Goal: Task Accomplishment & Management: Manage account settings

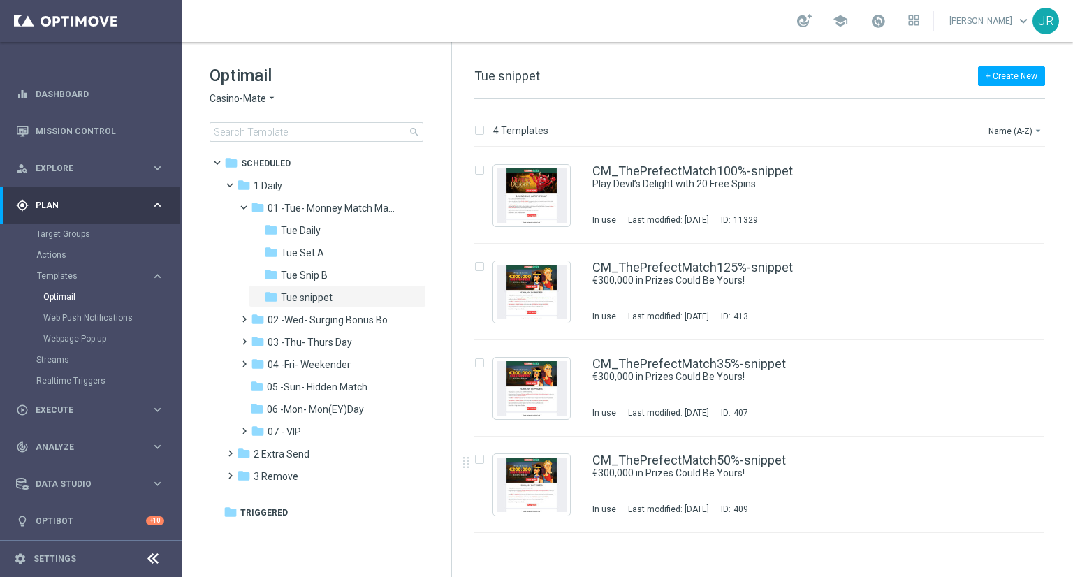
click at [235, 101] on span "Casino-Mate" at bounding box center [238, 98] width 57 height 13
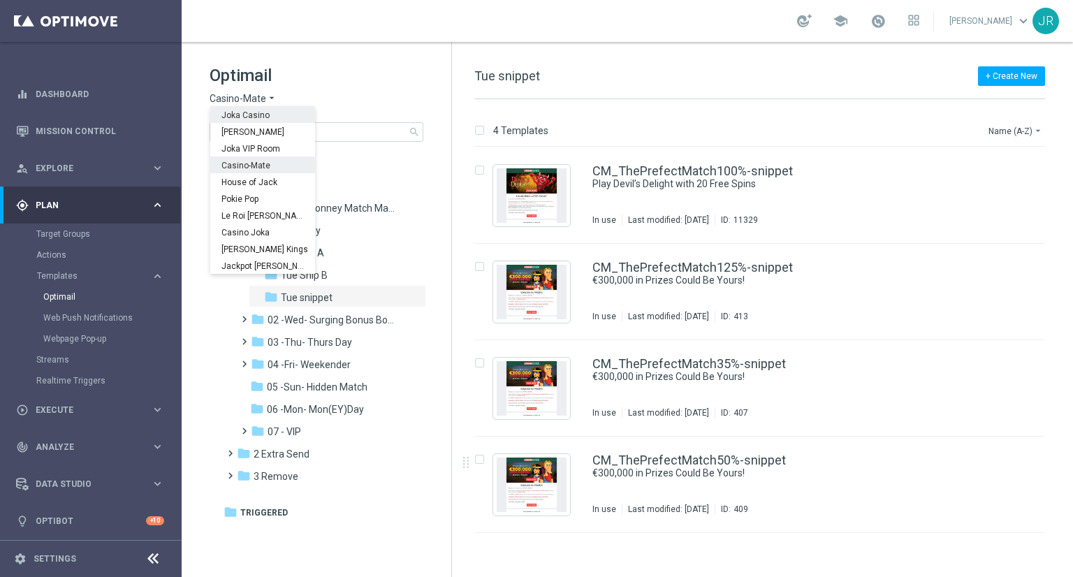
click at [0, 0] on span "Joka Casino" at bounding box center [0, 0] width 0 height 0
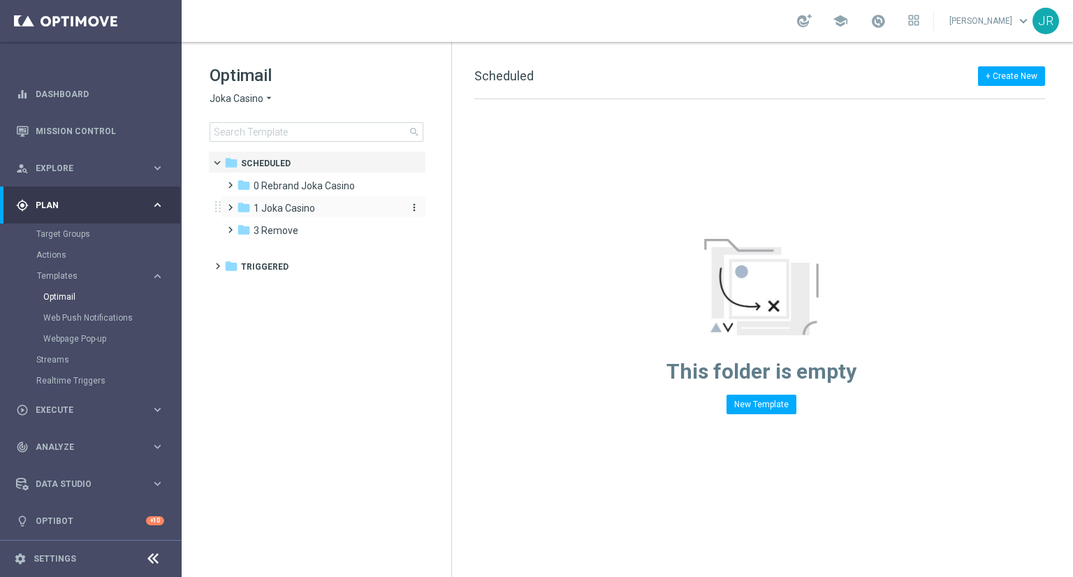
click at [291, 205] on span "1 Joka Casino" at bounding box center [284, 208] width 61 height 13
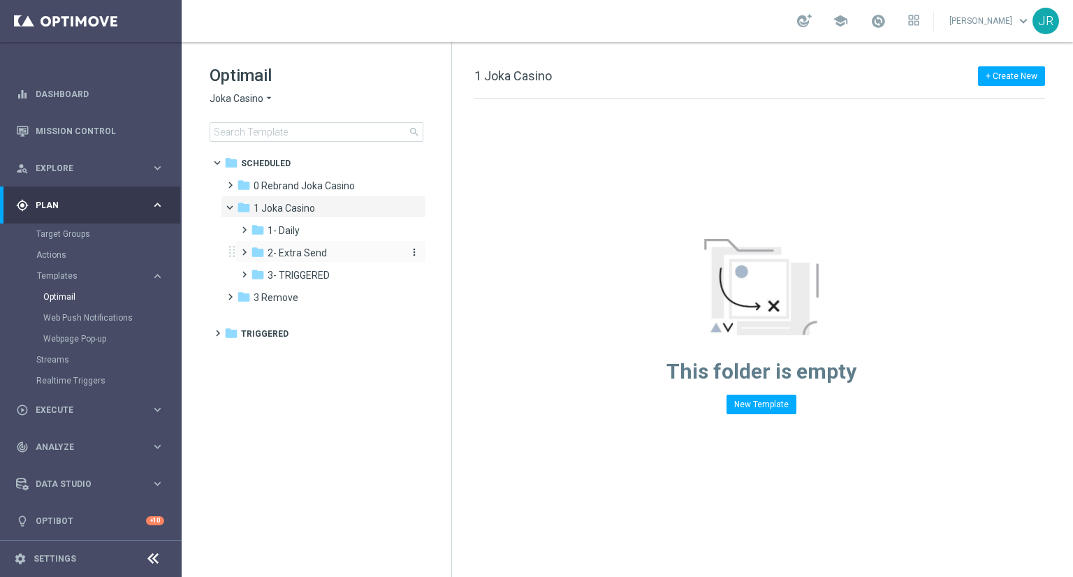
click at [305, 258] on span "2- Extra Send" at bounding box center [297, 253] width 59 height 13
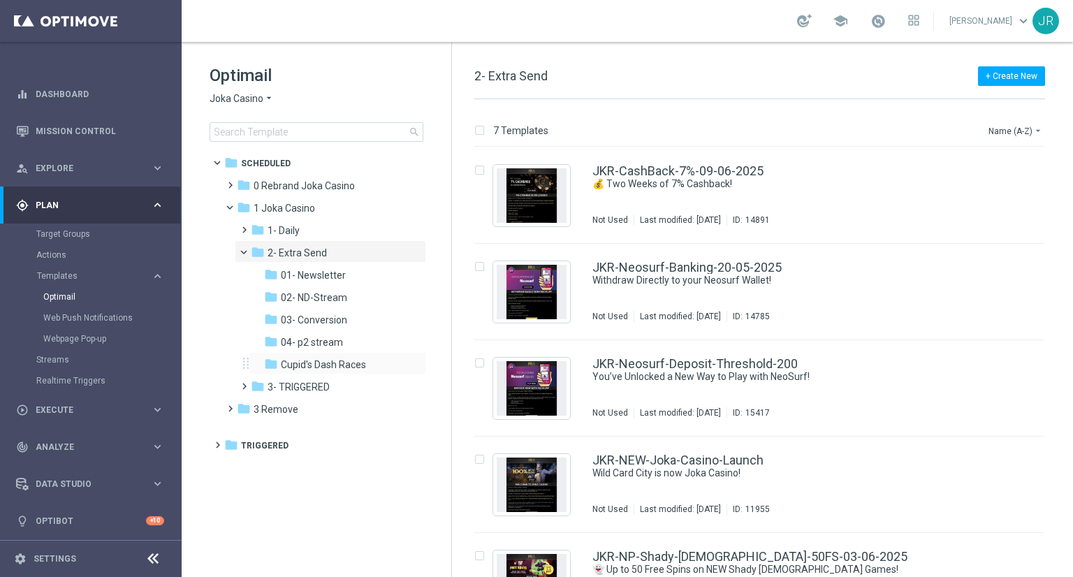
click at [317, 372] on div "folder Cupid's Dash Races more_vert" at bounding box center [338, 363] width 178 height 22
click at [307, 392] on span "3- TRIGGERED" at bounding box center [299, 387] width 62 height 13
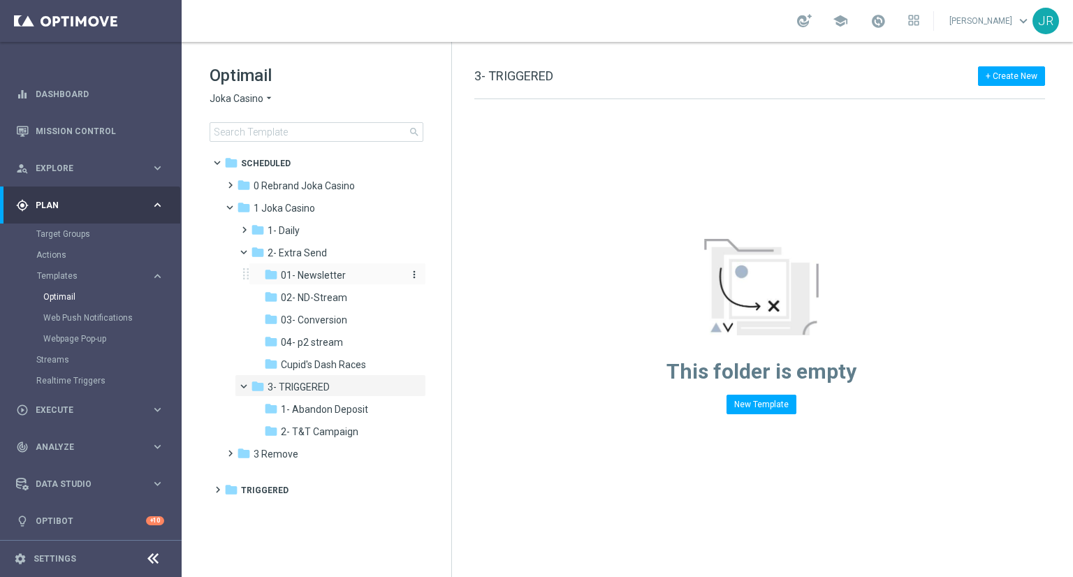
click at [331, 280] on span "01- Newsletter" at bounding box center [313, 275] width 65 height 13
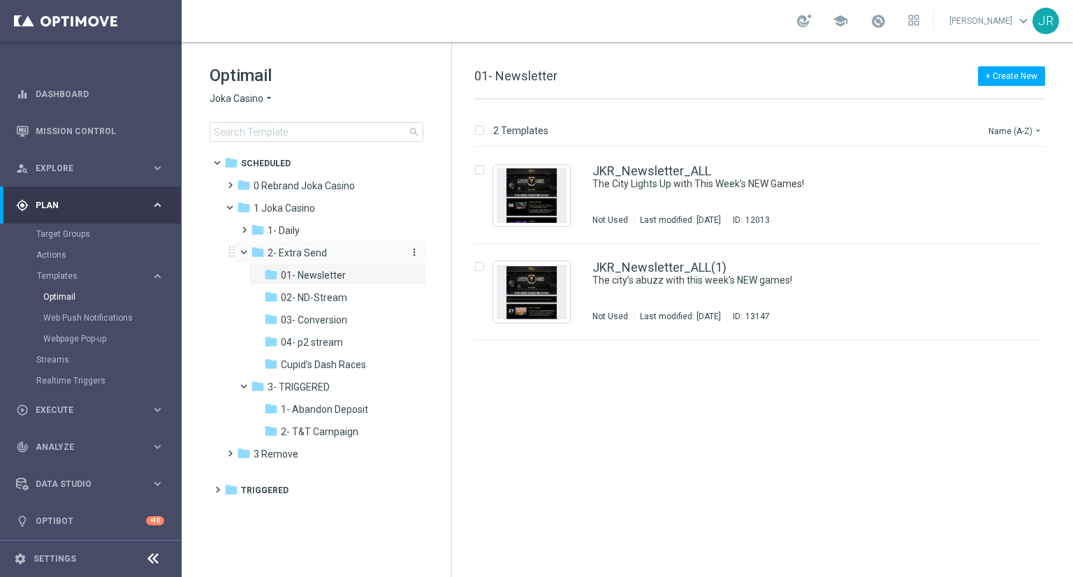
click at [316, 254] on span "2- Extra Send" at bounding box center [297, 253] width 59 height 13
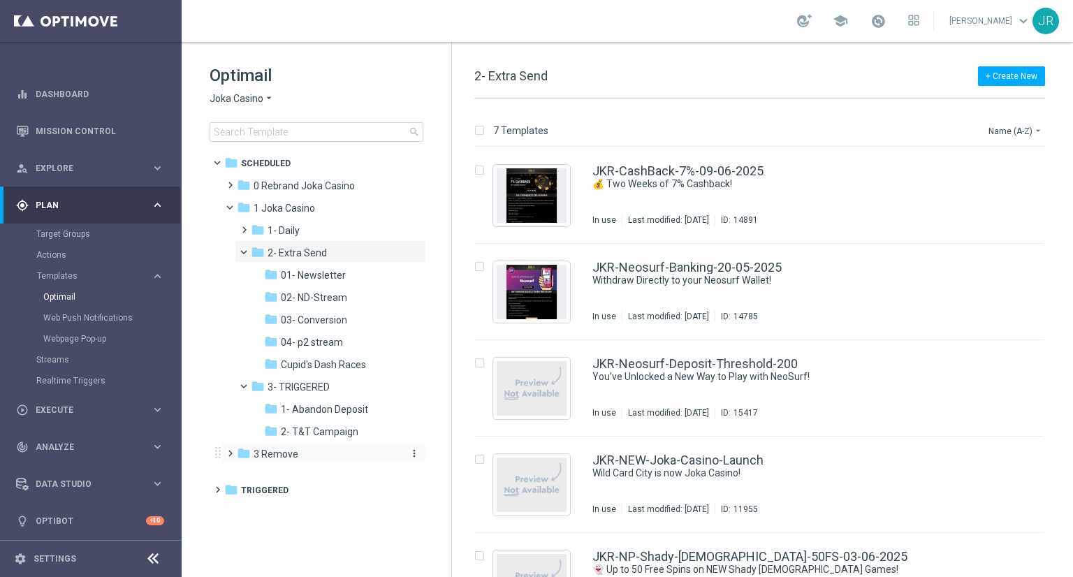
click at [263, 455] on span "3 Remove" at bounding box center [276, 454] width 45 height 13
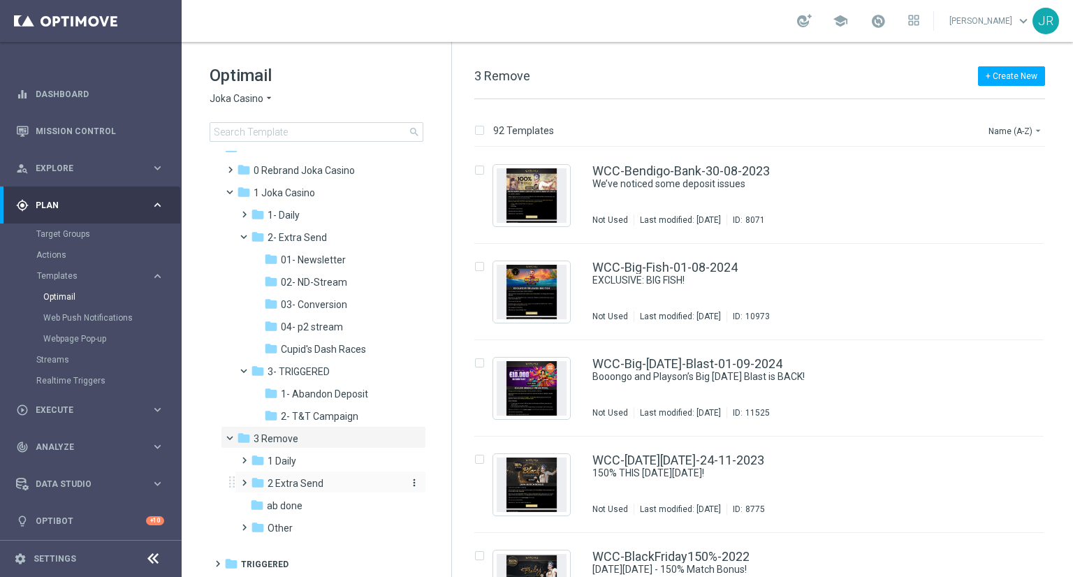
click at [296, 481] on span "2 Extra Send" at bounding box center [296, 483] width 56 height 13
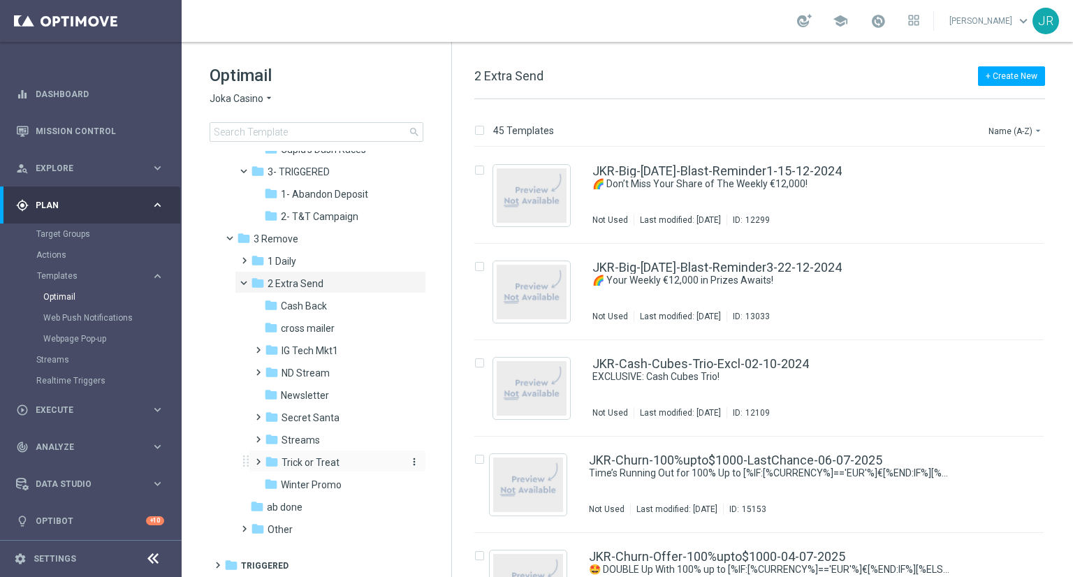
scroll to position [217, 0]
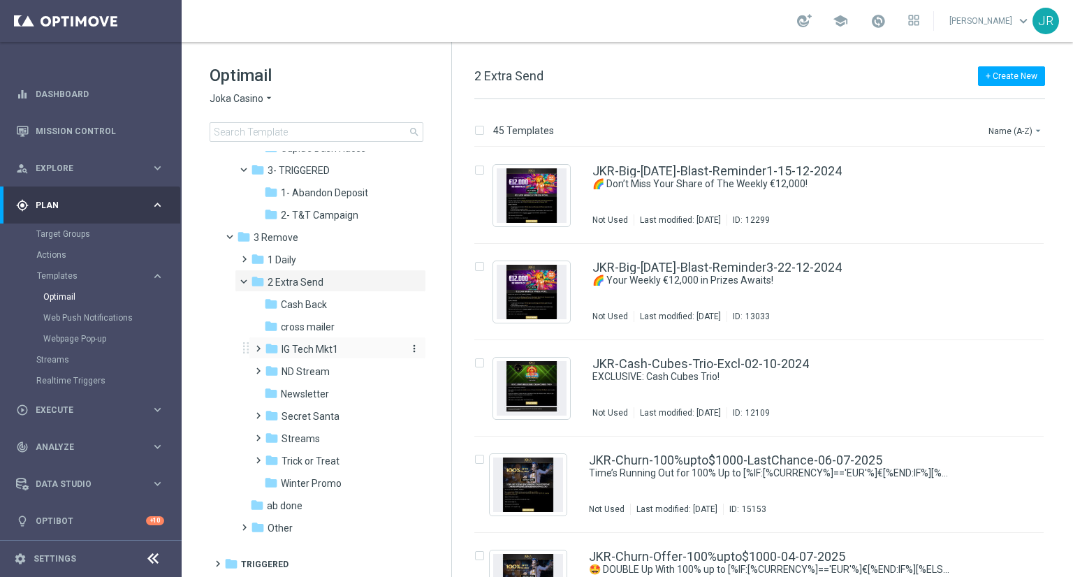
click at [326, 351] on span "IG Tech Mkt1" at bounding box center [310, 349] width 57 height 13
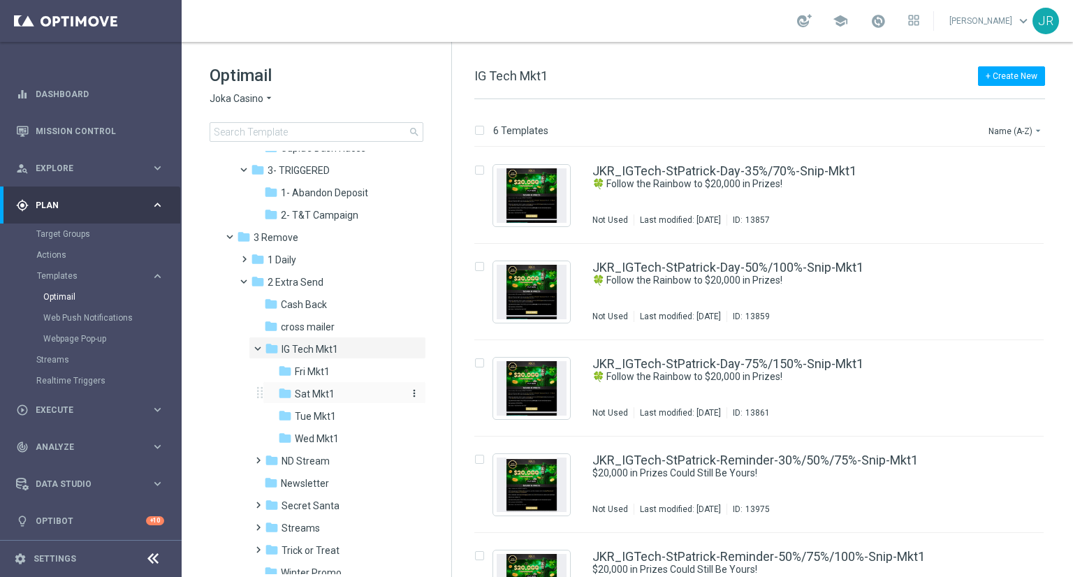
click at [321, 388] on span "Sat Mkt1" at bounding box center [315, 394] width 40 height 13
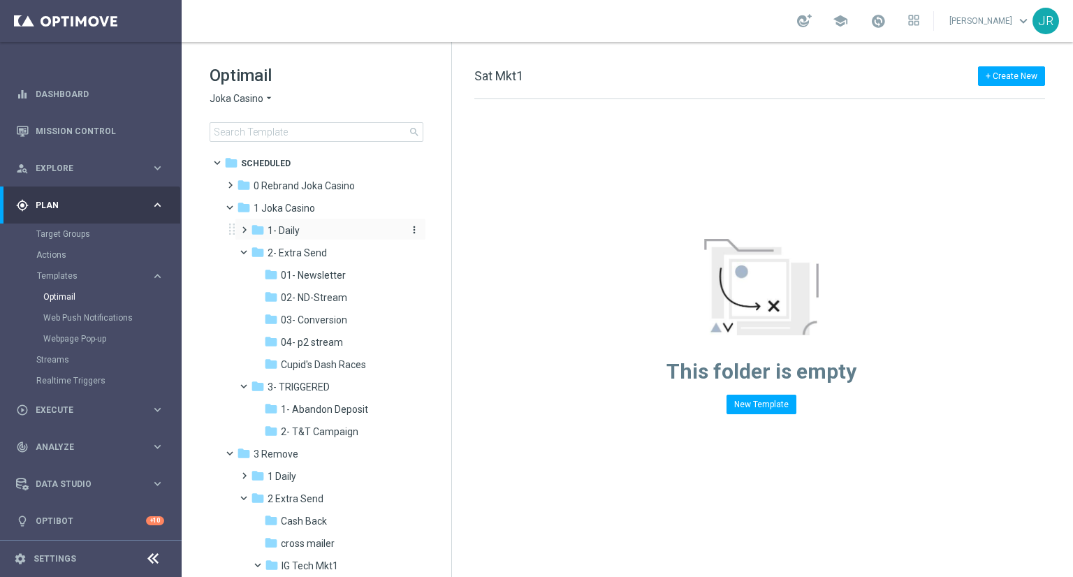
click at [289, 227] on span "1- Daily" at bounding box center [284, 230] width 32 height 13
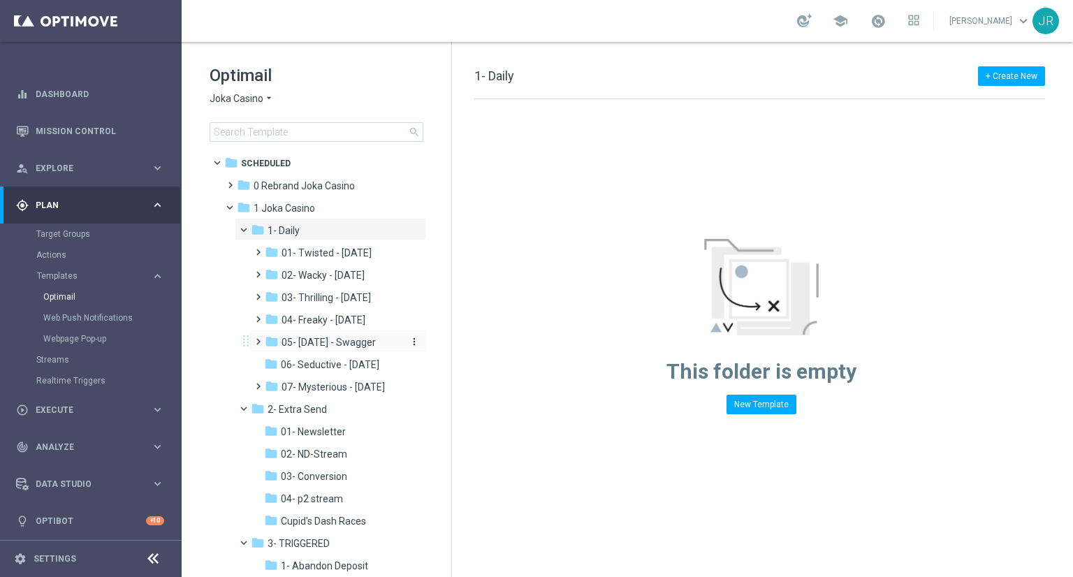
click at [341, 344] on span "05- Saturday - Swagger" at bounding box center [329, 342] width 94 height 13
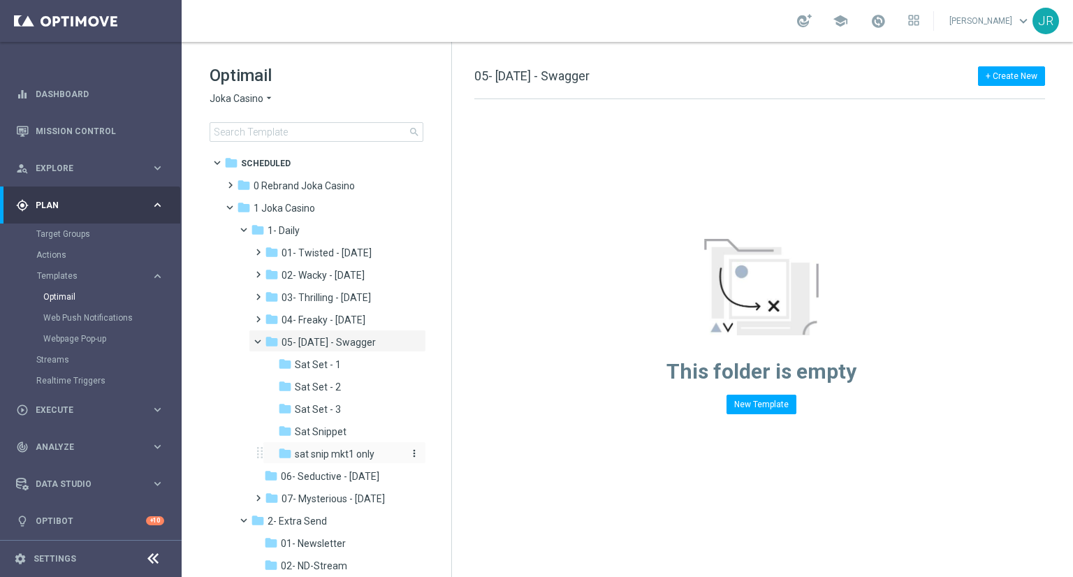
click at [324, 457] on span "sat snip mkt1 only" at bounding box center [335, 454] width 80 height 13
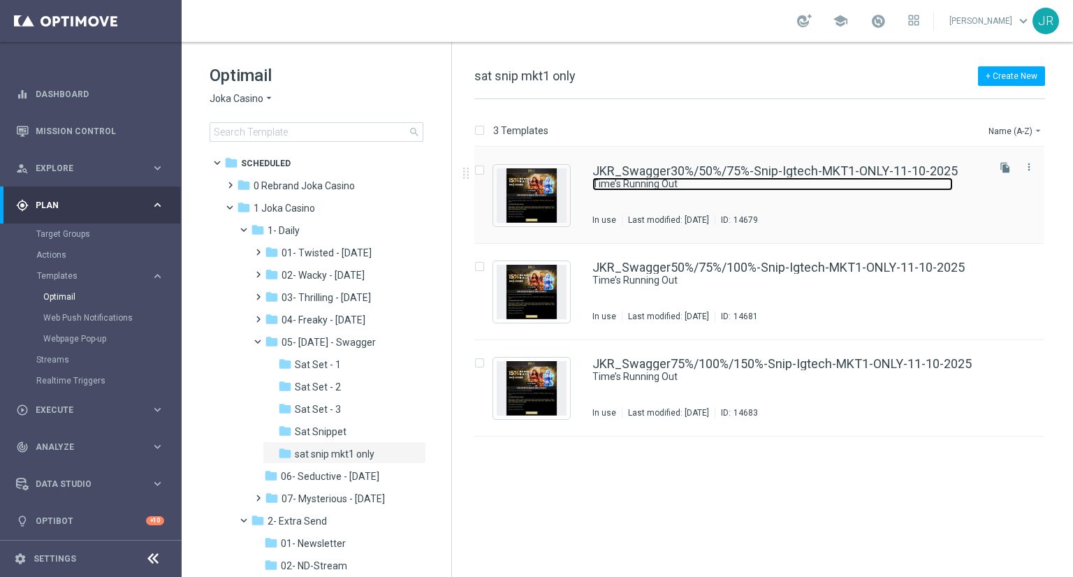
click at [725, 182] on link "Time’s Running Out" at bounding box center [773, 184] width 361 height 13
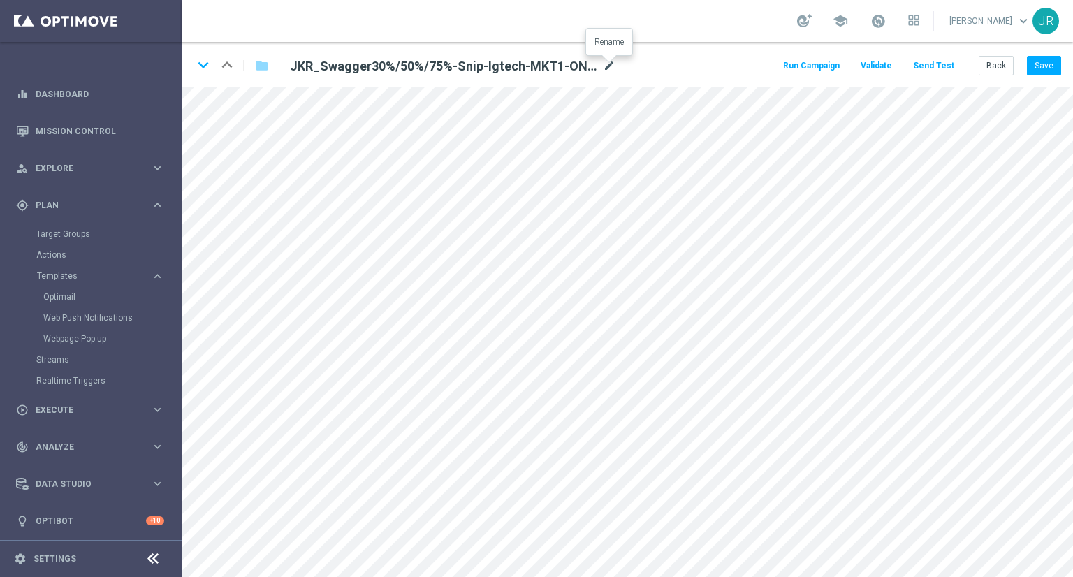
click at [610, 59] on icon "mode_edit" at bounding box center [609, 66] width 13 height 17
click at [587, 68] on input "JKR_Swagger30%/50%/75%-Snip-Igtech-MKT1-ONLY-11-10-2025" at bounding box center [453, 66] width 347 height 20
drag, startPoint x: 457, startPoint y: 76, endPoint x: 282, endPoint y: 76, distance: 174.7
click at [282, 76] on input-edit "JKR_Swagger30%/50%/75%-Snip-Igtech-MKT1-ONLY-11-10-2025" at bounding box center [453, 66] width 347 height 21
click at [1048, 61] on button "Save" at bounding box center [1044, 66] width 34 height 20
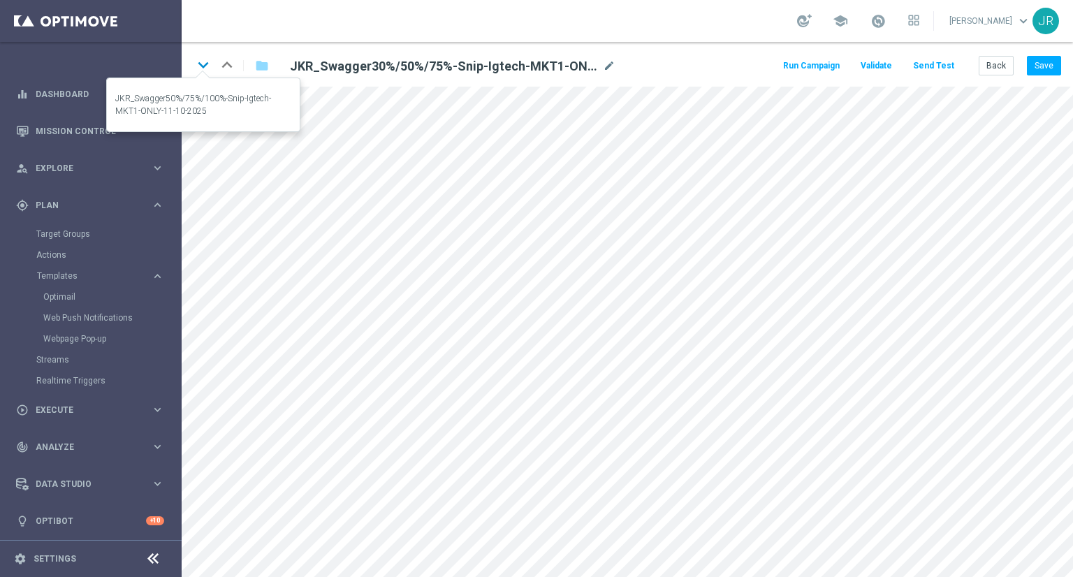
click at [205, 67] on icon "keyboard_arrow_down" at bounding box center [203, 65] width 21 height 21
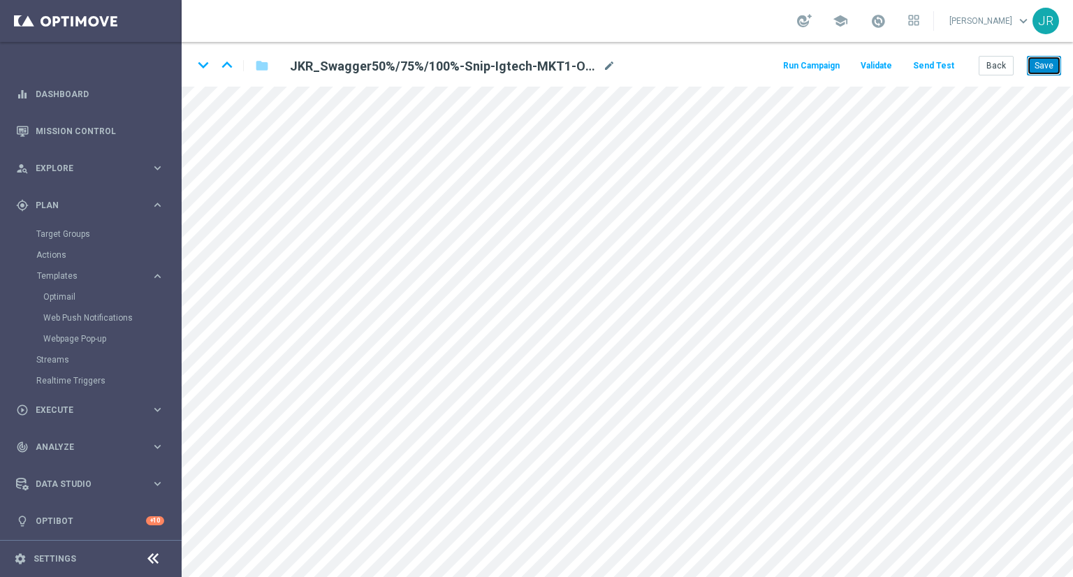
click at [1041, 59] on button "Save" at bounding box center [1044, 66] width 34 height 20
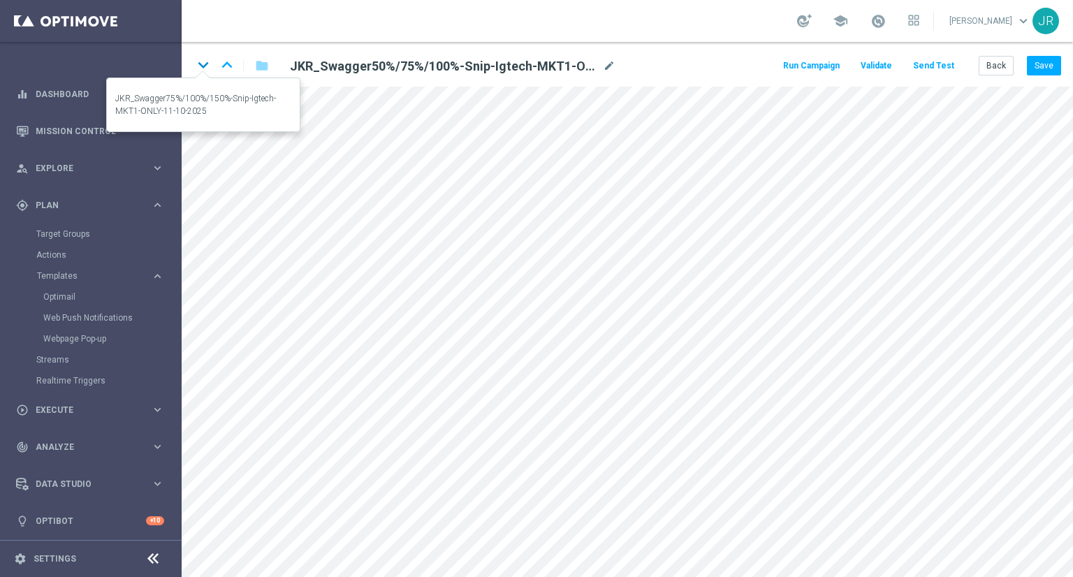
click at [205, 66] on icon "keyboard_arrow_down" at bounding box center [203, 65] width 21 height 21
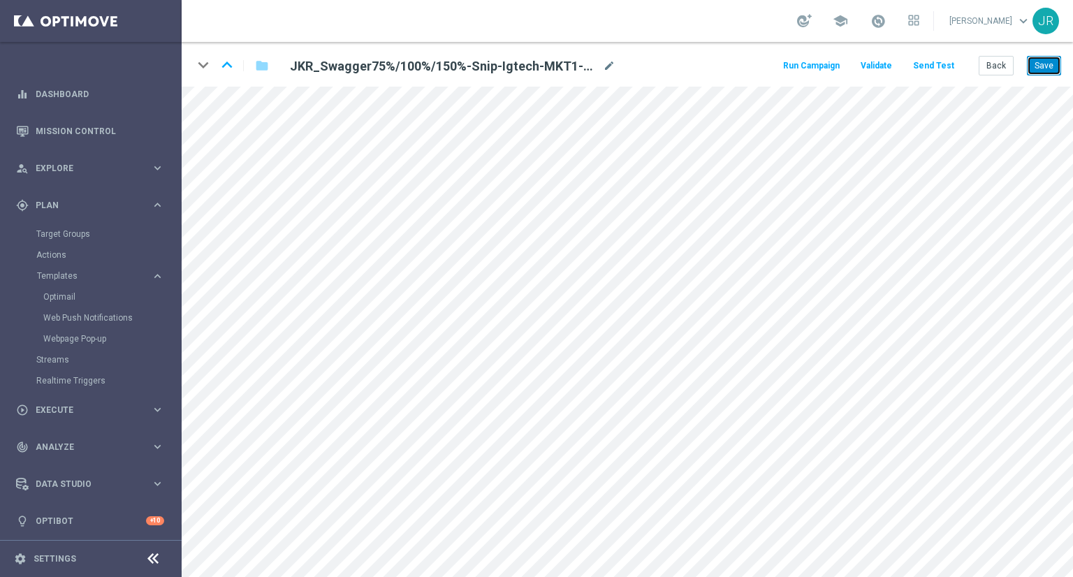
click at [1045, 68] on button "Save" at bounding box center [1044, 66] width 34 height 20
click at [1047, 67] on button "Save" at bounding box center [1044, 66] width 34 height 20
click at [1041, 67] on button "Save" at bounding box center [1044, 66] width 34 height 20
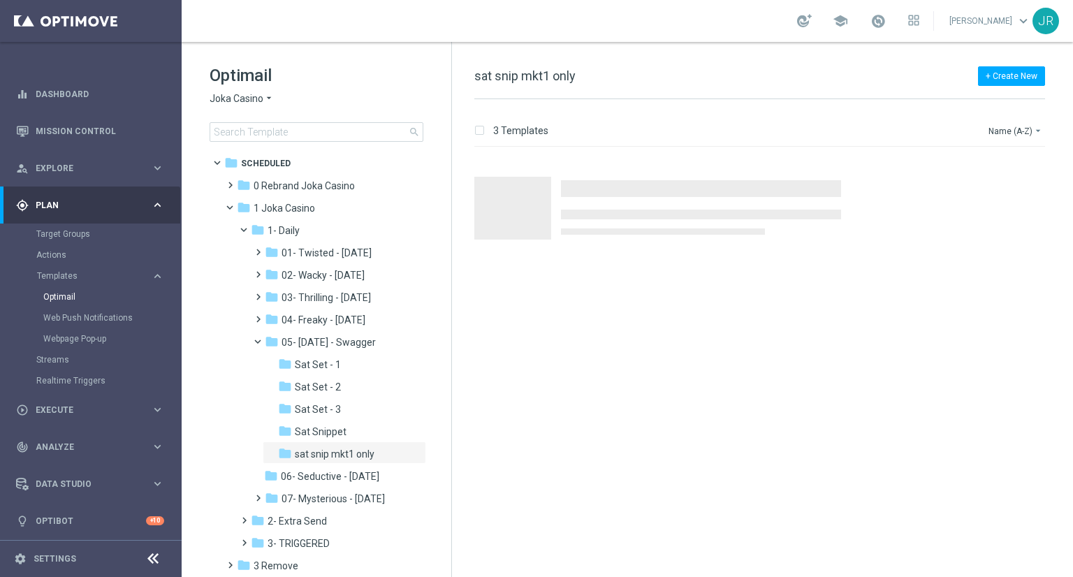
click at [232, 103] on span "Joka Casino" at bounding box center [237, 98] width 54 height 13
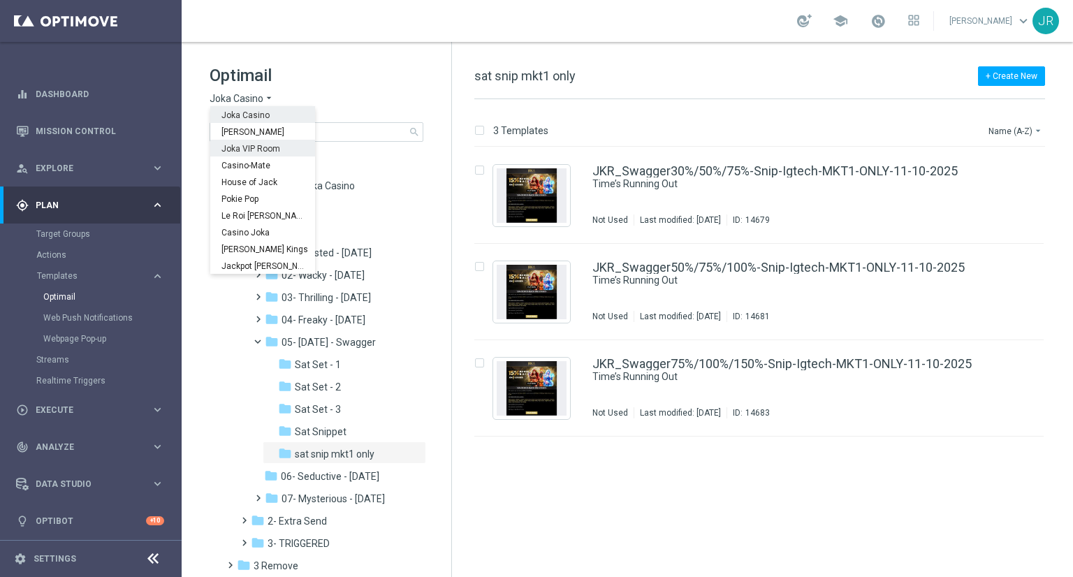
click at [257, 154] on div "Joka VIP Room" at bounding box center [262, 148] width 105 height 17
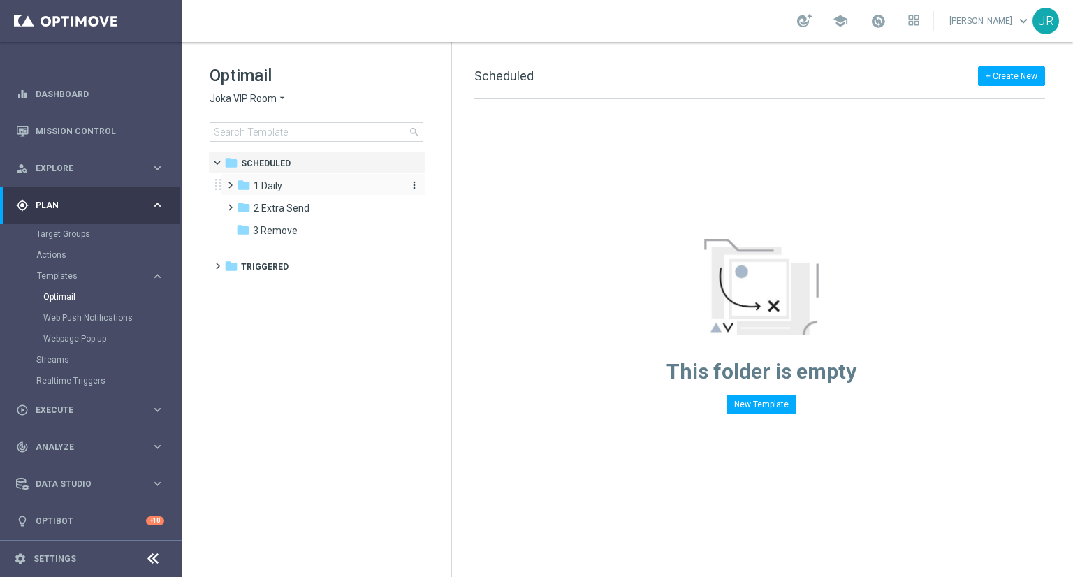
click at [268, 186] on span "1 Daily" at bounding box center [268, 186] width 29 height 13
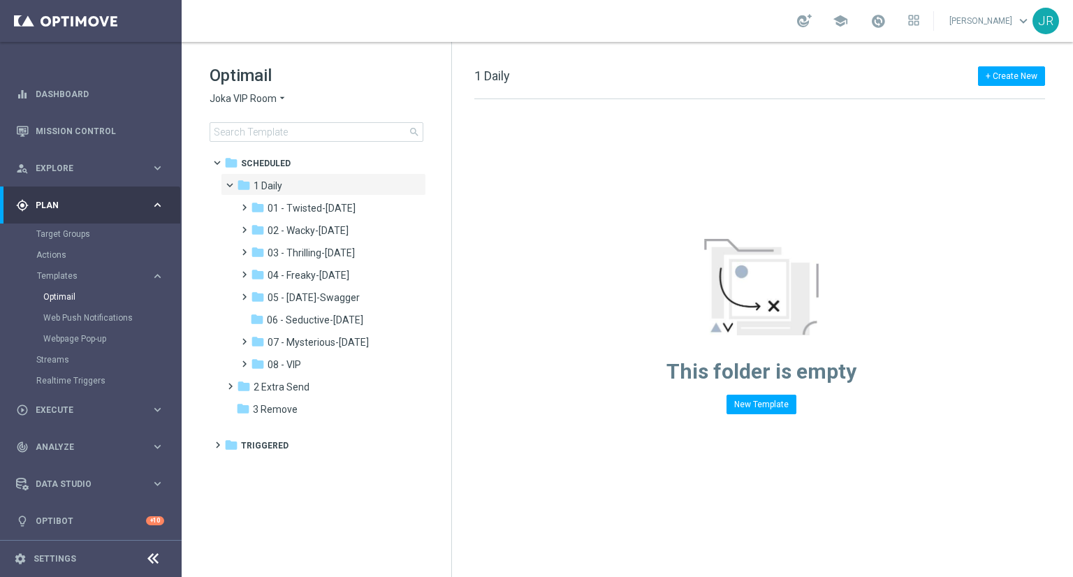
drag, startPoint x: 311, startPoint y: 296, endPoint x: 437, endPoint y: 458, distance: 205.1
click at [314, 296] on span "05 - Saturday-Swagger" at bounding box center [314, 297] width 92 height 13
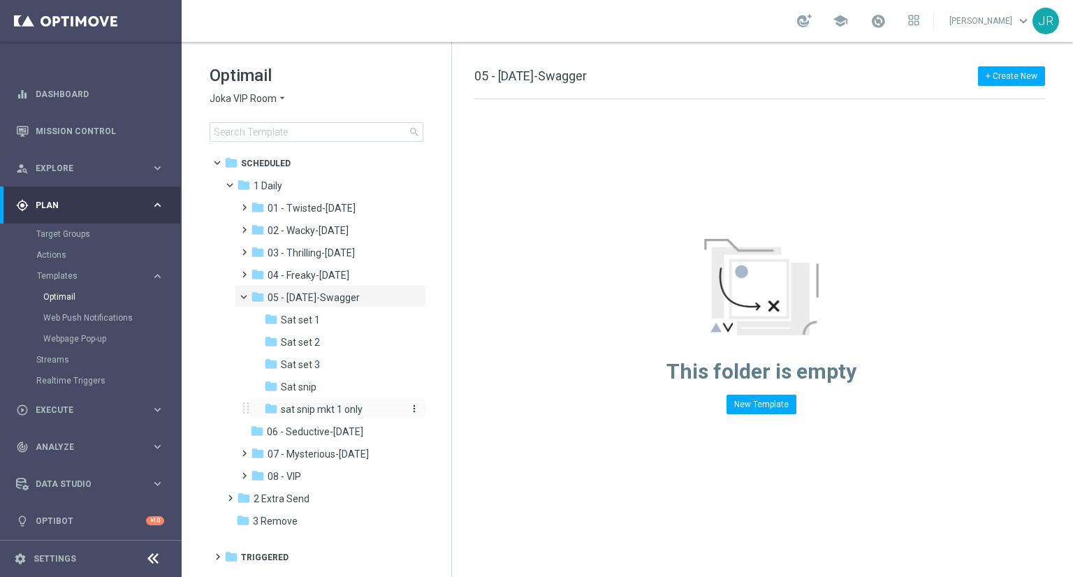
click at [327, 409] on span "sat snip mkt 1 only" at bounding box center [322, 409] width 82 height 13
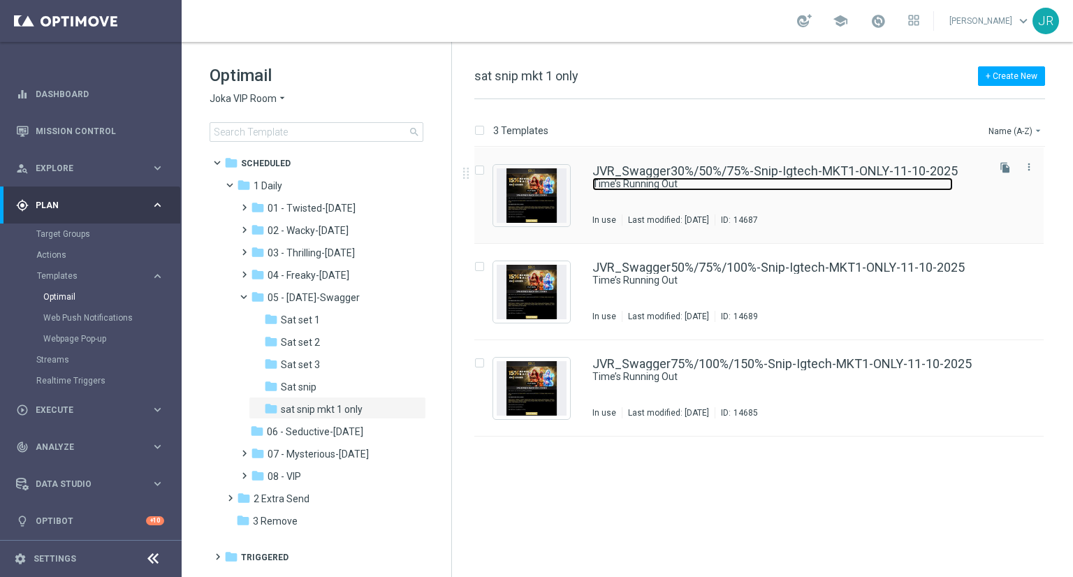
click at [817, 189] on link "Time’s Running Out" at bounding box center [773, 184] width 361 height 13
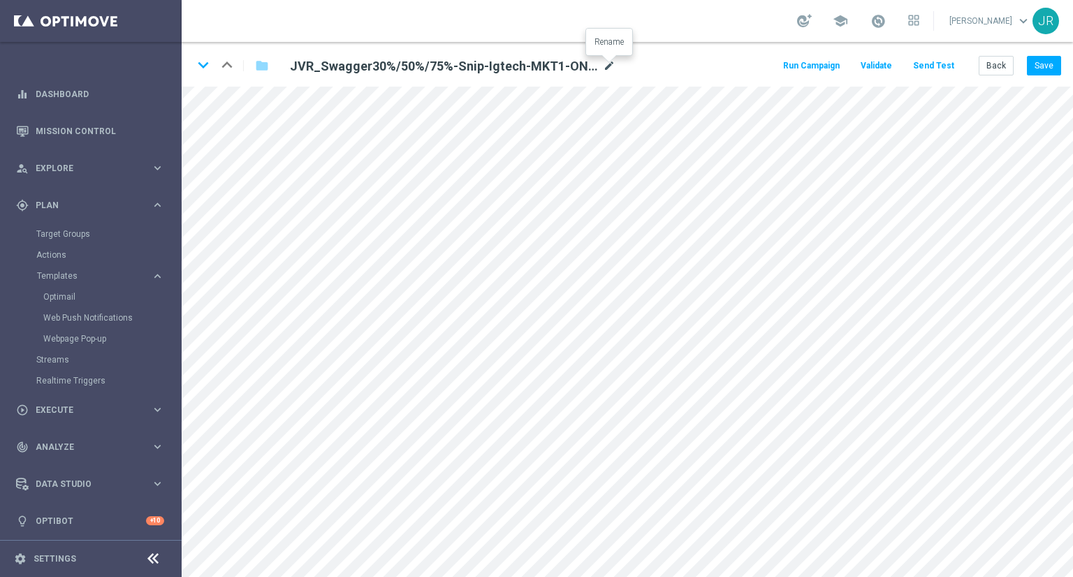
click at [607, 65] on icon "mode_edit" at bounding box center [609, 66] width 13 height 17
click at [577, 68] on input "JVR_Swagger30%/50%/75%-Snip-Igtech-MKT1-ONLY-11-10-2025" at bounding box center [453, 66] width 347 height 20
click at [576, 66] on input "JVR_Swagger30%/50%/75%-Snip-Igtech-MKT1-ONLY-11-10-2025" at bounding box center [453, 66] width 347 height 20
drag, startPoint x: 576, startPoint y: 65, endPoint x: 510, endPoint y: 68, distance: 65.8
click at [510, 68] on input "JVR_Swagger30%/50%/75%-Snip-Igtech-MKT1-ONLY-11-10-2025" at bounding box center [453, 66] width 347 height 20
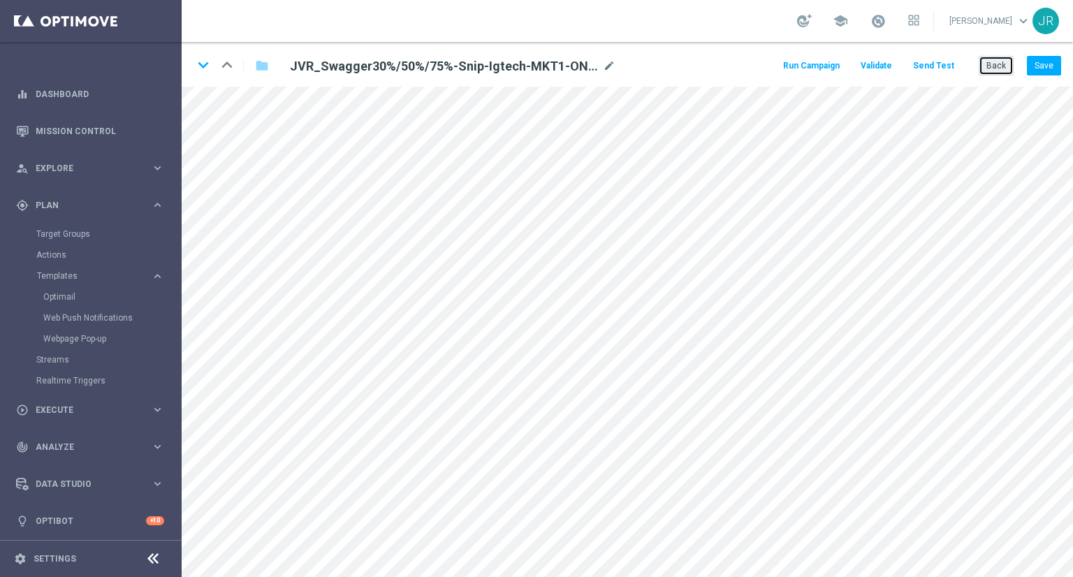
click at [1002, 63] on button "Back" at bounding box center [996, 66] width 35 height 20
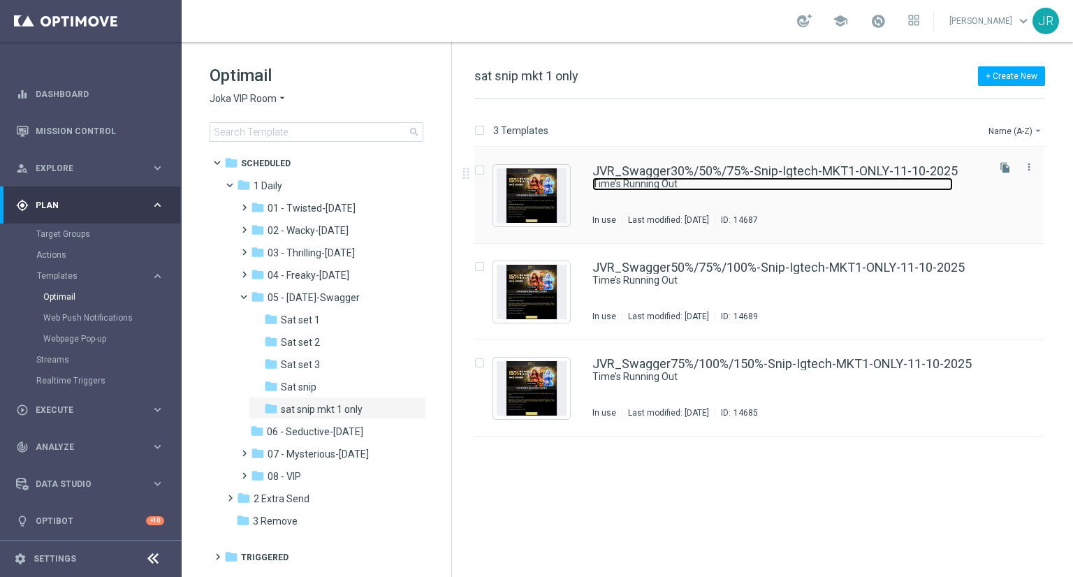
click at [665, 181] on link "Time’s Running Out" at bounding box center [773, 184] width 361 height 13
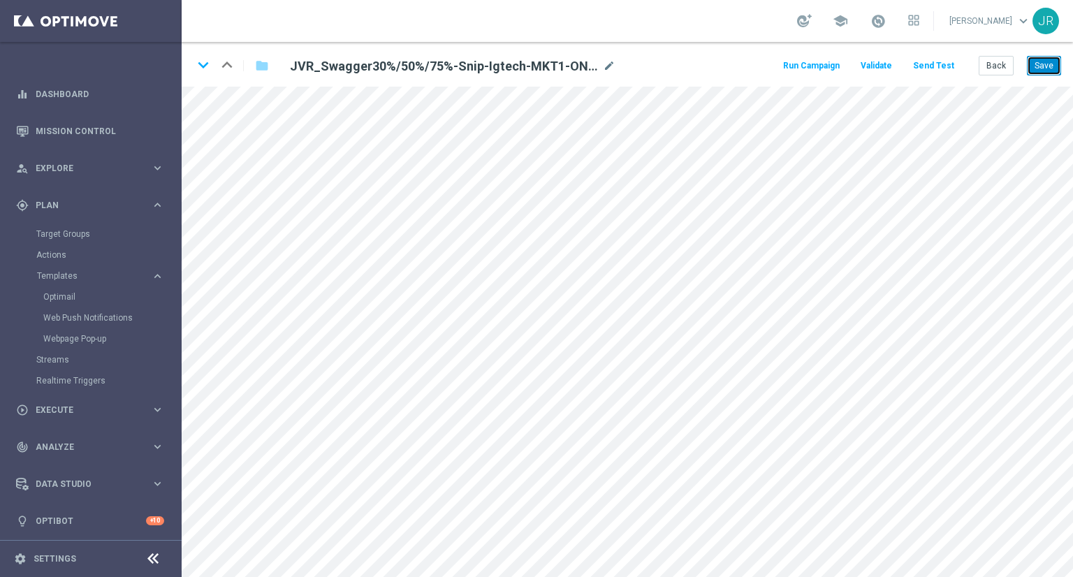
click at [1048, 68] on button "Save" at bounding box center [1044, 66] width 34 height 20
click at [1053, 59] on button "Save" at bounding box center [1044, 66] width 34 height 20
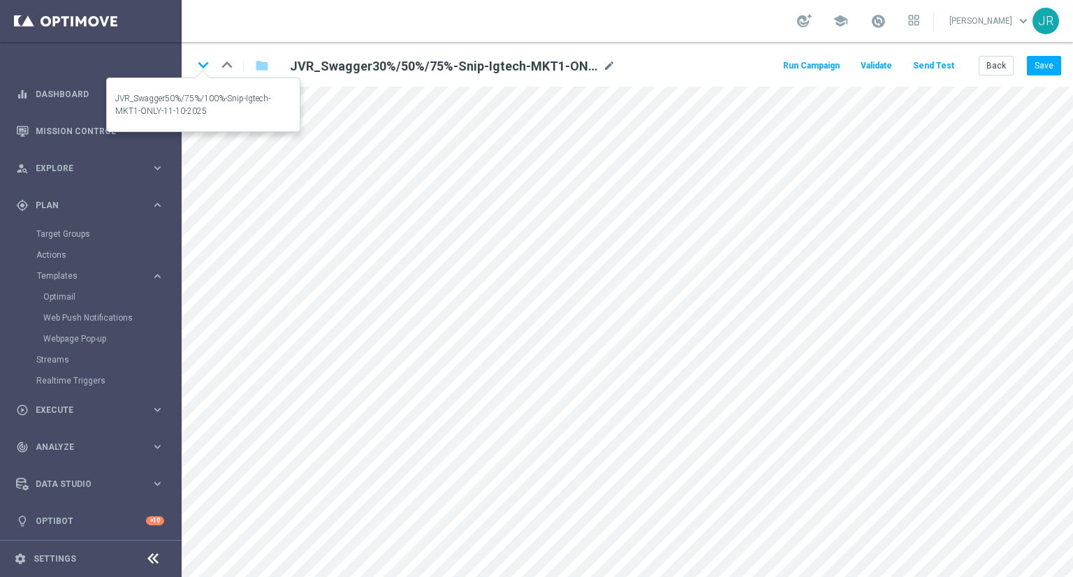
drag, startPoint x: 207, startPoint y: 65, endPoint x: 217, endPoint y: 79, distance: 17.5
click at [209, 64] on icon "keyboard_arrow_down" at bounding box center [203, 65] width 21 height 21
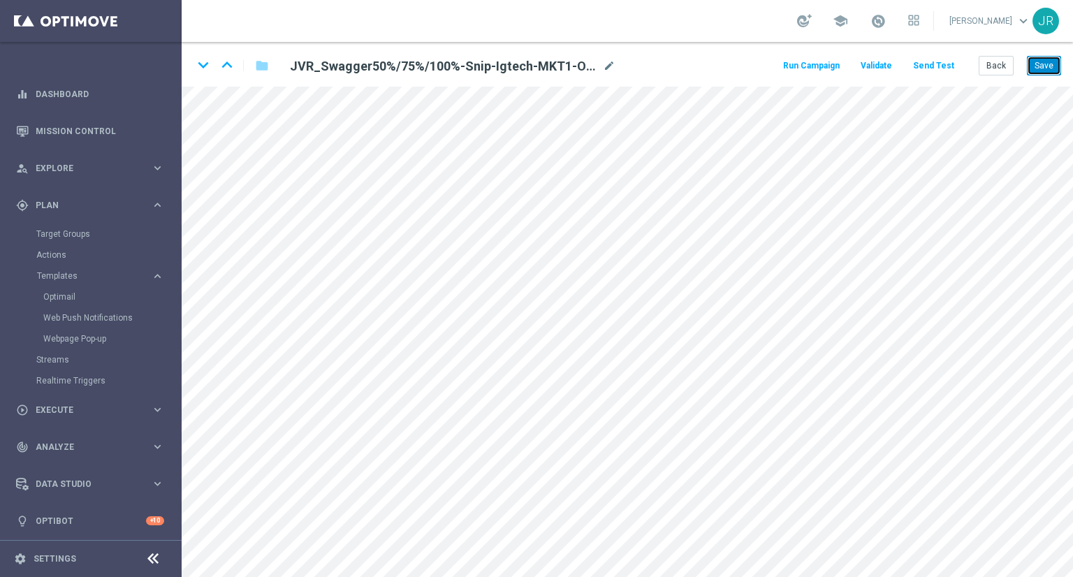
click at [1043, 71] on button "Save" at bounding box center [1044, 66] width 34 height 20
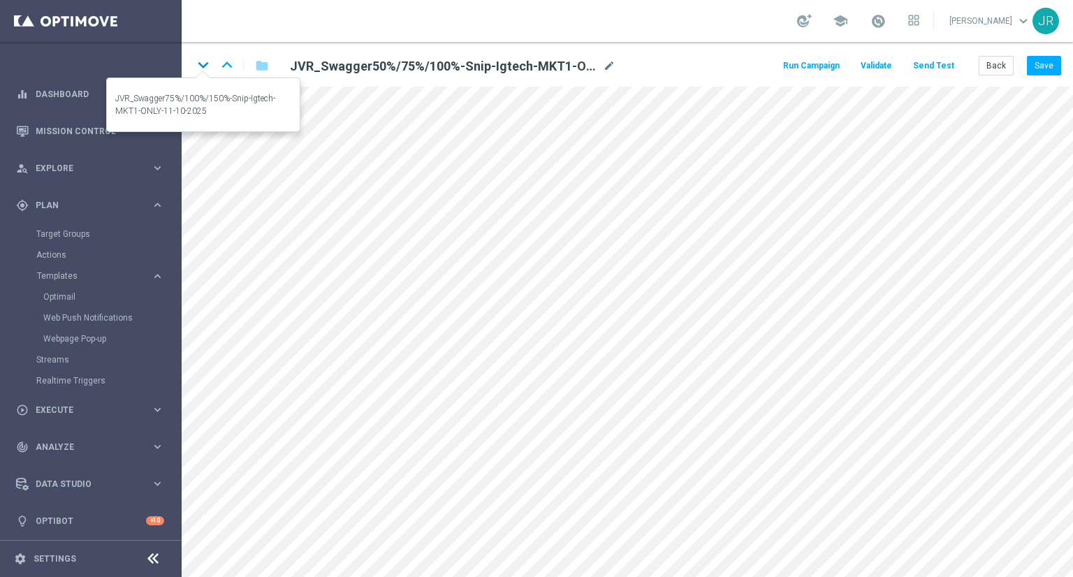
click at [202, 62] on icon "keyboard_arrow_down" at bounding box center [203, 65] width 21 height 21
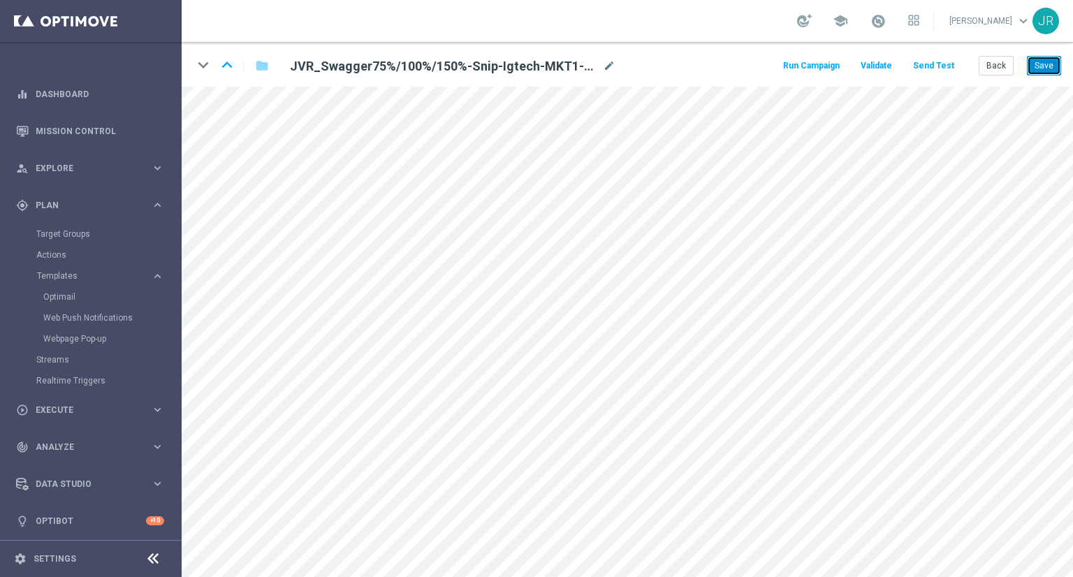
click at [1048, 70] on button "Save" at bounding box center [1044, 66] width 34 height 20
click at [1039, 64] on button "Save" at bounding box center [1044, 66] width 34 height 20
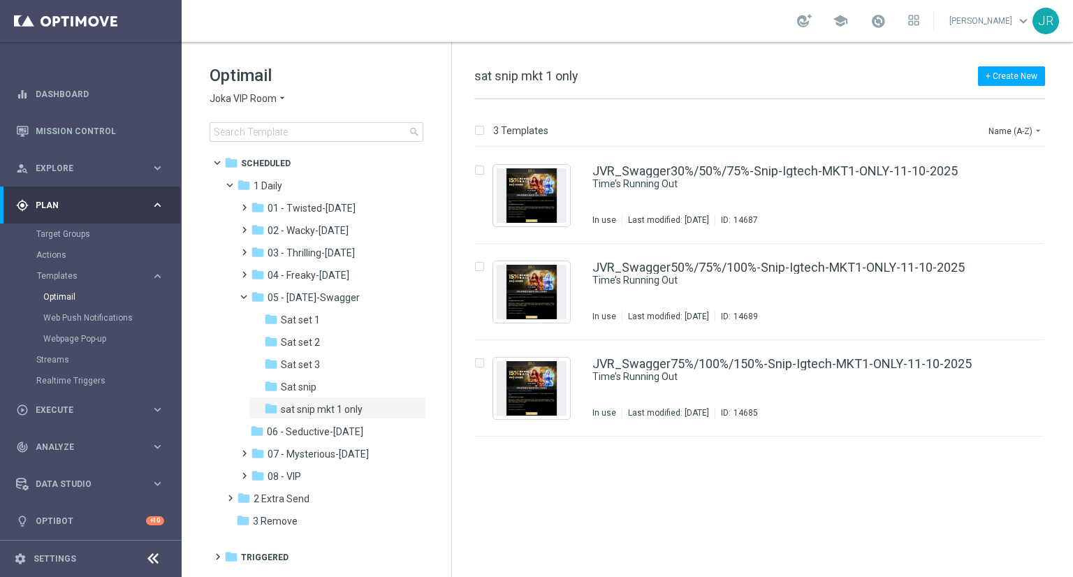
click at [219, 96] on span "Joka VIP Room" at bounding box center [243, 98] width 67 height 13
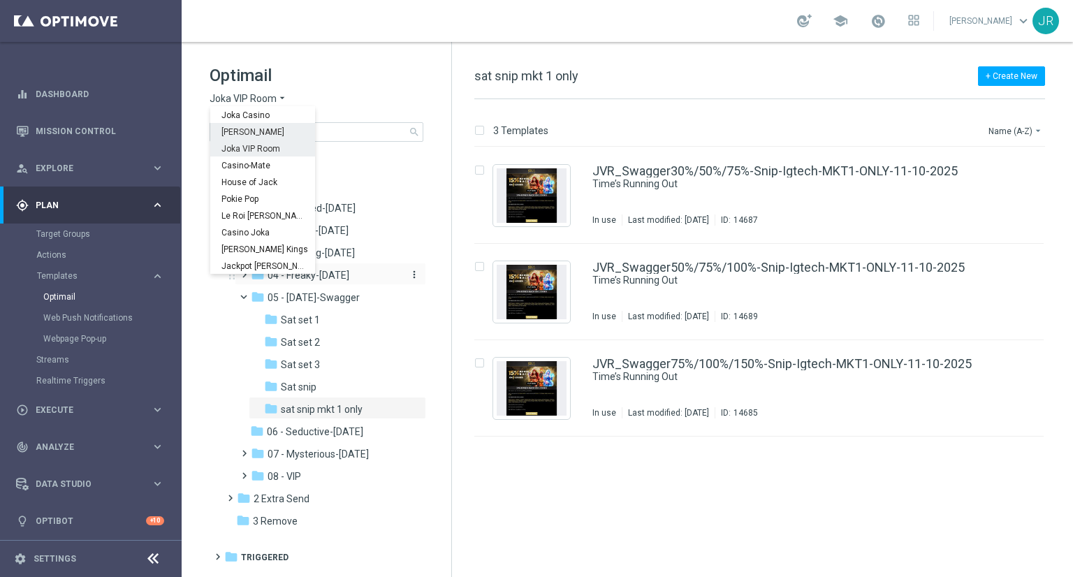
drag, startPoint x: 240, startPoint y: 129, endPoint x: 372, endPoint y: 278, distance: 199.0
click at [0, 0] on span "[PERSON_NAME]" at bounding box center [0, 0] width 0 height 0
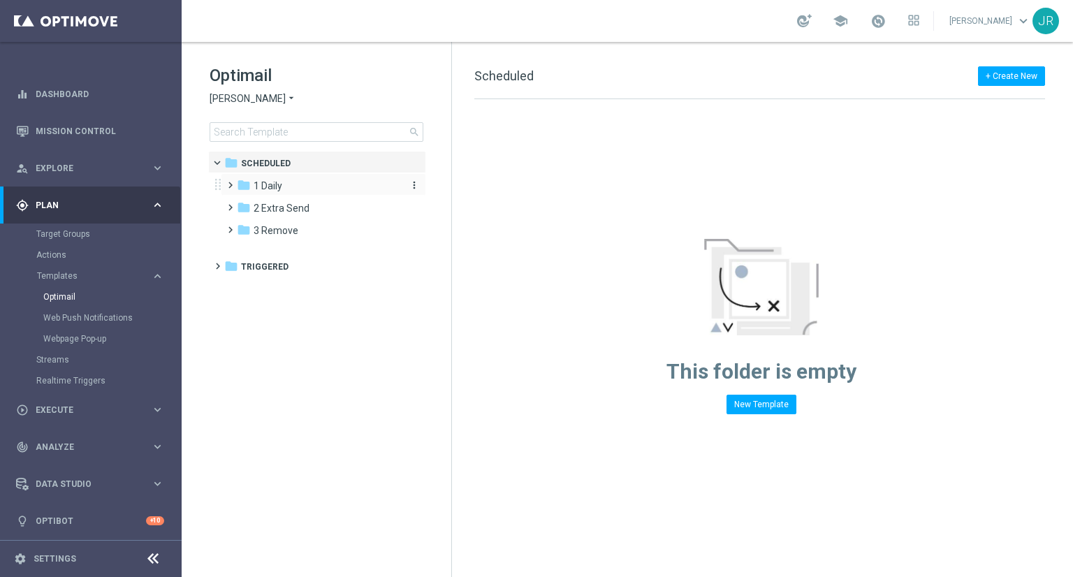
click at [273, 185] on span "1 Daily" at bounding box center [268, 186] width 29 height 13
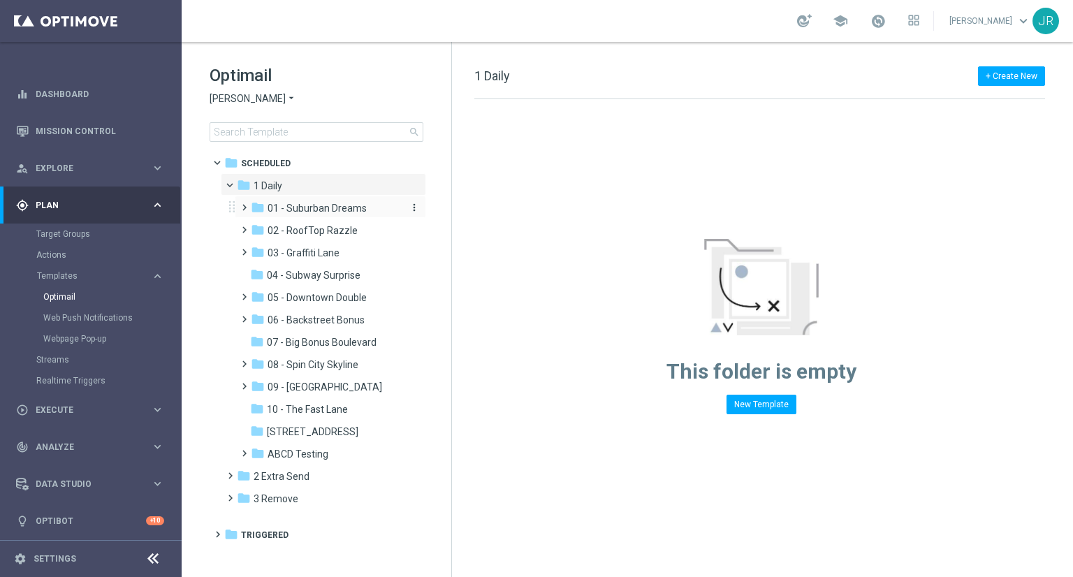
click at [323, 213] on span "01 - Suburban Dreams" at bounding box center [317, 208] width 99 height 13
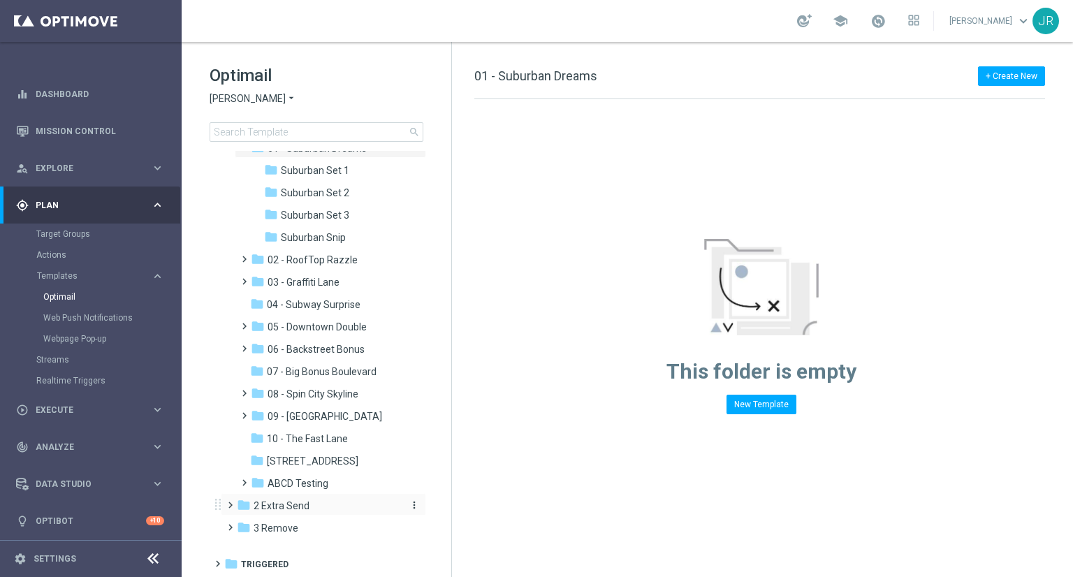
click at [317, 501] on div "folder 2 Extra Send" at bounding box center [317, 506] width 161 height 16
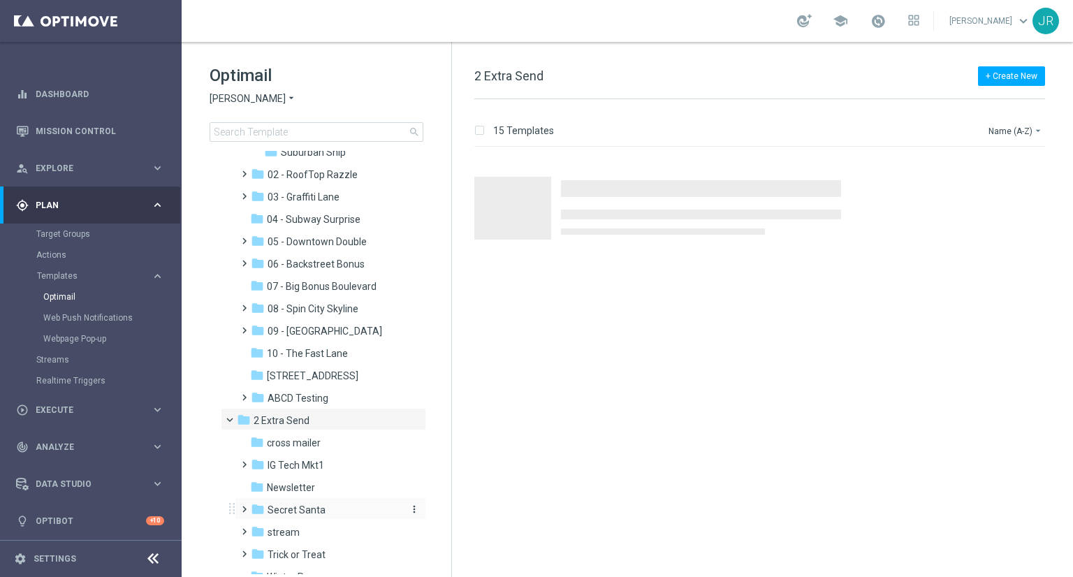
scroll to position [200, 0]
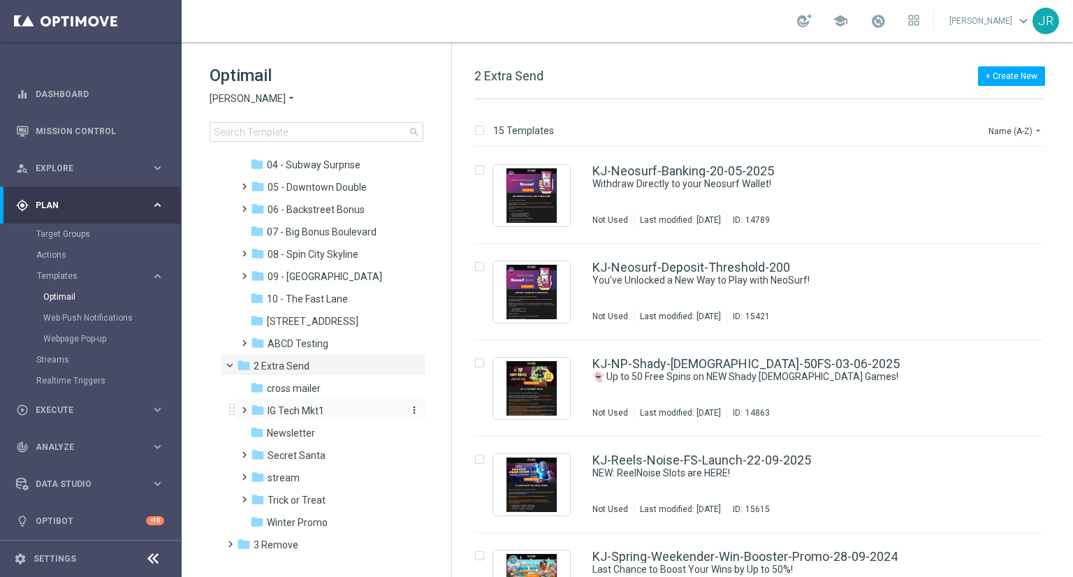
click at [313, 415] on span "IG Tech Mkt1" at bounding box center [296, 411] width 57 height 13
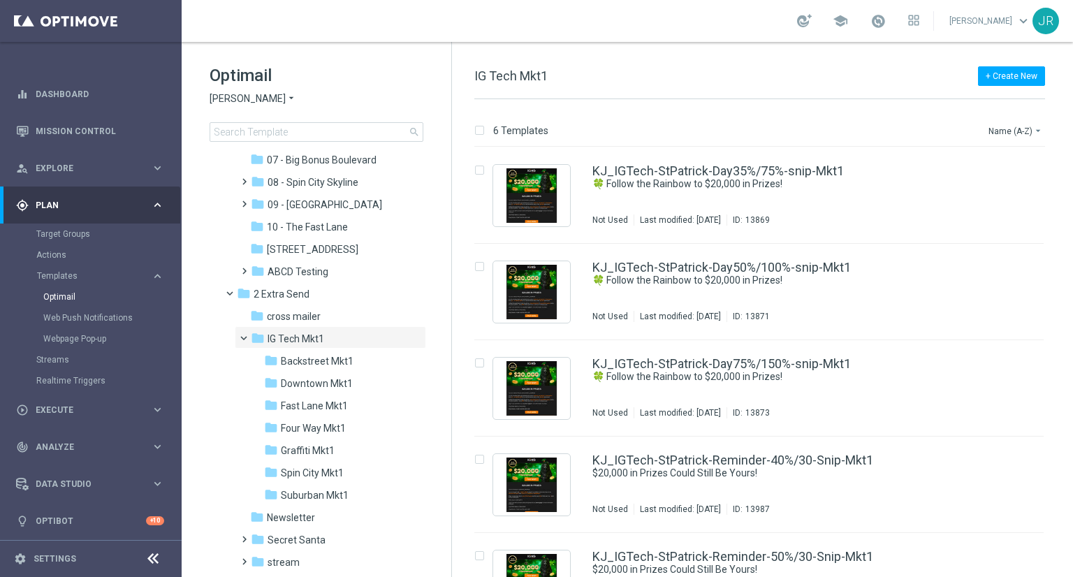
scroll to position [373, 0]
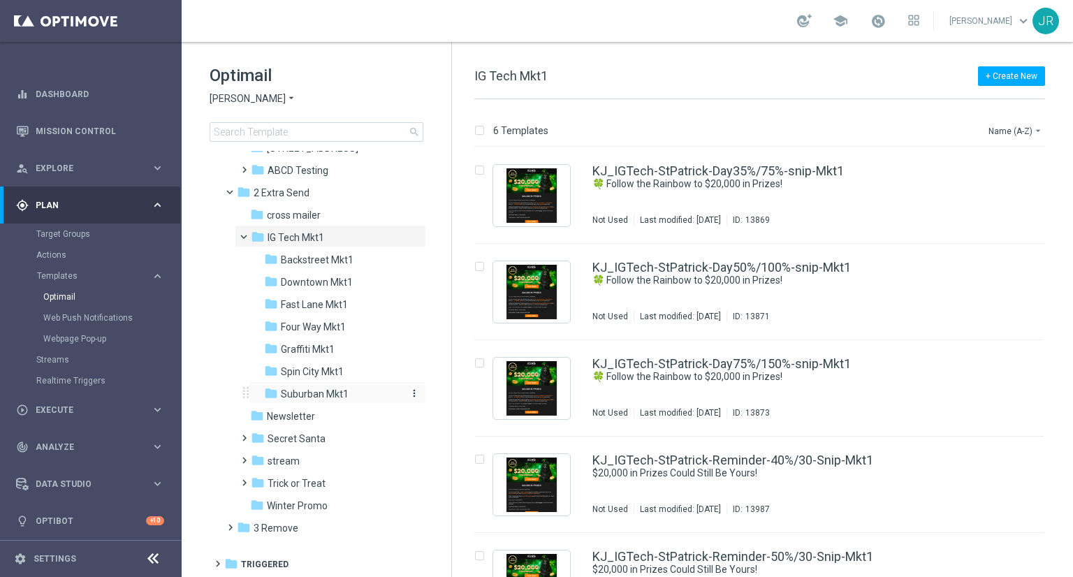
click at [319, 400] on div "folder Suburban Mkt1" at bounding box center [333, 394] width 138 height 16
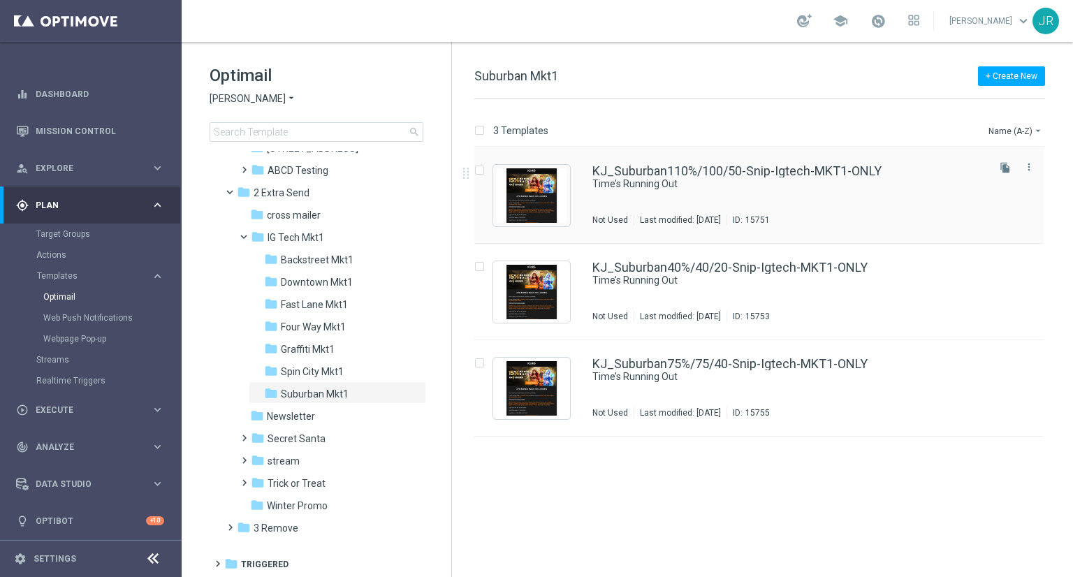
click at [751, 203] on div "KJ_Suburban110%/100/50-Snip-Igtech-MKT1-ONLY Time’s Running Out Not Used Last m…" at bounding box center [789, 195] width 393 height 61
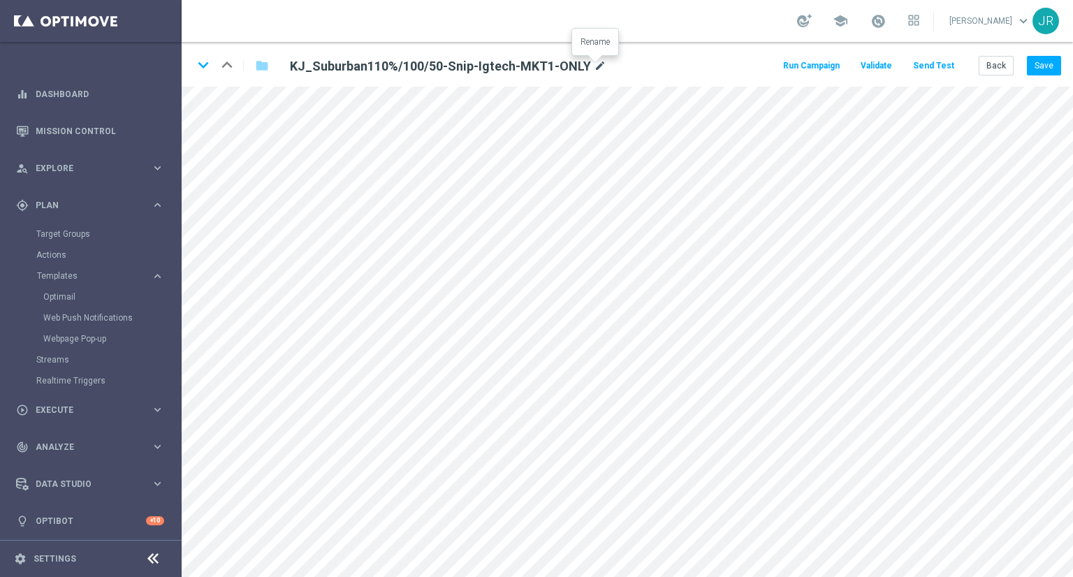
click at [595, 65] on icon "mode_edit" at bounding box center [600, 66] width 13 height 17
click at [577, 61] on input "KJ_Suburban110%/100/50-Snip-Igtech-MKT1-ONLY" at bounding box center [453, 66] width 347 height 20
click at [570, 62] on input "KJ_Suburban110%/100/50-Snip-Igtech-MKT1-ONLY" at bounding box center [453, 66] width 347 height 20
type input "KJ_Suburban110%/100/50-Snip-Igtech-MKT1-ONLY-11-10-2025"
click at [1056, 68] on button "Save" at bounding box center [1044, 66] width 34 height 20
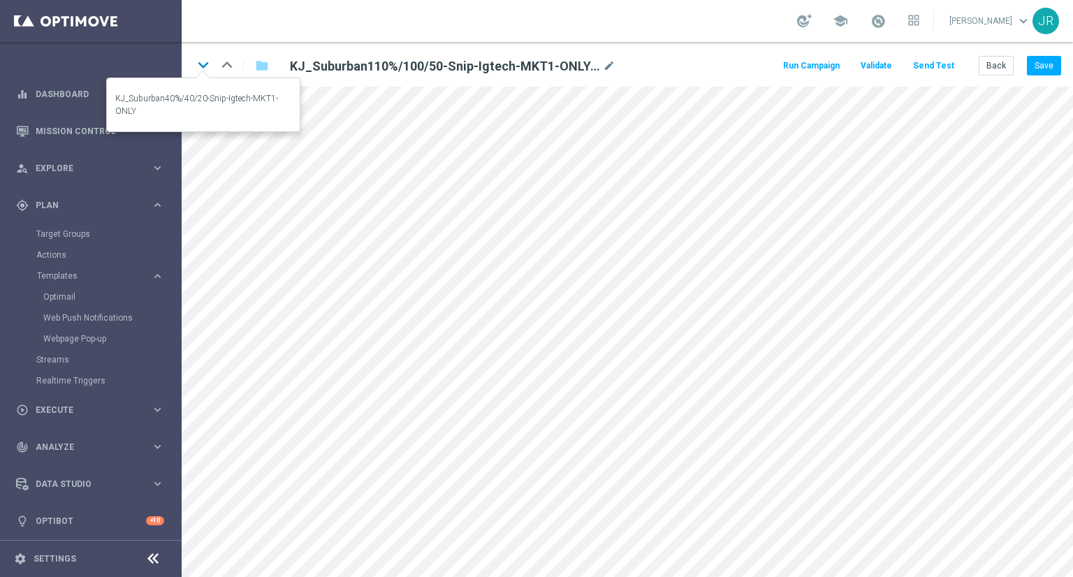
click at [205, 66] on icon "keyboard_arrow_down" at bounding box center [203, 65] width 21 height 21
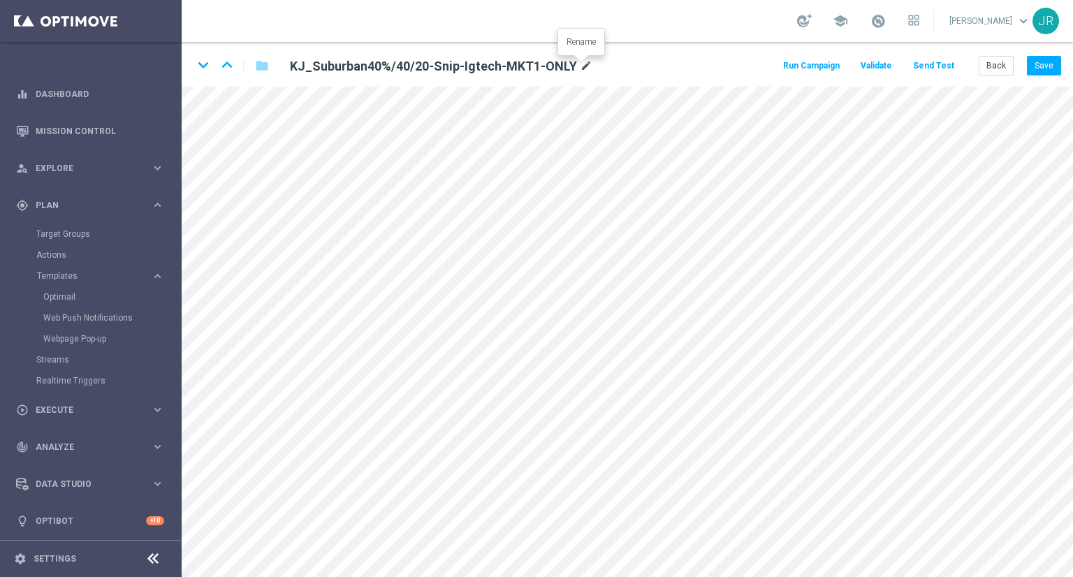
click at [583, 65] on icon "mode_edit" at bounding box center [586, 66] width 13 height 17
click at [530, 68] on input "KJ_Suburban40%/40/20-Snip-Igtech-MKT1-ONLY" at bounding box center [453, 66] width 347 height 20
drag, startPoint x: 517, startPoint y: 66, endPoint x: 495, endPoint y: 65, distance: 22.4
click at [495, 65] on input "KJ_Suburban40%/40/20-Snip-Igtech-MKT1-ONLY-" at bounding box center [453, 66] width 347 height 20
type input "KJ_Suburban40%/40/20-Snip-Igtech-MKT1-ONLY-11-10-2025"
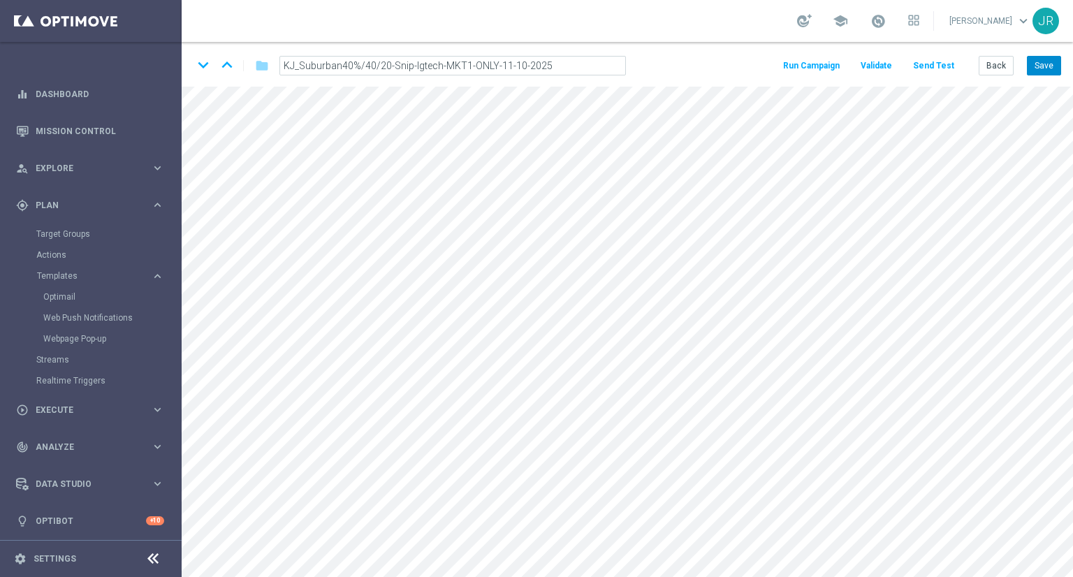
click at [1055, 68] on button "Save" at bounding box center [1044, 66] width 34 height 20
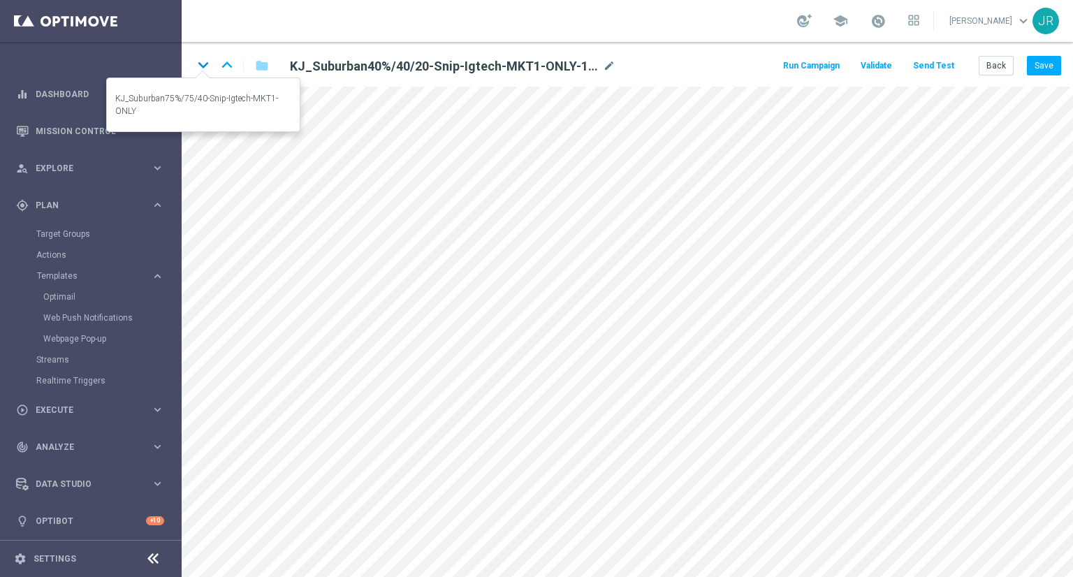
click at [205, 61] on icon "keyboard_arrow_down" at bounding box center [203, 65] width 21 height 21
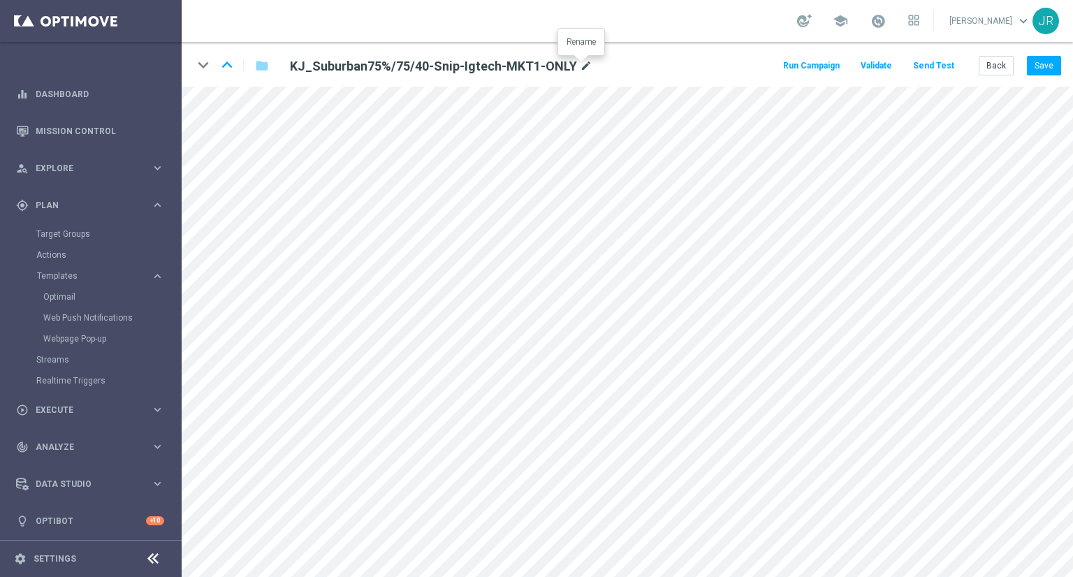
click at [580, 66] on icon "mode_edit" at bounding box center [586, 66] width 13 height 17
click at [550, 66] on input "KJ_Suburban75%/75/40-Snip-Igtech-MKT1-ONLY" at bounding box center [453, 66] width 347 height 20
type input "KJ_Suburban75%/75/40-Snip-Igtech-MKT1-ONLY-11-10-2025"
drag, startPoint x: 1041, startPoint y: 59, endPoint x: 1052, endPoint y: 64, distance: 12.2
click at [1045, 61] on button "Save" at bounding box center [1044, 66] width 34 height 20
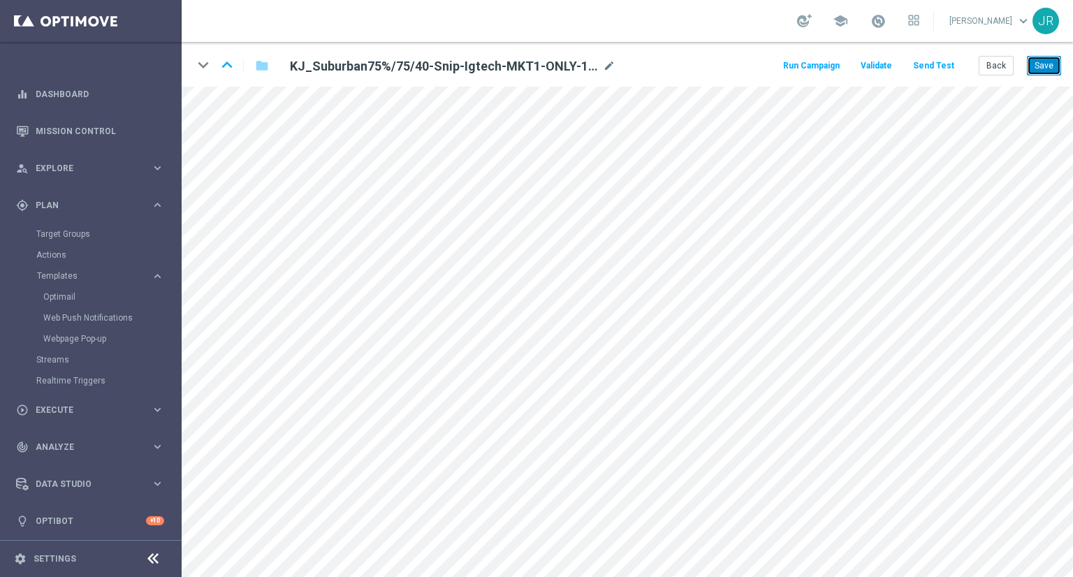
drag, startPoint x: 1044, startPoint y: 68, endPoint x: 1046, endPoint y: 84, distance: 16.2
click at [1045, 68] on button "Save" at bounding box center [1044, 66] width 34 height 20
click at [1051, 62] on button "Save" at bounding box center [1044, 66] width 34 height 20
click at [1042, 62] on button "Save" at bounding box center [1044, 66] width 34 height 20
click at [232, 59] on icon "keyboard_arrow_up" at bounding box center [227, 65] width 21 height 21
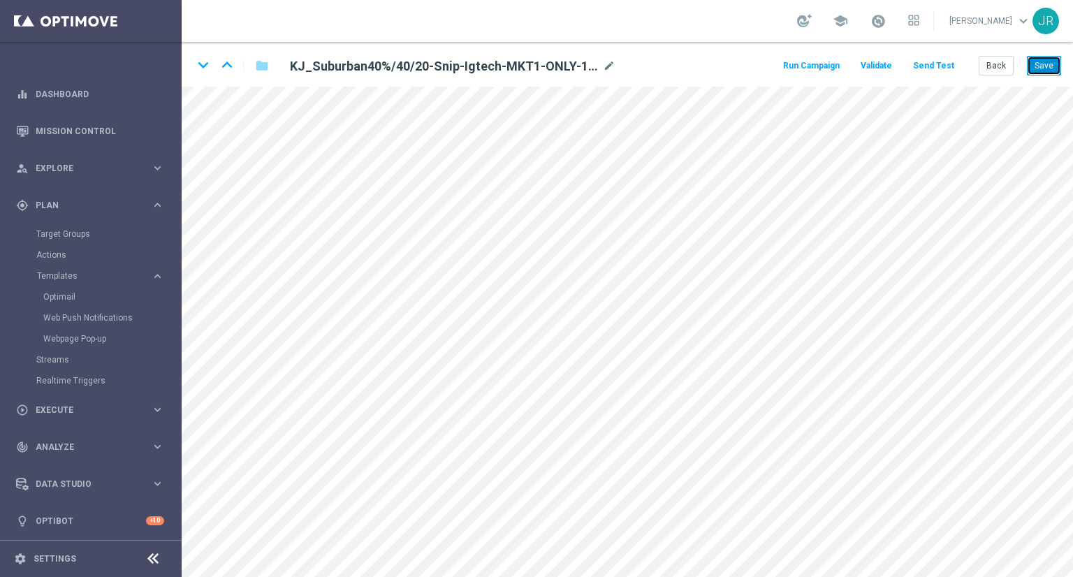
click at [1045, 62] on button "Save" at bounding box center [1044, 66] width 34 height 20
click at [226, 68] on icon "keyboard_arrow_up" at bounding box center [227, 65] width 21 height 21
drag, startPoint x: 1051, startPoint y: 61, endPoint x: 1056, endPoint y: 82, distance: 21.5
click at [1053, 62] on button "Save" at bounding box center [1044, 66] width 34 height 20
click at [1004, 60] on button "Back" at bounding box center [996, 66] width 35 height 20
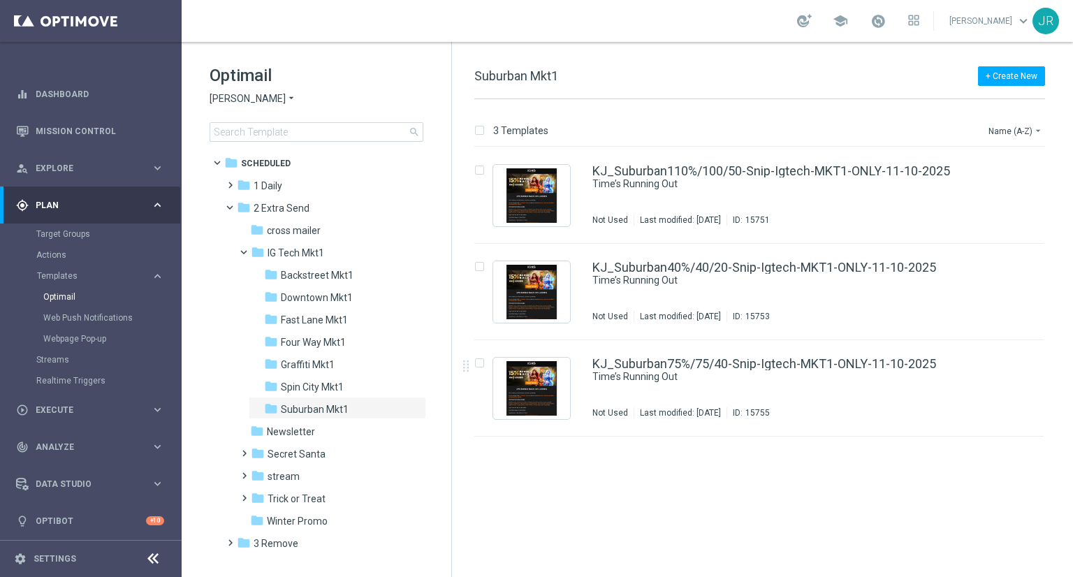
scroll to position [15, 0]
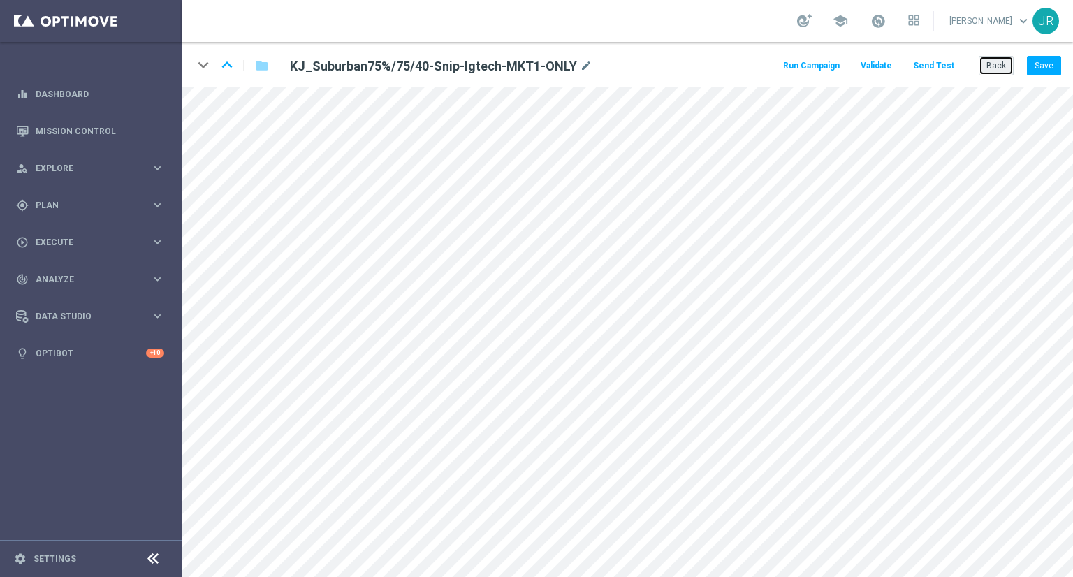
click at [1004, 65] on button "Back" at bounding box center [996, 66] width 35 height 20
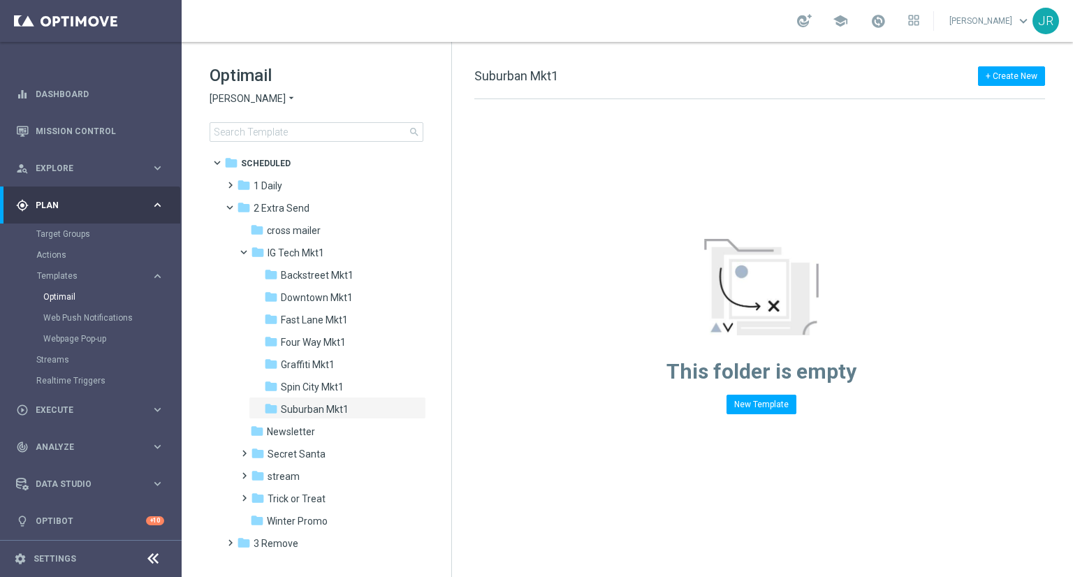
click at [226, 96] on span "[PERSON_NAME]" at bounding box center [248, 98] width 76 height 13
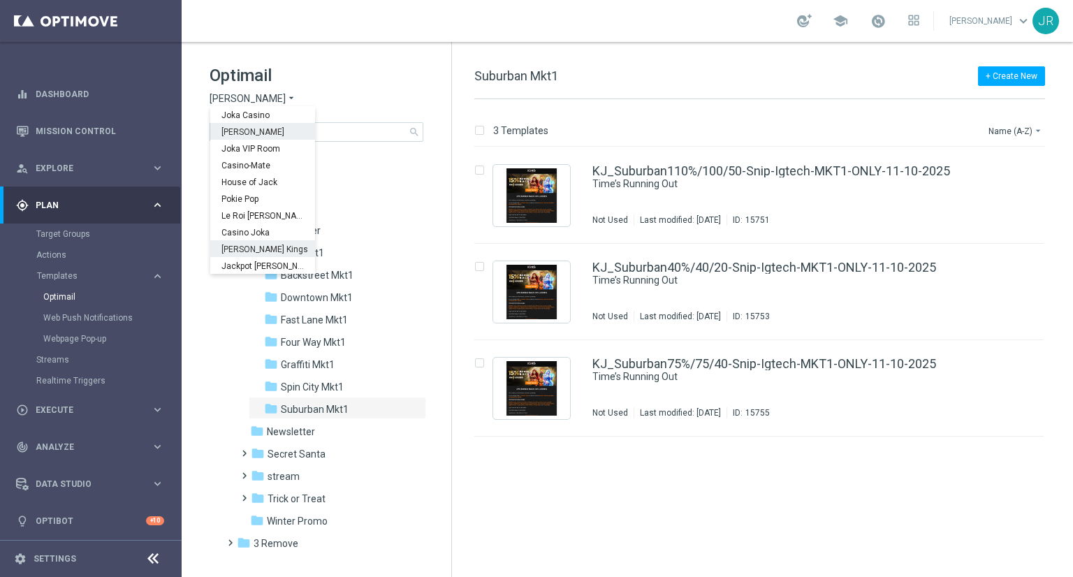
click at [245, 254] on div "[PERSON_NAME] Kings" at bounding box center [262, 248] width 105 height 17
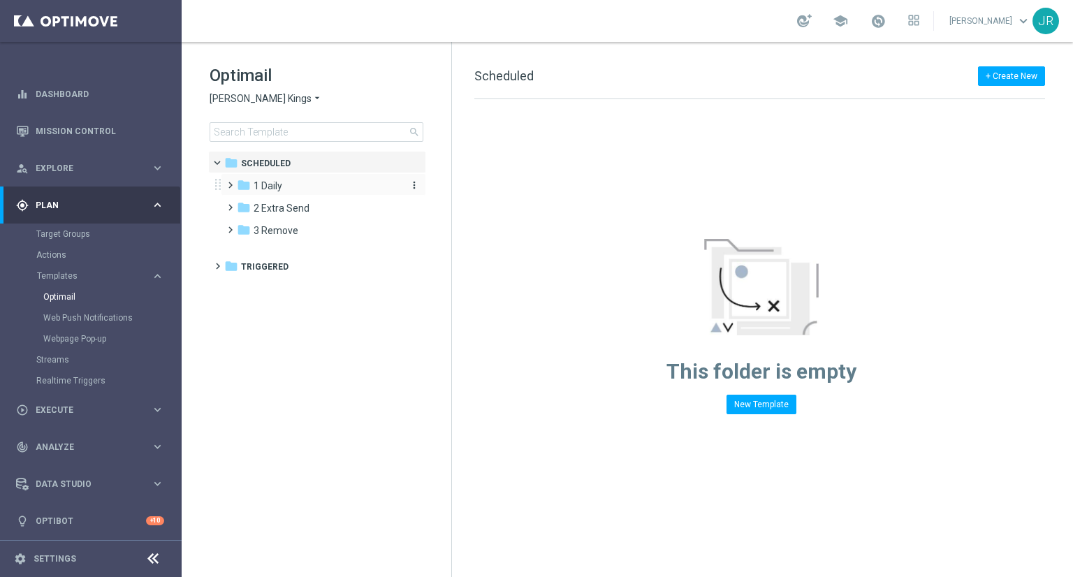
click at [272, 191] on span "1 Daily" at bounding box center [268, 186] width 29 height 13
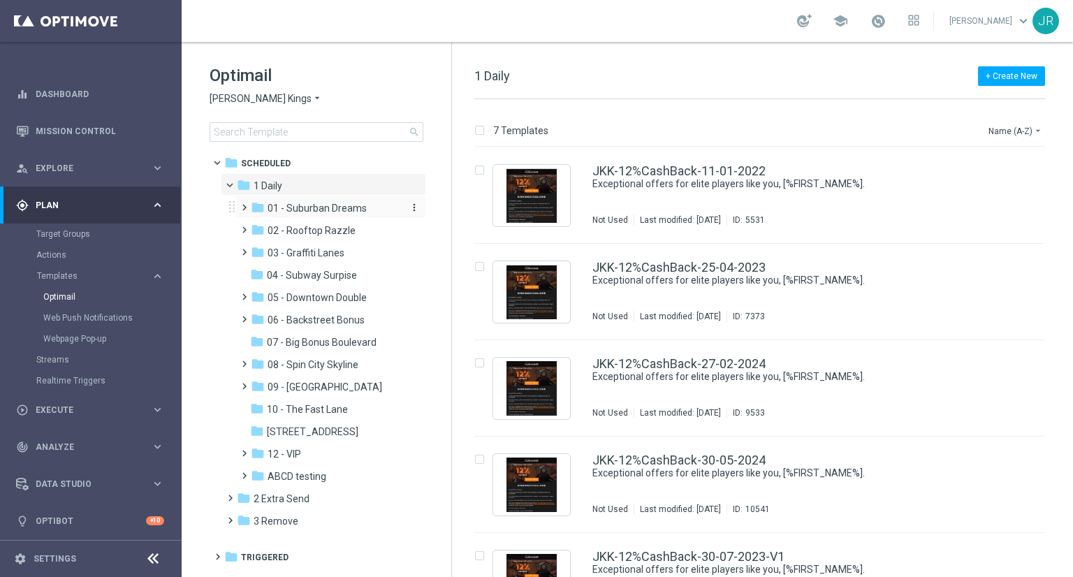
click at [331, 210] on span "01 - Suburban Dreams" at bounding box center [317, 208] width 99 height 13
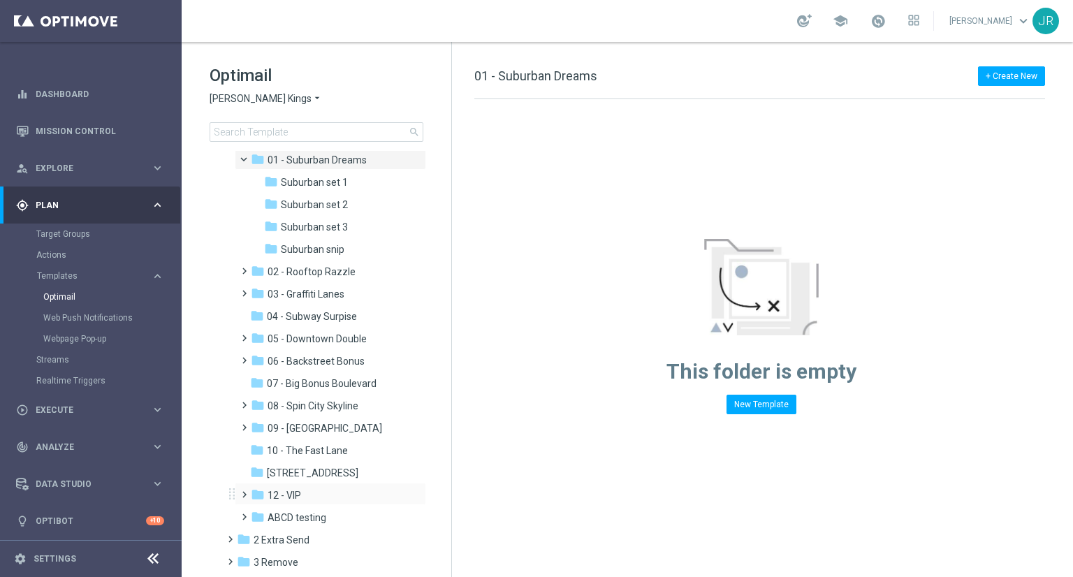
scroll to position [82, 0]
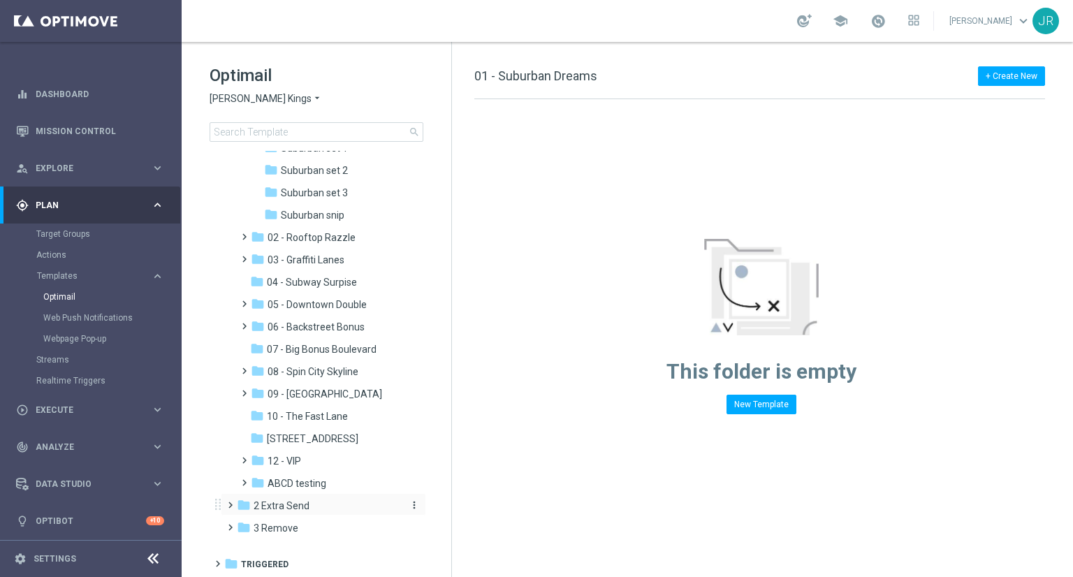
click at [292, 503] on span "2 Extra Send" at bounding box center [282, 506] width 56 height 13
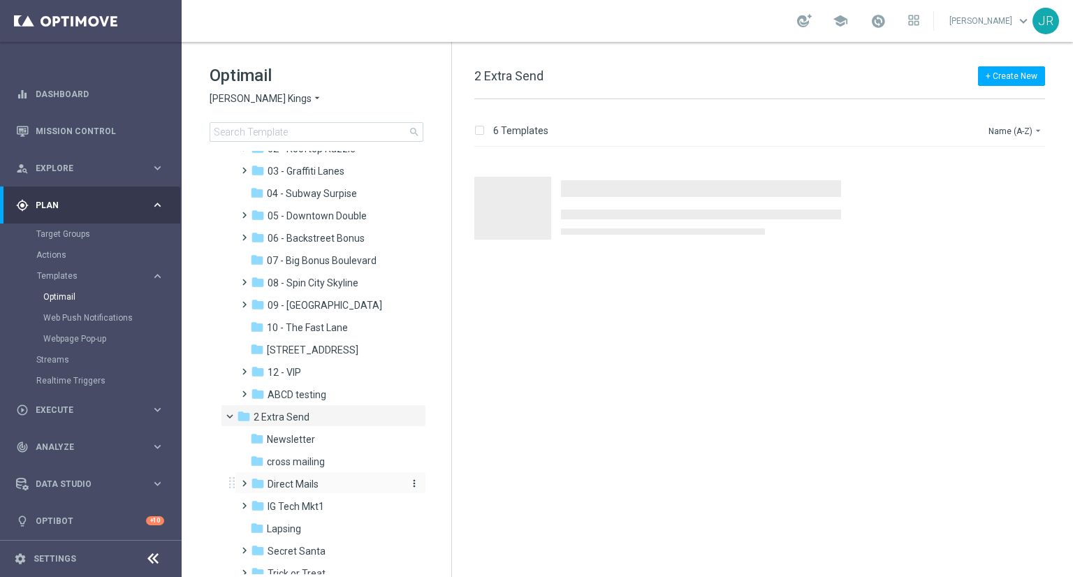
scroll to position [261, 0]
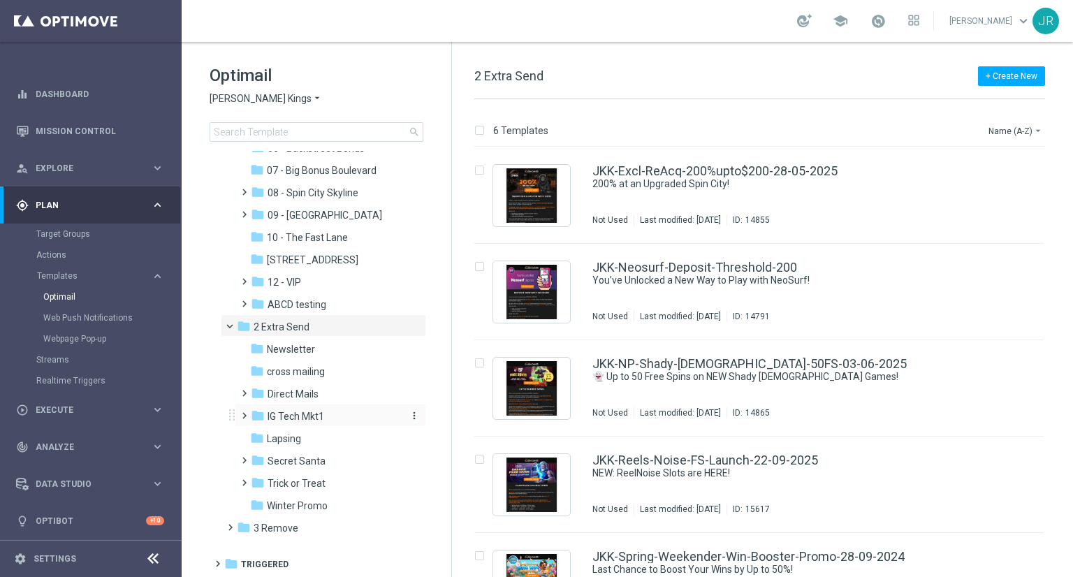
click at [303, 420] on span "IG Tech Mkt1" at bounding box center [296, 416] width 57 height 13
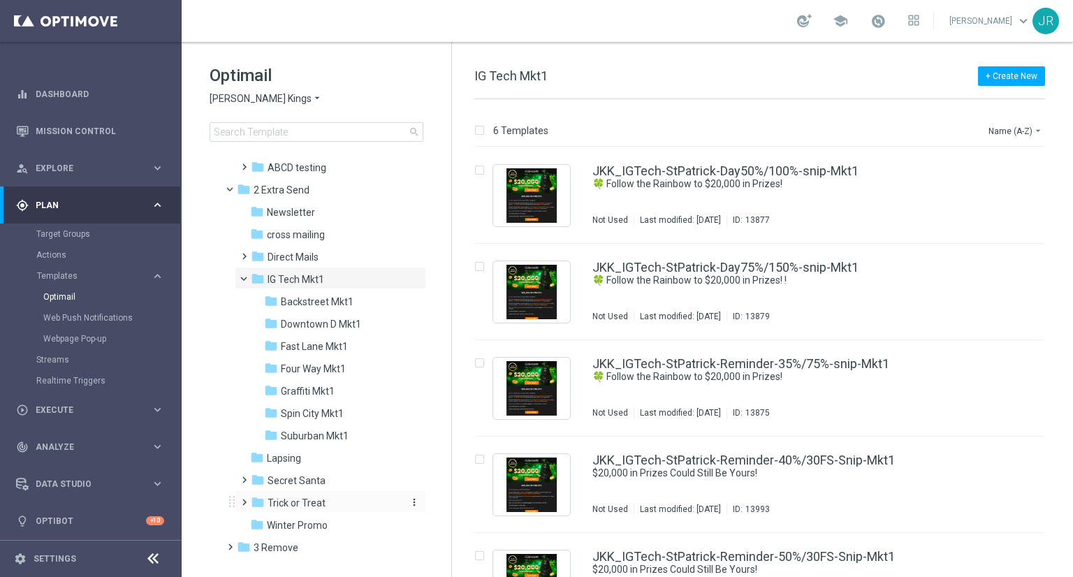
scroll to position [401, 0]
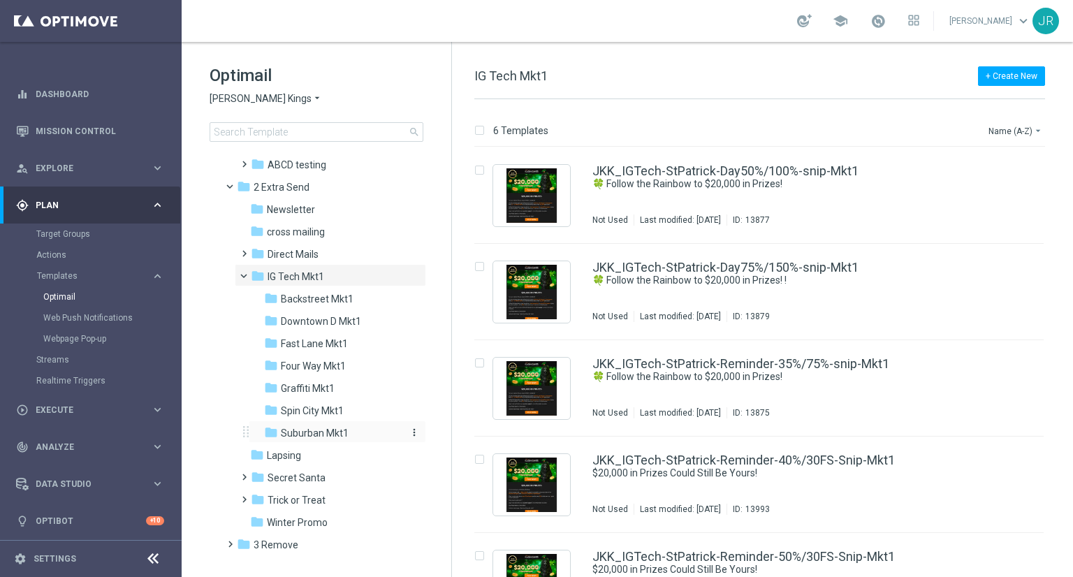
click at [312, 433] on span "Suburban Mkt1" at bounding box center [315, 433] width 68 height 13
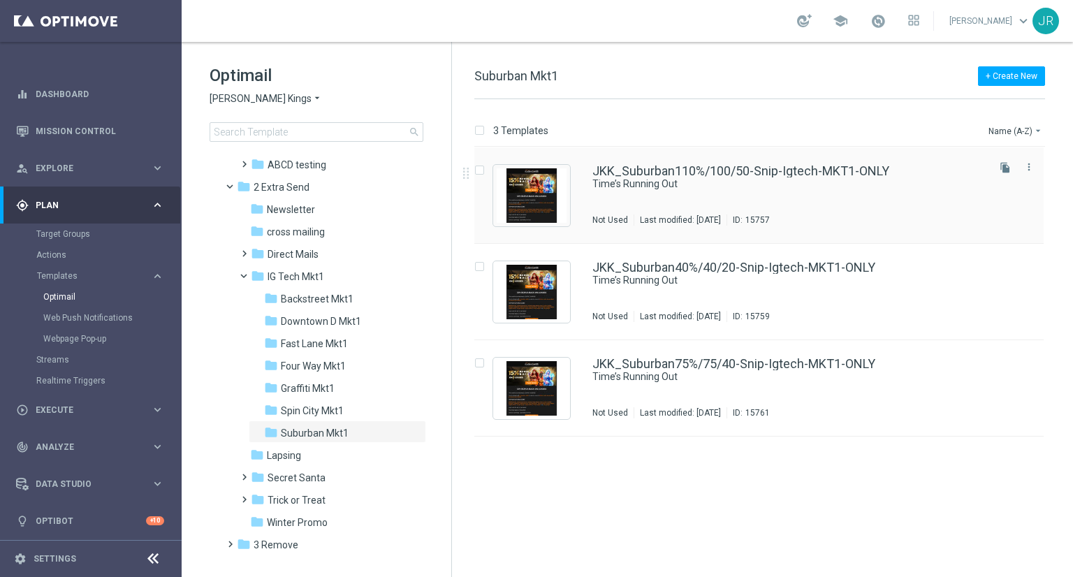
click at [737, 203] on div "JKK_Suburban110%/100/50-Snip-Igtech-MKT1-ONLY Time’s Running Out Not Used Last …" at bounding box center [789, 195] width 393 height 61
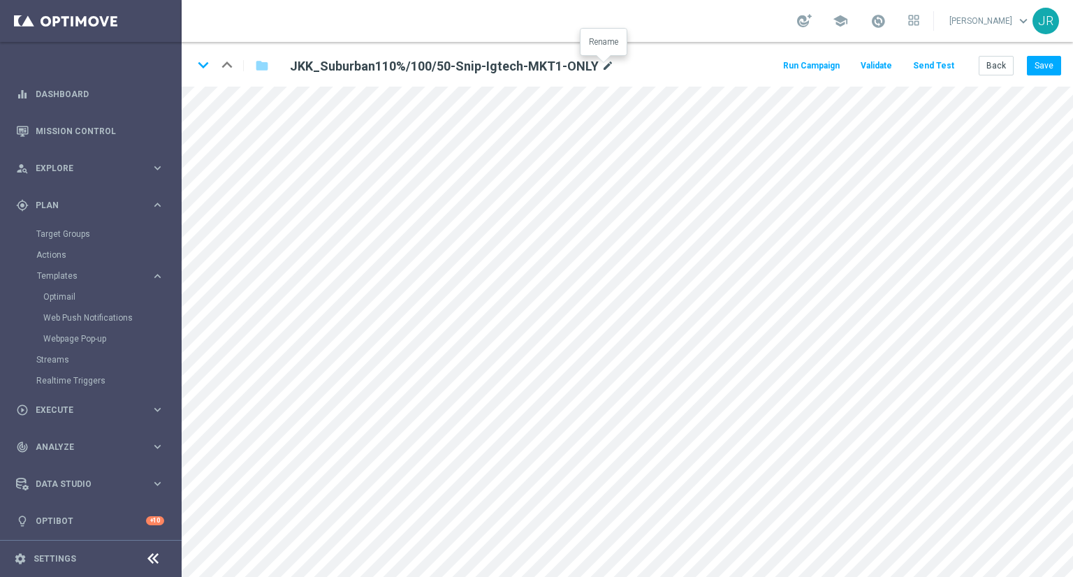
click at [604, 61] on icon "mode_edit" at bounding box center [608, 66] width 13 height 17
click at [556, 61] on input "JKK_Suburban110%/100/50-Snip-Igtech-MKT1-ONLY" at bounding box center [453, 66] width 347 height 20
type input "JKK_Suburban110%/100/50-Snip-Igtech-MKT1-ONLY-11-10-2025"
click at [1043, 64] on button "Save" at bounding box center [1044, 66] width 34 height 20
drag, startPoint x: 683, startPoint y: 20, endPoint x: 206, endPoint y: 64, distance: 478.6
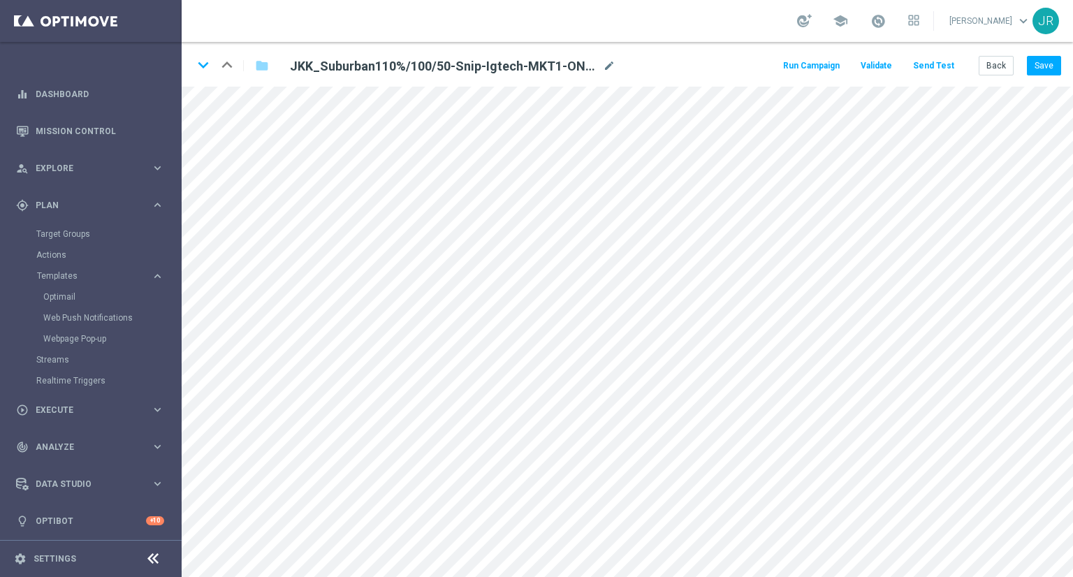
click at [206, 64] on icon "keyboard_arrow_down" at bounding box center [203, 65] width 21 height 21
click at [588, 69] on icon "mode_edit" at bounding box center [594, 66] width 13 height 17
click at [556, 64] on input "JKK_Suburban40%/40/20-Snip-Igtech-MKT1-ONLY" at bounding box center [453, 66] width 347 height 20
type input "JKK_Suburban40%/40/20-Snip-Igtech-MKT1-ONLY-11-10-2025"
drag, startPoint x: 1049, startPoint y: 58, endPoint x: 1073, endPoint y: 81, distance: 33.1
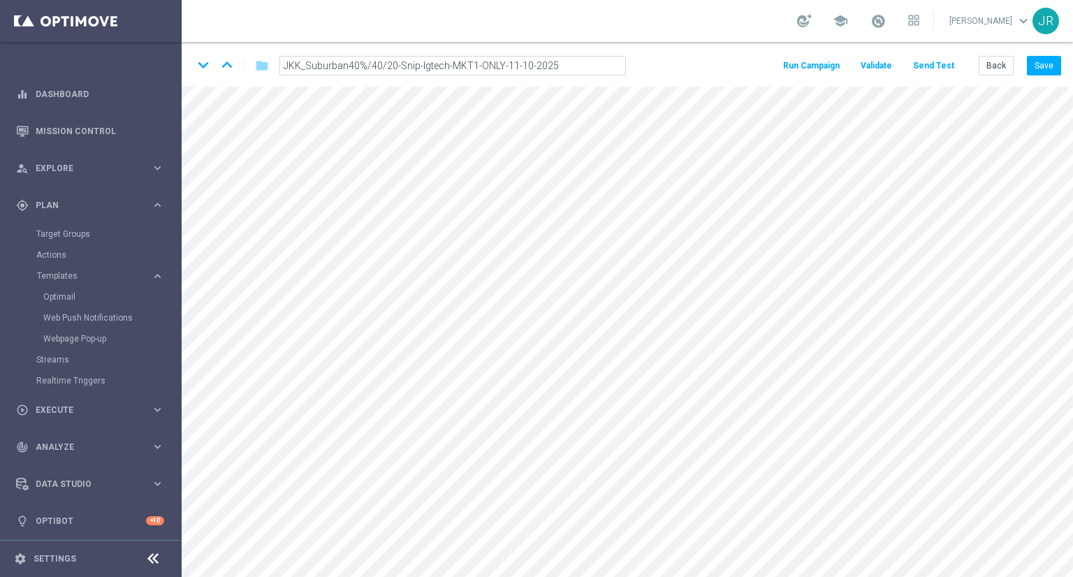
click at [1059, 61] on button "Save" at bounding box center [1044, 66] width 34 height 20
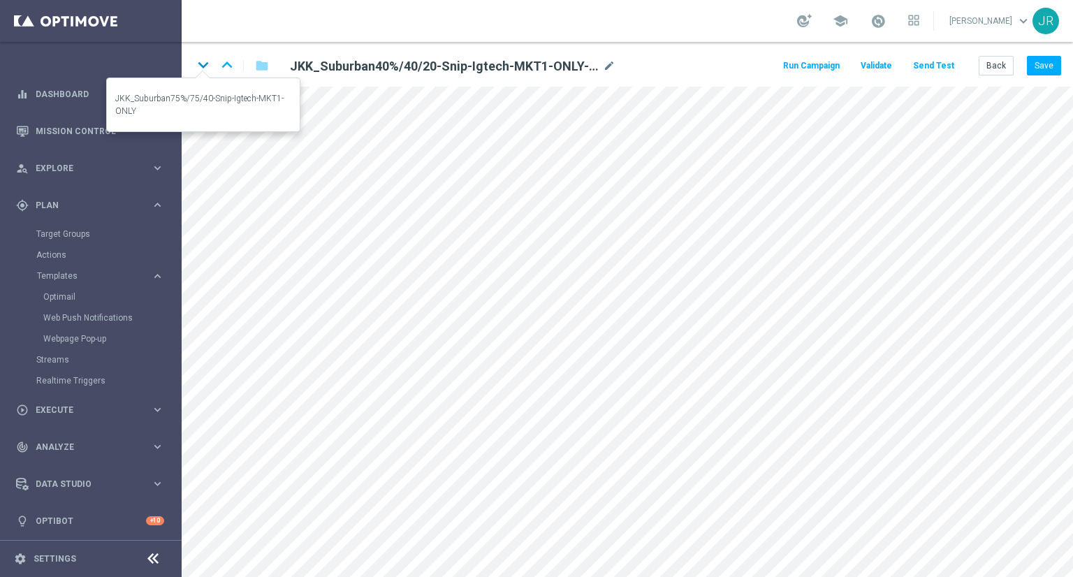
click at [201, 69] on icon "keyboard_arrow_down" at bounding box center [203, 65] width 21 height 21
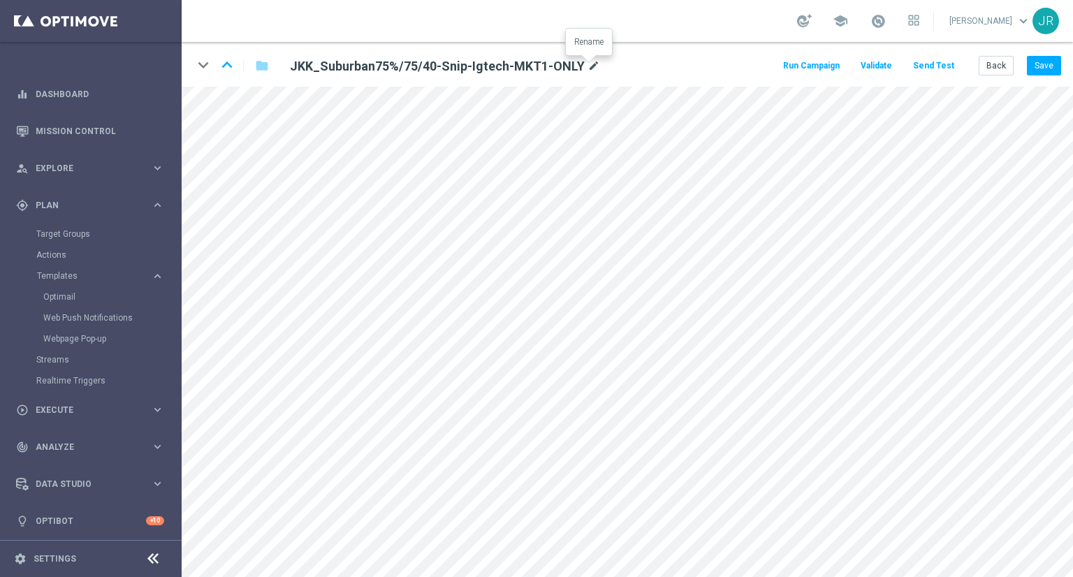
click at [591, 68] on icon "mode_edit" at bounding box center [594, 66] width 13 height 17
click at [562, 67] on input "JKK_Suburban75%/75/40-Snip-Igtech-MKT1-ONLY" at bounding box center [453, 66] width 347 height 20
type input "JKK_Suburban75%/75/40-Snip-Igtech-MKT1-ONLY-11-10-2025"
click at [1053, 64] on button "Save" at bounding box center [1044, 66] width 34 height 20
click at [1050, 62] on button "Save" at bounding box center [1044, 66] width 34 height 20
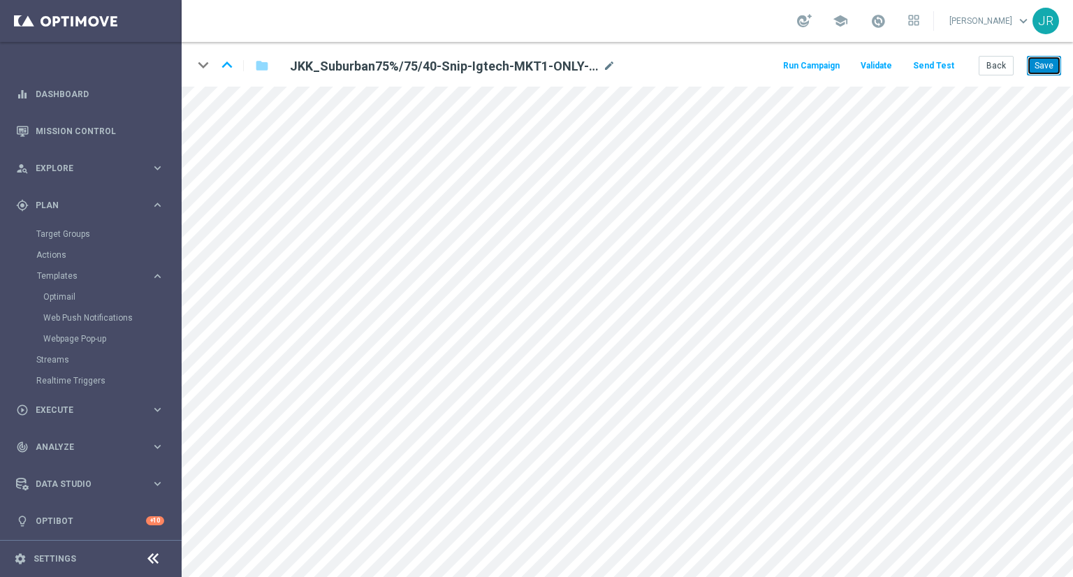
drag, startPoint x: 1045, startPoint y: 60, endPoint x: 1034, endPoint y: 85, distance: 27.3
click at [1045, 61] on button "Save" at bounding box center [1044, 66] width 34 height 20
click at [228, 64] on icon "keyboard_arrow_up" at bounding box center [227, 65] width 21 height 21
click at [1046, 74] on button "Save" at bounding box center [1044, 66] width 34 height 20
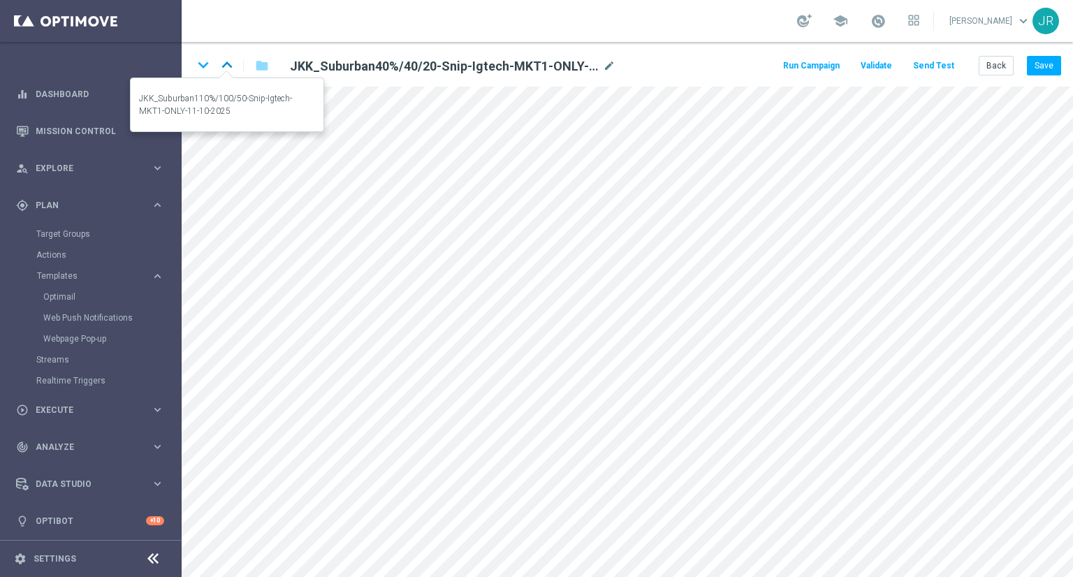
click at [232, 64] on icon "keyboard_arrow_up" at bounding box center [227, 65] width 21 height 21
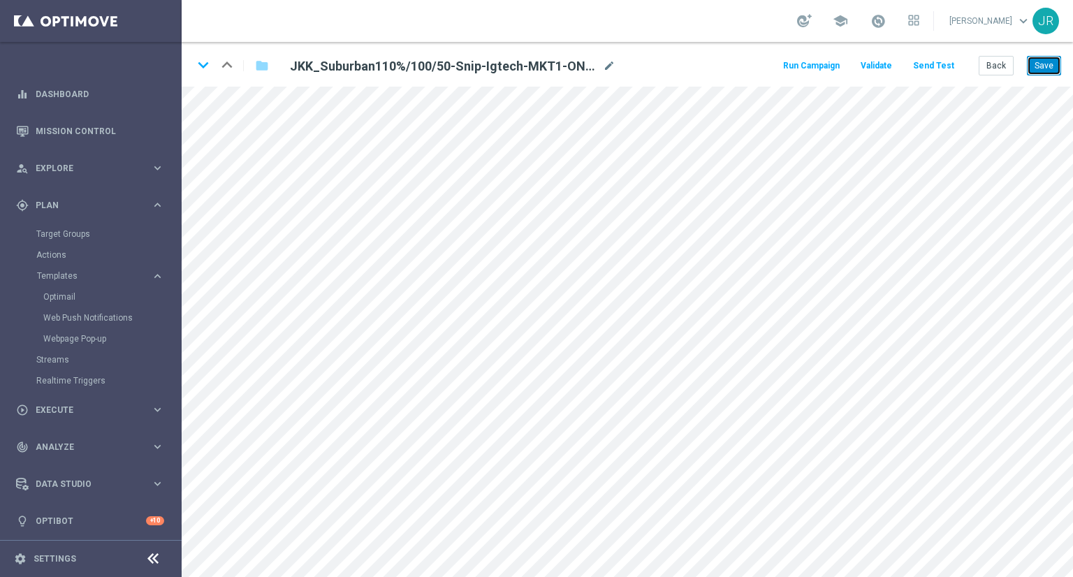
click at [1043, 67] on button "Save" at bounding box center [1044, 66] width 34 height 20
click at [1000, 57] on button "Back" at bounding box center [996, 66] width 35 height 20
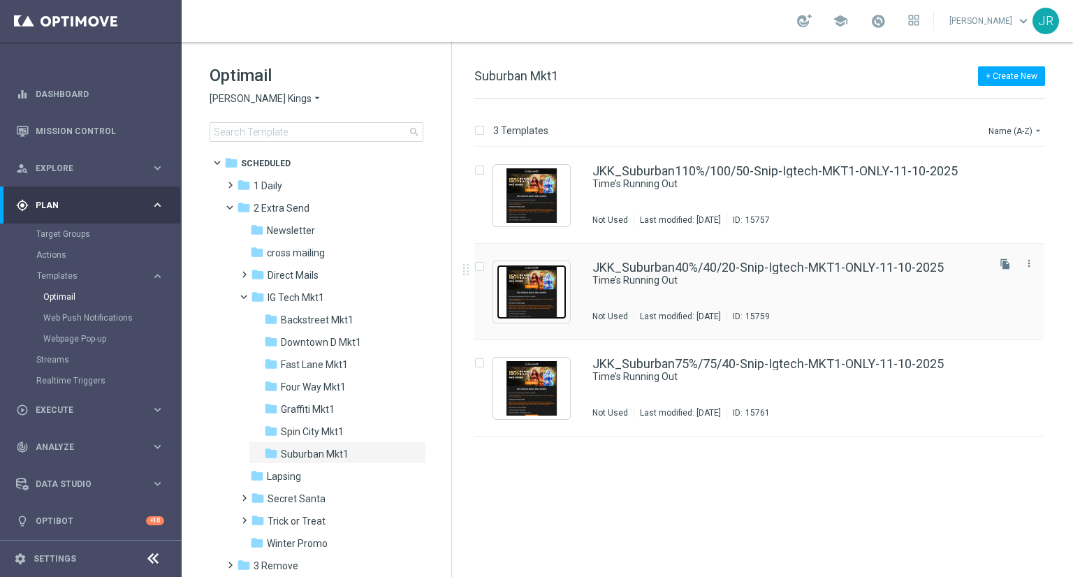
click at [535, 301] on img "Press SPACE to select this row." at bounding box center [532, 292] width 70 height 55
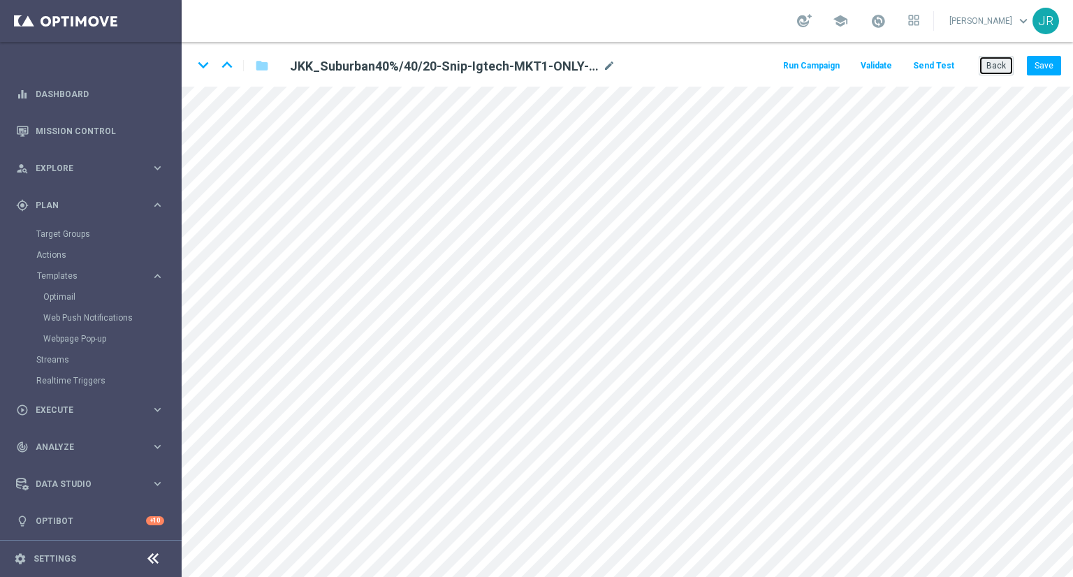
click at [1005, 73] on button "Back" at bounding box center [996, 66] width 35 height 20
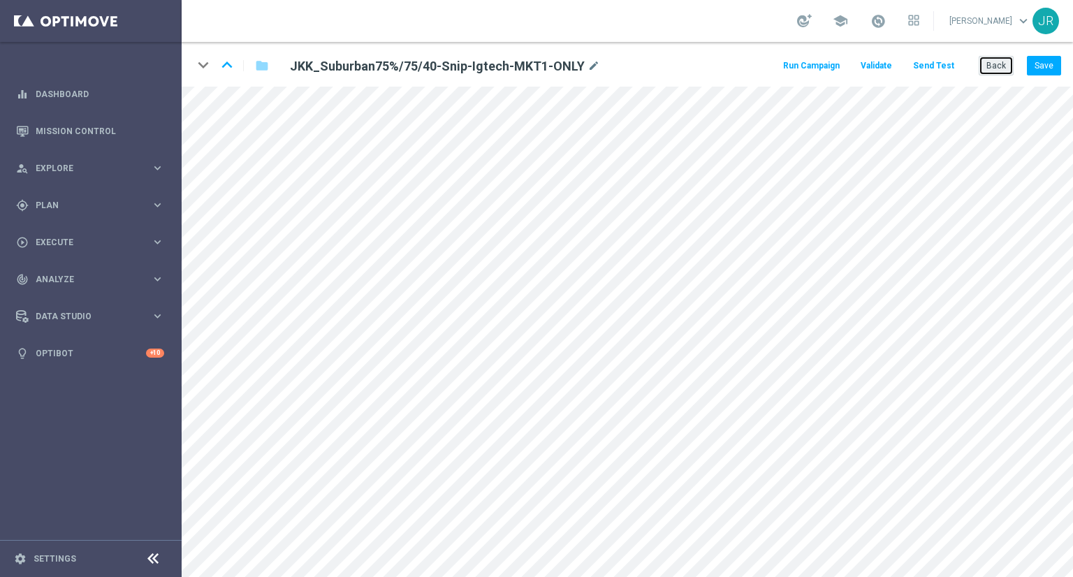
click at [996, 69] on button "Back" at bounding box center [996, 66] width 35 height 20
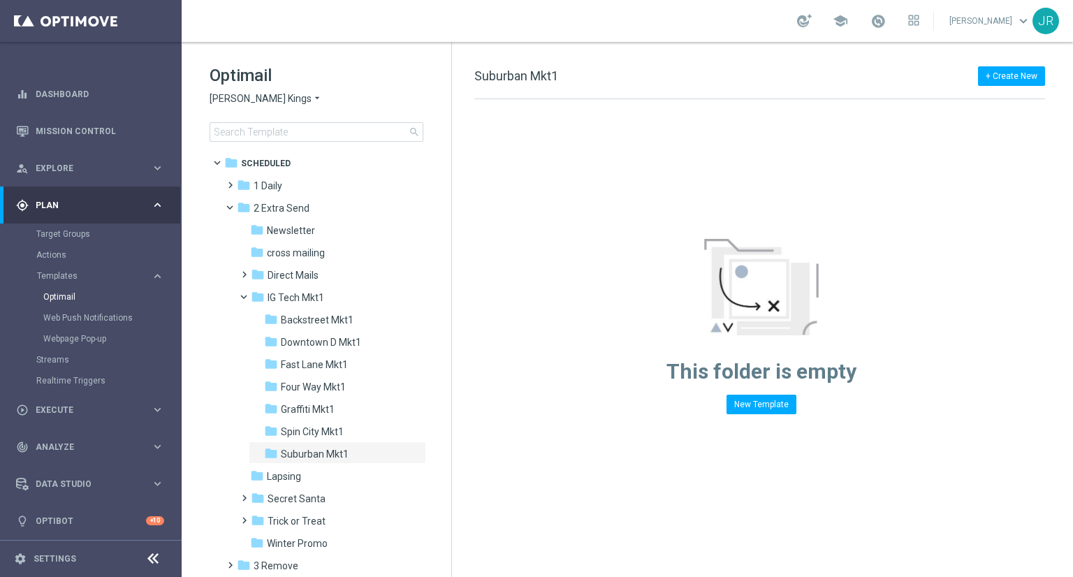
click at [232, 106] on div "Optimail Johnnie Kash Kings arrow_drop_down × Johnnie Kash Kings search" at bounding box center [331, 103] width 242 height 78
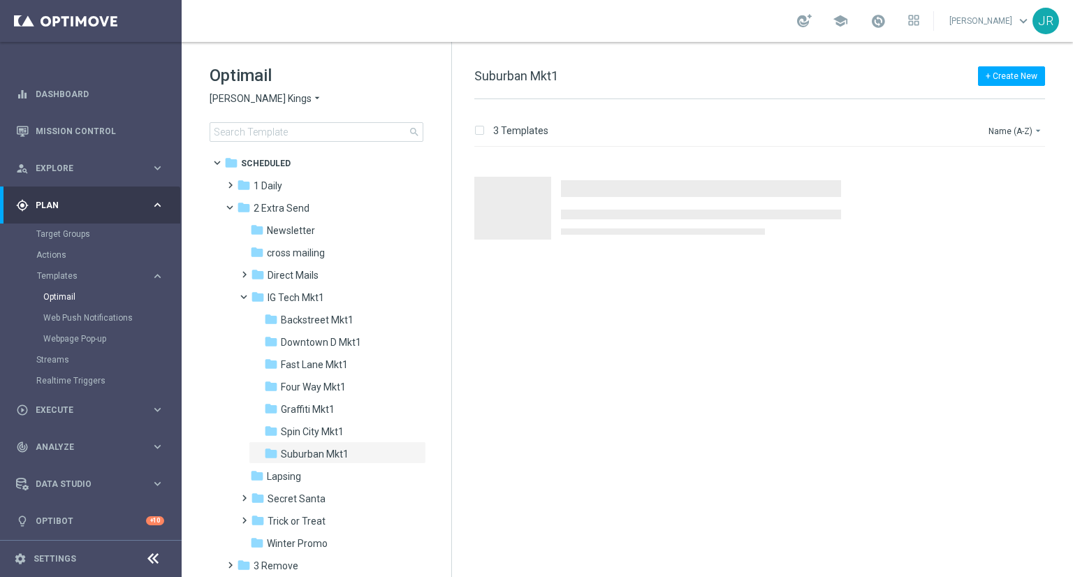
click at [235, 93] on span "[PERSON_NAME] Kings" at bounding box center [261, 98] width 102 height 13
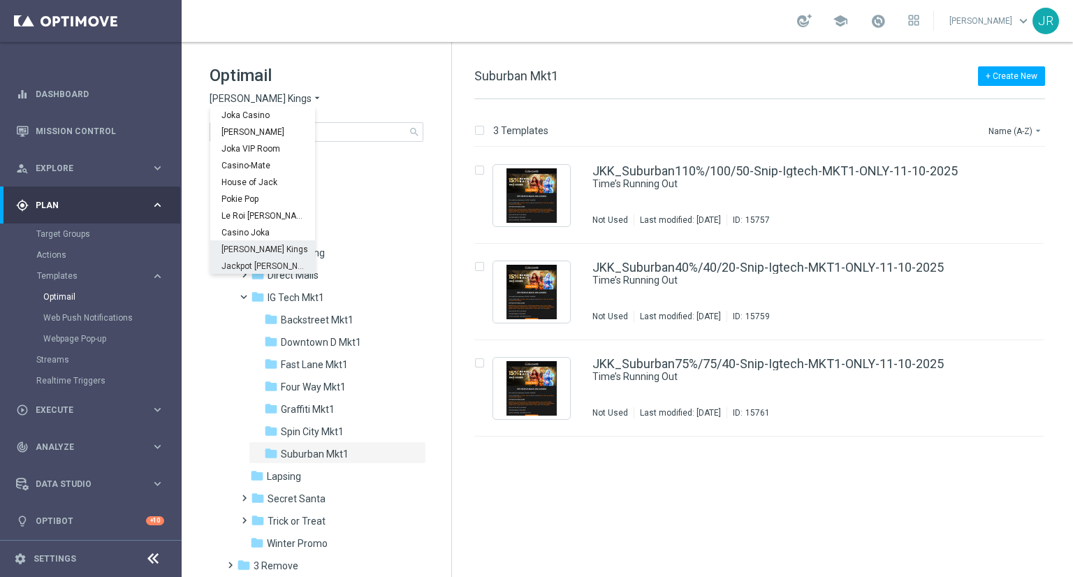
click at [0, 0] on span "Jackpot Jill" at bounding box center [0, 0] width 0 height 0
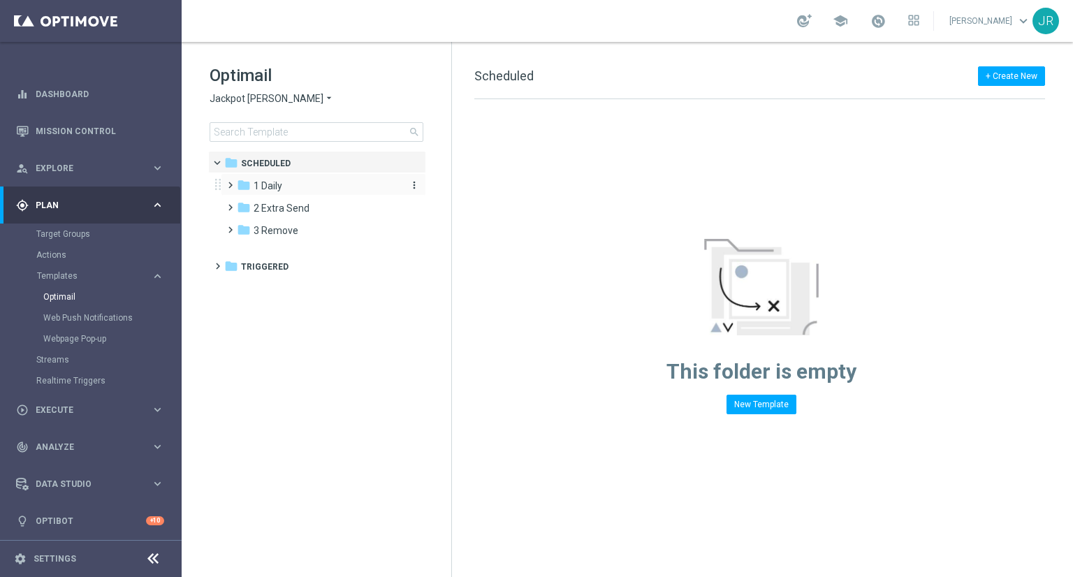
click at [267, 188] on span "1 Daily" at bounding box center [268, 186] width 29 height 13
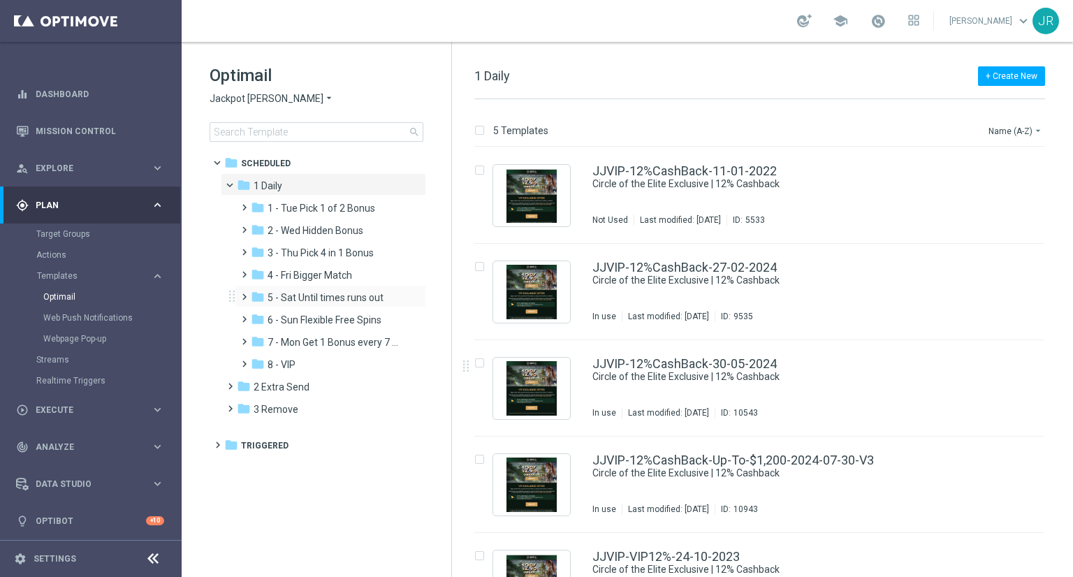
click at [312, 305] on div "folder 5 - Sat Until times runs out more_vert" at bounding box center [330, 296] width 191 height 22
click at [331, 286] on div "folder 5 - Sat Until times runs out more_vert" at bounding box center [330, 296] width 191 height 22
click at [333, 291] on span "5 - Sat Until times runs out" at bounding box center [326, 297] width 116 height 13
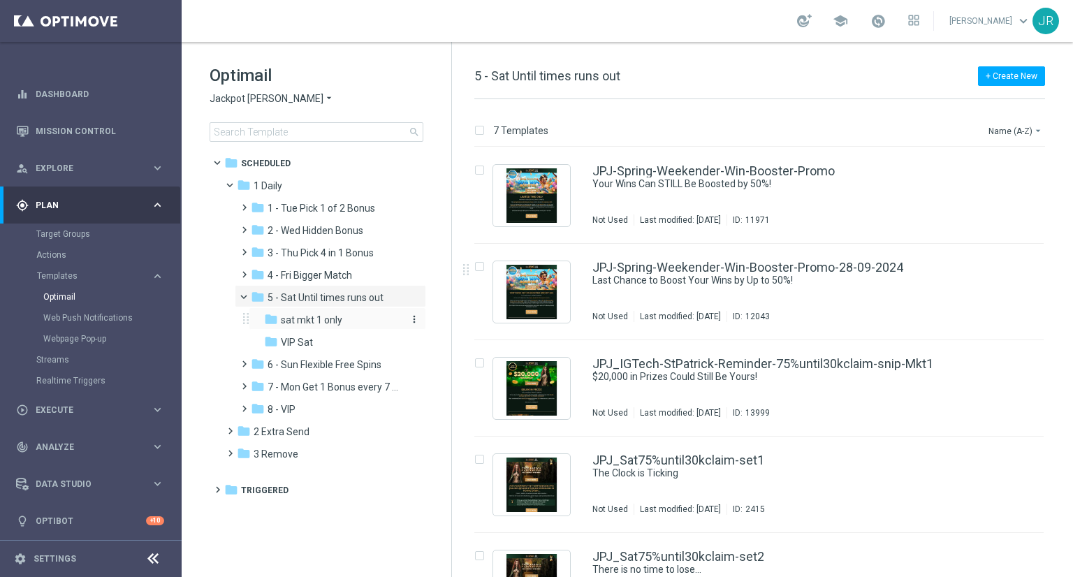
click at [322, 324] on span "sat mkt 1 only" at bounding box center [311, 320] width 61 height 13
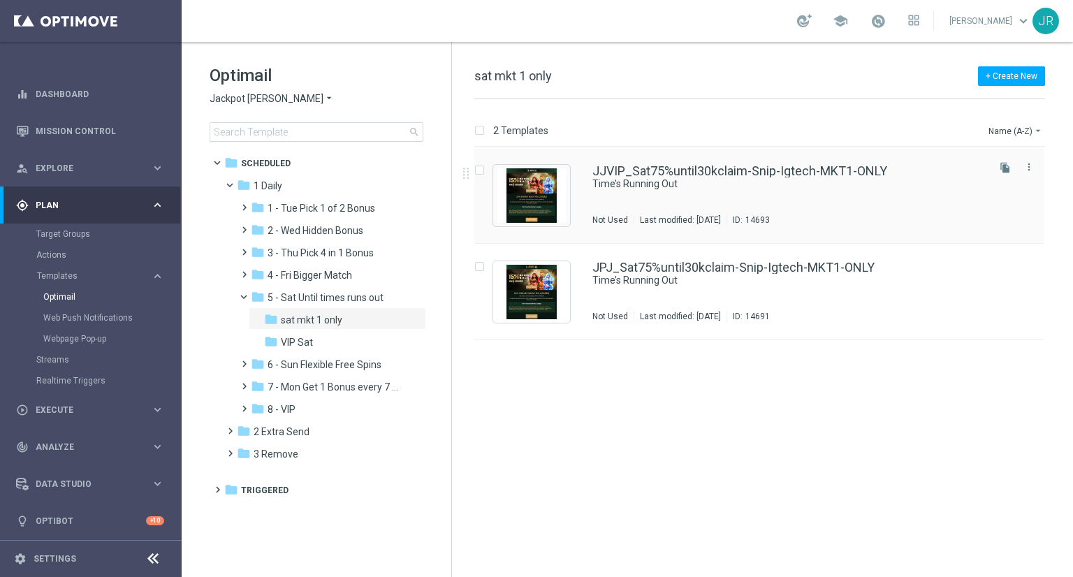
click at [764, 213] on div "JJVIP_Sat75%until30kclaim-Snip-Igtech-MKT1-ONLY Time’s Running Out Not Used Las…" at bounding box center [789, 195] width 393 height 61
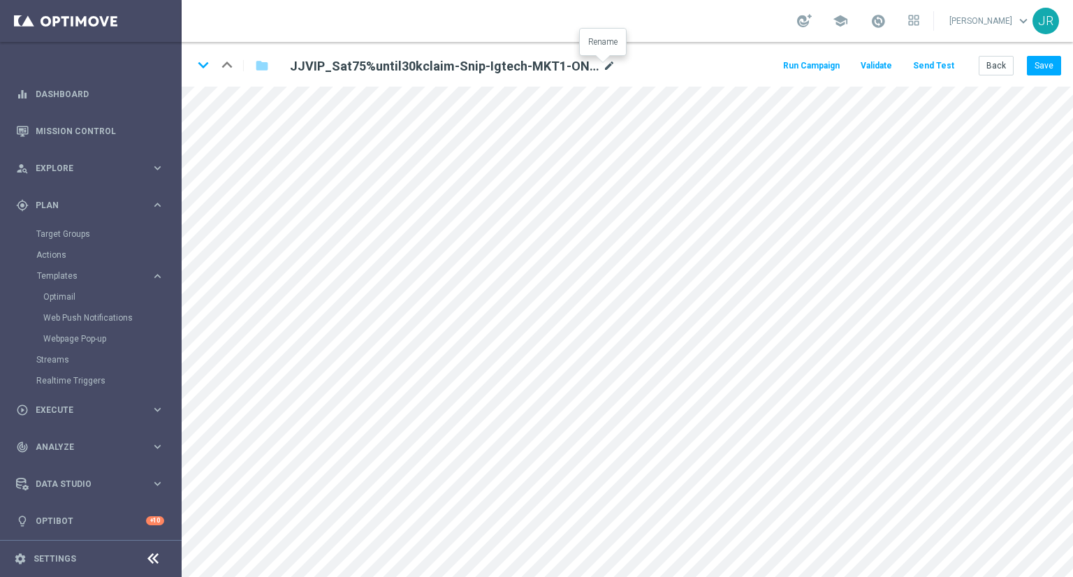
click at [603, 65] on icon "mode_edit" at bounding box center [609, 66] width 13 height 17
click at [578, 66] on input "JJVIP_Sat75%until30kclaim-Snip-Igtech-MKT1-ONLY" at bounding box center [453, 66] width 347 height 20
type input "JJVIP_Sat75%until30kclaim-Snip-Igtech-MKT1-ONLY-11-10-2025"
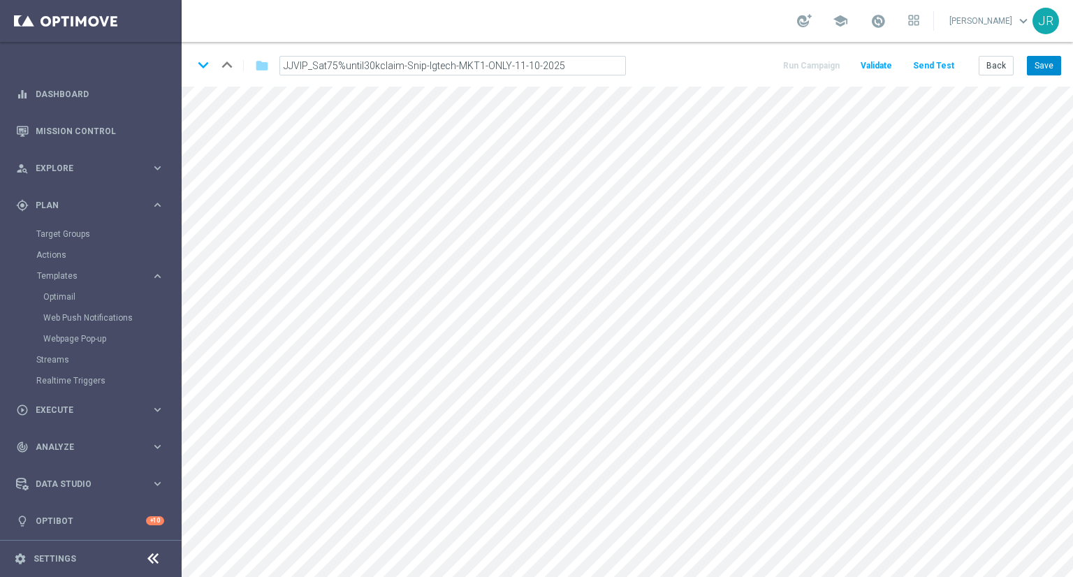
click at [1050, 59] on button "Save" at bounding box center [1044, 66] width 34 height 20
drag, startPoint x: 1055, startPoint y: 65, endPoint x: 1073, endPoint y: 79, distance: 22.4
click at [1057, 64] on button "Save" at bounding box center [1044, 66] width 34 height 20
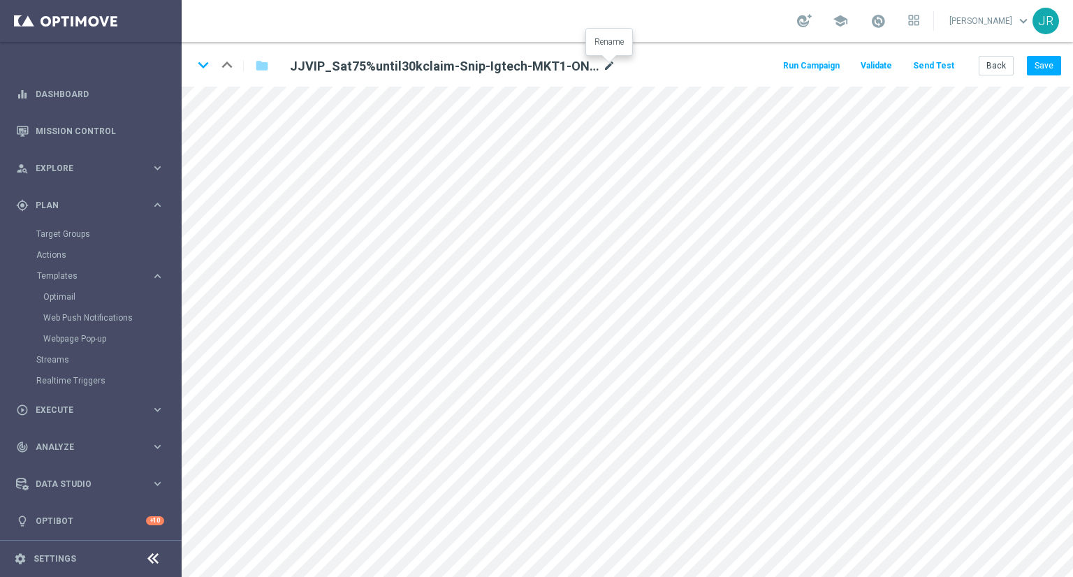
click at [611, 65] on icon "mode_edit" at bounding box center [609, 66] width 13 height 17
click at [1037, 71] on button "Save" at bounding box center [1044, 66] width 34 height 20
click at [1050, 70] on button "Save" at bounding box center [1044, 66] width 34 height 20
click at [1056, 68] on button "Save" at bounding box center [1044, 66] width 34 height 20
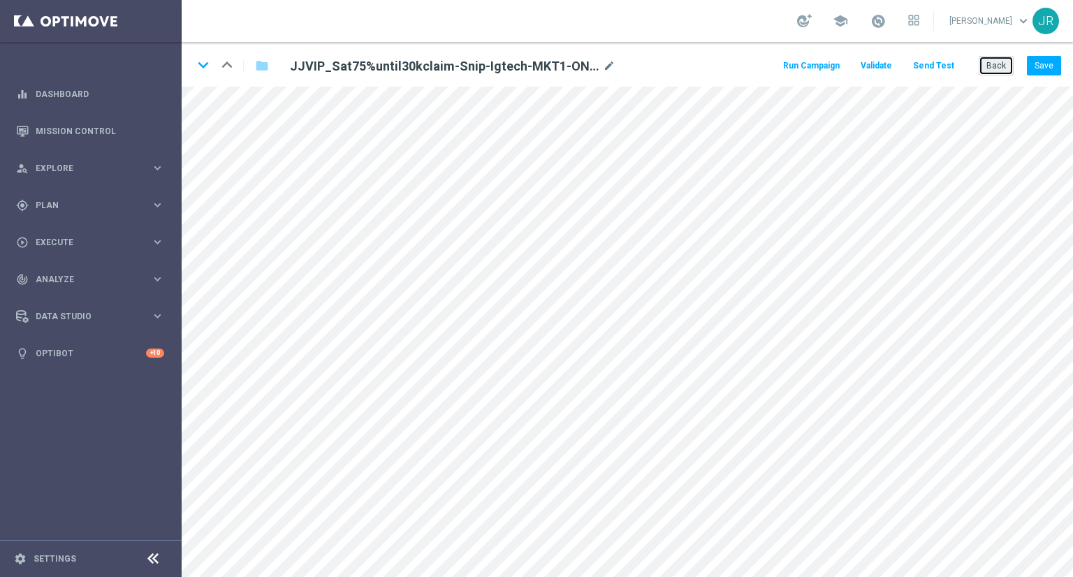
click at [1001, 71] on button "Back" at bounding box center [996, 66] width 35 height 20
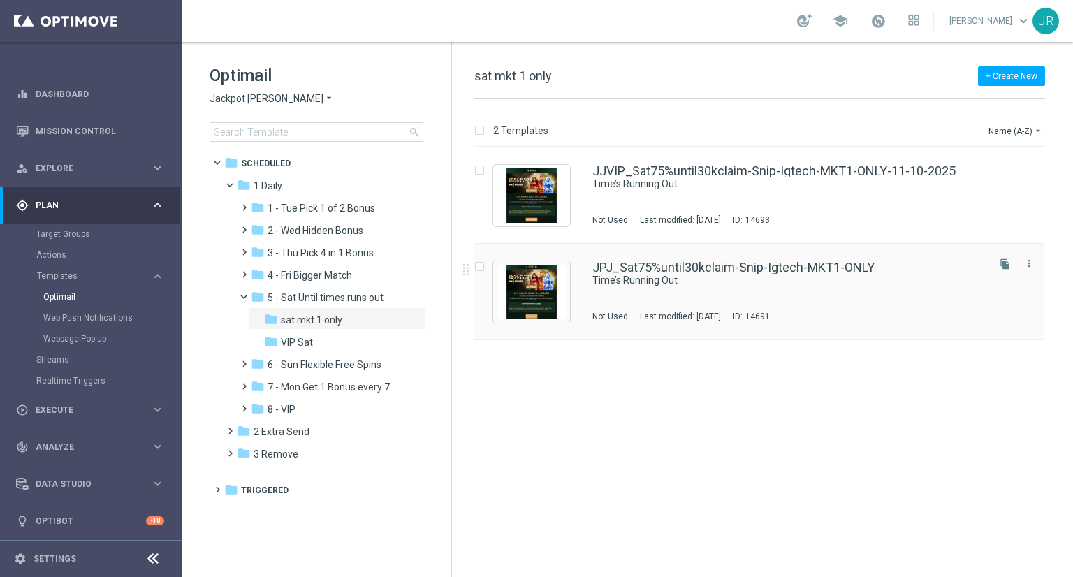
click at [737, 306] on div "JPJ_Sat75%until30kclaim-Snip-Igtech-MKT1-ONLY Time’s Running Out Not Used Last …" at bounding box center [789, 291] width 393 height 61
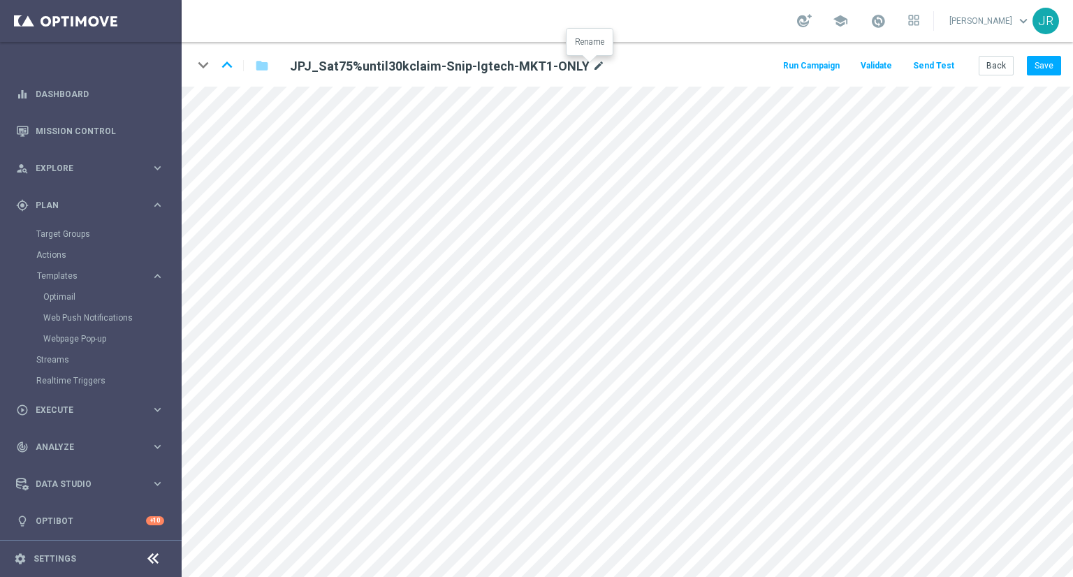
click at [593, 71] on icon "mode_edit" at bounding box center [599, 66] width 13 height 17
click at [579, 66] on input "JPJ_Sat75%until30kclaim-Snip-Igtech-MKT1-ONLY" at bounding box center [453, 66] width 347 height 20
type input "JPJ_Sat75%until30kclaim-Snip-Igtech-MKT1-ONLY-11-10-2025"
click at [1045, 68] on button "Save" at bounding box center [1044, 66] width 34 height 20
drag, startPoint x: 1058, startPoint y: 66, endPoint x: 1064, endPoint y: 74, distance: 10.5
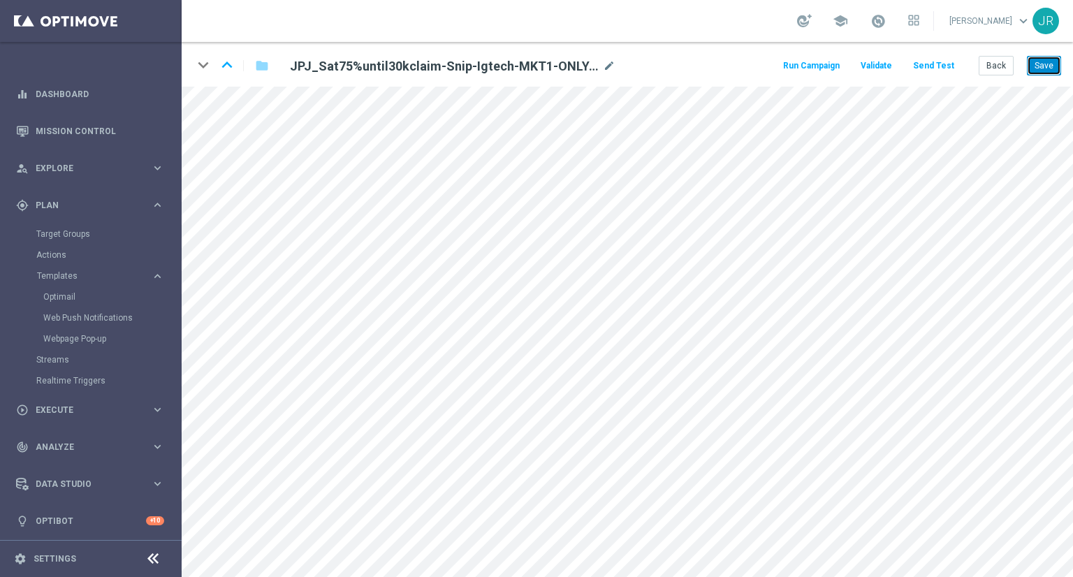
click at [1058, 66] on button "Save" at bounding box center [1044, 66] width 34 height 20
drag, startPoint x: 1043, startPoint y: 71, endPoint x: 1052, endPoint y: 85, distance: 17.1
click at [1043, 71] on button "Save" at bounding box center [1044, 66] width 34 height 20
click at [609, 64] on icon "mode_edit" at bounding box center [609, 66] width 13 height 17
click at [1048, 61] on button "Save" at bounding box center [1044, 66] width 34 height 20
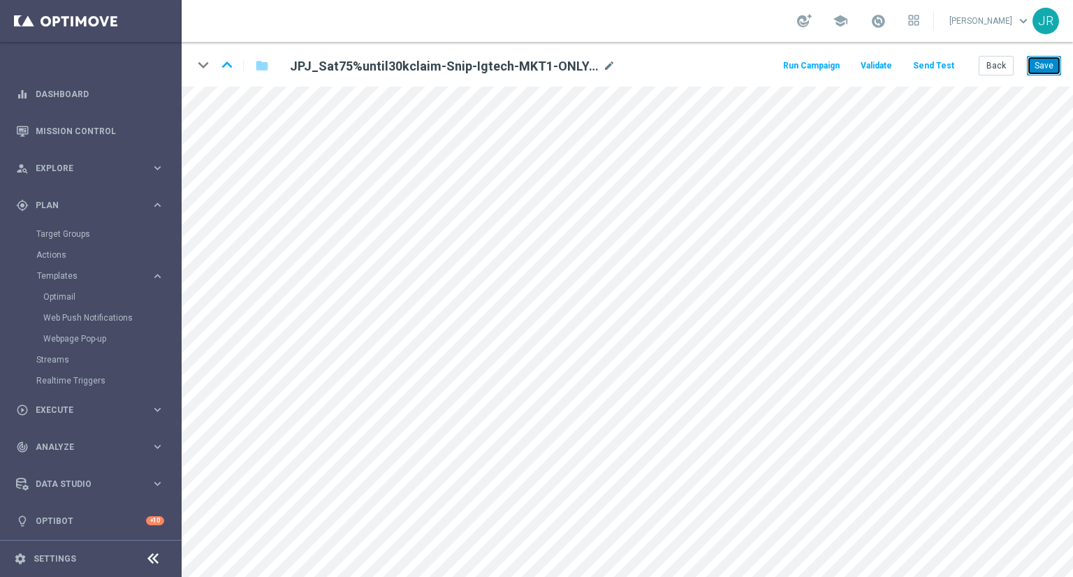
drag, startPoint x: 1048, startPoint y: 68, endPoint x: 1062, endPoint y: 85, distance: 22.8
click at [1051, 68] on button "Save" at bounding box center [1044, 66] width 34 height 20
click at [1045, 68] on button "Save" at bounding box center [1044, 66] width 34 height 20
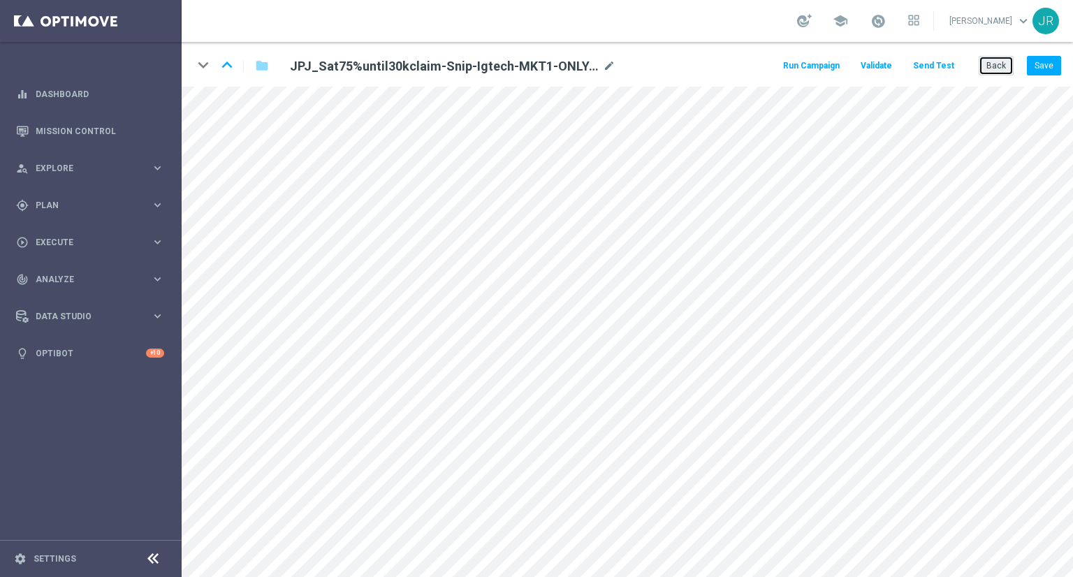
click at [992, 71] on button "Back" at bounding box center [996, 66] width 35 height 20
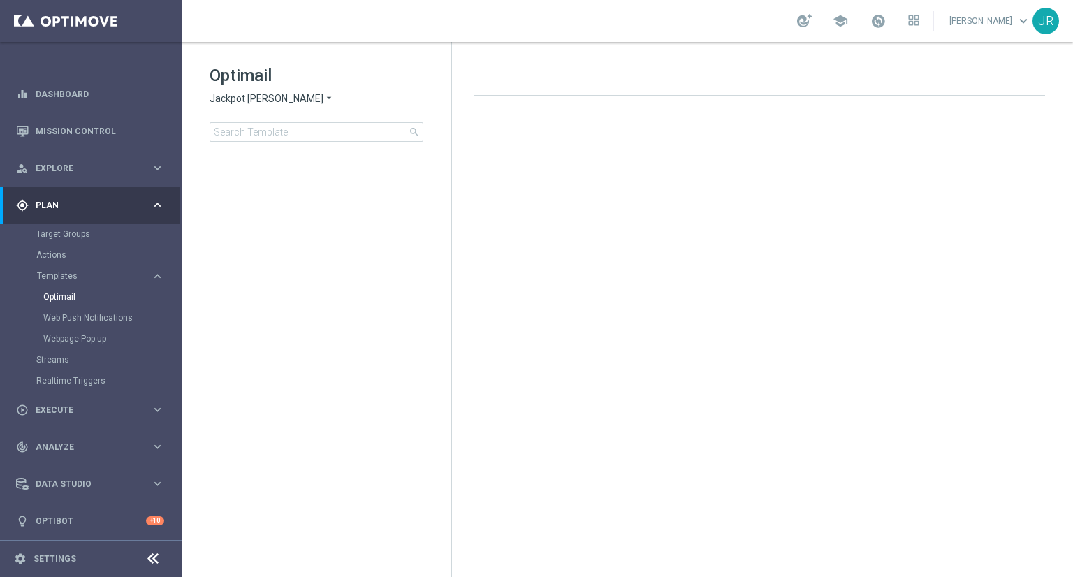
click at [238, 96] on span "Jackpot [PERSON_NAME]" at bounding box center [267, 98] width 114 height 13
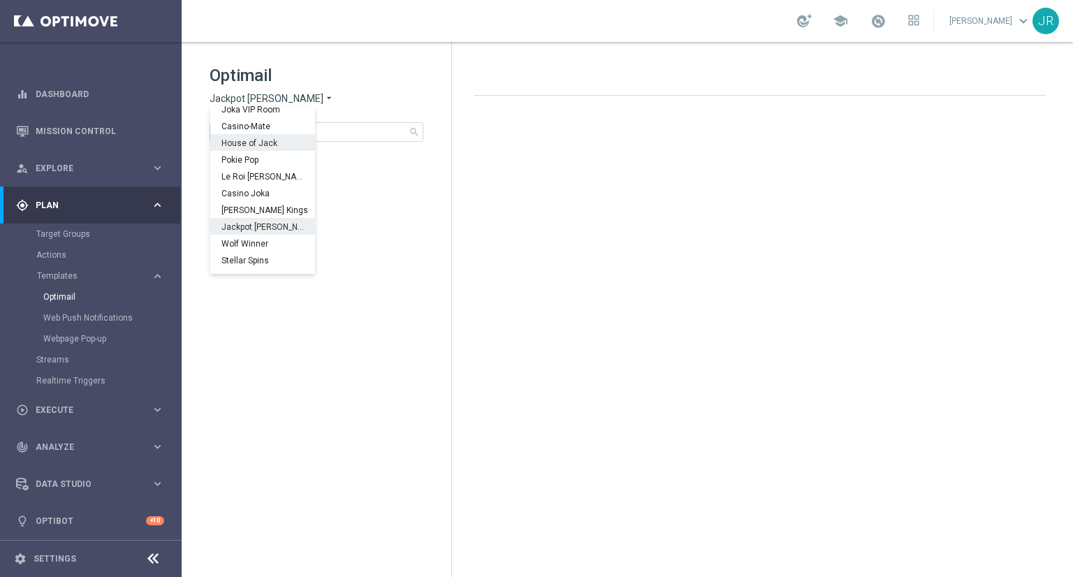
scroll to position [50, 0]
click at [0, 0] on span "Wolf Winner" at bounding box center [0, 0] width 0 height 0
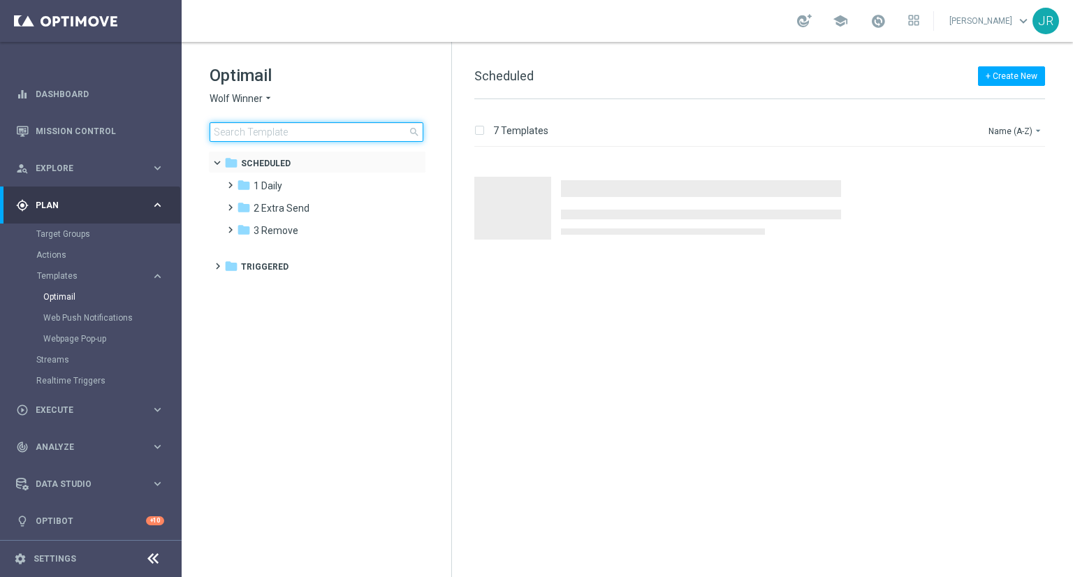
drag, startPoint x: 261, startPoint y: 137, endPoint x: 270, endPoint y: 152, distance: 17.3
click at [264, 137] on input at bounding box center [317, 132] width 214 height 20
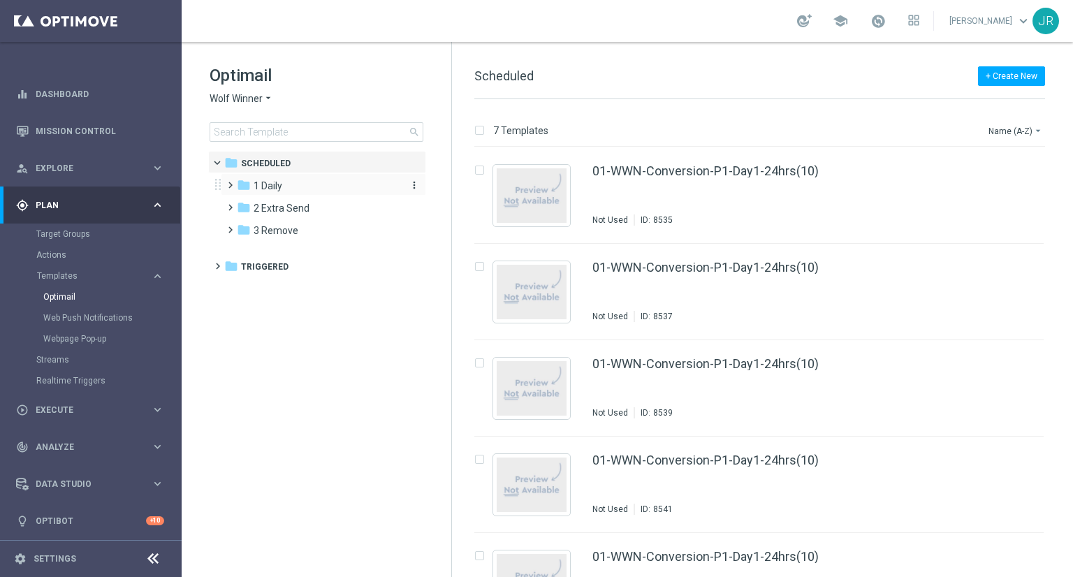
click at [272, 185] on span "1 Daily" at bounding box center [268, 186] width 29 height 13
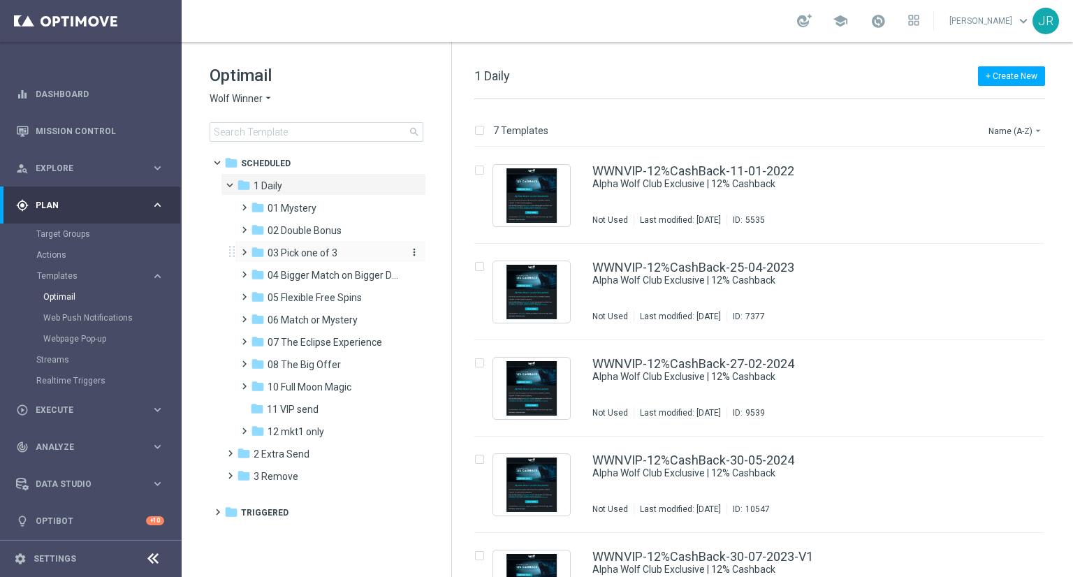
click at [330, 259] on span "03 Pick one of 3" at bounding box center [303, 253] width 70 height 13
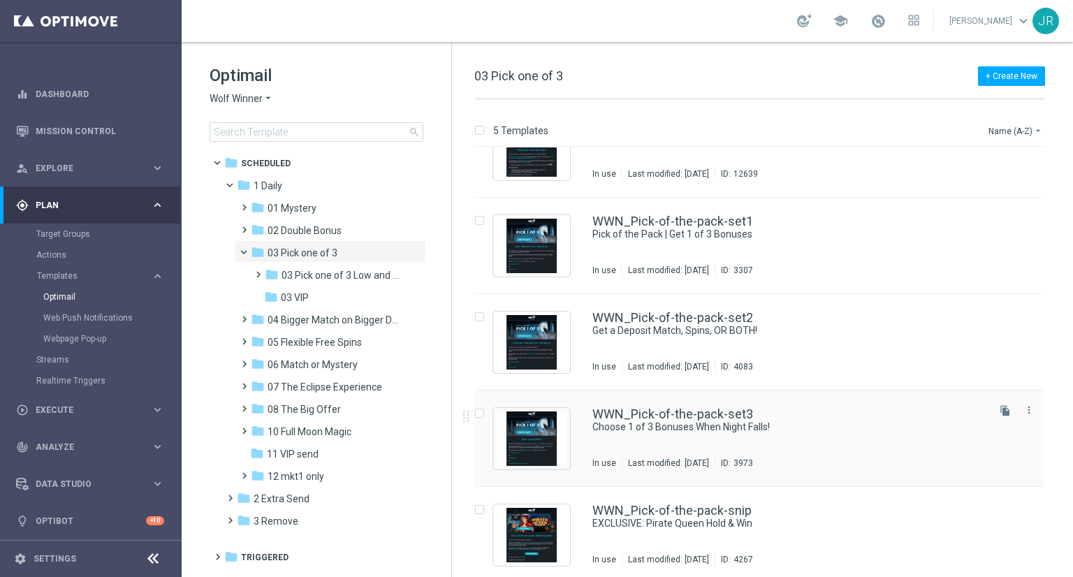
scroll to position [52, 0]
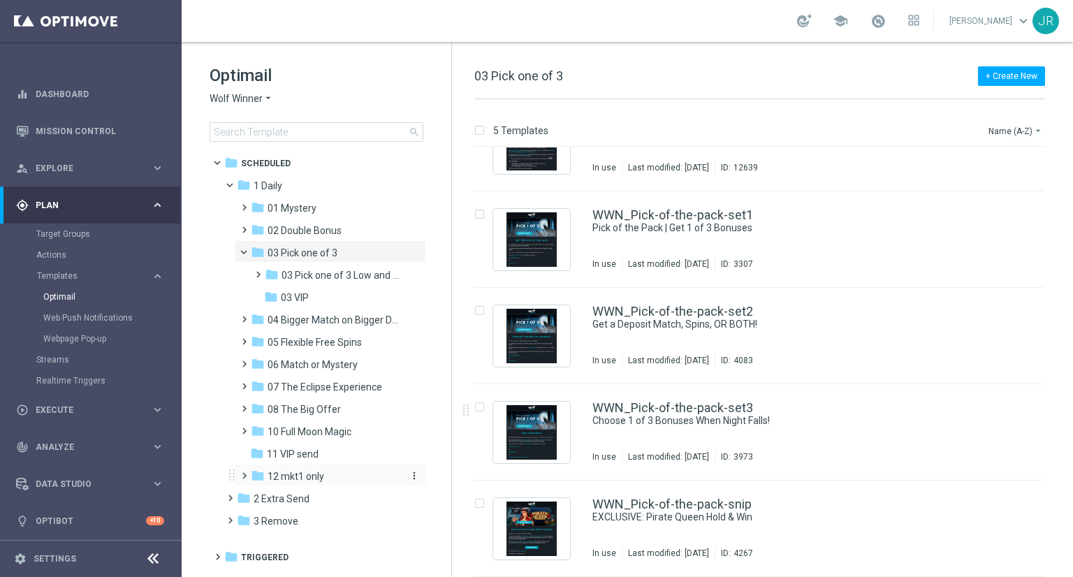
click at [311, 479] on span "12 mkt1 only" at bounding box center [296, 476] width 57 height 13
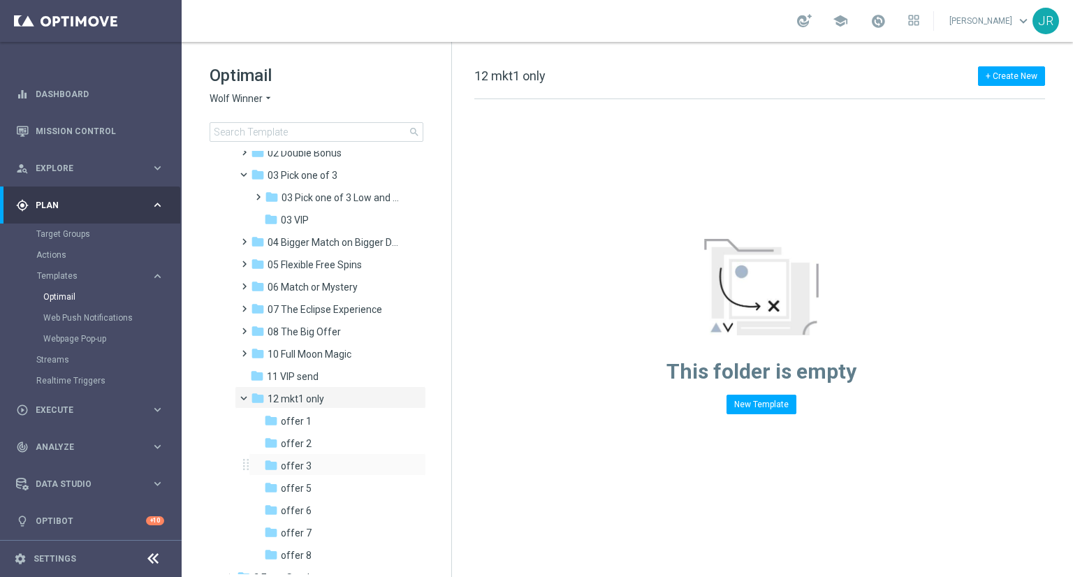
scroll to position [150, 0]
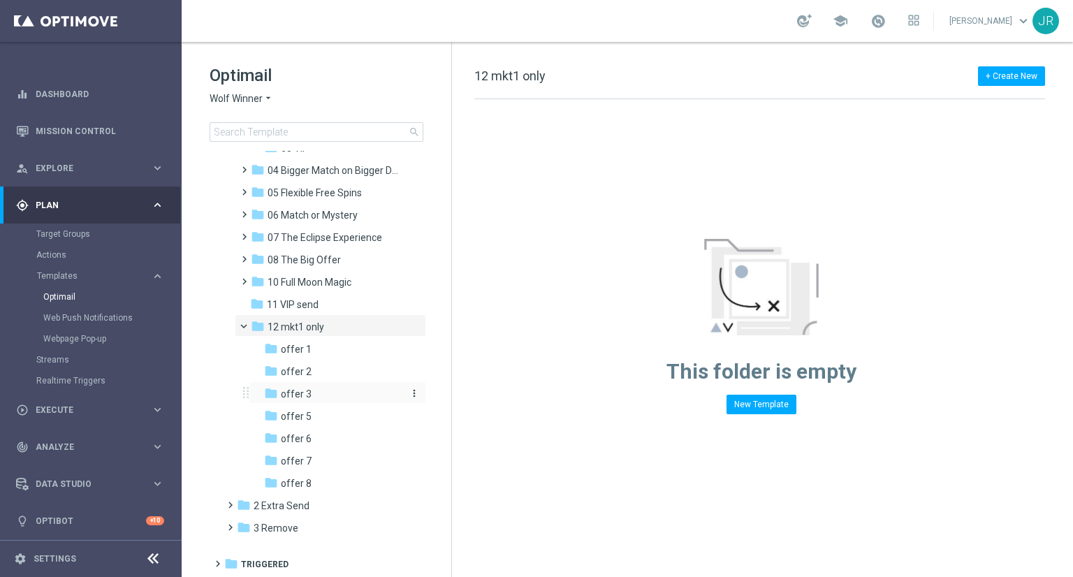
click at [317, 396] on div "folder offer 3" at bounding box center [333, 394] width 138 height 16
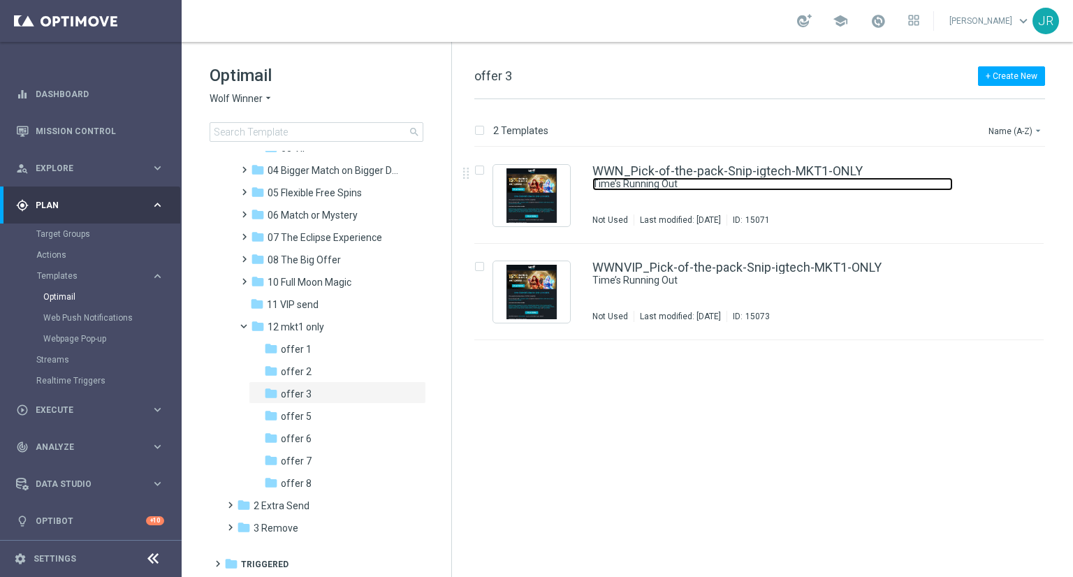
drag, startPoint x: 782, startPoint y: 190, endPoint x: 860, endPoint y: 206, distance: 79.9
click at [782, 189] on link "Time’s Running Out" at bounding box center [773, 184] width 361 height 13
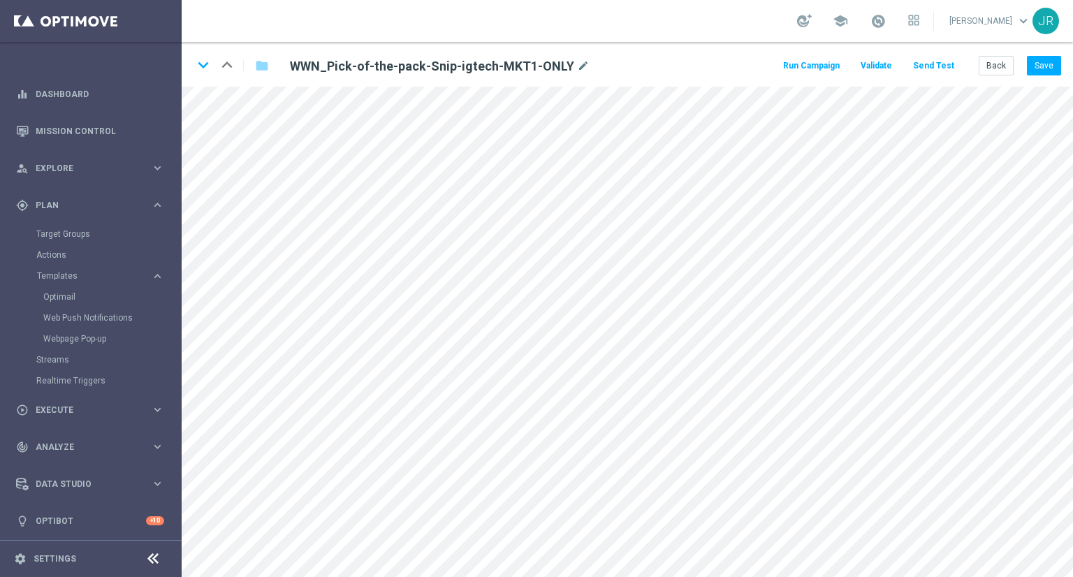
click at [565, 66] on h2 "WWN_Pick-of-the-pack-Snip-igtech-MKT1-ONLY" at bounding box center [432, 66] width 284 height 17
click at [577, 67] on icon "mode_edit" at bounding box center [583, 66] width 13 height 17
click at [563, 64] on input "WWN_Pick-of-the-pack-Snip-igtech-MKT1-ONLY" at bounding box center [453, 66] width 347 height 20
type input "WWN_Pick-of-the-pack-Snip-igtech-MKT1-ONLY-11-10-2025"
click at [1057, 62] on button "Save" at bounding box center [1044, 66] width 34 height 20
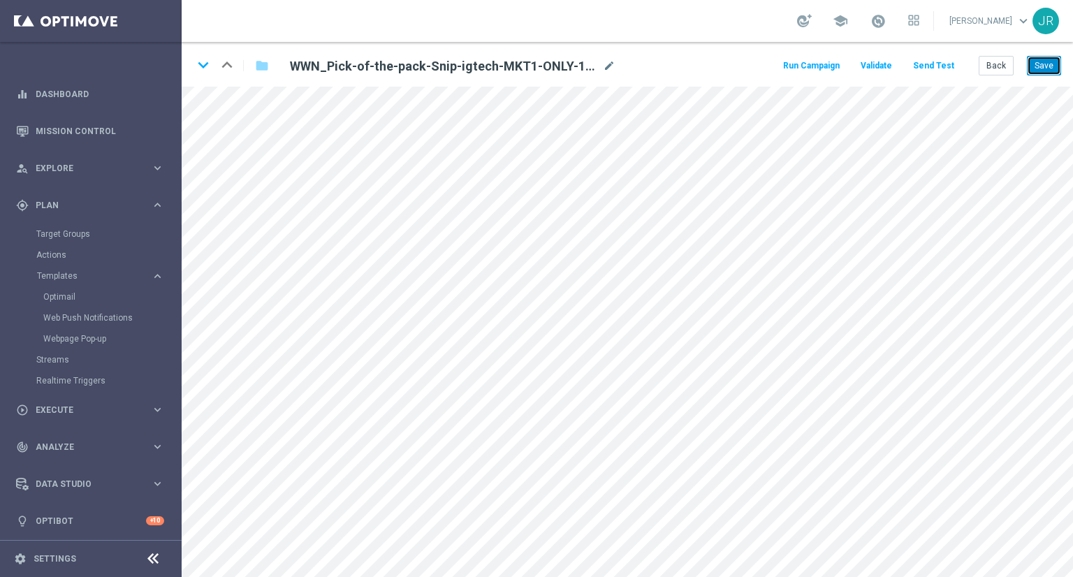
click at [1047, 73] on button "Save" at bounding box center [1044, 66] width 34 height 20
drag, startPoint x: 1051, startPoint y: 63, endPoint x: 1062, endPoint y: 75, distance: 16.8
click at [1054, 63] on button "Save" at bounding box center [1044, 66] width 34 height 20
click at [1031, 61] on button "Save" at bounding box center [1044, 66] width 34 height 20
click at [1057, 61] on button "Save" at bounding box center [1044, 66] width 34 height 20
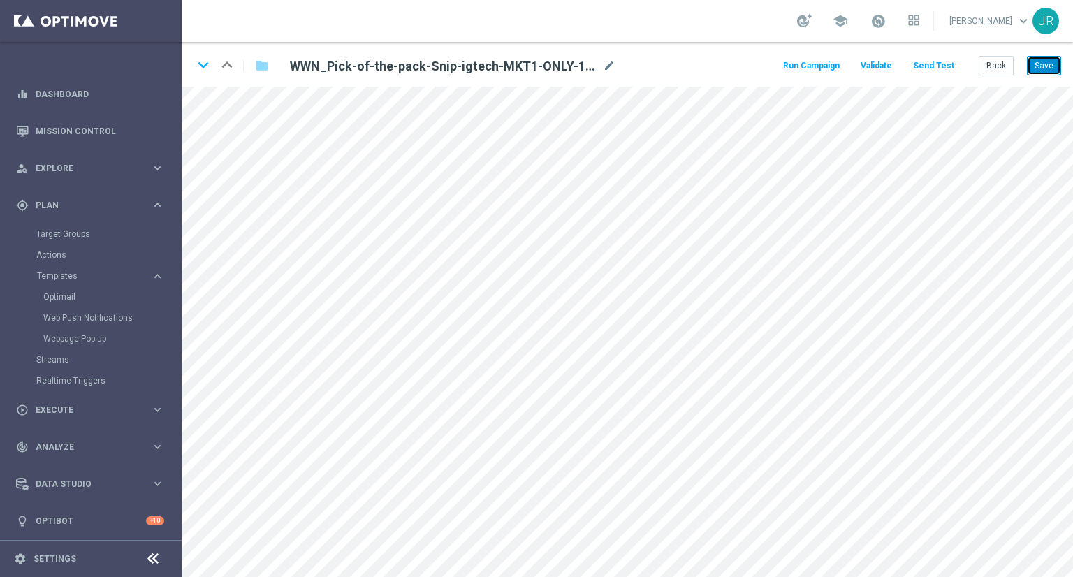
drag, startPoint x: 1050, startPoint y: 59, endPoint x: 1073, endPoint y: 85, distance: 33.7
click at [1052, 62] on button "Save" at bounding box center [1044, 66] width 34 height 20
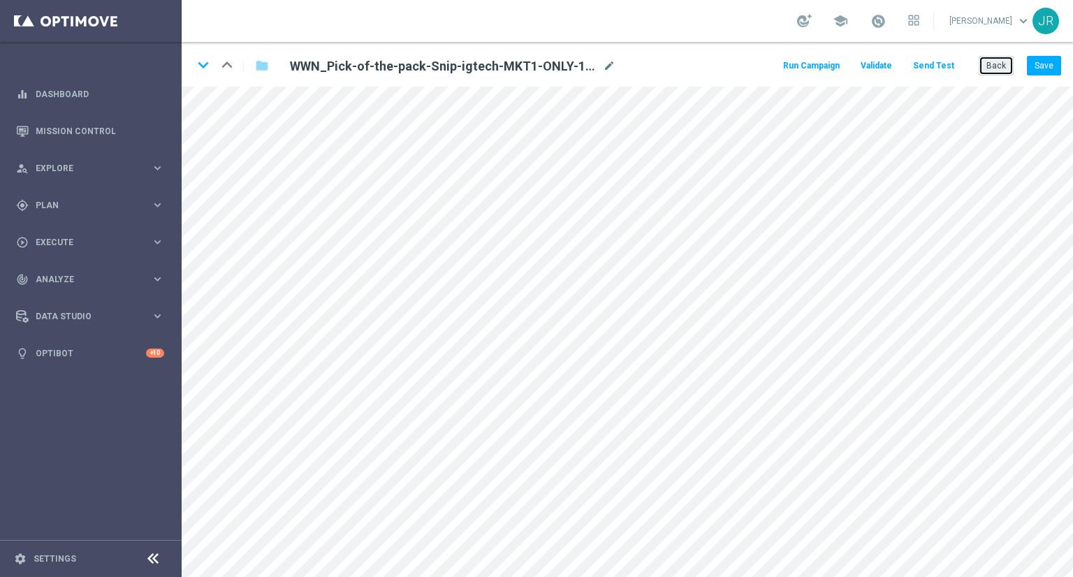
click at [1009, 71] on button "Back" at bounding box center [996, 66] width 35 height 20
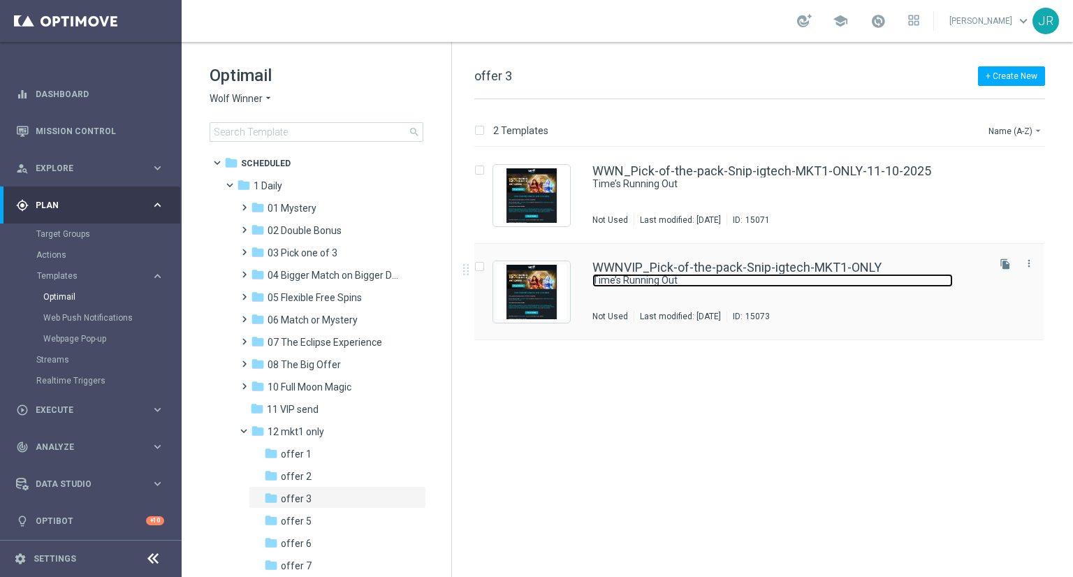
click at [705, 274] on link "Time’s Running Out" at bounding box center [773, 280] width 361 height 13
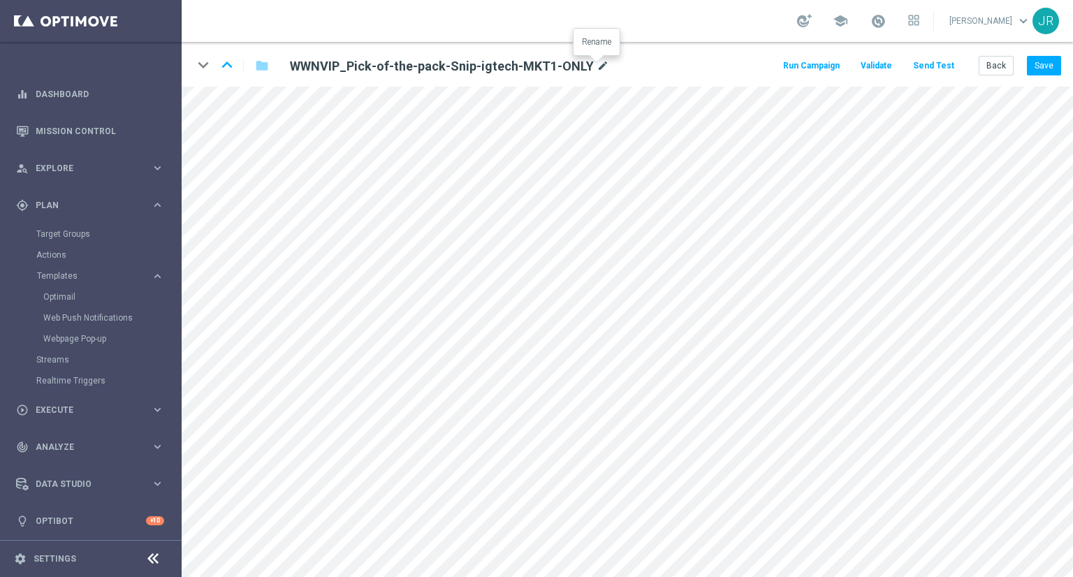
click at [597, 63] on icon "mode_edit" at bounding box center [603, 66] width 13 height 17
click at [570, 66] on input "WWNVIP_Pick-of-the-pack-Snip-igtech-MKT1-ONLY" at bounding box center [453, 66] width 347 height 20
type input "WWNVIP_Pick-of-the-pack-Snip-igtech-MKT1-ONLY-11-10-2025"
click at [1054, 62] on button "Save" at bounding box center [1044, 66] width 34 height 20
click at [1048, 67] on button "Save" at bounding box center [1044, 66] width 34 height 20
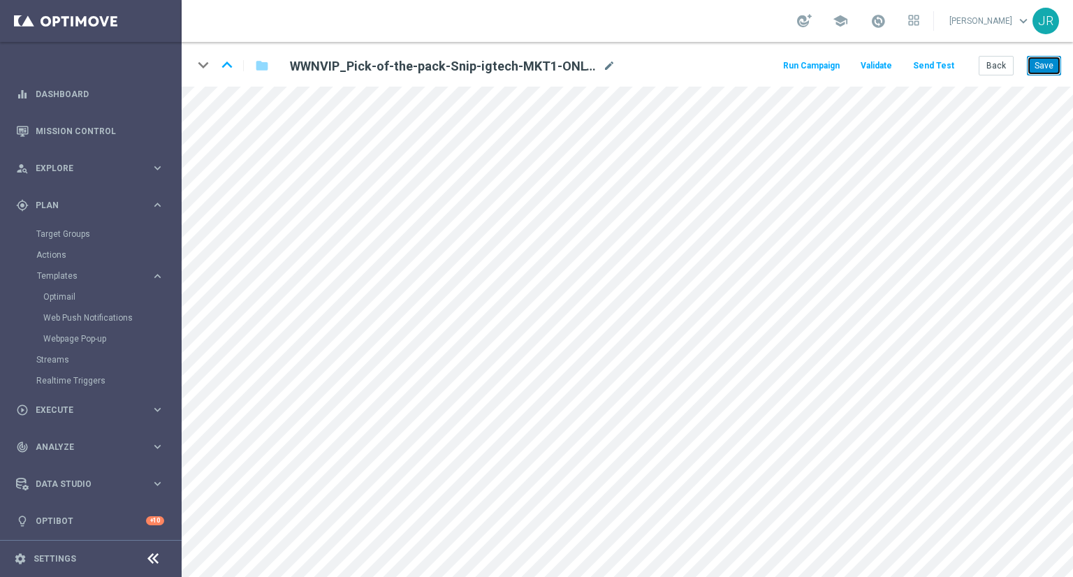
drag, startPoint x: 1050, startPoint y: 66, endPoint x: 1059, endPoint y: 82, distance: 18.5
click at [1050, 68] on button "Save" at bounding box center [1044, 66] width 34 height 20
drag, startPoint x: 1041, startPoint y: 71, endPoint x: 1045, endPoint y: 81, distance: 11.6
click at [1041, 73] on button "Save" at bounding box center [1044, 66] width 34 height 20
click at [1050, 68] on button "Save" at bounding box center [1044, 66] width 34 height 20
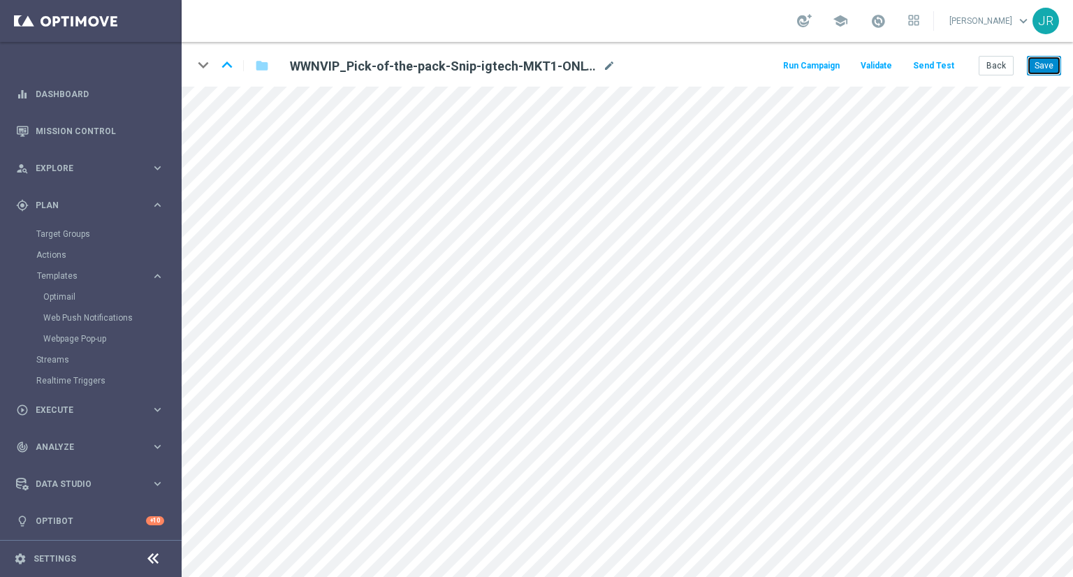
click at [1039, 64] on button "Save" at bounding box center [1044, 66] width 34 height 20
click at [1054, 70] on button "Save" at bounding box center [1044, 66] width 34 height 20
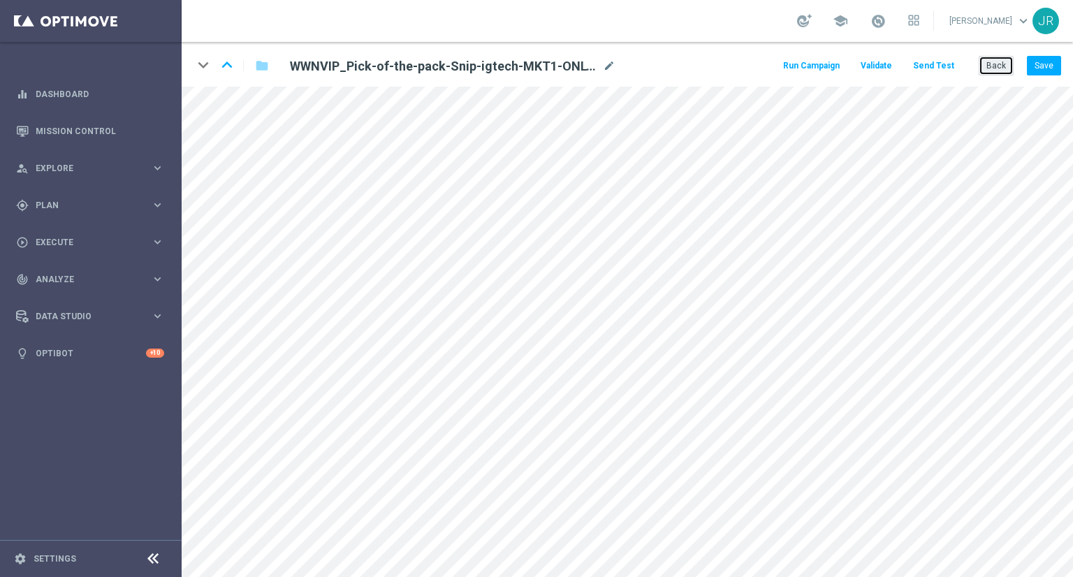
click at [1008, 71] on button "Back" at bounding box center [996, 66] width 35 height 20
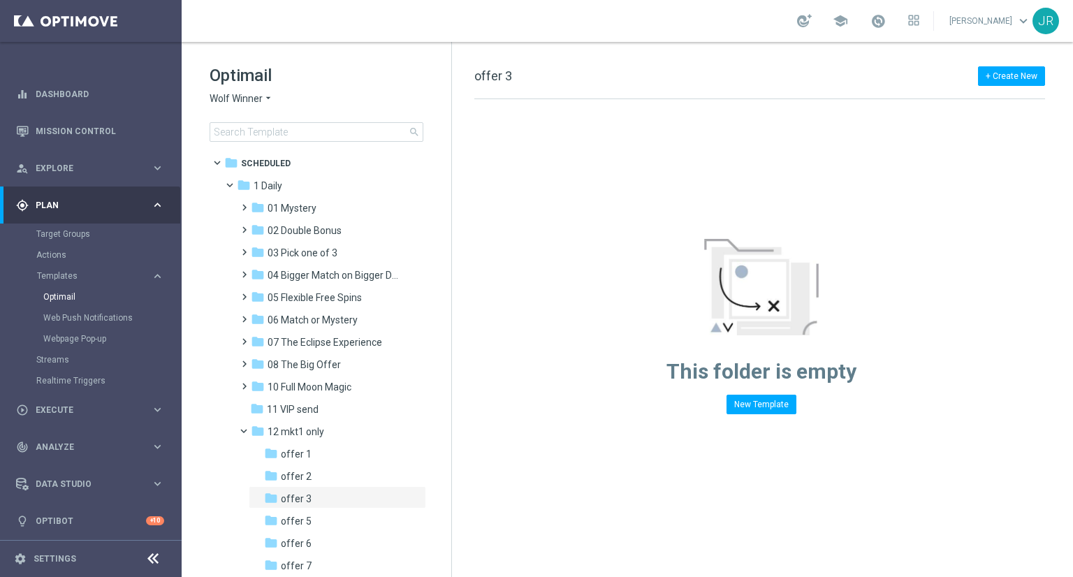
click at [229, 96] on span "Wolf Winner" at bounding box center [236, 98] width 53 height 13
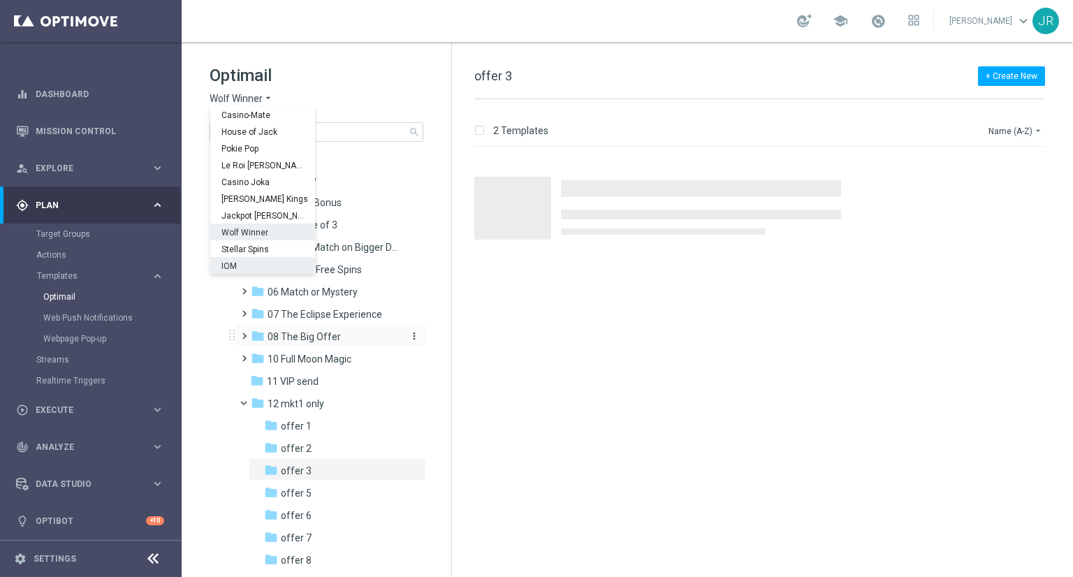
scroll to position [70, 0]
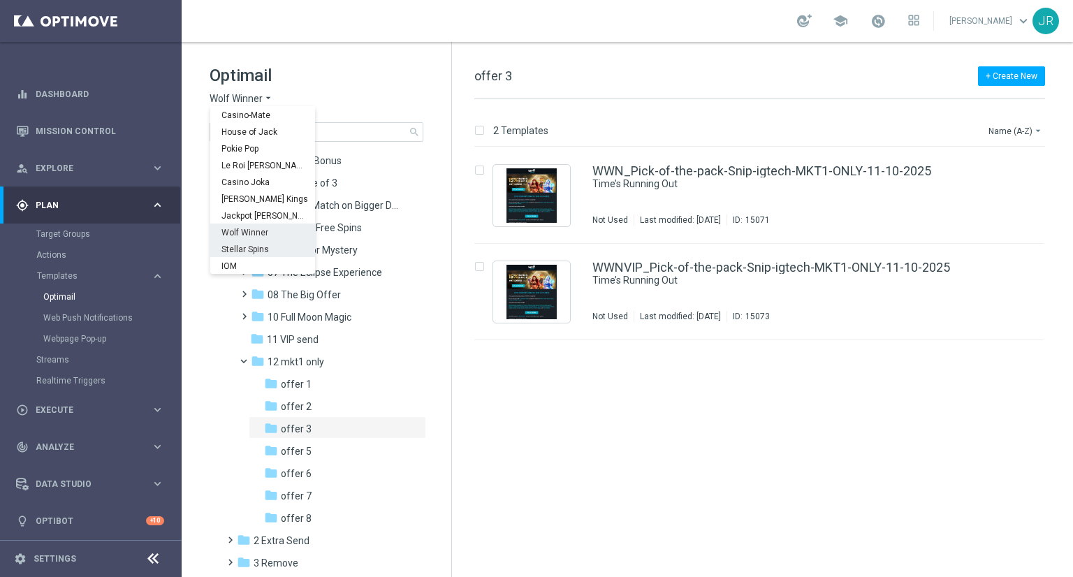
click at [0, 0] on span "Stellar Spins" at bounding box center [0, 0] width 0 height 0
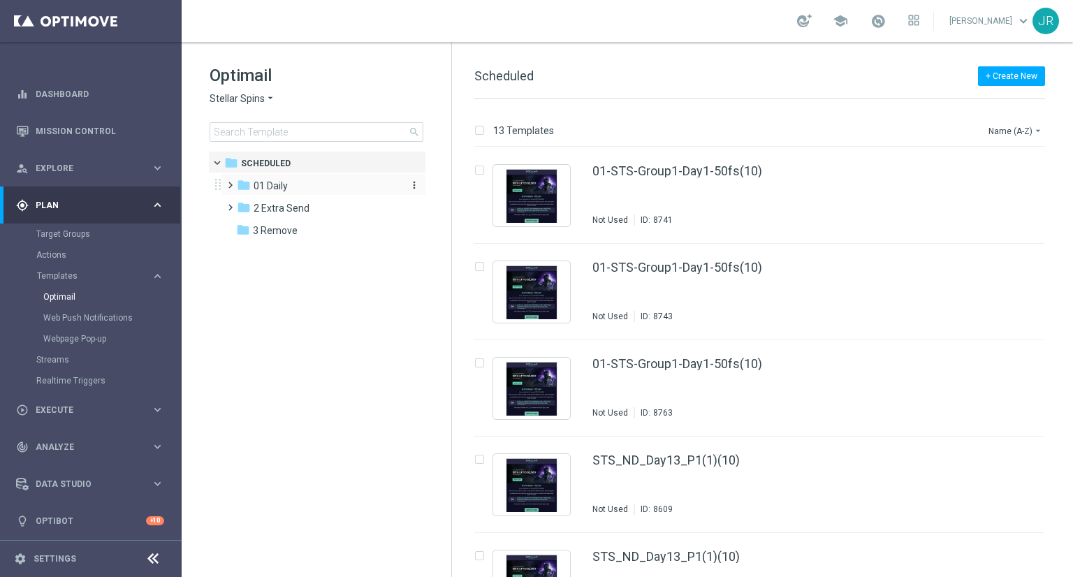
click at [264, 188] on span "01 Daily" at bounding box center [271, 186] width 34 height 13
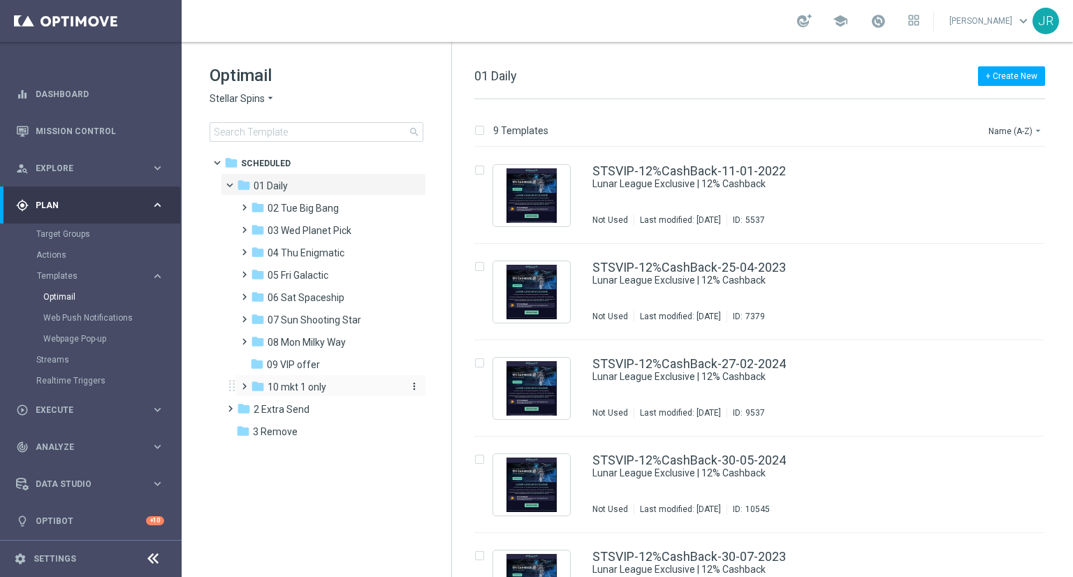
click at [303, 391] on span "10 mkt 1 only" at bounding box center [297, 387] width 59 height 13
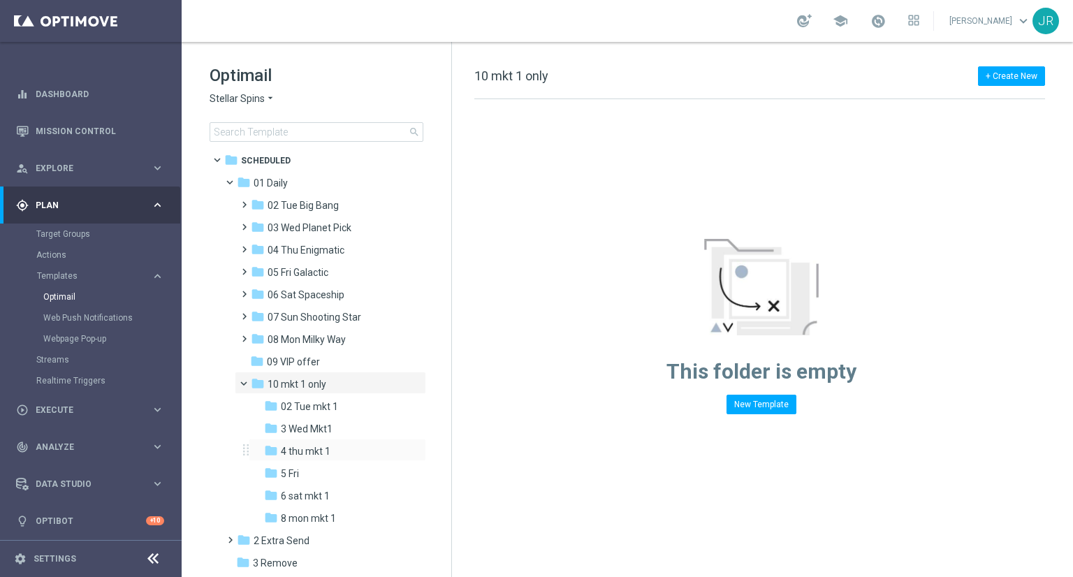
scroll to position [3, 0]
click at [315, 498] on span "6 sat mkt 1" at bounding box center [305, 495] width 49 height 13
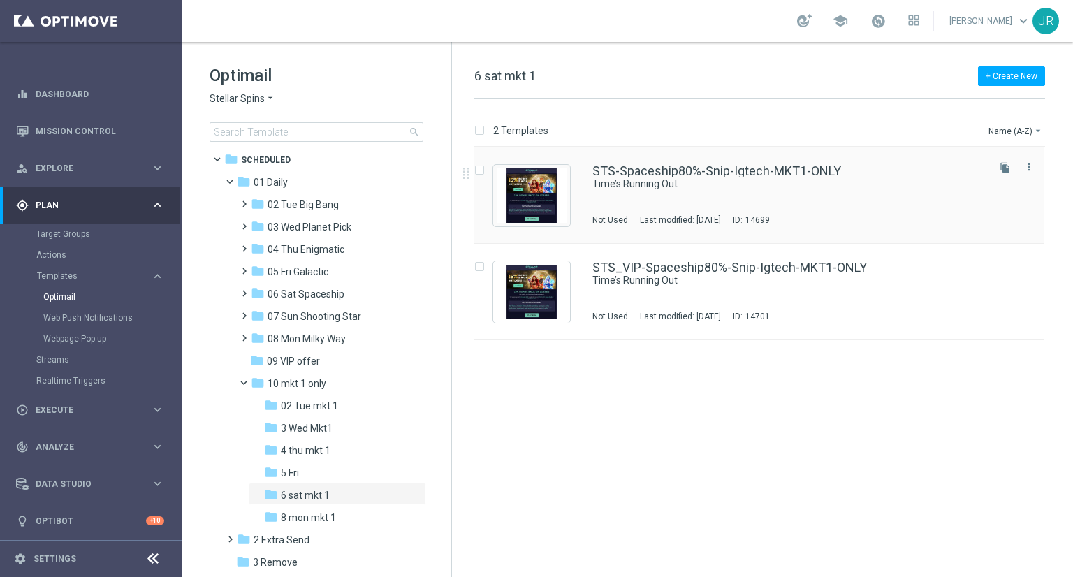
click at [672, 196] on div "STS-Spaceship80%-Snip-Igtech-MKT1-ONLY Time’s Running Out Not Used Last modifie…" at bounding box center [789, 195] width 393 height 61
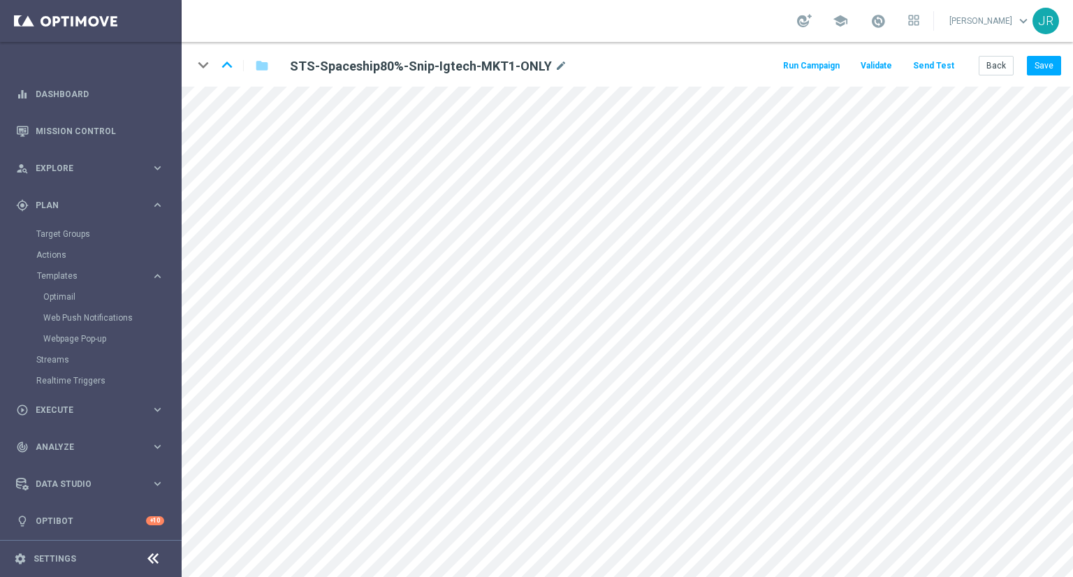
click at [561, 71] on div "STS-Spaceship80%-Snip-Igtech-MKT1-ONLY mode_edit" at bounding box center [453, 65] width 347 height 19
click at [556, 65] on icon "mode_edit" at bounding box center [561, 66] width 13 height 17
click at [517, 64] on input "STS-Spaceship80%-Snip-Igtech-MKT1-ONLY" at bounding box center [453, 66] width 347 height 20
type input "STS-Spaceship80%-Snip-Igtech-MKT1-ONLY-11-10-2025"
click at [1036, 71] on button "Save" at bounding box center [1044, 66] width 34 height 20
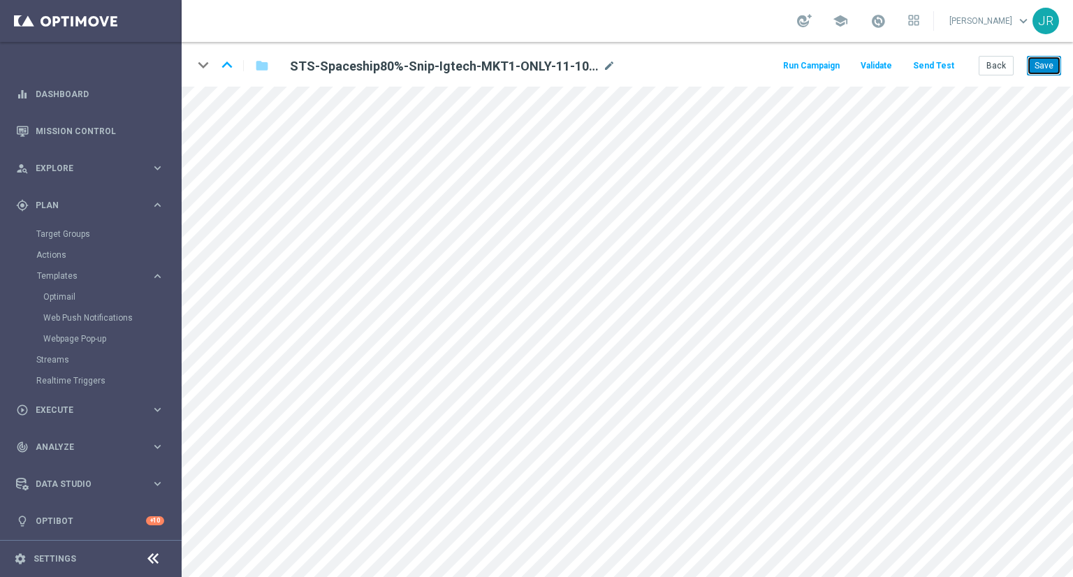
click at [1048, 58] on button "Save" at bounding box center [1044, 66] width 34 height 20
click at [1048, 65] on button "Save" at bounding box center [1044, 66] width 34 height 20
click at [1055, 63] on button "Save" at bounding box center [1044, 66] width 34 height 20
drag, startPoint x: 1054, startPoint y: 59, endPoint x: 1054, endPoint y: 73, distance: 14.0
click at [1054, 59] on button "Save" at bounding box center [1044, 66] width 34 height 20
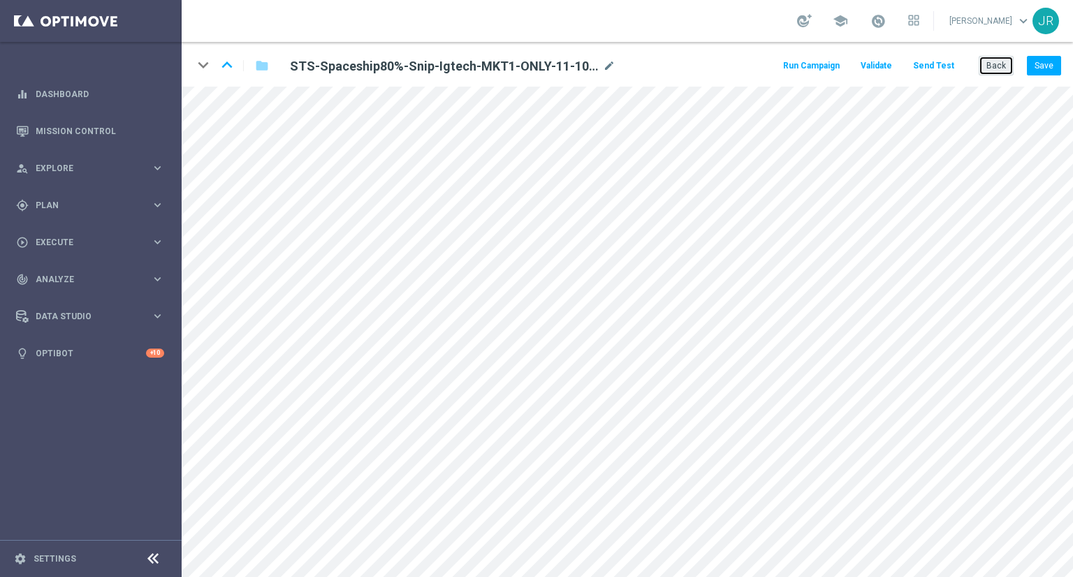
click at [1003, 70] on button "Back" at bounding box center [996, 66] width 35 height 20
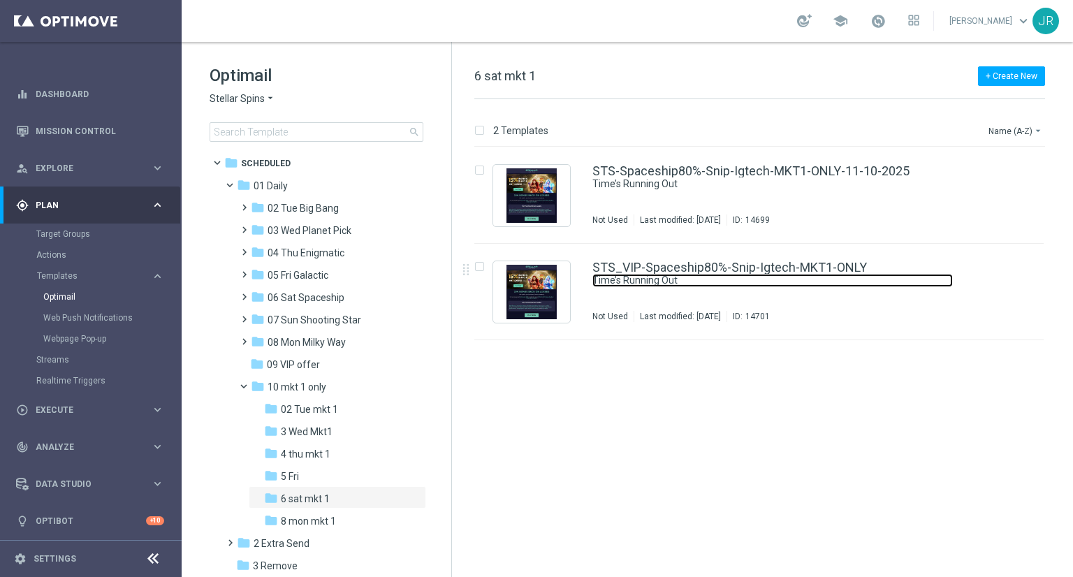
drag, startPoint x: 836, startPoint y: 277, endPoint x: 853, endPoint y: 326, distance: 51.7
click at [836, 278] on link "Time’s Running Out" at bounding box center [773, 280] width 361 height 13
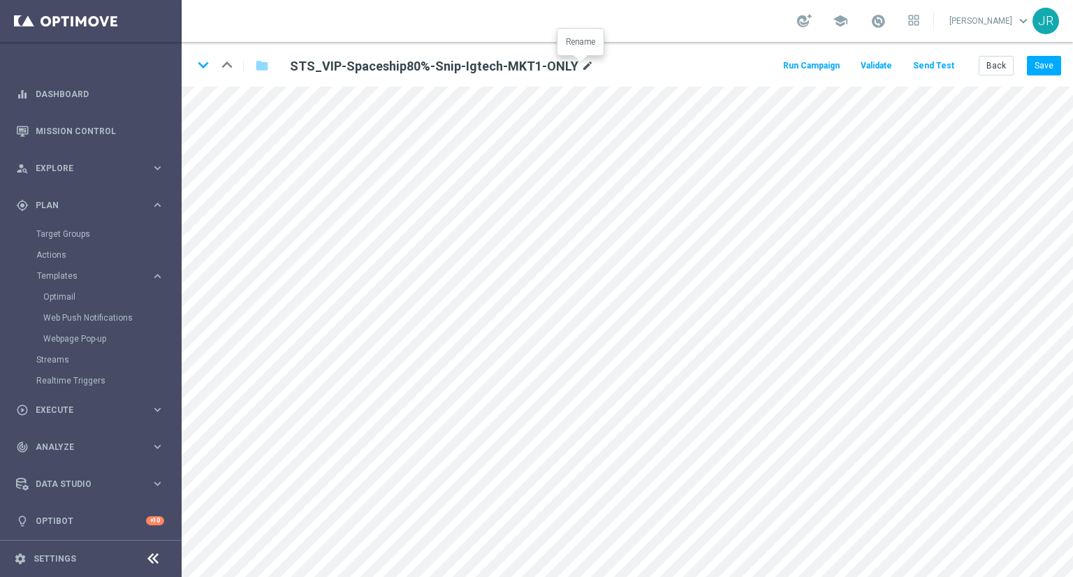
click at [581, 64] on icon "mode_edit" at bounding box center [587, 66] width 13 height 17
click at [560, 63] on input "STS_VIP-Spaceship80%-Snip-Igtech-MKT1-ONLY" at bounding box center [453, 66] width 347 height 20
type input "STS_VIP-Spaceship80%-Snip-Igtech-MKT1-ONLY-11-10-2025"
click at [1055, 57] on button "Save" at bounding box center [1044, 66] width 34 height 20
click at [610, 63] on icon "mode_edit" at bounding box center [609, 66] width 13 height 17
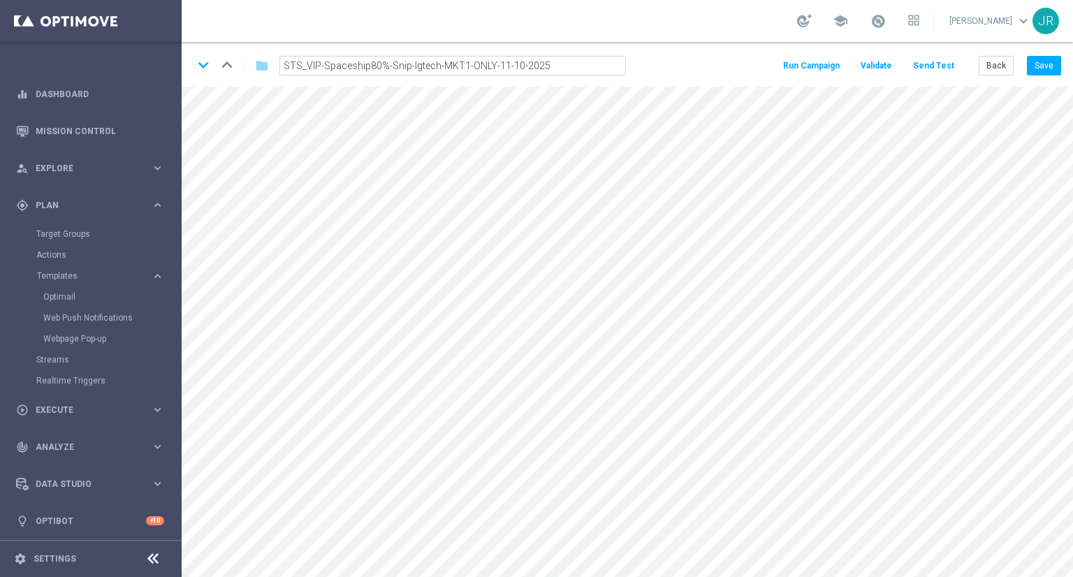
click at [570, 66] on input "STS_VIP-Spaceship80%-Snip-Igtech-MKT1-ONLY-11-10-2025" at bounding box center [453, 66] width 347 height 20
drag, startPoint x: 577, startPoint y: 66, endPoint x: 384, endPoint y: 63, distance: 192.9
click at [384, 63] on input "STS_VIP-Spaceship80%-Snip-Igtech-MKT1-ONLY-11-10-2025" at bounding box center [453, 66] width 347 height 20
click at [1054, 70] on button "Save" at bounding box center [1044, 66] width 34 height 20
click at [1042, 69] on button "Save" at bounding box center [1044, 66] width 34 height 20
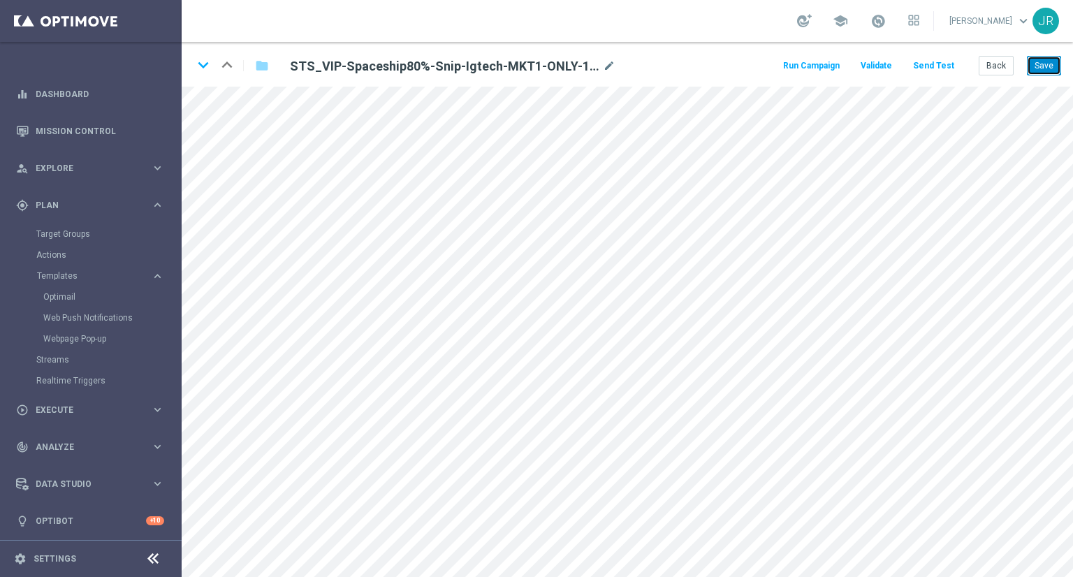
click at [1022, 72] on div "Back Save" at bounding box center [1020, 66] width 82 height 20
click at [1036, 71] on button "Save" at bounding box center [1044, 66] width 34 height 20
drag, startPoint x: 59, startPoint y: 298, endPoint x: 89, endPoint y: 317, distance: 36.1
click at [59, 297] on link "Optimail" at bounding box center [94, 296] width 102 height 11
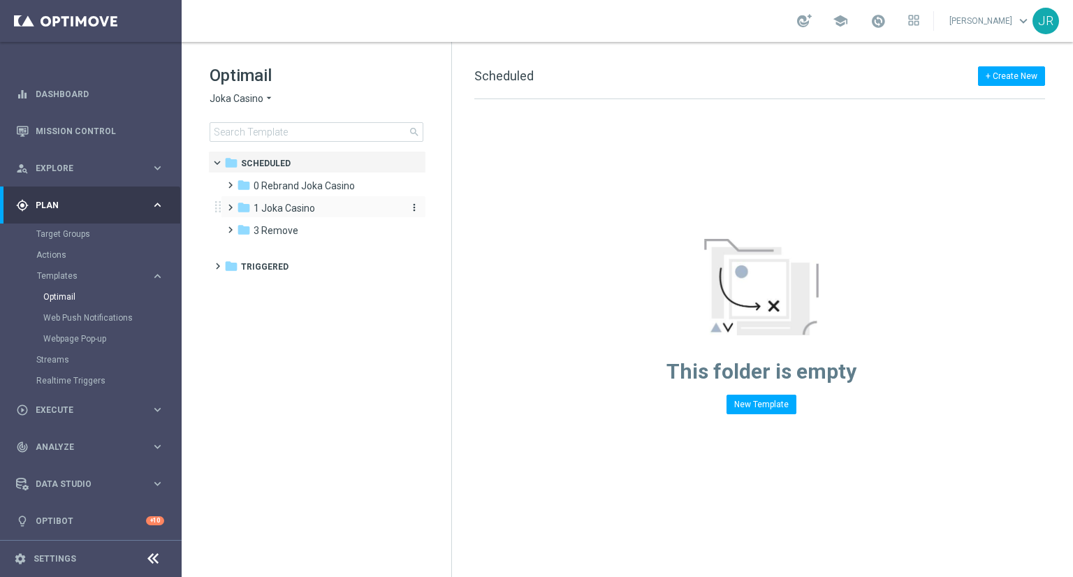
click at [296, 210] on span "1 Joka Casino" at bounding box center [284, 208] width 61 height 13
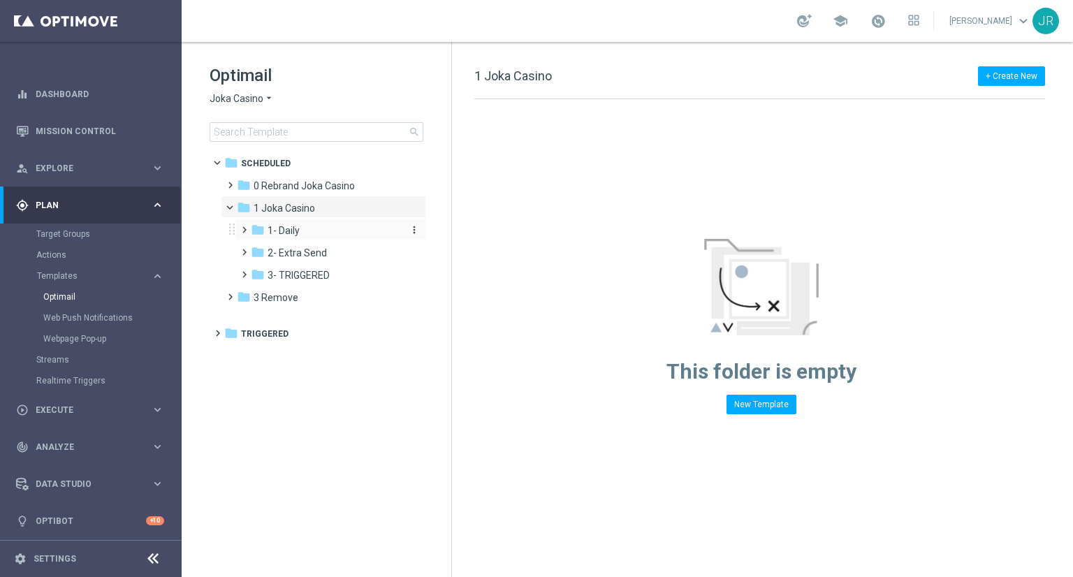
click at [292, 230] on span "1- Daily" at bounding box center [284, 230] width 32 height 13
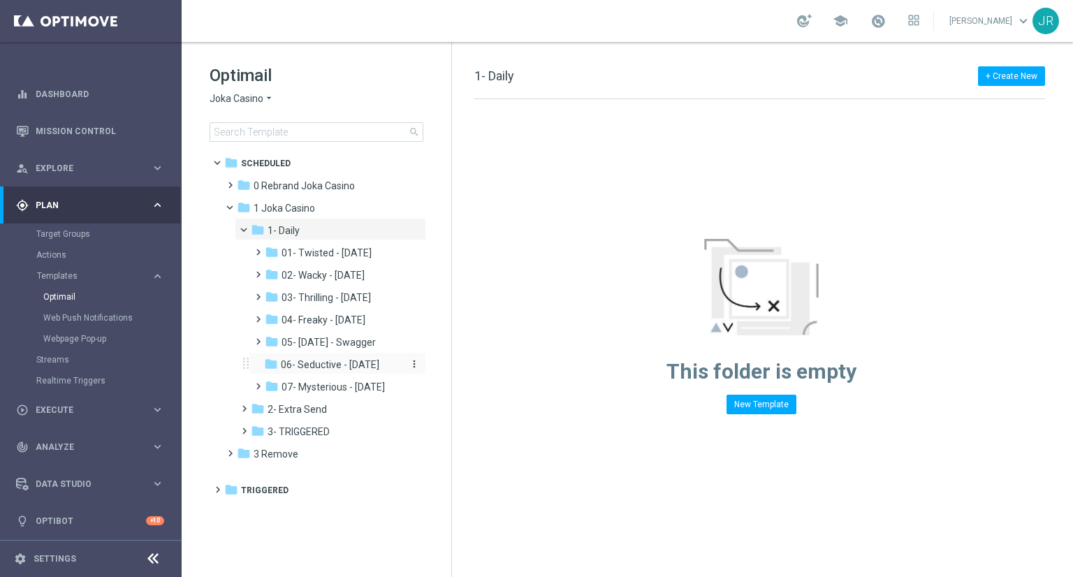
click at [335, 365] on span "06- Seductive - Sunday" at bounding box center [330, 364] width 99 height 13
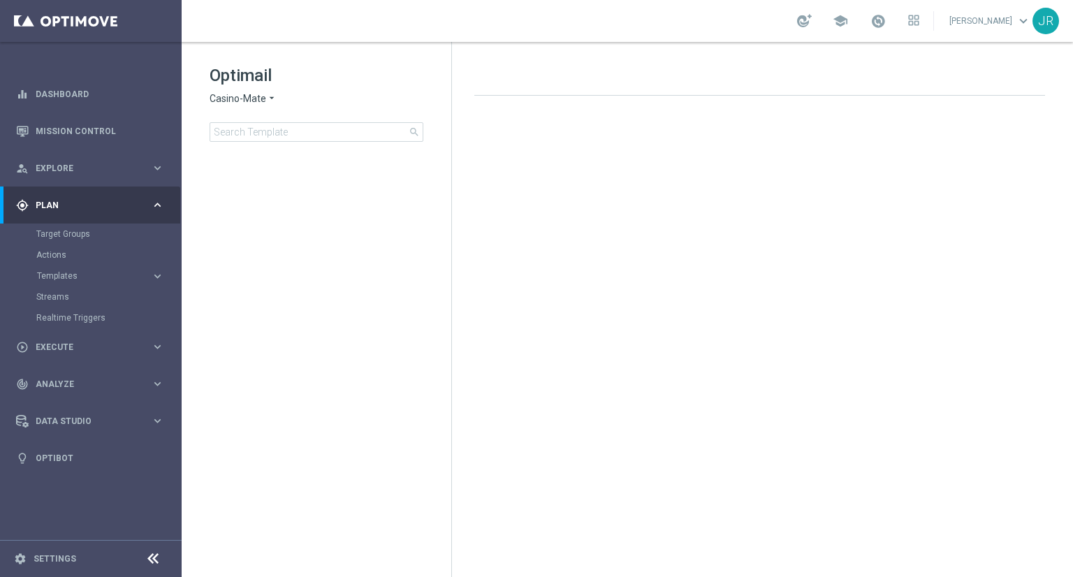
click at [89, 210] on div "gps_fixed Plan" at bounding box center [83, 205] width 135 height 13
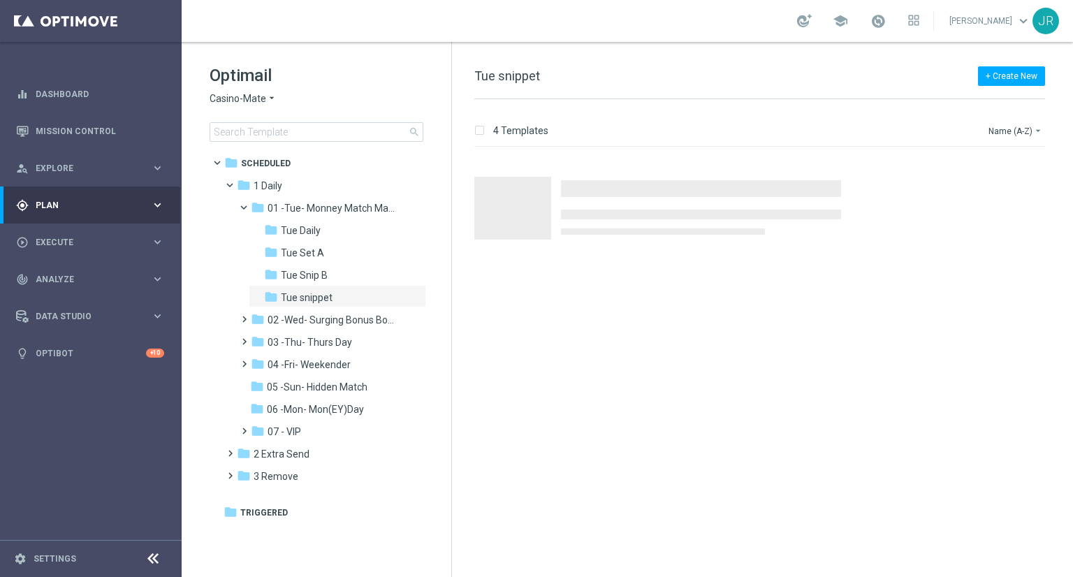
click at [106, 211] on div "gps_fixed Plan keyboard_arrow_right" at bounding box center [90, 205] width 180 height 37
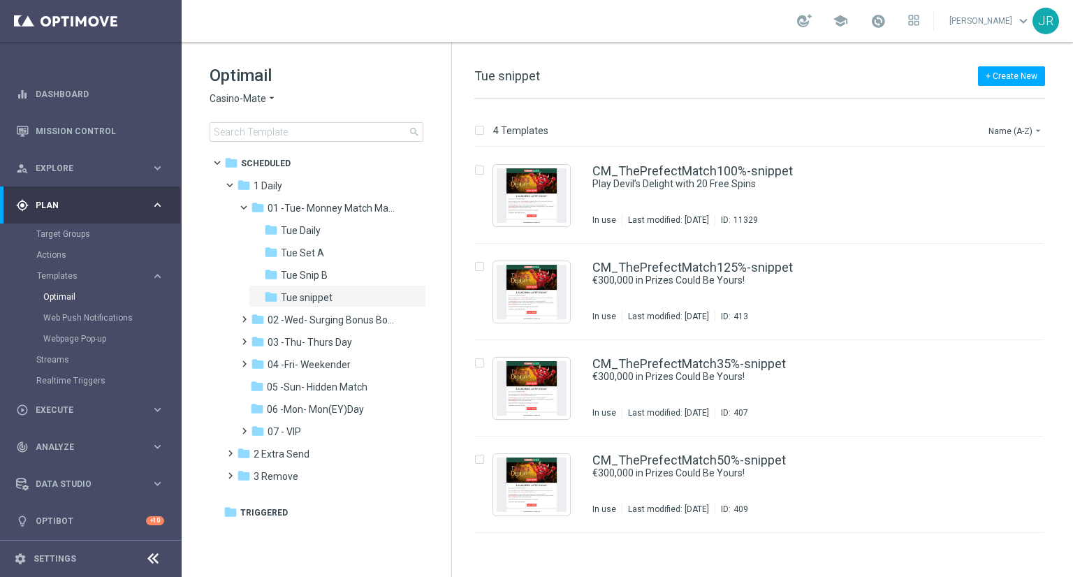
click at [243, 104] on span "Casino-Mate" at bounding box center [238, 98] width 57 height 13
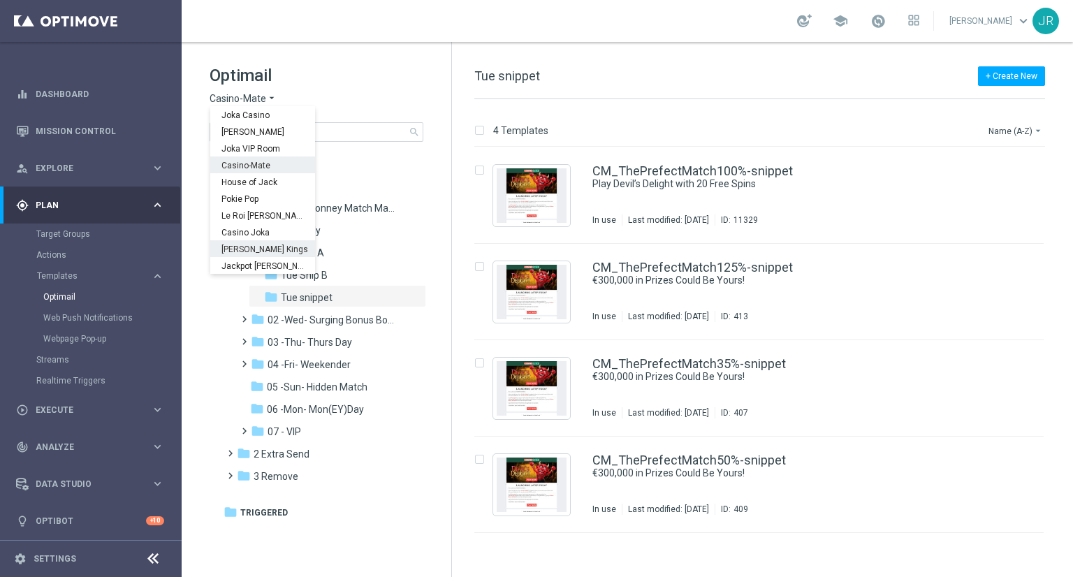
click at [412, 493] on div "folder Scheduled more_vert folder 1 Daily more_vert" at bounding box center [317, 337] width 218 height 372
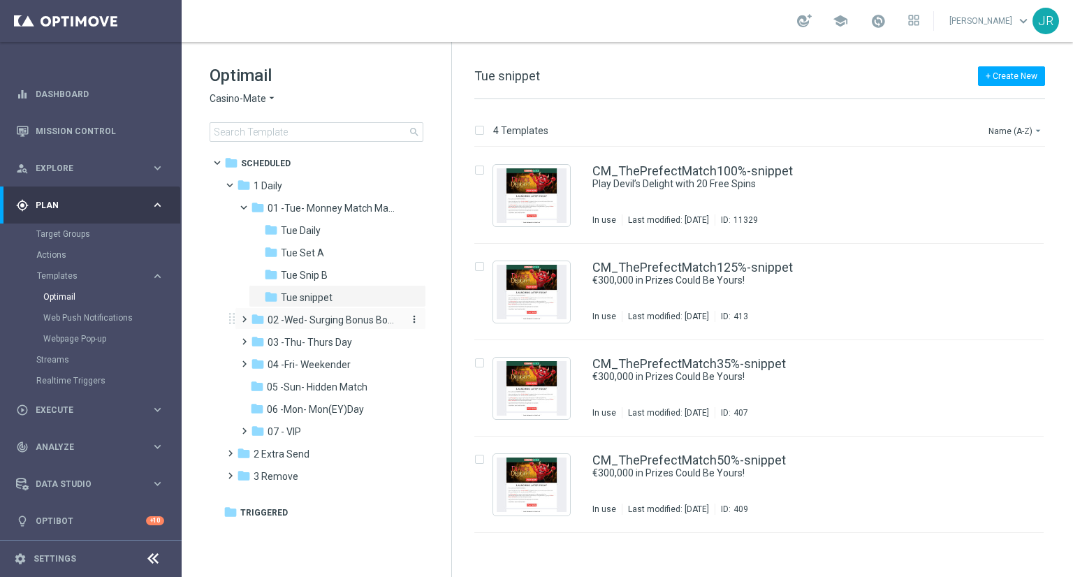
click at [298, 324] on span "02 -Wed- Surging Bonus Booster" at bounding box center [334, 320] width 132 height 13
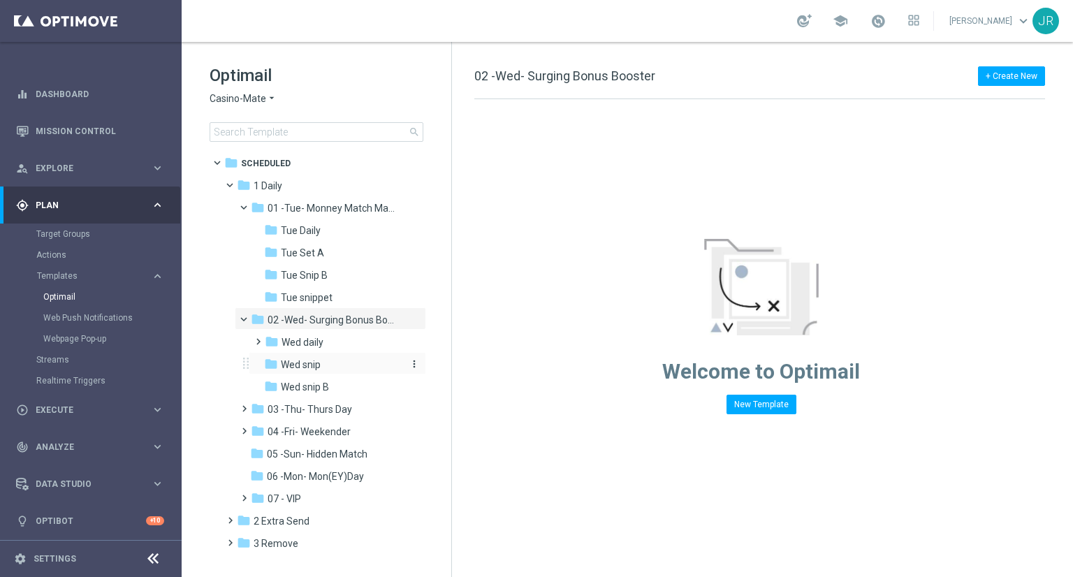
click at [313, 368] on span "Wed snip" at bounding box center [301, 364] width 40 height 13
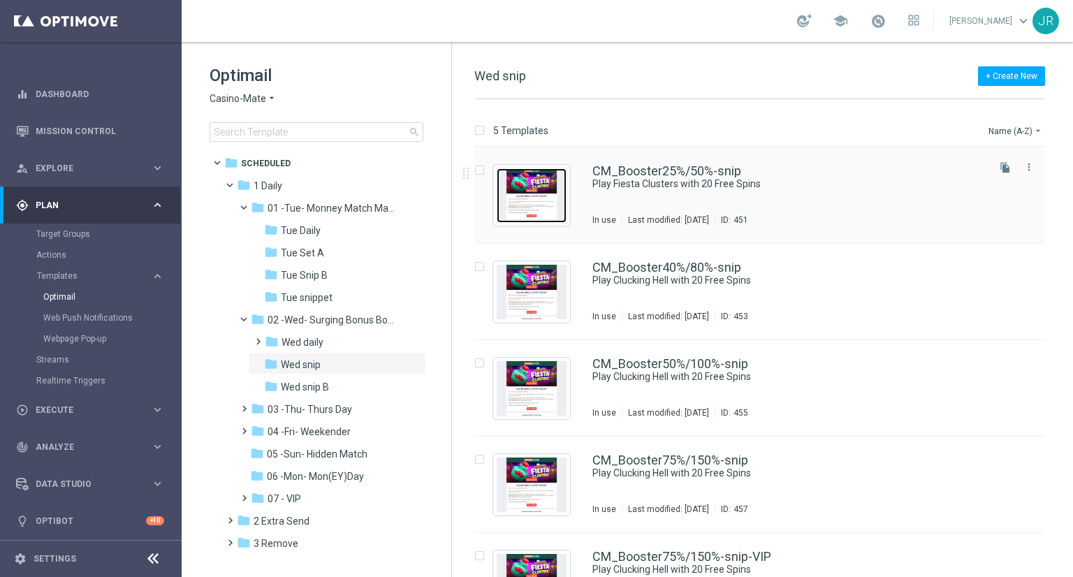
click at [521, 195] on img "Press SPACE to select this row." at bounding box center [532, 195] width 70 height 55
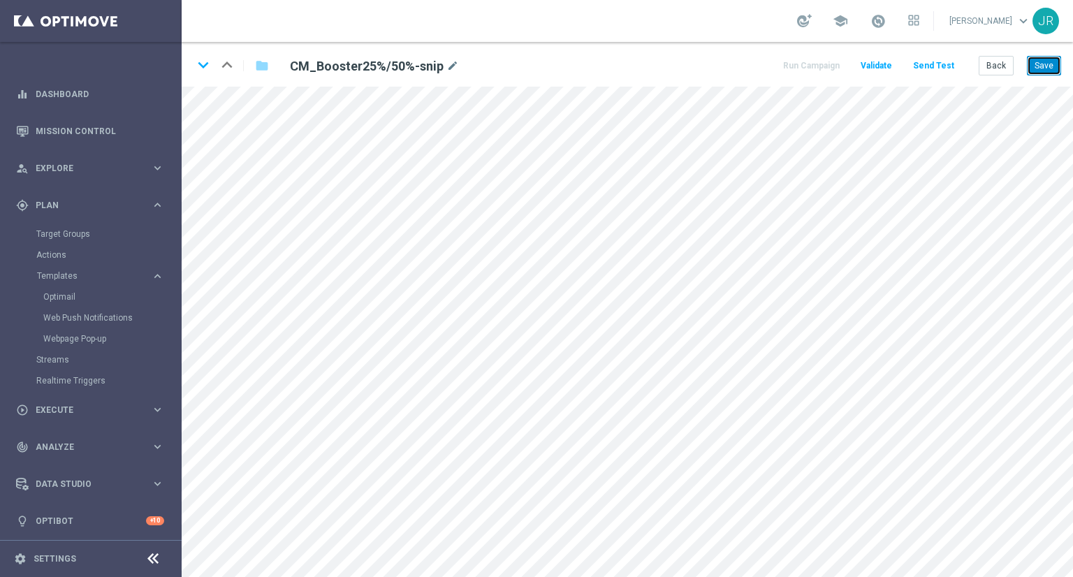
click at [1040, 61] on button "Save" at bounding box center [1044, 66] width 34 height 20
click at [1048, 73] on button "Save" at bounding box center [1044, 66] width 34 height 20
click at [203, 62] on icon "keyboard_arrow_down" at bounding box center [203, 65] width 21 height 21
click at [1038, 66] on button "Save" at bounding box center [1044, 66] width 34 height 20
click at [1048, 69] on button "Save" at bounding box center [1044, 66] width 34 height 20
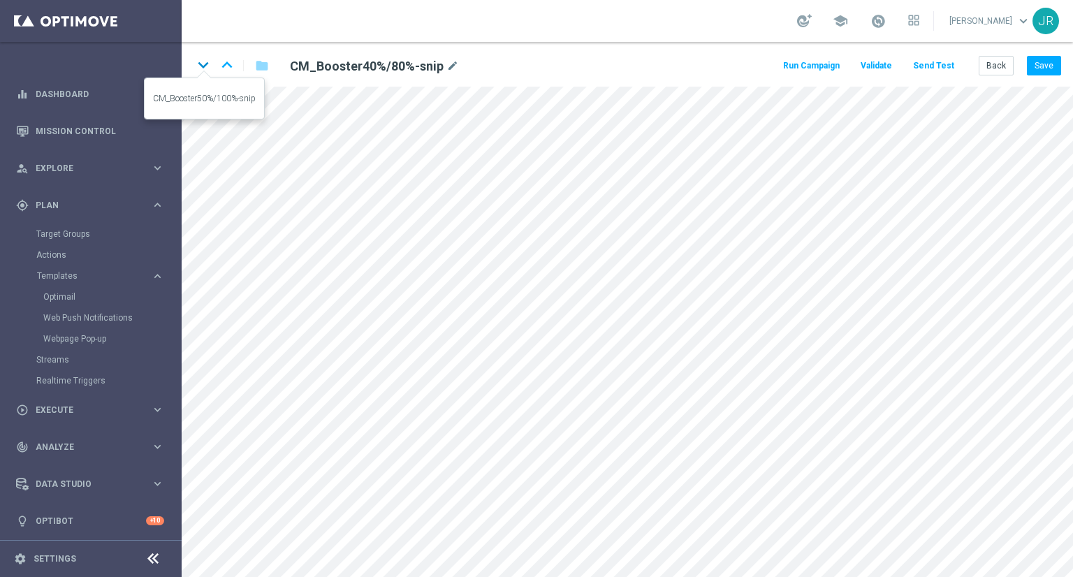
click at [201, 65] on icon "keyboard_arrow_down" at bounding box center [203, 65] width 21 height 21
click at [1055, 68] on button "Save" at bounding box center [1044, 66] width 34 height 20
drag, startPoint x: 1045, startPoint y: 68, endPoint x: 1054, endPoint y: 84, distance: 18.1
click at [1045, 68] on button "Save" at bounding box center [1044, 66] width 34 height 20
click at [1050, 67] on button "Save" at bounding box center [1044, 66] width 34 height 20
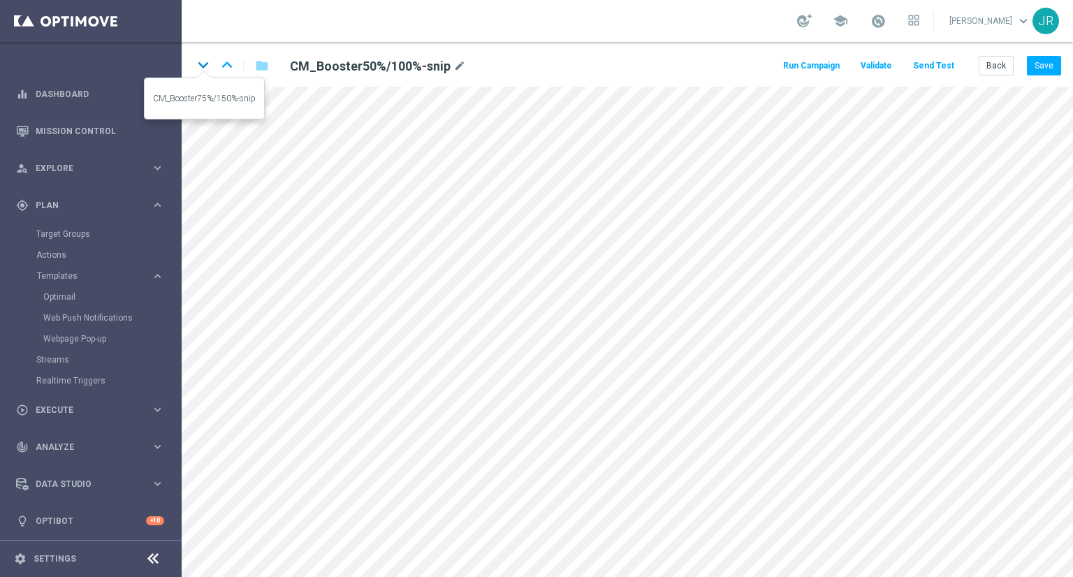
click at [200, 66] on icon "keyboard_arrow_down" at bounding box center [203, 65] width 21 height 21
click at [1055, 68] on button "Save" at bounding box center [1044, 66] width 34 height 20
click at [1054, 68] on button "Save" at bounding box center [1044, 66] width 34 height 20
drag, startPoint x: 204, startPoint y: 59, endPoint x: 214, endPoint y: 126, distance: 67.8
click at [203, 60] on icon "keyboard_arrow_down" at bounding box center [203, 65] width 21 height 21
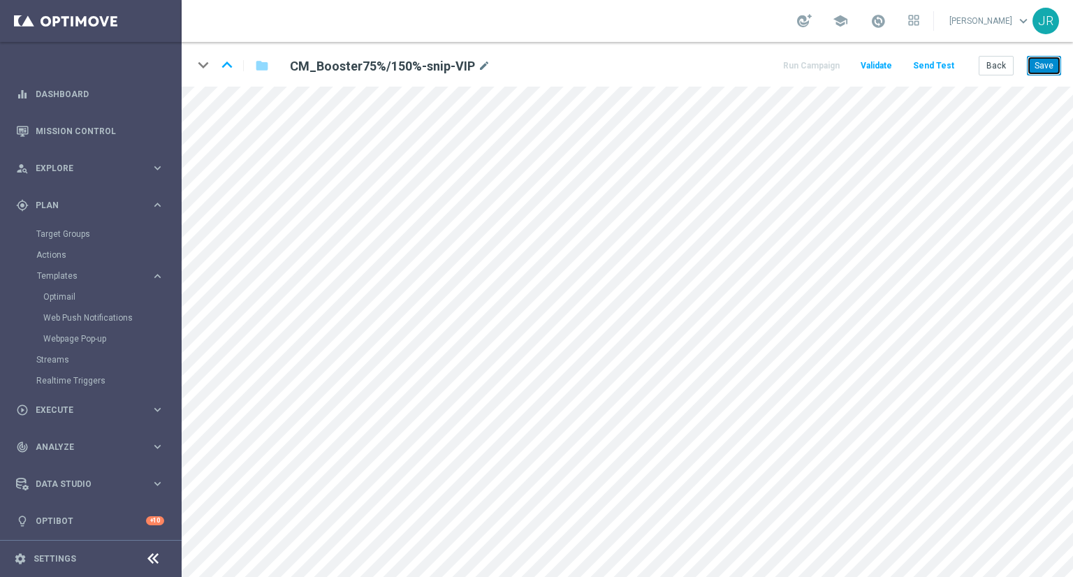
click at [1048, 65] on button "Save" at bounding box center [1044, 66] width 34 height 20
click at [1043, 57] on button "Save" at bounding box center [1044, 66] width 34 height 20
click at [996, 72] on button "Back" at bounding box center [996, 66] width 35 height 20
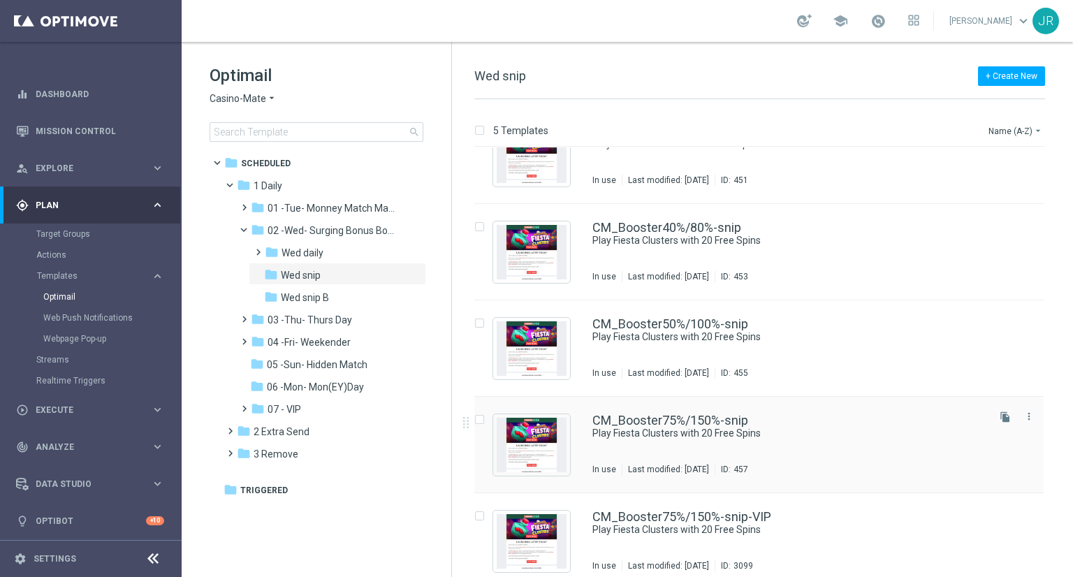
scroll to position [52, 0]
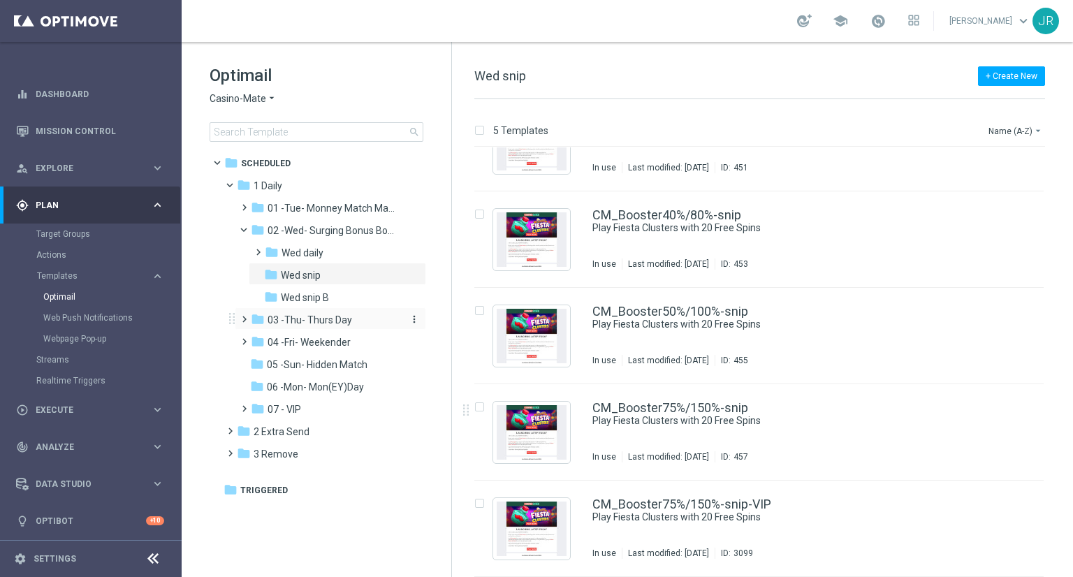
click at [282, 325] on span "03 -Thu- Thurs Day" at bounding box center [310, 320] width 85 height 13
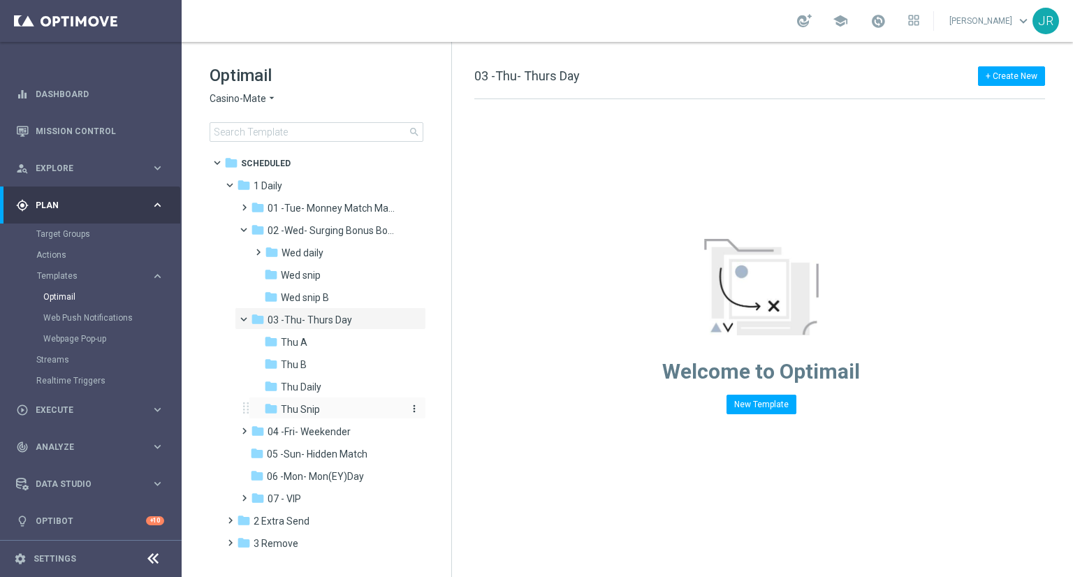
click at [300, 409] on span "Thu Snip" at bounding box center [300, 409] width 39 height 13
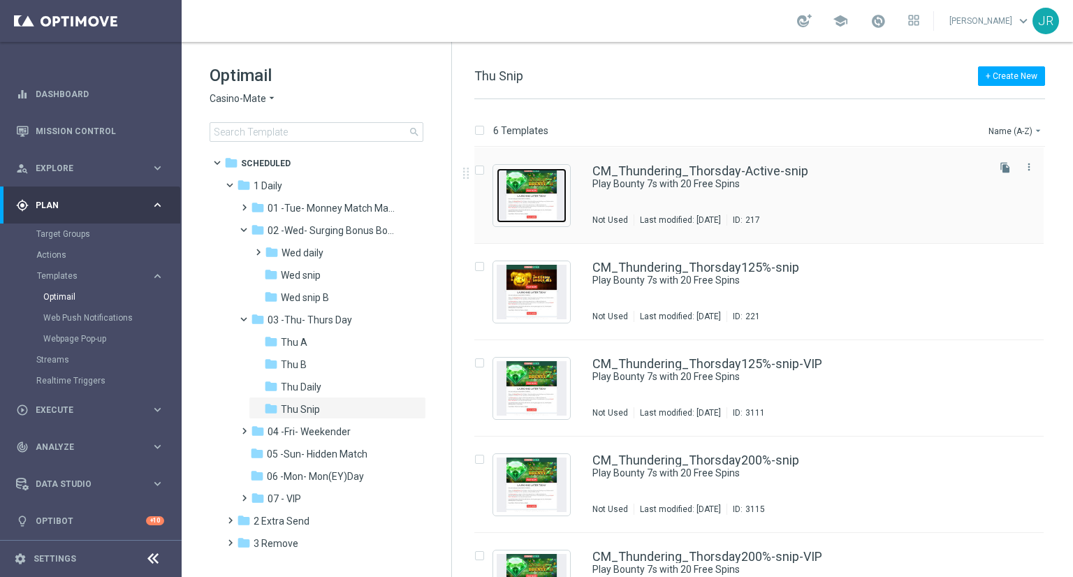
click at [537, 203] on img "Press SPACE to select this row." at bounding box center [532, 195] width 70 height 55
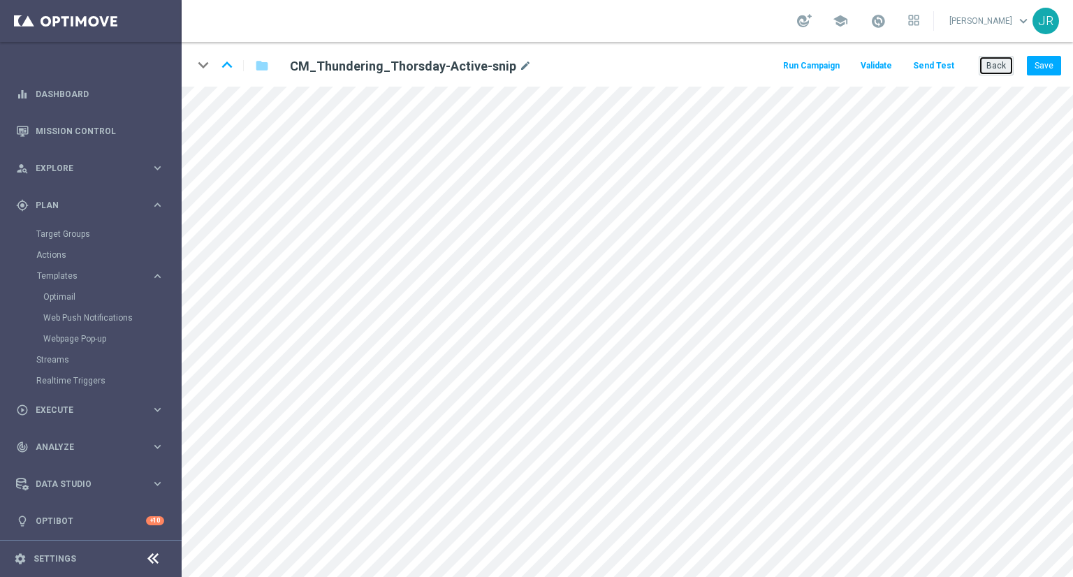
click at [984, 64] on button "Back" at bounding box center [996, 66] width 35 height 20
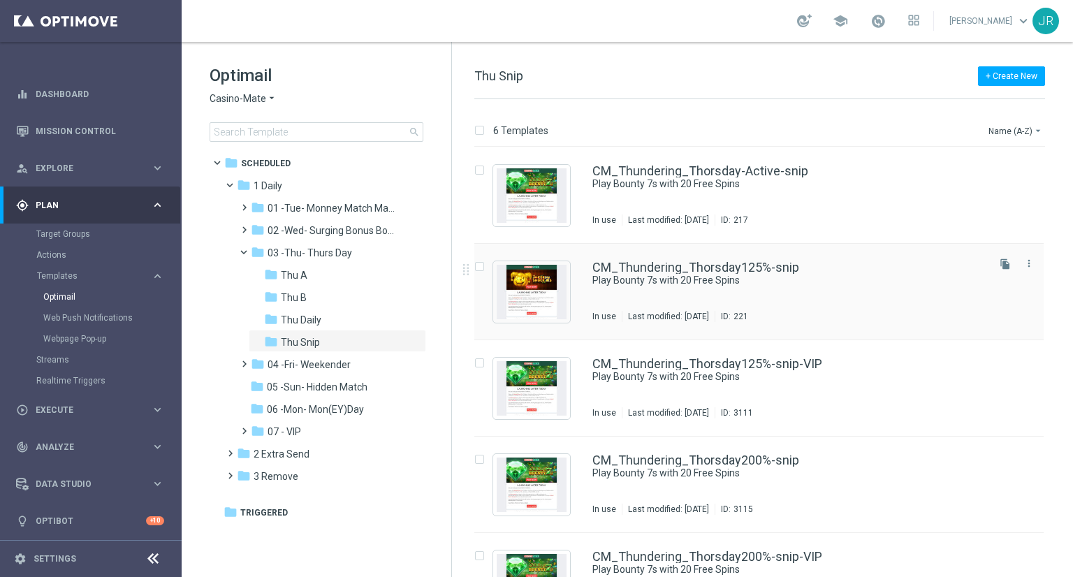
click at [616, 294] on div "CM_Thundering_Thorsday125%-snip Play Bounty 7s with 20 Free Spins In use Last m…" at bounding box center [789, 291] width 393 height 61
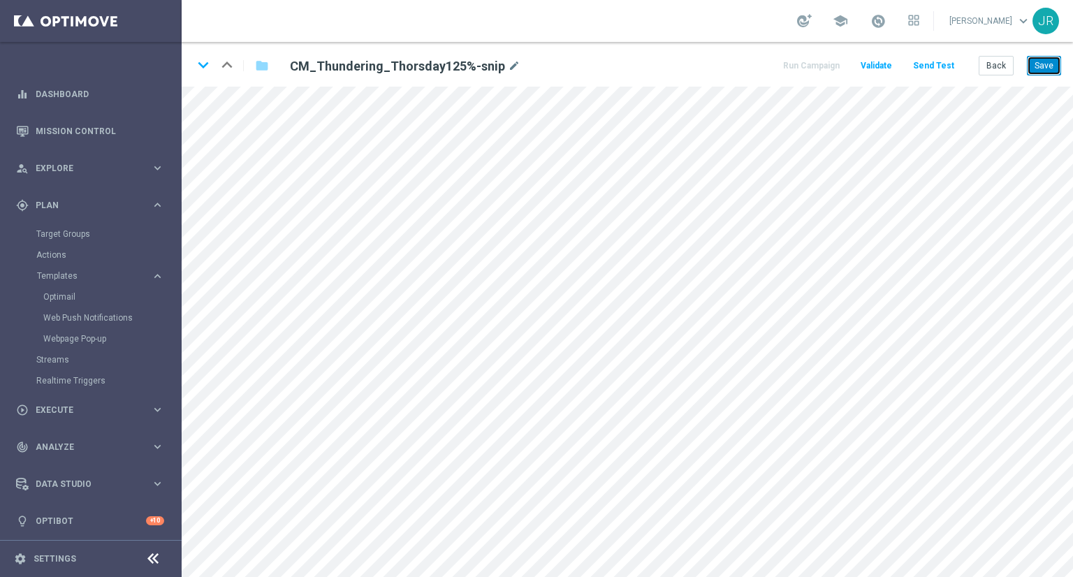
drag, startPoint x: 1051, startPoint y: 68, endPoint x: 1065, endPoint y: 85, distance: 21.8
click at [1054, 71] on button "Save" at bounding box center [1044, 66] width 34 height 20
click at [1036, 65] on button "Save" at bounding box center [1044, 66] width 34 height 20
click at [1044, 62] on button "Save" at bounding box center [1044, 66] width 34 height 20
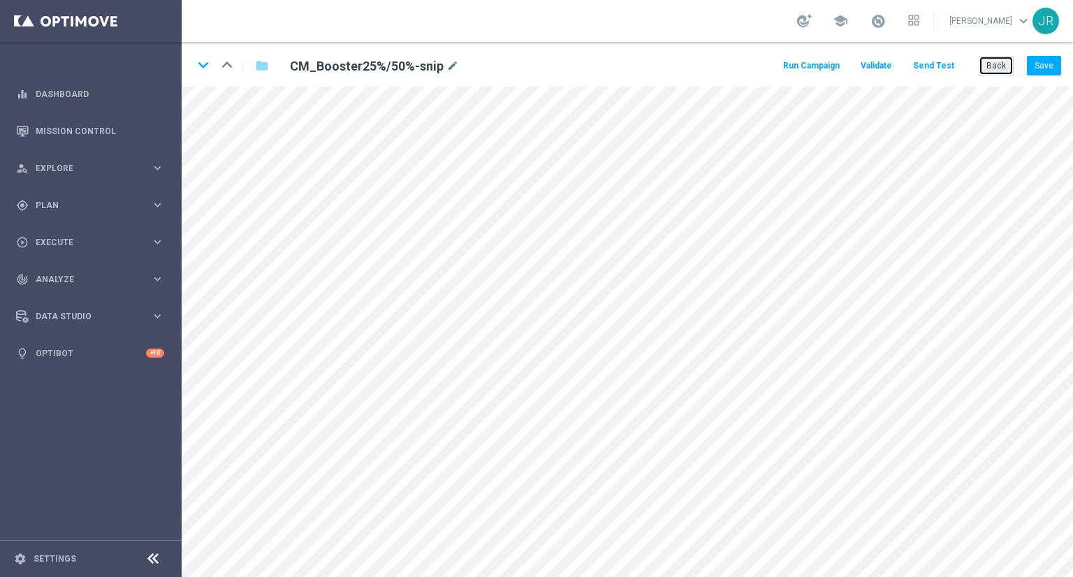
click at [995, 61] on button "Back" at bounding box center [996, 66] width 35 height 20
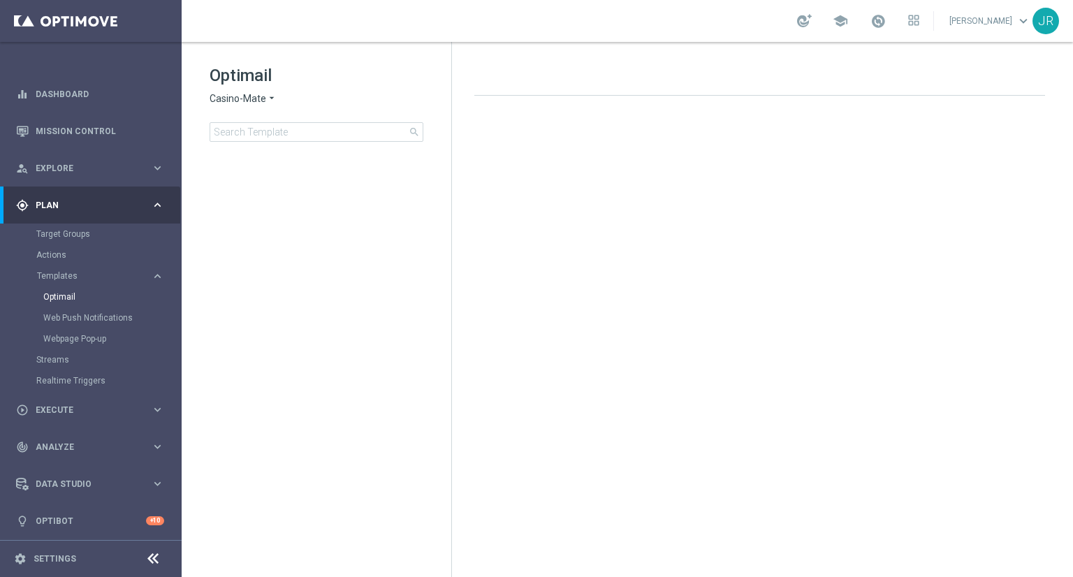
click at [205, 96] on div "Optimail Casino-Mate arrow_drop_down × Casino-Mate search folder 1 Folder creat…" at bounding box center [317, 138] width 270 height 192
click at [228, 94] on span "Casino-Mate" at bounding box center [238, 98] width 57 height 13
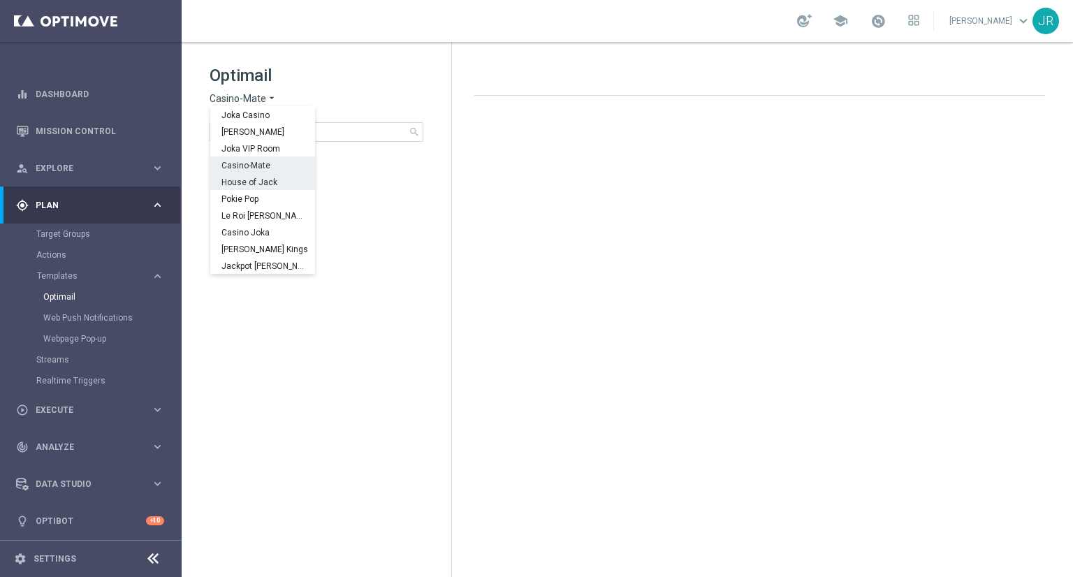
click at [0, 0] on span "House of Jack" at bounding box center [0, 0] width 0 height 0
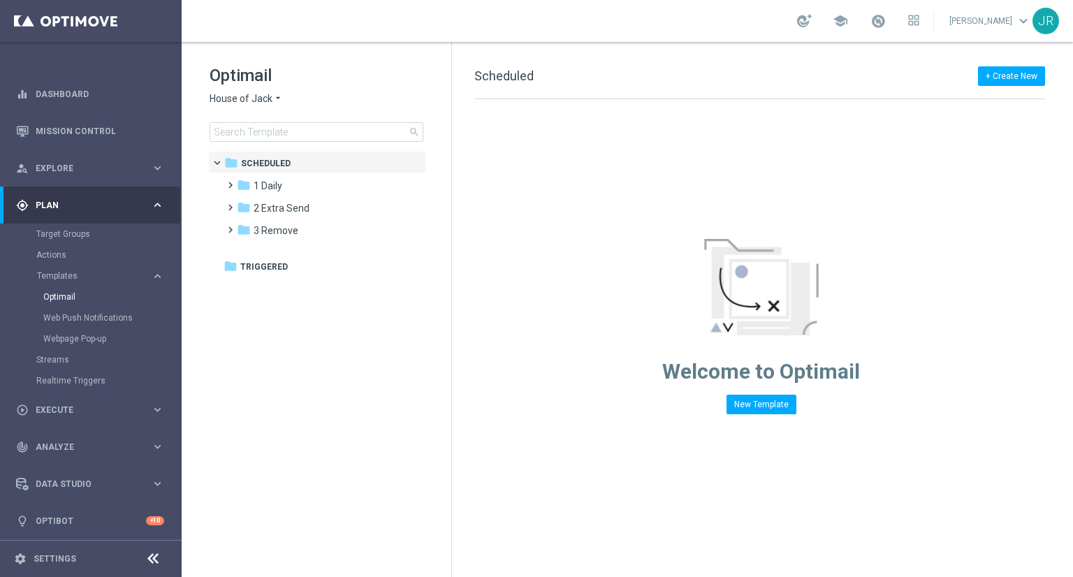
click at [268, 189] on span "1 Daily" at bounding box center [268, 186] width 29 height 13
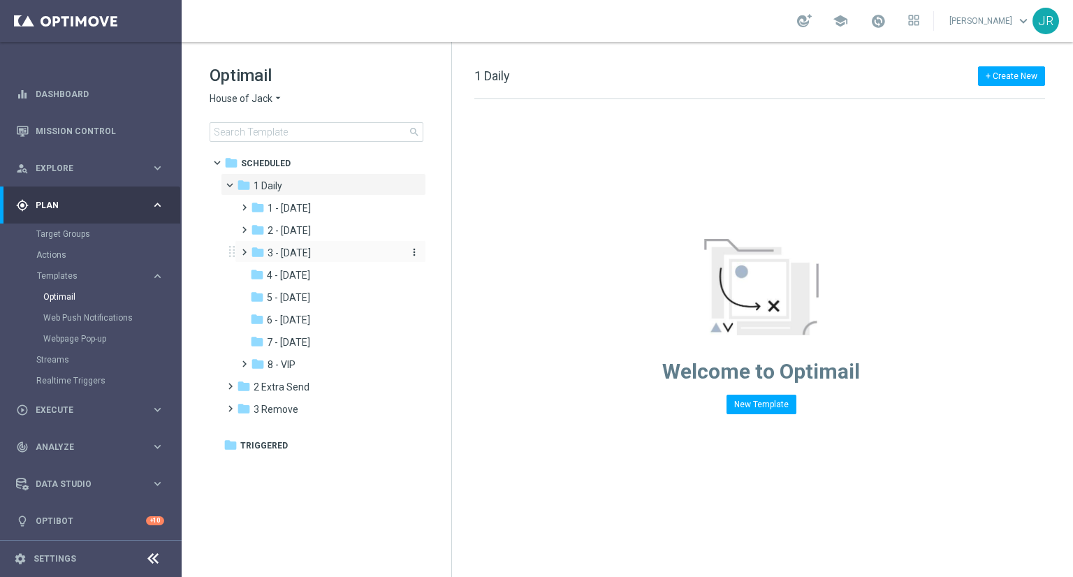
click at [310, 252] on span "3 - [DATE]" at bounding box center [289, 253] width 43 height 13
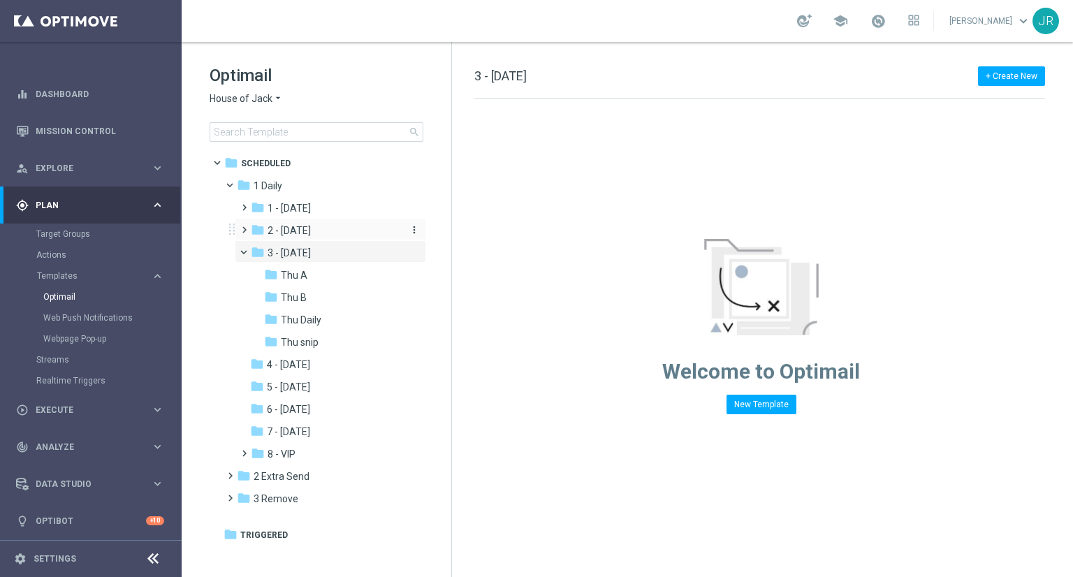
click at [311, 234] on span "2 - [DATE]" at bounding box center [289, 230] width 43 height 13
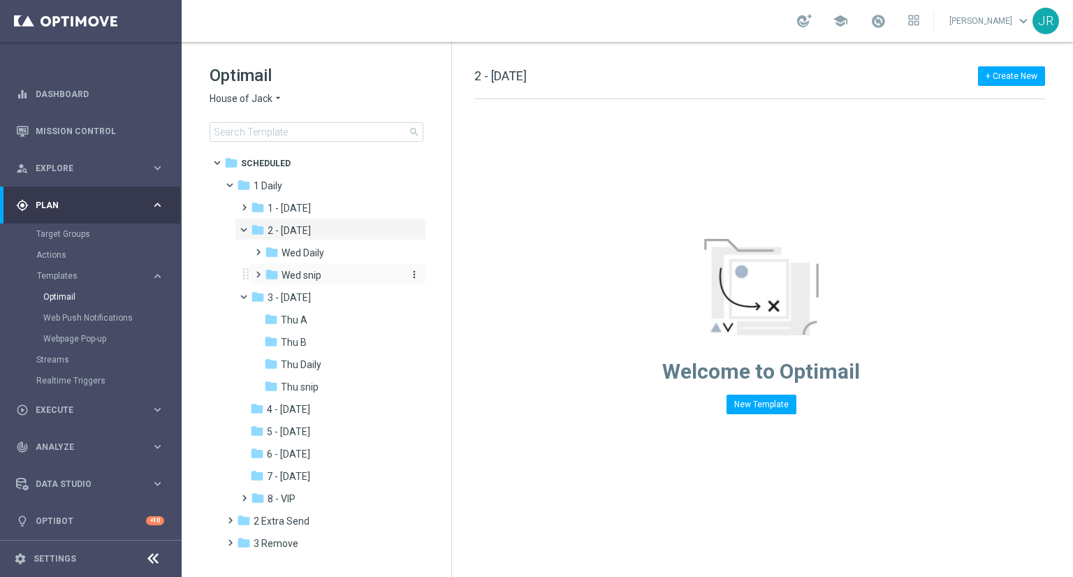
click at [307, 277] on span "Wed snip" at bounding box center [302, 275] width 40 height 13
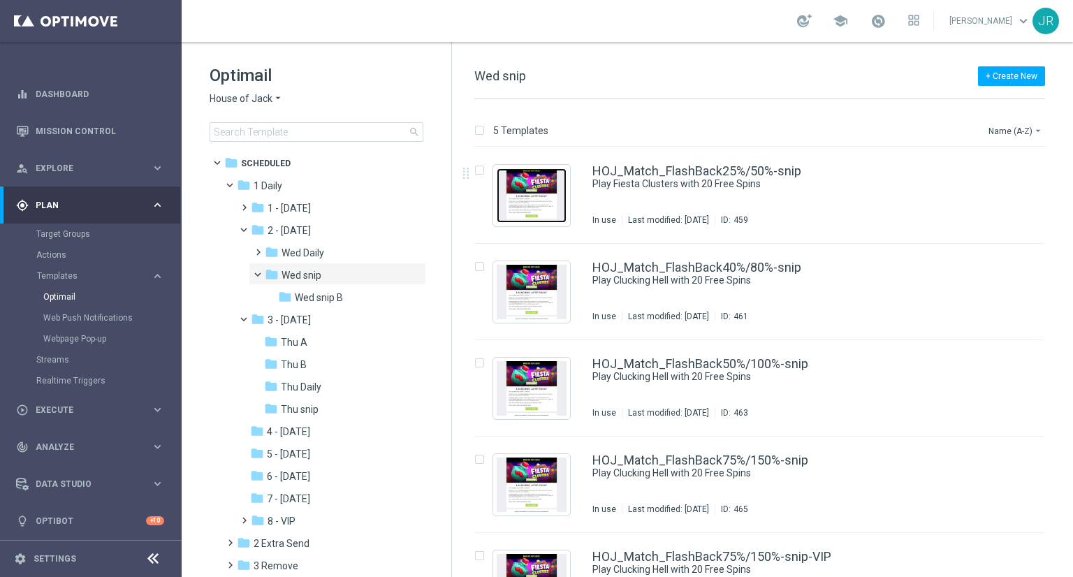
click at [542, 176] on img "Press SPACE to select this row." at bounding box center [532, 195] width 70 height 55
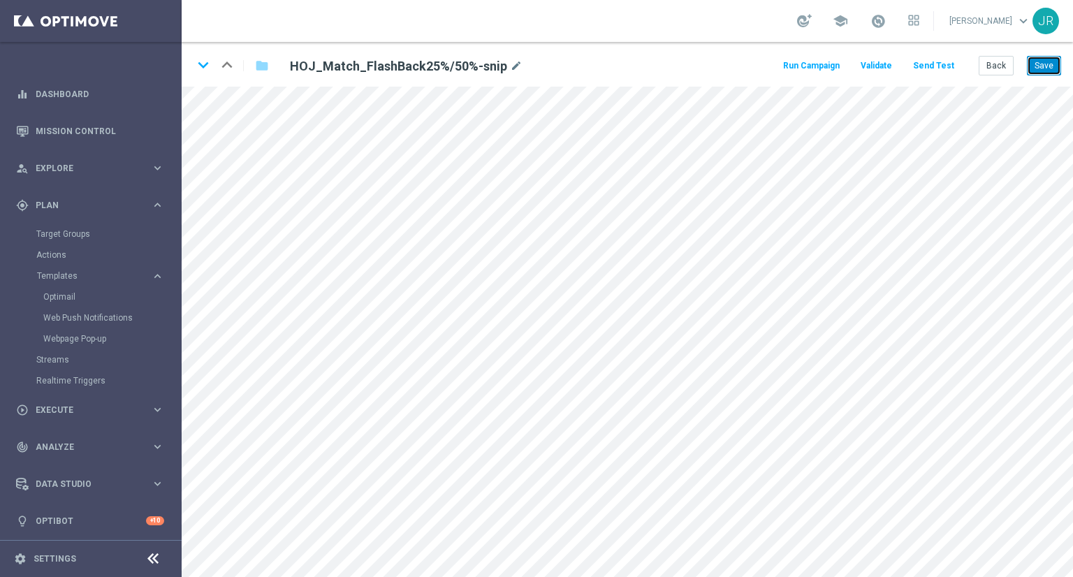
click at [1043, 67] on button "Save" at bounding box center [1044, 66] width 34 height 20
click at [1050, 71] on button "Save" at bounding box center [1044, 66] width 34 height 20
click at [1050, 72] on button "Save" at bounding box center [1044, 66] width 34 height 20
click at [1038, 68] on button "Save" at bounding box center [1044, 66] width 34 height 20
click at [1045, 68] on button "Save" at bounding box center [1044, 66] width 34 height 20
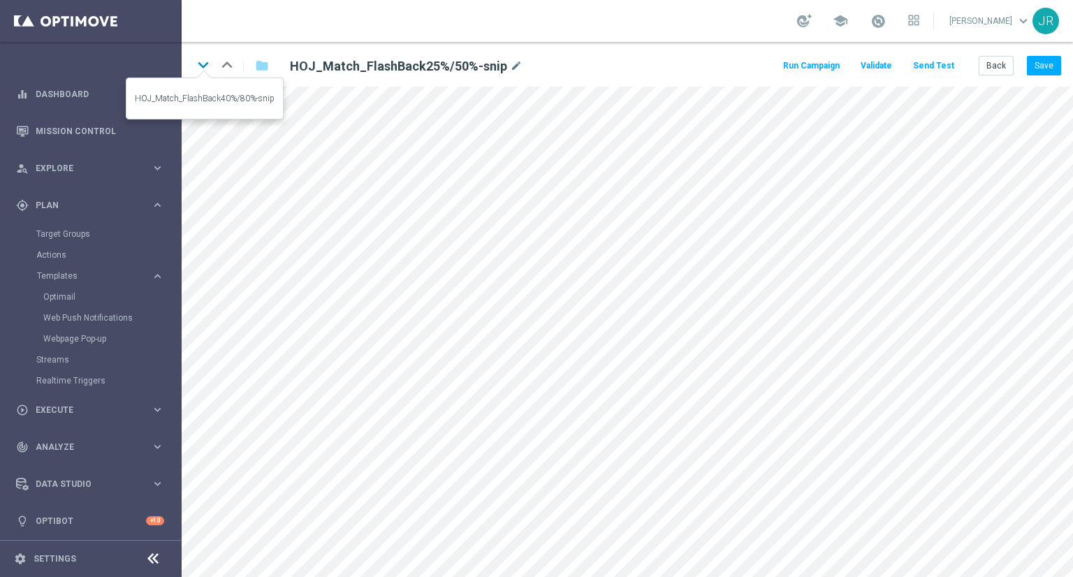
click at [205, 66] on icon "keyboard_arrow_down" at bounding box center [203, 65] width 21 height 21
click at [1043, 65] on button "Save" at bounding box center [1044, 66] width 34 height 20
click at [1046, 59] on button "Save" at bounding box center [1044, 66] width 34 height 20
click at [1040, 70] on button "Save" at bounding box center [1044, 66] width 34 height 20
click at [205, 59] on icon "keyboard_arrow_down" at bounding box center [203, 65] width 21 height 21
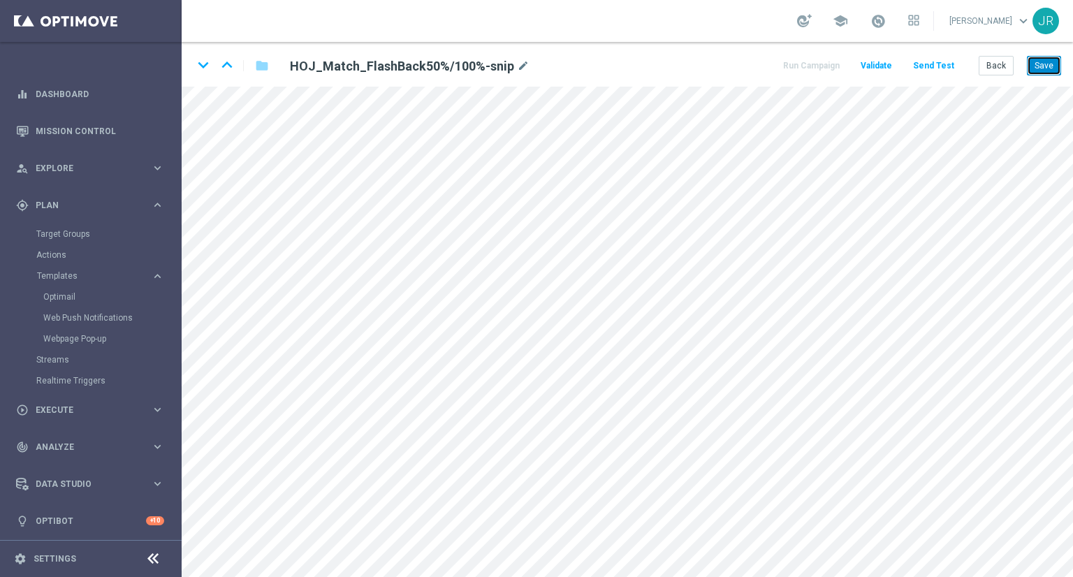
click at [1037, 69] on button "Save" at bounding box center [1044, 66] width 34 height 20
click at [1038, 70] on button "Save" at bounding box center [1044, 66] width 34 height 20
click at [203, 59] on icon "keyboard_arrow_down" at bounding box center [203, 65] width 21 height 21
click at [1041, 60] on button "Save" at bounding box center [1044, 66] width 34 height 20
click at [203, 66] on icon "keyboard_arrow_down" at bounding box center [203, 65] width 21 height 21
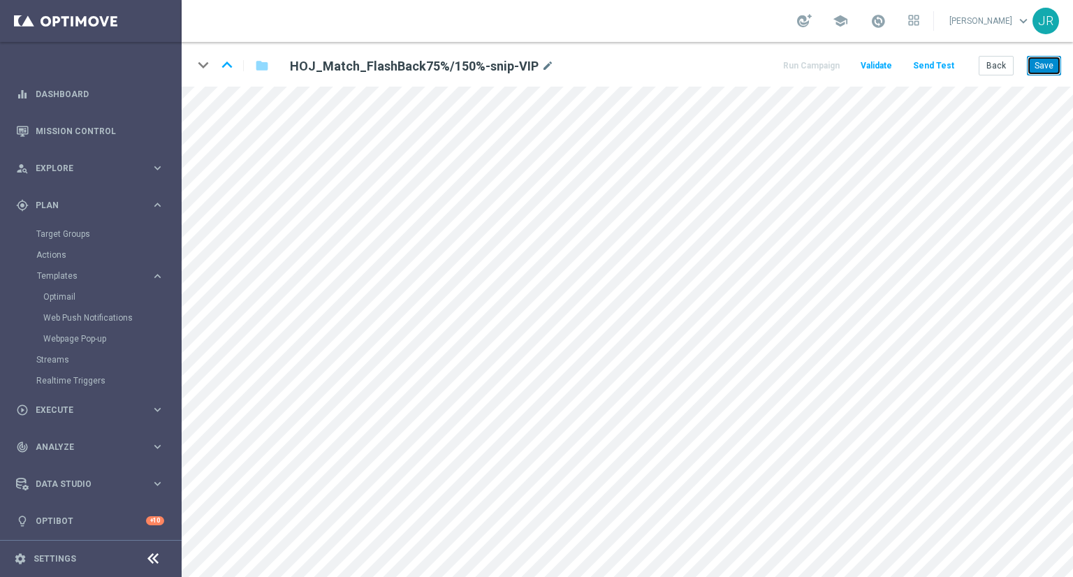
click at [1038, 65] on button "Save" at bounding box center [1044, 66] width 34 height 20
click at [999, 58] on button "Back" at bounding box center [996, 66] width 35 height 20
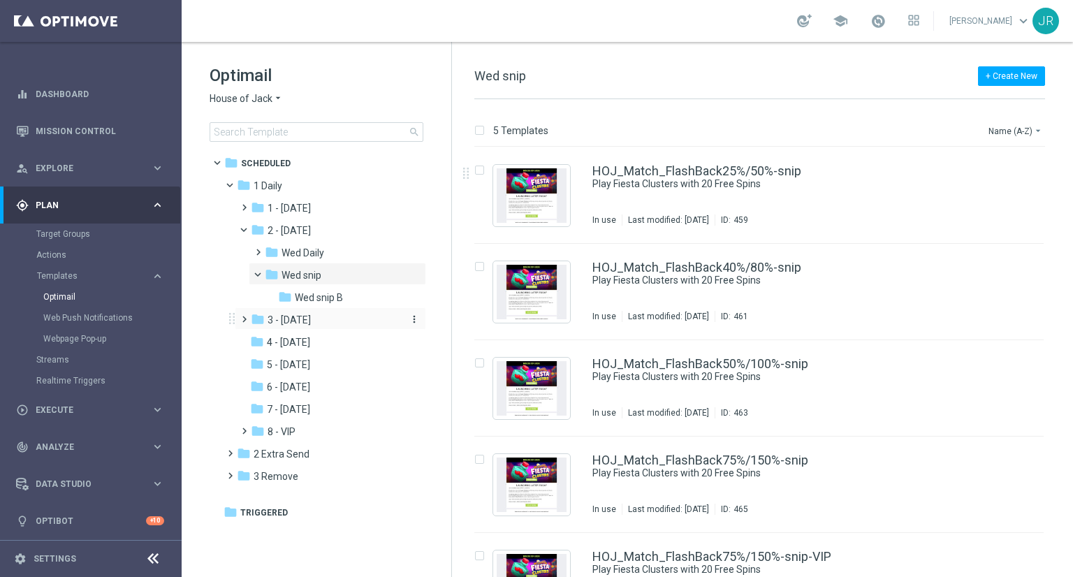
click at [294, 320] on span "3 - [DATE]" at bounding box center [289, 320] width 43 height 13
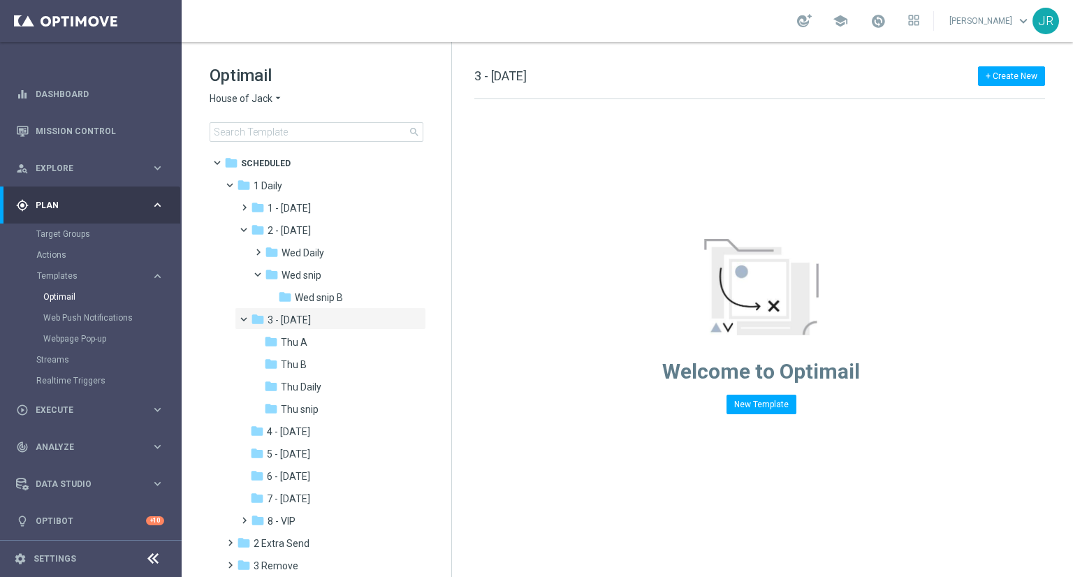
click at [303, 406] on span "Thu snip" at bounding box center [300, 409] width 38 height 13
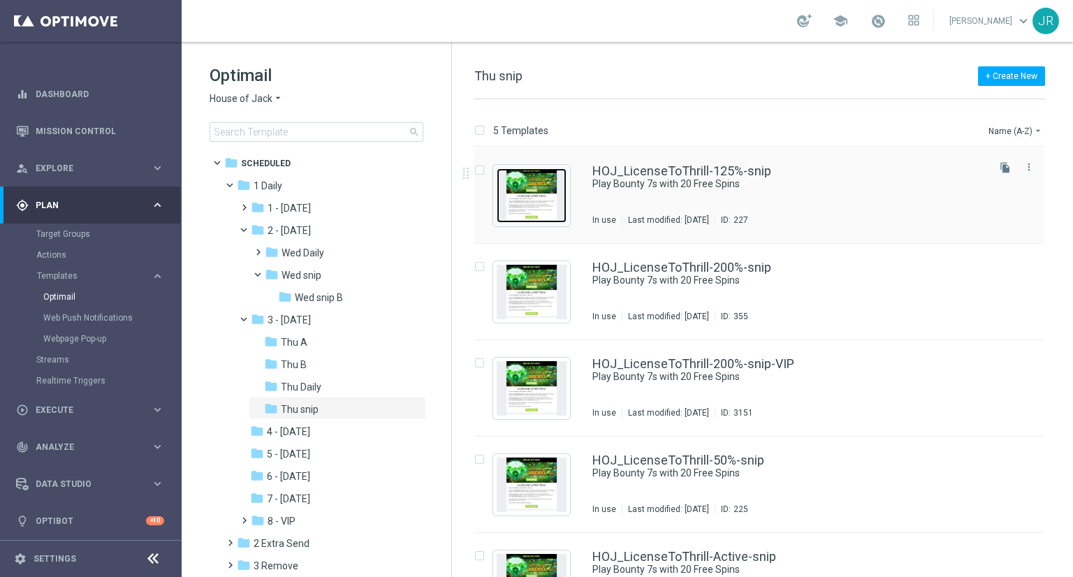
click at [529, 183] on img "Press SPACE to select this row." at bounding box center [532, 195] width 70 height 55
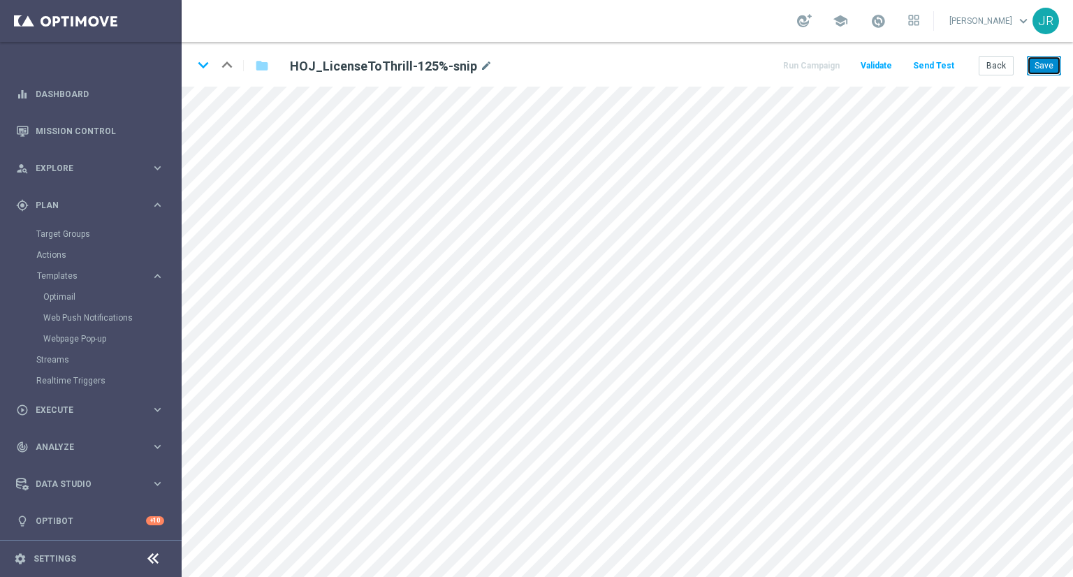
click at [1043, 68] on button "Save" at bounding box center [1044, 66] width 34 height 20
click at [1045, 71] on button "Save" at bounding box center [1044, 66] width 34 height 20
click at [1043, 69] on button "Save" at bounding box center [1044, 66] width 34 height 20
drag, startPoint x: 1051, startPoint y: 59, endPoint x: 1057, endPoint y: 67, distance: 10.1
click at [1051, 59] on button "Save" at bounding box center [1044, 66] width 34 height 20
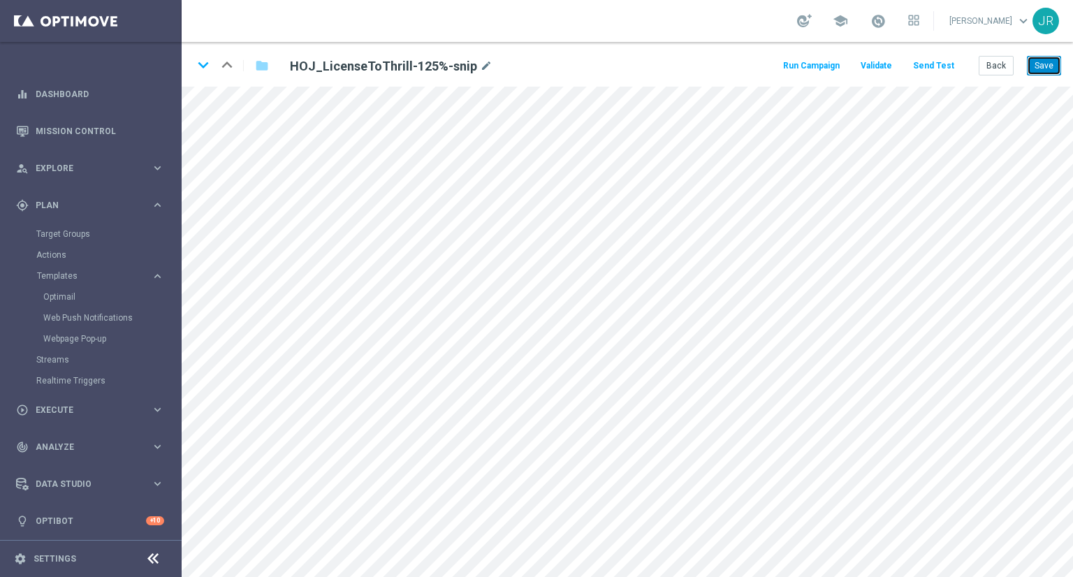
click at [1037, 71] on button "Save" at bounding box center [1044, 66] width 34 height 20
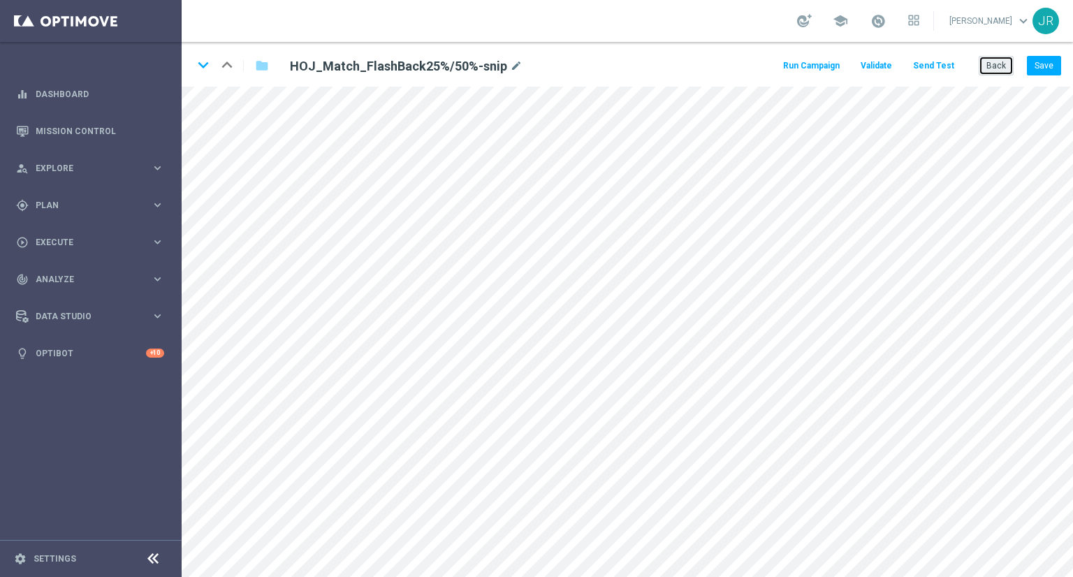
click at [994, 66] on button "Back" at bounding box center [996, 66] width 35 height 20
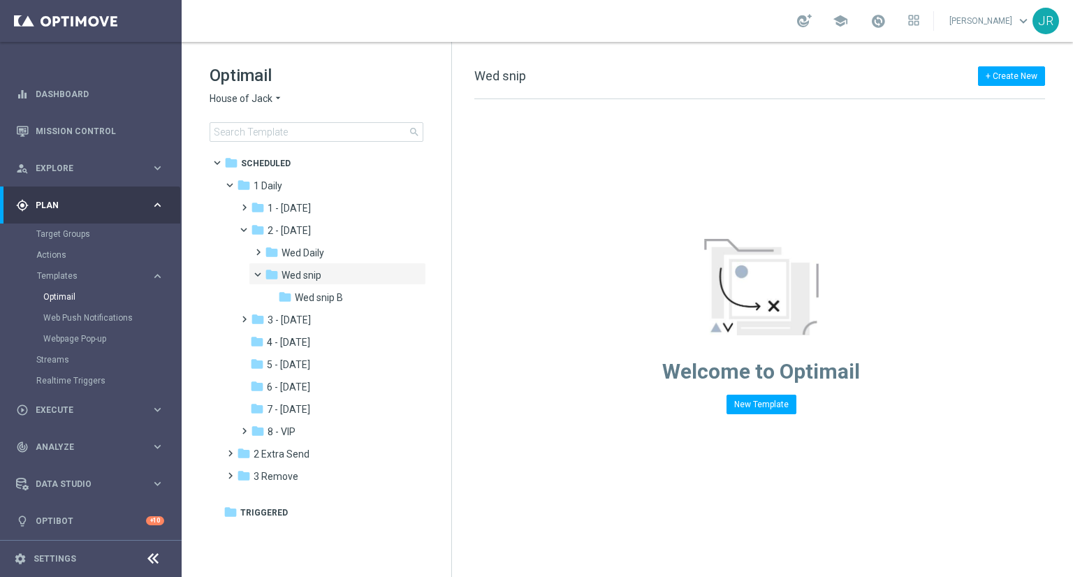
click at [242, 94] on span "House of Jack" at bounding box center [241, 98] width 63 height 13
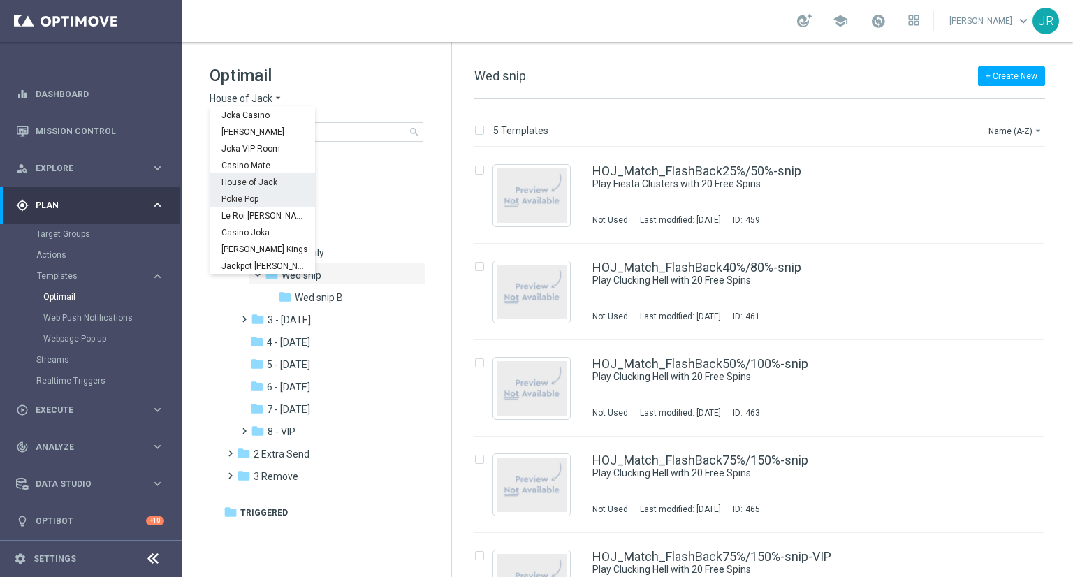
click at [247, 205] on div "Pokie Pop" at bounding box center [262, 198] width 105 height 17
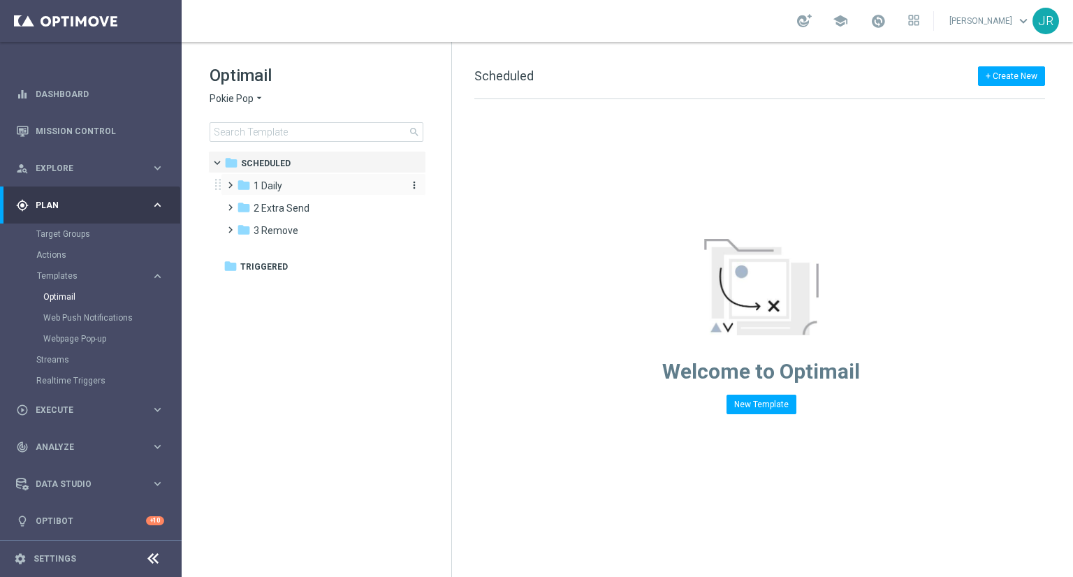
click at [272, 184] on span "1 Daily" at bounding box center [268, 186] width 29 height 13
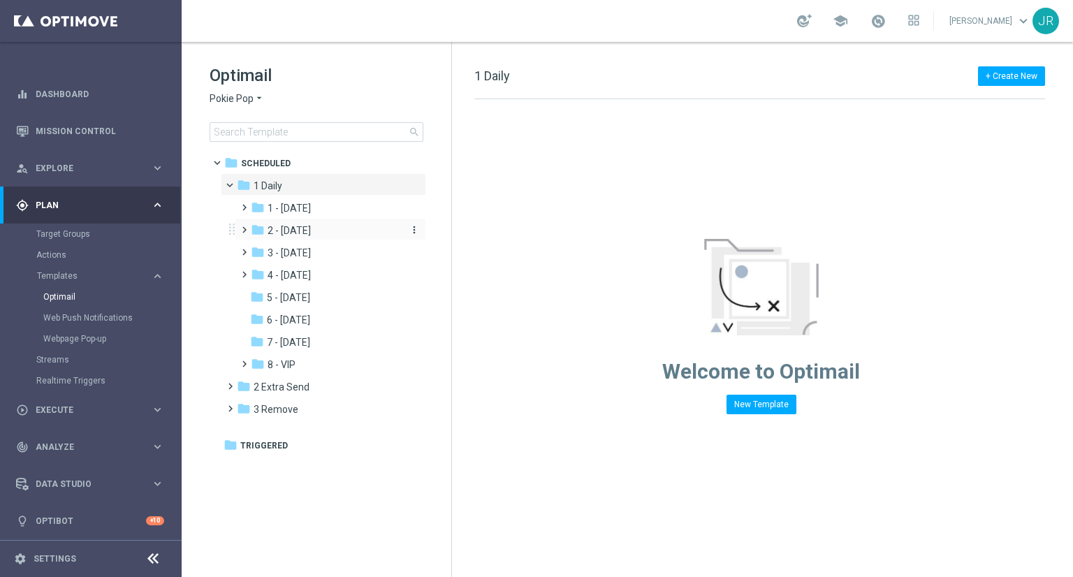
click at [338, 226] on div "folder 2 - Wednesday" at bounding box center [325, 231] width 149 height 16
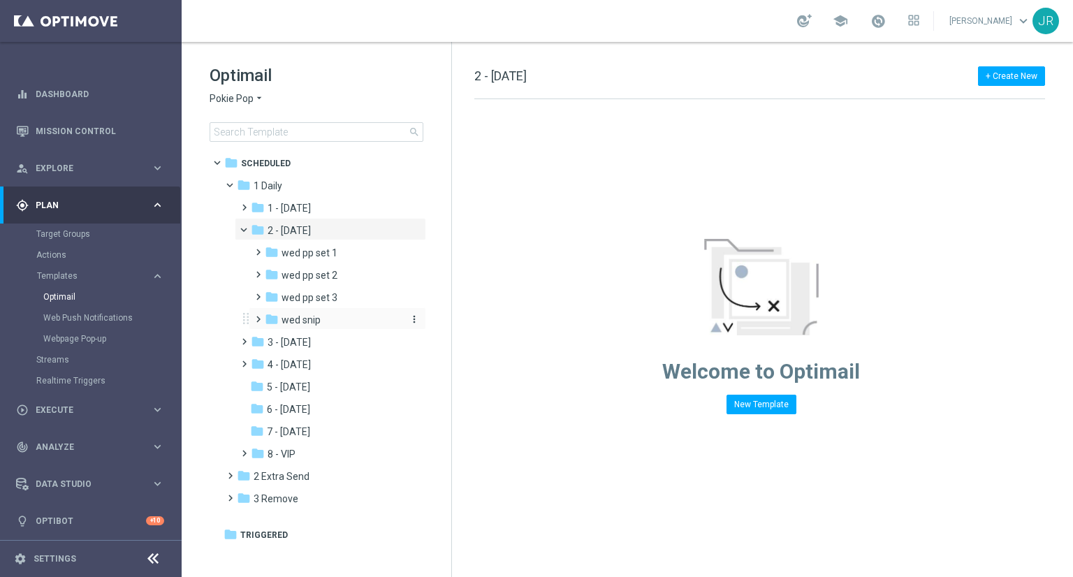
click at [324, 319] on div "folder wed snip" at bounding box center [333, 320] width 137 height 16
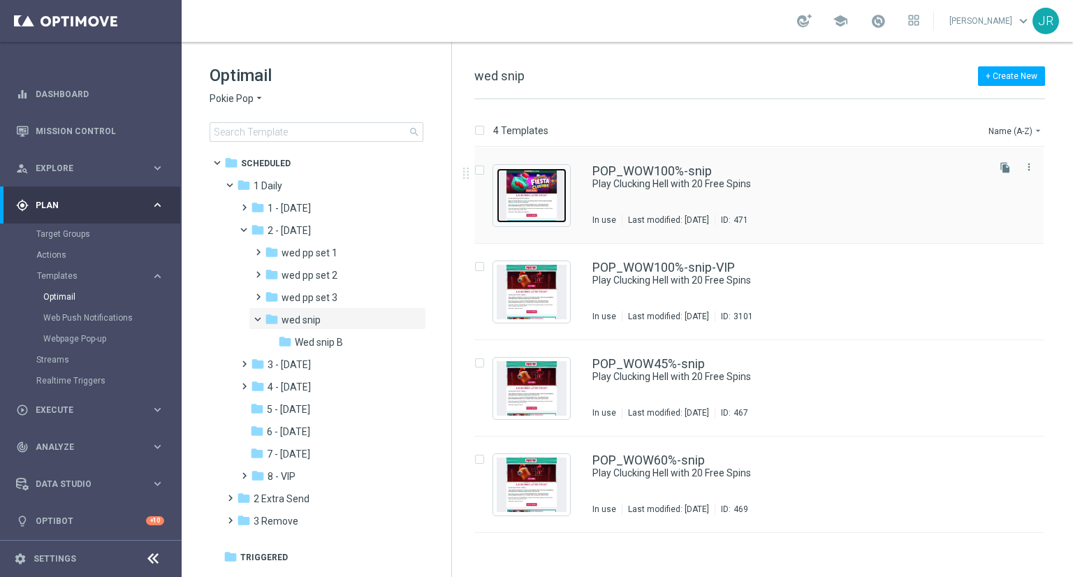
click at [546, 198] on img "Press SPACE to select this row." at bounding box center [532, 195] width 70 height 55
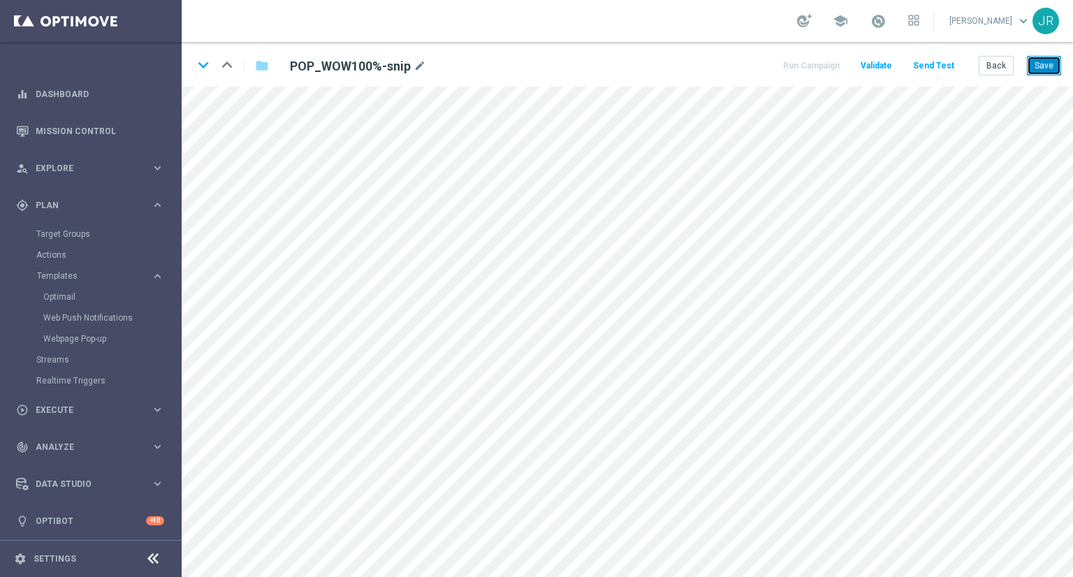
click at [1044, 62] on button "Save" at bounding box center [1044, 66] width 34 height 20
click at [1052, 64] on button "Save" at bounding box center [1044, 66] width 34 height 20
click at [1046, 71] on button "Save" at bounding box center [1044, 66] width 34 height 20
click at [1046, 57] on button "Save" at bounding box center [1044, 66] width 34 height 20
click at [1045, 68] on button "Save" at bounding box center [1044, 66] width 34 height 20
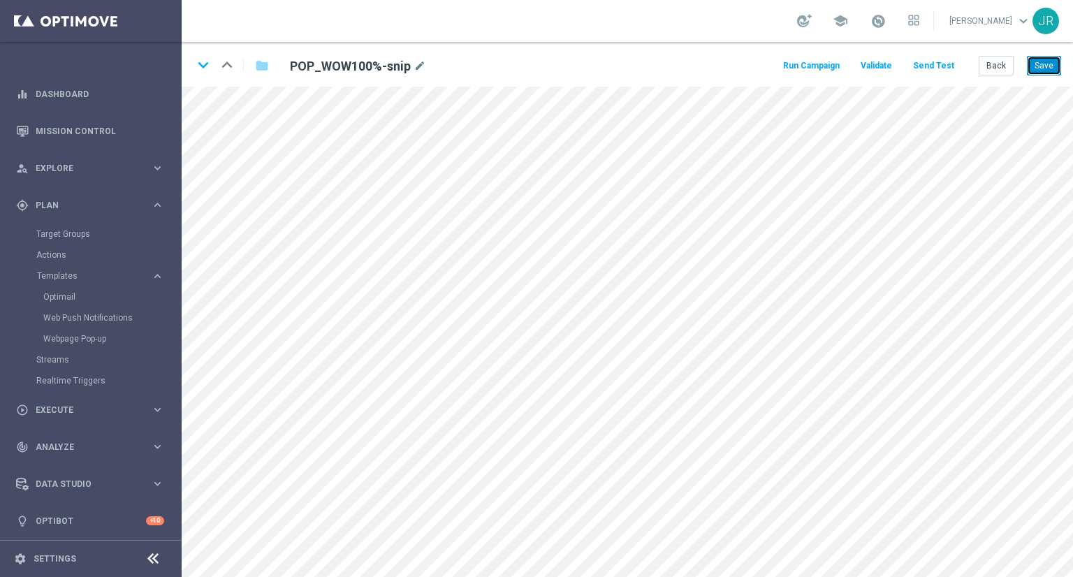
click at [1045, 68] on button "Save" at bounding box center [1044, 66] width 34 height 20
drag, startPoint x: 1041, startPoint y: 60, endPoint x: 1048, endPoint y: 74, distance: 16.0
click at [1041, 60] on button "Save" at bounding box center [1044, 66] width 34 height 20
drag, startPoint x: 1059, startPoint y: 61, endPoint x: 1062, endPoint y: 70, distance: 9.7
click at [1060, 65] on button "Save" at bounding box center [1044, 66] width 34 height 20
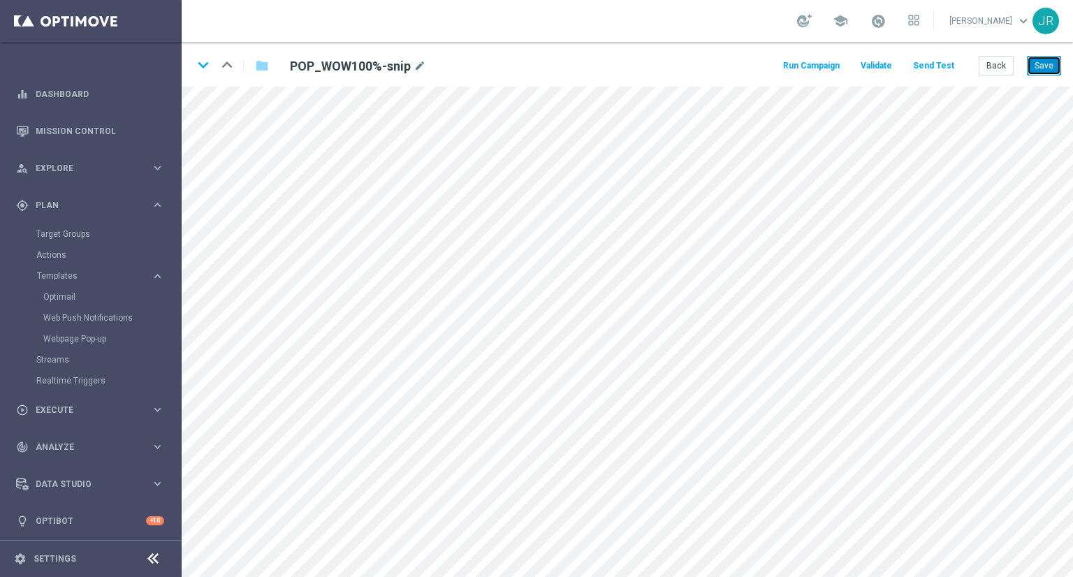
click at [1039, 70] on button "Save" at bounding box center [1044, 66] width 34 height 20
drag, startPoint x: 1048, startPoint y: 65, endPoint x: 1052, endPoint y: 83, distance: 18.8
click at [1048, 66] on button "Save" at bounding box center [1044, 66] width 34 height 20
click at [198, 62] on icon "keyboard_arrow_down" at bounding box center [203, 65] width 21 height 21
click at [1047, 64] on button "Save" at bounding box center [1044, 66] width 34 height 20
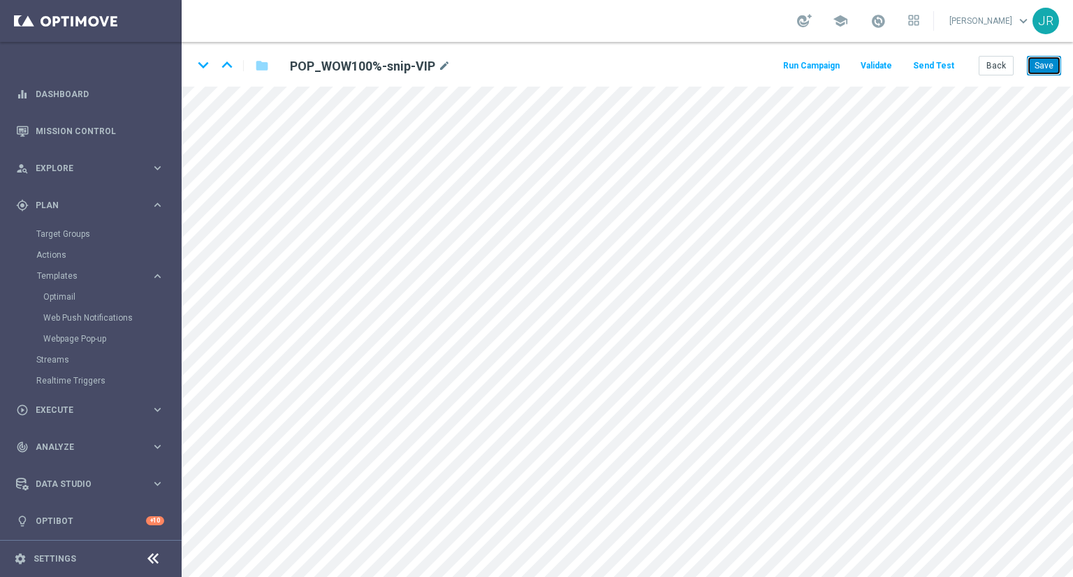
click at [1057, 65] on button "Save" at bounding box center [1044, 66] width 34 height 20
drag, startPoint x: 198, startPoint y: 68, endPoint x: 208, endPoint y: 70, distance: 9.3
click at [198, 68] on icon "keyboard_arrow_down" at bounding box center [203, 65] width 21 height 21
click at [1048, 64] on button "Save" at bounding box center [1044, 66] width 34 height 20
click at [1034, 68] on button "Save" at bounding box center [1044, 66] width 34 height 20
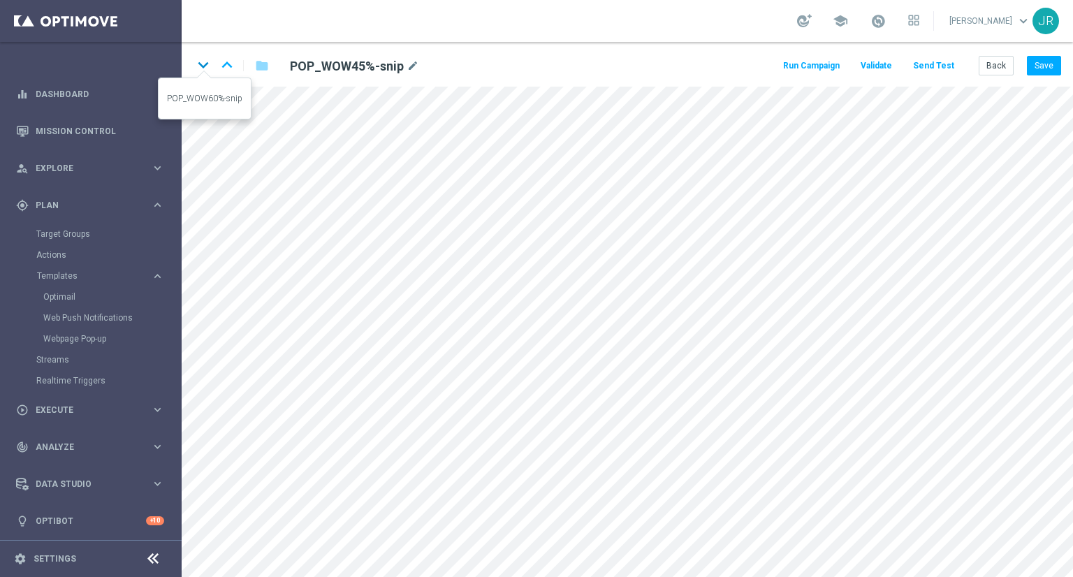
click at [201, 61] on icon "keyboard_arrow_down" at bounding box center [203, 65] width 21 height 21
click at [1044, 71] on button "Save" at bounding box center [1044, 66] width 34 height 20
click at [1043, 64] on button "Save" at bounding box center [1044, 66] width 34 height 20
click at [995, 68] on button "Back" at bounding box center [996, 66] width 35 height 20
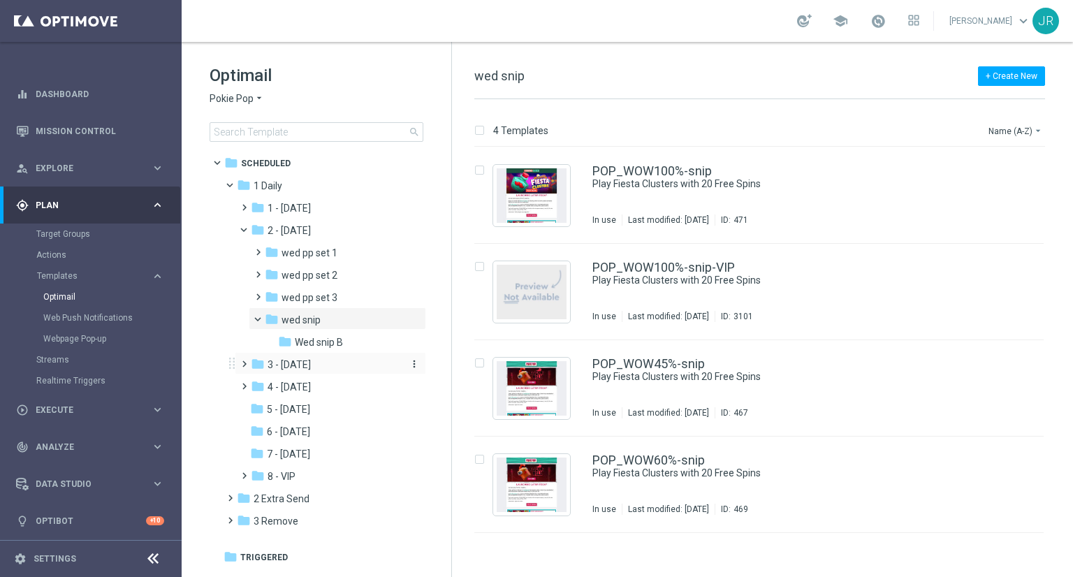
click at [284, 368] on span "3 - Thursday" at bounding box center [289, 364] width 43 height 13
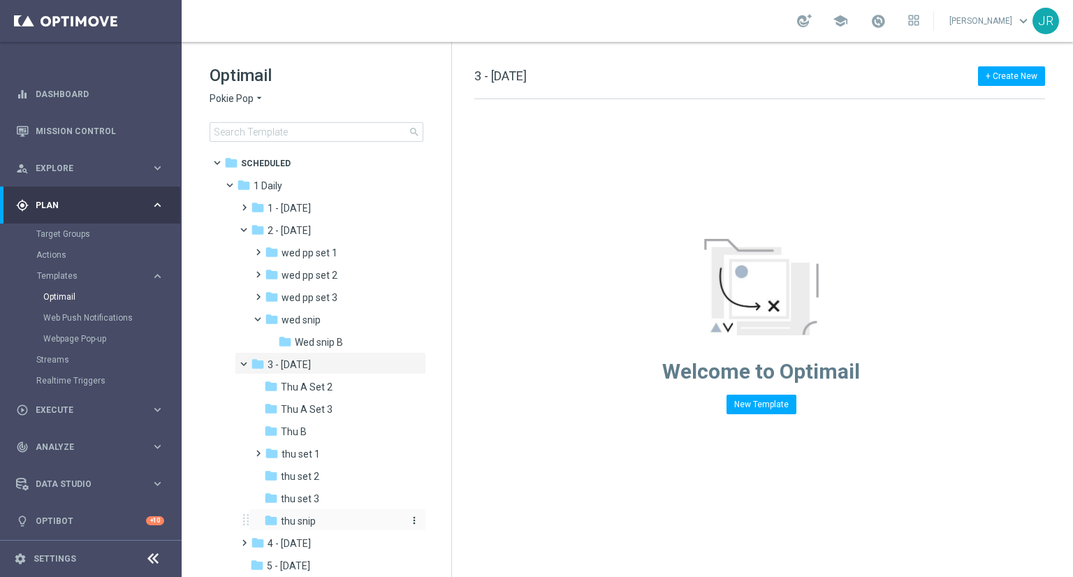
click at [300, 514] on div "folder thu snip" at bounding box center [333, 522] width 138 height 16
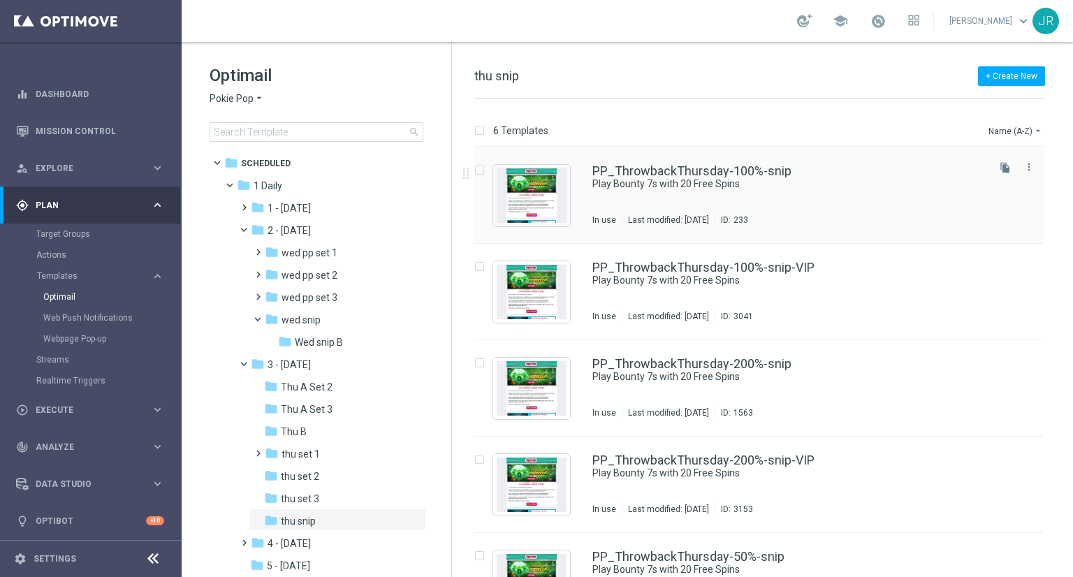
click at [662, 192] on div "PP_ThrowbackThursday-100%-snip Play Bounty 7s with 20 Free Spins In use Last mo…" at bounding box center [789, 195] width 393 height 61
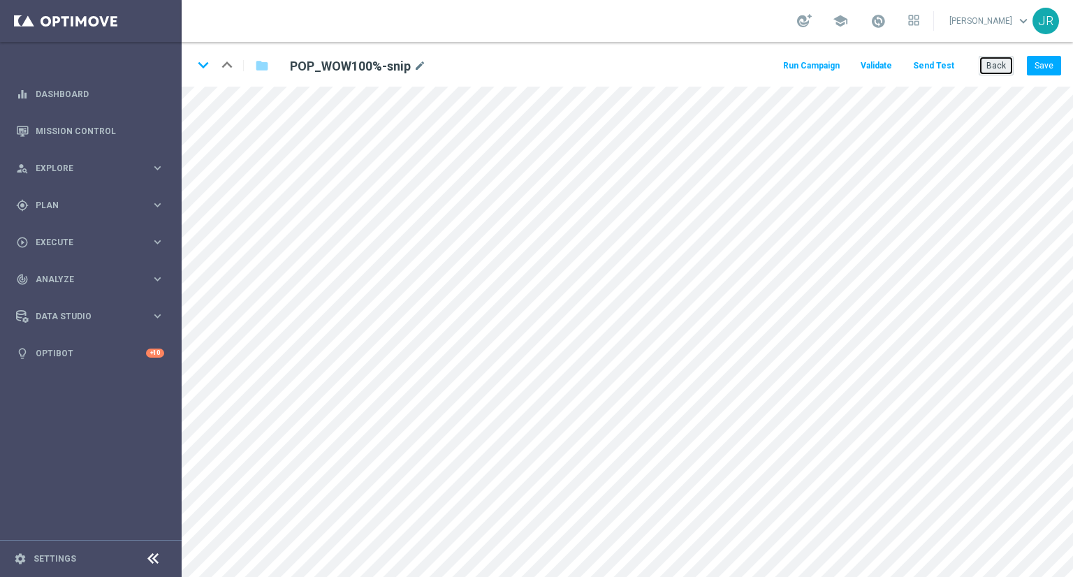
click at [1000, 70] on button "Back" at bounding box center [996, 66] width 35 height 20
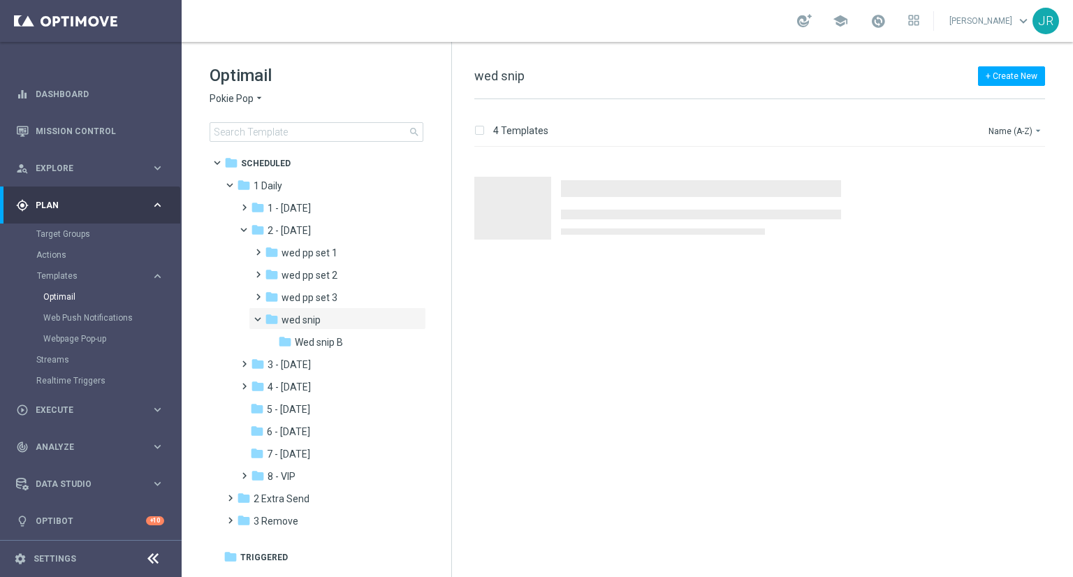
drag, startPoint x: 326, startPoint y: 367, endPoint x: 497, endPoint y: 395, distance: 173.5
click at [327, 365] on div "folder 3 - [DATE]" at bounding box center [325, 365] width 149 height 16
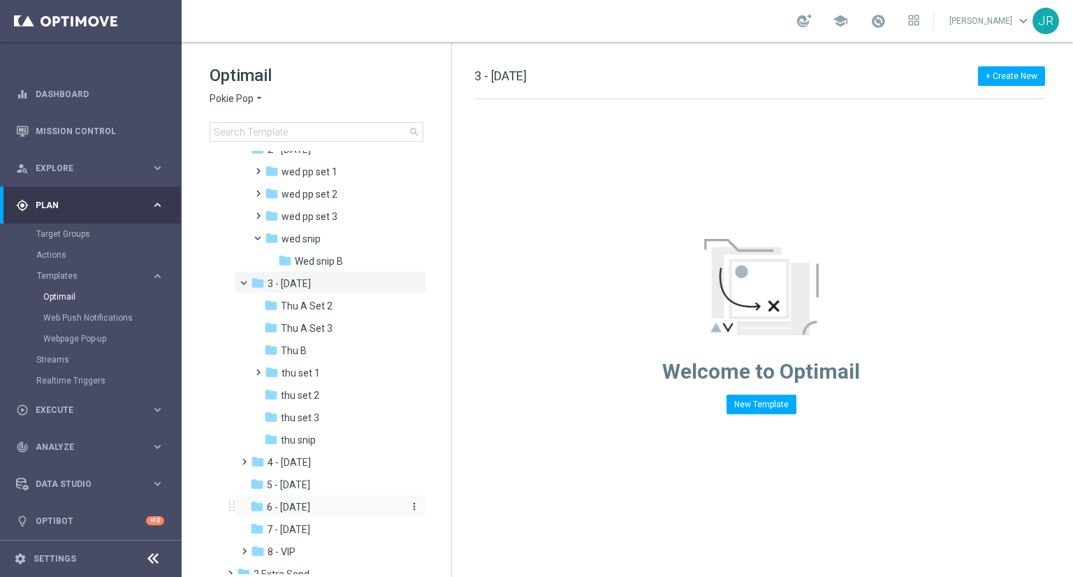
scroll to position [140, 0]
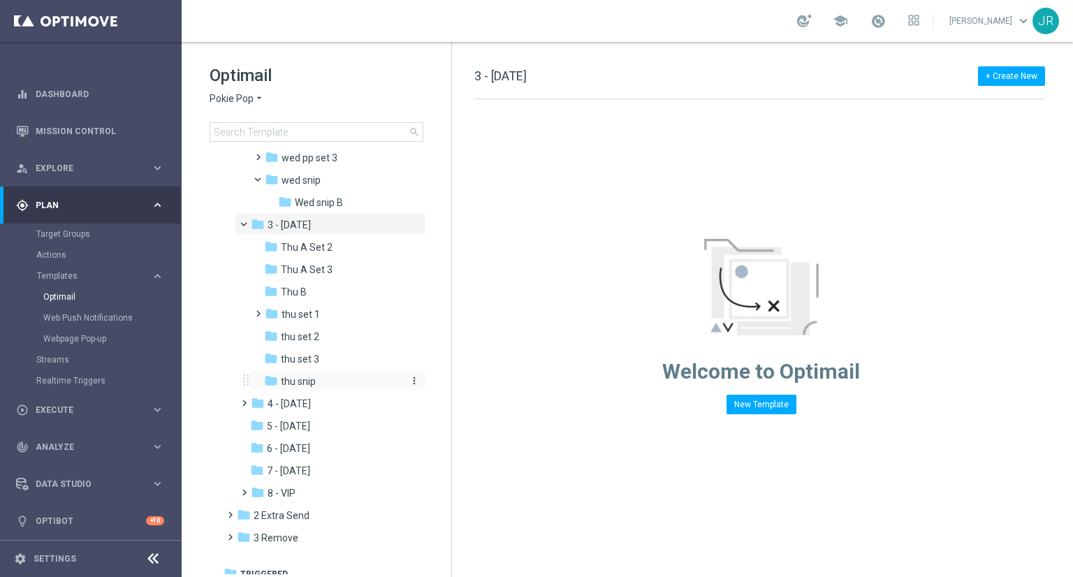
click at [296, 386] on span "thu snip" at bounding box center [298, 381] width 35 height 13
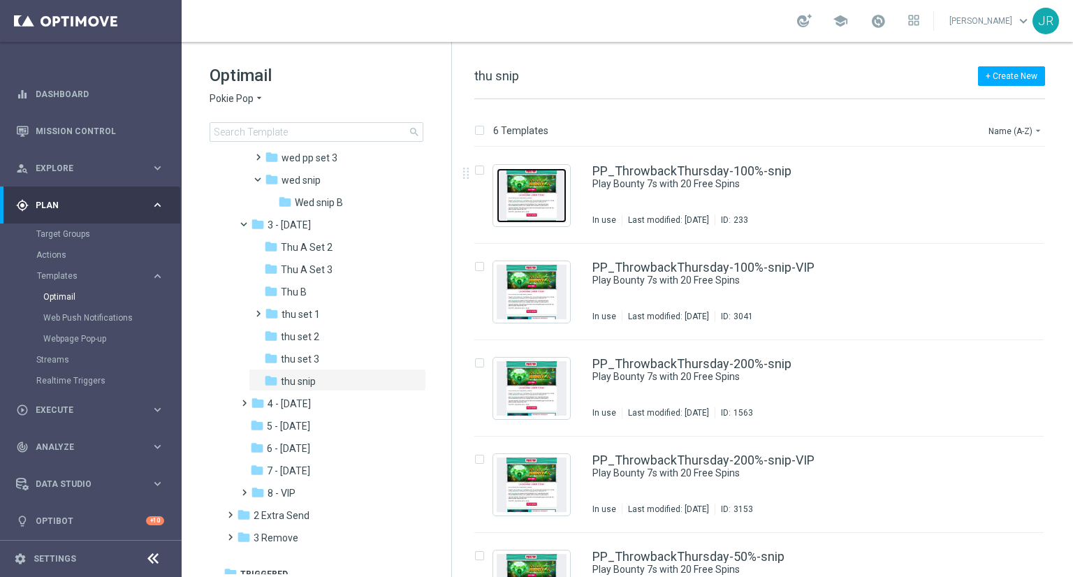
drag, startPoint x: 519, startPoint y: 189, endPoint x: 584, endPoint y: 303, distance: 131.5
click at [523, 189] on img "Press SPACE to select this row." at bounding box center [532, 195] width 70 height 55
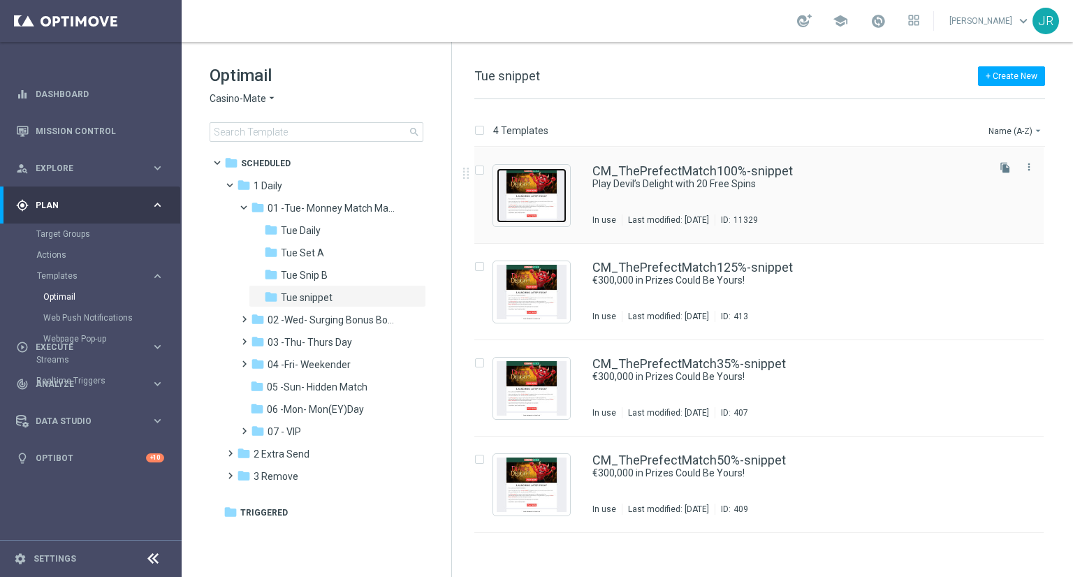
click at [534, 189] on img "Press SPACE to select this row." at bounding box center [532, 195] width 70 height 55
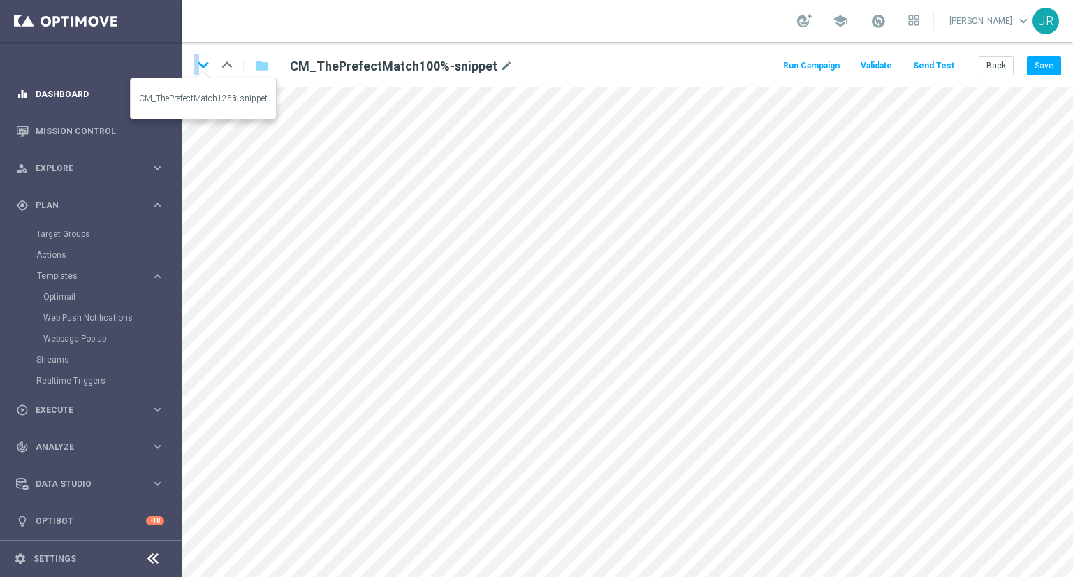
drag, startPoint x: 199, startPoint y: 61, endPoint x: 176, endPoint y: 96, distance: 41.9
click at [187, 70] on div "keyboard_arrow_down keyboard_arrow_up folder CM_ThePrefectMatch100%-snippet mod…" at bounding box center [628, 64] width 892 height 45
click at [198, 63] on icon "keyboard_arrow_down" at bounding box center [203, 65] width 21 height 21
drag, startPoint x: 1052, startPoint y: 57, endPoint x: 1069, endPoint y: 80, distance: 29.1
click at [1053, 57] on button "Save" at bounding box center [1044, 66] width 34 height 20
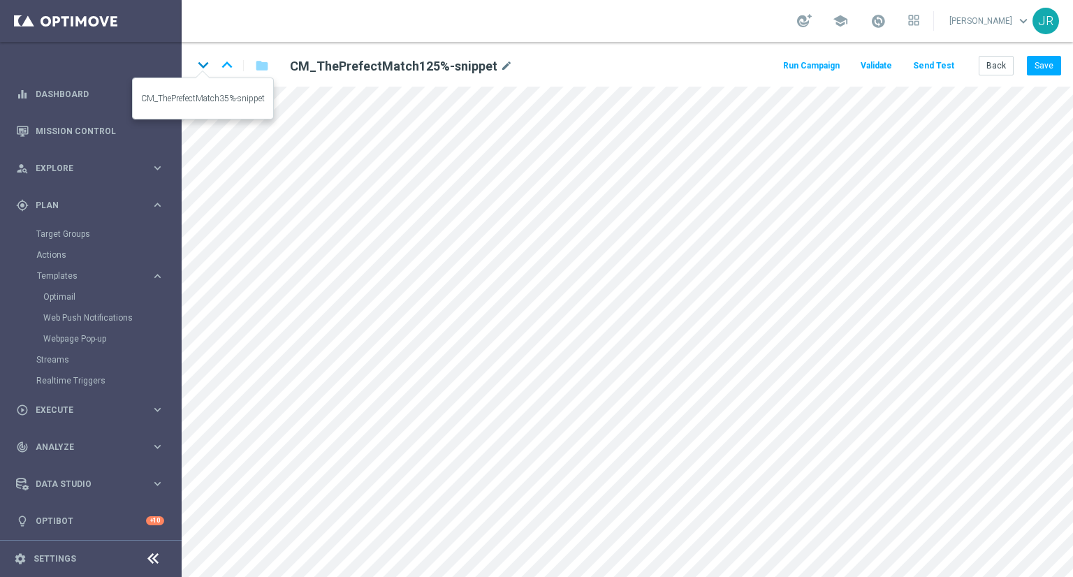
click at [207, 60] on icon "keyboard_arrow_down" at bounding box center [203, 65] width 21 height 21
click at [1051, 62] on button "Save" at bounding box center [1044, 66] width 34 height 20
click at [1052, 68] on button "Save" at bounding box center [1044, 66] width 34 height 20
click at [199, 64] on icon "keyboard_arrow_down" at bounding box center [203, 65] width 21 height 21
drag, startPoint x: 1045, startPoint y: 61, endPoint x: 1045, endPoint y: 76, distance: 14.7
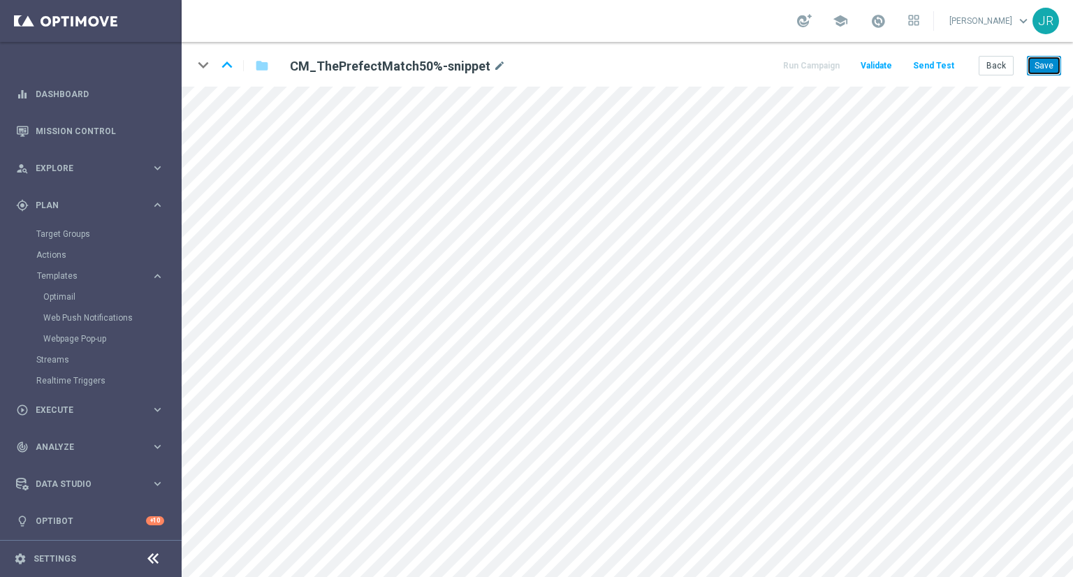
click at [1045, 61] on button "Save" at bounding box center [1044, 66] width 34 height 20
click at [1041, 68] on button "Save" at bounding box center [1044, 66] width 34 height 20
click at [1045, 67] on button "Save" at bounding box center [1044, 66] width 34 height 20
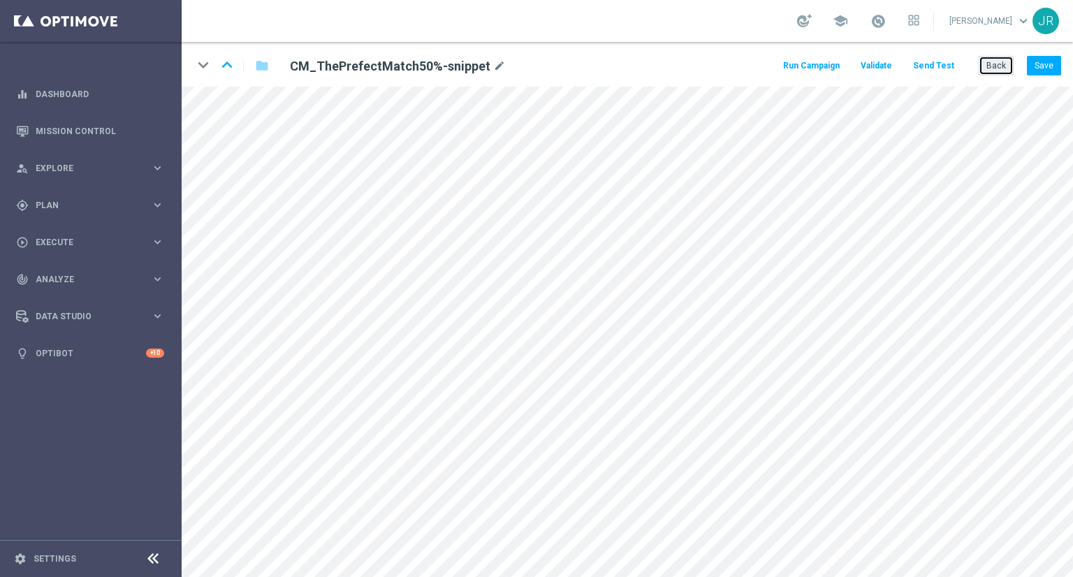
click at [1004, 64] on button "Back" at bounding box center [996, 66] width 35 height 20
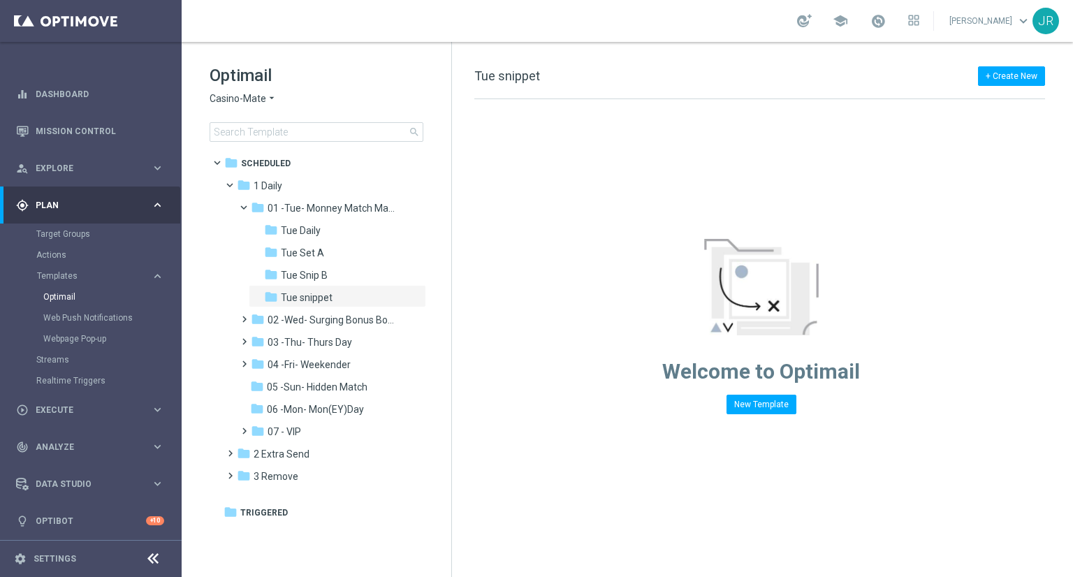
click at [231, 94] on span "Casino-Mate" at bounding box center [238, 98] width 57 height 13
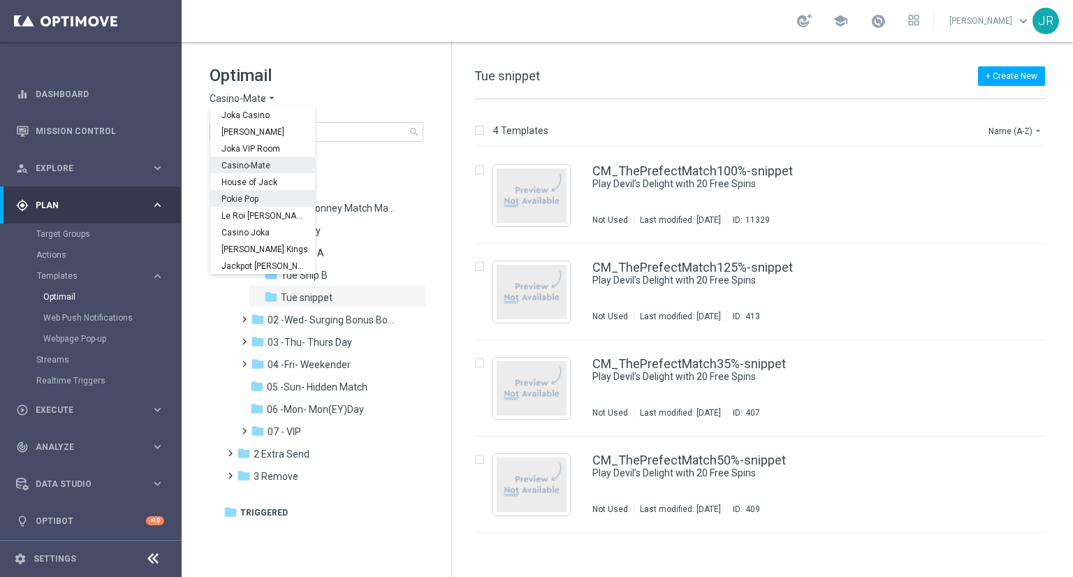
click at [240, 190] on div "Pokie Pop" at bounding box center [262, 198] width 105 height 17
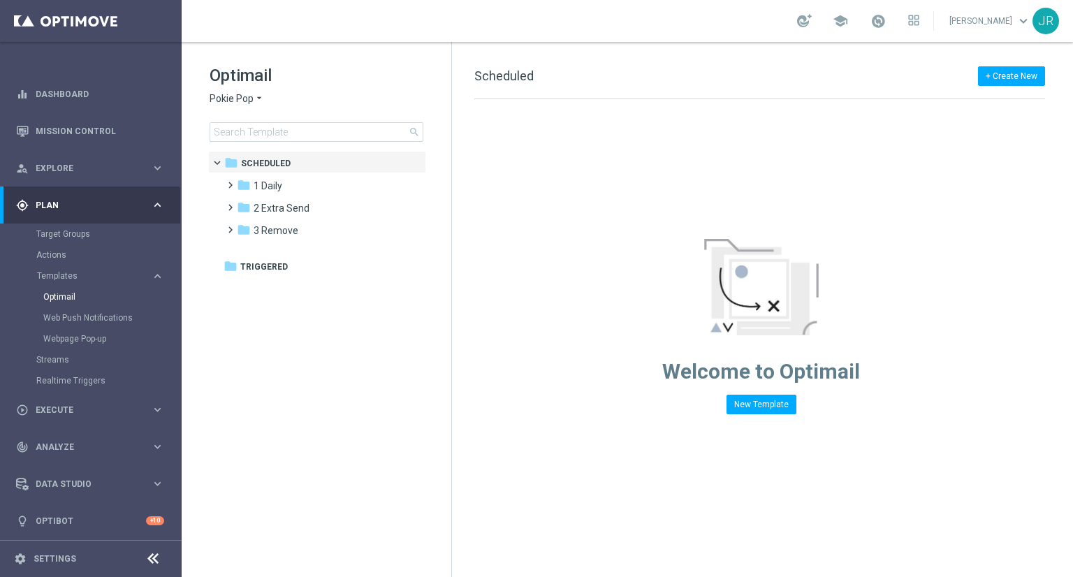
click at [226, 94] on span "Pokie Pop" at bounding box center [232, 98] width 44 height 13
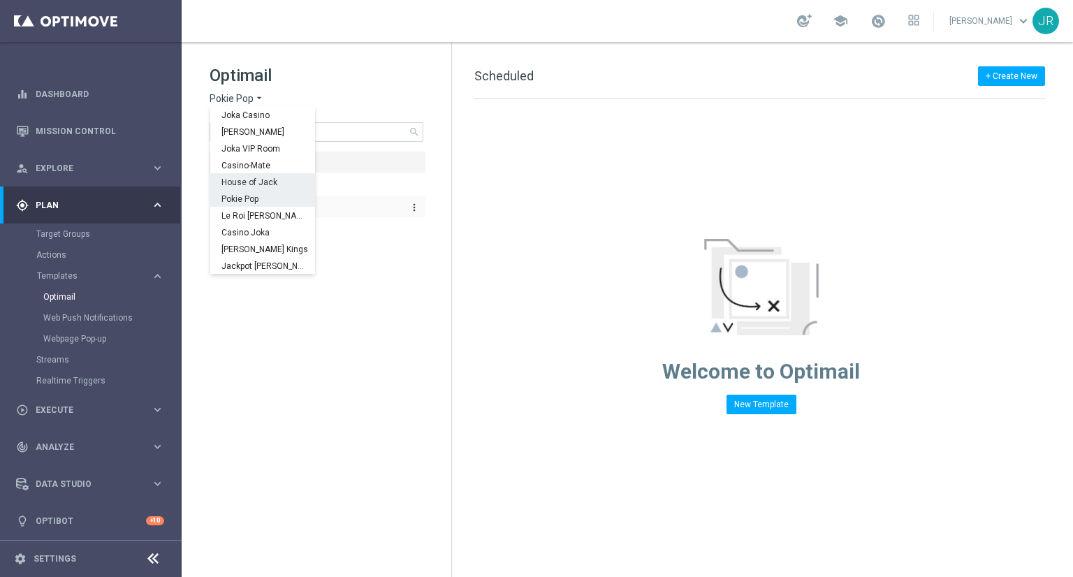
drag, startPoint x: 256, startPoint y: 185, endPoint x: 255, endPoint y: 201, distance: 15.4
click at [0, 0] on span "House of Jack" at bounding box center [0, 0] width 0 height 0
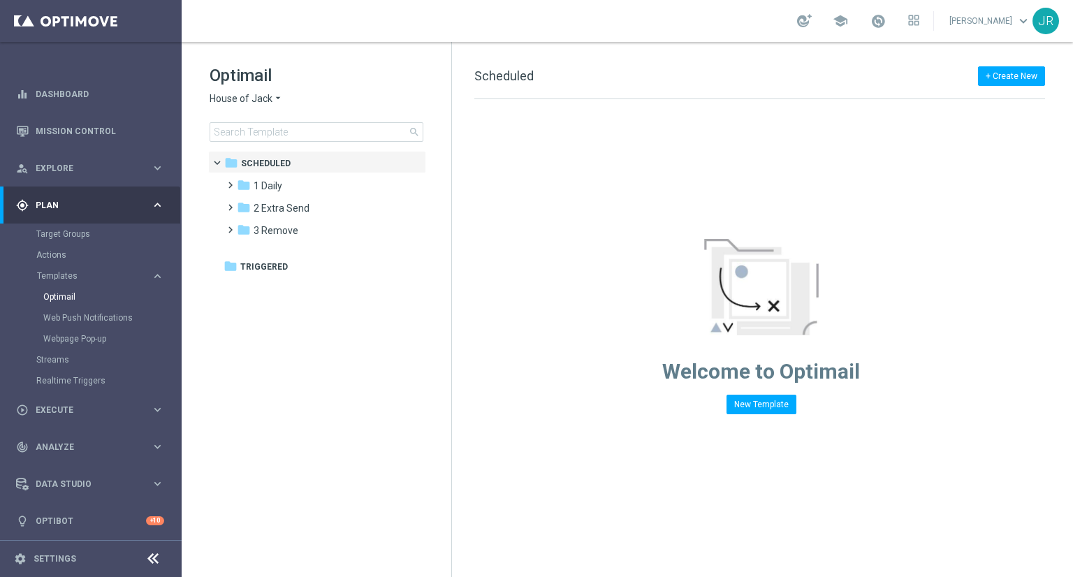
click at [262, 194] on div "folder 1 Daily" at bounding box center [317, 186] width 161 height 16
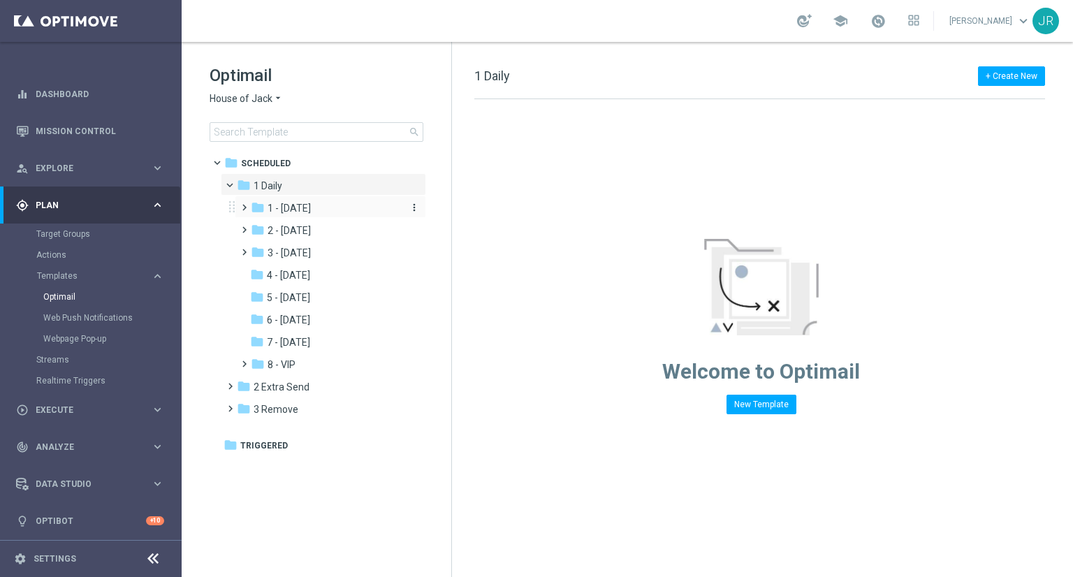
click at [309, 205] on span "1 - Tuesday" at bounding box center [289, 208] width 43 height 13
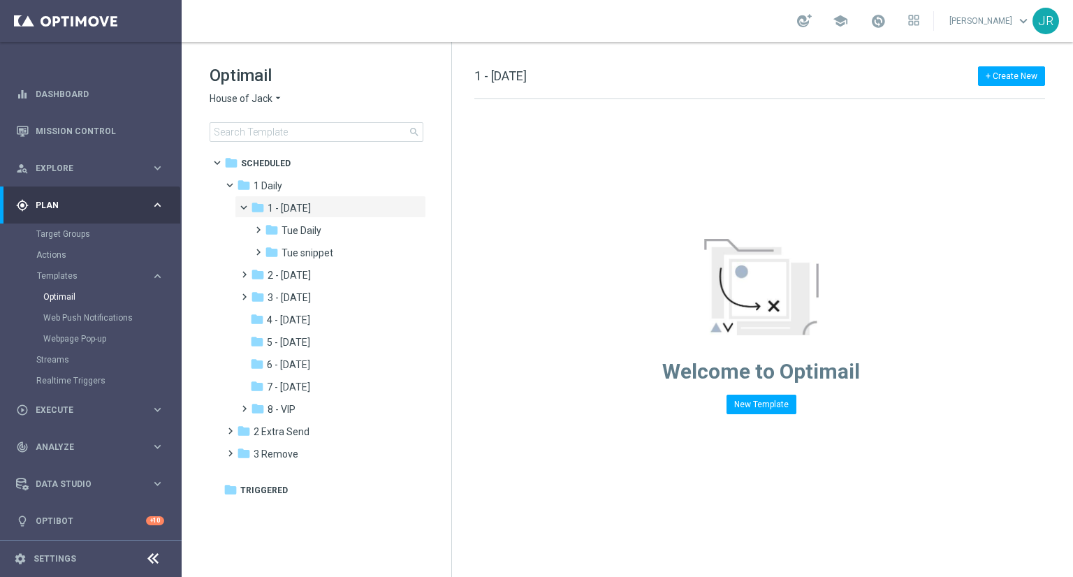
drag, startPoint x: 293, startPoint y: 251, endPoint x: 558, endPoint y: 338, distance: 278.7
click at [294, 251] on span "Tue snippet" at bounding box center [308, 253] width 52 height 13
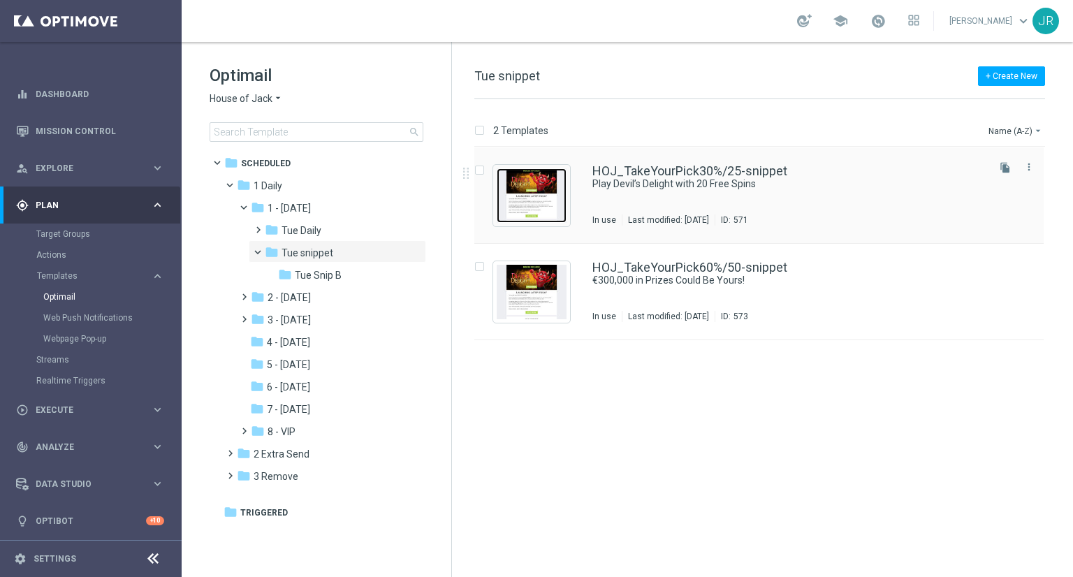
click at [530, 199] on img "Press SPACE to select this row." at bounding box center [532, 195] width 70 height 55
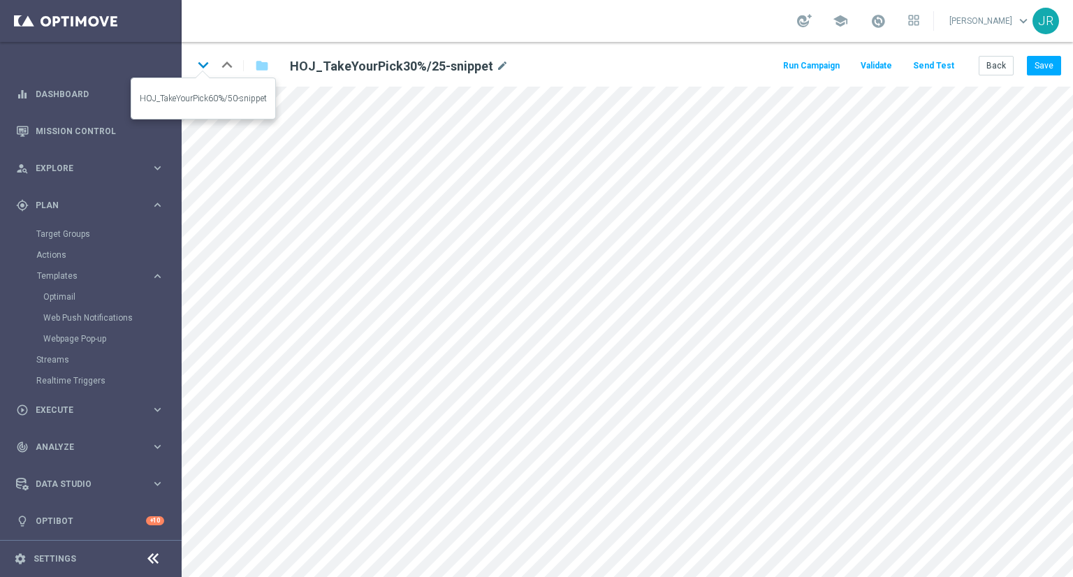
click at [202, 66] on icon "keyboard_arrow_down" at bounding box center [203, 65] width 21 height 21
click at [235, 67] on icon "keyboard_arrow_up" at bounding box center [227, 65] width 21 height 21
click at [199, 66] on icon "keyboard_arrow_down" at bounding box center [203, 65] width 21 height 21
click at [1043, 75] on button "Save" at bounding box center [1044, 66] width 34 height 20
click at [1043, 63] on button "Save" at bounding box center [1044, 66] width 34 height 20
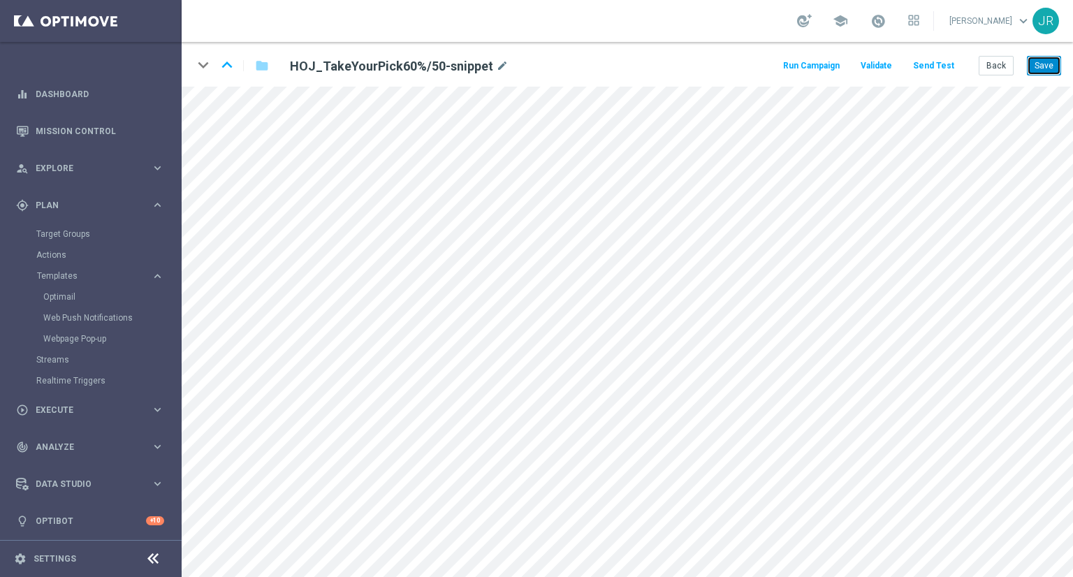
click at [1036, 67] on button "Save" at bounding box center [1044, 66] width 34 height 20
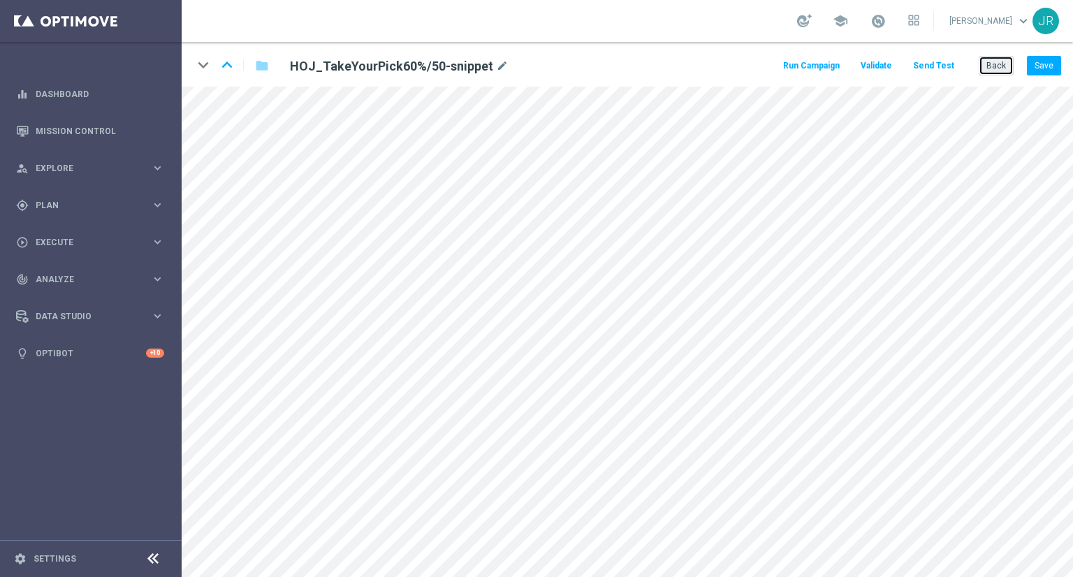
drag, startPoint x: 992, startPoint y: 65, endPoint x: 963, endPoint y: 79, distance: 32.5
click at [991, 68] on button "Back" at bounding box center [996, 66] width 35 height 20
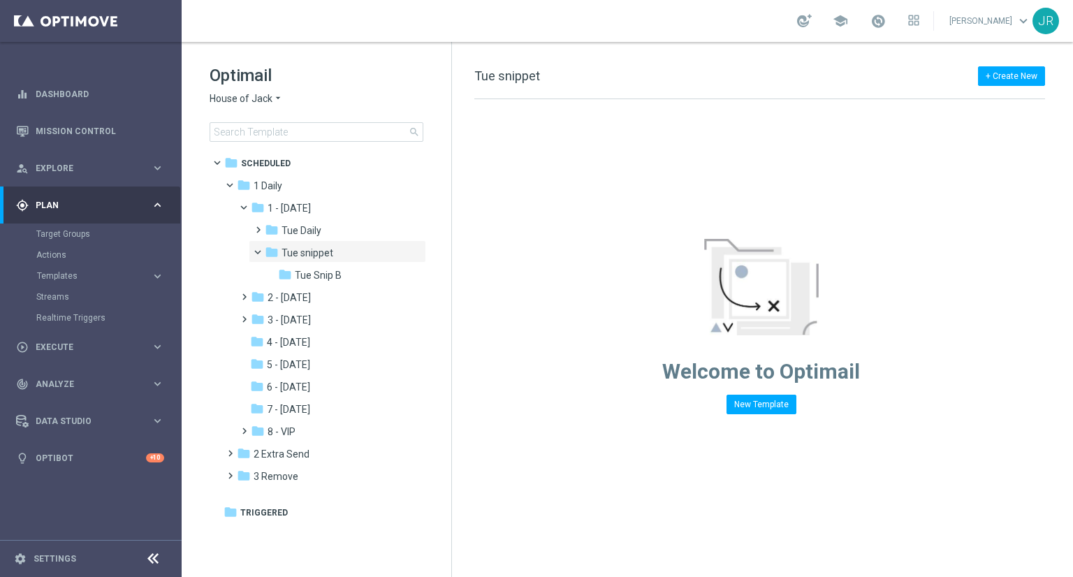
click at [229, 95] on span "House of Jack" at bounding box center [241, 98] width 63 height 13
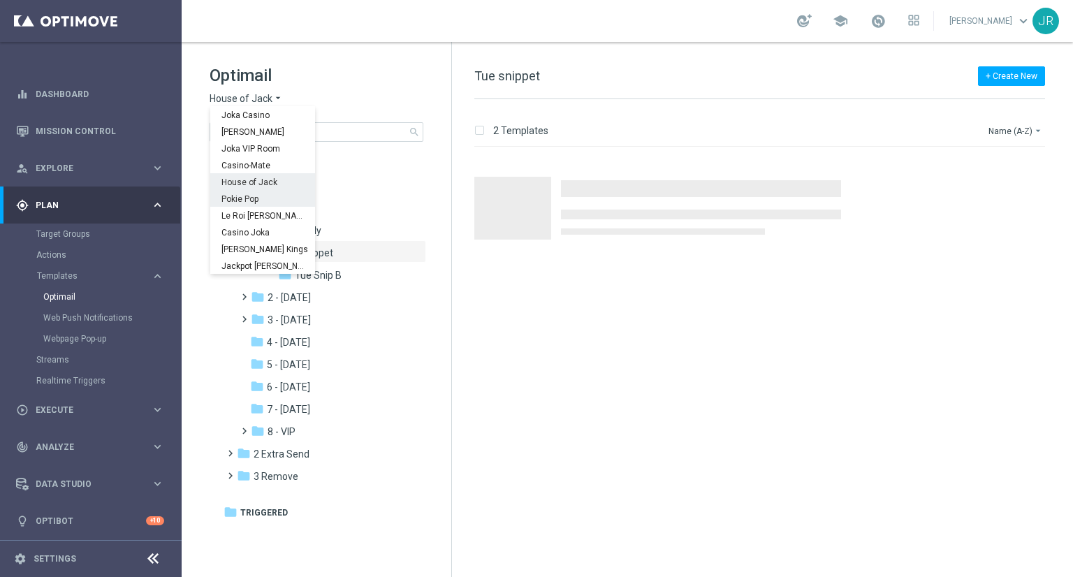
click at [0, 0] on span "Pokie Pop" at bounding box center [0, 0] width 0 height 0
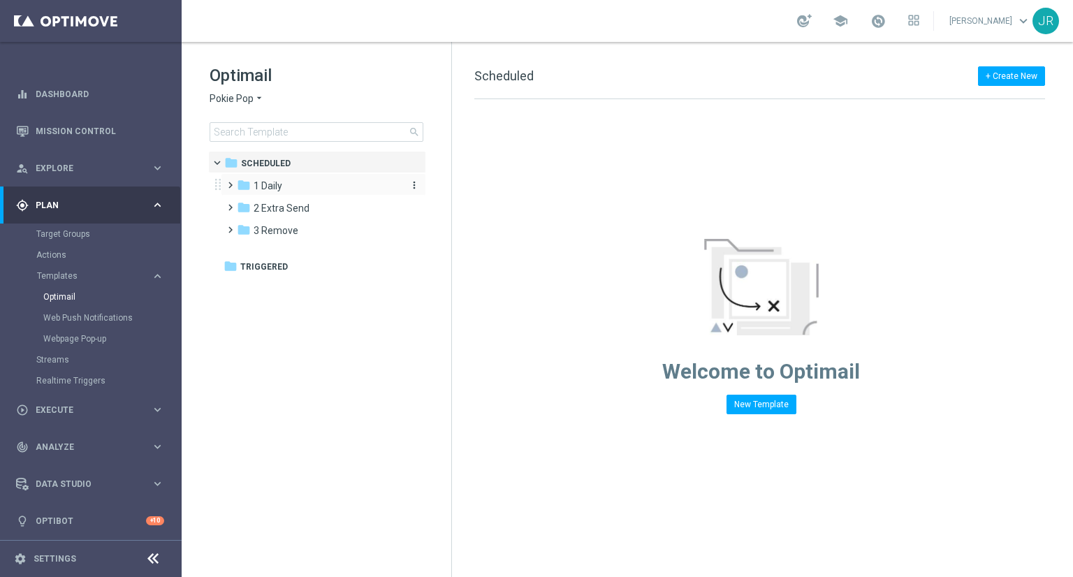
click at [293, 189] on div "folder 1 Daily" at bounding box center [317, 186] width 161 height 16
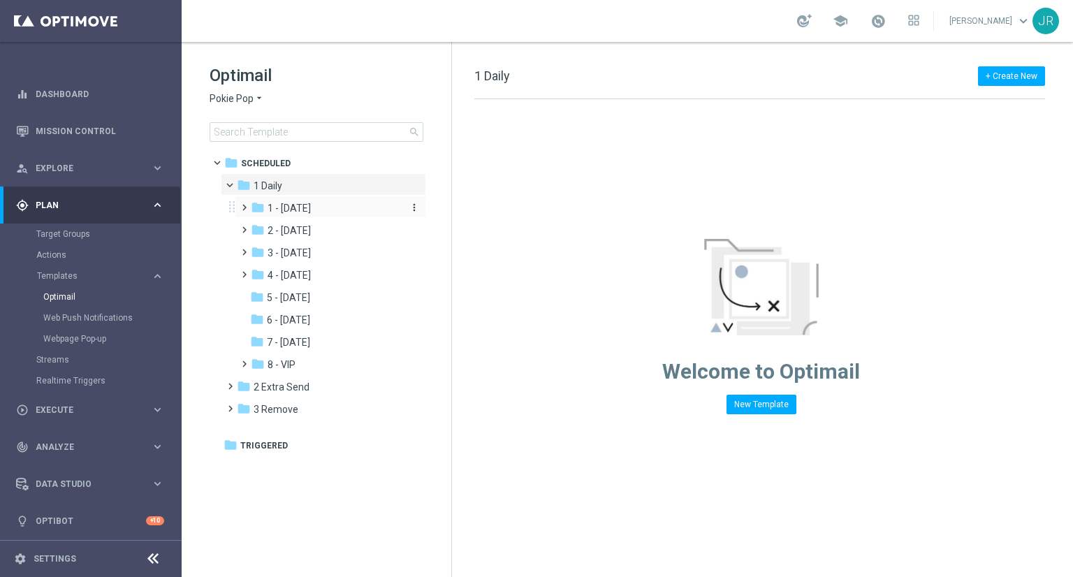
click at [301, 212] on span "1 - Tuesday" at bounding box center [289, 208] width 43 height 13
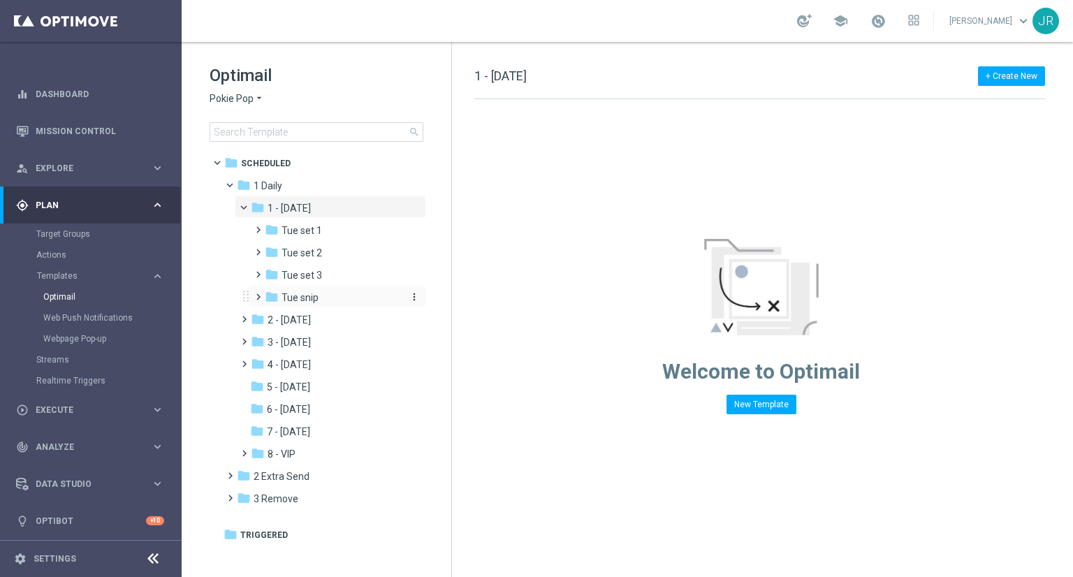
click at [305, 300] on span "Tue snip" at bounding box center [300, 297] width 37 height 13
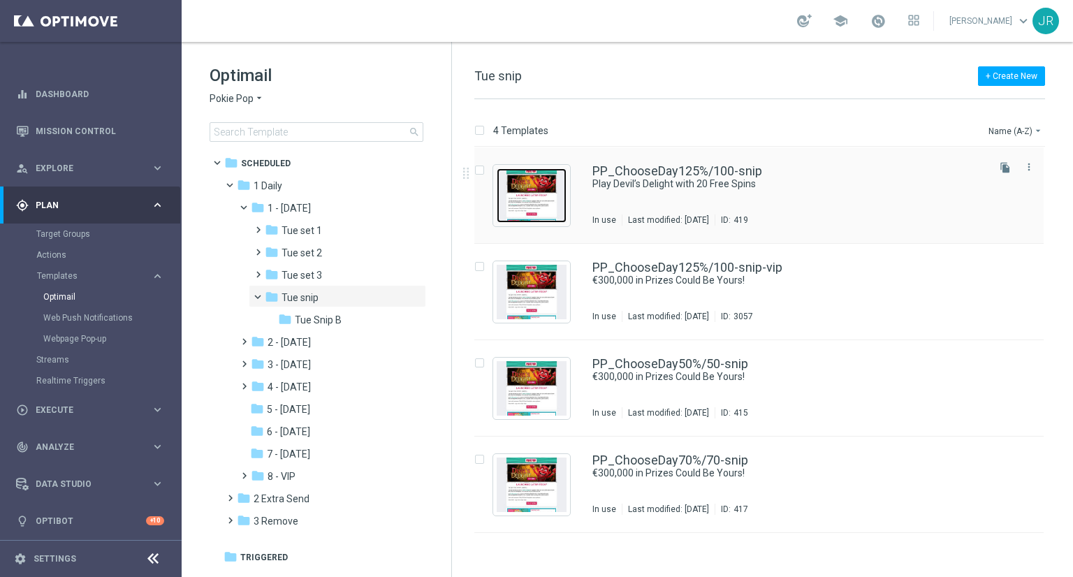
click at [526, 213] on img "Press SPACE to select this row." at bounding box center [532, 195] width 70 height 55
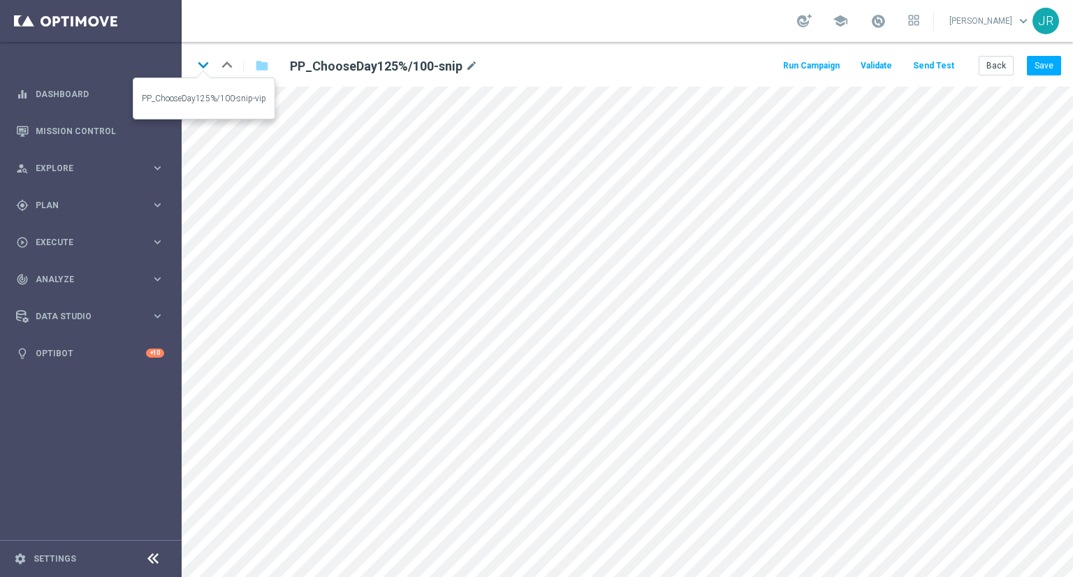
click at [202, 65] on icon "keyboard_arrow_down" at bounding box center [203, 65] width 21 height 21
click at [1041, 63] on button "Save" at bounding box center [1044, 66] width 34 height 20
click at [1050, 64] on button "Save" at bounding box center [1044, 66] width 34 height 20
click at [196, 63] on icon "keyboard_arrow_down" at bounding box center [203, 65] width 21 height 21
click at [1052, 67] on button "Save" at bounding box center [1044, 66] width 34 height 20
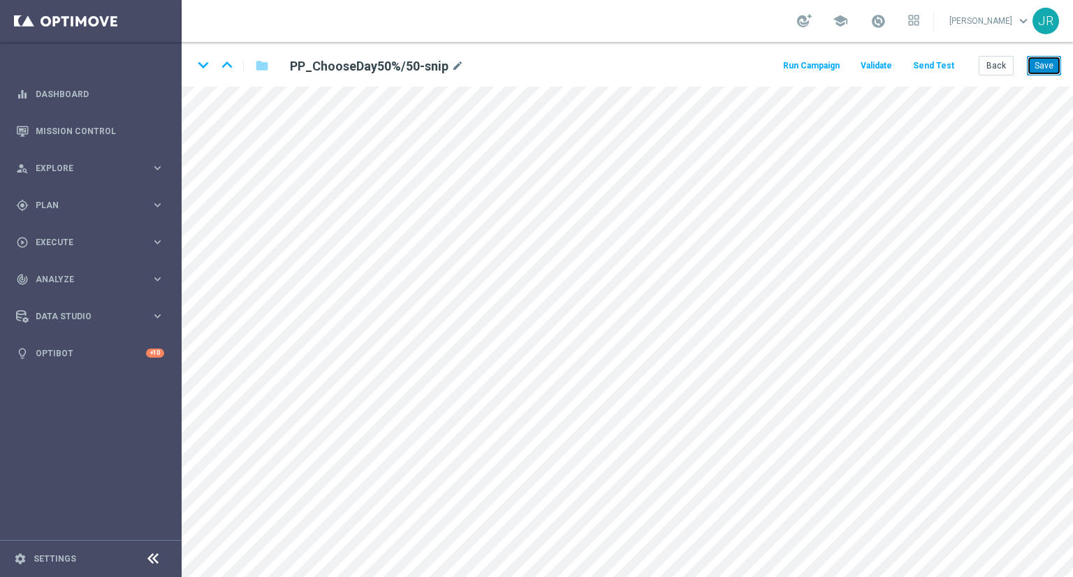
click at [1037, 61] on button "Save" at bounding box center [1044, 66] width 34 height 20
click at [203, 66] on icon "keyboard_arrow_down" at bounding box center [203, 65] width 21 height 21
click at [1042, 73] on button "Save" at bounding box center [1044, 66] width 34 height 20
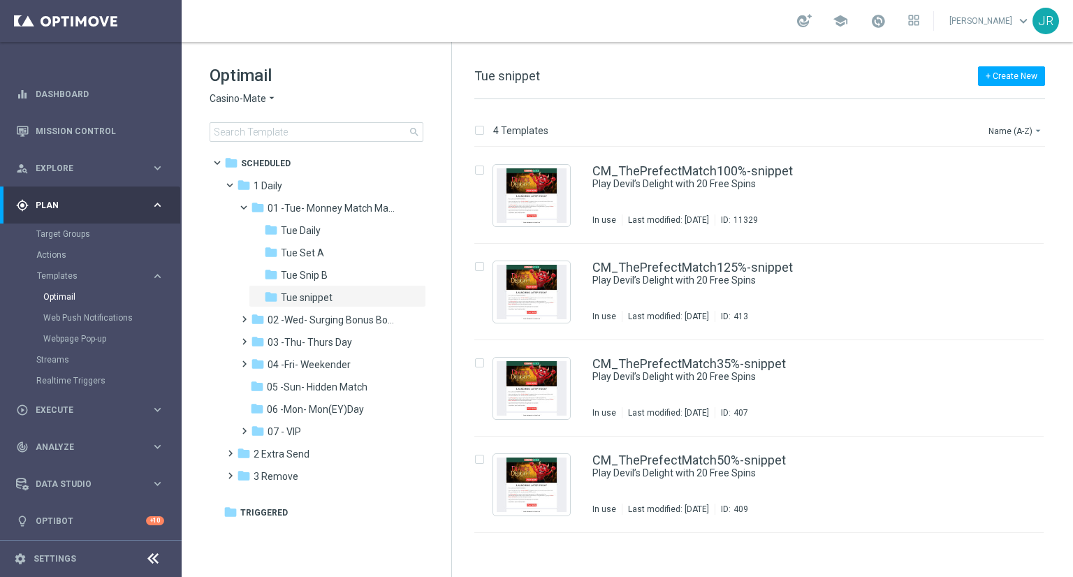
drag, startPoint x: 305, startPoint y: 342, endPoint x: 546, endPoint y: 400, distance: 248.0
click at [307, 342] on span "03 -Thu- Thurs Day" at bounding box center [310, 342] width 85 height 13
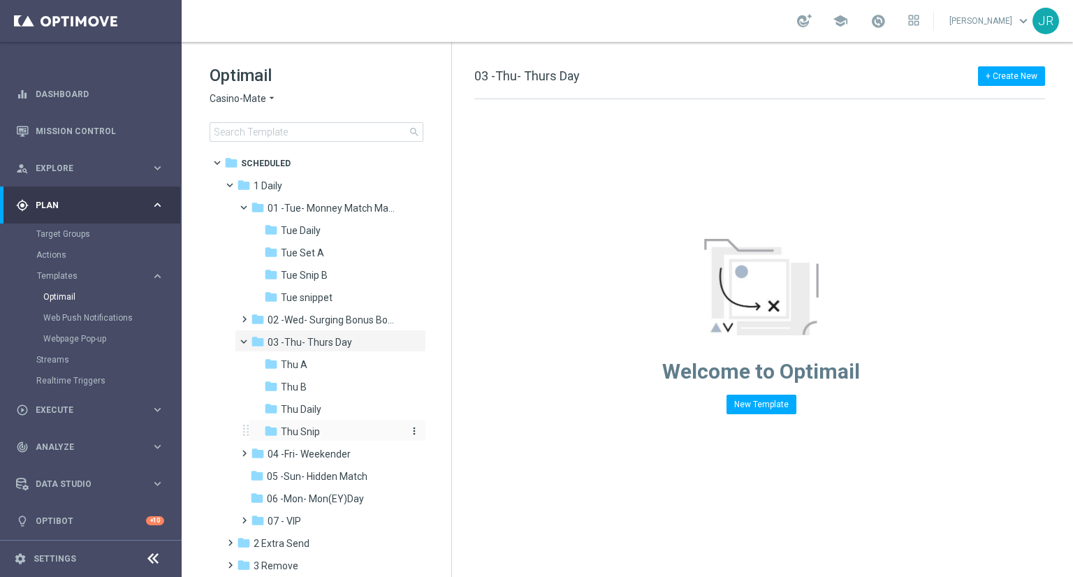
click at [277, 431] on div "folder Thu Snip" at bounding box center [333, 432] width 138 height 16
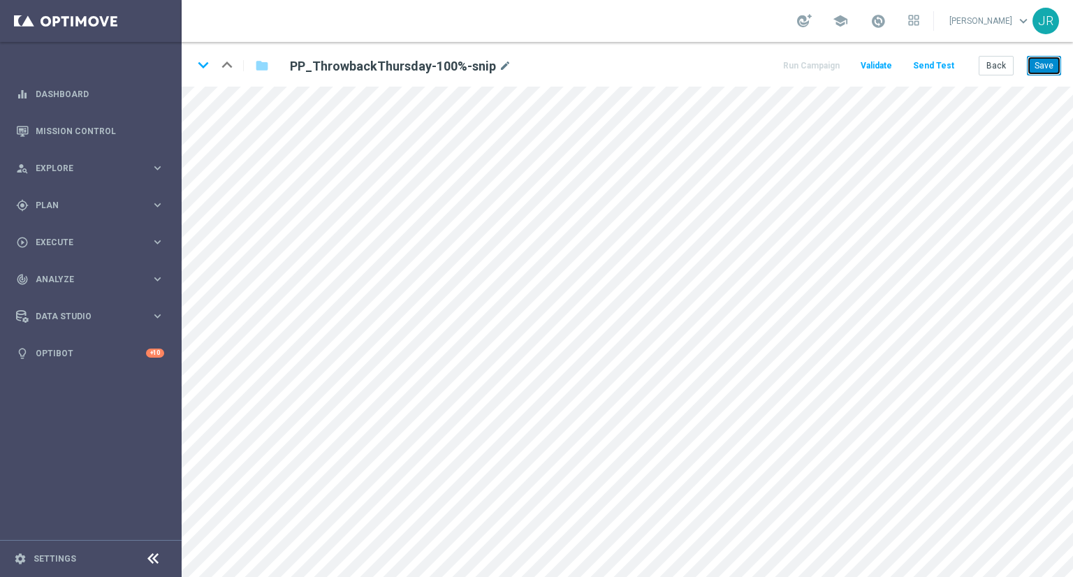
click at [1045, 62] on button "Save" at bounding box center [1044, 66] width 34 height 20
click at [268, 84] on div "keyboard_arrow_down keyboard_arrow_up folder PP_ThrowbackThursday-100%-snip mod…" at bounding box center [628, 64] width 892 height 45
click at [1048, 61] on button "Save" at bounding box center [1044, 66] width 34 height 20
drag, startPoint x: 1059, startPoint y: 62, endPoint x: 1057, endPoint y: 83, distance: 21.1
click at [1058, 62] on button "Save" at bounding box center [1044, 66] width 34 height 20
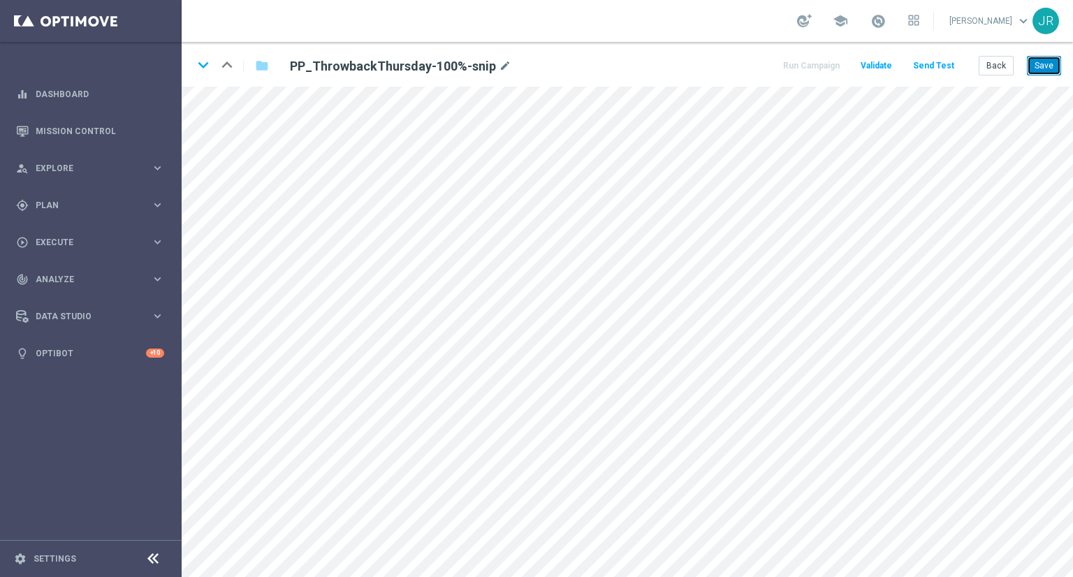
click at [1043, 71] on button "Save" at bounding box center [1044, 66] width 34 height 20
click at [1040, 62] on button "Save" at bounding box center [1044, 66] width 34 height 20
click at [1048, 65] on button "Save" at bounding box center [1044, 66] width 34 height 20
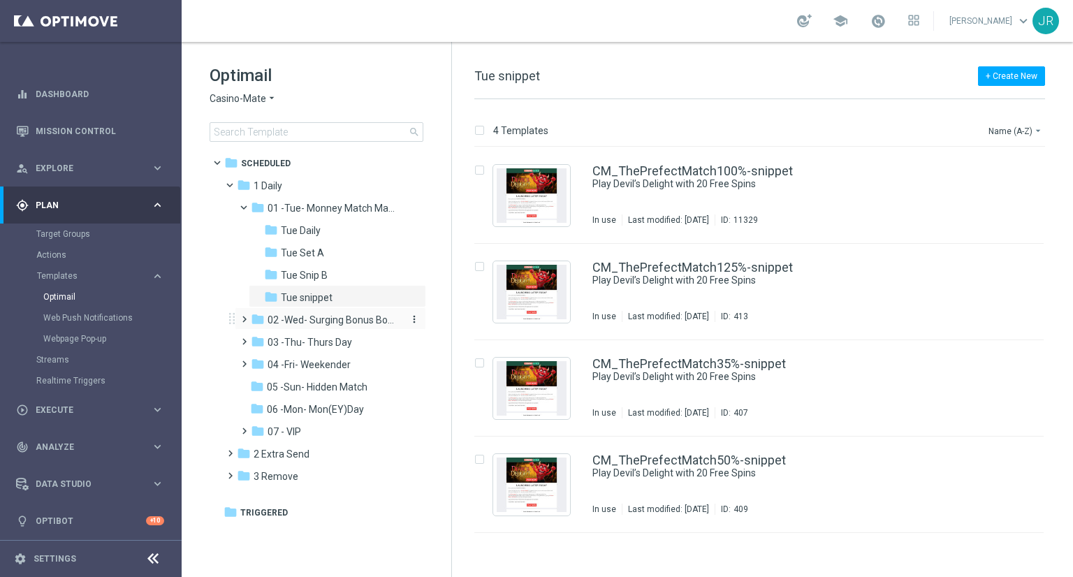
click at [321, 316] on span "02 -Wed- Surging Bonus Booster" at bounding box center [334, 320] width 132 height 13
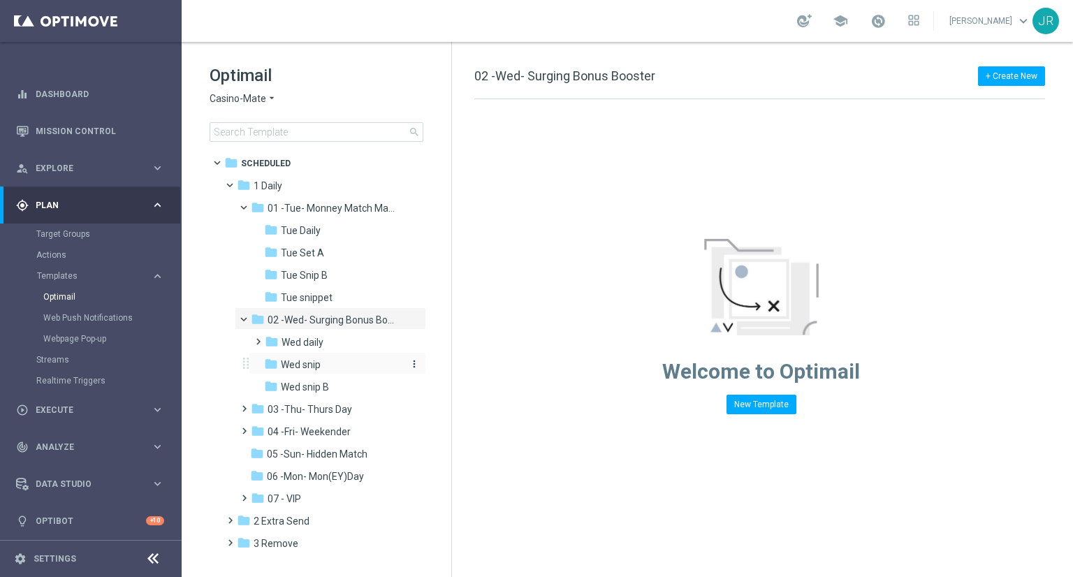
click at [298, 372] on div "folder Wed snip" at bounding box center [333, 365] width 138 height 16
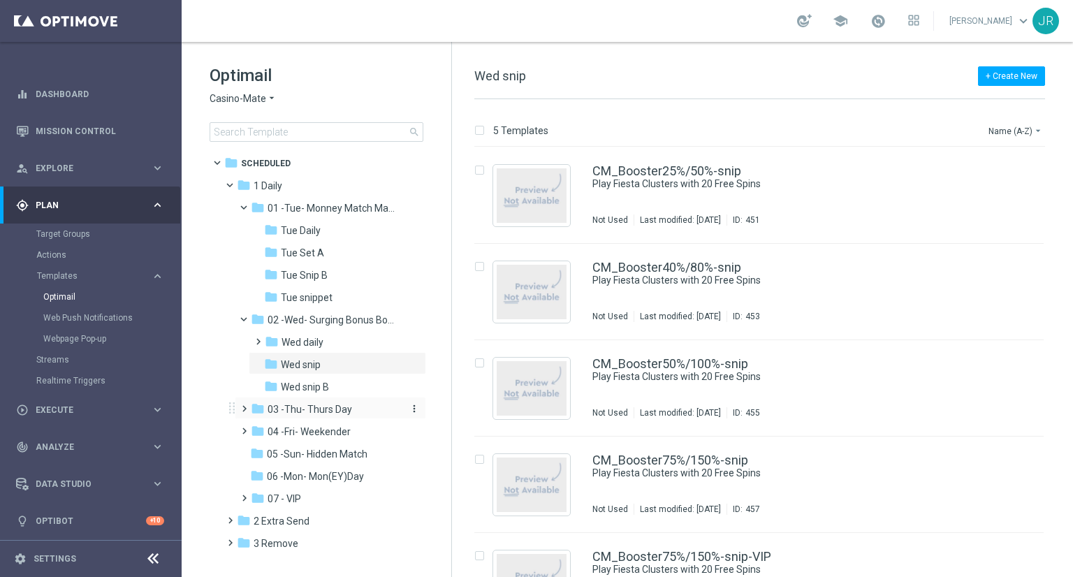
click at [305, 414] on span "03 -Thu- Thurs Day" at bounding box center [310, 409] width 85 height 13
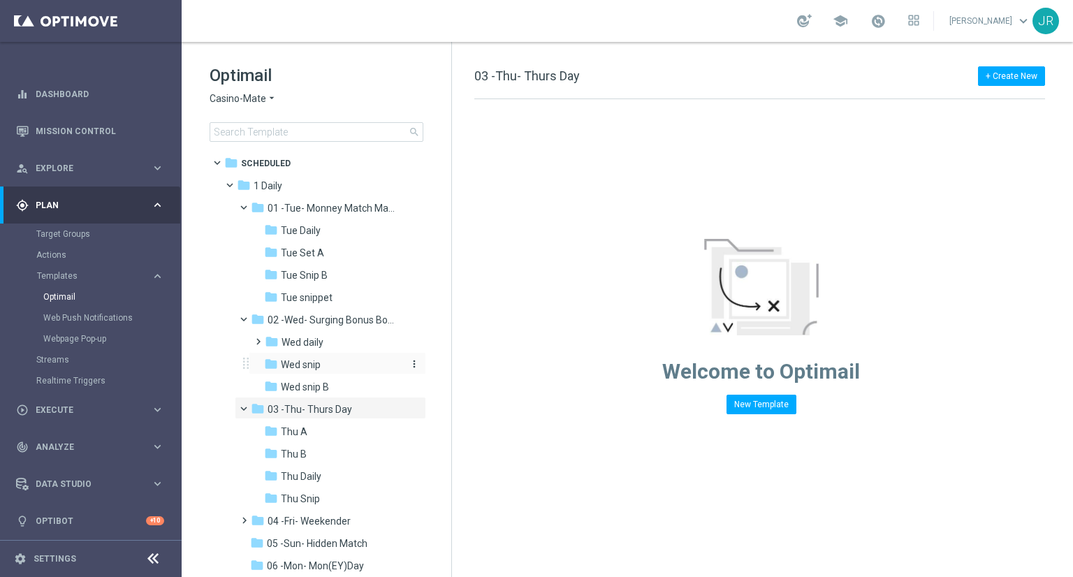
click at [296, 368] on span "Wed snip" at bounding box center [301, 364] width 40 height 13
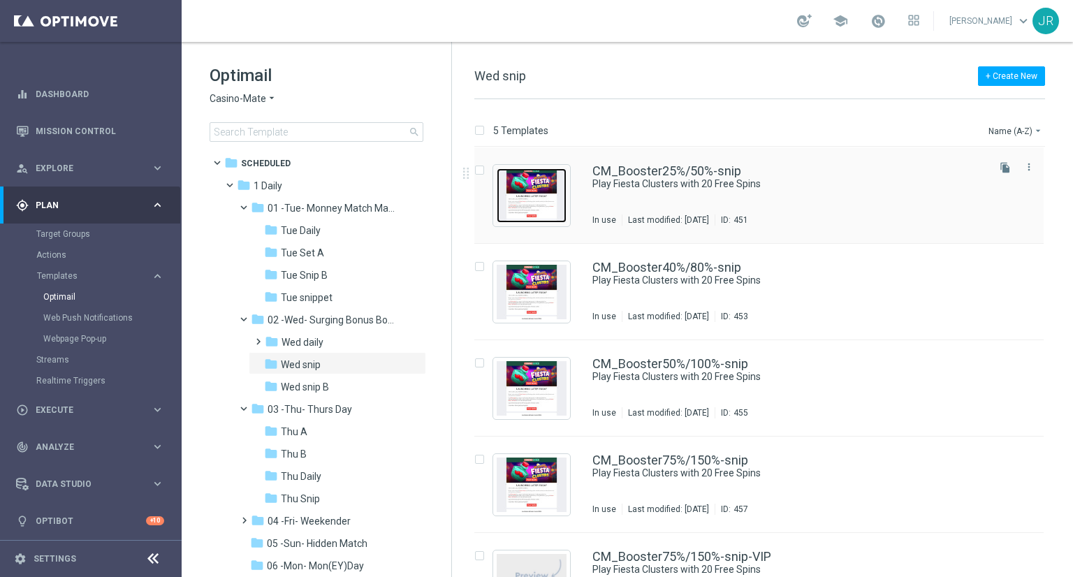
click at [542, 191] on img "Press SPACE to select this row." at bounding box center [532, 195] width 70 height 55
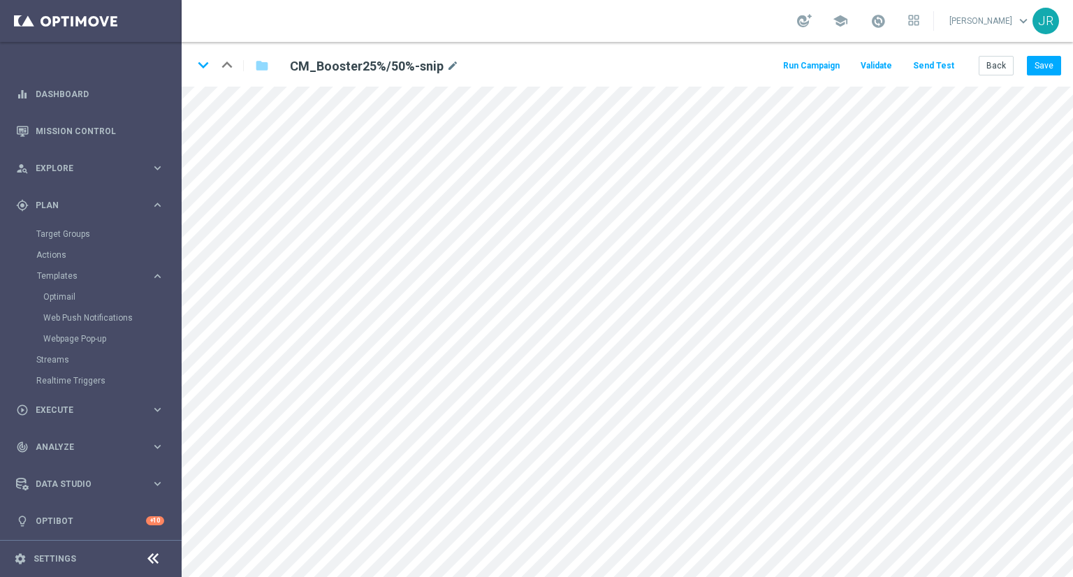
click at [257, 79] on div "keyboard_arrow_down keyboard_arrow_up folder CM_Booster25%/50%-snip mode_edit R…" at bounding box center [628, 64] width 892 height 45
click at [1047, 58] on button "Save" at bounding box center [1044, 66] width 34 height 20
click at [1032, 73] on button "Save" at bounding box center [1044, 66] width 34 height 20
click at [996, 65] on button "Back" at bounding box center [996, 66] width 35 height 20
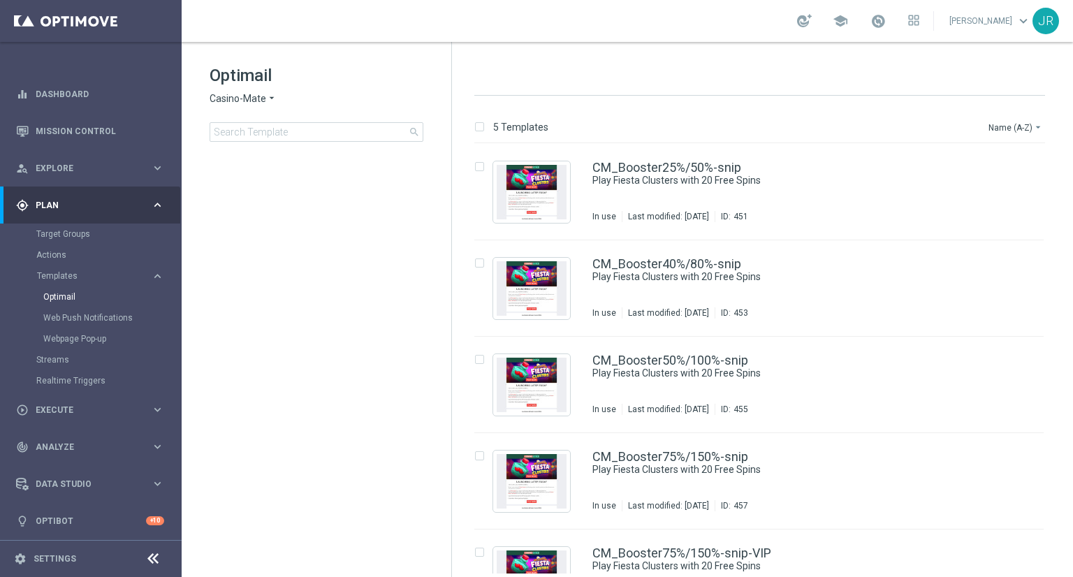
click at [227, 96] on span "Casino-Mate" at bounding box center [238, 98] width 57 height 13
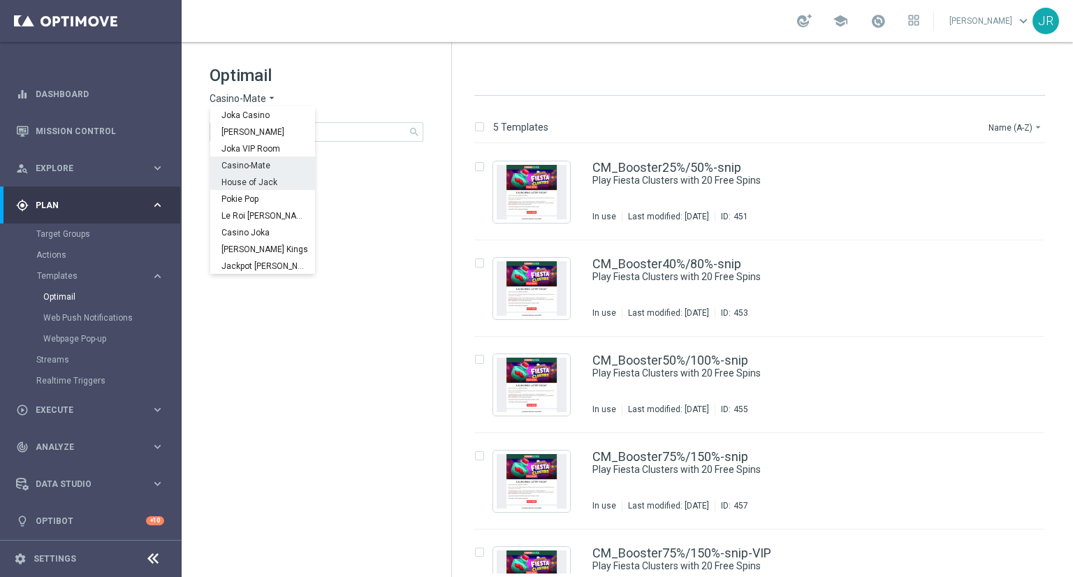
click at [0, 0] on span "House of Jack" at bounding box center [0, 0] width 0 height 0
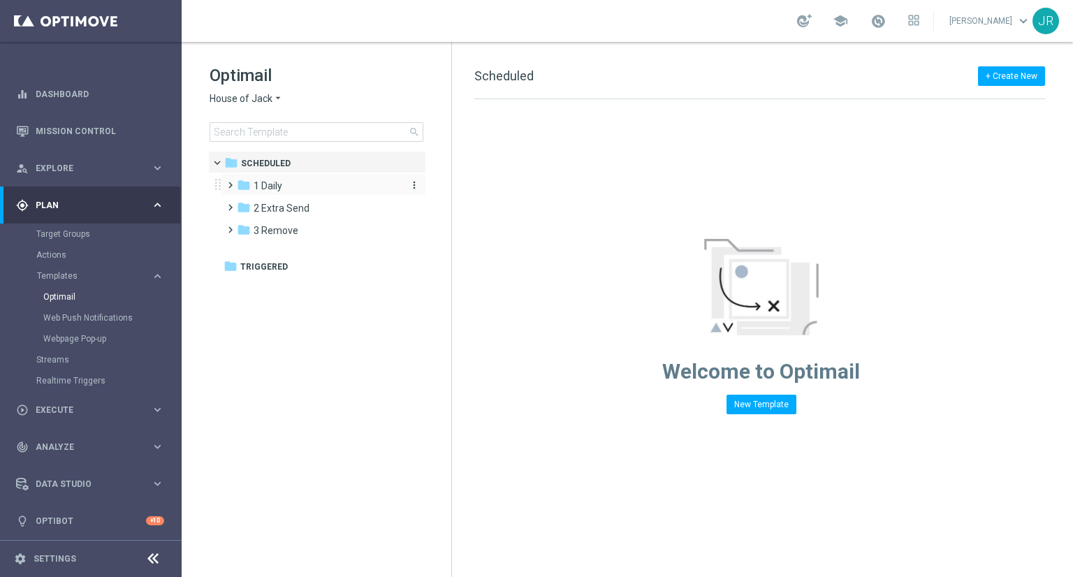
click at [279, 190] on span "1 Daily" at bounding box center [268, 186] width 29 height 13
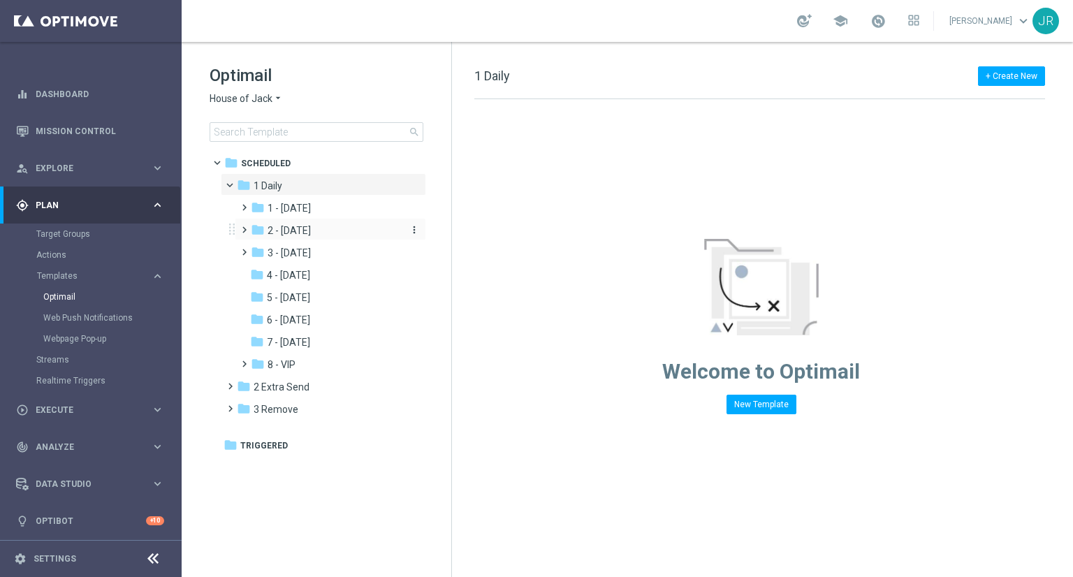
click at [305, 231] on span "2 - Wednesday" at bounding box center [289, 230] width 43 height 13
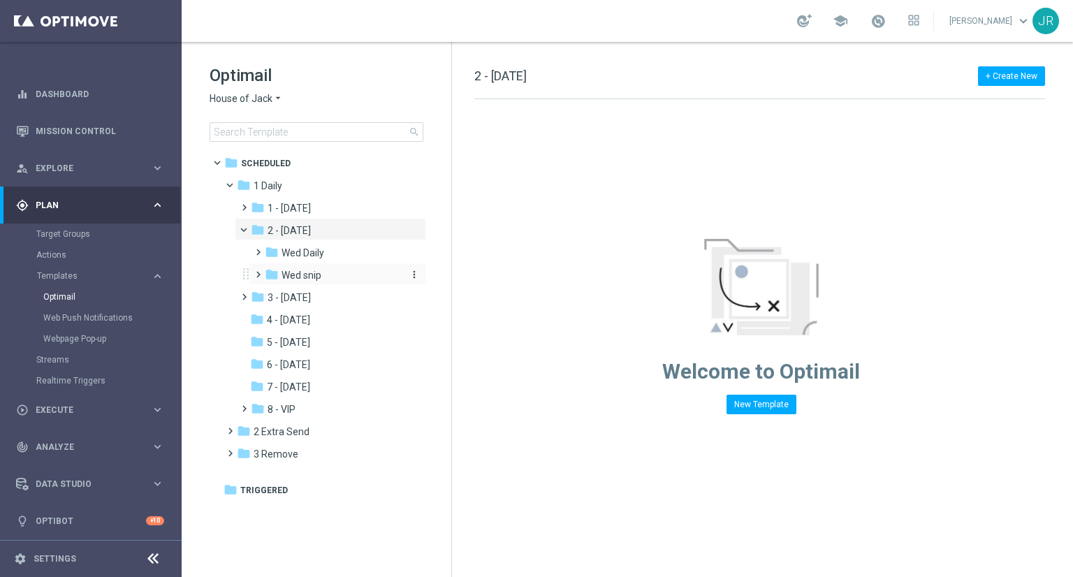
click at [304, 277] on span "Wed snip" at bounding box center [302, 275] width 40 height 13
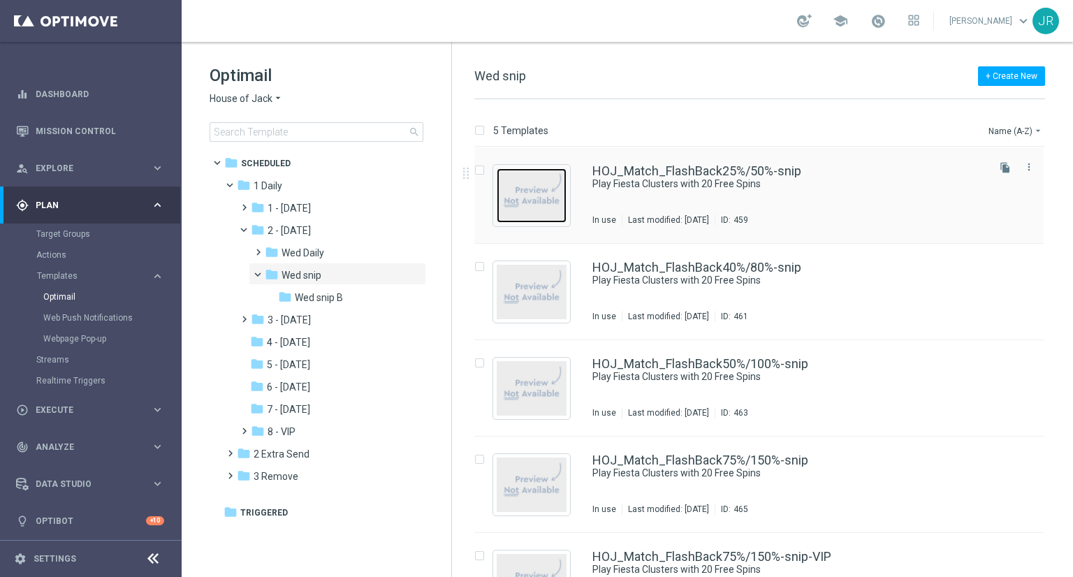
click at [533, 208] on img "Press SPACE to select this row." at bounding box center [532, 195] width 70 height 55
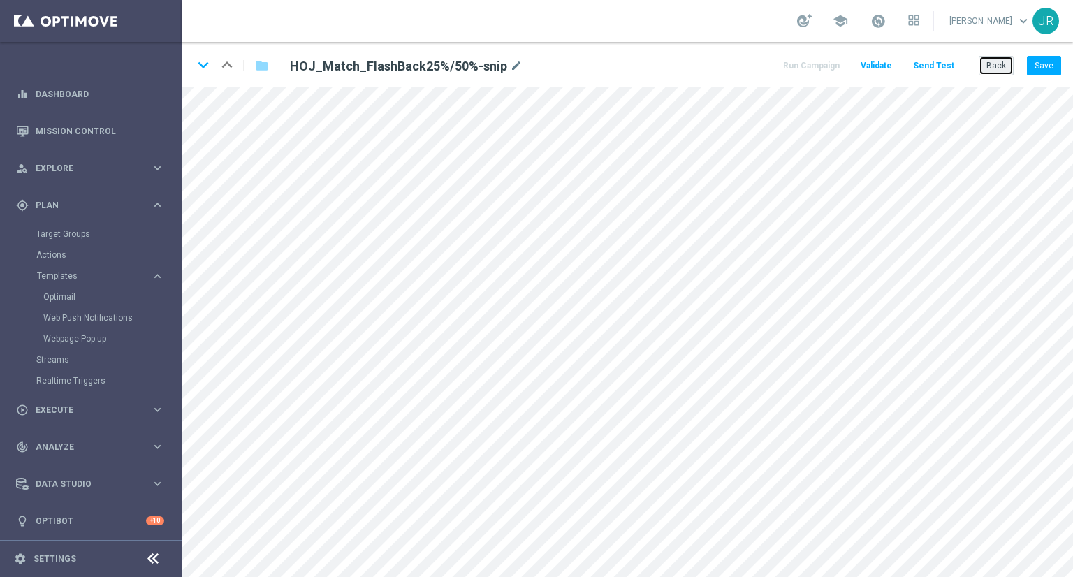
click at [995, 64] on button "Back" at bounding box center [996, 66] width 35 height 20
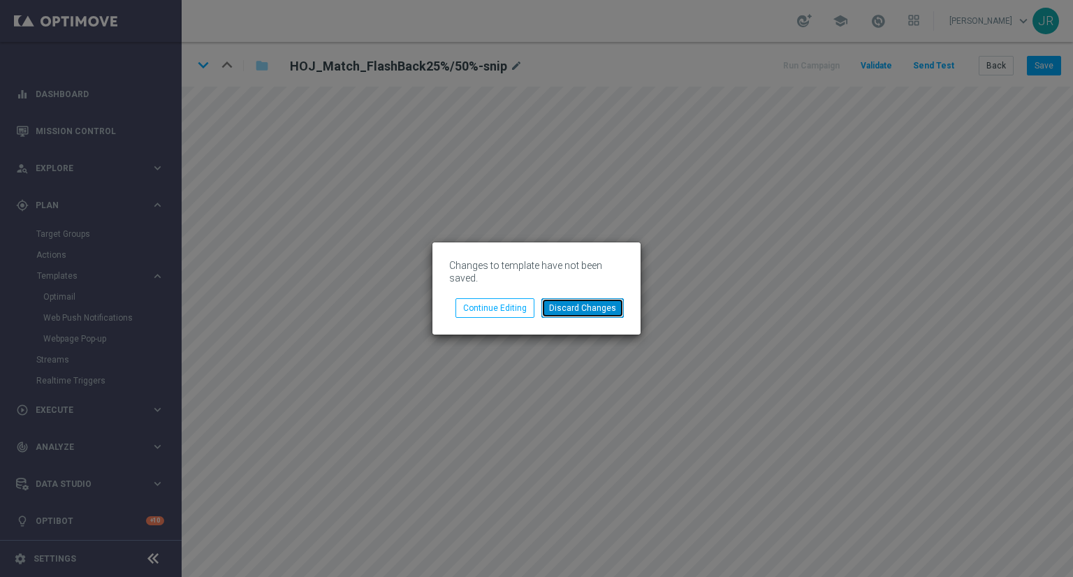
click at [593, 298] on button "Discard Changes" at bounding box center [583, 308] width 82 height 20
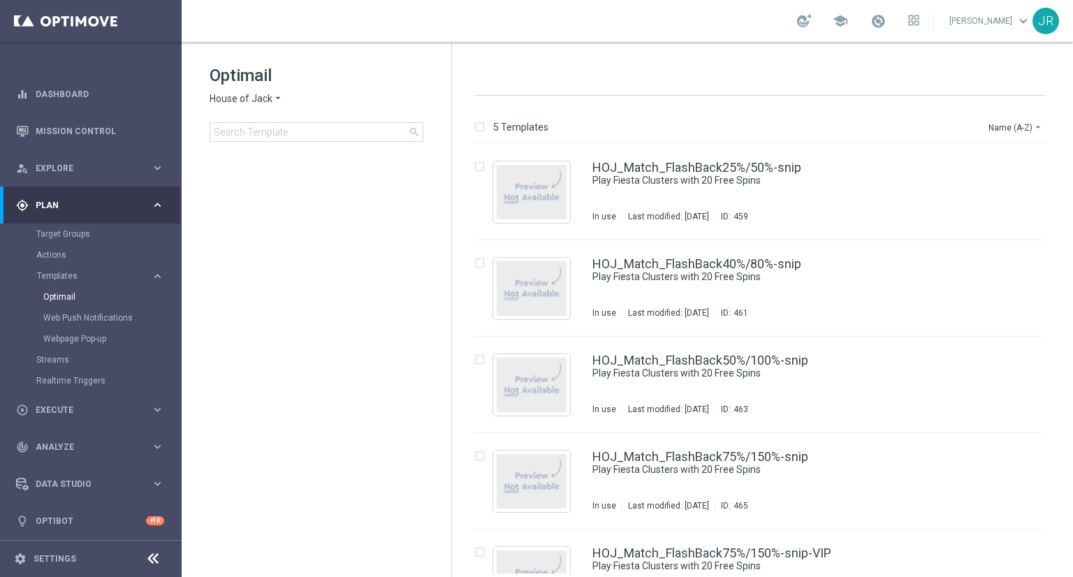
drag, startPoint x: 221, startPoint y: 96, endPoint x: 222, endPoint y: 103, distance: 7.1
click at [222, 96] on span "House of Jack" at bounding box center [241, 98] width 63 height 13
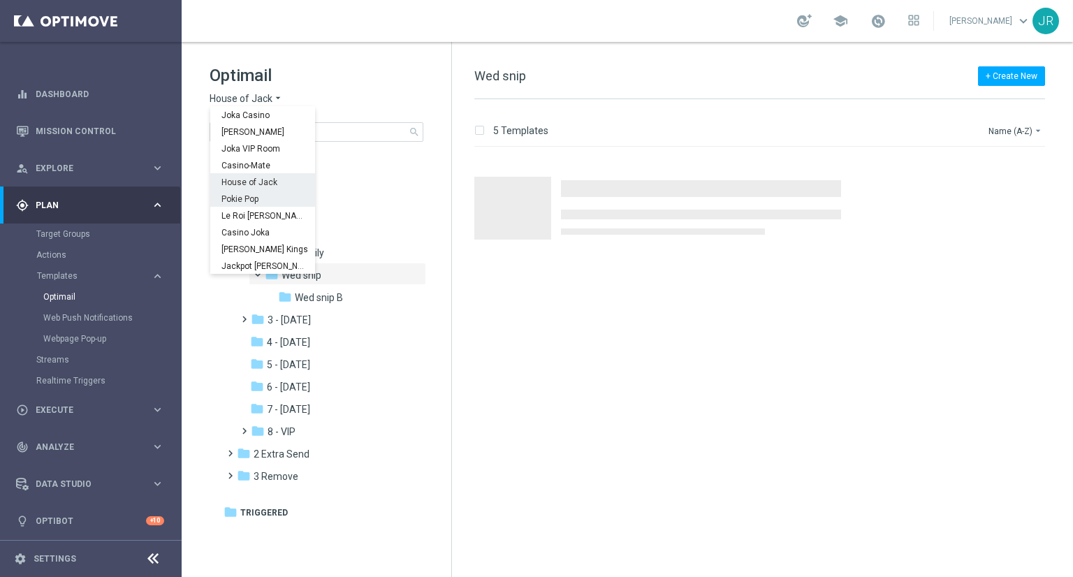
click at [0, 0] on span "Pokie Pop" at bounding box center [0, 0] width 0 height 0
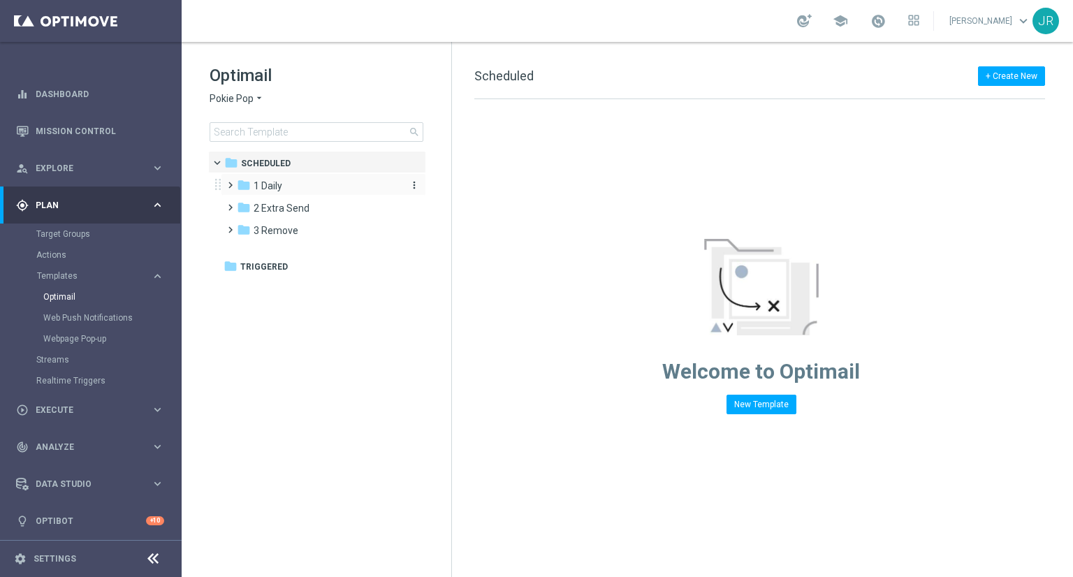
click at [275, 189] on span "1 Daily" at bounding box center [268, 186] width 29 height 13
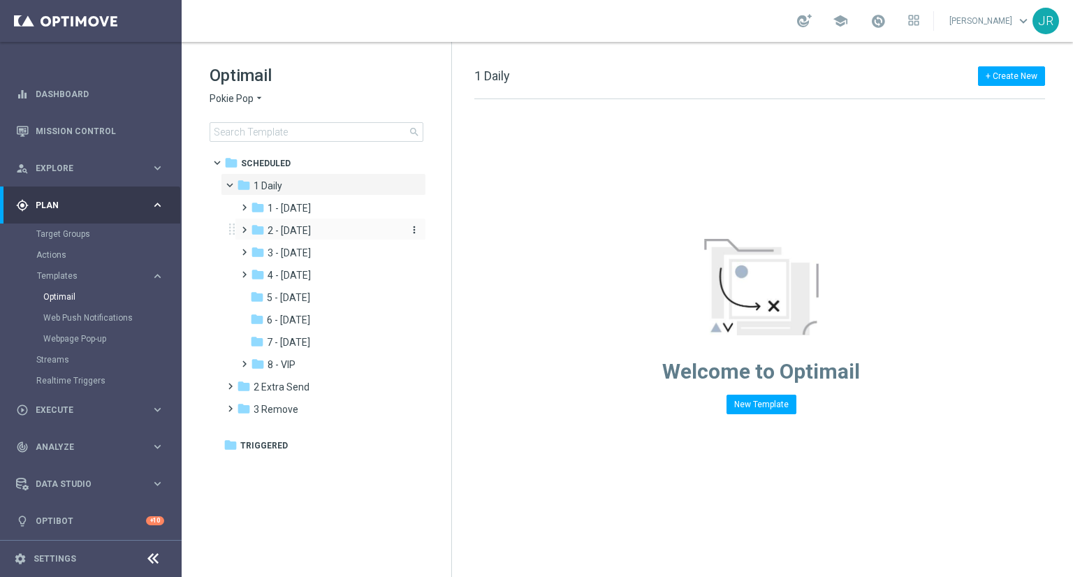
click at [305, 233] on span "2 - Wednesday" at bounding box center [289, 230] width 43 height 13
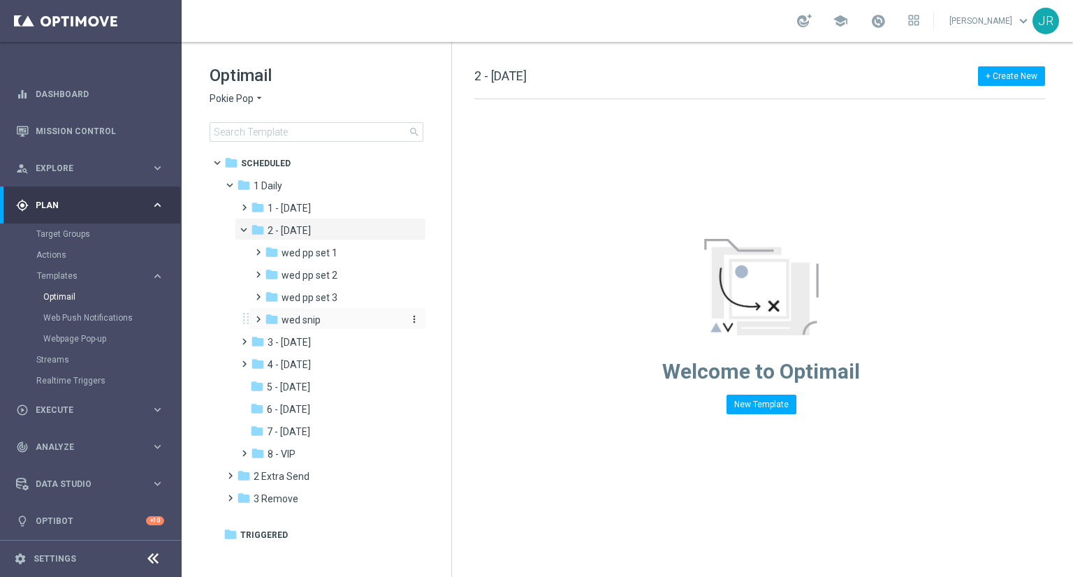
click at [299, 317] on span "wed snip" at bounding box center [301, 320] width 39 height 13
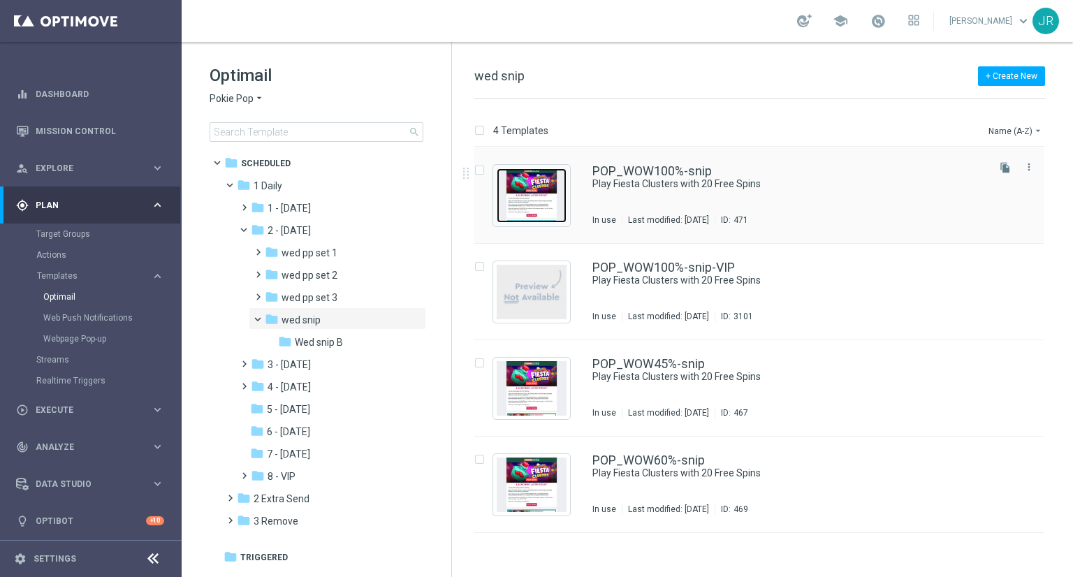
click at [520, 189] on img "Press SPACE to select this row." at bounding box center [532, 195] width 70 height 55
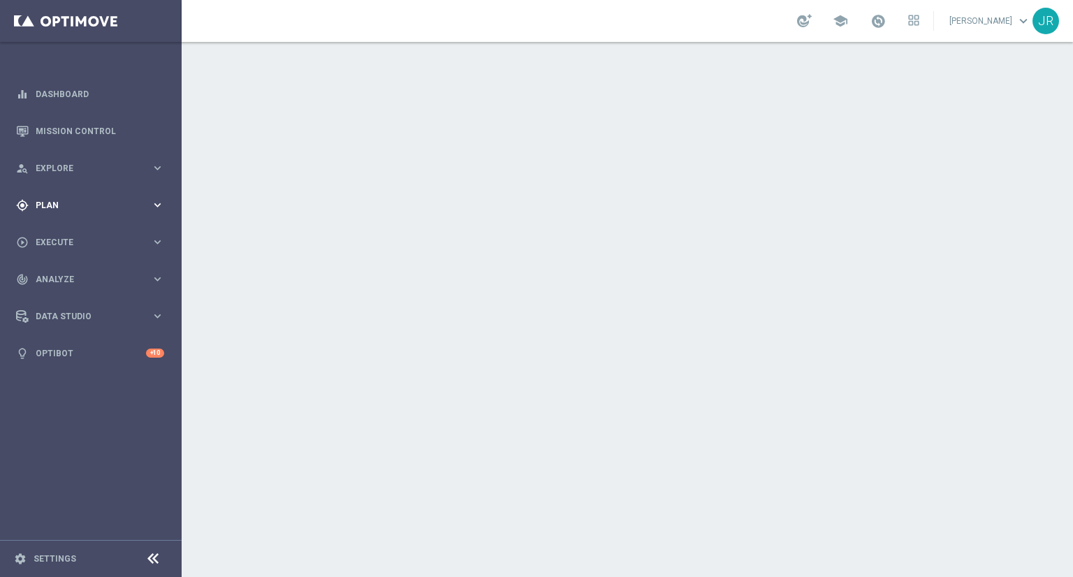
drag, startPoint x: 58, startPoint y: 191, endPoint x: 61, endPoint y: 198, distance: 8.4
click at [57, 191] on div "gps_fixed Plan keyboard_arrow_right" at bounding box center [90, 205] width 180 height 37
drag, startPoint x: 45, startPoint y: 272, endPoint x: 87, endPoint y: 285, distance: 44.0
click at [45, 272] on span "Templates" at bounding box center [87, 276] width 100 height 8
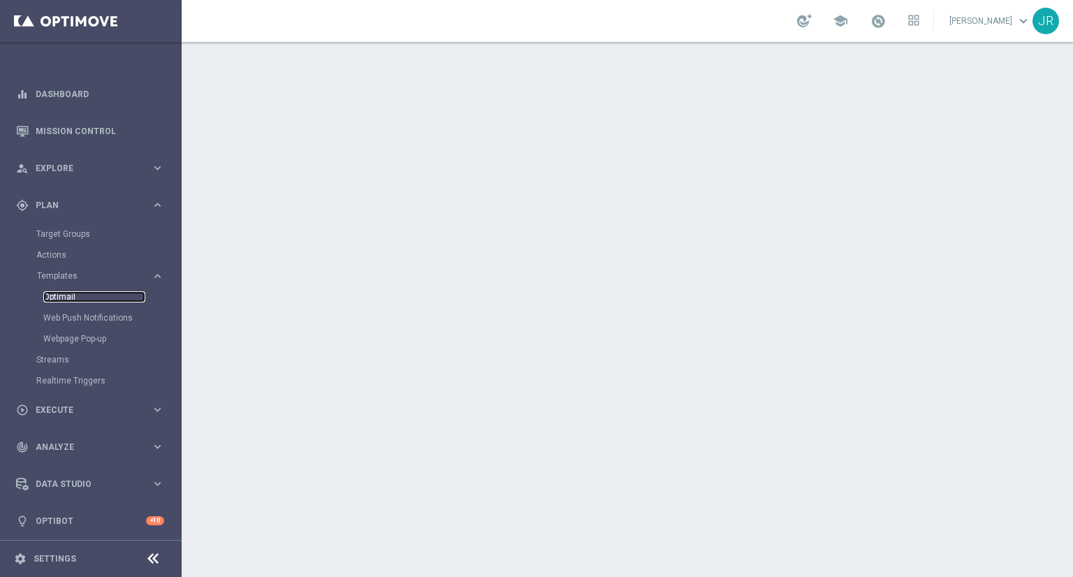
click at [50, 300] on link "Optimail" at bounding box center [94, 296] width 102 height 11
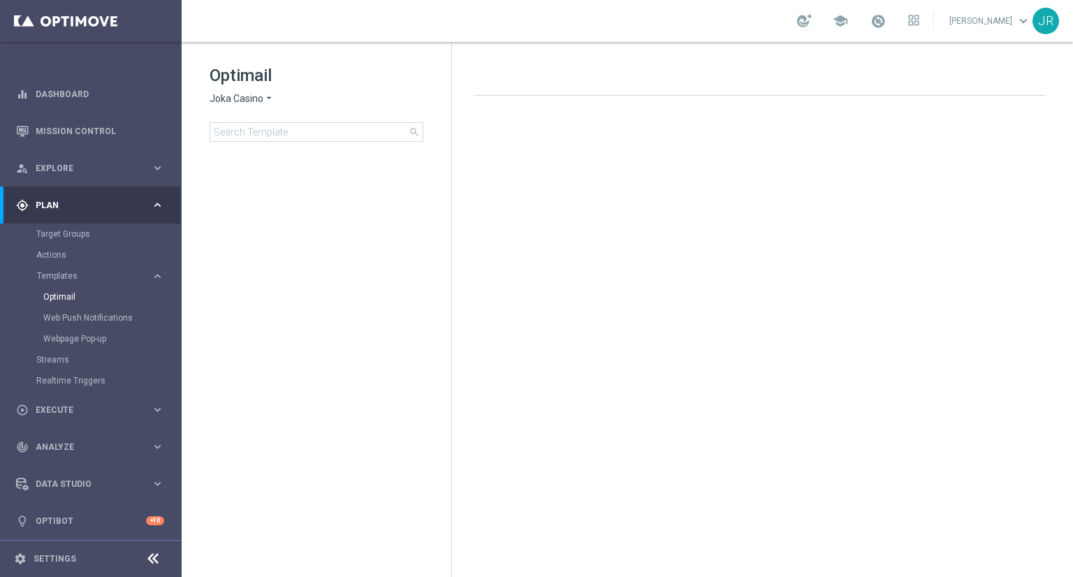
click at [224, 97] on span "Joka Casino" at bounding box center [237, 98] width 54 height 13
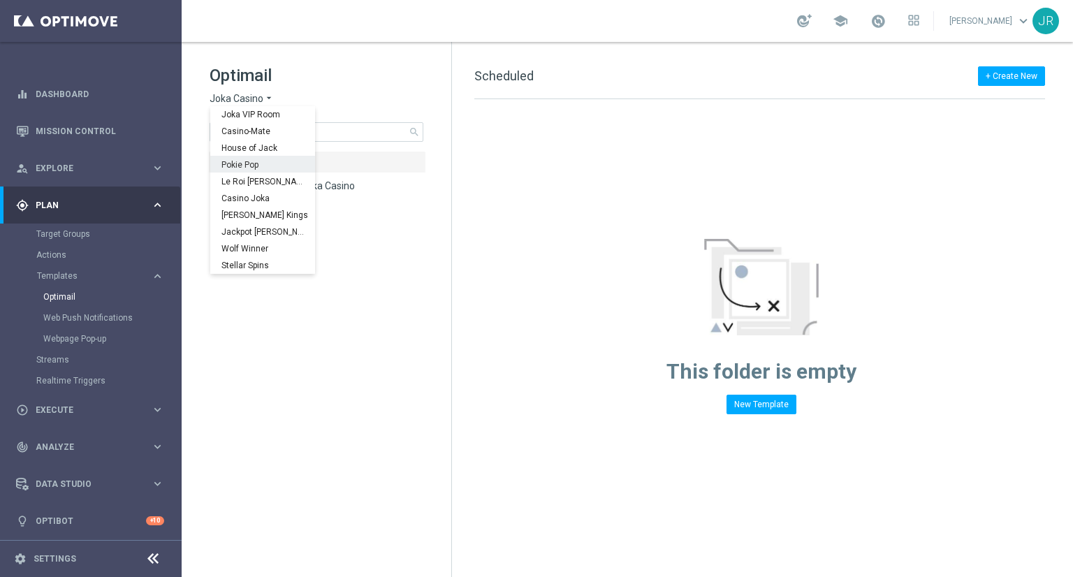
scroll to position [50, 0]
drag, startPoint x: 229, startPoint y: 234, endPoint x: 242, endPoint y: 236, distance: 14.0
click at [0, 0] on span "Wolf Winner" at bounding box center [0, 0] width 0 height 0
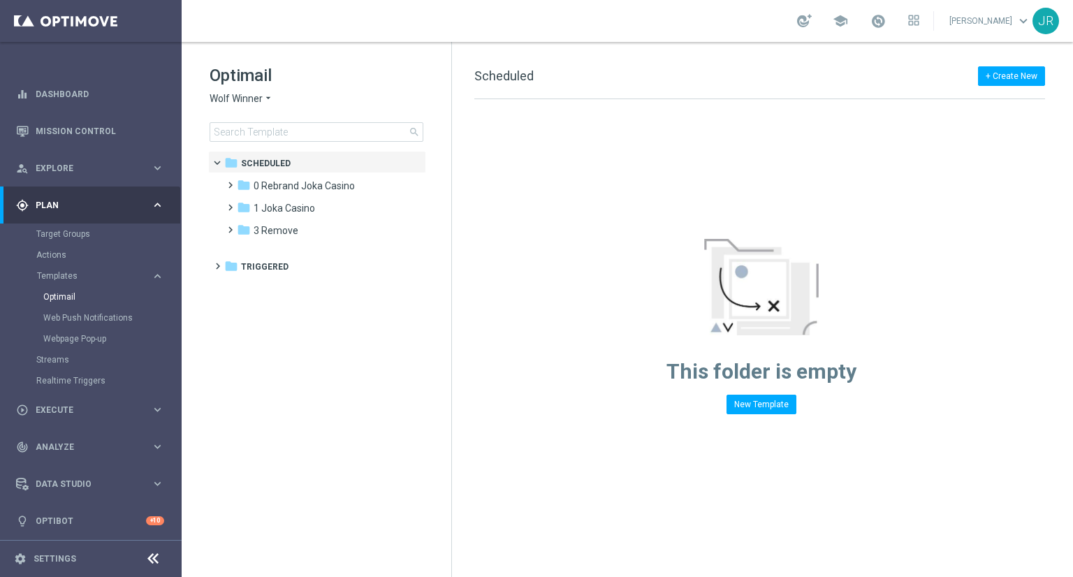
click at [211, 92] on span "Wolf Winner" at bounding box center [236, 98] width 53 height 13
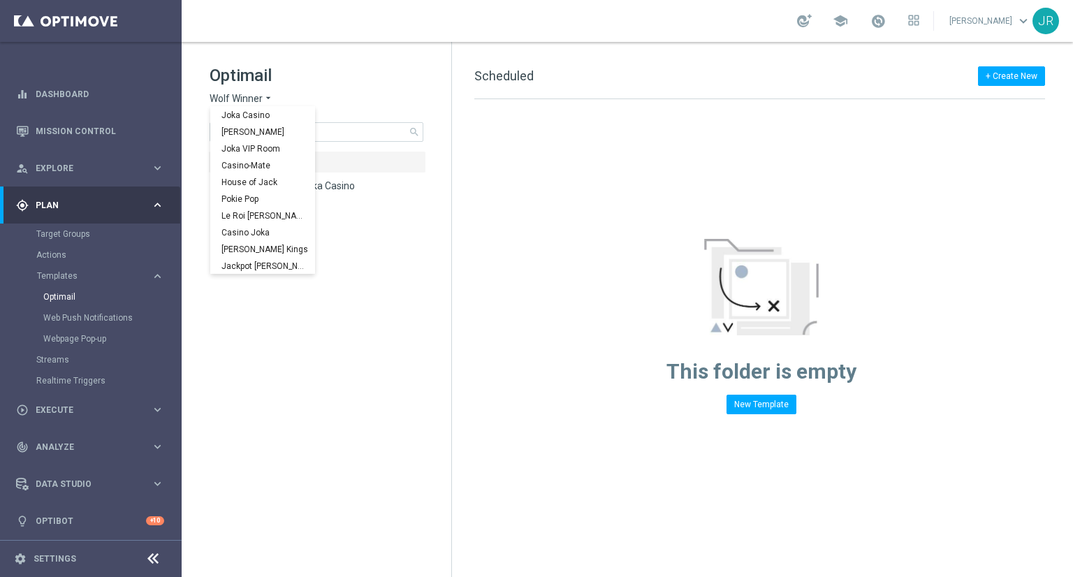
scroll to position [50, 0]
click at [0, 0] on span "Wolf Winner" at bounding box center [0, 0] width 0 height 0
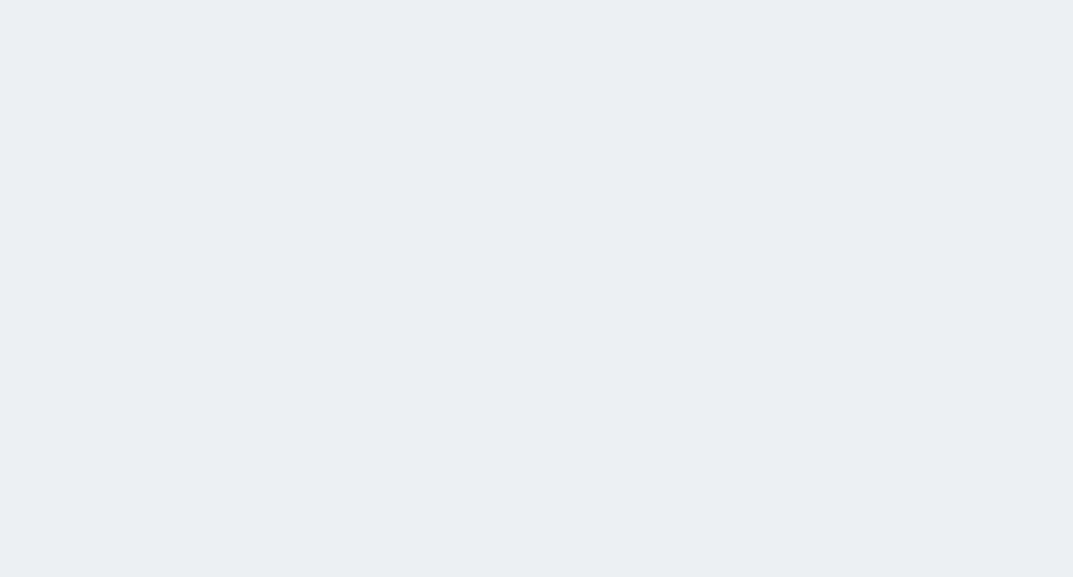
click at [279, 0] on html at bounding box center [536, 0] width 1073 height 0
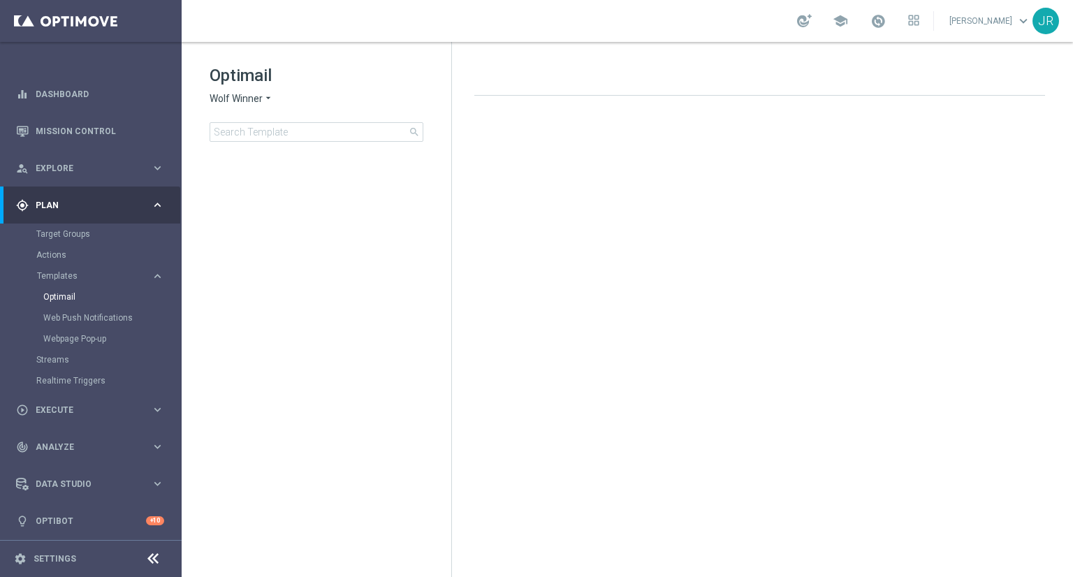
click at [235, 93] on span "Wolf Winner" at bounding box center [236, 98] width 53 height 13
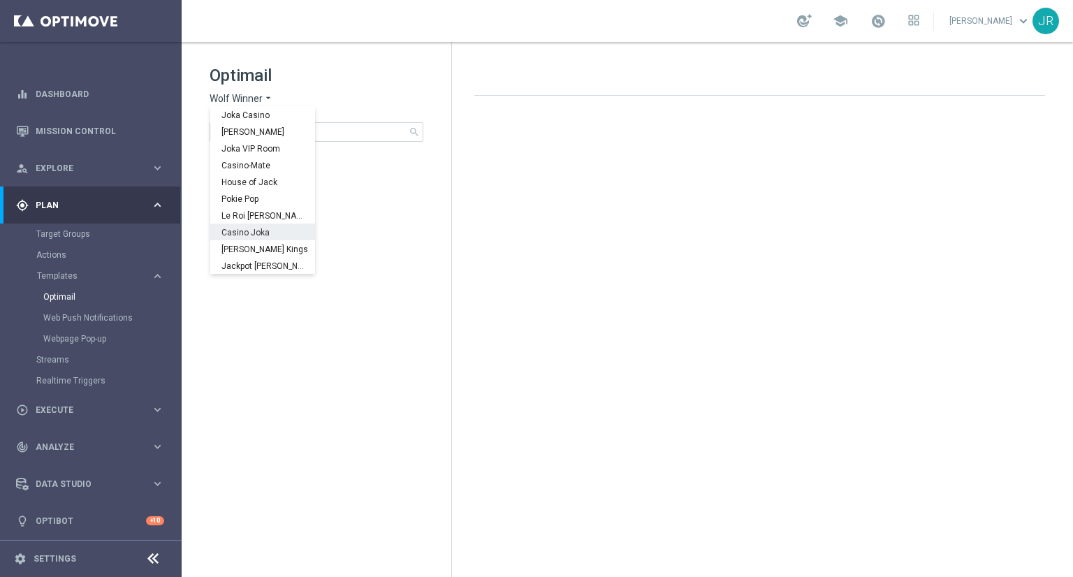
scroll to position [50, 0]
click at [0, 0] on span "Wolf Winner" at bounding box center [0, 0] width 0 height 0
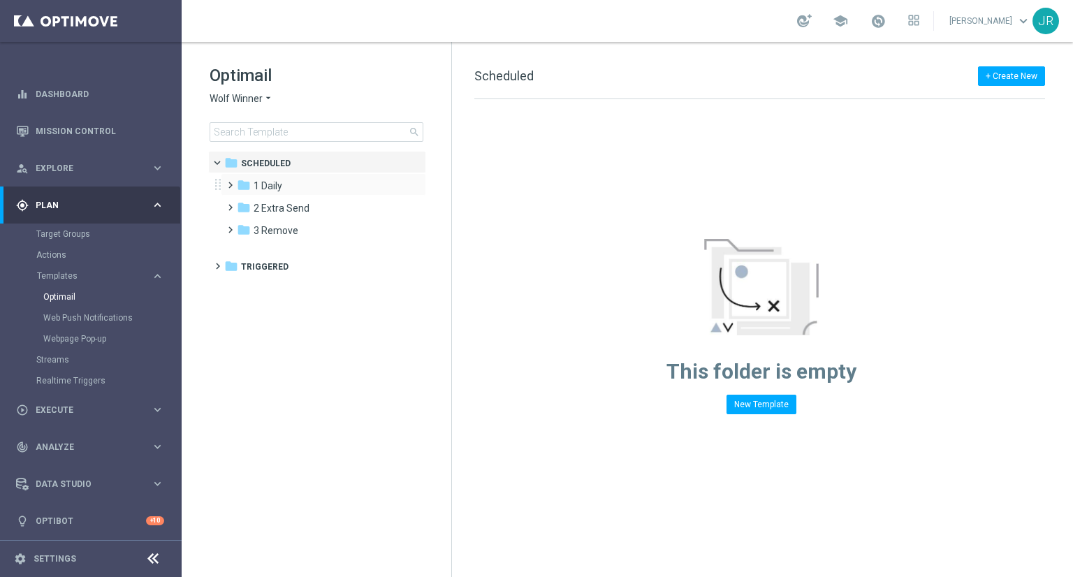
click at [296, 176] on div "folder 1 Daily more_vert" at bounding box center [323, 184] width 205 height 22
click at [312, 188] on div "folder 1 Daily" at bounding box center [317, 186] width 161 height 16
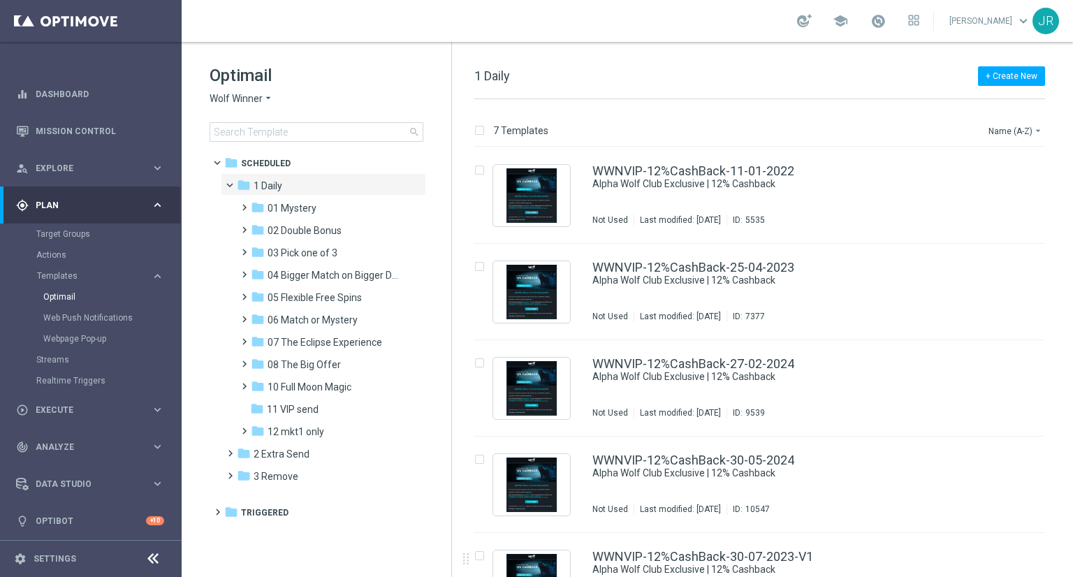
click at [364, 574] on tree-viewport "folder Scheduled more_vert folder 1 Daily more_vert" at bounding box center [329, 362] width 242 height 423
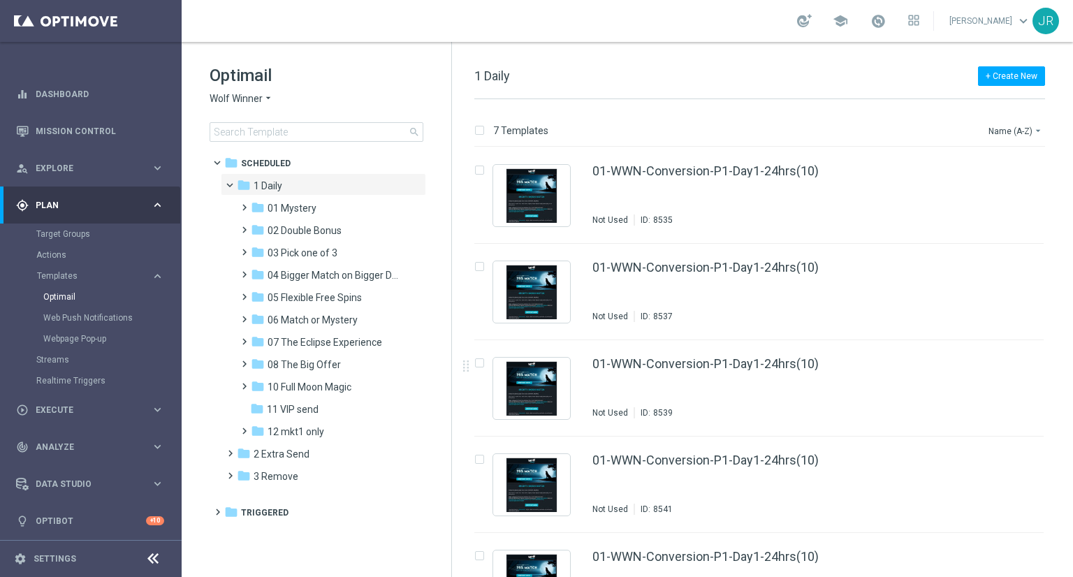
click at [225, 96] on span "Wolf Winner" at bounding box center [236, 98] width 53 height 13
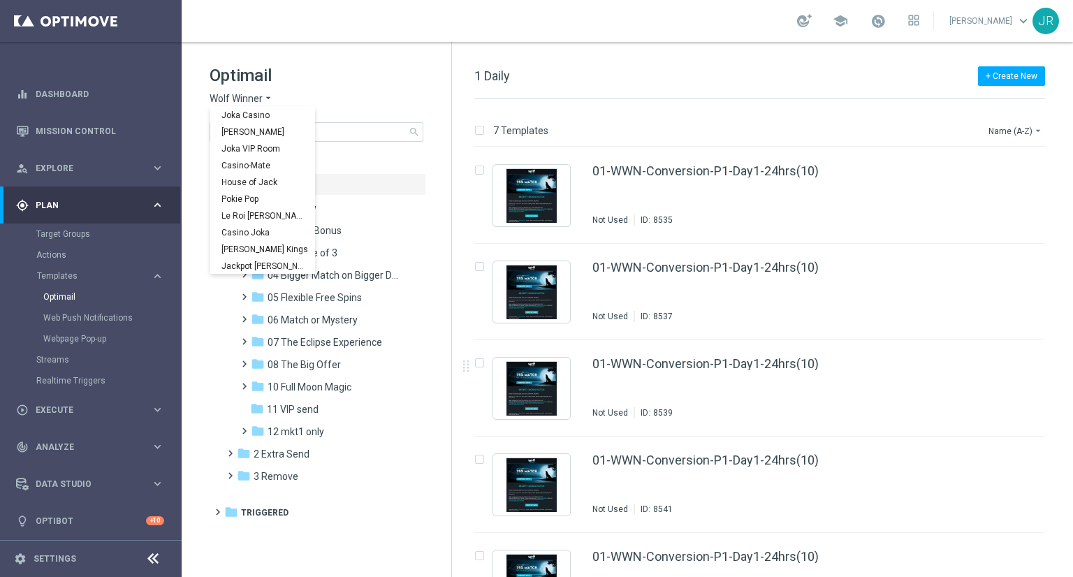
scroll to position [50, 0]
click at [0, 0] on span "House of Jack" at bounding box center [0, 0] width 0 height 0
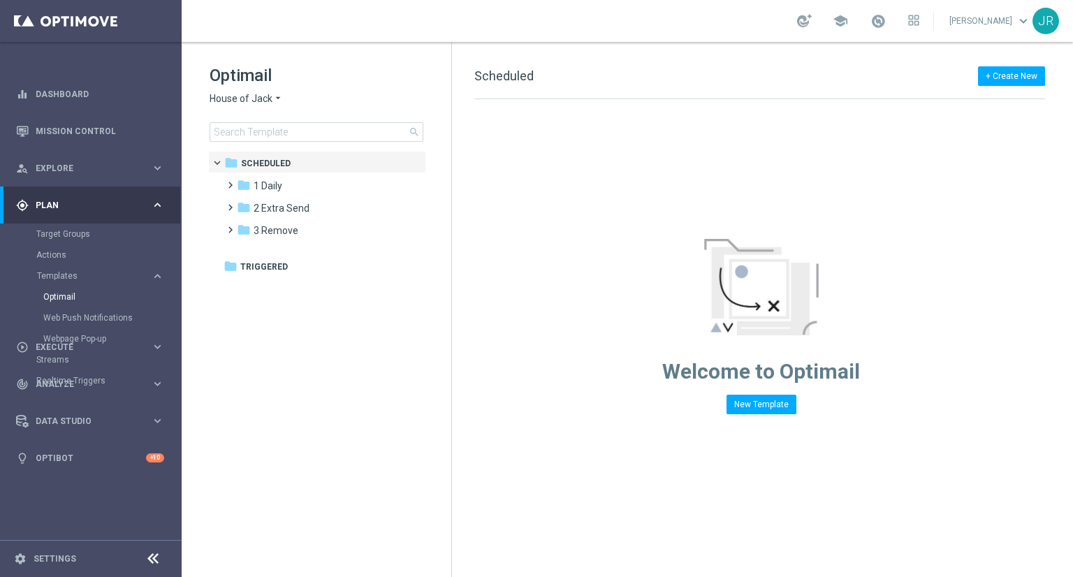
click at [231, 101] on span "House of Jack" at bounding box center [241, 98] width 63 height 13
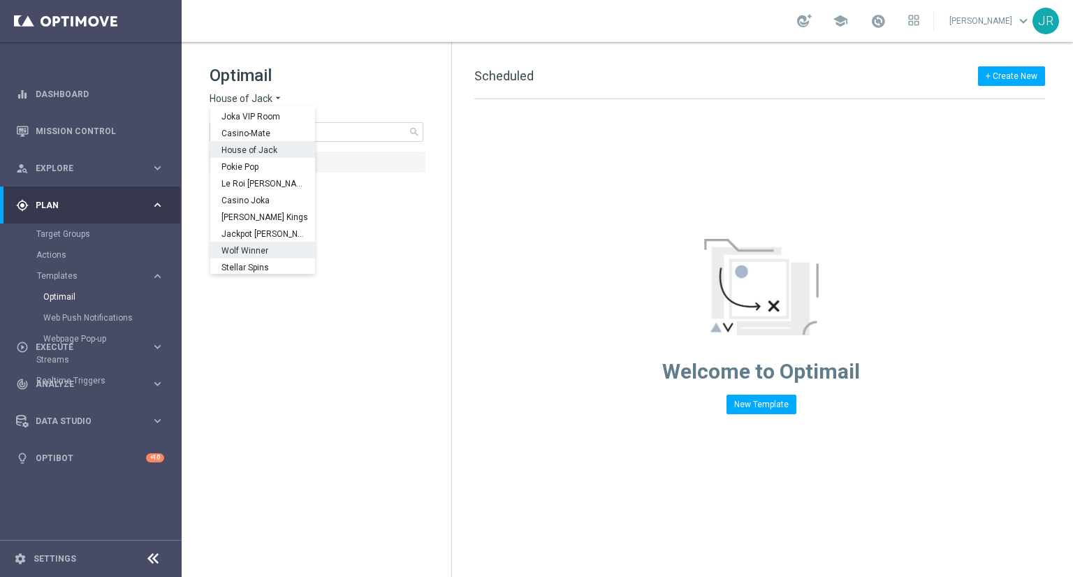
scroll to position [50, 0]
click at [0, 0] on span "Stellar Spins" at bounding box center [0, 0] width 0 height 0
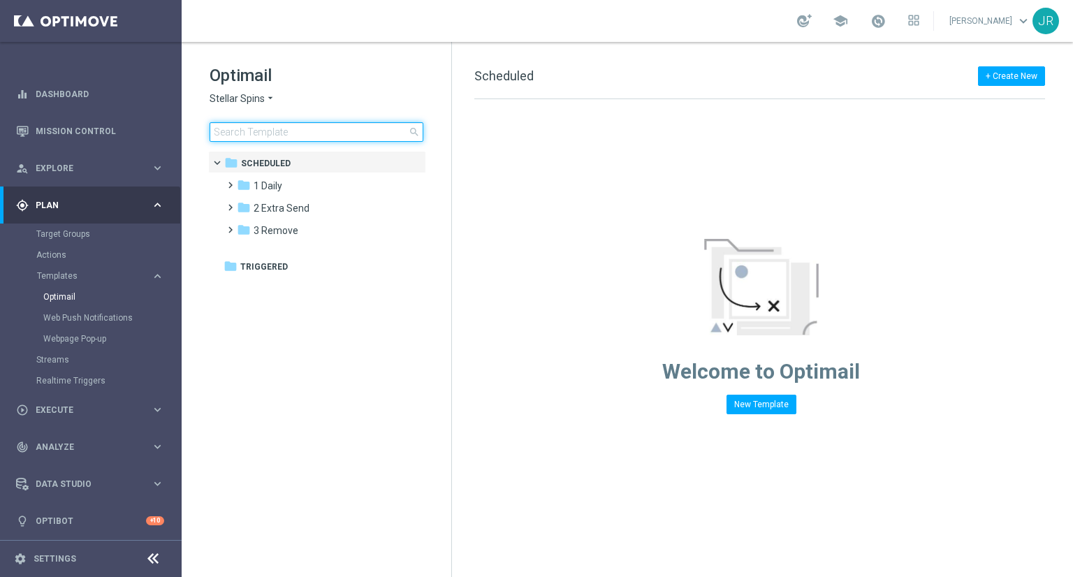
click at [254, 124] on input at bounding box center [317, 132] width 214 height 20
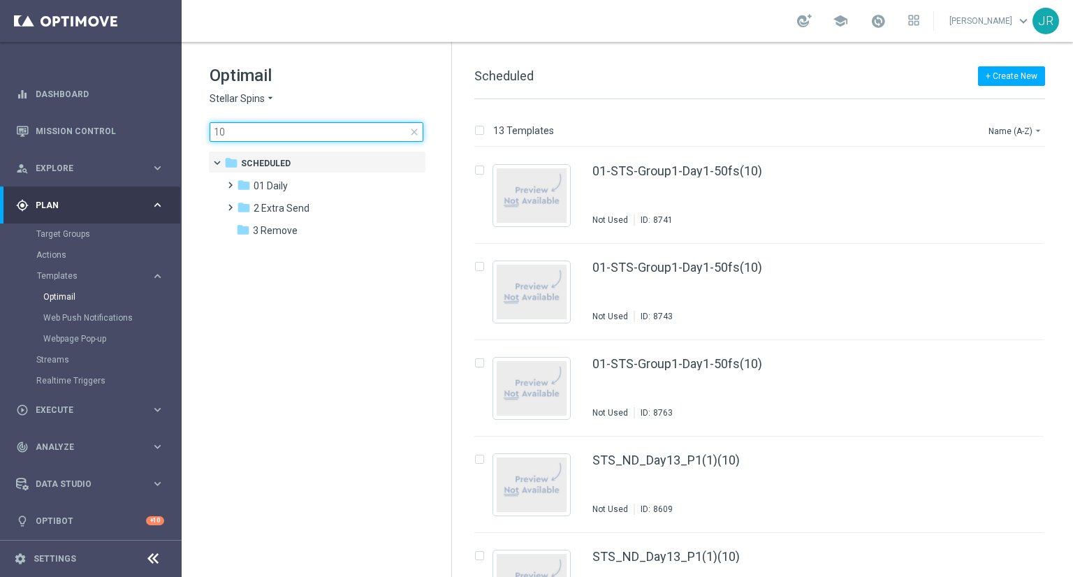
type input "1"
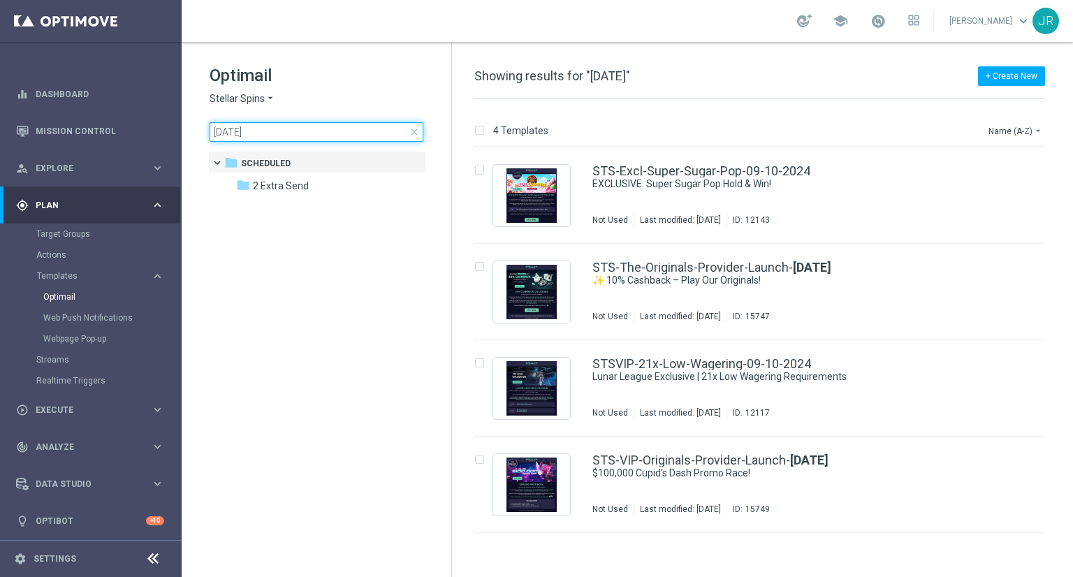
type input "[DATE]"
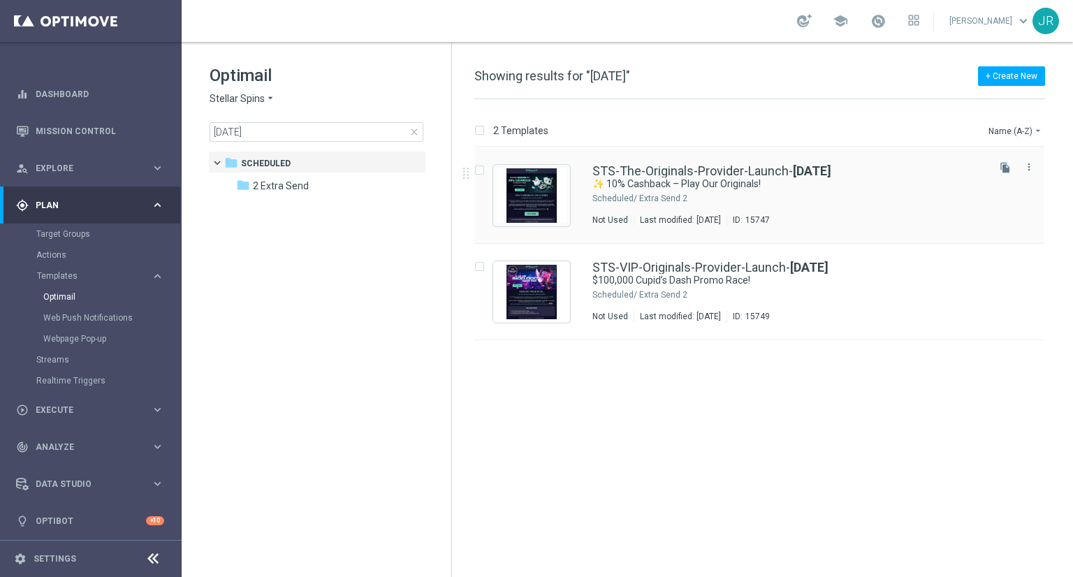
click at [598, 200] on div "Scheduled/" at bounding box center [615, 198] width 45 height 11
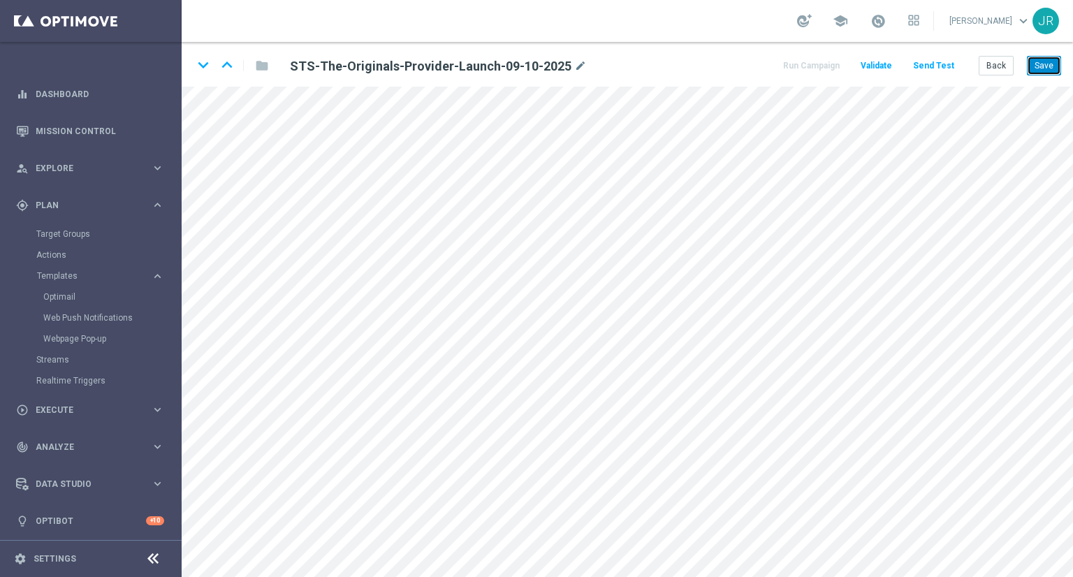
click at [1043, 67] on button "Save" at bounding box center [1044, 66] width 34 height 20
click at [1043, 68] on button "Save" at bounding box center [1044, 66] width 34 height 20
click at [581, 62] on div "STS-The-Originals-Provider-Launch-09-10-2025 mode_edit" at bounding box center [453, 65] width 347 height 19
click at [569, 61] on div "STS-The-Originals-Provider-Launch-09-10-2025 mode_edit" at bounding box center [438, 66] width 297 height 17
click at [574, 69] on icon "mode_edit" at bounding box center [580, 66] width 13 height 17
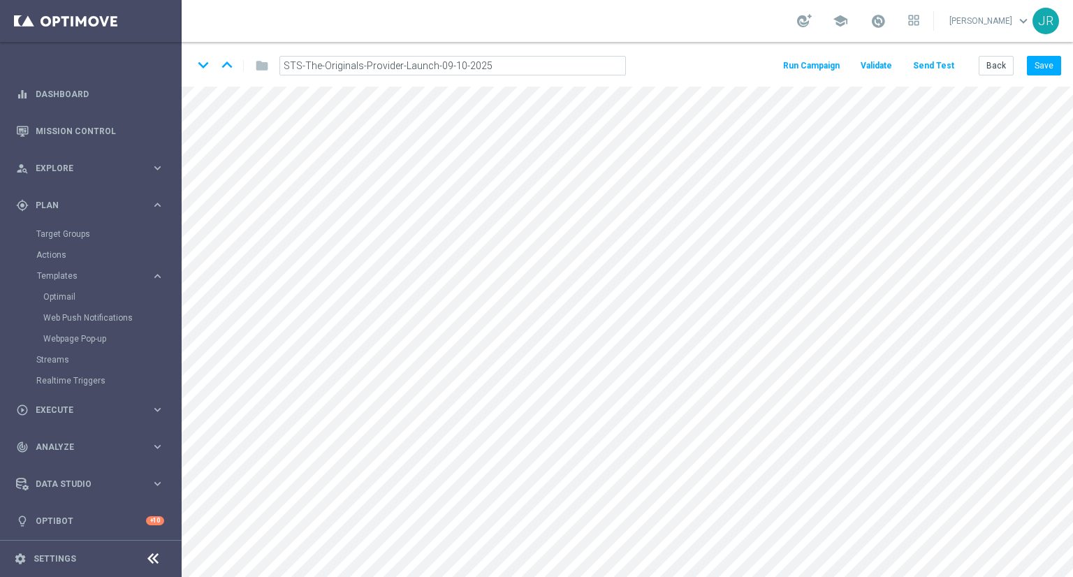
click at [453, 57] on input "STS-The-Originals-Provider-Launch-09-10-2025" at bounding box center [453, 66] width 347 height 20
click at [444, 62] on input "STS-The-Originals-Provider-Launch-09-10-2025" at bounding box center [453, 66] width 347 height 20
drag, startPoint x: 446, startPoint y: 66, endPoint x: 435, endPoint y: 66, distance: 10.5
click at [435, 66] on input "STS-The-Originals-Provider-Launch-09-10-2025" at bounding box center [453, 66] width 347 height 20
type input "STS-The-Originals-Provider-Launch-11-10-2025"
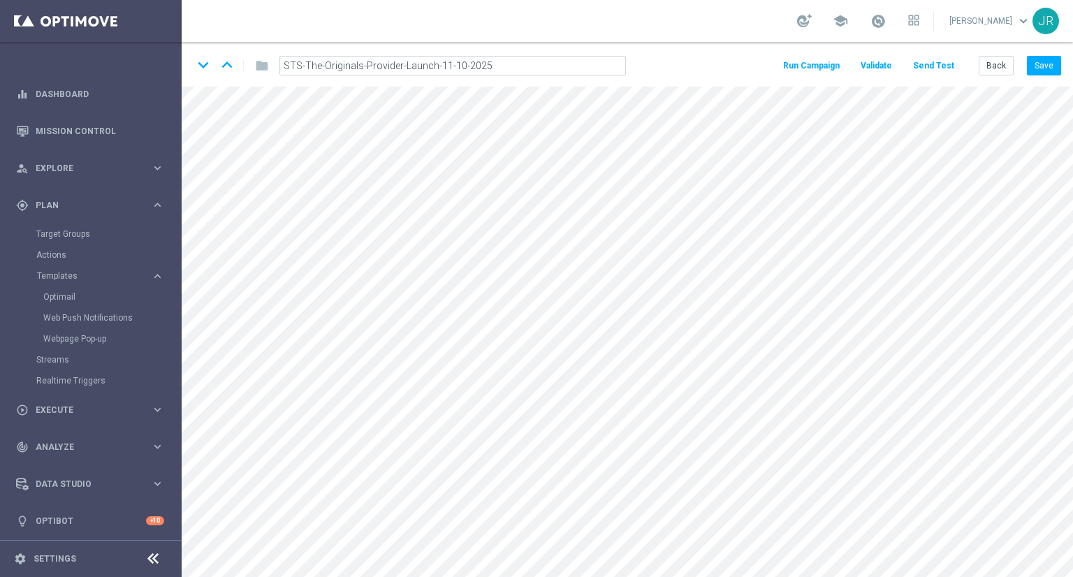
drag, startPoint x: 1047, startPoint y: 65, endPoint x: 1027, endPoint y: 73, distance: 21.9
click at [1046, 65] on button "Save" at bounding box center [1044, 66] width 34 height 20
click at [568, 63] on div "STS-The-Originals-Provider-Launch-11-10-2025 mode_edit" at bounding box center [438, 66] width 297 height 17
click at [574, 65] on icon "mode_edit" at bounding box center [580, 66] width 13 height 17
click at [545, 62] on input "STS-The-Originals-Provider-Launch-11-10-2025" at bounding box center [453, 66] width 347 height 20
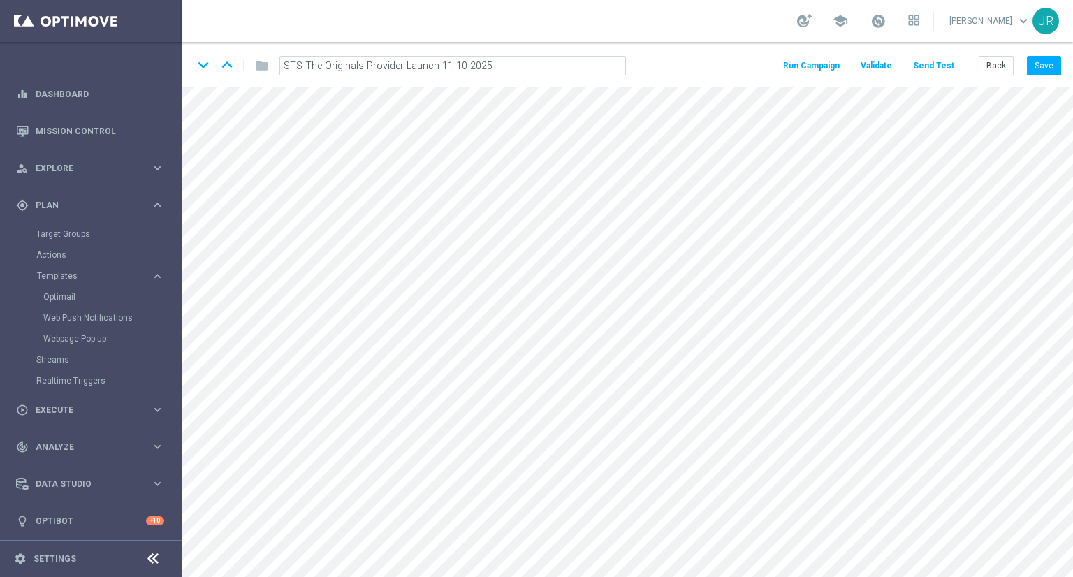
drag, startPoint x: 530, startPoint y: 63, endPoint x: 272, endPoint y: 66, distance: 258.6
click at [272, 66] on div "STS-The-Originals-Provider-Launch-11-10-2025" at bounding box center [453, 66] width 368 height 20
click at [574, 67] on icon "mode_edit" at bounding box center [580, 66] width 13 height 17
click at [444, 66] on input "STS-The-Originals-Provider-Launch-11-10-2025" at bounding box center [453, 66] width 347 height 20
type input "STS-The-Originals-Provider-Launch-10-10-2025"
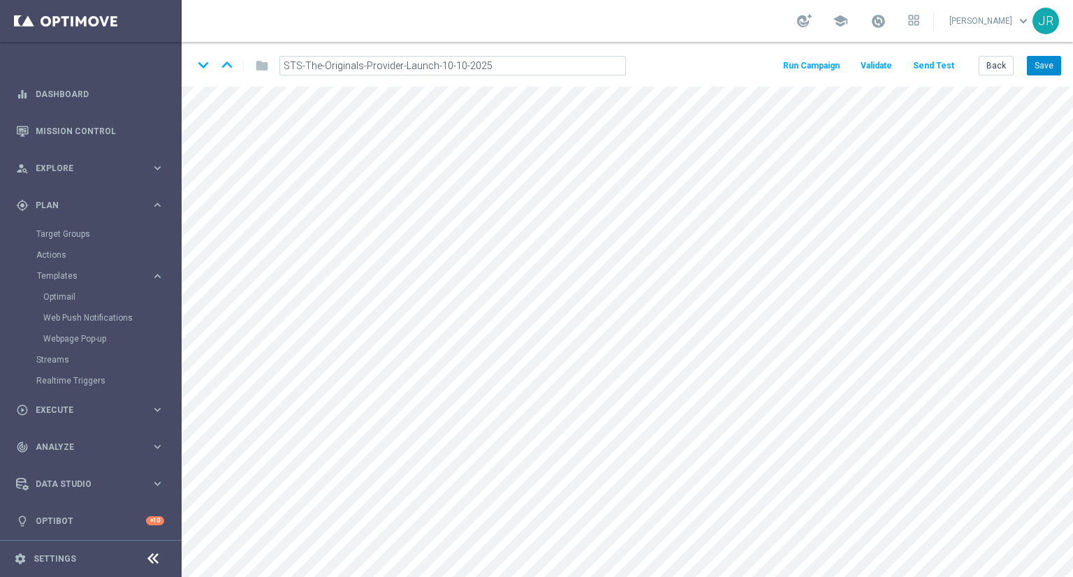
click at [1042, 60] on button "Save" at bounding box center [1044, 66] width 34 height 20
click at [1045, 60] on button "Save" at bounding box center [1044, 66] width 34 height 20
click at [1055, 69] on button "Save" at bounding box center [1044, 66] width 34 height 20
click at [1040, 64] on button "Save" at bounding box center [1044, 66] width 34 height 20
click at [577, 64] on icon "mode_edit" at bounding box center [580, 66] width 13 height 17
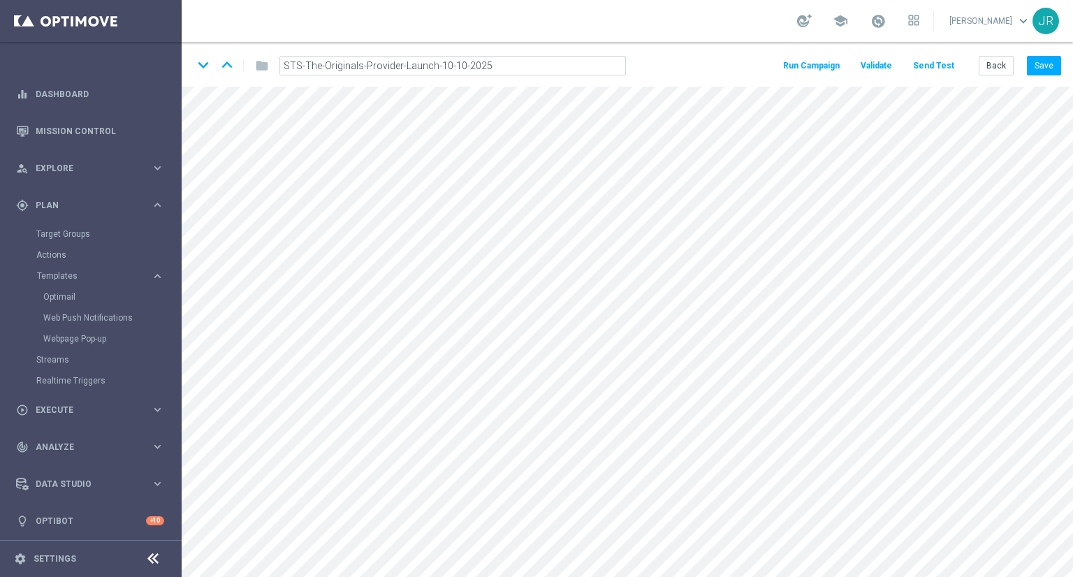
drag, startPoint x: 486, startPoint y: 59, endPoint x: 444, endPoint y: 65, distance: 42.4
click at [486, 59] on input "STS-The-Originals-Provider-Launch-10-10-2025" at bounding box center [453, 66] width 347 height 20
click at [431, 67] on input "STS-The-Originals-Provider-Launch-10-10-2025" at bounding box center [453, 66] width 347 height 20
click at [444, 65] on input "STS-The-Originals-Provider-Launch-10-10-2025" at bounding box center [453, 66] width 347 height 20
drag, startPoint x: 447, startPoint y: 66, endPoint x: 435, endPoint y: 70, distance: 12.6
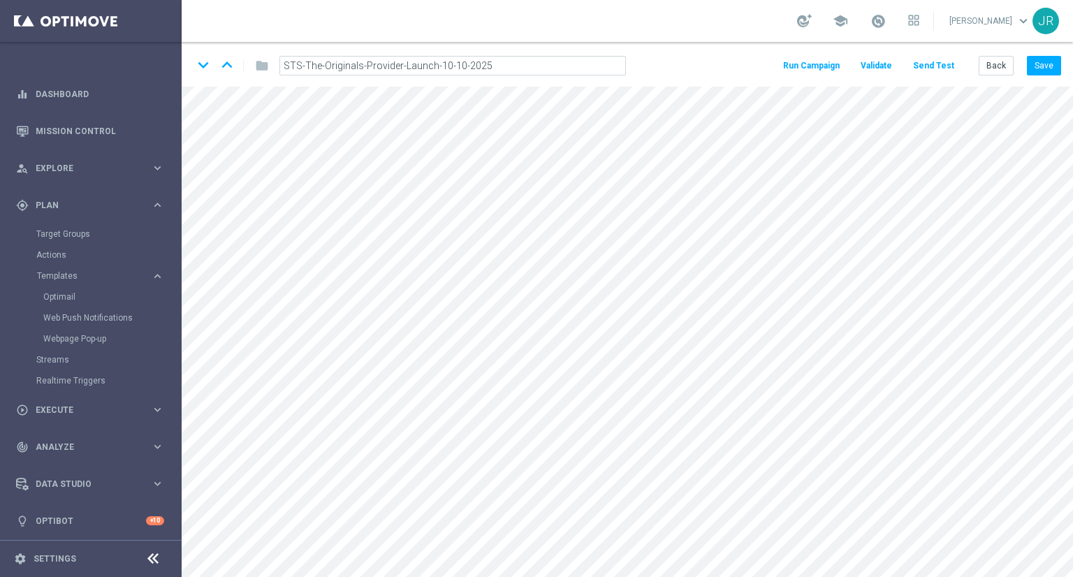
click at [435, 70] on input "STS-The-Originals-Provider-Launch-10-10-2025" at bounding box center [453, 66] width 347 height 20
type input "STS-The-Originals-Provider-Launch-11-10-2025"
click at [1051, 65] on button "Save" at bounding box center [1044, 66] width 34 height 20
drag, startPoint x: 1048, startPoint y: 62, endPoint x: 1038, endPoint y: 76, distance: 17.5
click at [1047, 62] on button "Save" at bounding box center [1044, 66] width 34 height 20
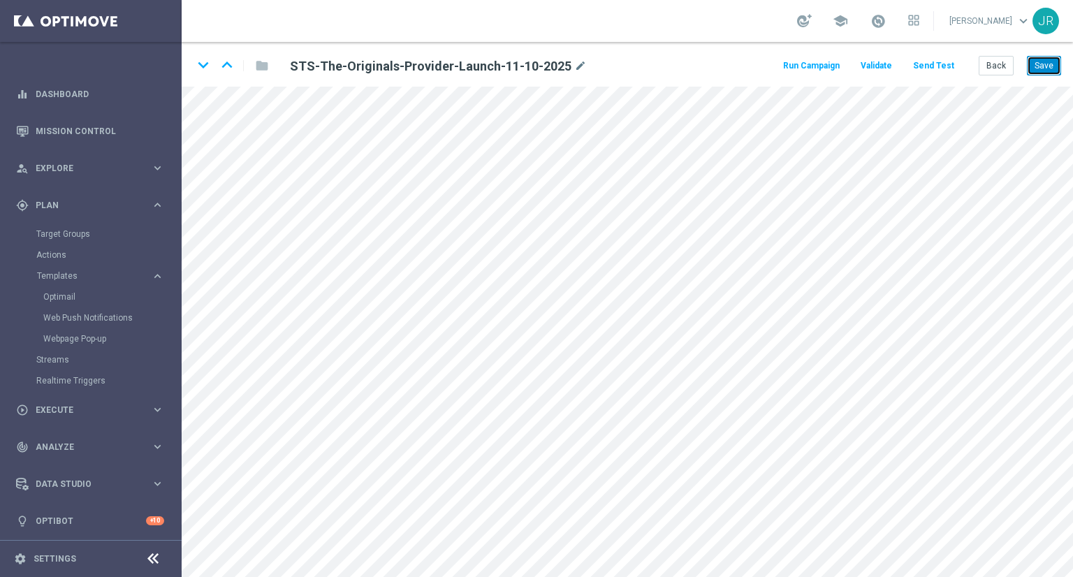
click at [1045, 68] on button "Save" at bounding box center [1044, 66] width 34 height 20
click at [576, 62] on icon "mode_edit" at bounding box center [580, 66] width 13 height 17
click at [495, 71] on input "STS-The-Originals-Provider-Launch-11-10-2025" at bounding box center [453, 66] width 347 height 20
drag, startPoint x: 495, startPoint y: 70, endPoint x: 266, endPoint y: 68, distance: 229.2
click at [266, 68] on div "STS-The-Originals-Provider-Launch-11-10-2025" at bounding box center [453, 66] width 389 height 20
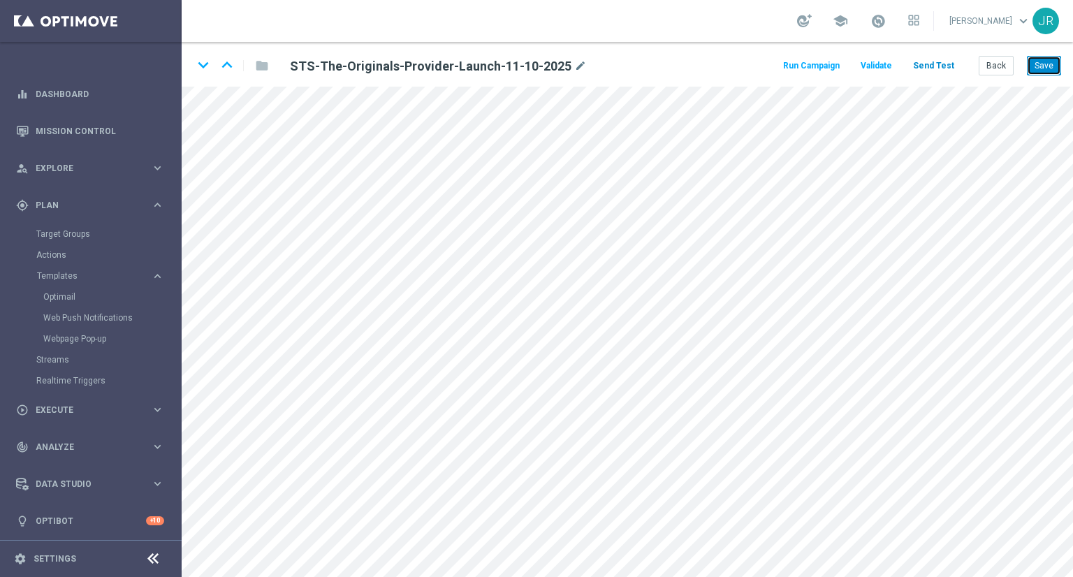
drag, startPoint x: 1054, startPoint y: 62, endPoint x: 929, endPoint y: 64, distance: 125.1
click at [1054, 63] on button "Save" at bounding box center [1044, 66] width 34 height 20
click at [1045, 68] on button "Save" at bounding box center [1044, 66] width 34 height 20
click at [1031, 66] on button "Save" at bounding box center [1044, 66] width 34 height 20
click at [1048, 65] on button "Save" at bounding box center [1044, 66] width 34 height 20
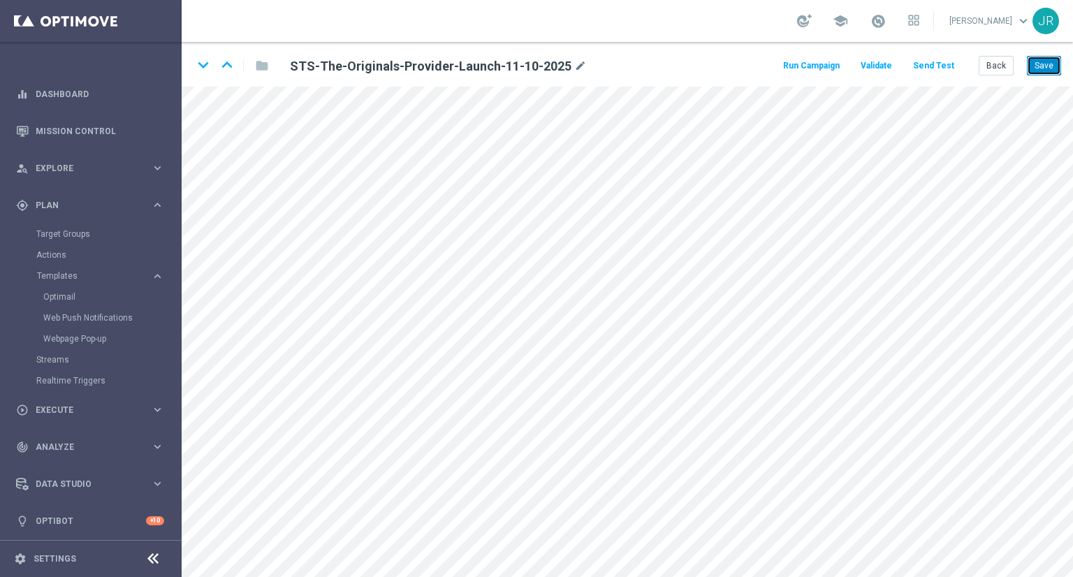
click at [1038, 65] on button "Save" at bounding box center [1044, 66] width 34 height 20
click at [942, 72] on button "Send Test" at bounding box center [933, 66] width 45 height 19
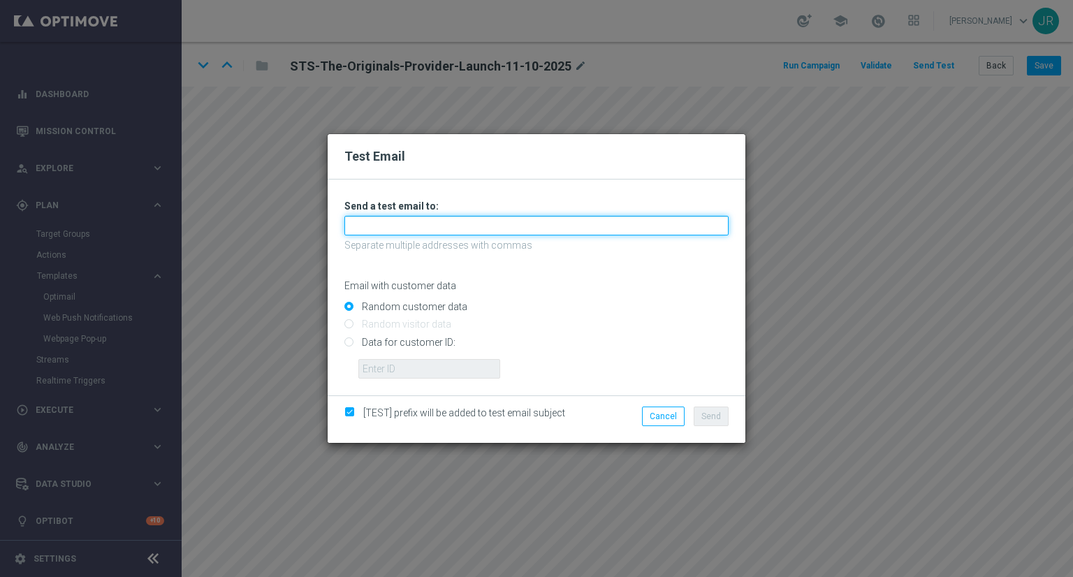
drag, startPoint x: 530, startPoint y: 228, endPoint x: 498, endPoint y: 235, distance: 32.9
click at [530, 228] on input "text" at bounding box center [537, 226] width 384 height 20
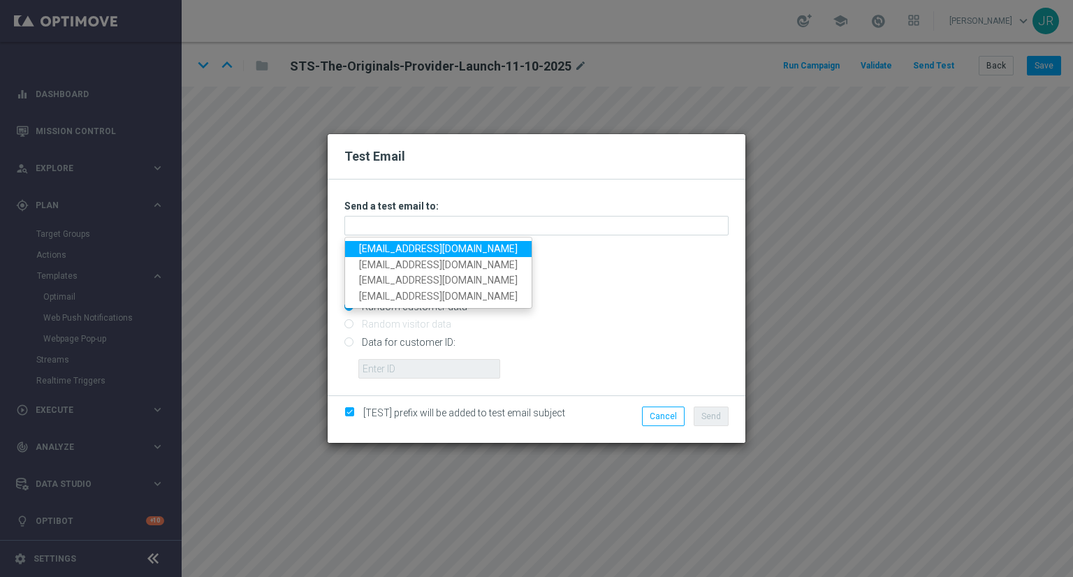
click at [388, 249] on link "testingalltesting@gmail.com" at bounding box center [438, 249] width 187 height 16
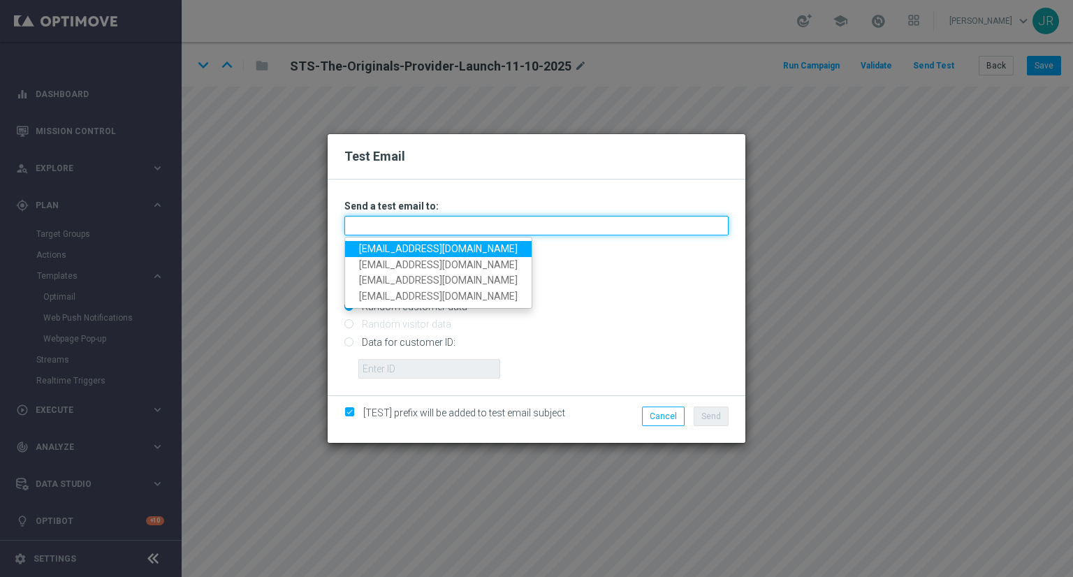
type input "testingalltesting@gmail.com"
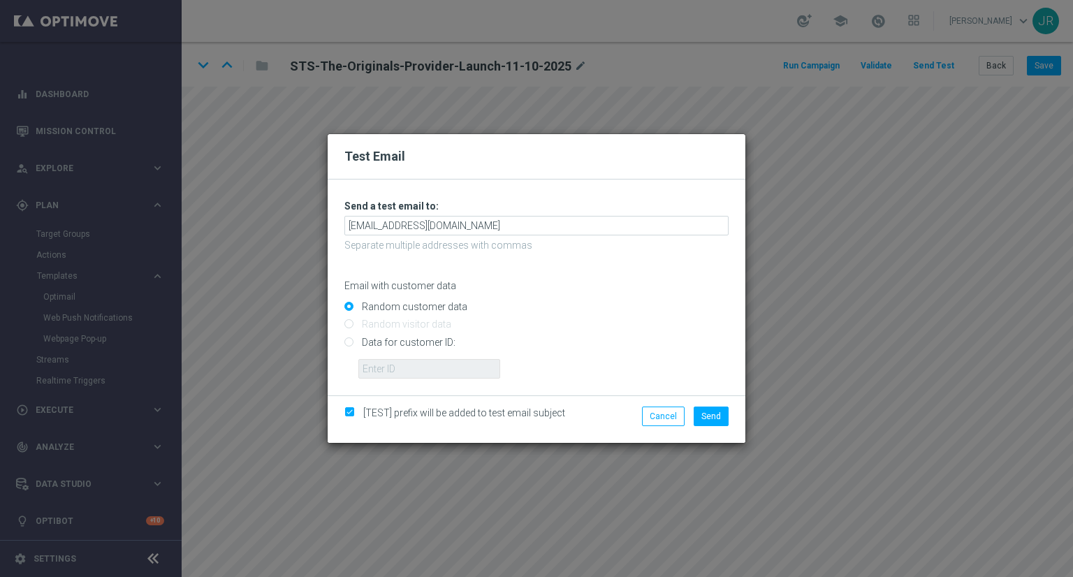
click at [712, 406] on div "[TEST] prefix will be added to test email subject Cancel Send" at bounding box center [537, 420] width 418 height 48
click at [718, 416] on span "Send" at bounding box center [712, 417] width 20 height 10
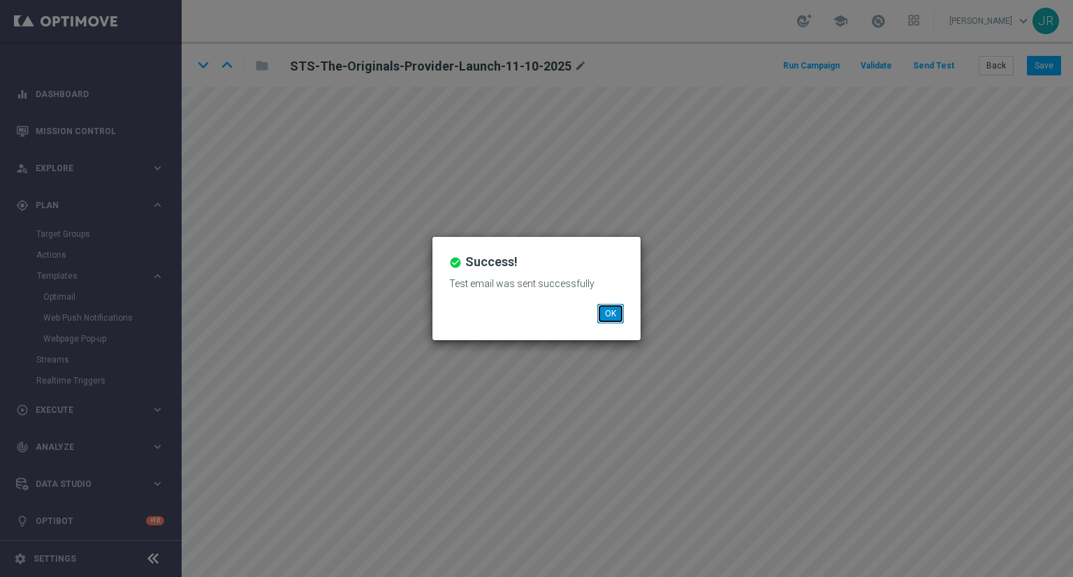
click at [601, 312] on button "OK" at bounding box center [610, 314] width 27 height 20
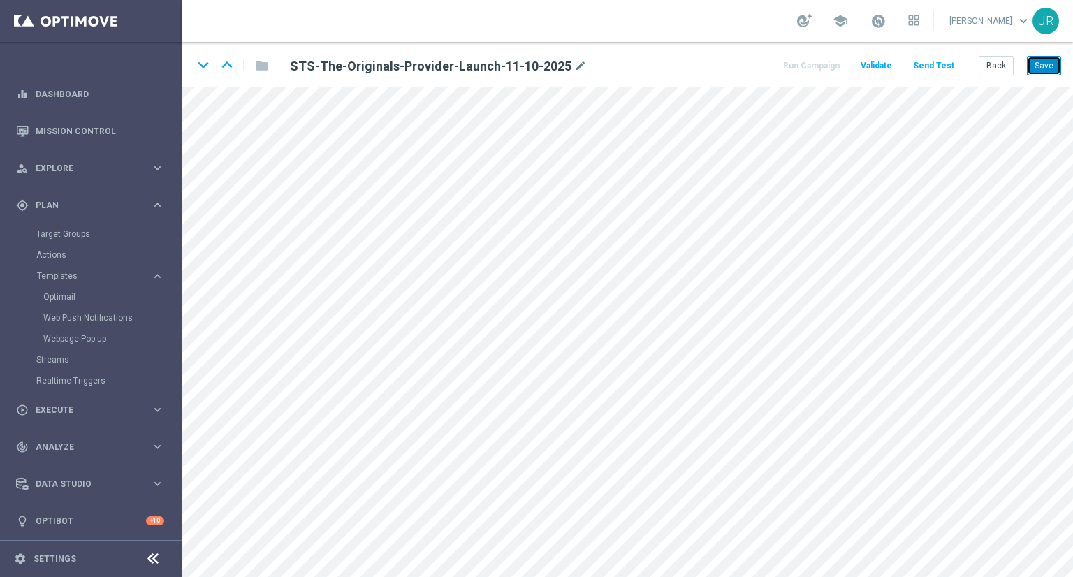
click at [1033, 71] on button "Save" at bounding box center [1044, 66] width 34 height 20
click at [938, 69] on button "Send Test" at bounding box center [933, 66] width 45 height 19
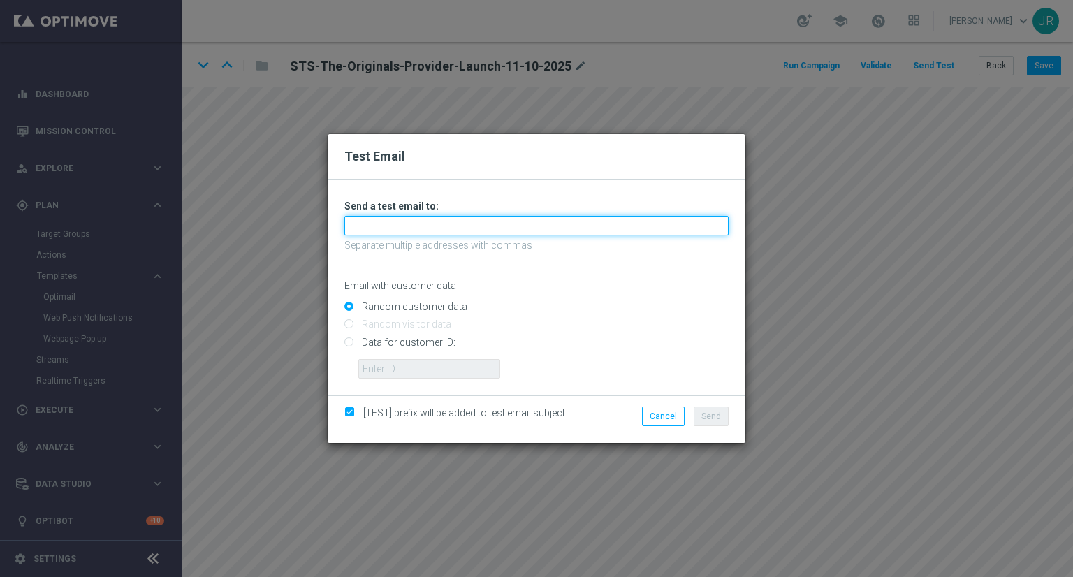
click at [453, 227] on input "text" at bounding box center [537, 226] width 384 height 20
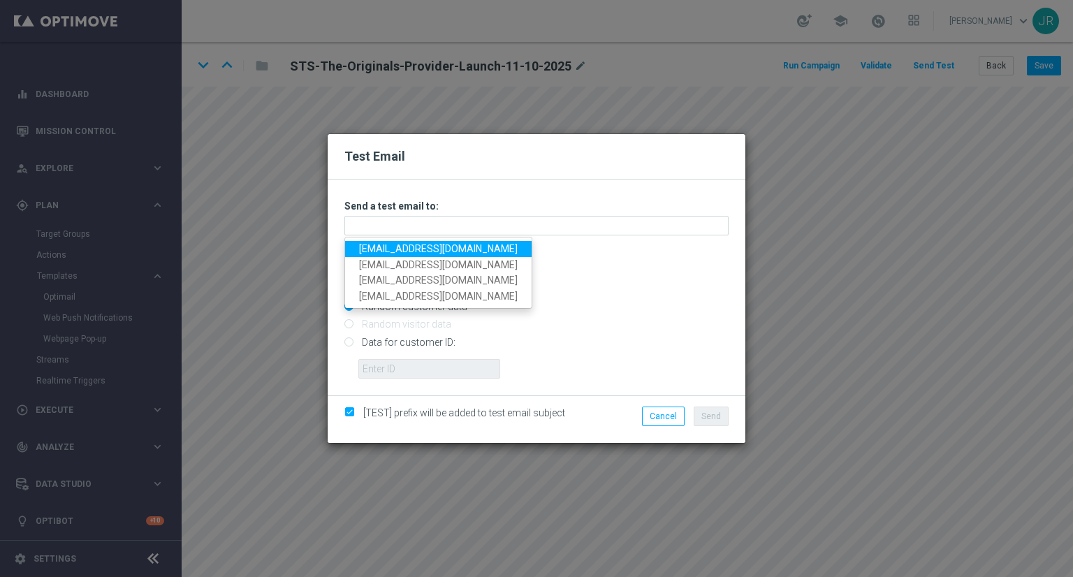
click at [382, 248] on link "[EMAIL_ADDRESS][DOMAIN_NAME]" at bounding box center [438, 249] width 187 height 16
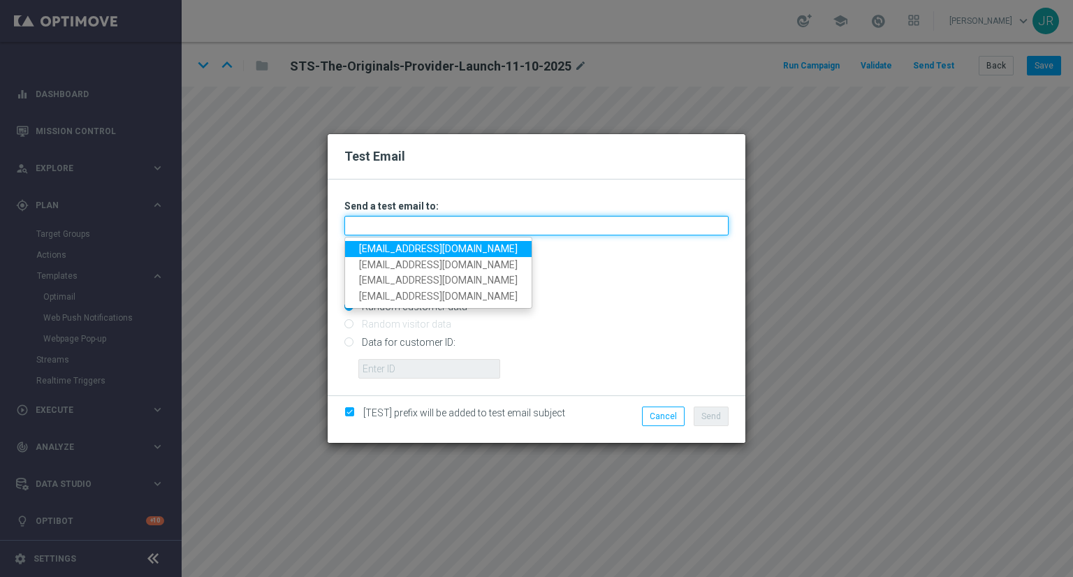
type input "[EMAIL_ADDRESS][DOMAIN_NAME]"
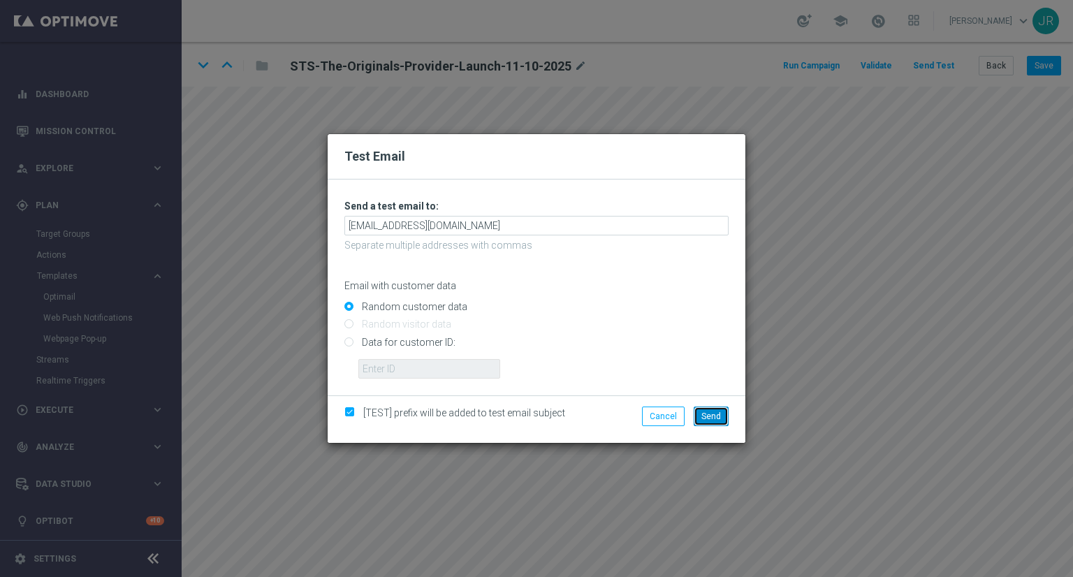
click at [724, 412] on button "Send" at bounding box center [711, 417] width 35 height 20
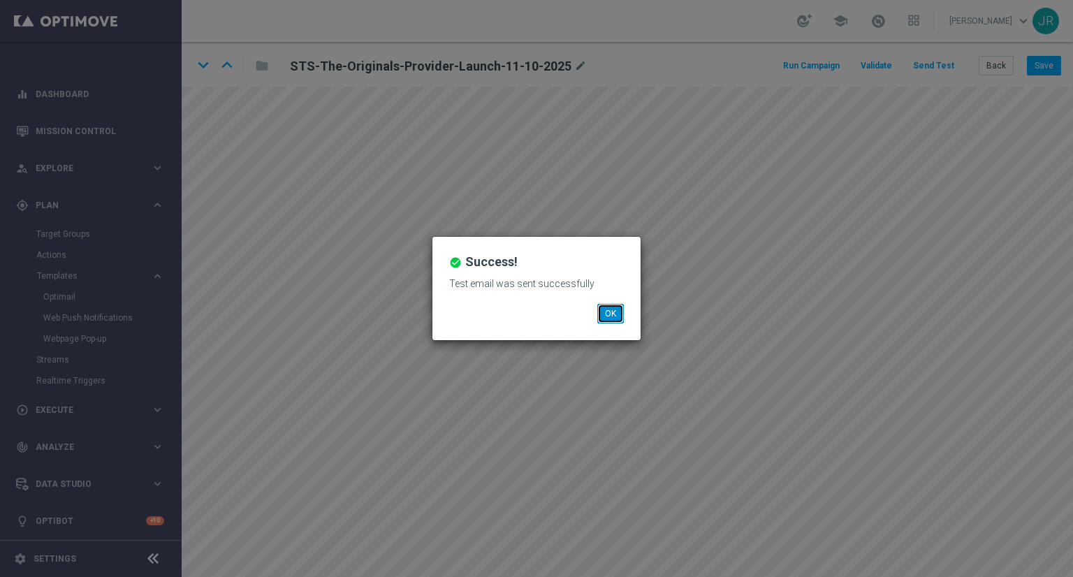
click at [609, 319] on button "OK" at bounding box center [610, 314] width 27 height 20
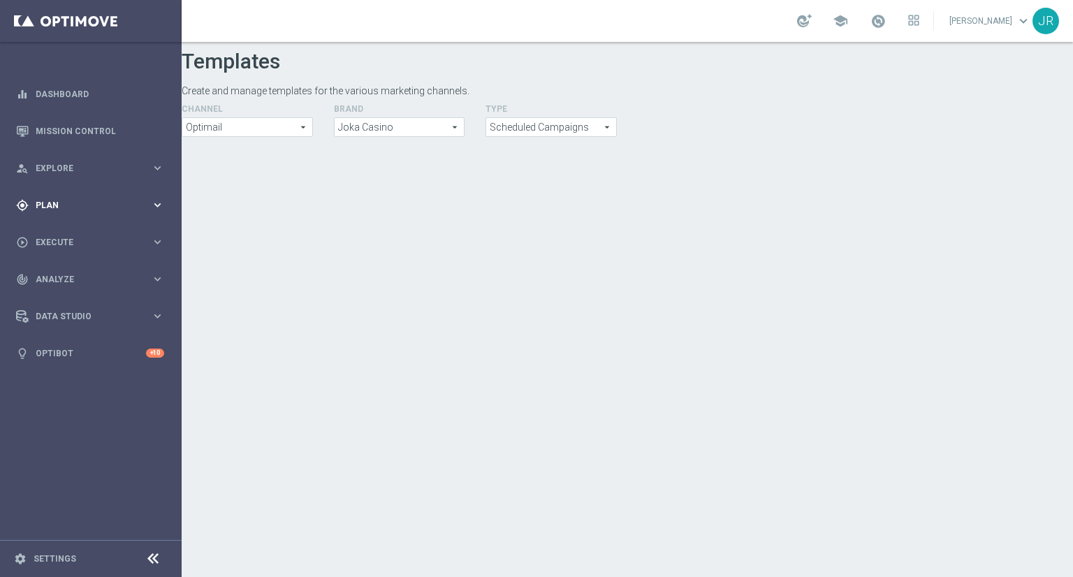
click at [57, 199] on div "gps_fixed Plan" at bounding box center [83, 205] width 135 height 13
click at [61, 277] on span "Templates" at bounding box center [87, 276] width 100 height 8
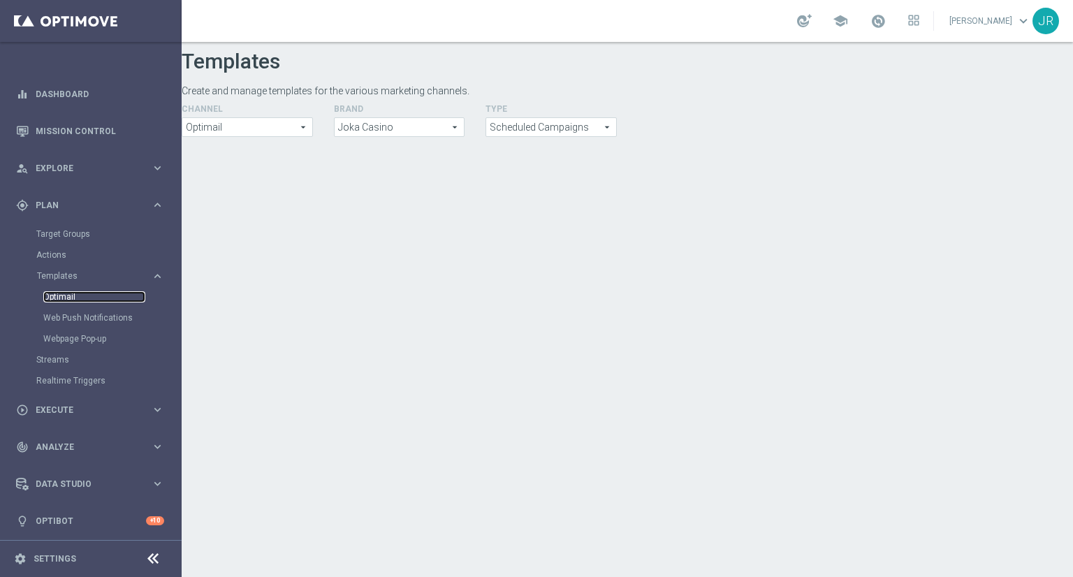
click at [66, 297] on link "Optimail" at bounding box center [94, 296] width 102 height 11
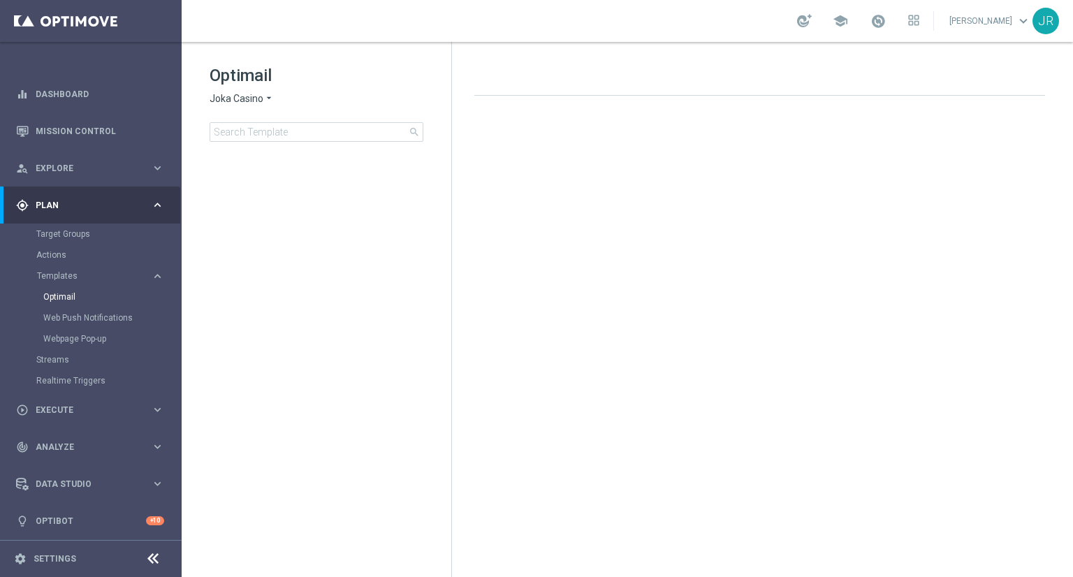
click at [245, 91] on div "Optimail Joka Casino arrow_drop_down × Joka Casino search" at bounding box center [331, 103] width 242 height 78
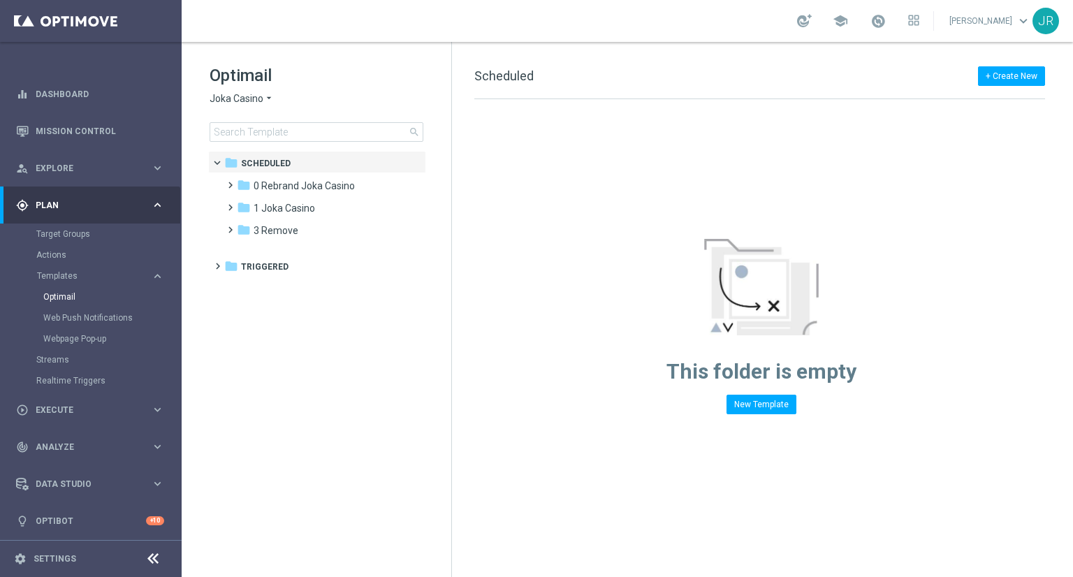
click at [242, 98] on span "Joka Casino" at bounding box center [237, 98] width 54 height 13
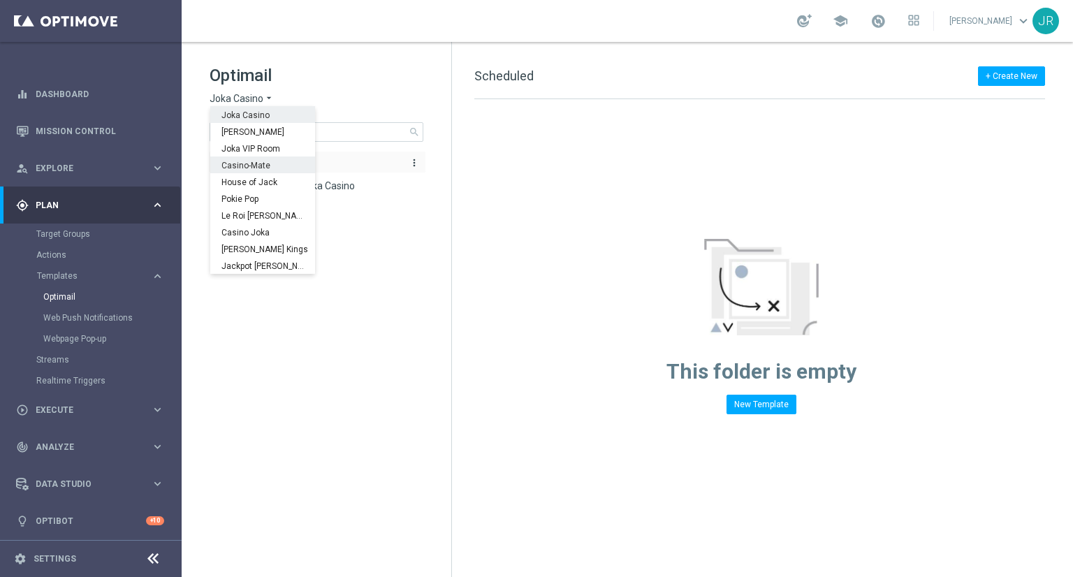
drag, startPoint x: 246, startPoint y: 168, endPoint x: 246, endPoint y: 159, distance: 9.8
click at [0, 0] on span "Casino-Mate" at bounding box center [0, 0] width 0 height 0
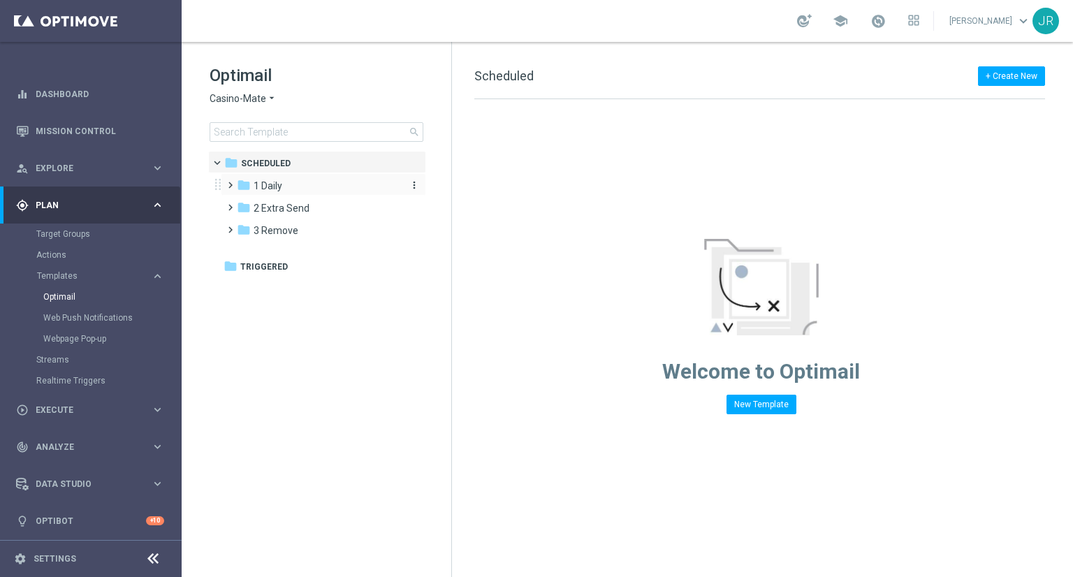
click at [272, 190] on span "1 Daily" at bounding box center [268, 186] width 29 height 13
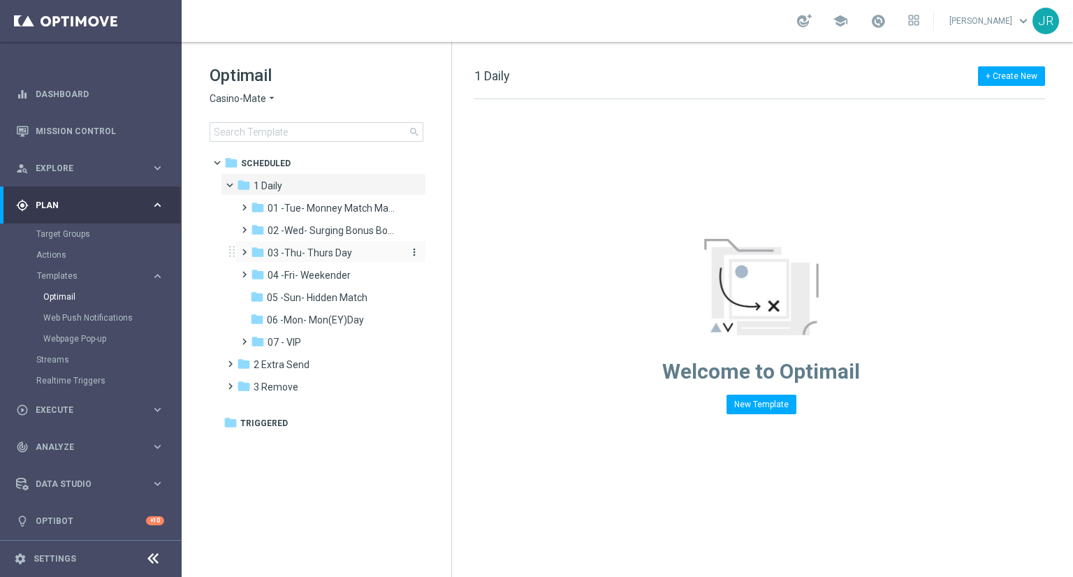
click at [314, 254] on span "03 -Thu- Thurs Day" at bounding box center [310, 253] width 85 height 13
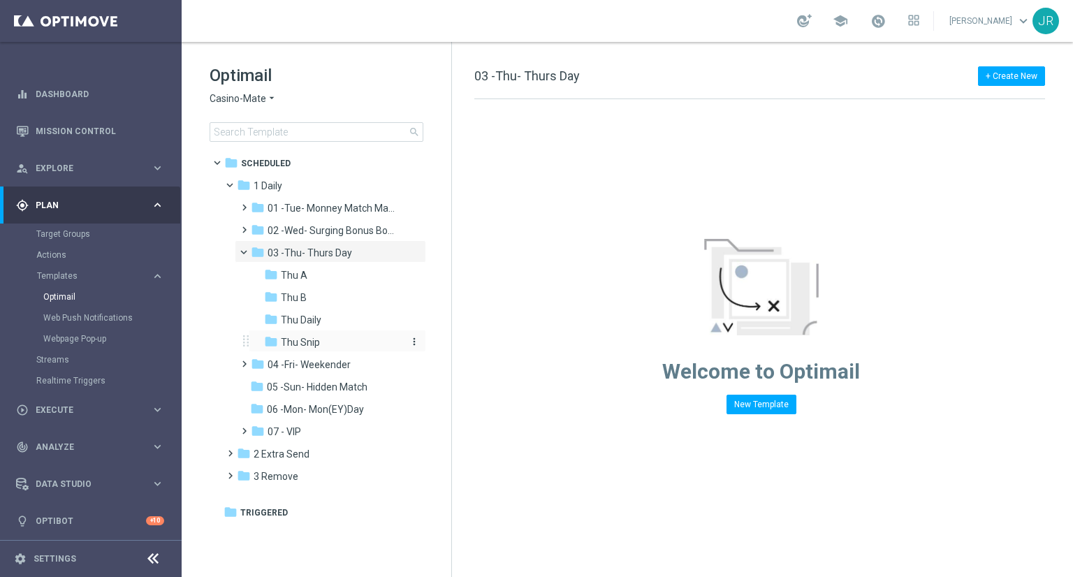
click at [325, 345] on div "folder Thu Snip" at bounding box center [333, 343] width 138 height 16
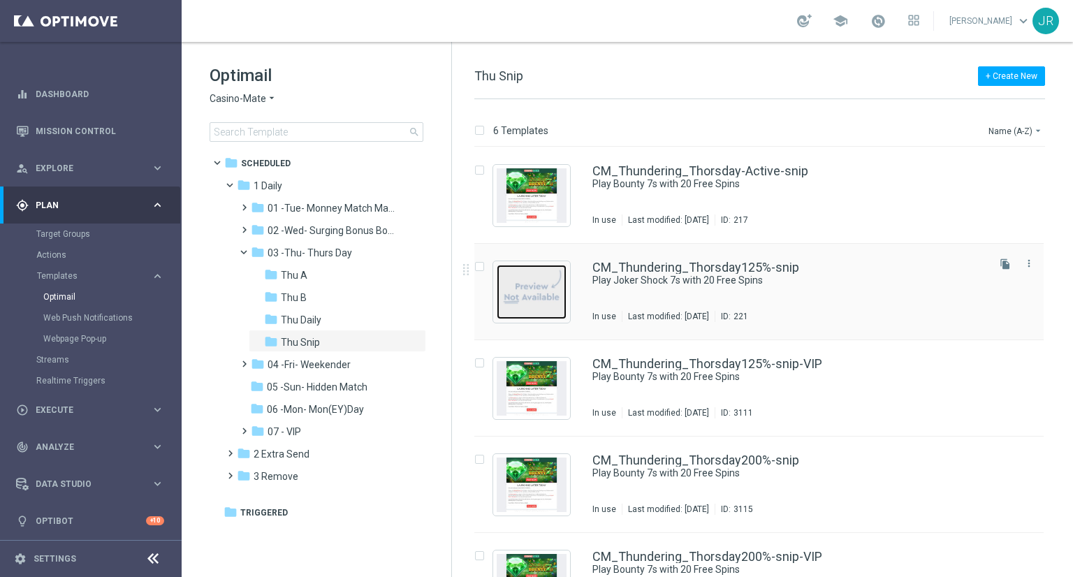
click at [530, 296] on img "Press SPACE to select this row." at bounding box center [532, 292] width 70 height 55
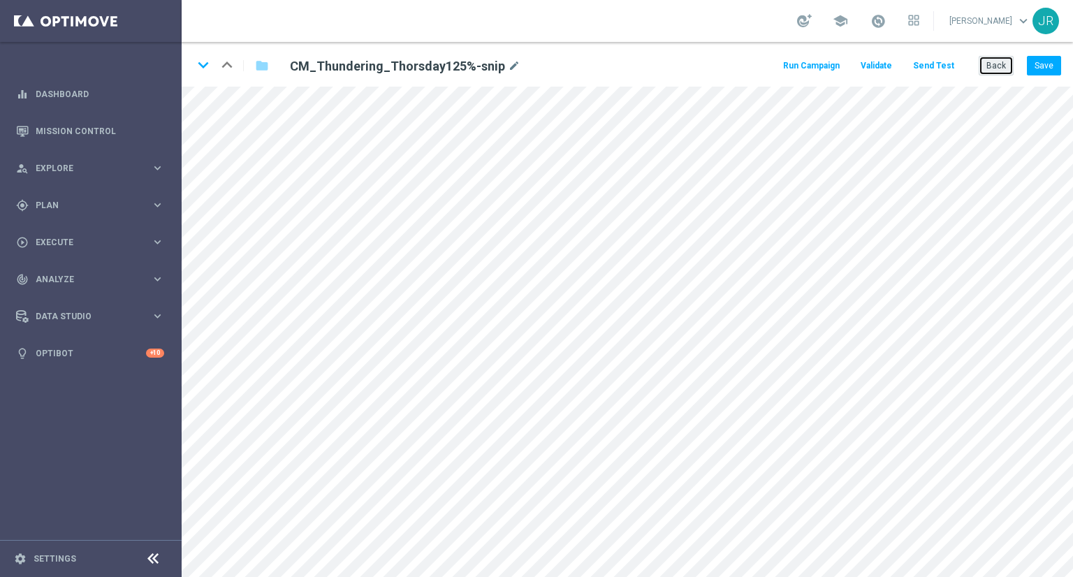
click at [1003, 56] on button "Back" at bounding box center [996, 66] width 35 height 20
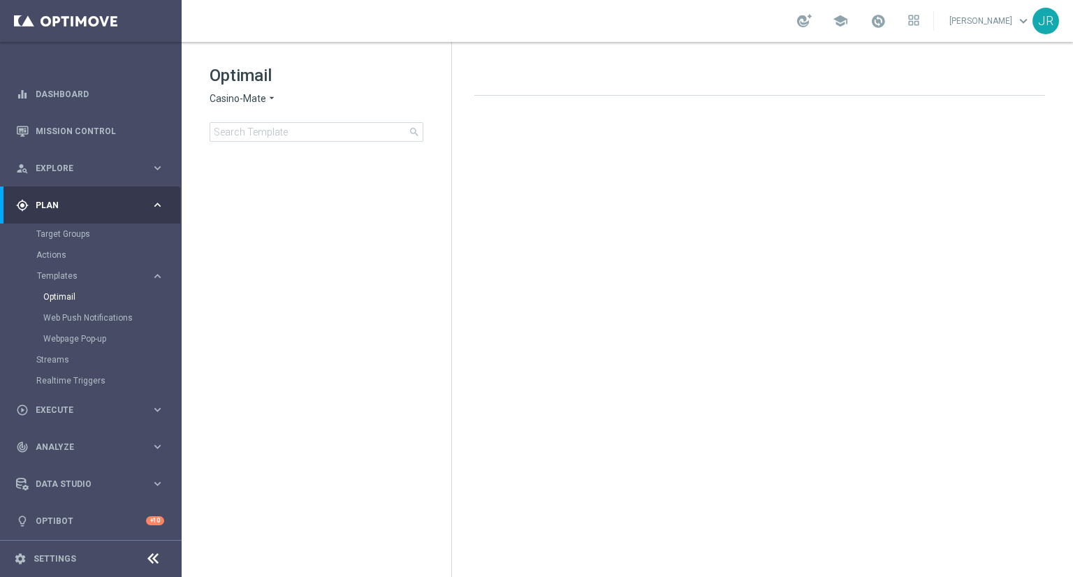
click at [233, 99] on span "Casino-Mate" at bounding box center [238, 98] width 57 height 13
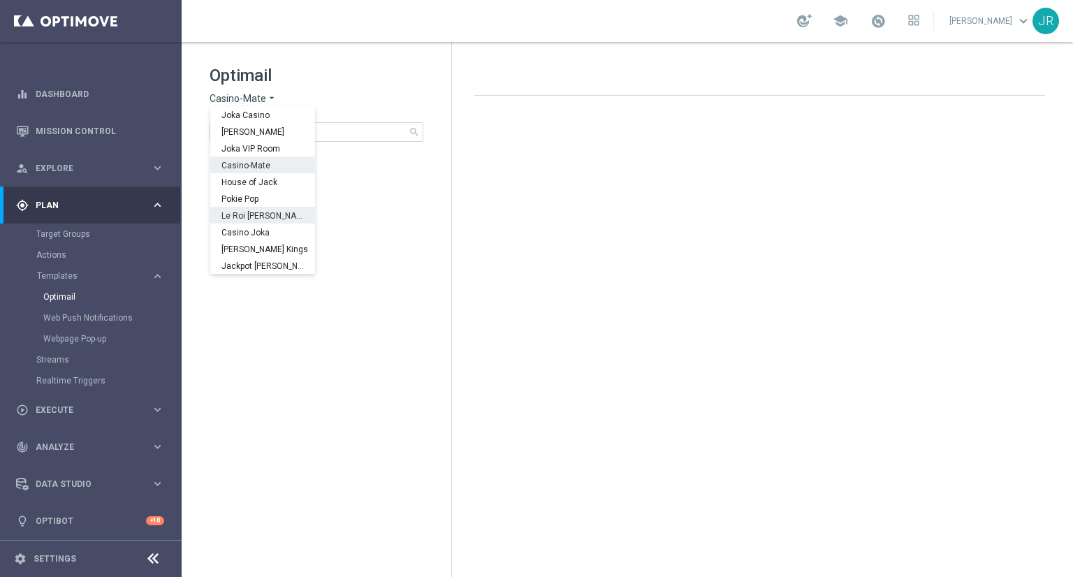
scroll to position [50, 0]
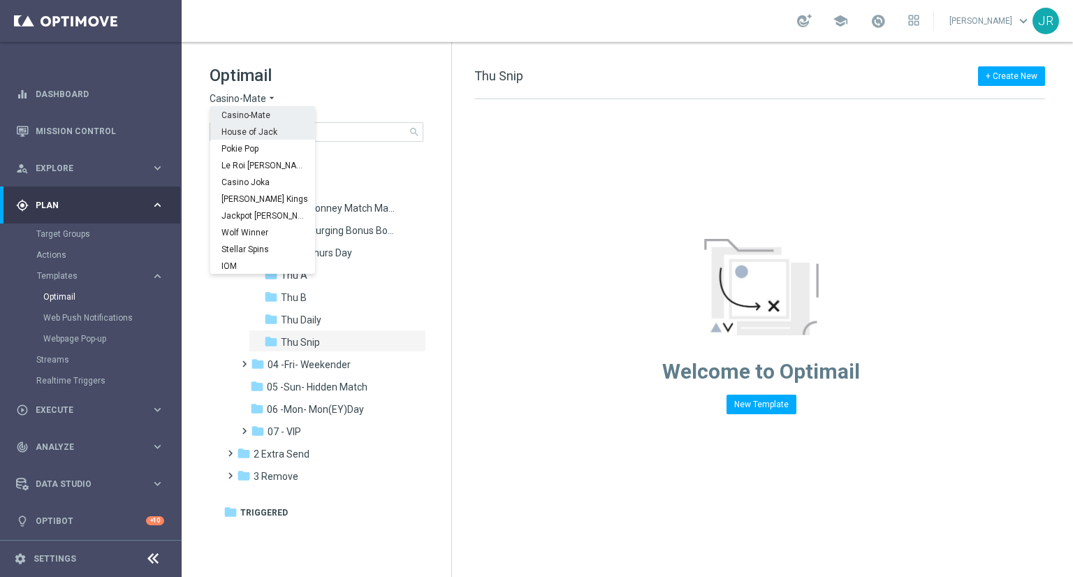
click at [0, 0] on span "House of Jack" at bounding box center [0, 0] width 0 height 0
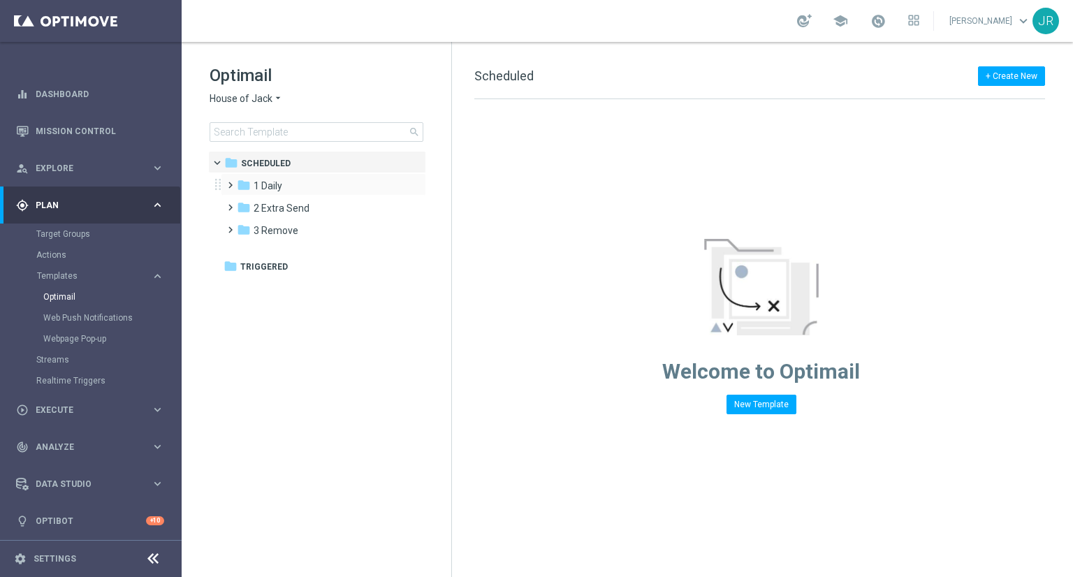
click at [266, 177] on div "folder 1 Daily more_vert" at bounding box center [323, 184] width 205 height 22
click at [281, 184] on span "1 Daily" at bounding box center [268, 186] width 29 height 13
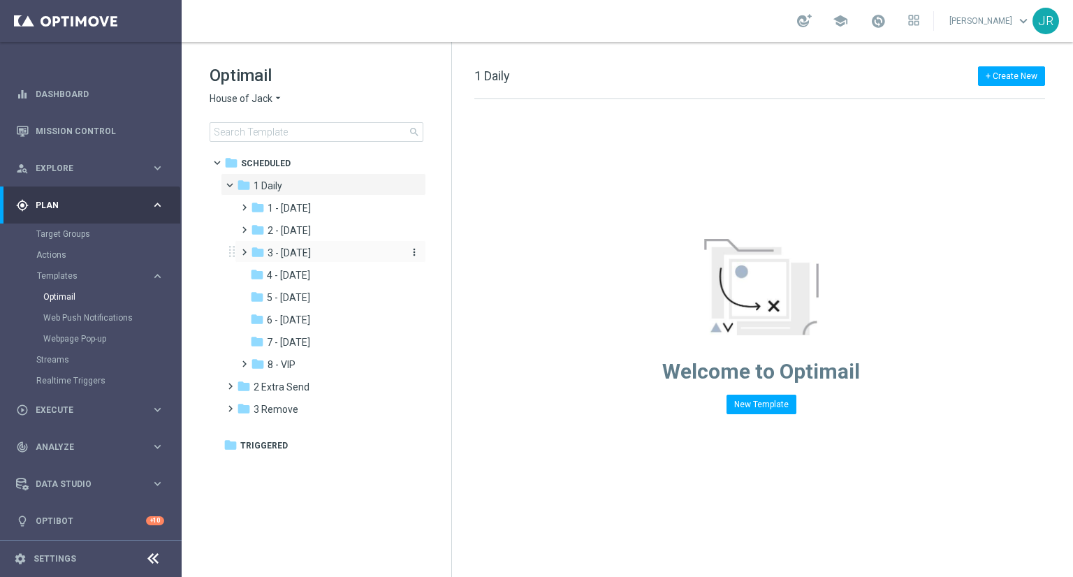
click at [311, 247] on span "3 - Thursday" at bounding box center [289, 253] width 43 height 13
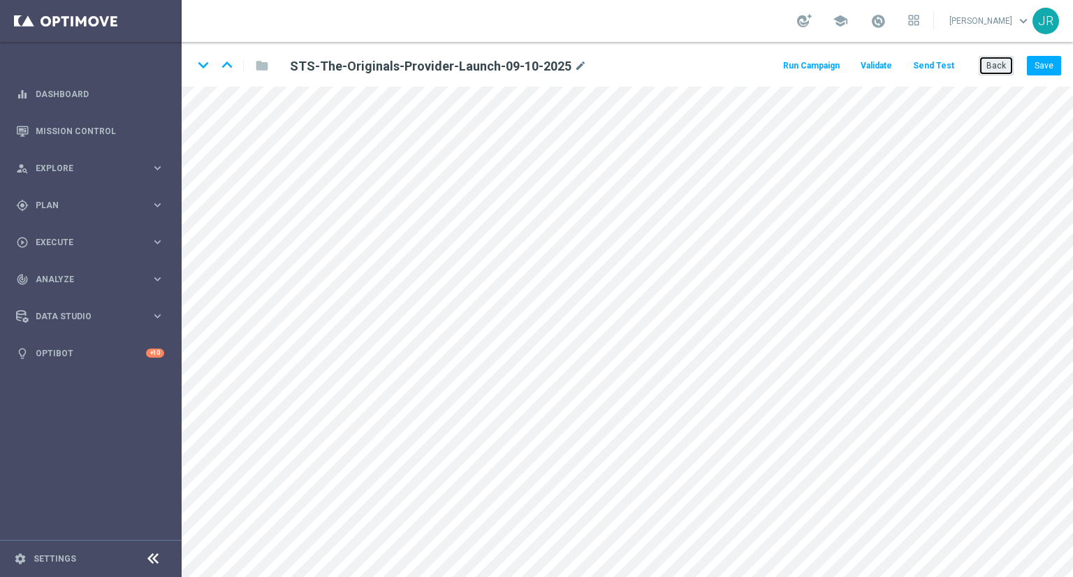
click at [993, 64] on button "Back" at bounding box center [996, 66] width 35 height 20
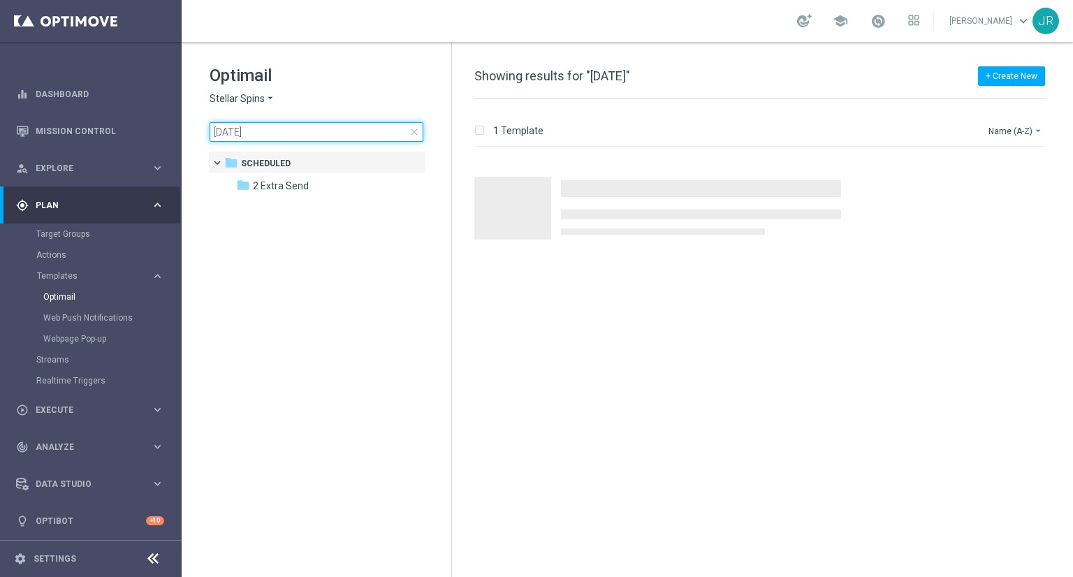
click at [416, 138] on input "09-10-2025" at bounding box center [317, 132] width 214 height 20
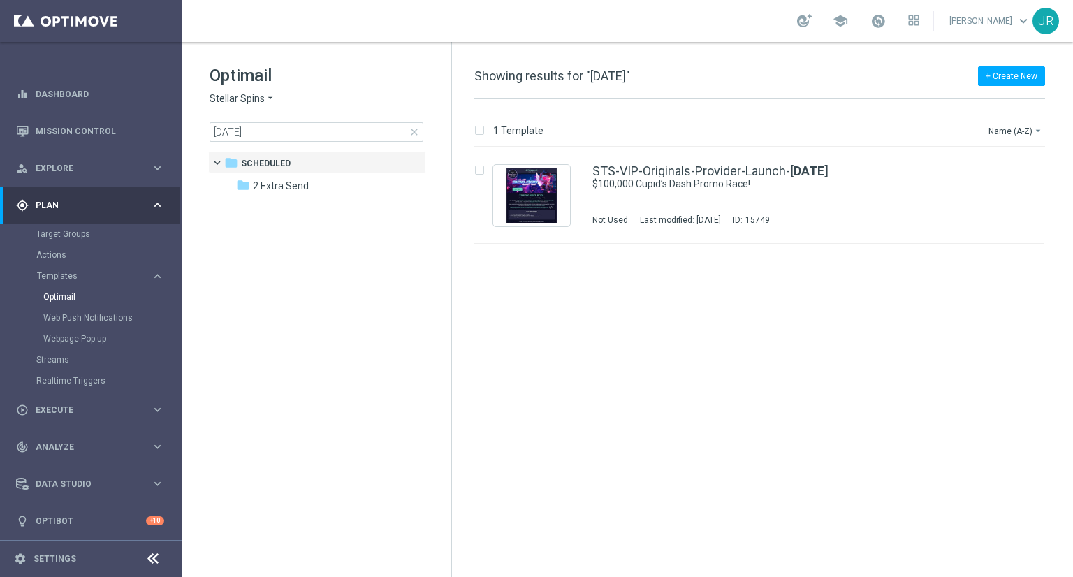
click at [415, 131] on span "close" at bounding box center [414, 131] width 11 height 11
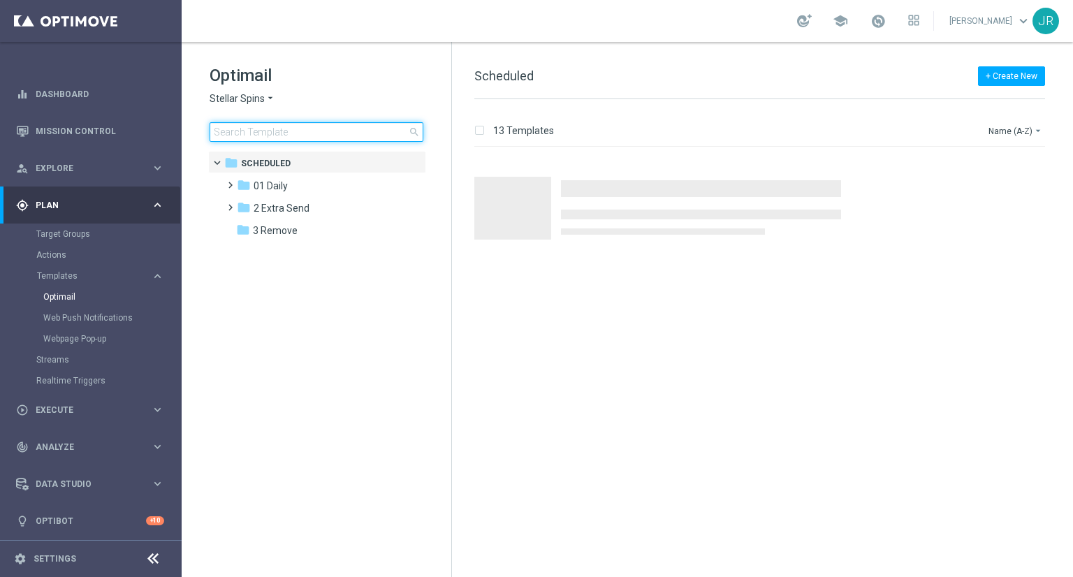
click at [215, 135] on input at bounding box center [317, 132] width 214 height 20
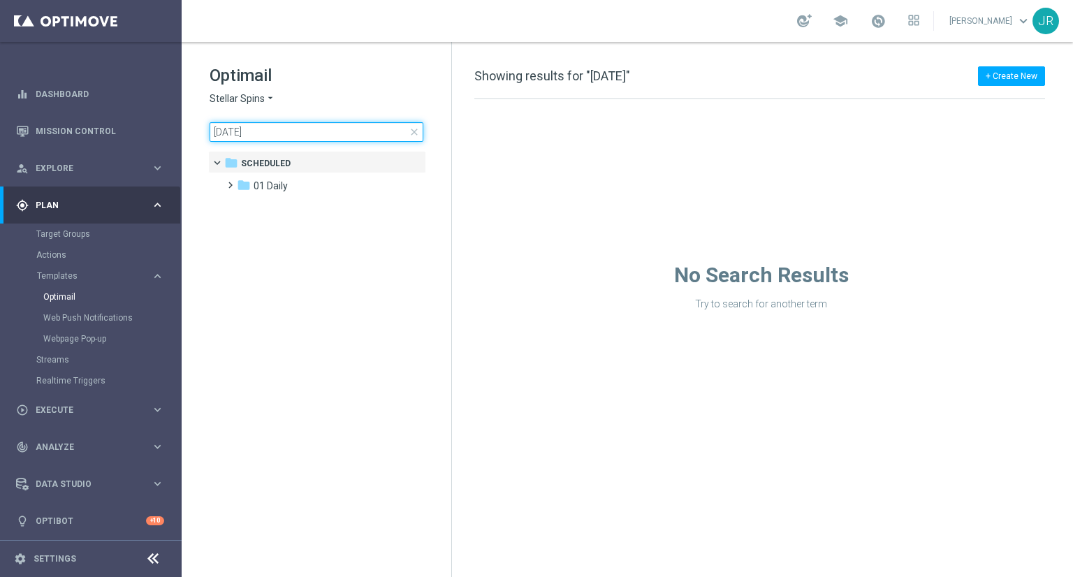
type input "[DATE]"
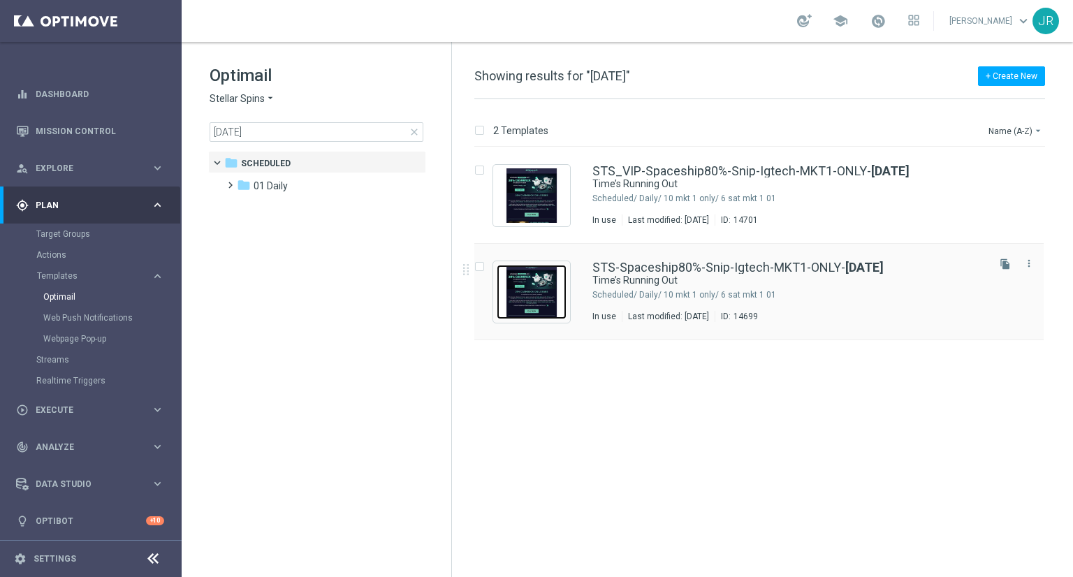
click at [542, 310] on img "Press SPACE to select this row." at bounding box center [532, 292] width 70 height 55
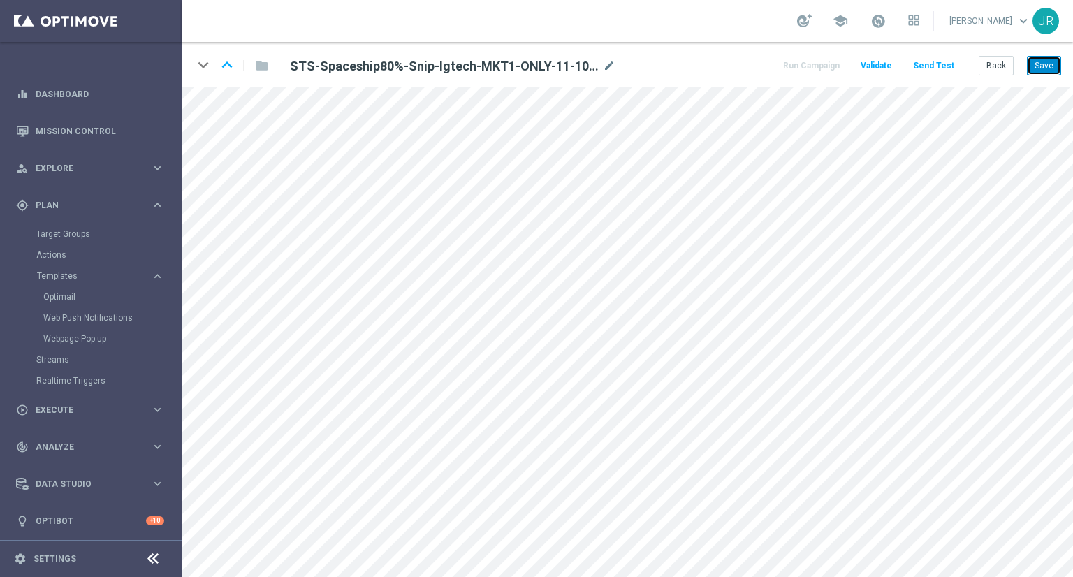
drag, startPoint x: 1043, startPoint y: 68, endPoint x: 1027, endPoint y: 152, distance: 86.1
click at [1043, 68] on button "Save" at bounding box center [1044, 66] width 34 height 20
click at [1046, 62] on button "Save" at bounding box center [1044, 66] width 34 height 20
drag, startPoint x: 1042, startPoint y: 68, endPoint x: 1041, endPoint y: 75, distance: 7.1
click at [1041, 68] on button "Save" at bounding box center [1044, 66] width 34 height 20
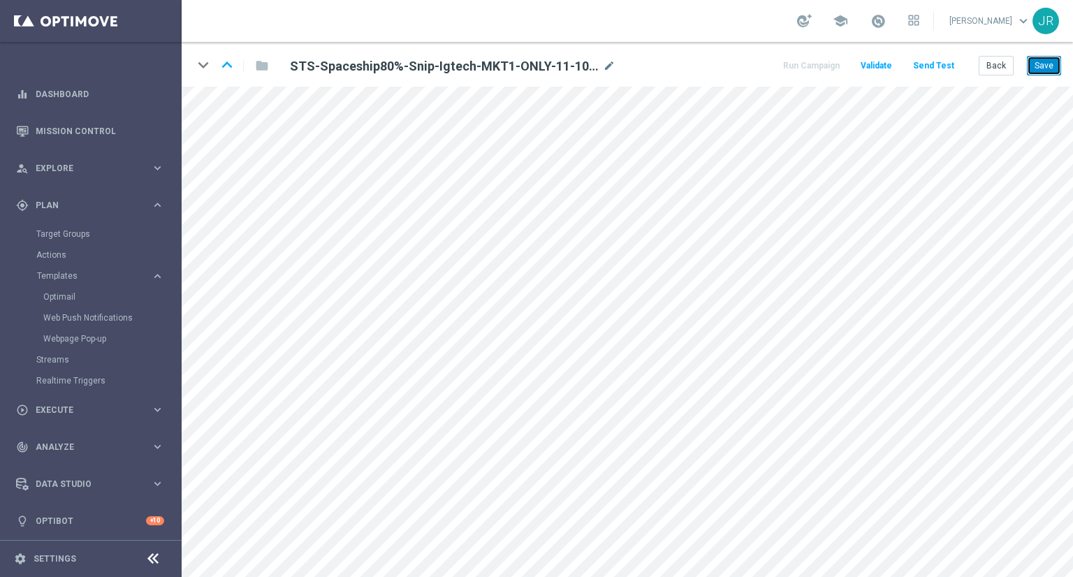
click at [1034, 74] on button "Save" at bounding box center [1044, 66] width 34 height 20
click at [1037, 67] on button "Save" at bounding box center [1044, 66] width 34 height 20
click at [1038, 70] on button "Save" at bounding box center [1044, 66] width 34 height 20
click at [607, 62] on icon "mode_edit" at bounding box center [609, 66] width 13 height 17
drag, startPoint x: 572, startPoint y: 66, endPoint x: 558, endPoint y: 63, distance: 13.6
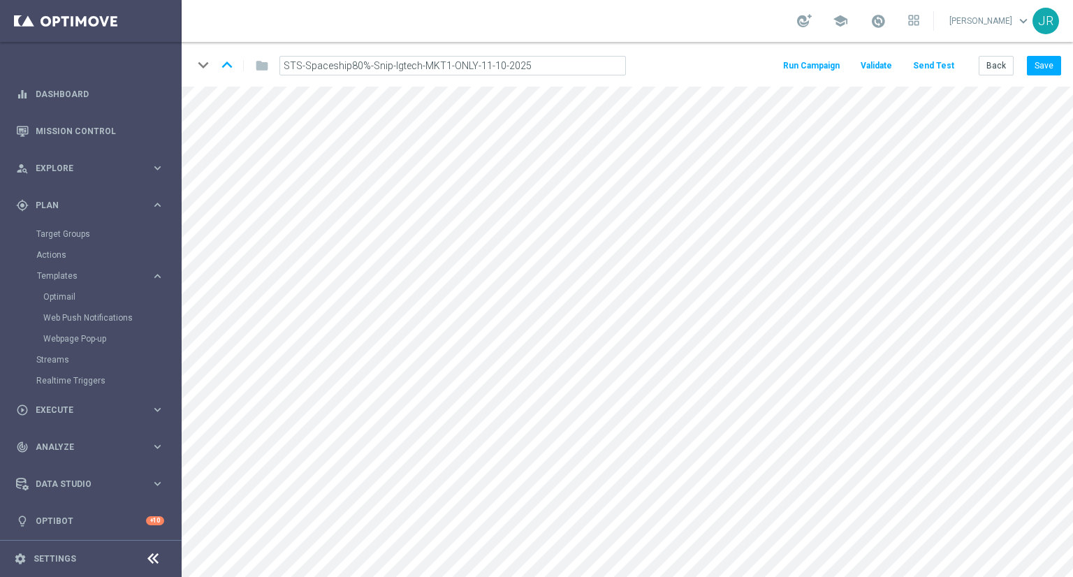
click at [571, 66] on input "STS-Spaceship80%-Snip-Igtech-MKT1-ONLY-11-10-2025" at bounding box center [453, 66] width 347 height 20
click at [556, 62] on input "STS-Spaceship80%-Snip-Igtech-MKT1-ONLY-11-10-2025" at bounding box center [453, 66] width 347 height 20
drag, startPoint x: 556, startPoint y: 62, endPoint x: 245, endPoint y: 63, distance: 311.7
click at [245, 63] on div "keyboard_arrow_down keyboard_arrow_up folder STS-Spaceship80%-Snip-Igtech-MKT1-…" at bounding box center [415, 66] width 444 height 22
click at [1034, 66] on button "Save" at bounding box center [1044, 66] width 34 height 20
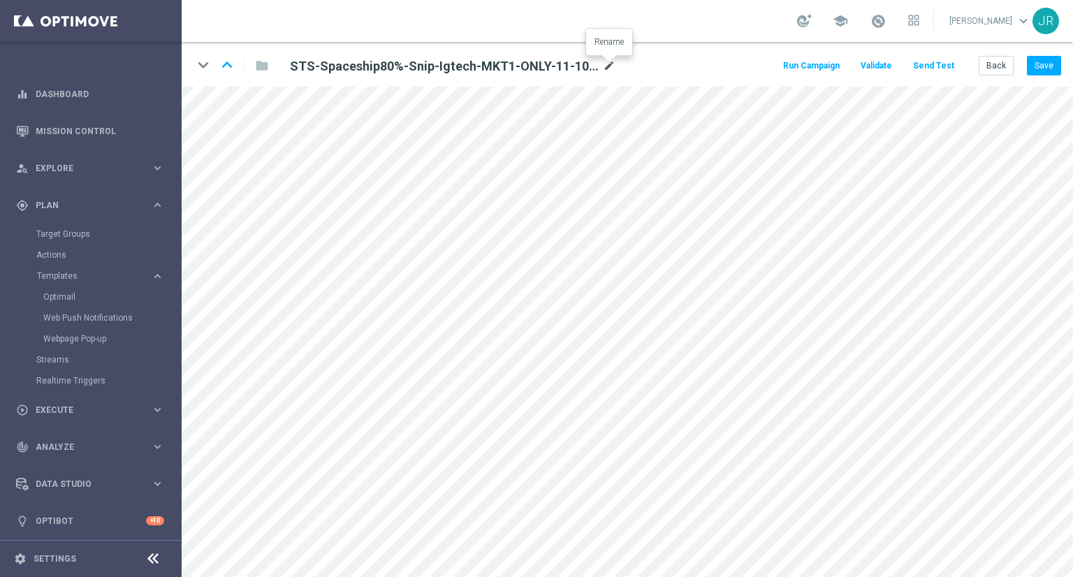
click at [607, 65] on icon "mode_edit" at bounding box center [609, 66] width 13 height 17
click at [567, 64] on input "STS-Spaceship80%-Snip-Igtech-MKT1-ONLY-11-10-2025" at bounding box center [453, 66] width 347 height 20
click at [565, 64] on input "STS-Spaceship80%-Snip-Igtech-MKT1-ONLY-11-10-2025" at bounding box center [453, 66] width 347 height 20
drag, startPoint x: 563, startPoint y: 64, endPoint x: 164, endPoint y: 54, distance: 399.1
click at [164, 54] on main "equalizer Dashboard Mission Control" at bounding box center [536, 288] width 1073 height 577
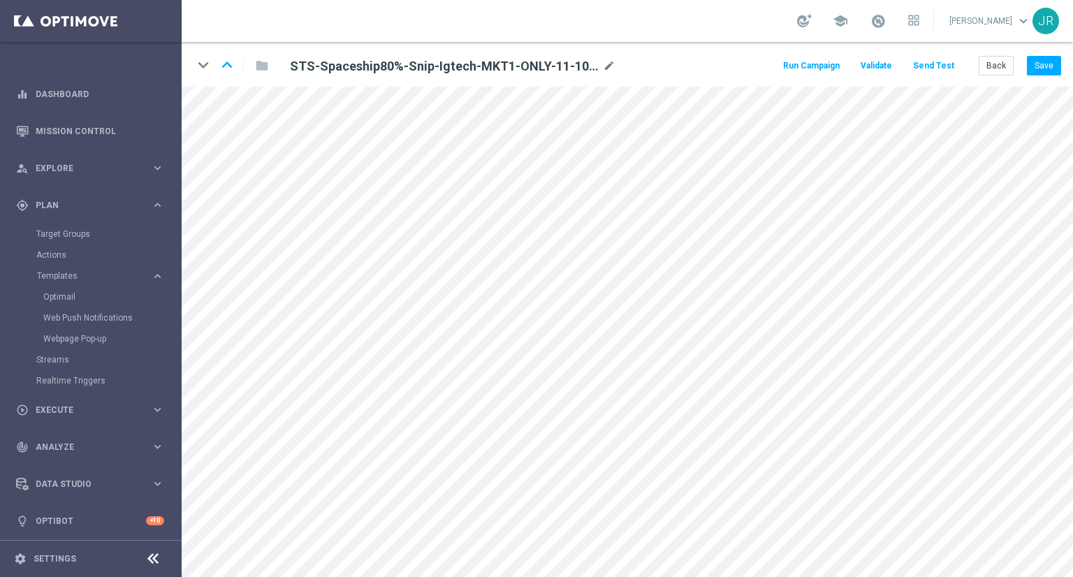
click at [602, 65] on div "STS-Spaceship80%-Snip-Igtech-MKT1-ONLY-11-10-2025 mode_edit" at bounding box center [453, 66] width 326 height 17
click at [612, 65] on icon "mode_edit" at bounding box center [609, 66] width 13 height 17
click at [550, 61] on input "STS-Spaceship80%-Snip-Igtech-MKT1-ONLY-11-10-2025" at bounding box center [453, 66] width 347 height 20
click at [550, 64] on input "STS-Spaceship80%-Snip-Igtech-MKT1-ONLY-11-10-2025" at bounding box center [453, 66] width 347 height 20
drag, startPoint x: 550, startPoint y: 64, endPoint x: 472, endPoint y: 67, distance: 77.6
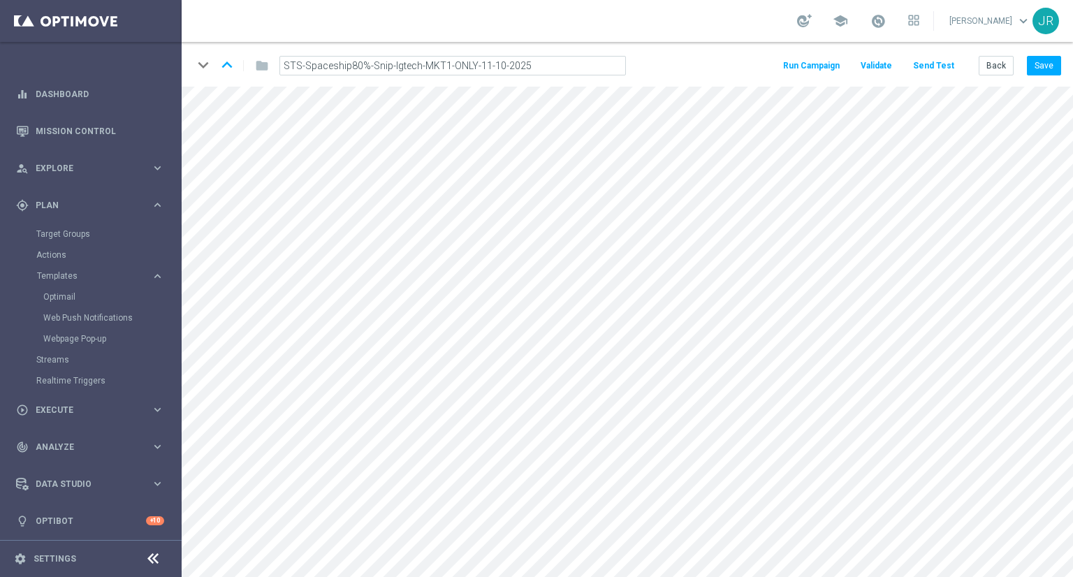
click at [472, 67] on input "STS-Spaceship80%-Snip-Igtech-MKT1-ONLY-11-10-2025" at bounding box center [453, 66] width 347 height 20
click at [1038, 67] on button "Save" at bounding box center [1044, 66] width 34 height 20
click at [1045, 67] on button "Save" at bounding box center [1044, 66] width 34 height 20
click at [1036, 71] on button "Save" at bounding box center [1044, 66] width 34 height 20
click at [1043, 71] on button "Save" at bounding box center [1044, 66] width 34 height 20
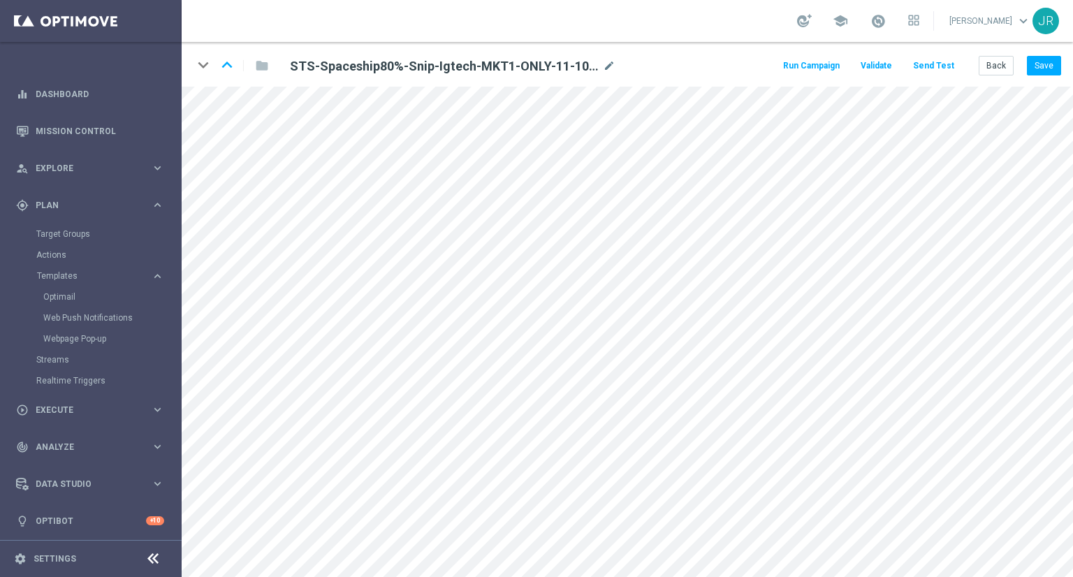
click at [932, 66] on button "Send Test" at bounding box center [933, 66] width 45 height 19
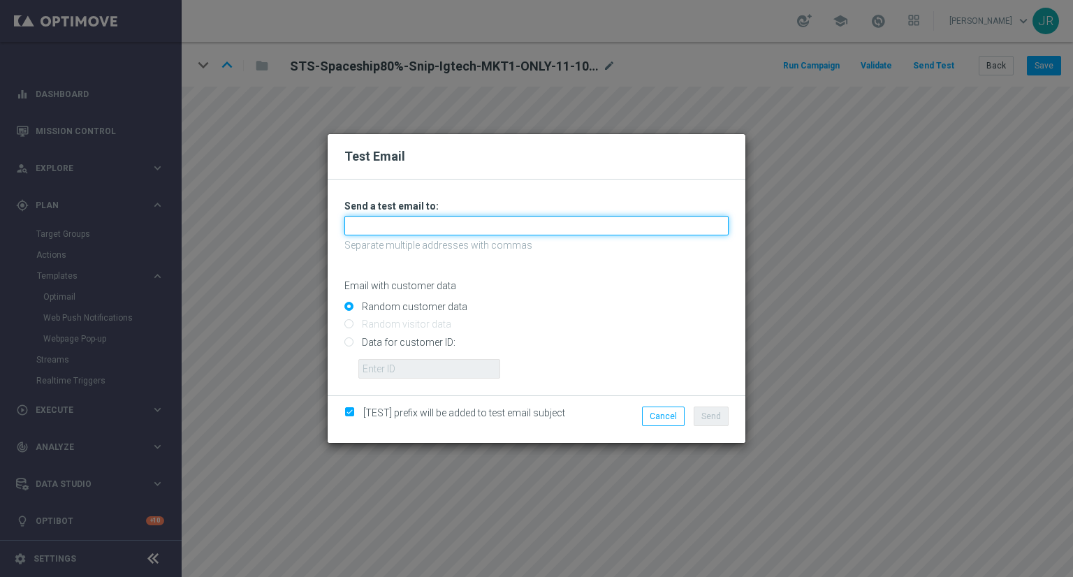
click at [430, 224] on input "text" at bounding box center [537, 226] width 384 height 20
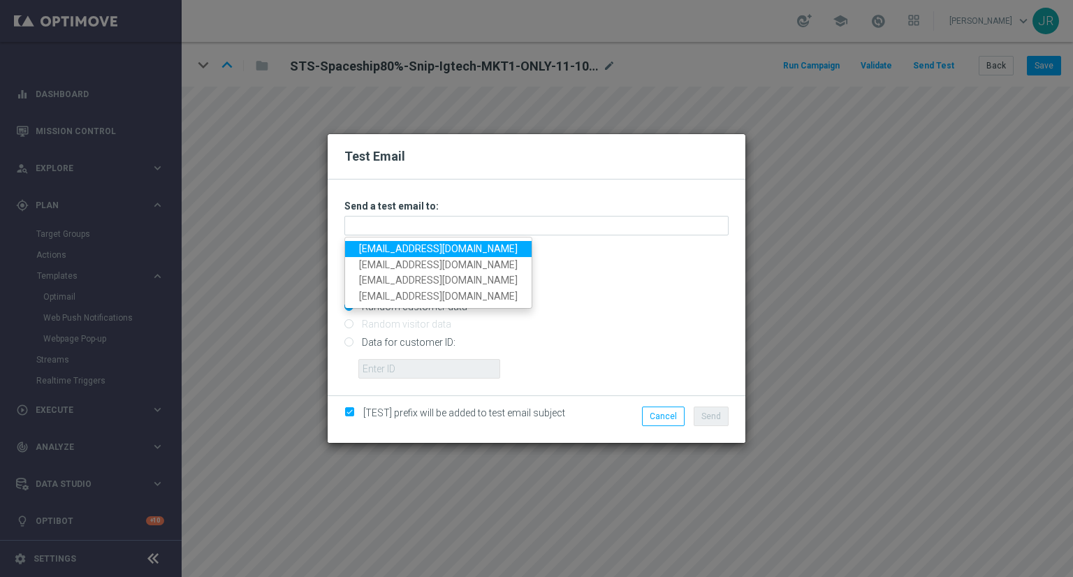
click at [391, 245] on link "testingalltesting@gmail.com" at bounding box center [438, 249] width 187 height 16
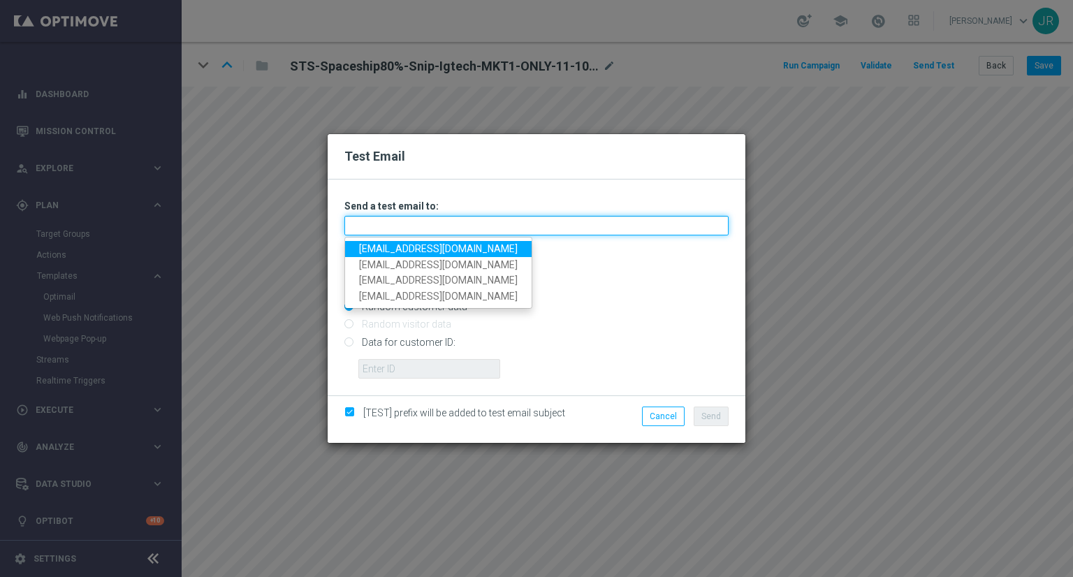
type input "testingalltesting@gmail.com"
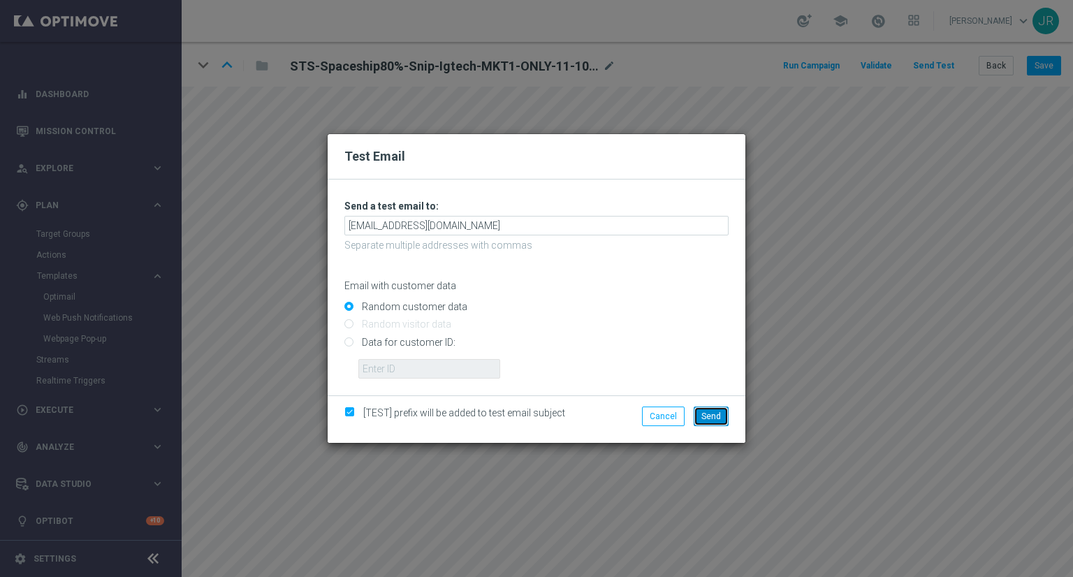
click at [723, 409] on button "Send" at bounding box center [711, 417] width 35 height 20
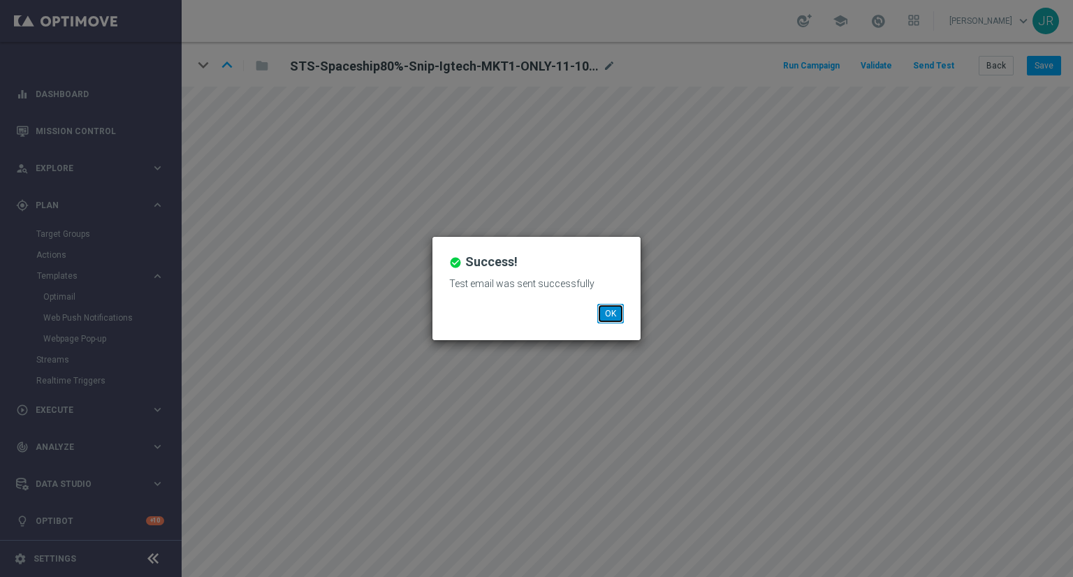
drag, startPoint x: 609, startPoint y: 313, endPoint x: 595, endPoint y: 311, distance: 14.1
click at [604, 311] on button "OK" at bounding box center [610, 314] width 27 height 20
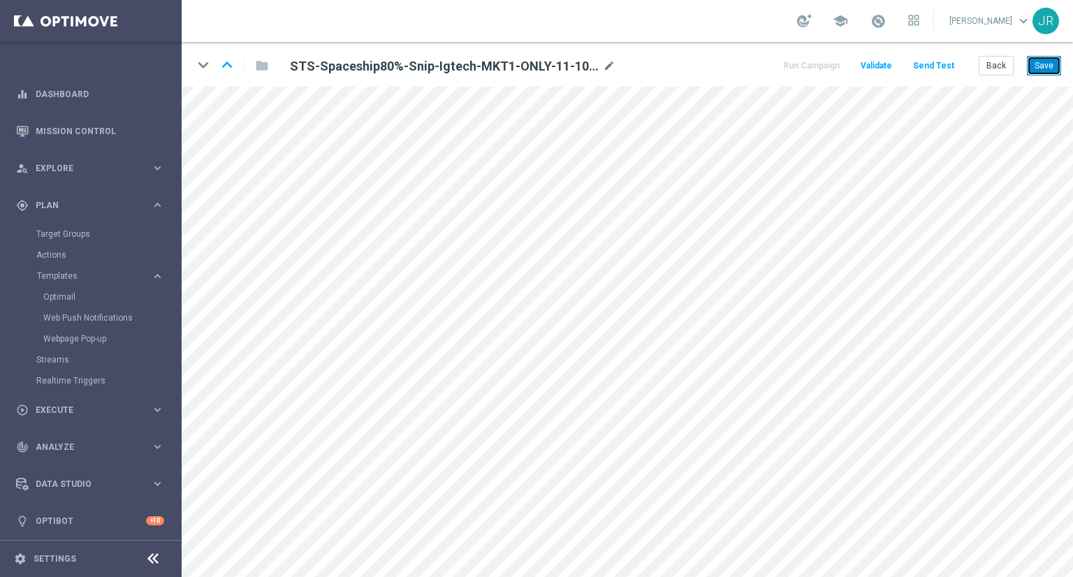
drag, startPoint x: 1043, startPoint y: 67, endPoint x: 1052, endPoint y: 82, distance: 17.6
click at [1043, 67] on button "Save" at bounding box center [1044, 66] width 34 height 20
click at [1041, 64] on button "Save" at bounding box center [1044, 66] width 34 height 20
click at [932, 63] on button "Send Test" at bounding box center [933, 66] width 45 height 19
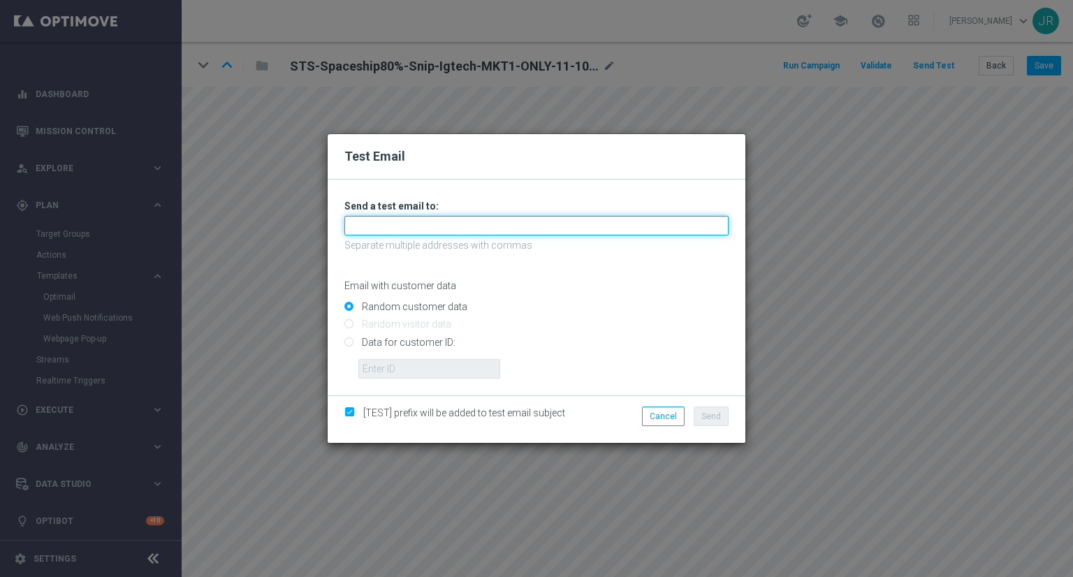
drag, startPoint x: 396, startPoint y: 223, endPoint x: 382, endPoint y: 236, distance: 19.3
click at [396, 223] on input "text" at bounding box center [537, 226] width 384 height 20
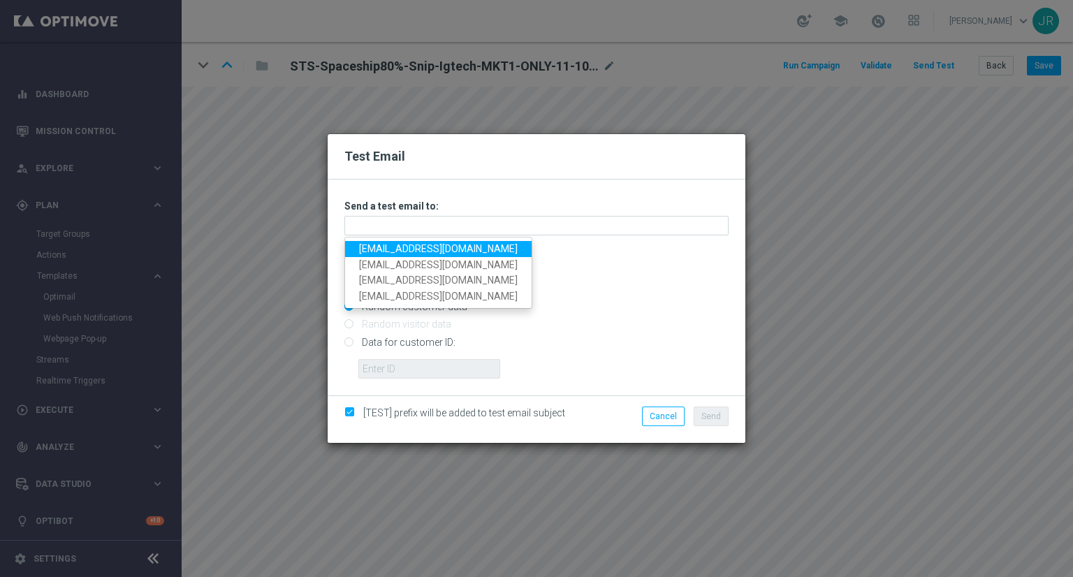
drag, startPoint x: 375, startPoint y: 244, endPoint x: 406, endPoint y: 269, distance: 39.7
click at [375, 244] on link "testingalltesting@gmail.com" at bounding box center [438, 249] width 187 height 16
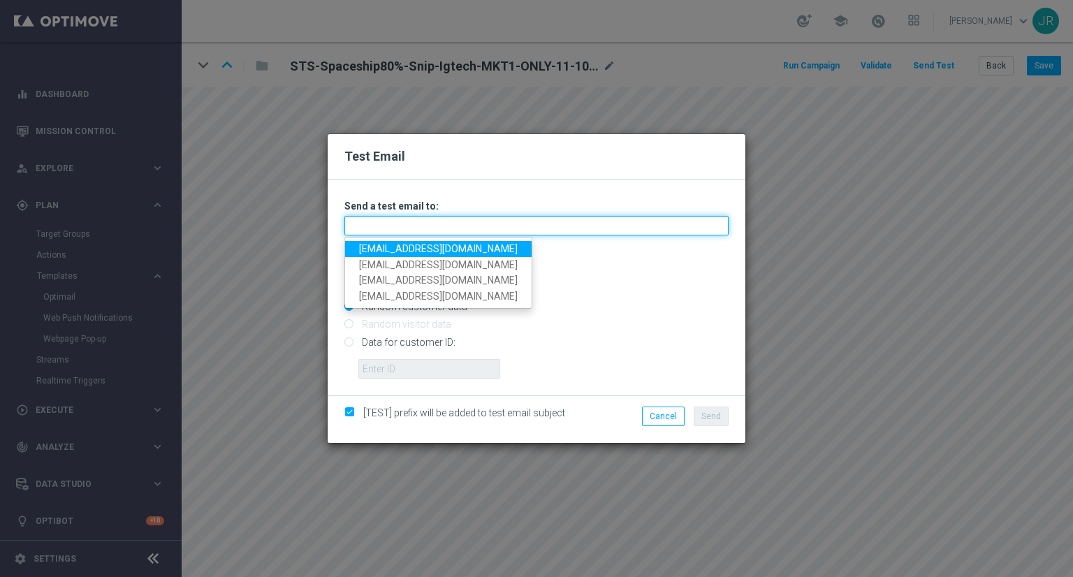
type input "testingalltesting@gmail.com"
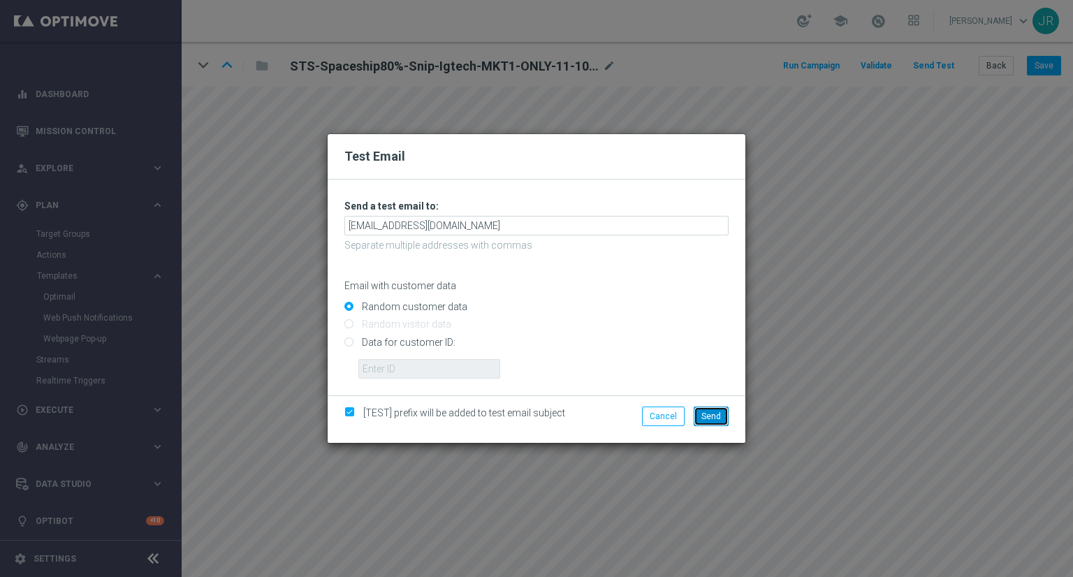
click at [707, 419] on span "Send" at bounding box center [712, 417] width 20 height 10
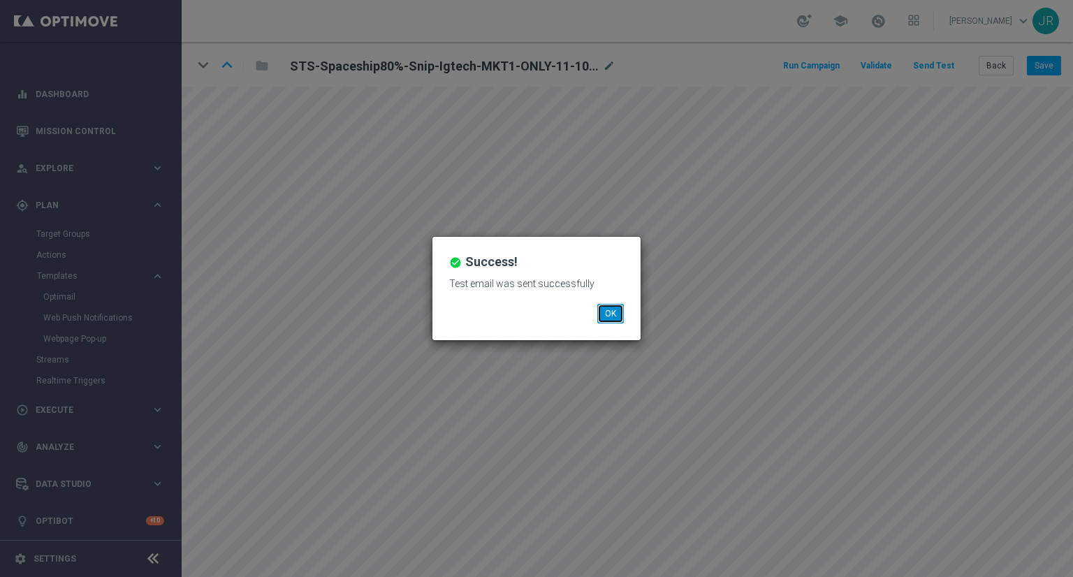
click at [607, 307] on button "OK" at bounding box center [610, 314] width 27 height 20
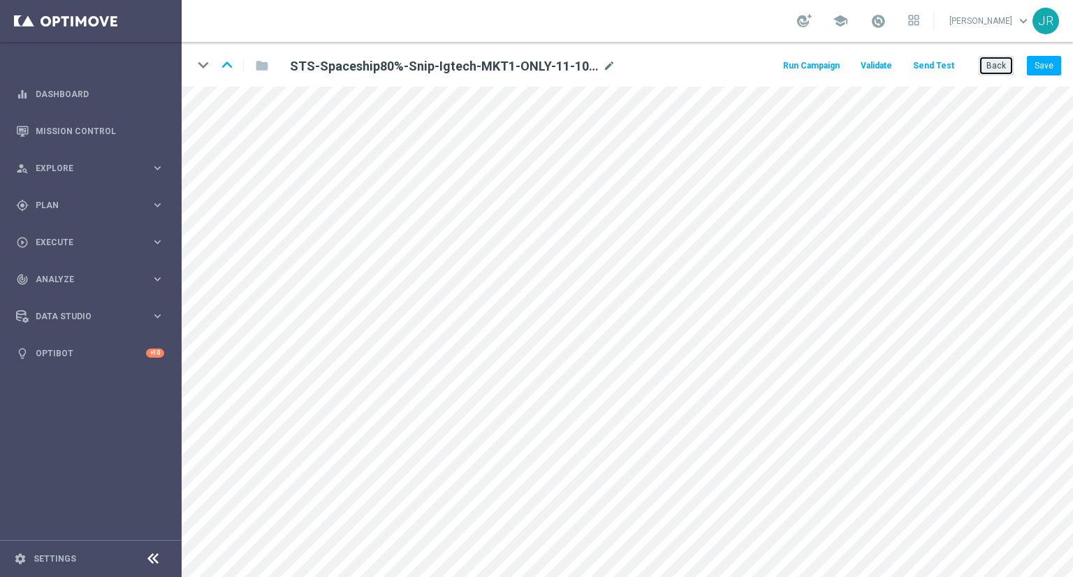
click at [1003, 70] on button "Back" at bounding box center [996, 66] width 35 height 20
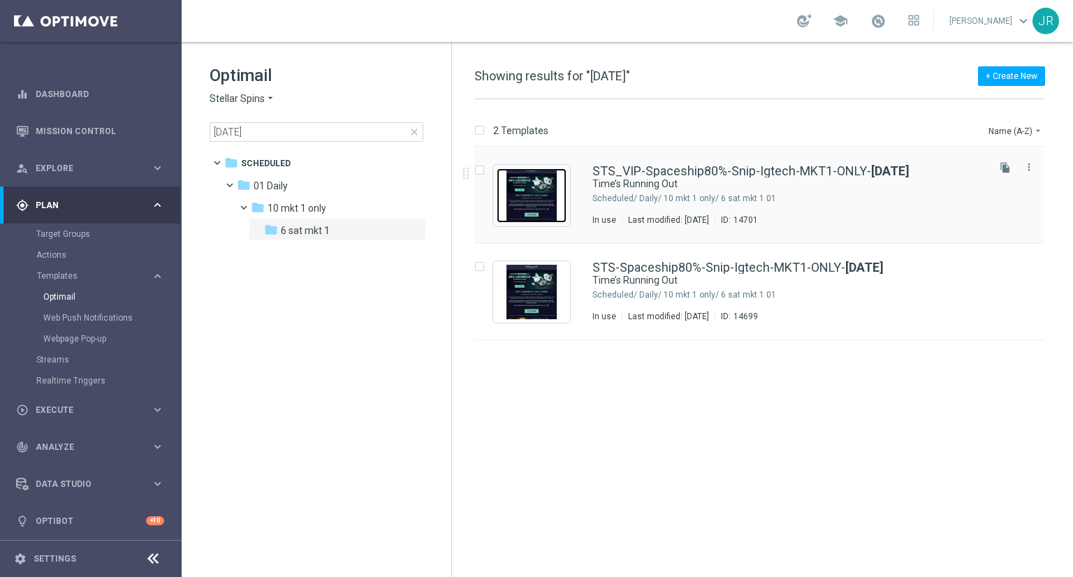
click at [563, 200] on img "Press SPACE to select this row." at bounding box center [532, 195] width 70 height 55
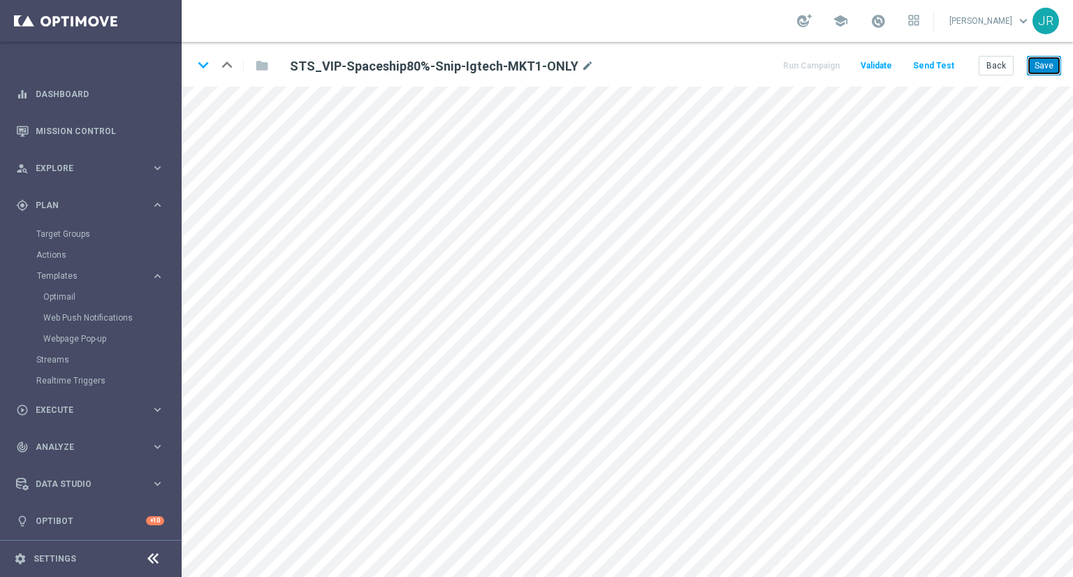
click at [1046, 72] on button "Save" at bounding box center [1044, 66] width 34 height 20
click at [1044, 68] on button "Save" at bounding box center [1044, 66] width 34 height 20
click at [1051, 64] on button "Save" at bounding box center [1044, 66] width 34 height 20
click at [581, 66] on icon "mode_edit" at bounding box center [587, 66] width 13 height 17
click at [496, 65] on input "STS_VIP-Spaceship80%-Snip-Igtech-MKT1-ONLY" at bounding box center [453, 66] width 347 height 20
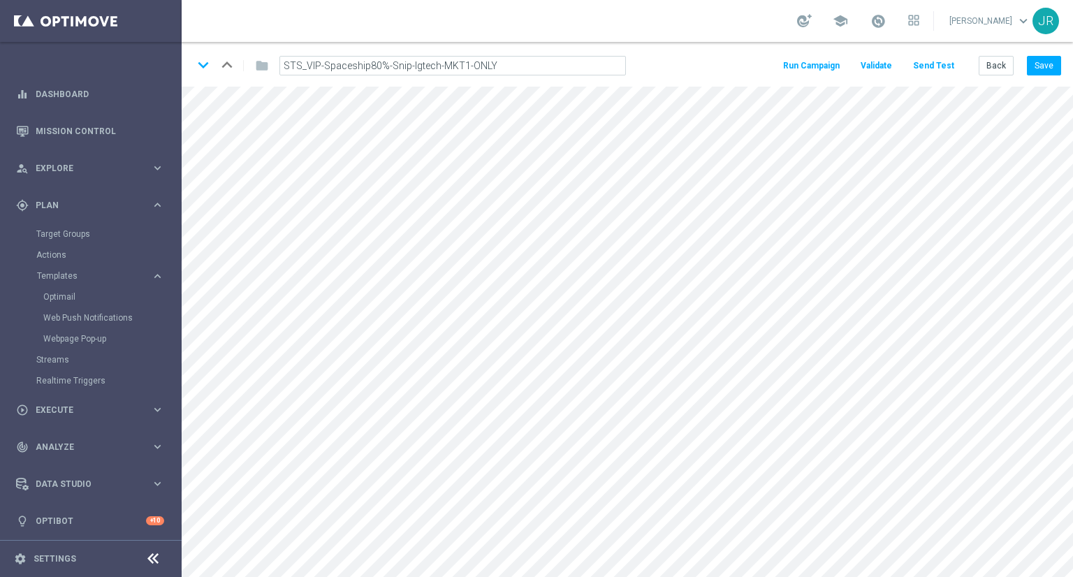
drag, startPoint x: 514, startPoint y: 62, endPoint x: 313, endPoint y: 61, distance: 201.3
click at [313, 61] on input "STS_VIP-Spaceship80%-Snip-Igtech-MKT1-ONLY" at bounding box center [453, 66] width 347 height 20
click at [581, 67] on icon "mode_edit" at bounding box center [587, 66] width 13 height 17
click at [556, 69] on input "STS_VIP-Spaceship80%-Snip-Igtech-MKT1-ONLY" at bounding box center [453, 66] width 347 height 20
click at [531, 68] on input "STS_VIP-Spaceship80%-Snip-Igtech-MKT1-ONLY" at bounding box center [453, 66] width 347 height 20
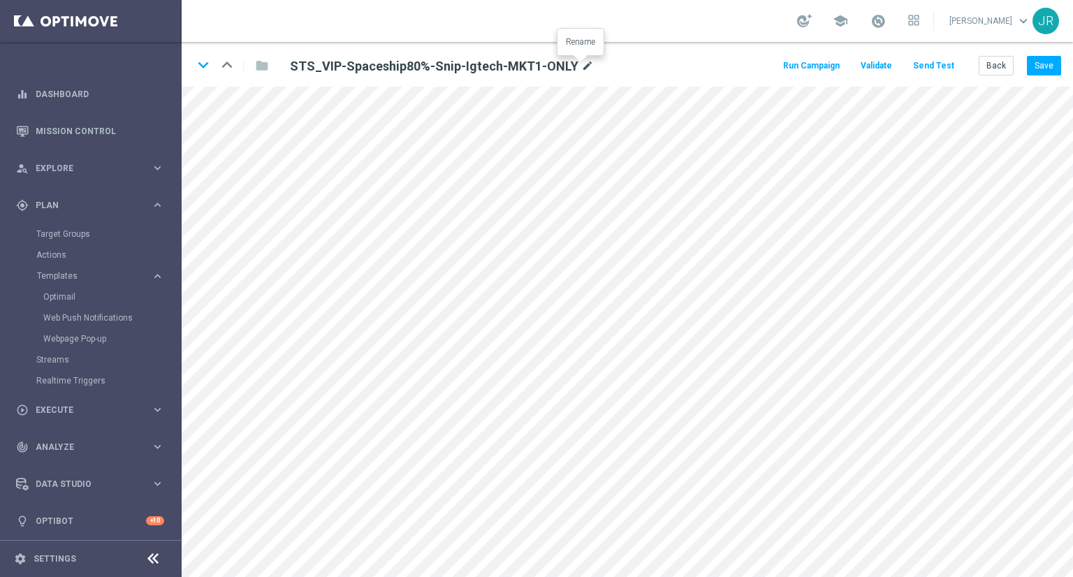
click at [581, 59] on icon "mode_edit" at bounding box center [587, 66] width 13 height 17
click at [542, 71] on input "STS_VIP-Spaceship80%-Snip-Igtech-MKT1-ONLY" at bounding box center [453, 66] width 347 height 20
click at [493, 64] on input "STS_VIP-Spaceship80%-Snip-Igtech-MKT1-ONLY--11-10-2025" at bounding box center [453, 66] width 347 height 20
type input "STS_VIP-Spaceship80%-Snip-Igtech-MKT1-ONLY-11-10-2025"
click at [1040, 65] on button "Save" at bounding box center [1044, 66] width 34 height 20
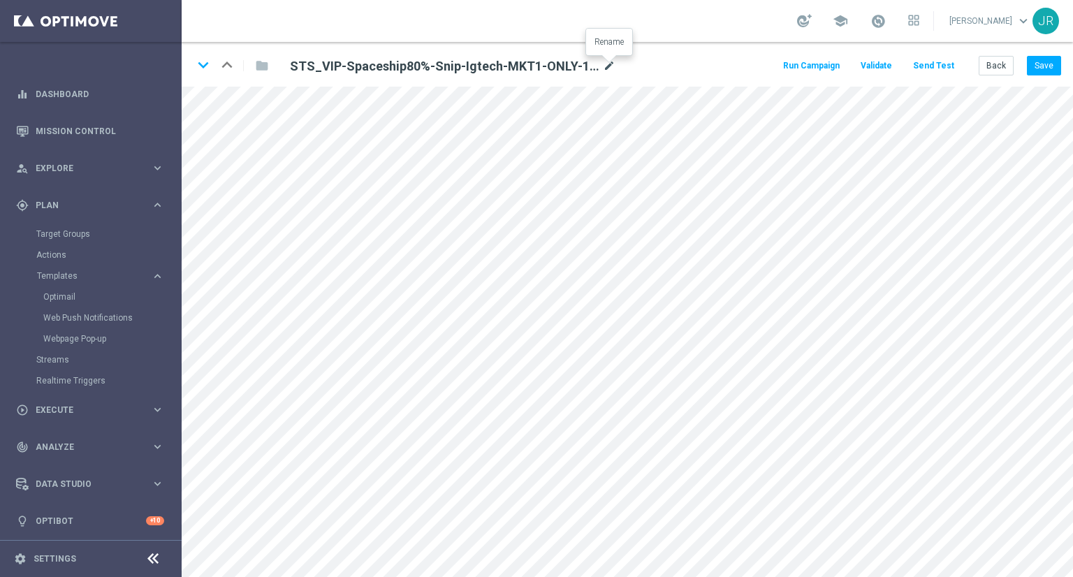
click at [610, 68] on icon "mode_edit" at bounding box center [609, 66] width 13 height 17
click at [568, 60] on input "STS_VIP-Spaceship80%-Snip-Igtech-MKT1-ONLY-11-10-2025" at bounding box center [453, 66] width 347 height 20
click at [1053, 66] on button "Save" at bounding box center [1044, 66] width 34 height 20
click at [609, 66] on icon "mode_edit" at bounding box center [609, 66] width 13 height 17
click at [542, 68] on input "STS_VIP-Spaceship80%-Snip-Igtech-MKT1-ONLY-11-10-2025" at bounding box center [453, 66] width 347 height 20
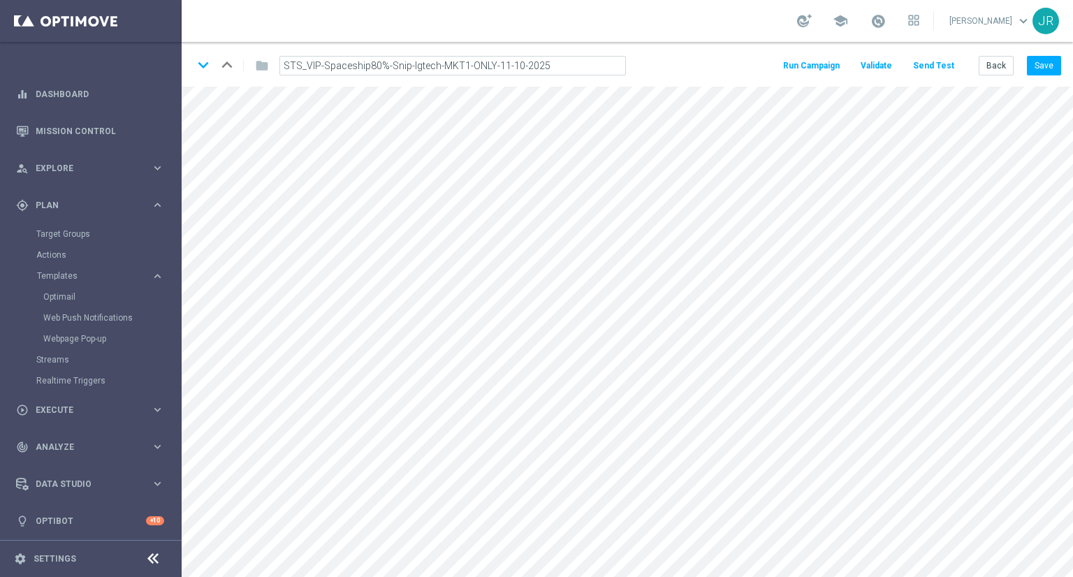
drag, startPoint x: 550, startPoint y: 64, endPoint x: 274, endPoint y: 73, distance: 276.2
click at [274, 73] on div "STS_VIP-Spaceship80%-Snip-Igtech-MKT1-ONLY-11-10-2025" at bounding box center [453, 66] width 368 height 20
click at [1033, 71] on button "Save" at bounding box center [1044, 66] width 34 height 20
click at [1056, 75] on div "keyboard_arrow_down keyboard_arrow_up folder STS_VIP-Spaceship80%-Snip-Igtech-M…" at bounding box center [628, 64] width 892 height 45
click at [1048, 69] on button "Save" at bounding box center [1044, 66] width 34 height 20
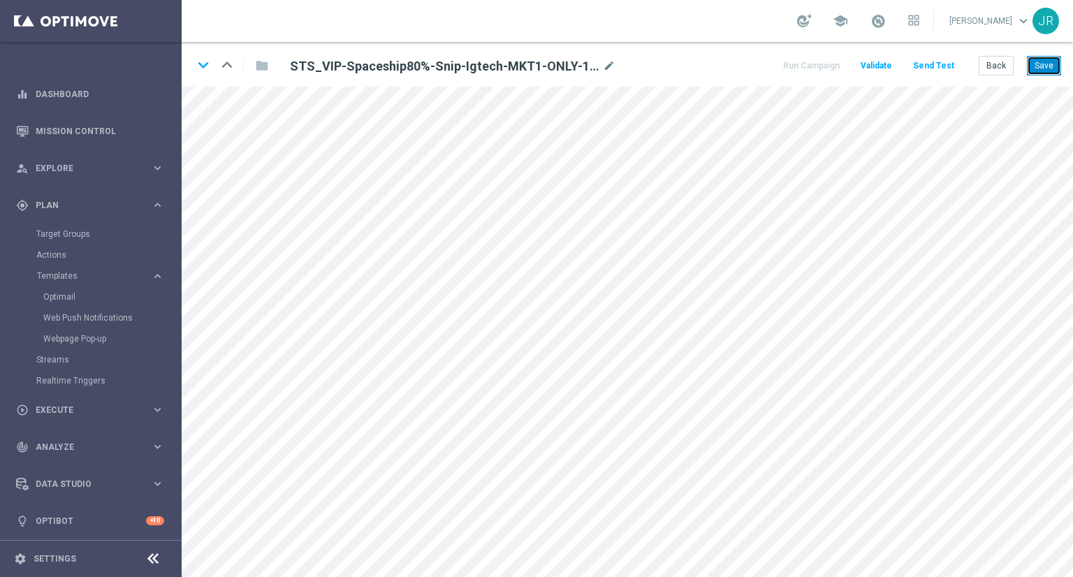
click at [1043, 65] on button "Save" at bounding box center [1044, 66] width 34 height 20
click at [1040, 67] on button "Save" at bounding box center [1044, 66] width 34 height 20
click at [950, 61] on button "Send Test" at bounding box center [933, 66] width 45 height 19
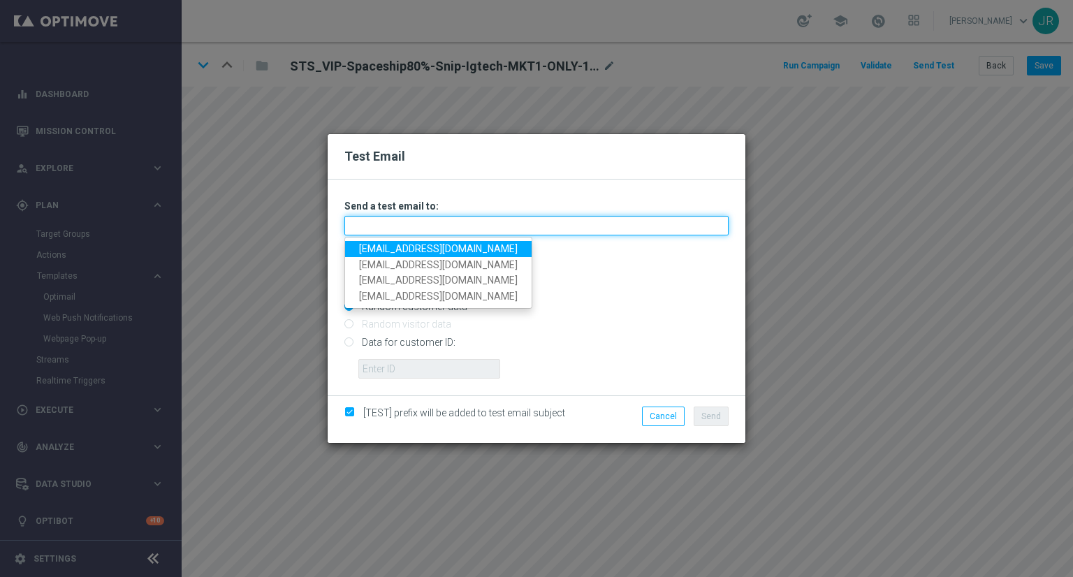
click at [393, 223] on input "text" at bounding box center [537, 226] width 384 height 20
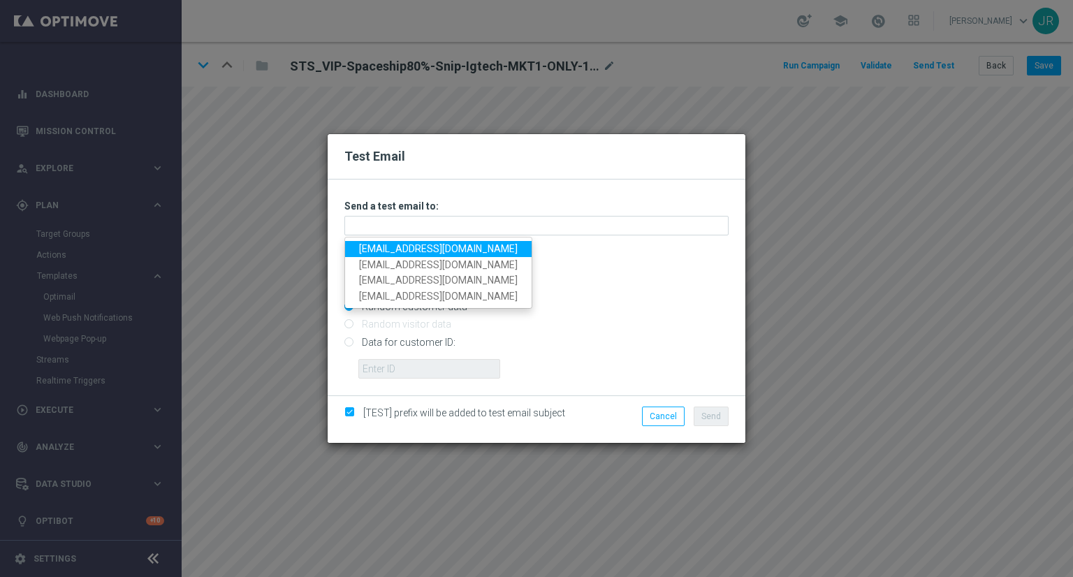
click at [383, 245] on link "testingalltesting@gmail.com" at bounding box center [438, 249] width 187 height 16
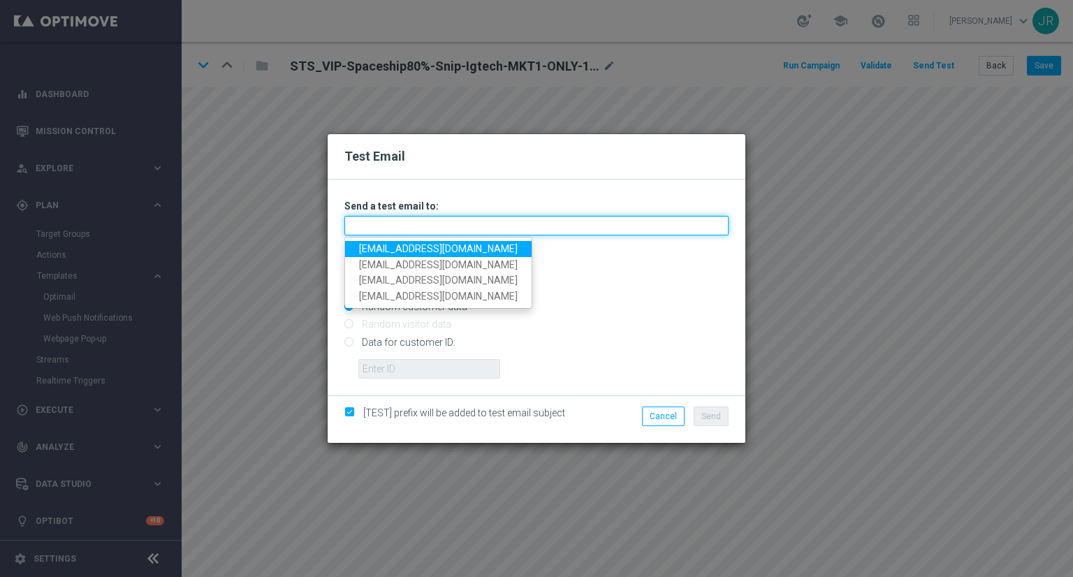
type input "testingalltesting@gmail.com"
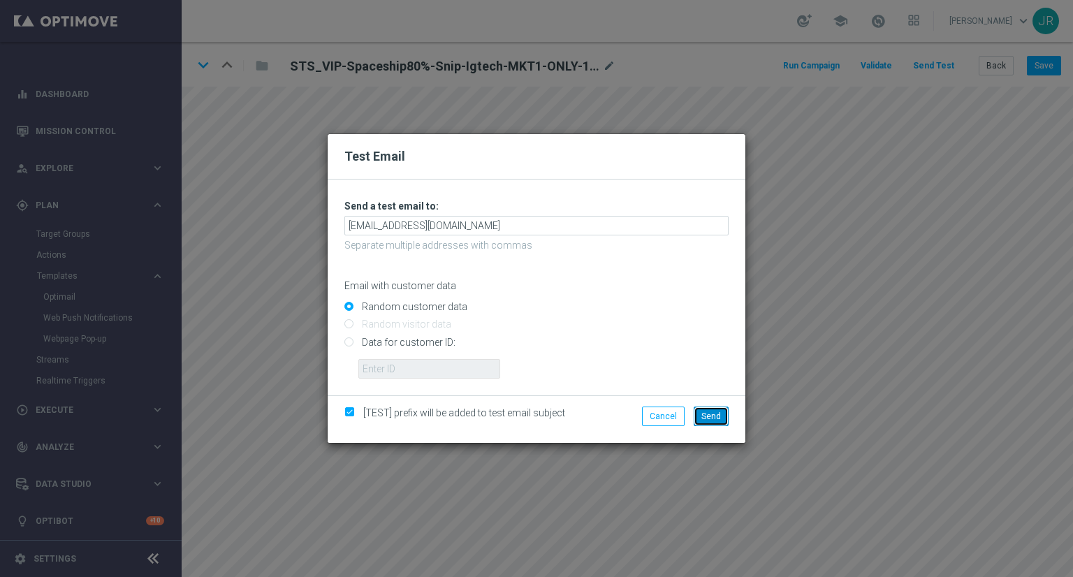
click at [704, 415] on span "Send" at bounding box center [712, 417] width 20 height 10
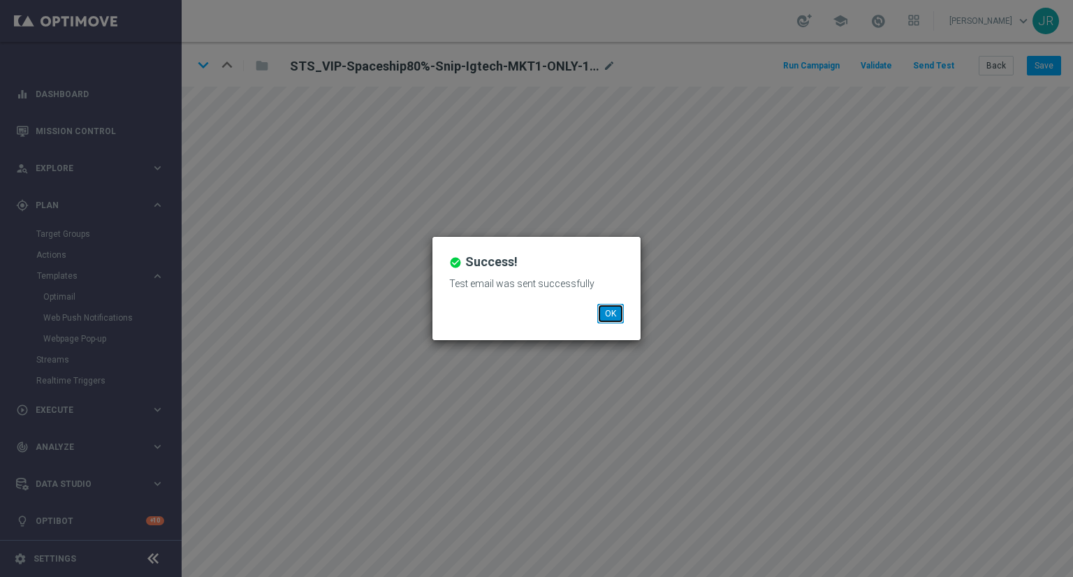
click at [618, 312] on button "OK" at bounding box center [610, 314] width 27 height 20
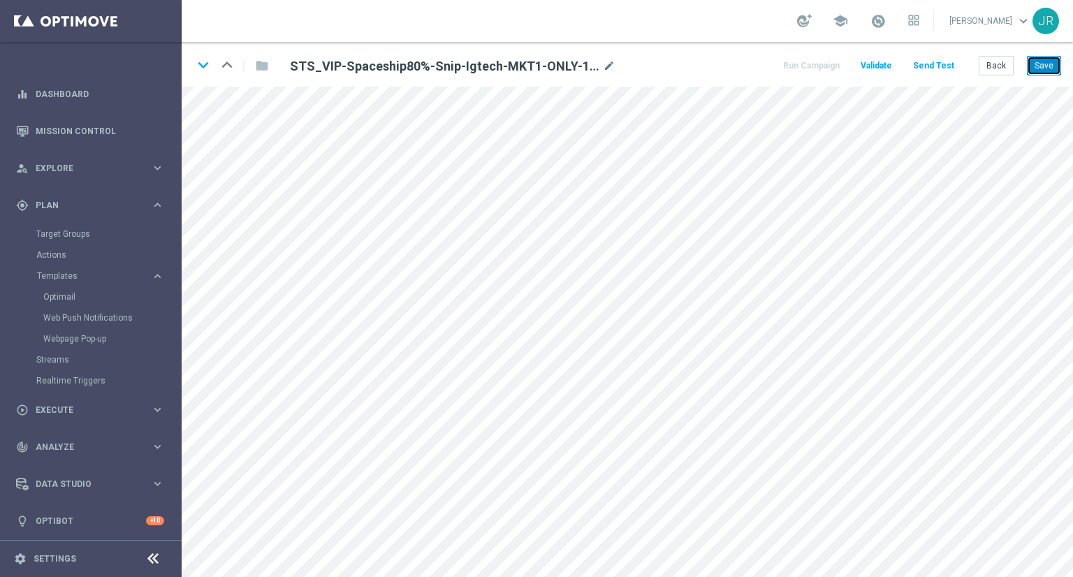
click at [1043, 71] on button "Save" at bounding box center [1044, 66] width 34 height 20
click at [1055, 65] on button "Save" at bounding box center [1044, 66] width 34 height 20
click at [945, 64] on button "Send Test" at bounding box center [933, 66] width 45 height 19
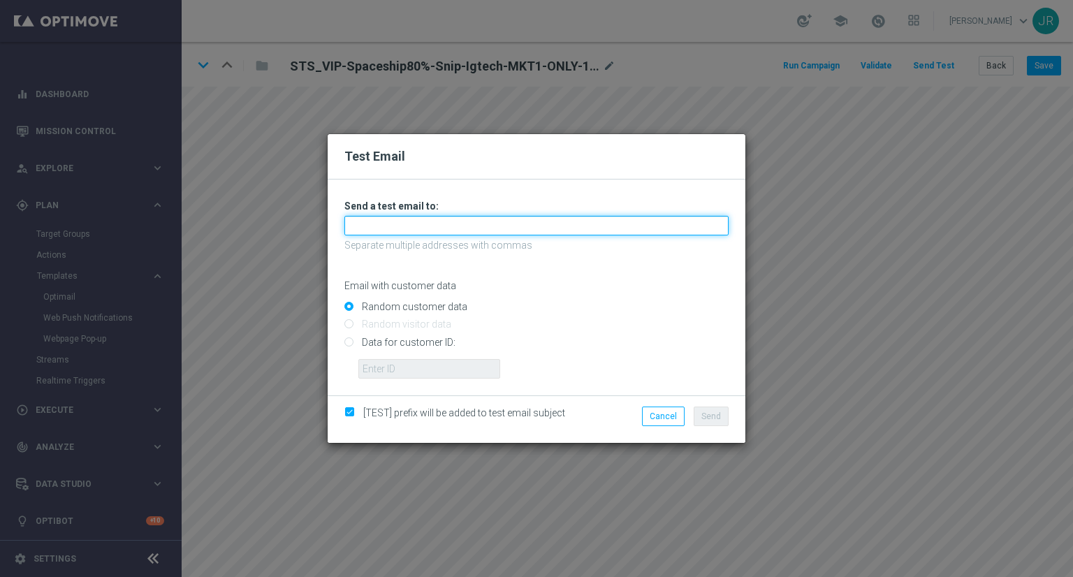
drag, startPoint x: 382, startPoint y: 224, endPoint x: 377, endPoint y: 236, distance: 12.8
click at [382, 225] on input "text" at bounding box center [537, 226] width 384 height 20
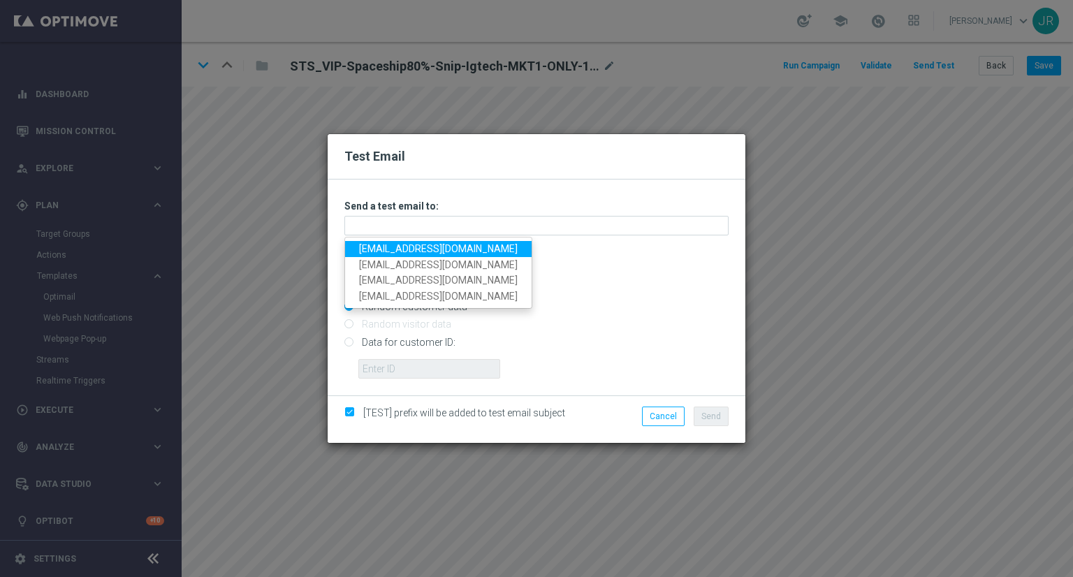
click at [370, 249] on link "testingalltesting@gmail.com" at bounding box center [438, 249] width 187 height 16
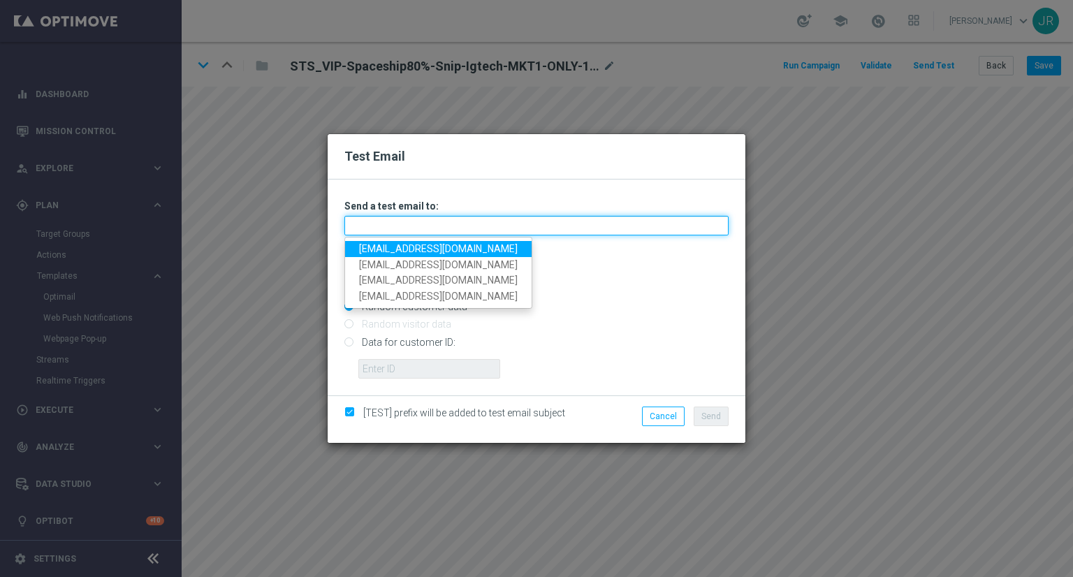
type input "testingalltesting@gmail.com"
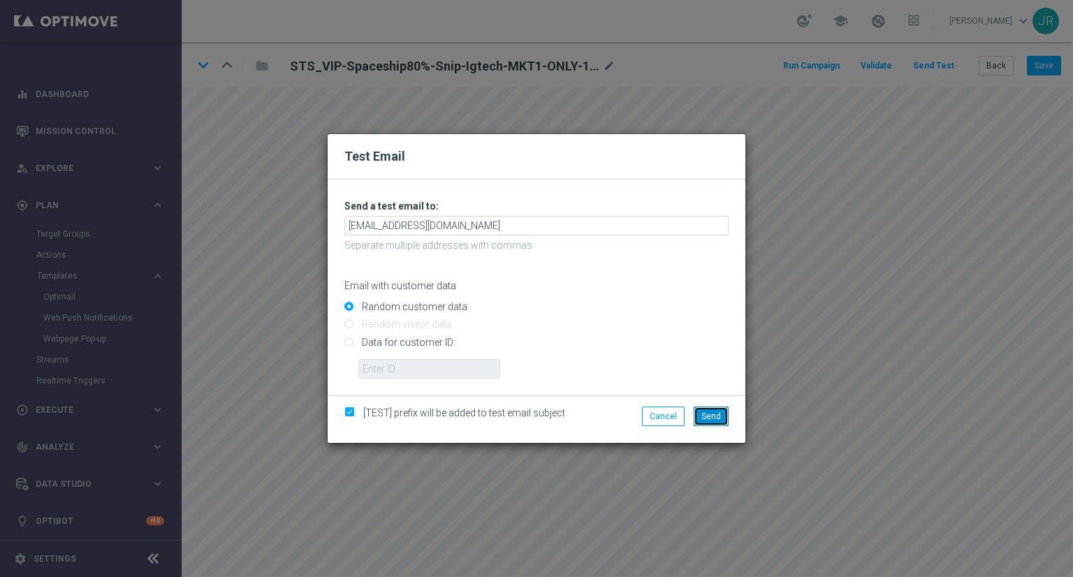
click at [714, 417] on span "Send" at bounding box center [712, 417] width 20 height 10
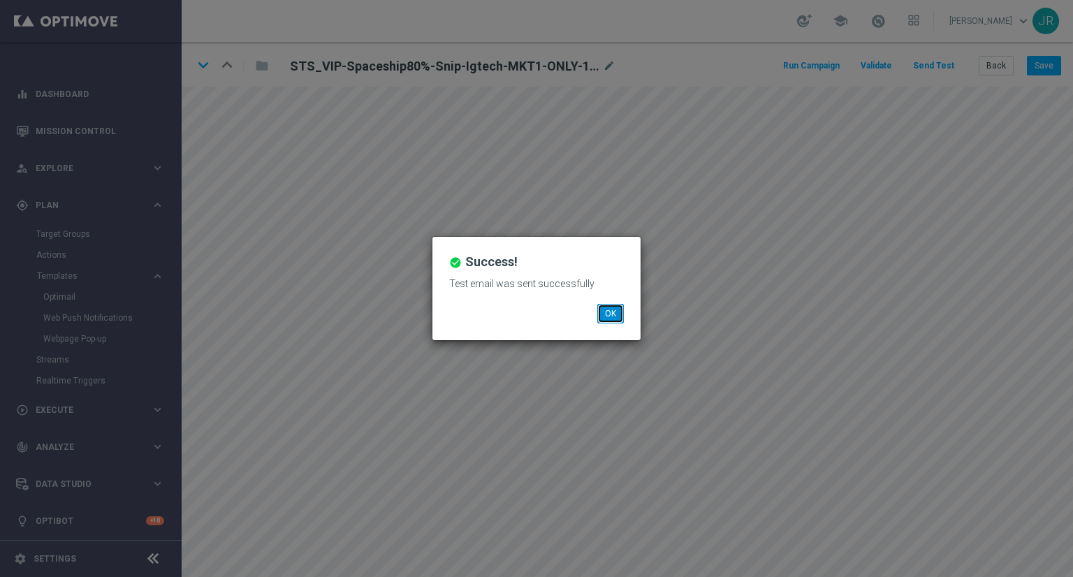
click at [602, 304] on button "OK" at bounding box center [610, 314] width 27 height 20
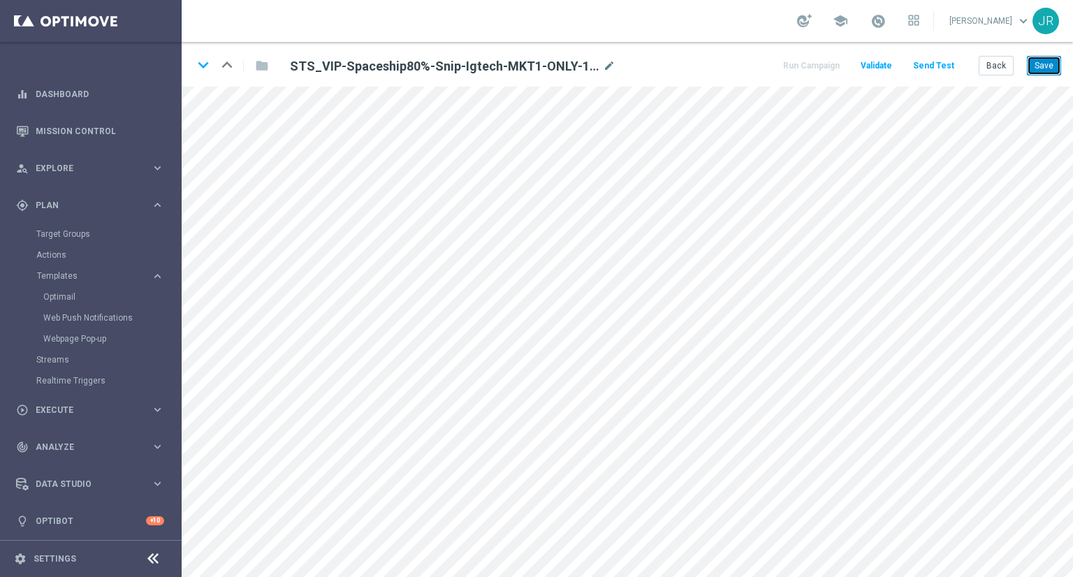
click at [1045, 66] on button "Save" at bounding box center [1044, 66] width 34 height 20
click at [1035, 61] on button "Save" at bounding box center [1044, 66] width 34 height 20
click at [1048, 68] on button "Save" at bounding box center [1044, 66] width 34 height 20
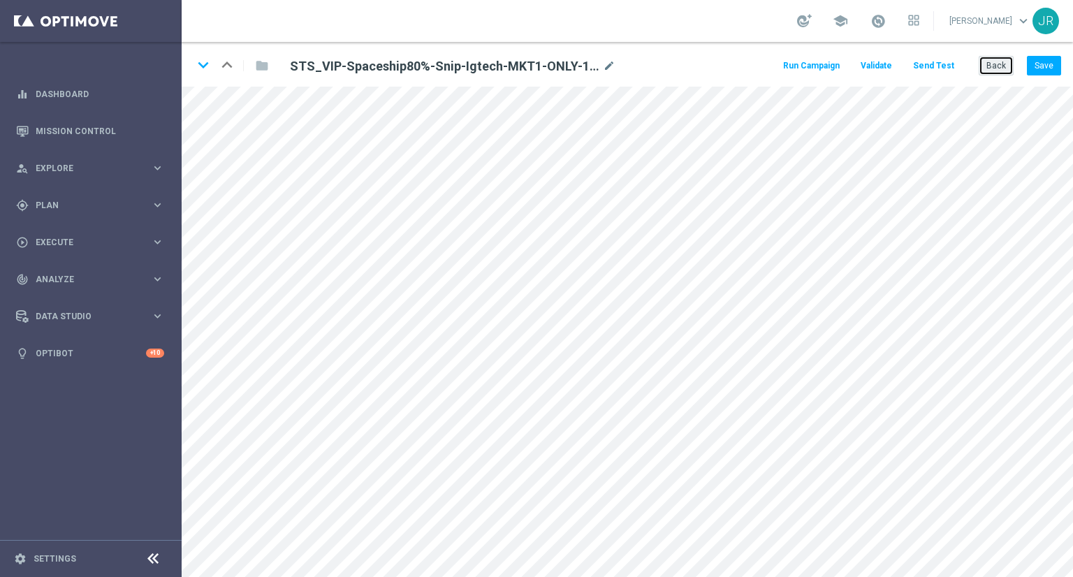
click at [1004, 64] on button "Back" at bounding box center [996, 66] width 35 height 20
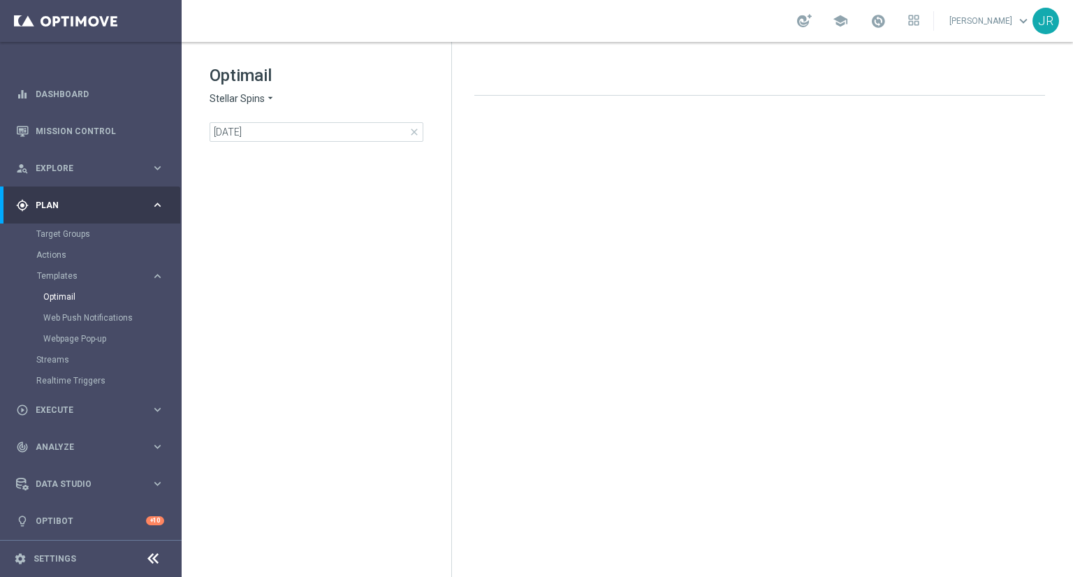
click at [412, 136] on span "close" at bounding box center [414, 131] width 11 height 11
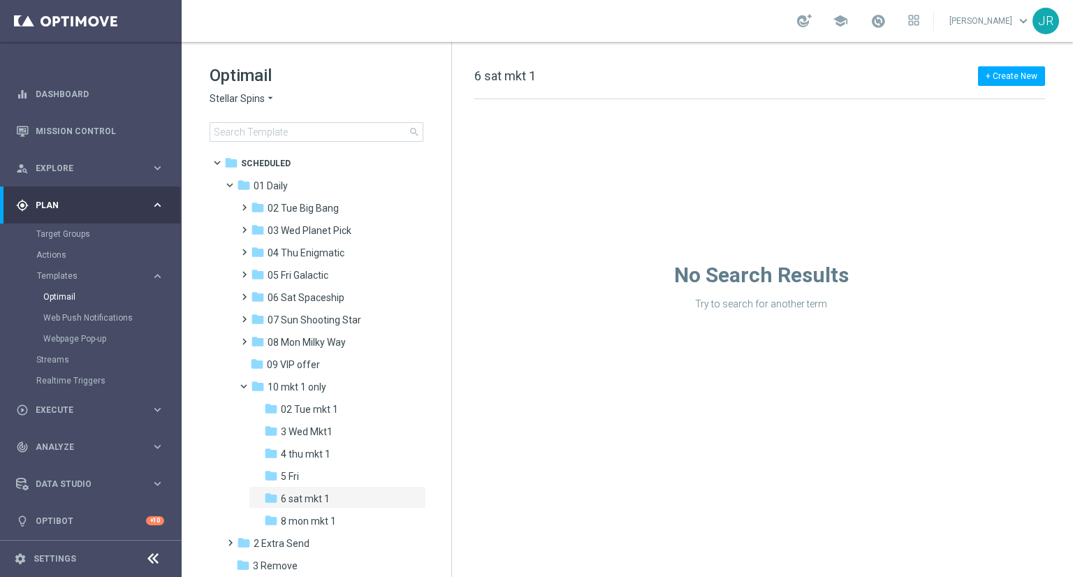
click at [235, 100] on span "Stellar Spins" at bounding box center [237, 98] width 55 height 13
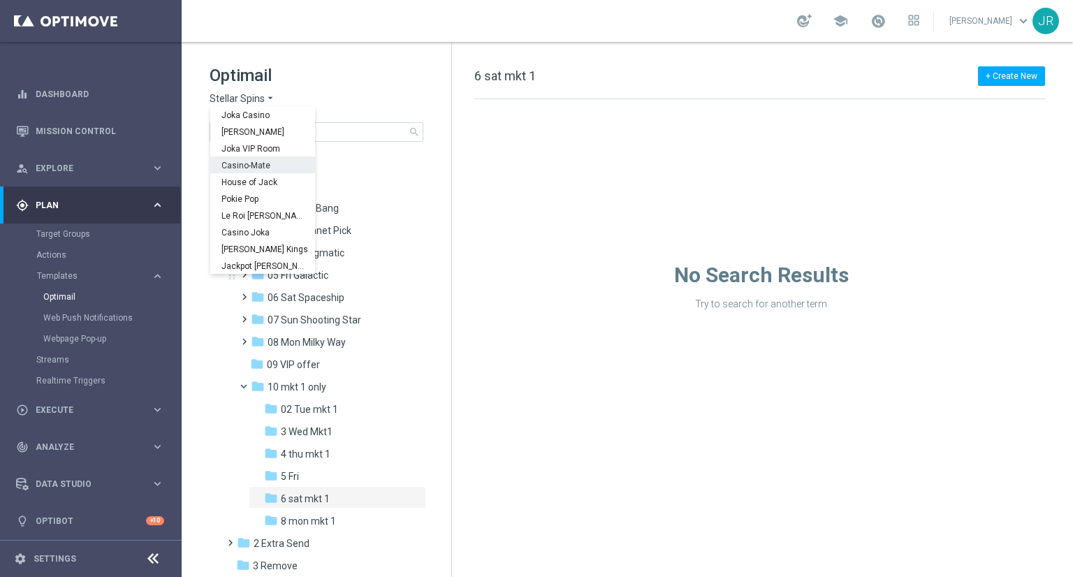
scroll to position [50, 0]
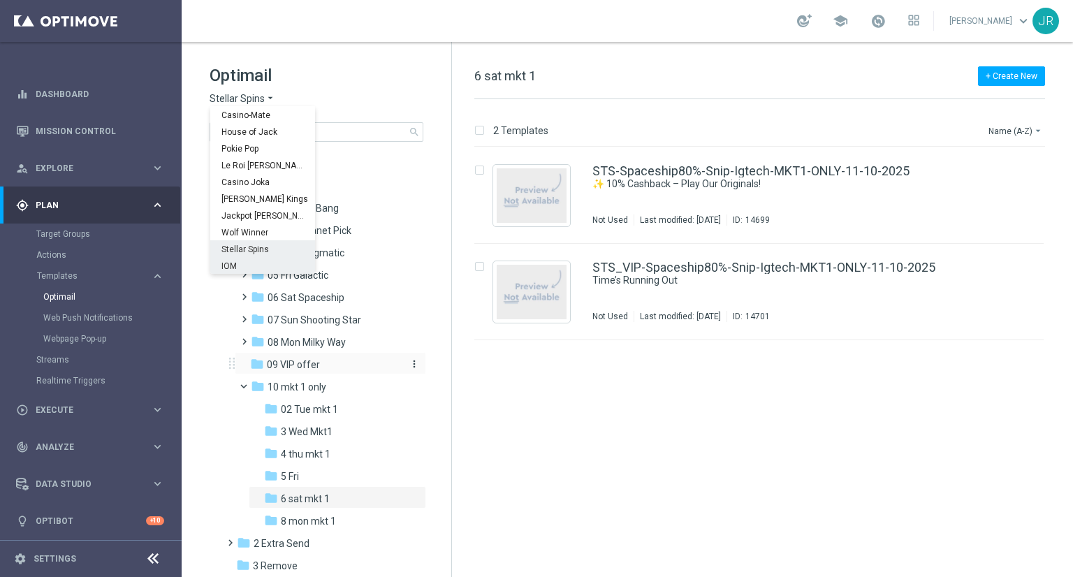
click at [299, 369] on span "09 VIP offer" at bounding box center [293, 364] width 53 height 13
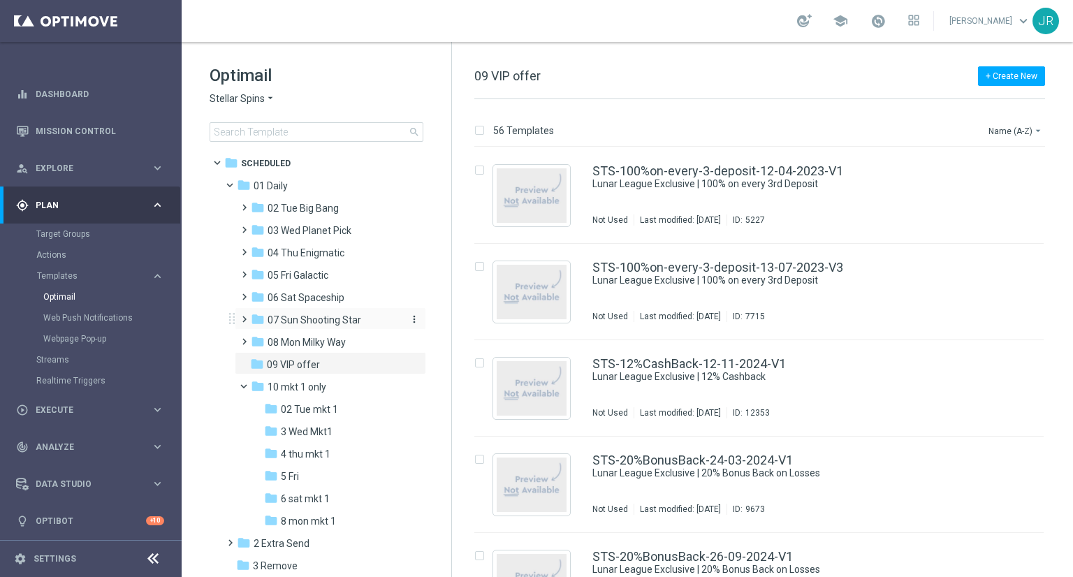
click at [294, 323] on span "07 Sun Shooting Star" at bounding box center [315, 320] width 94 height 13
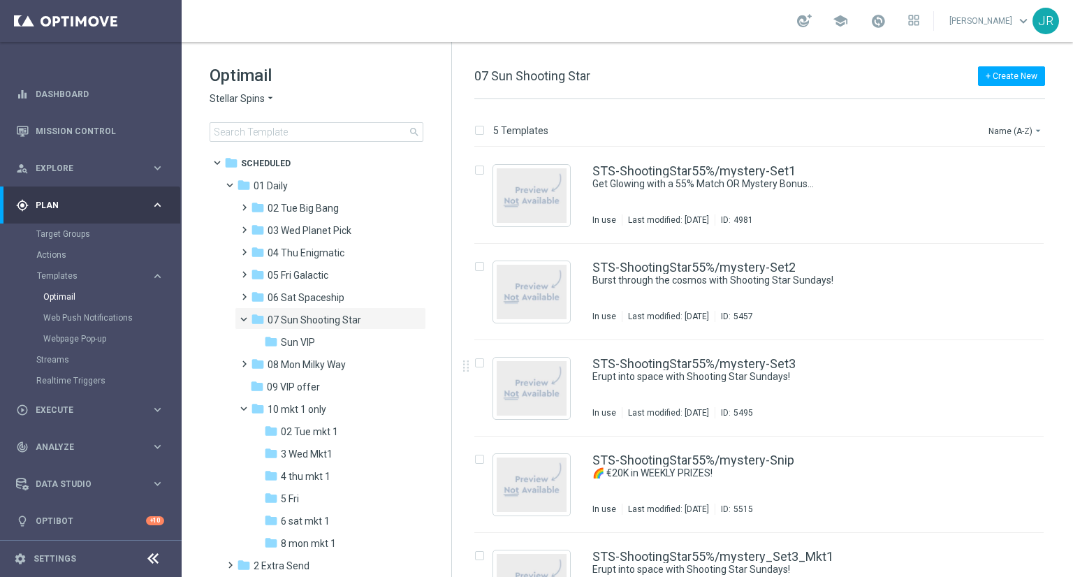
drag, startPoint x: 707, startPoint y: 391, endPoint x: 730, endPoint y: 404, distance: 26.3
click at [707, 391] on div "STS-ShootingStar55%/mystery-Set3 Erupt into space with Shooting Star Sundays! I…" at bounding box center [789, 388] width 393 height 61
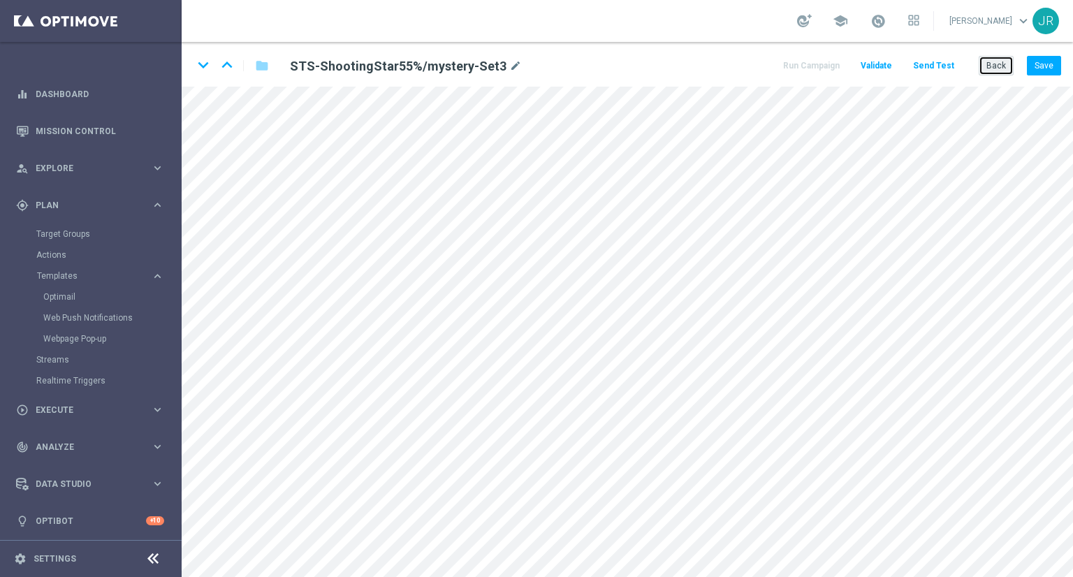
click at [997, 71] on button "Back" at bounding box center [996, 66] width 35 height 20
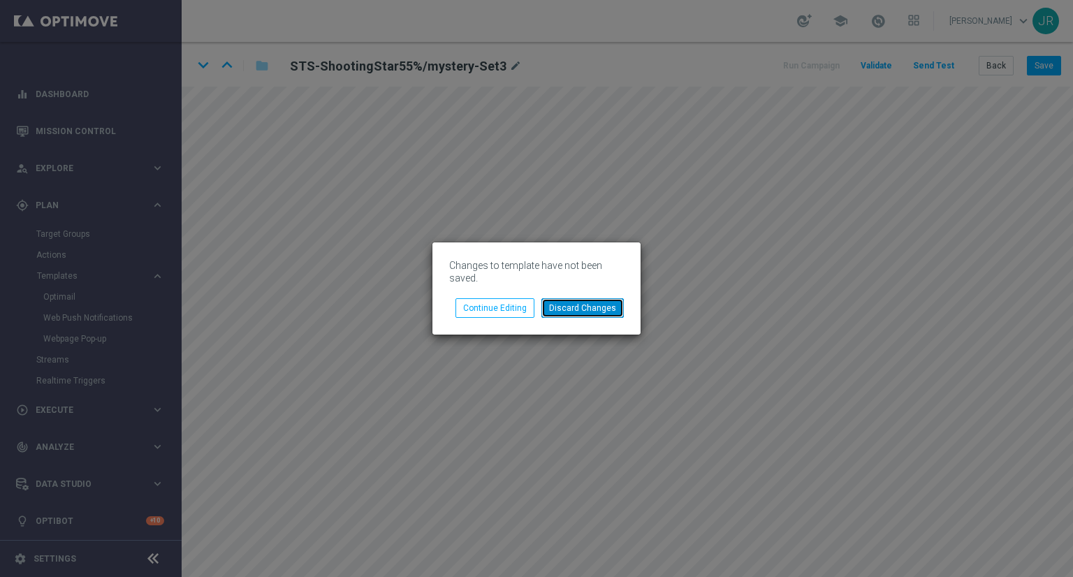
click at [594, 313] on button "Discard Changes" at bounding box center [583, 308] width 82 height 20
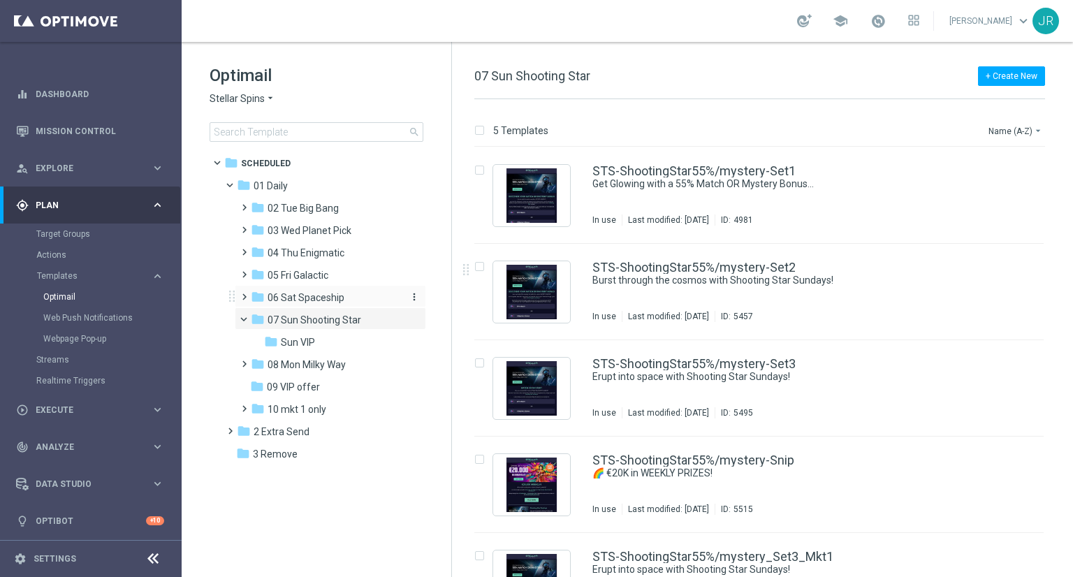
click at [323, 298] on span "06 Sat Spaceship" at bounding box center [306, 297] width 77 height 13
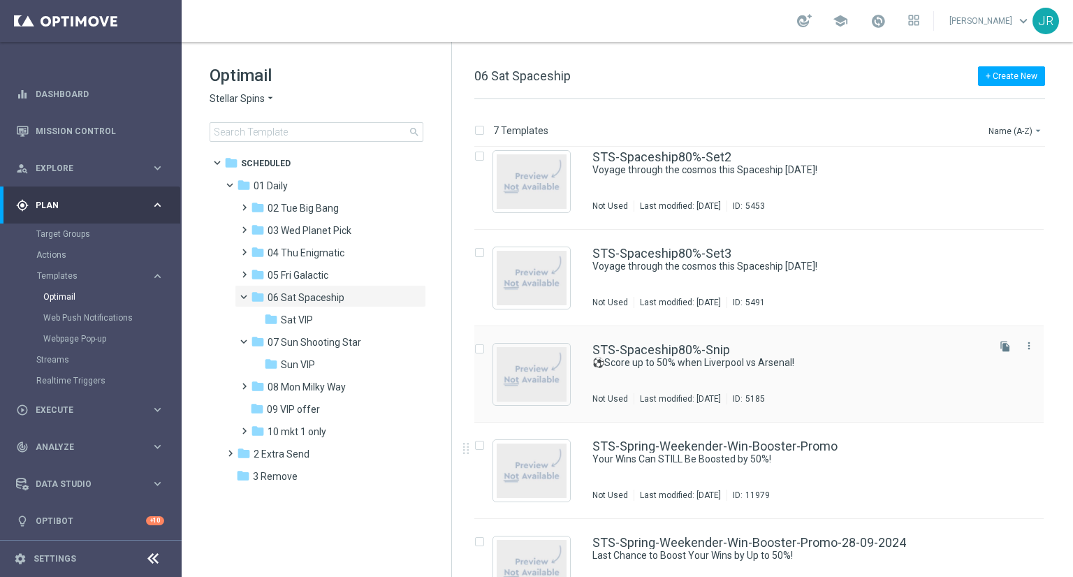
scroll to position [245, 0]
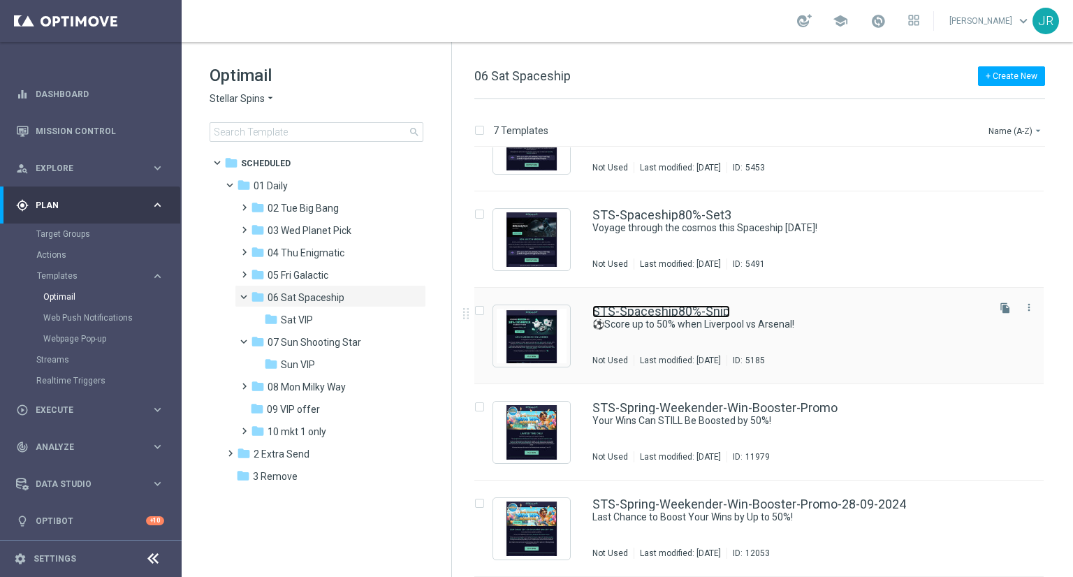
click at [616, 313] on link "STS-Spaceship80%-Snip" at bounding box center [662, 311] width 138 height 13
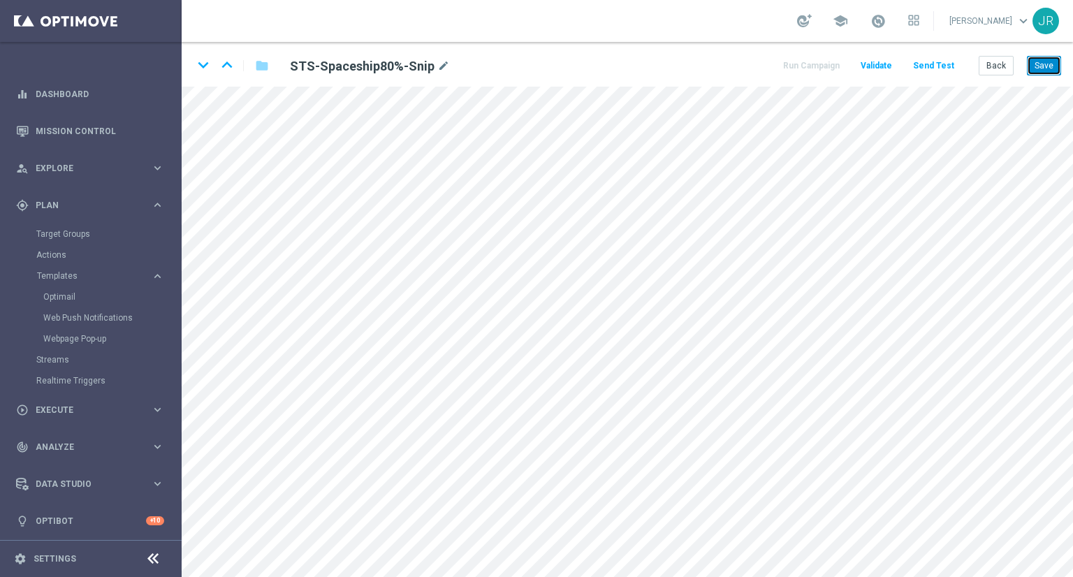
click at [1040, 66] on button "Save" at bounding box center [1044, 66] width 34 height 20
click at [1044, 73] on button "Save" at bounding box center [1044, 66] width 34 height 20
click at [437, 64] on icon "mode_edit" at bounding box center [443, 66] width 13 height 17
click at [428, 62] on input "STS-Spaceship80%-Snip" at bounding box center [453, 66] width 347 height 20
drag, startPoint x: 428, startPoint y: 62, endPoint x: 288, endPoint y: 68, distance: 139.9
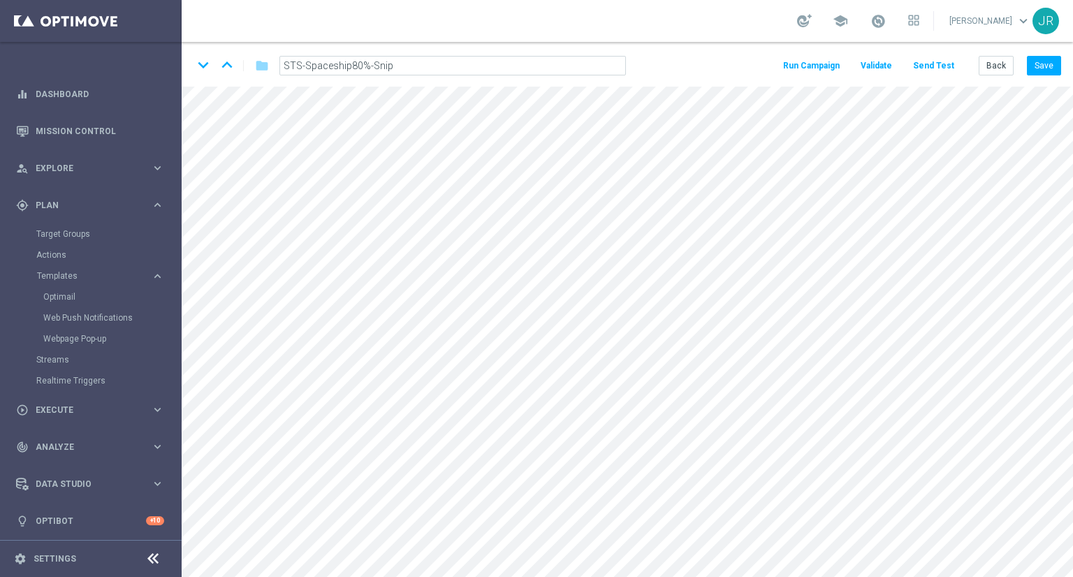
click at [288, 68] on input "STS-Spaceship80%-Snip" at bounding box center [453, 66] width 347 height 20
click at [436, 73] on div "STS-Spaceship80%-Snip mode_edit" at bounding box center [453, 66] width 347 height 20
click at [439, 69] on icon "mode_edit" at bounding box center [443, 66] width 13 height 17
click at [423, 55] on div "keyboard_arrow_down keyboard_arrow_up folder STS-Spaceship80%-Snip" at bounding box center [415, 66] width 444 height 22
click at [389, 65] on h2 "STS-Spaceship80%-Snip" at bounding box center [362, 66] width 145 height 17
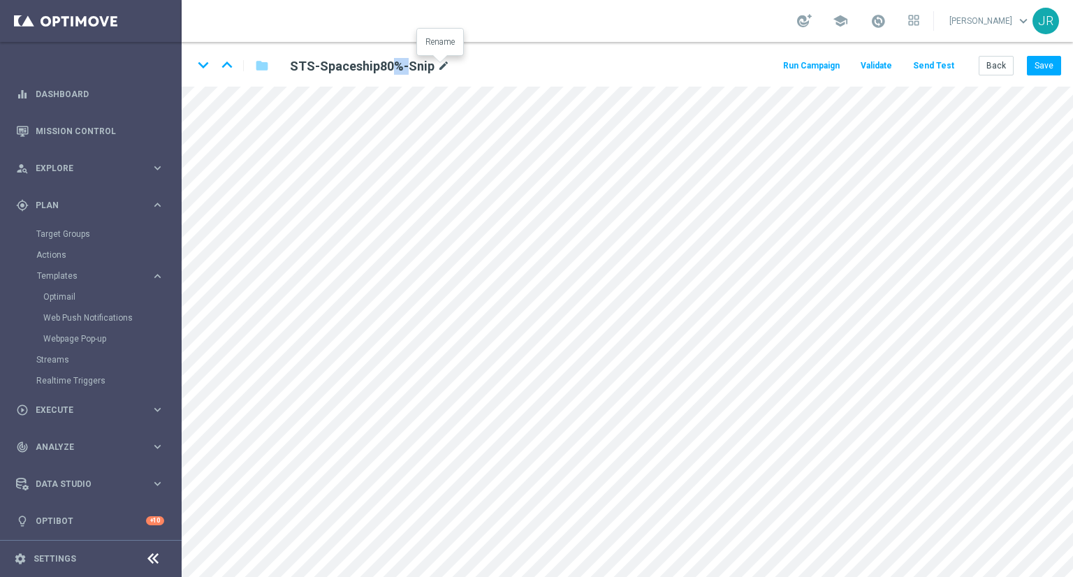
click at [437, 65] on icon "mode_edit" at bounding box center [443, 66] width 13 height 17
click at [419, 64] on input "STS-Spaceship80%-Snip" at bounding box center [453, 66] width 347 height 20
drag, startPoint x: 419, startPoint y: 64, endPoint x: 282, endPoint y: 68, distance: 137.7
click at [282, 68] on input "STS-Spaceship80%-Snip" at bounding box center [453, 66] width 347 height 20
click at [1048, 72] on button "Save" at bounding box center [1044, 66] width 34 height 20
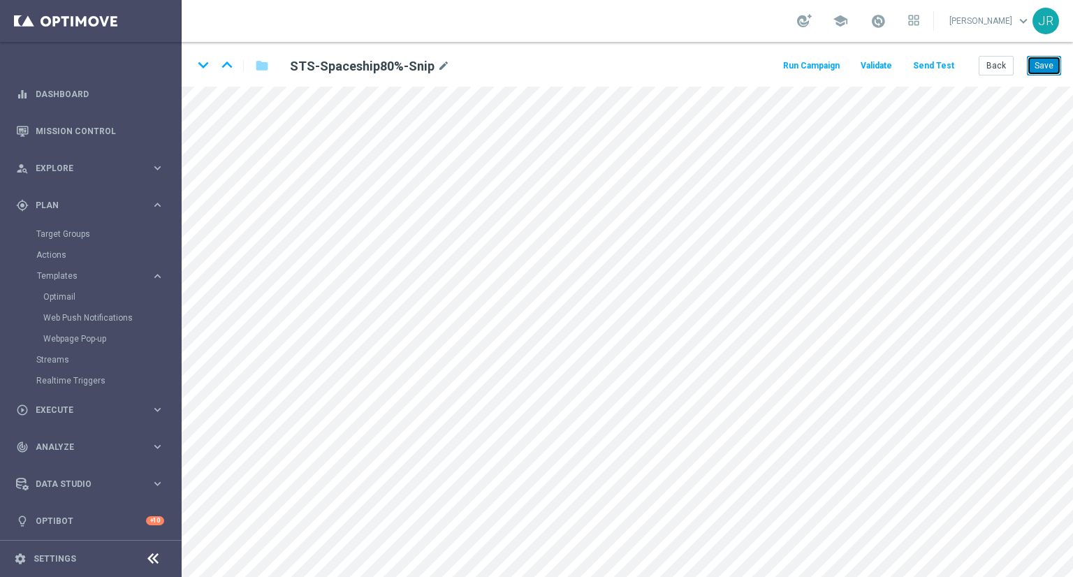
click at [1049, 61] on button "Save" at bounding box center [1044, 66] width 34 height 20
click at [925, 70] on button "Send Test" at bounding box center [933, 66] width 45 height 19
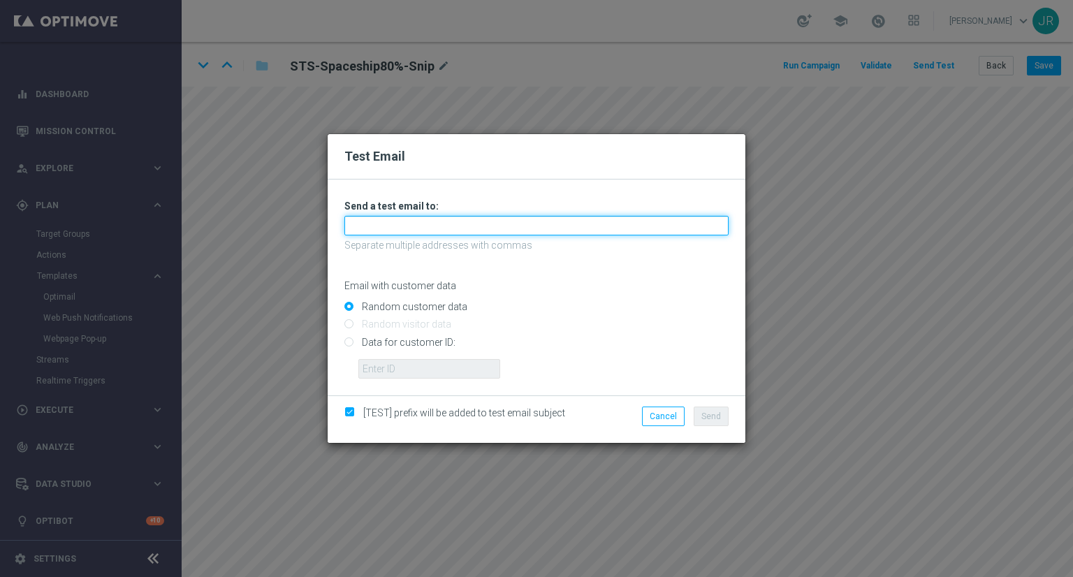
drag, startPoint x: 377, startPoint y: 219, endPoint x: 370, endPoint y: 227, distance: 10.4
click at [377, 219] on input "text" at bounding box center [537, 226] width 384 height 20
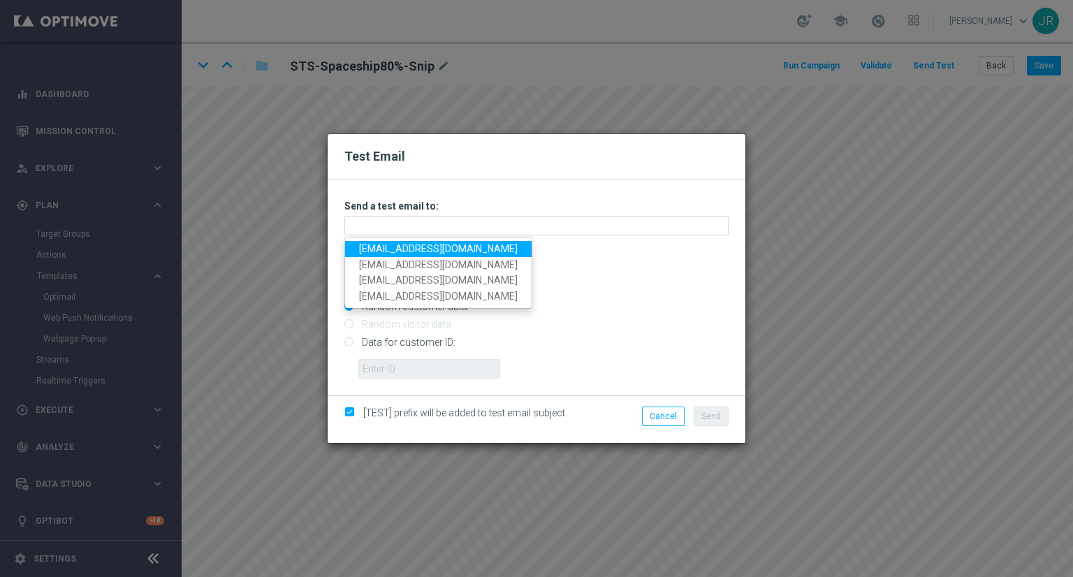
click at [368, 242] on link "testingalltesting@gmail.com" at bounding box center [438, 249] width 187 height 16
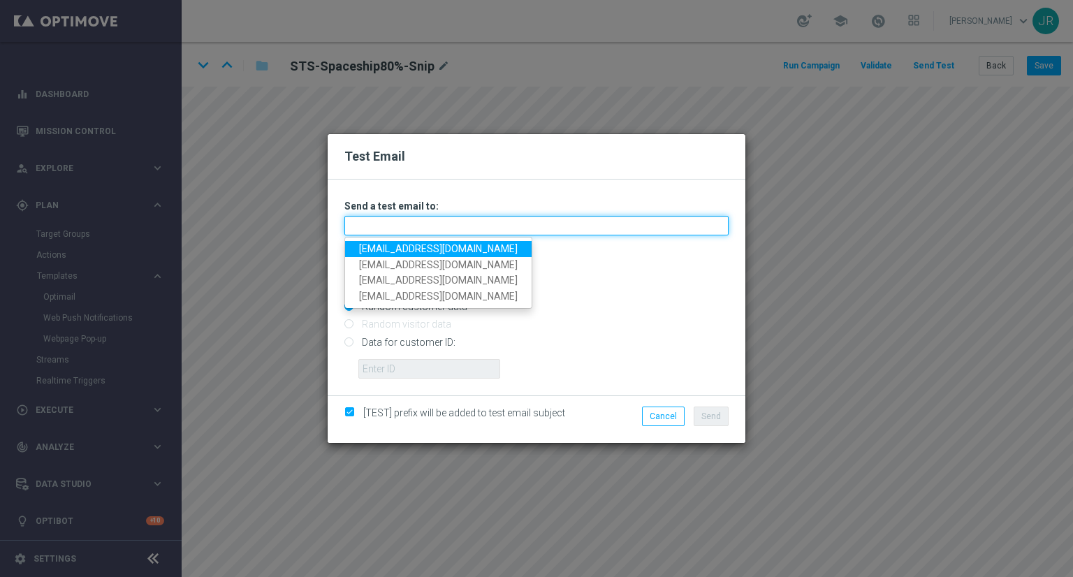
type input "testingalltesting@gmail.com"
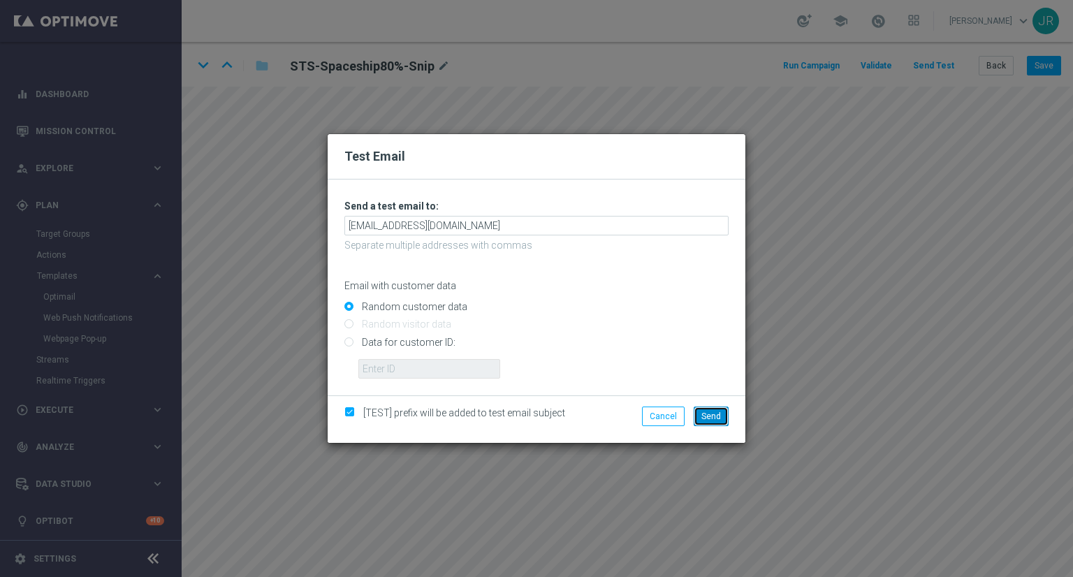
click at [709, 414] on span "Send" at bounding box center [712, 417] width 20 height 10
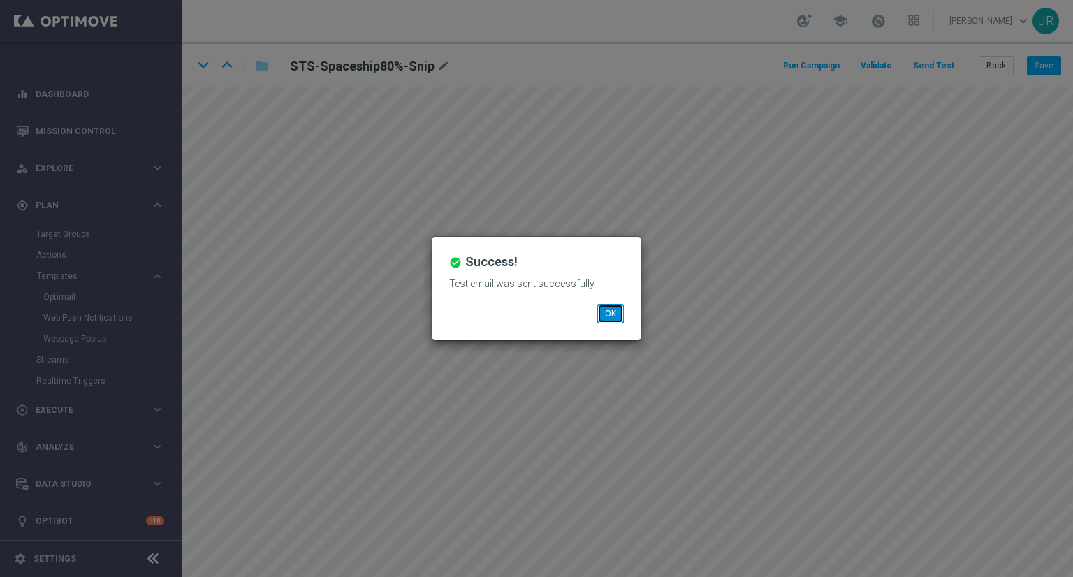
click at [614, 311] on button "OK" at bounding box center [610, 314] width 27 height 20
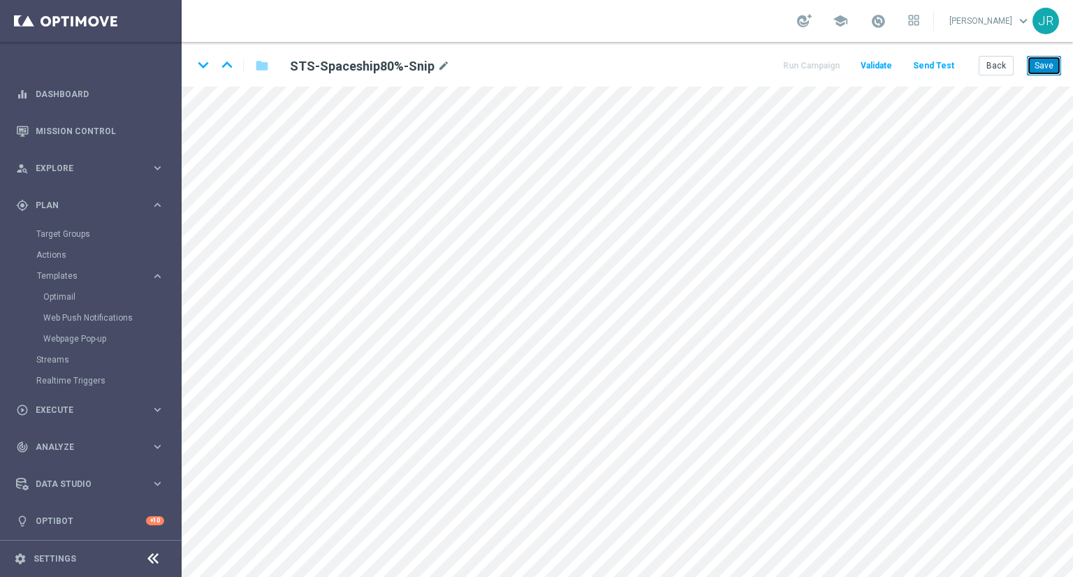
click at [1052, 62] on button "Save" at bounding box center [1044, 66] width 34 height 20
drag, startPoint x: 1046, startPoint y: 59, endPoint x: 1046, endPoint y: 82, distance: 22.4
click at [1046, 62] on button "Save" at bounding box center [1044, 66] width 34 height 20
click at [1054, 66] on button "Save" at bounding box center [1044, 66] width 34 height 20
click at [911, 68] on div "Run Campaign Validate Send Test Back Save" at bounding box center [921, 66] width 280 height 20
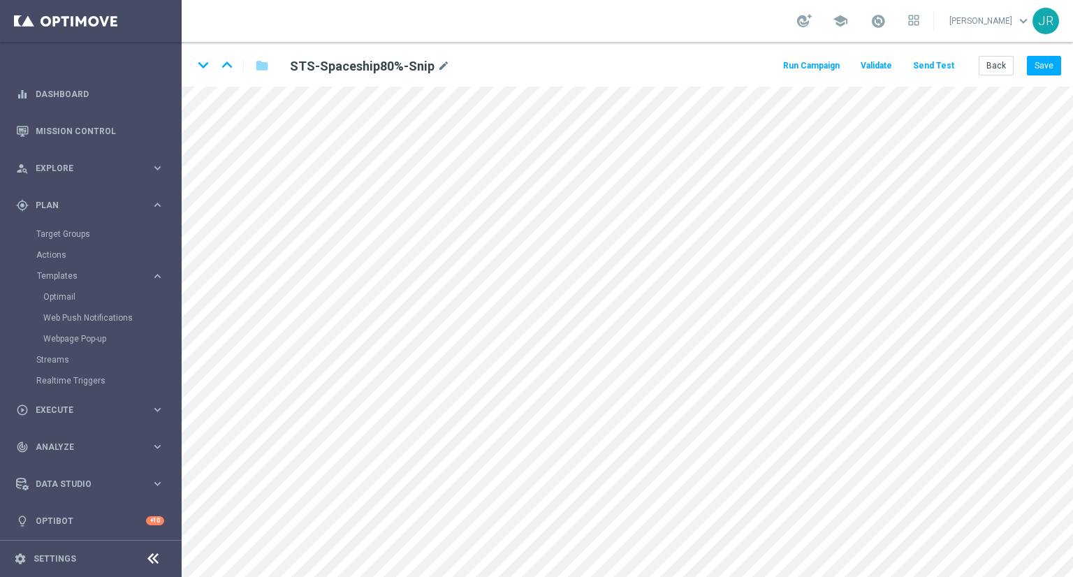
click at [926, 67] on button "Send Test" at bounding box center [933, 66] width 45 height 19
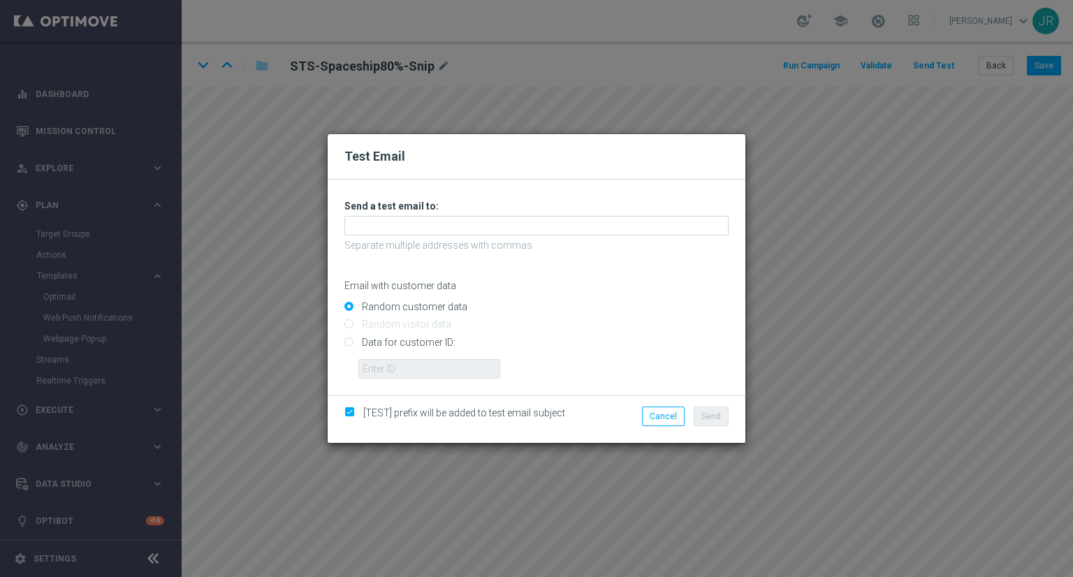
click at [387, 237] on div "Unable to send test email. If this problem persists, contact your CSM for assis…" at bounding box center [537, 289] width 384 height 179
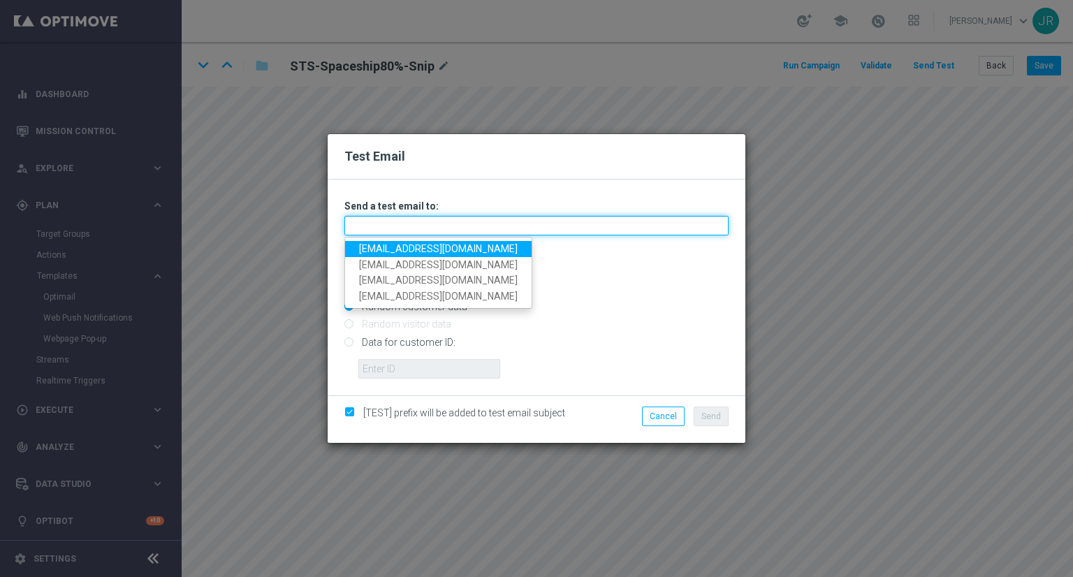
click at [388, 226] on input "text" at bounding box center [537, 226] width 384 height 20
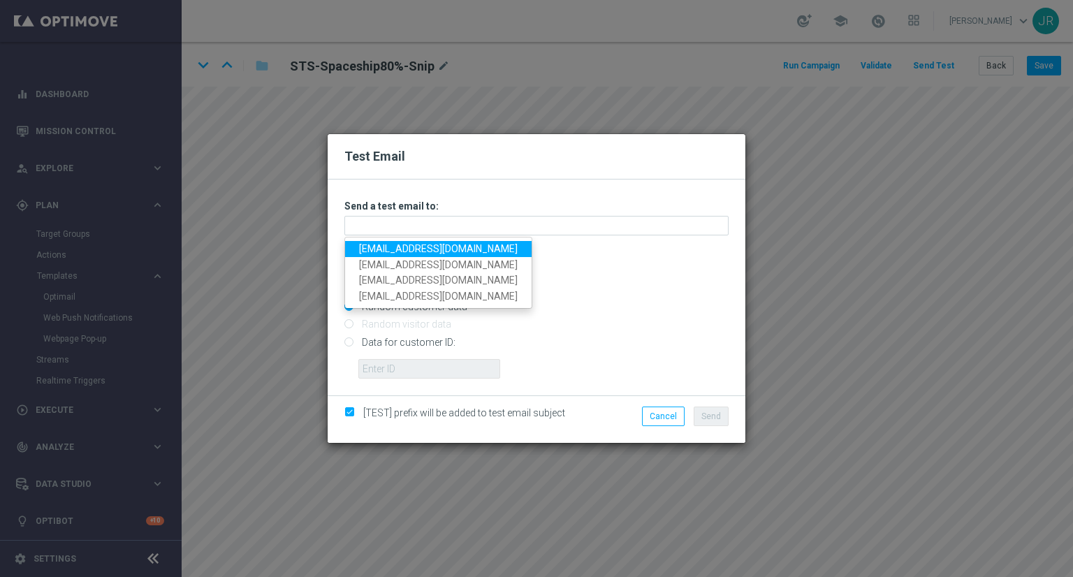
click at [369, 245] on link "testingalltesting@gmail.com" at bounding box center [438, 249] width 187 height 16
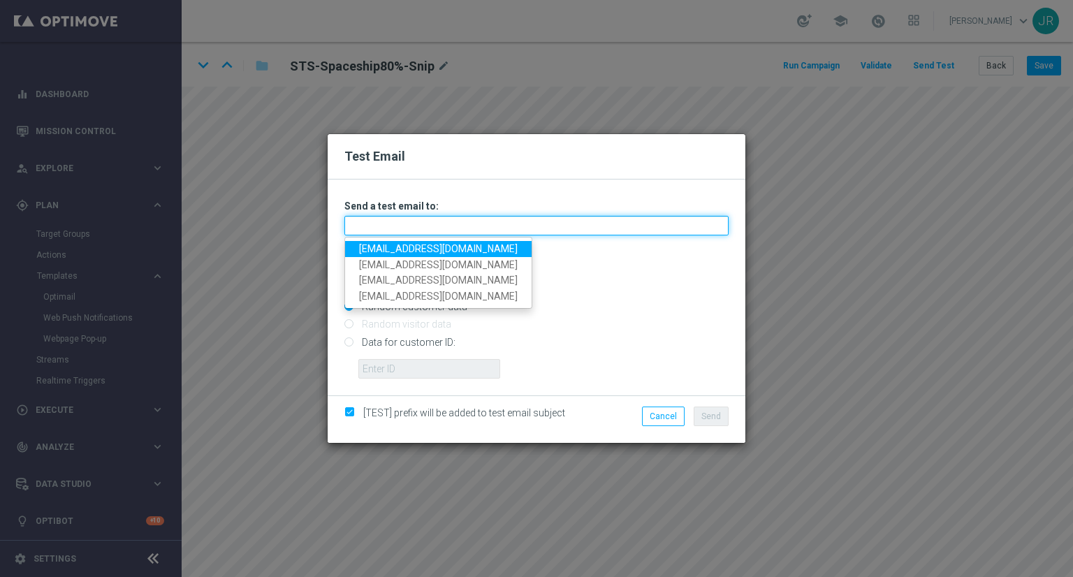
type input "testingalltesting@gmail.com"
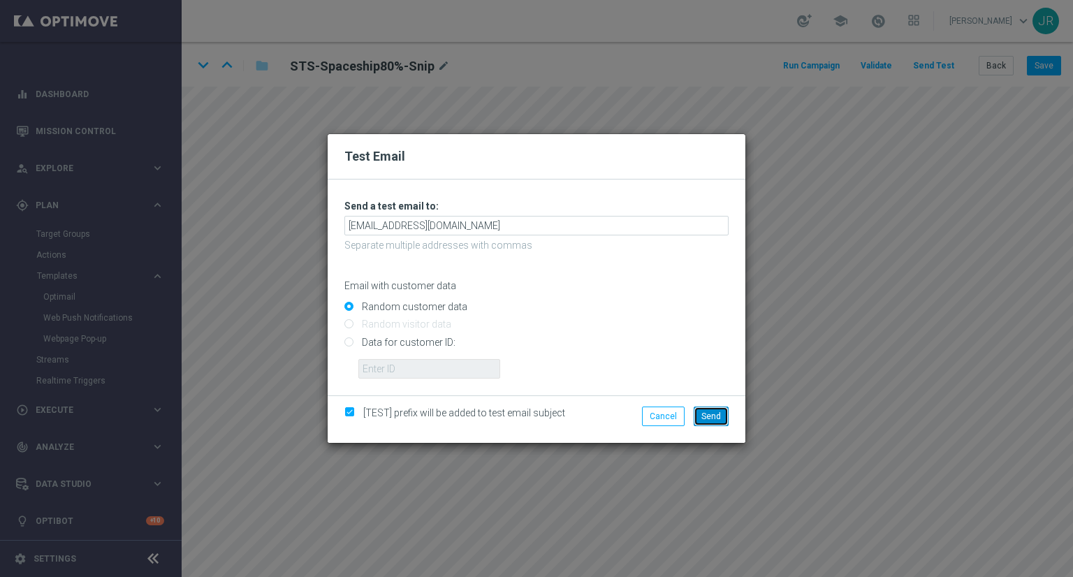
drag, startPoint x: 707, startPoint y: 410, endPoint x: 724, endPoint y: 398, distance: 20.2
click at [711, 407] on button "Send" at bounding box center [711, 417] width 35 height 20
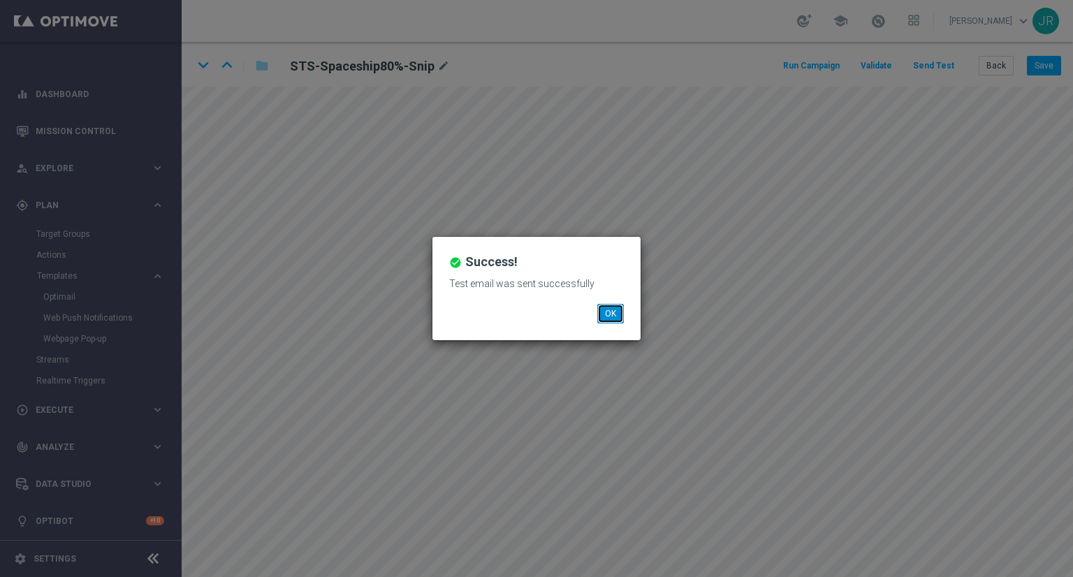
click at [614, 310] on button "OK" at bounding box center [610, 314] width 27 height 20
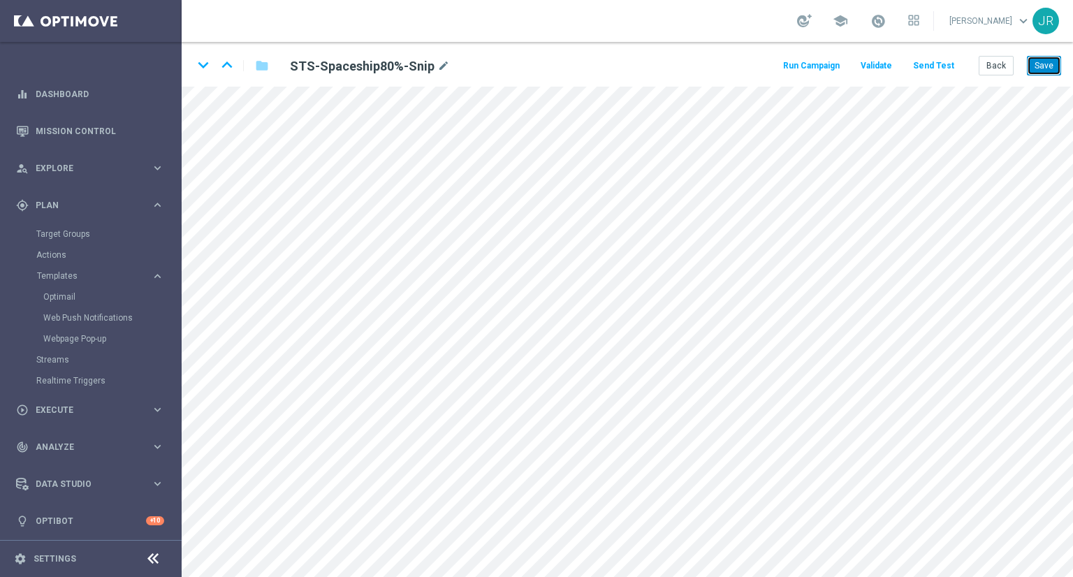
click at [1048, 57] on button "Save" at bounding box center [1044, 66] width 34 height 20
drag, startPoint x: 1050, startPoint y: 60, endPoint x: 1015, endPoint y: 60, distance: 34.2
click at [1049, 61] on button "Save" at bounding box center [1044, 66] width 34 height 20
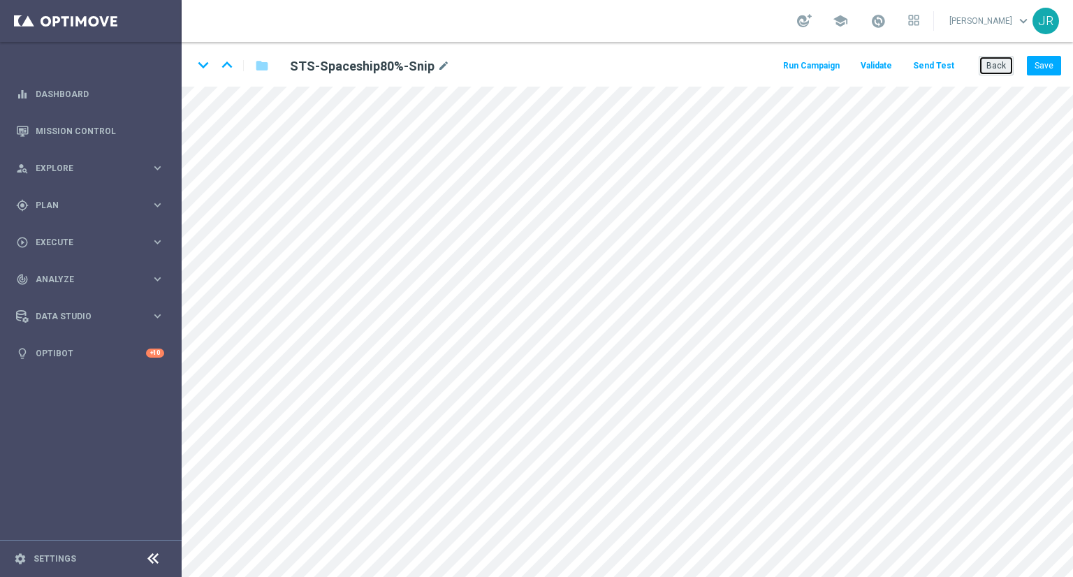
click at [1008, 71] on button "Back" at bounding box center [996, 66] width 35 height 20
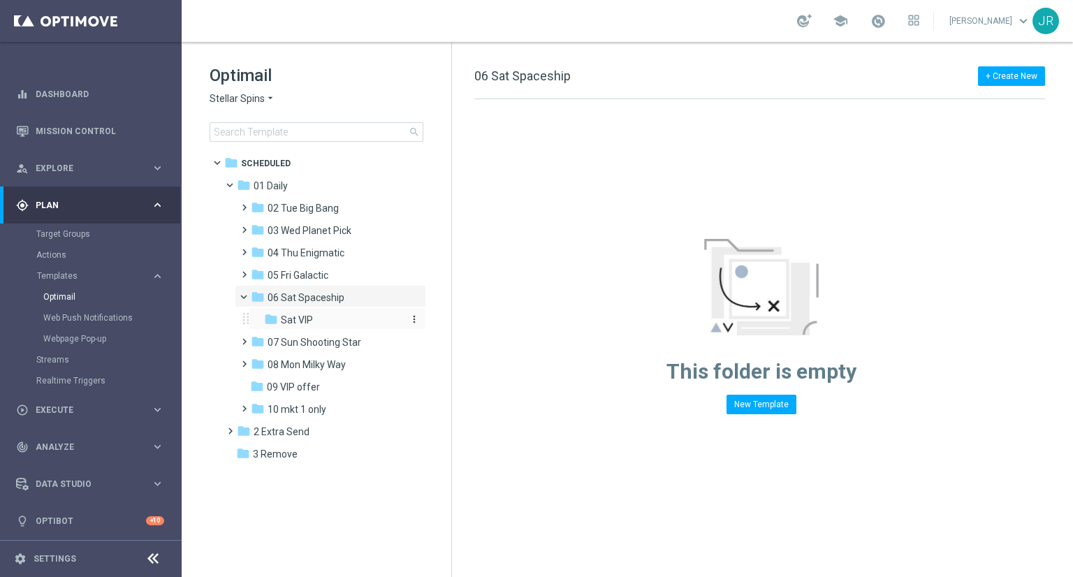
click at [296, 317] on span "Sat VIP" at bounding box center [297, 320] width 32 height 13
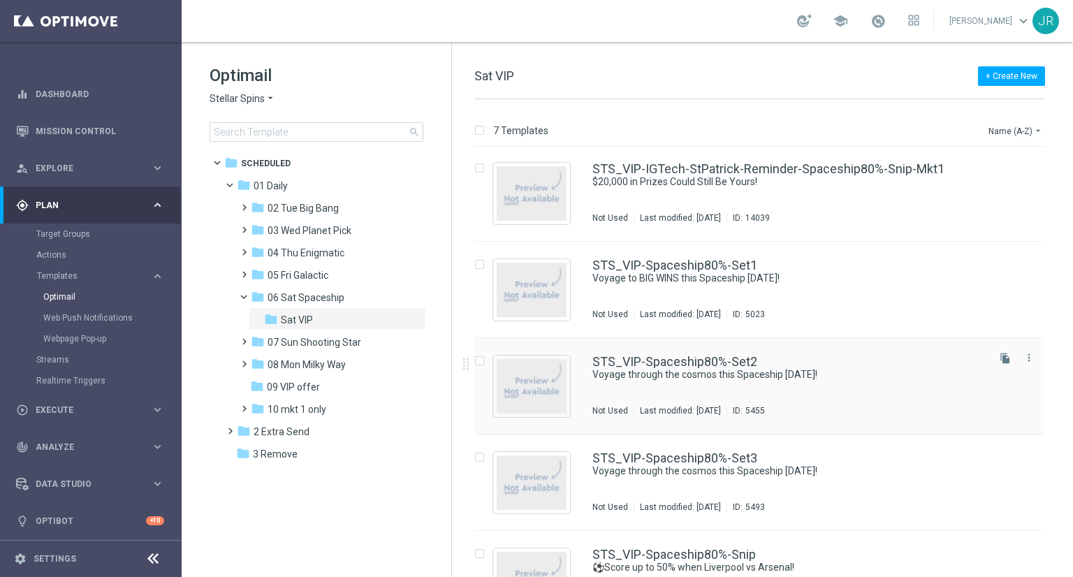
scroll to position [245, 0]
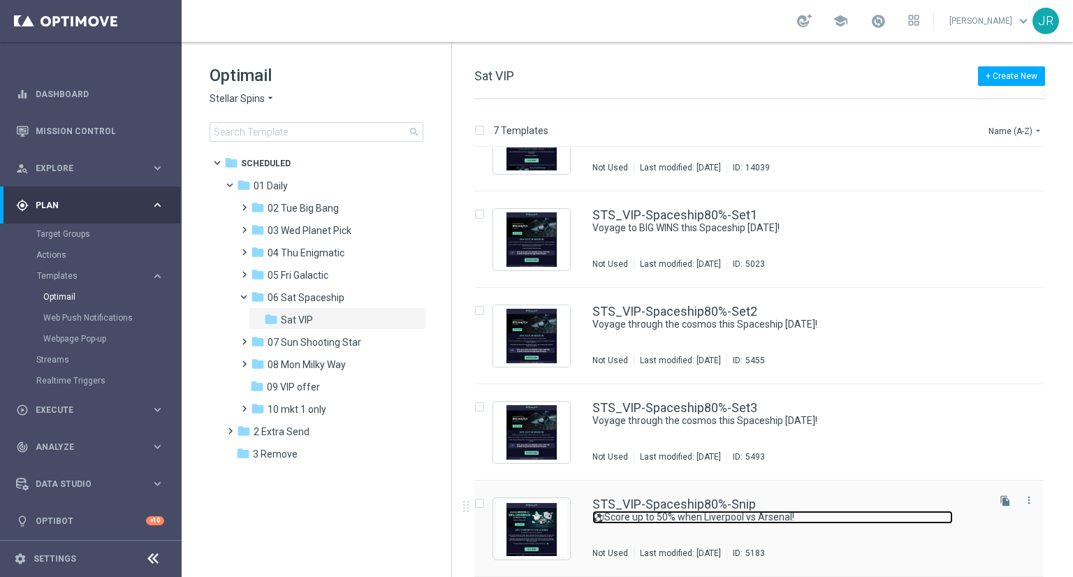
click at [653, 514] on link "⚽Score up to 50% when Liverpool vs Arsenal!" at bounding box center [773, 517] width 361 height 13
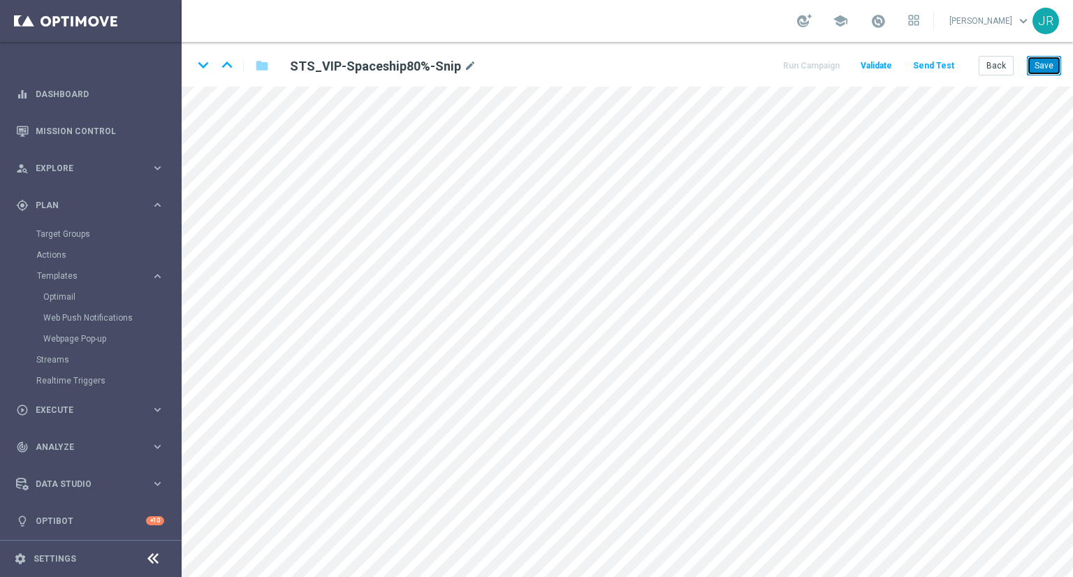
click at [1054, 62] on button "Save" at bounding box center [1044, 66] width 34 height 20
click at [468, 60] on icon "mode_edit" at bounding box center [470, 66] width 13 height 17
click at [452, 61] on input "STS_VIP-Spaceship80%-Snip" at bounding box center [453, 66] width 347 height 20
drag, startPoint x: 446, startPoint y: 61, endPoint x: 257, endPoint y: 51, distance: 189.0
click at [257, 51] on div "keyboard_arrow_down keyboard_arrow_up folder STS_VIP-Spaceship80%-Snip Run Camp…" at bounding box center [628, 64] width 892 height 45
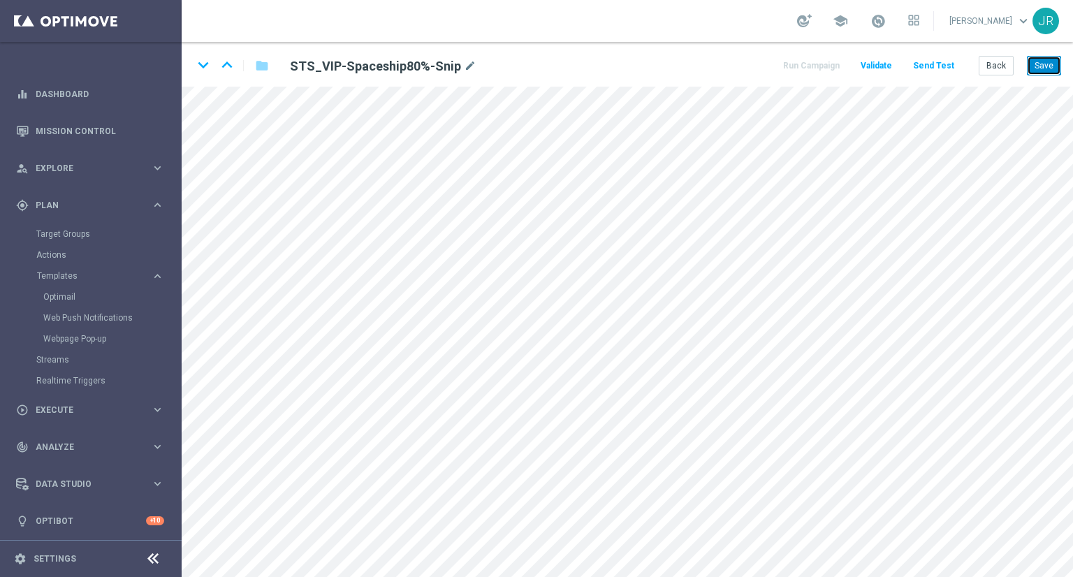
click at [1053, 62] on button "Save" at bounding box center [1044, 66] width 34 height 20
click at [1050, 60] on button "Save" at bounding box center [1044, 66] width 34 height 20
click at [1055, 75] on button "Save" at bounding box center [1044, 66] width 34 height 20
click at [922, 66] on button "Send Test" at bounding box center [933, 66] width 45 height 19
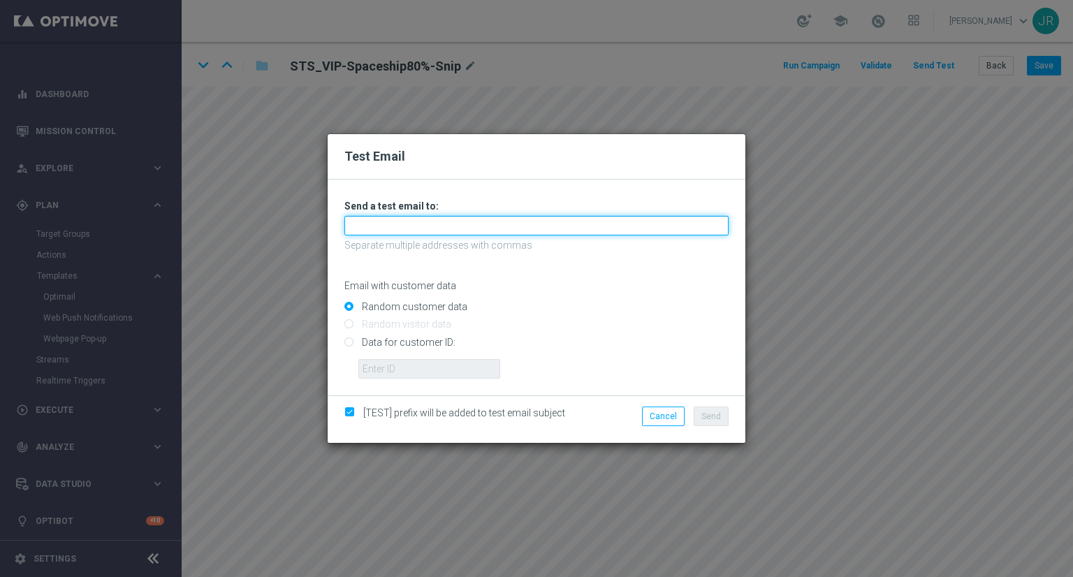
click at [495, 219] on input "text" at bounding box center [537, 226] width 384 height 20
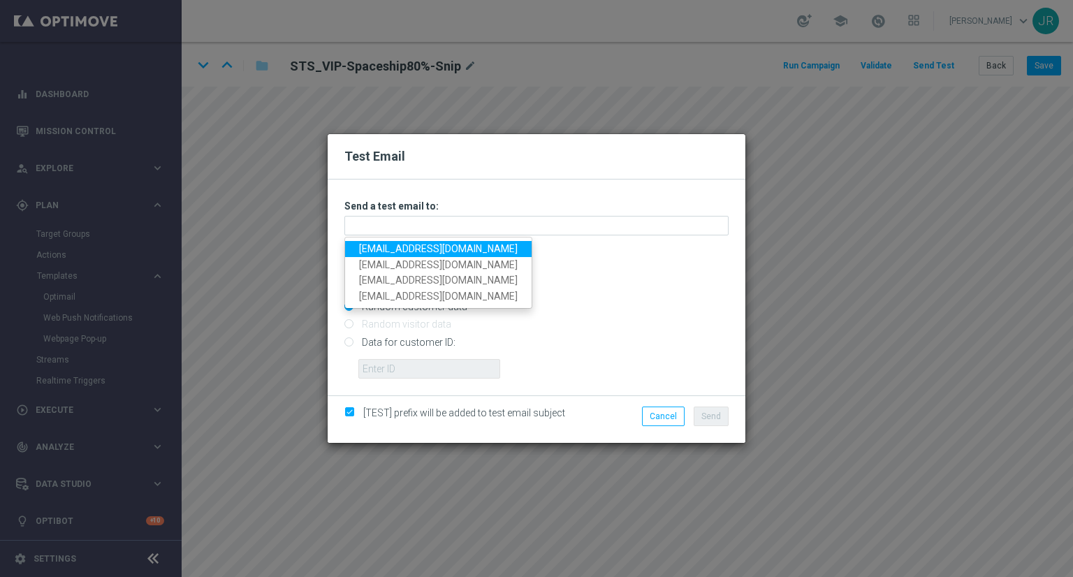
click at [368, 248] on link "[EMAIL_ADDRESS][DOMAIN_NAME]" at bounding box center [438, 249] width 187 height 16
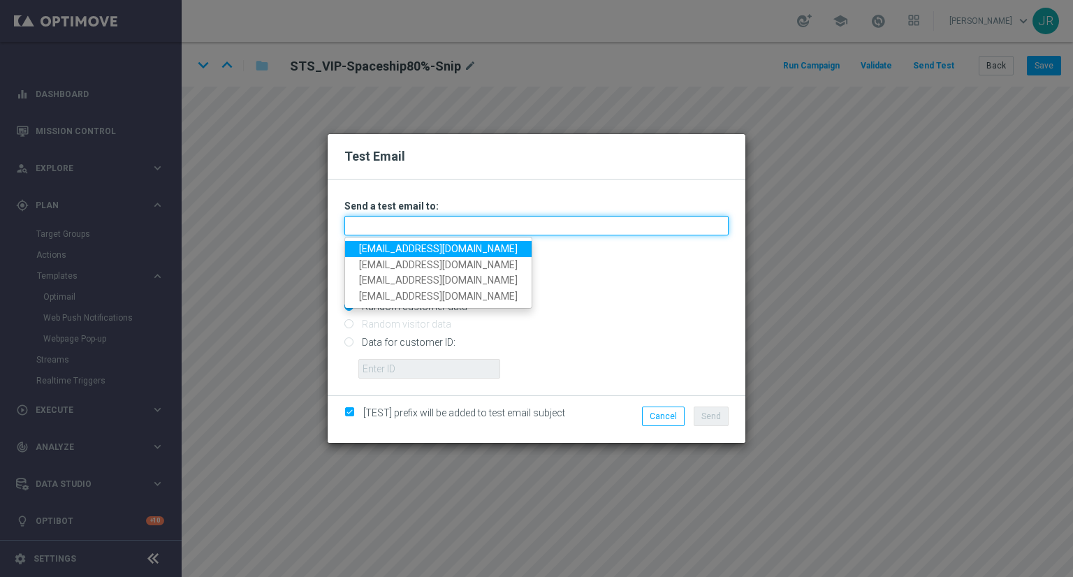
type input "[EMAIL_ADDRESS][DOMAIN_NAME]"
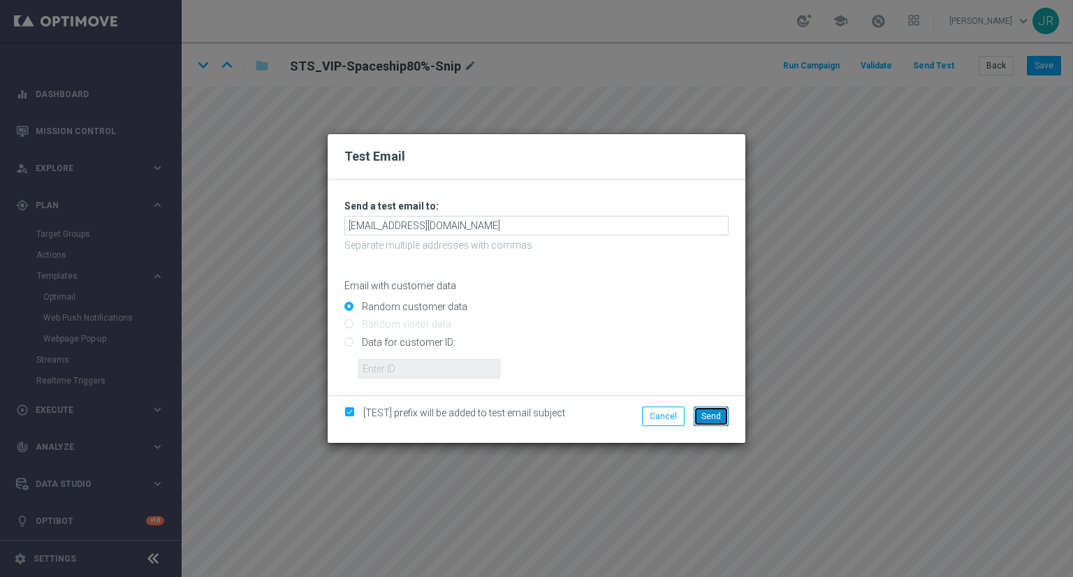
click at [711, 412] on span "Send" at bounding box center [712, 417] width 20 height 10
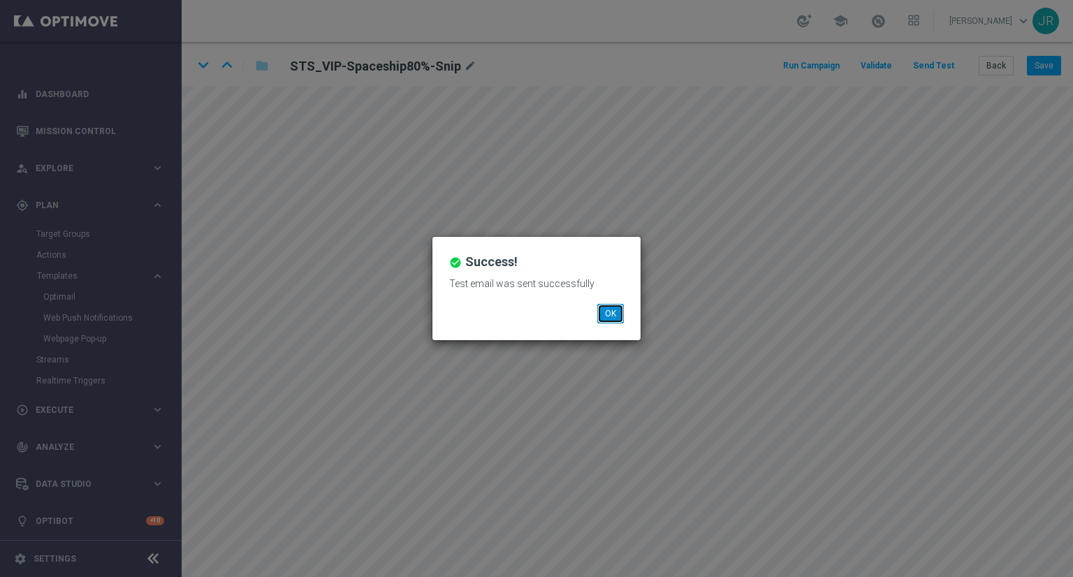
click at [614, 314] on button "OK" at bounding box center [610, 314] width 27 height 20
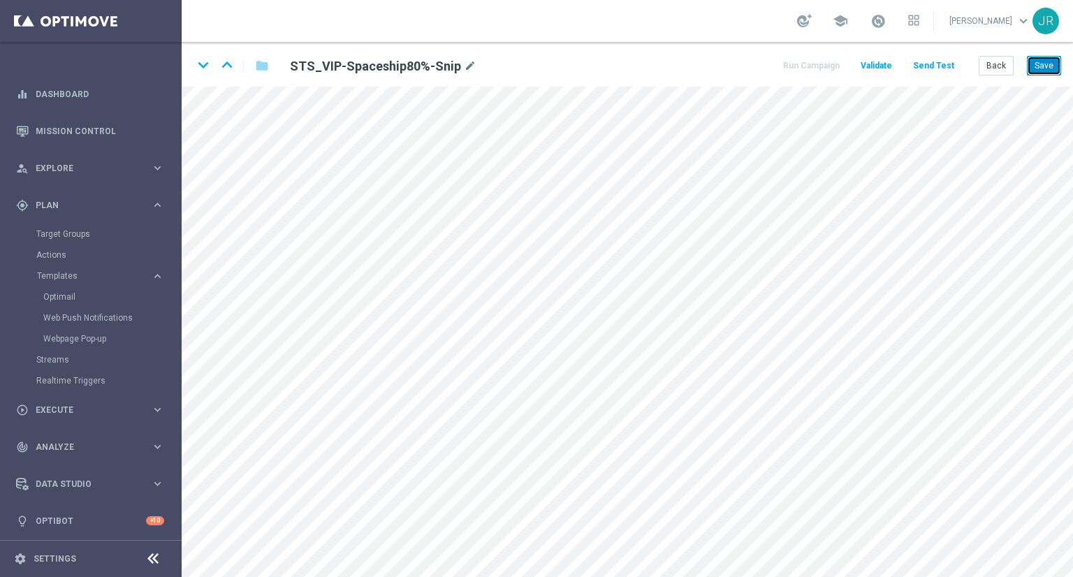
click at [1041, 66] on button "Save" at bounding box center [1044, 66] width 34 height 20
click at [1048, 66] on button "Save" at bounding box center [1044, 66] width 34 height 20
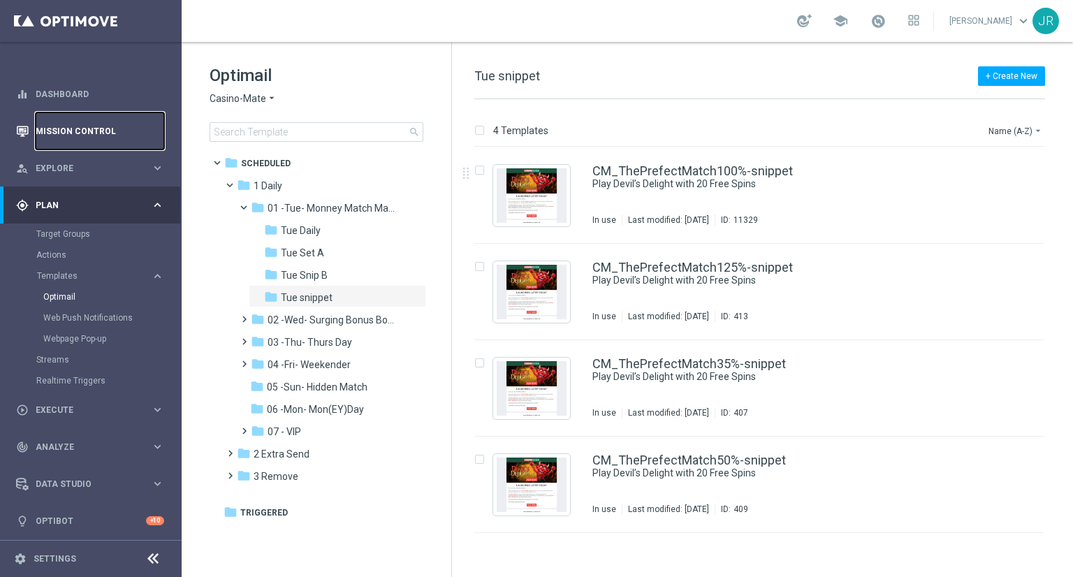
click at [53, 118] on link "Mission Control" at bounding box center [100, 131] width 129 height 37
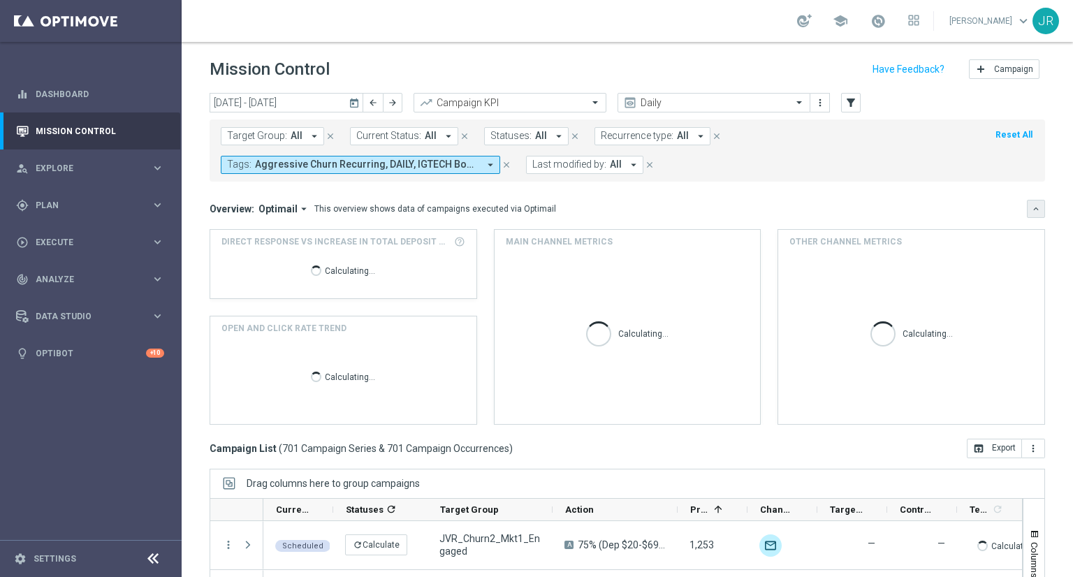
click at [1031, 212] on icon "keyboard_arrow_down" at bounding box center [1036, 209] width 10 height 10
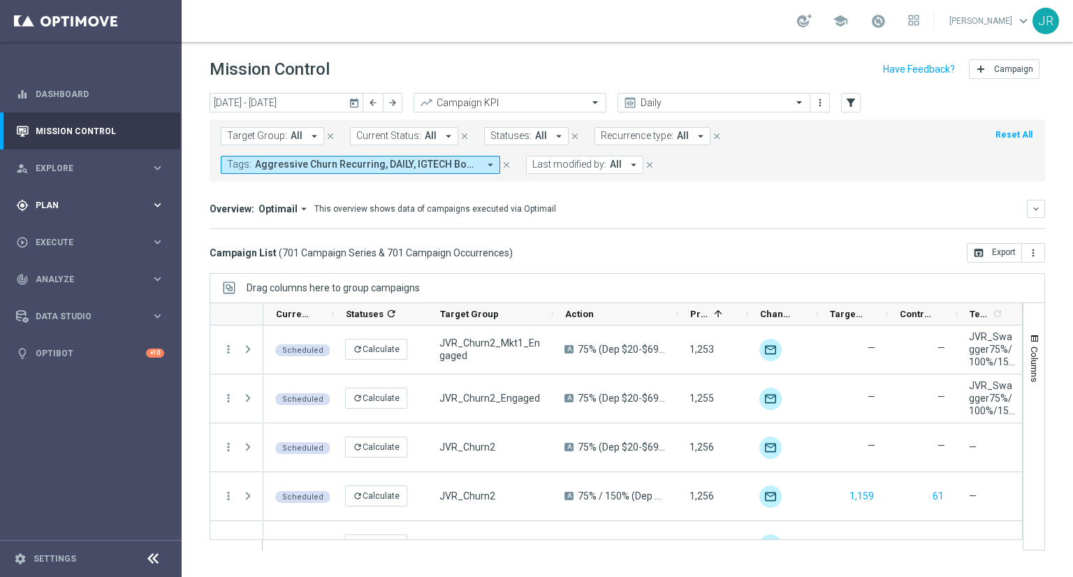
click at [81, 201] on span "Plan" at bounding box center [93, 205] width 115 height 8
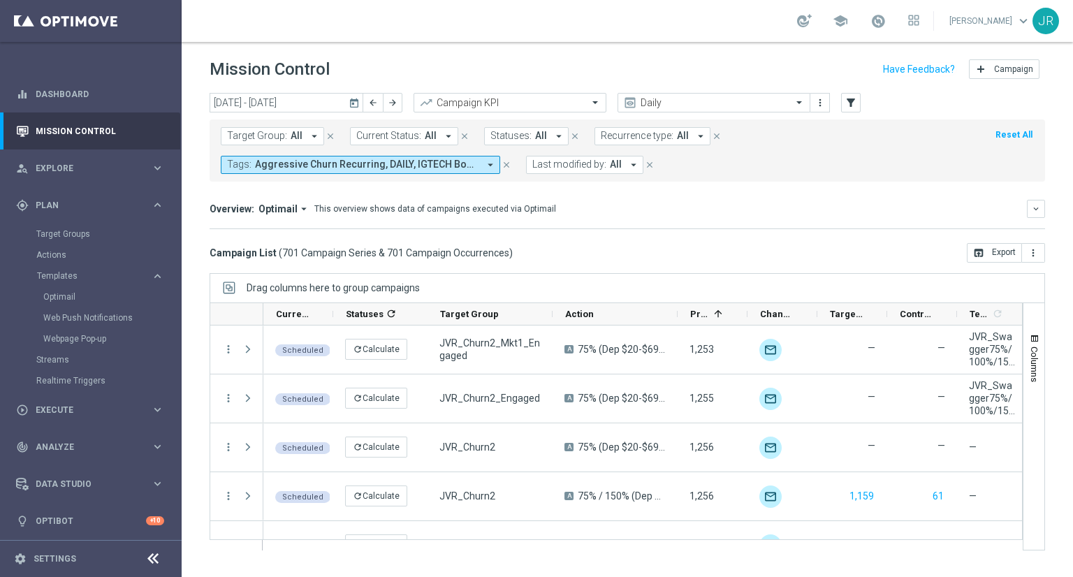
click at [352, 102] on icon "today" at bounding box center [355, 102] width 13 height 13
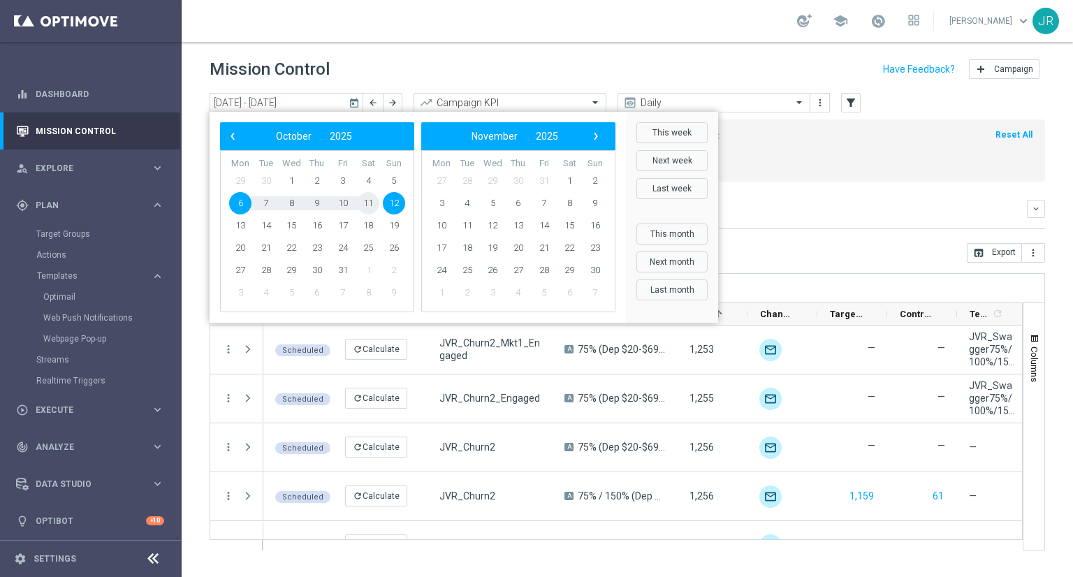
click at [368, 202] on span "11" at bounding box center [368, 203] width 22 height 22
type input "[DATE] - [DATE]"
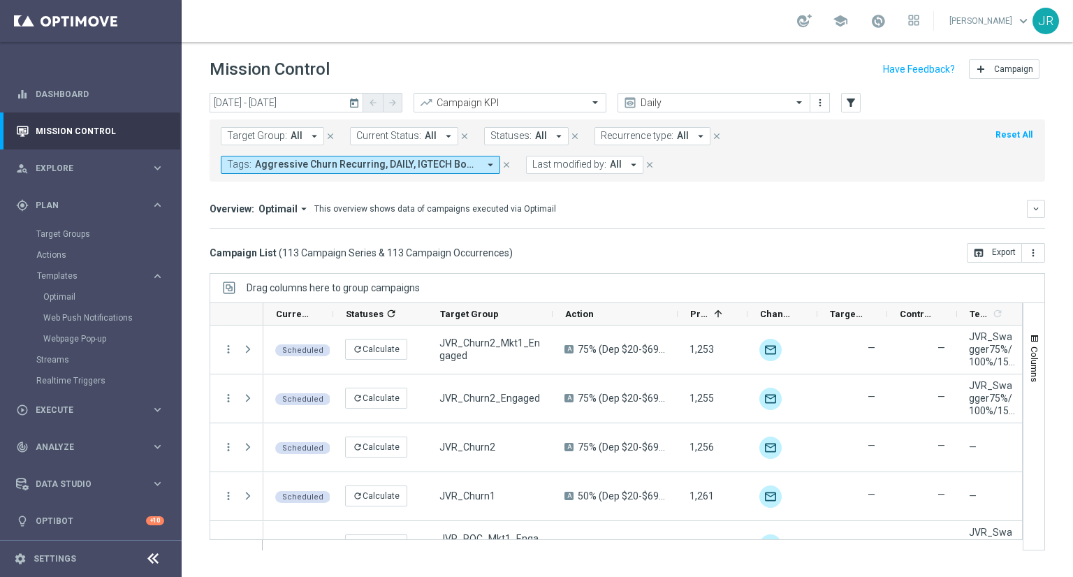
click at [356, 103] on icon "today" at bounding box center [355, 102] width 13 height 13
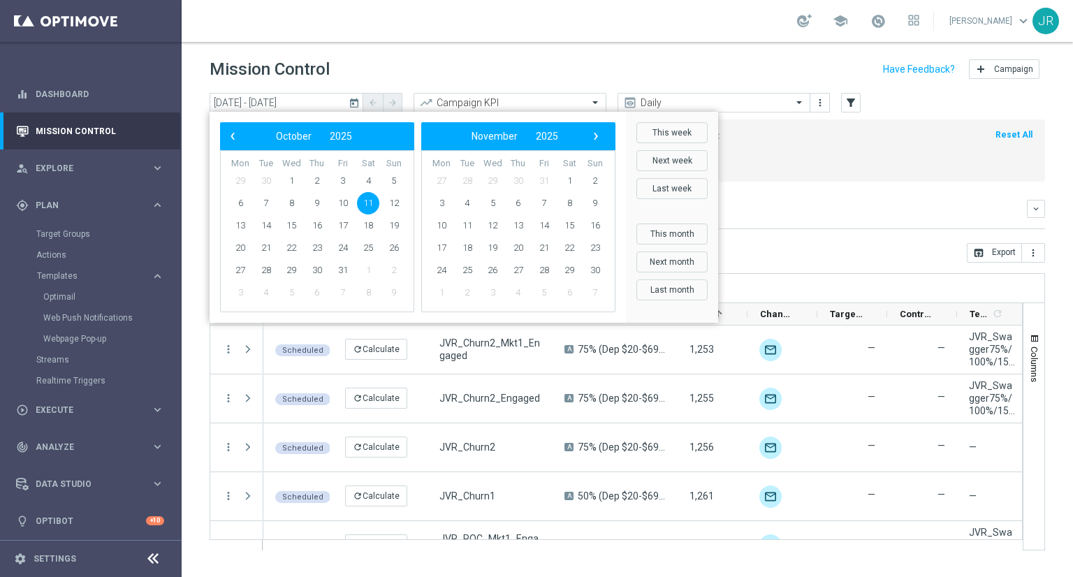
click at [366, 202] on span "11" at bounding box center [368, 203] width 22 height 22
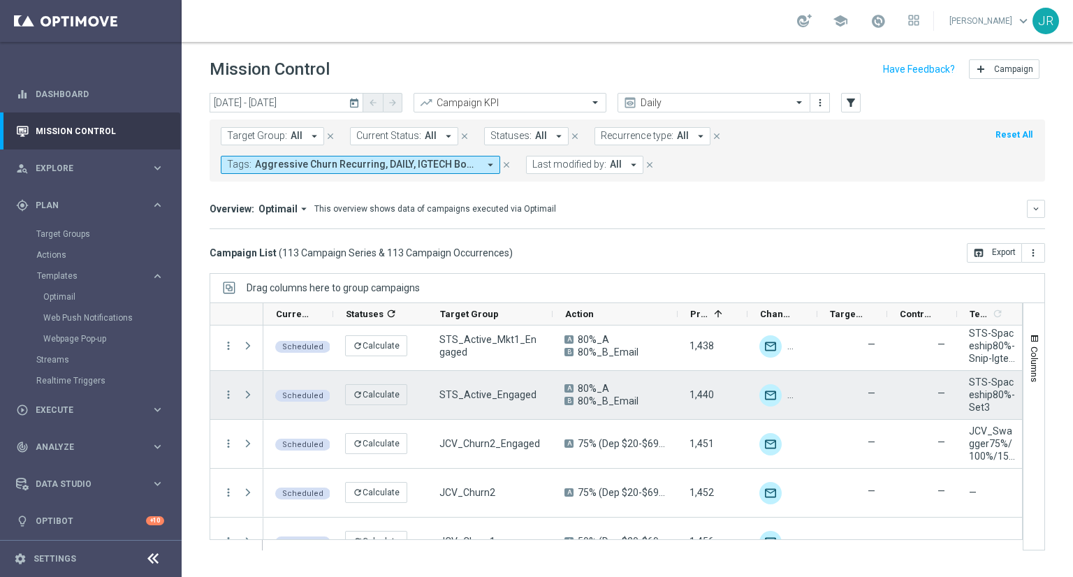
scroll to position [3005, 0]
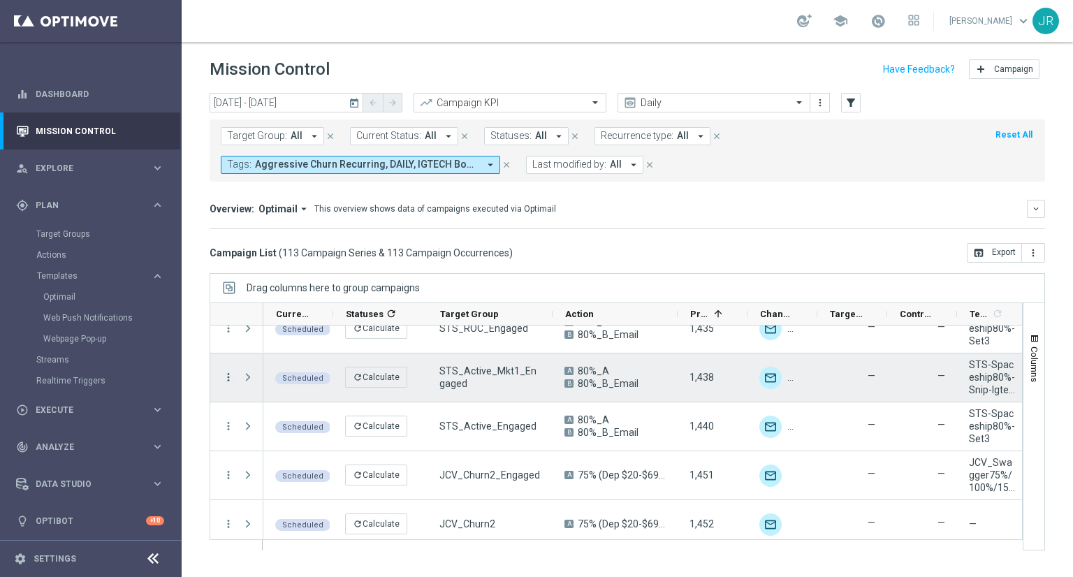
click at [229, 372] on icon "more_vert" at bounding box center [228, 377] width 13 height 13
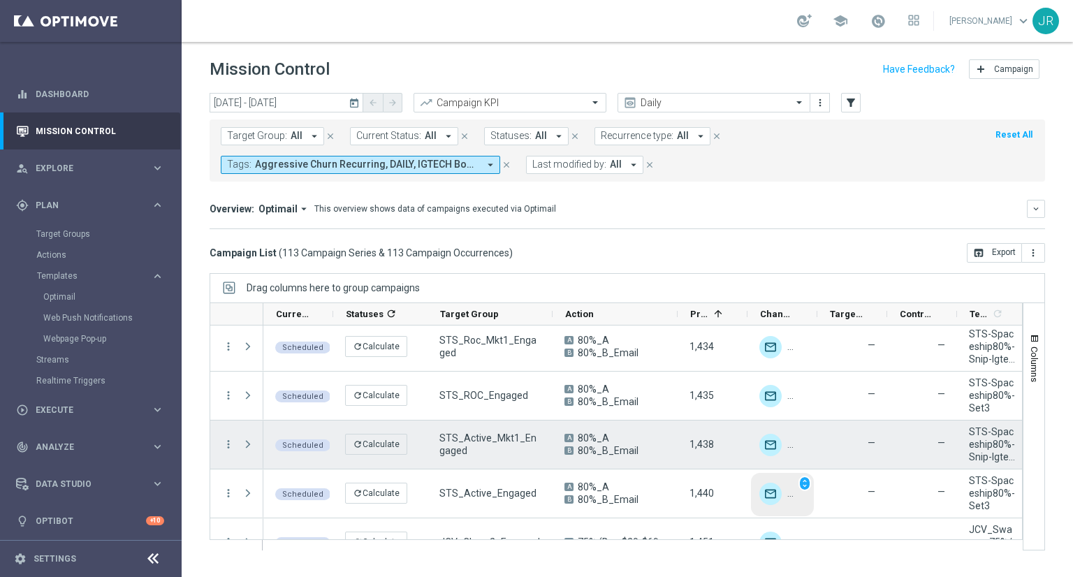
scroll to position [2935, 0]
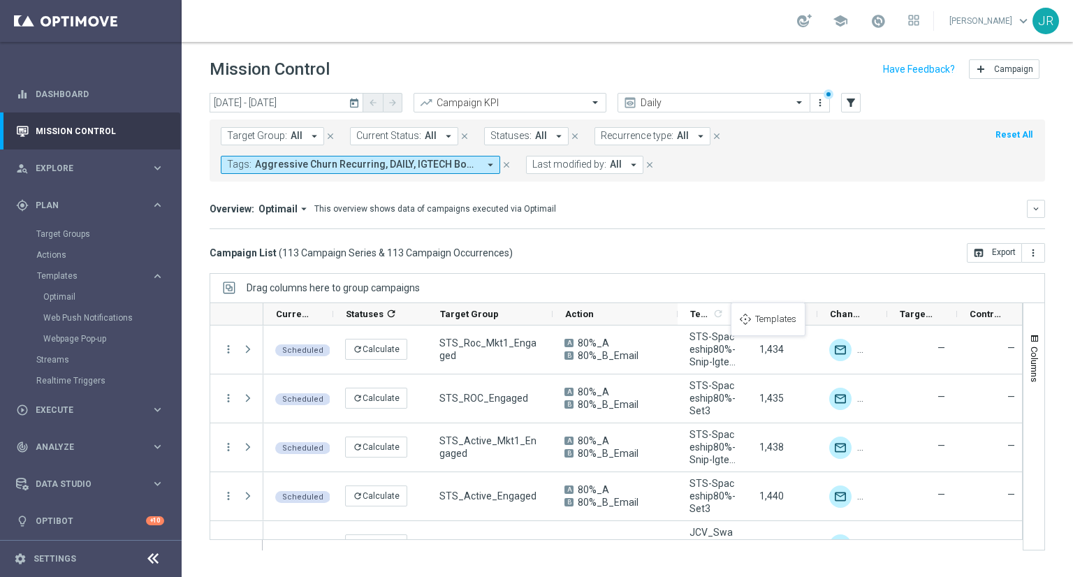
drag, startPoint x: 981, startPoint y: 310, endPoint x: 738, endPoint y: 311, distance: 243.2
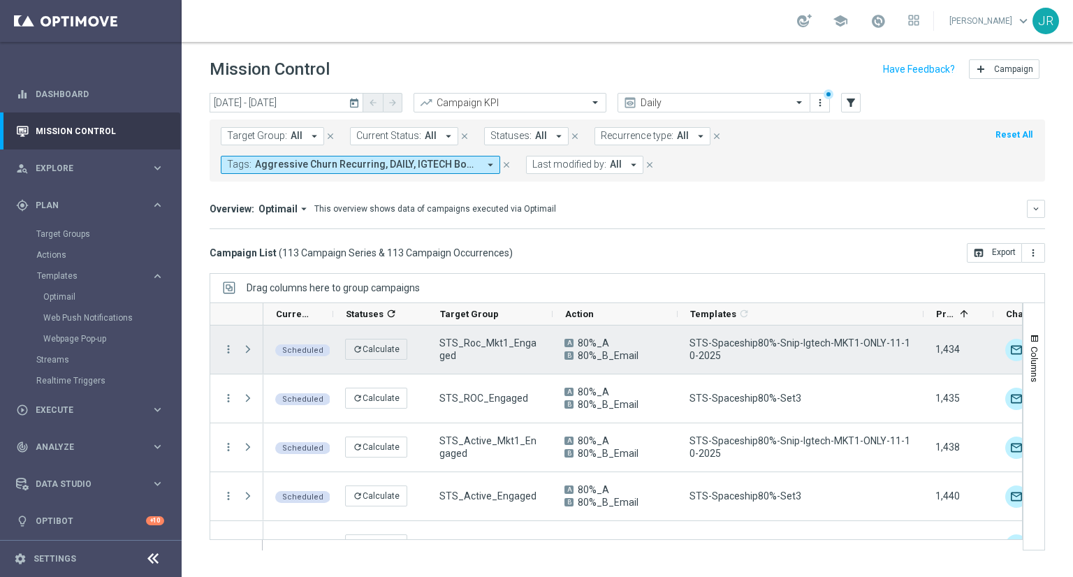
drag, startPoint x: 745, startPoint y: 312, endPoint x: 921, endPoint y: 339, distance: 178.1
click at [921, 339] on div at bounding box center [616, 427] width 813 height 248
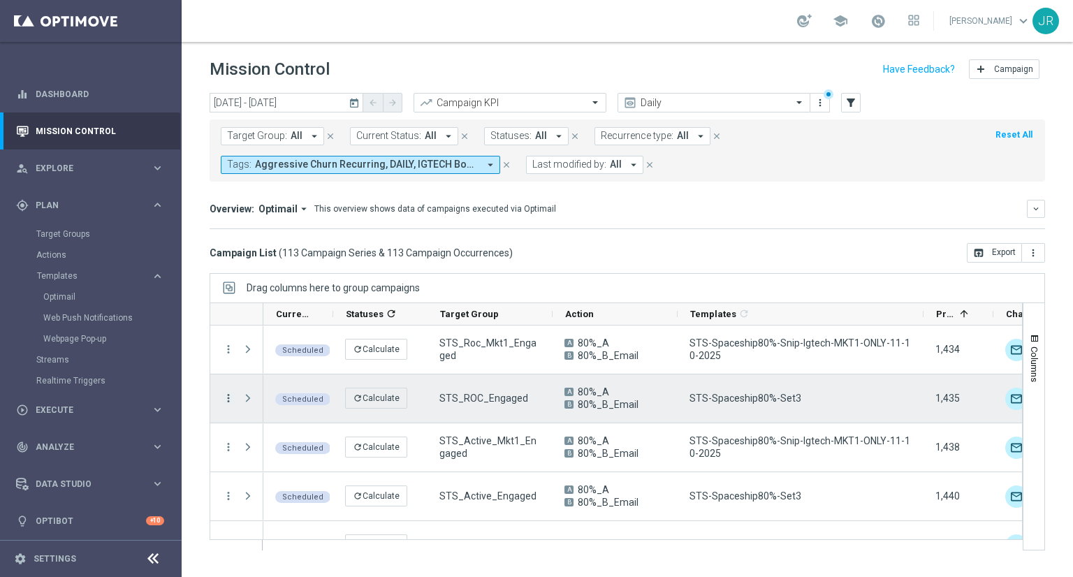
drag, startPoint x: 226, startPoint y: 391, endPoint x: 230, endPoint y: 400, distance: 9.4
click at [226, 392] on icon "more_vert" at bounding box center [228, 398] width 13 height 13
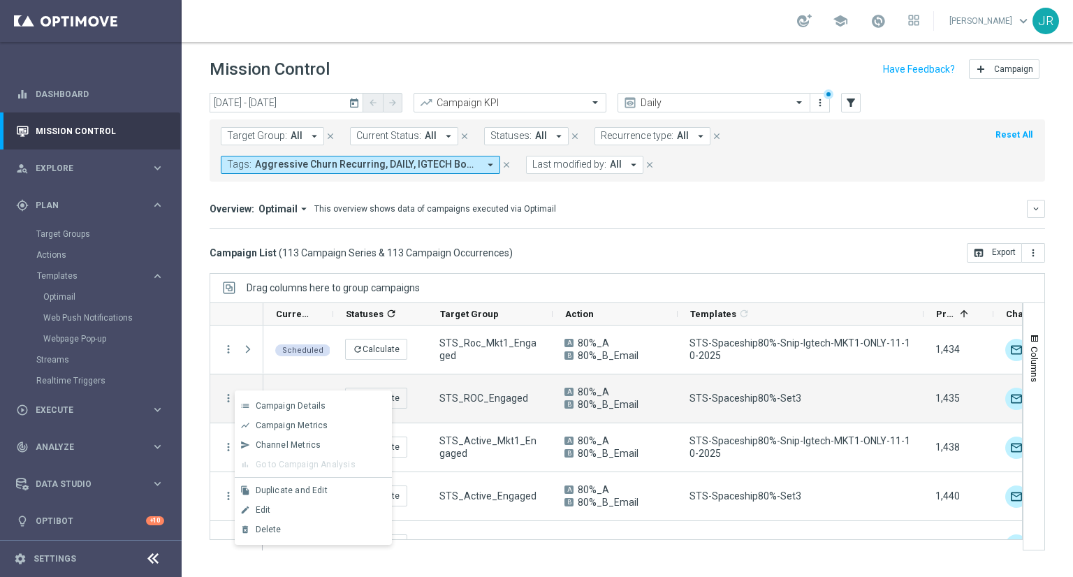
click at [258, 509] on span "Edit" at bounding box center [263, 510] width 15 height 10
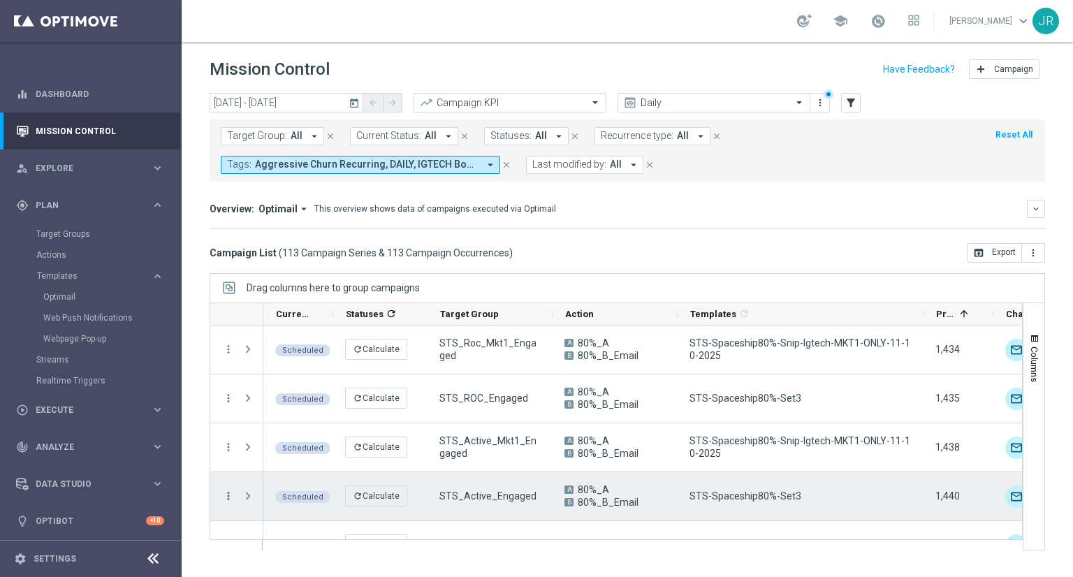
click at [226, 493] on icon "more_vert" at bounding box center [228, 496] width 13 height 13
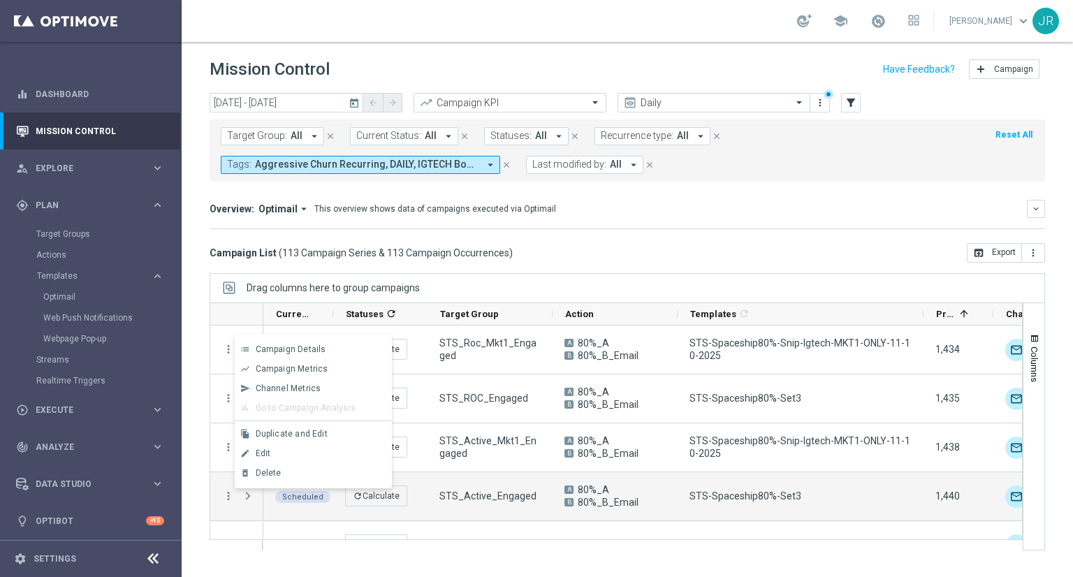
drag, startPoint x: 267, startPoint y: 457, endPoint x: 285, endPoint y: 463, distance: 19.0
click at [267, 456] on span "Edit" at bounding box center [263, 454] width 15 height 10
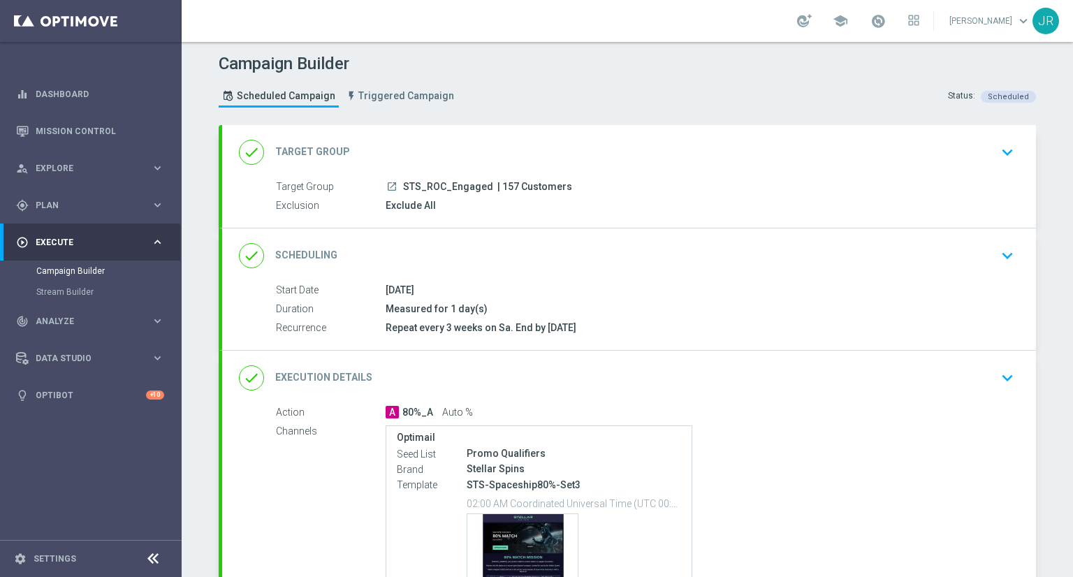
click at [1004, 376] on icon "keyboard_arrow_down" at bounding box center [1007, 378] width 21 height 21
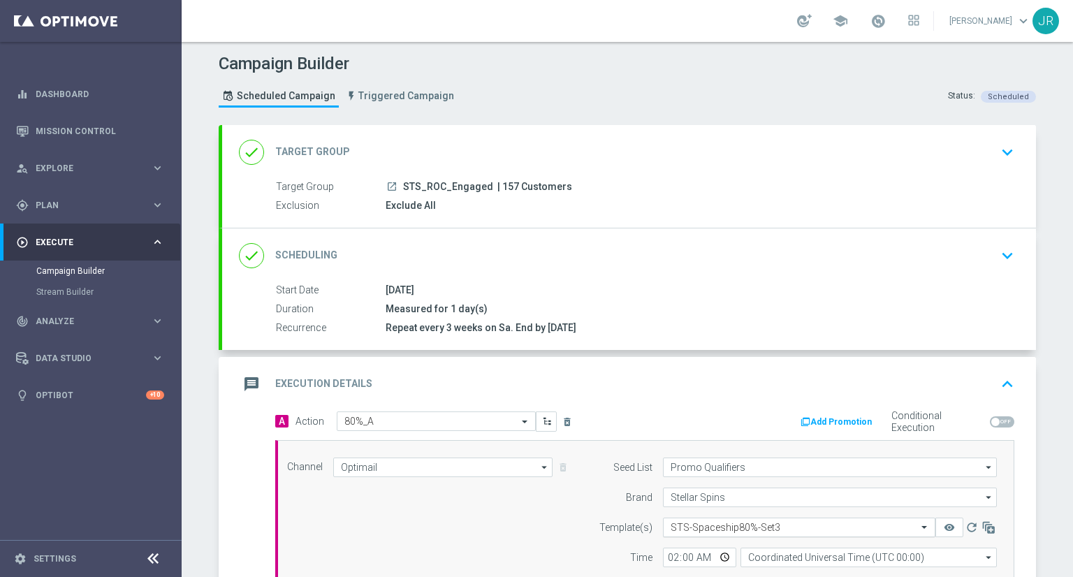
click at [696, 526] on input "text" at bounding box center [785, 528] width 229 height 12
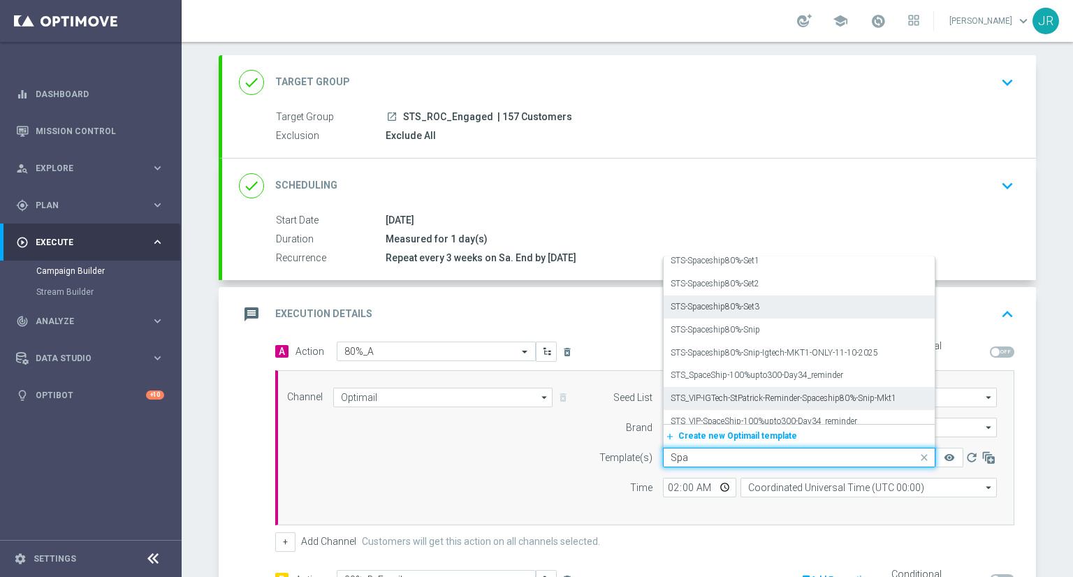
scroll to position [246, 0]
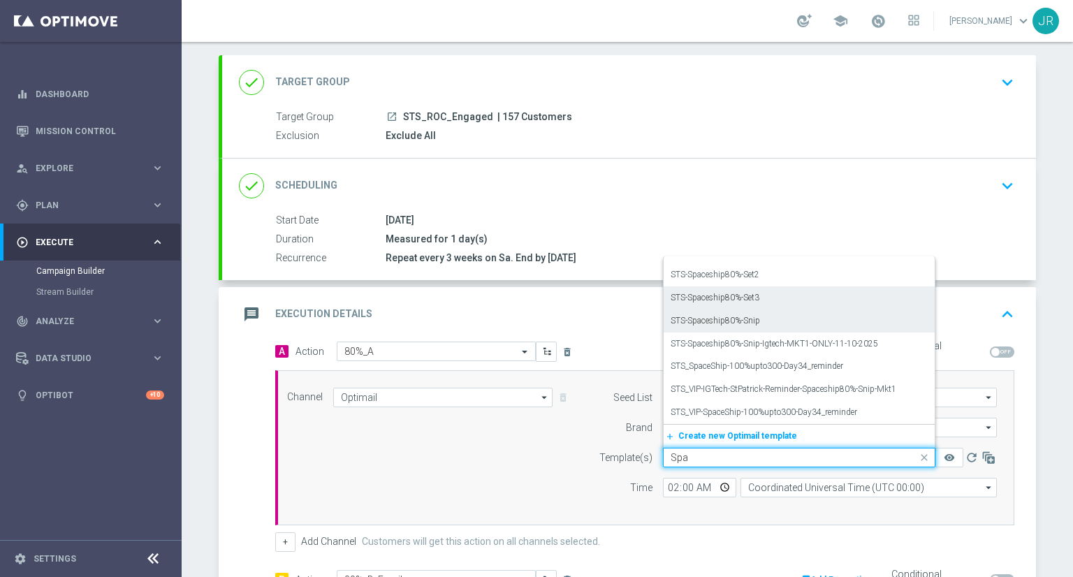
click at [721, 318] on label "STS-Spaceship80%-Snip" at bounding box center [715, 321] width 89 height 12
type input "Spa"
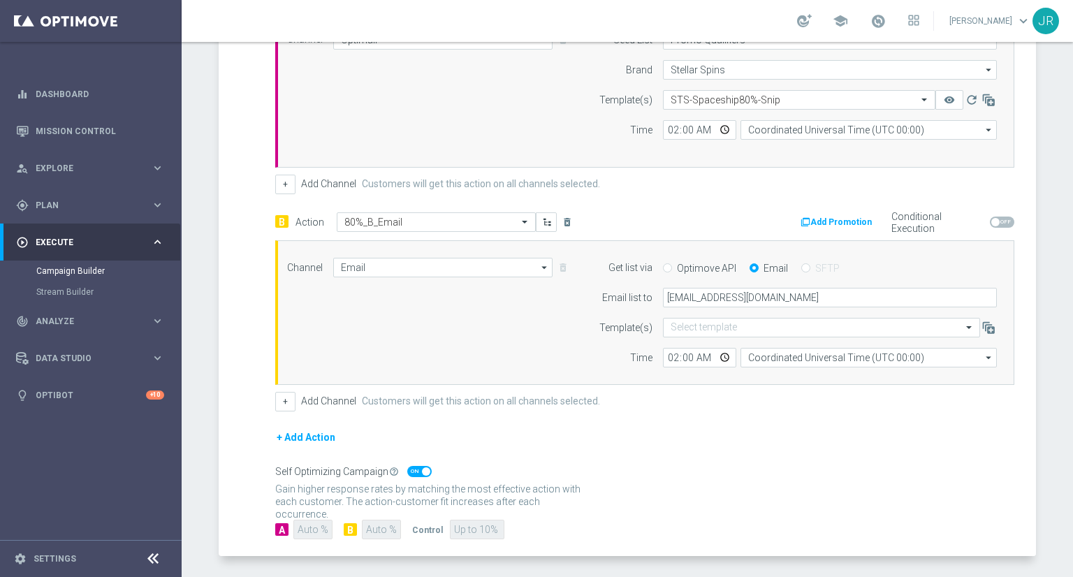
scroll to position [479, 0]
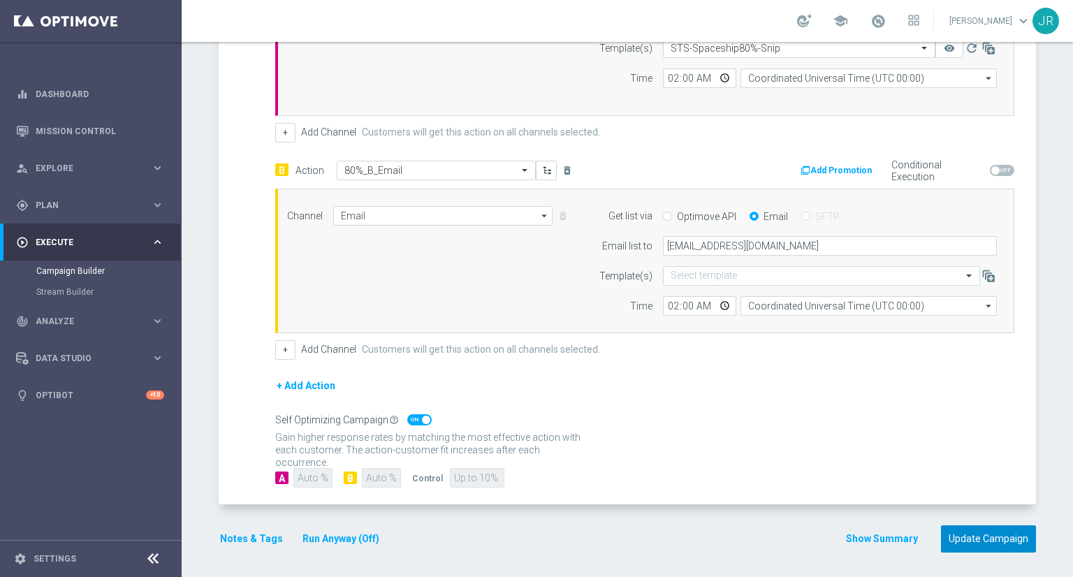
click at [966, 532] on button "Update Campaign" at bounding box center [988, 539] width 95 height 27
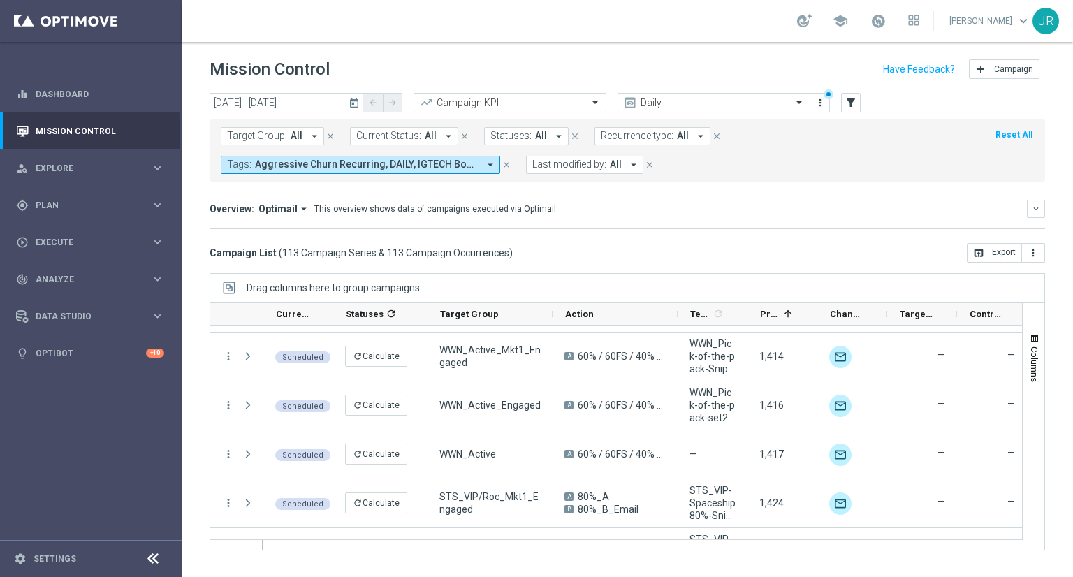
scroll to position [2725, 0]
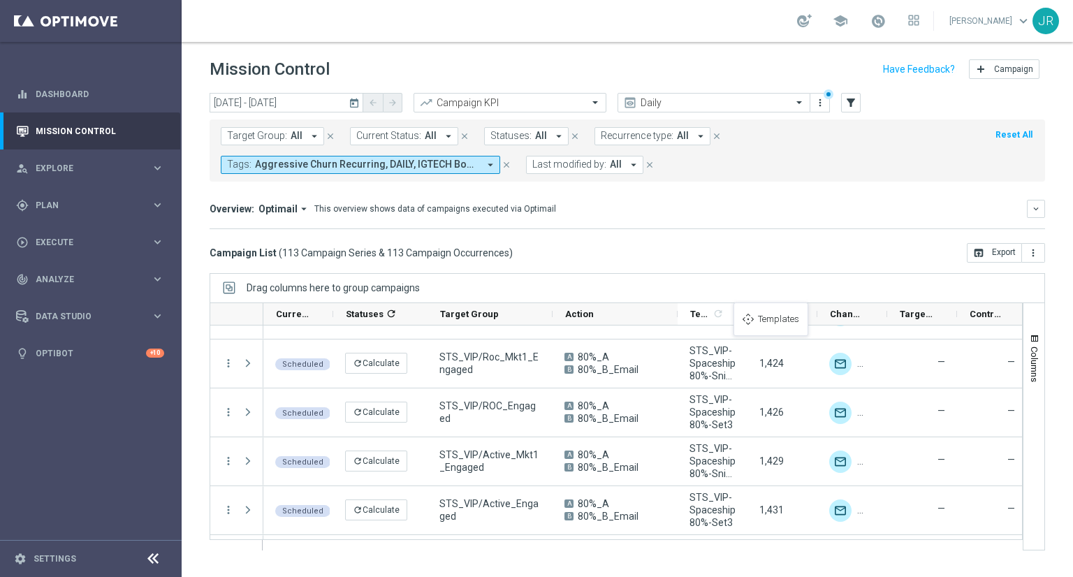
drag, startPoint x: 746, startPoint y: 311, endPoint x: 738, endPoint y: 312, distance: 8.4
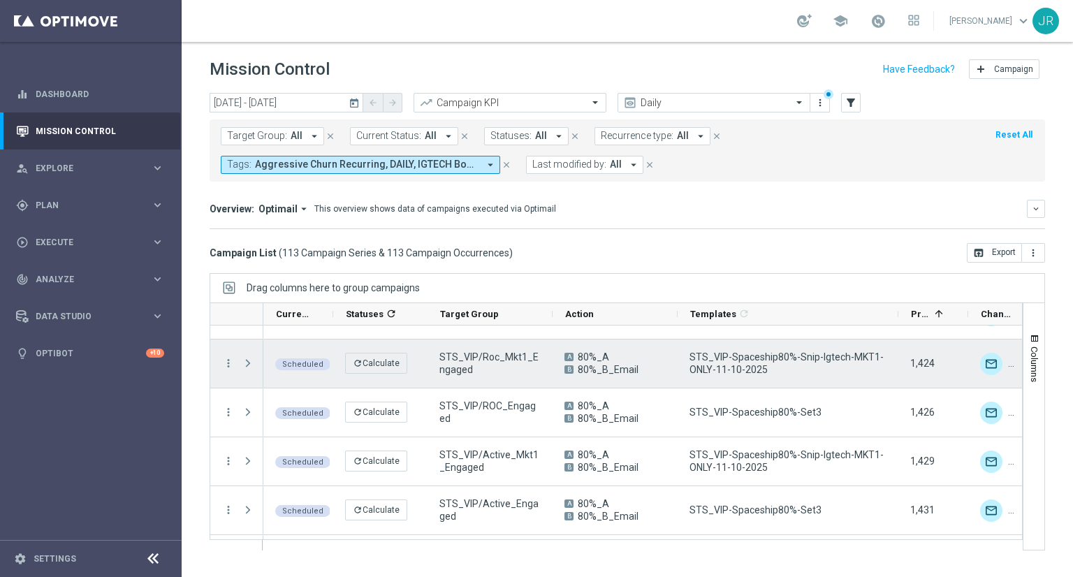
drag, startPoint x: 746, startPoint y: 311, endPoint x: 866, endPoint y: 358, distance: 128.3
click at [897, 339] on div at bounding box center [616, 427] width 813 height 248
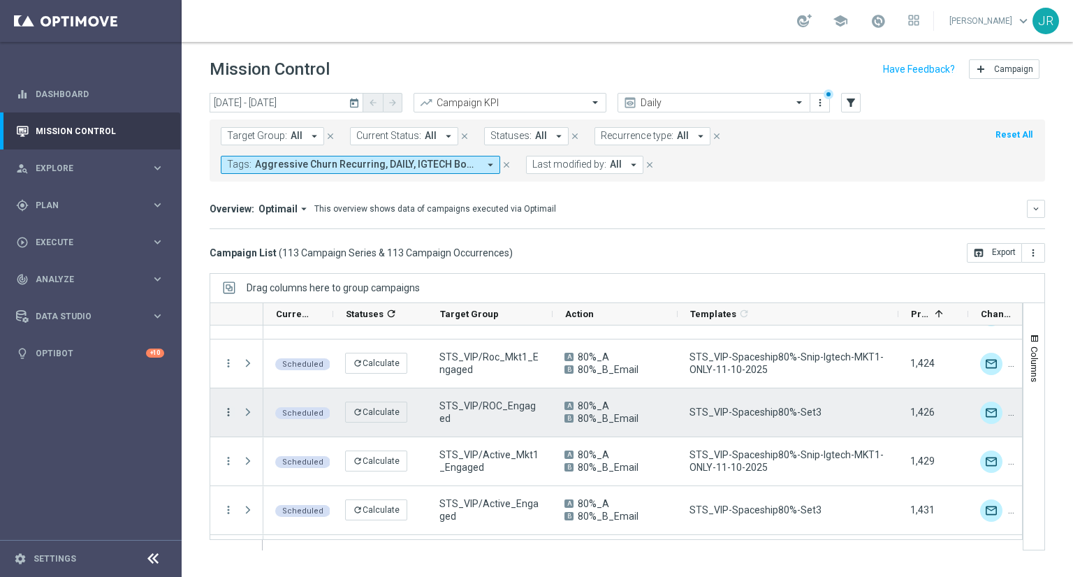
click at [224, 416] on icon "more_vert" at bounding box center [228, 412] width 13 height 13
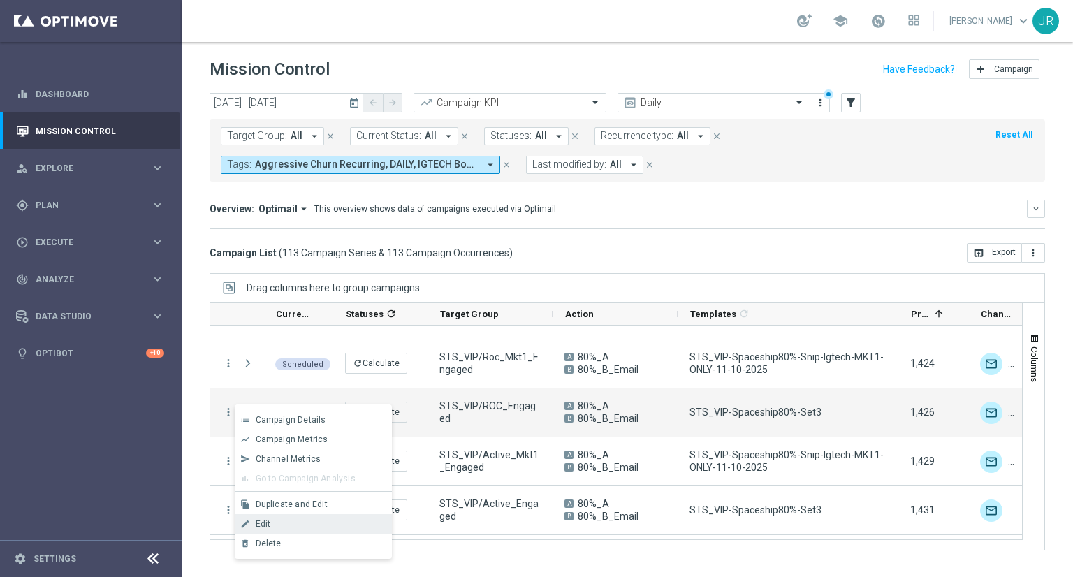
click at [266, 527] on span "Edit" at bounding box center [263, 524] width 15 height 10
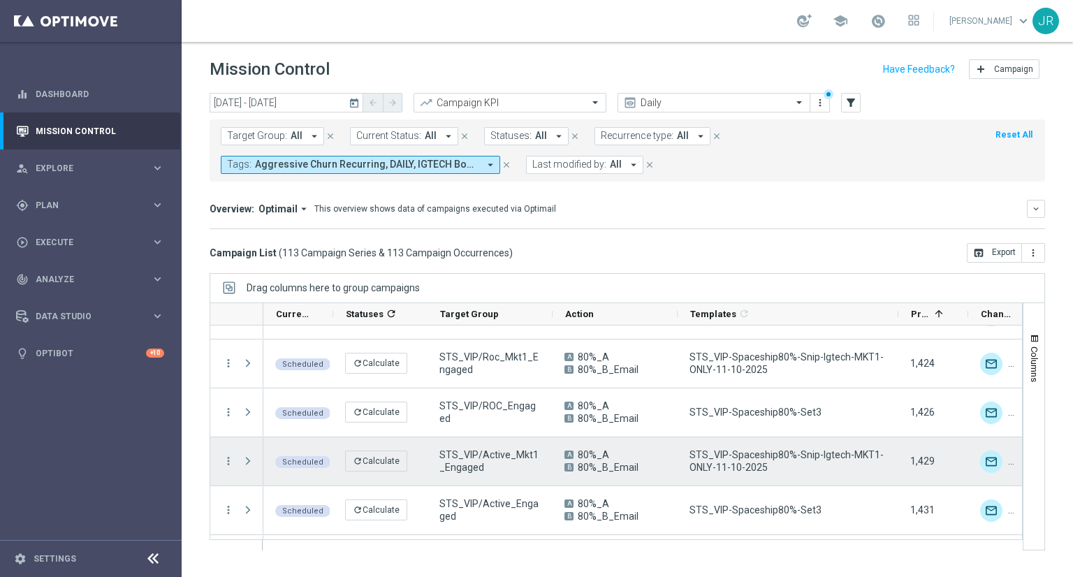
scroll to position [2795, 0]
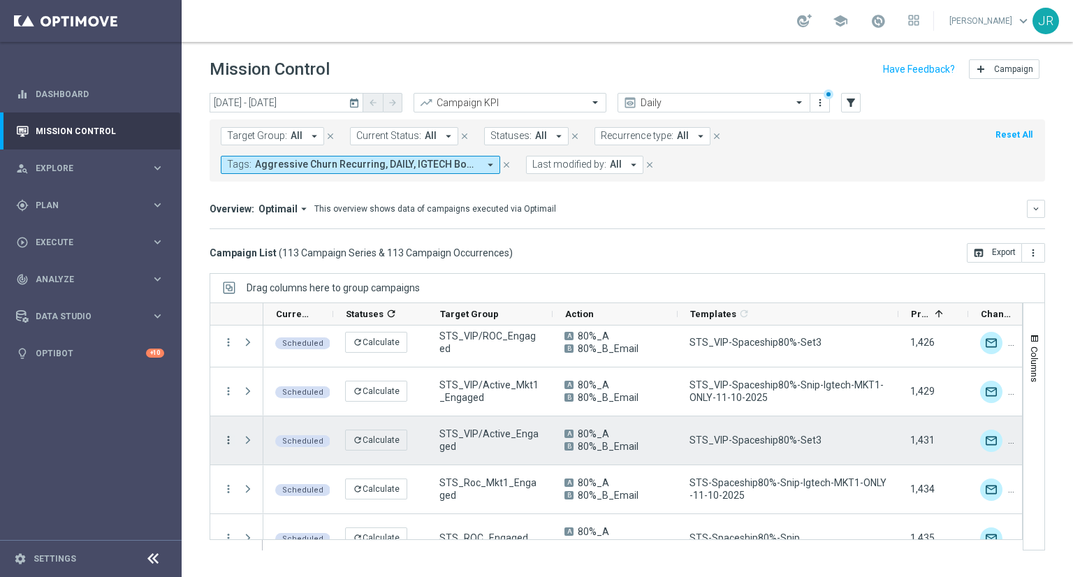
click at [228, 438] on icon "more_vert" at bounding box center [228, 440] width 13 height 13
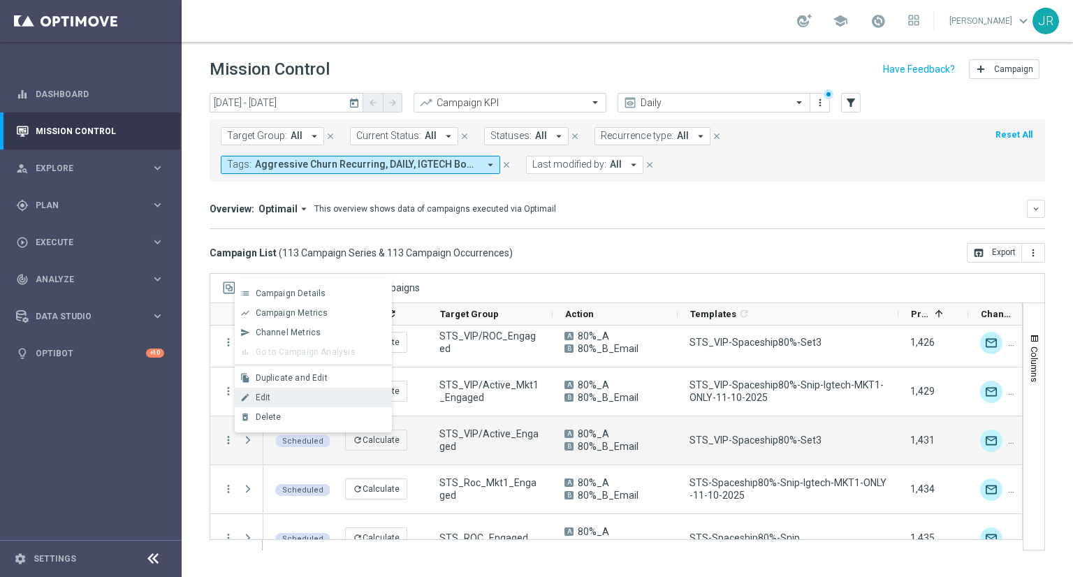
click at [254, 404] on div "edit Edit" at bounding box center [313, 398] width 157 height 20
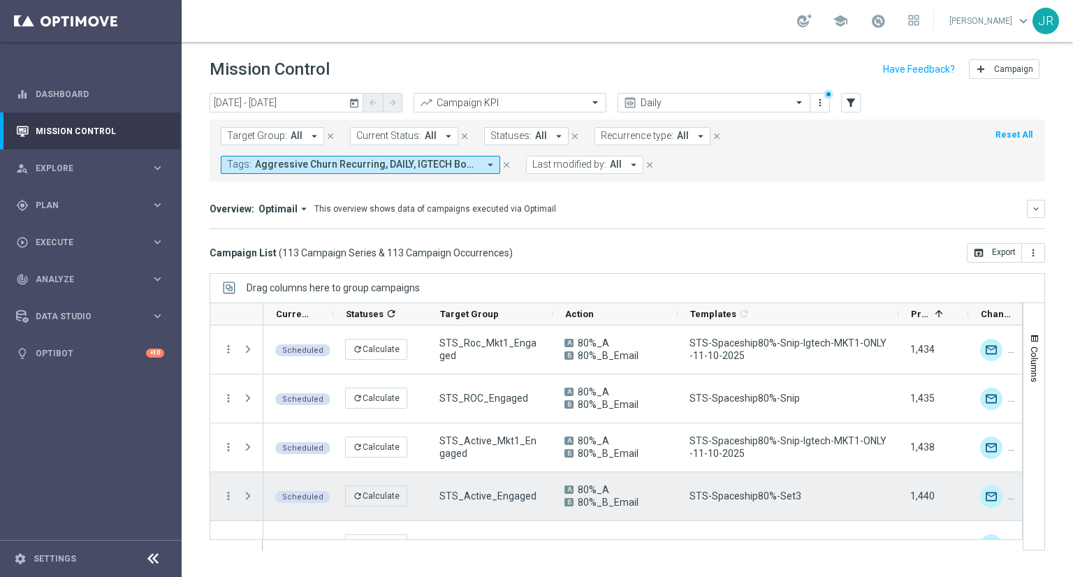
scroll to position [3005, 0]
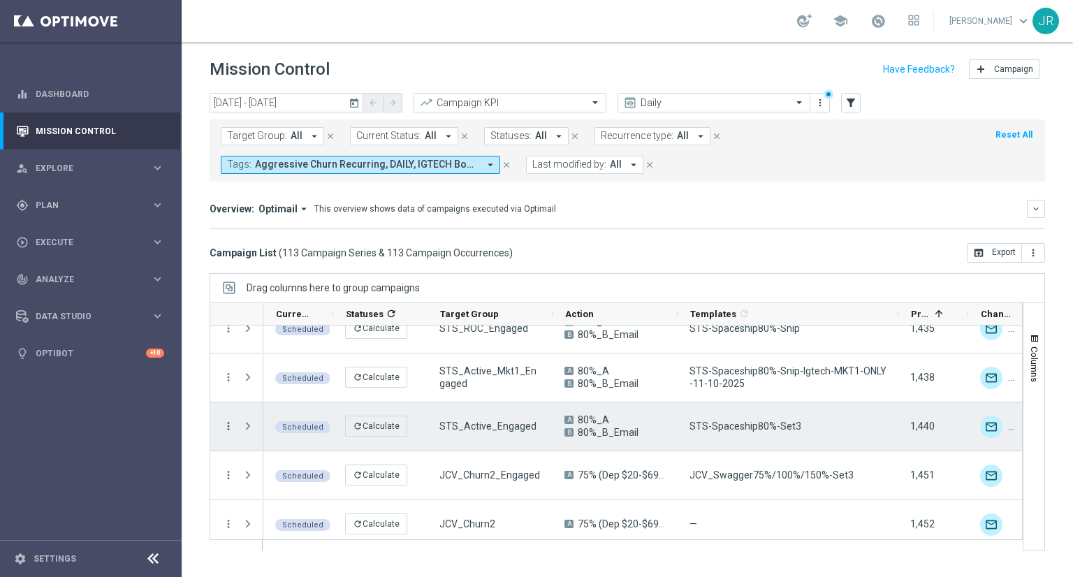
click at [228, 421] on icon "more_vert" at bounding box center [228, 426] width 13 height 13
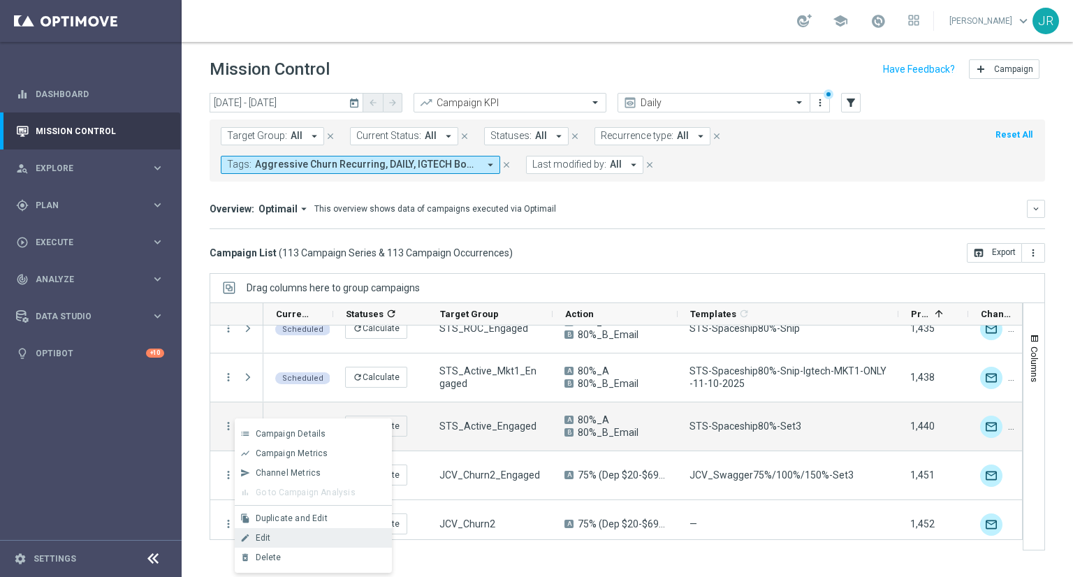
click at [273, 539] on div "Edit" at bounding box center [321, 538] width 130 height 10
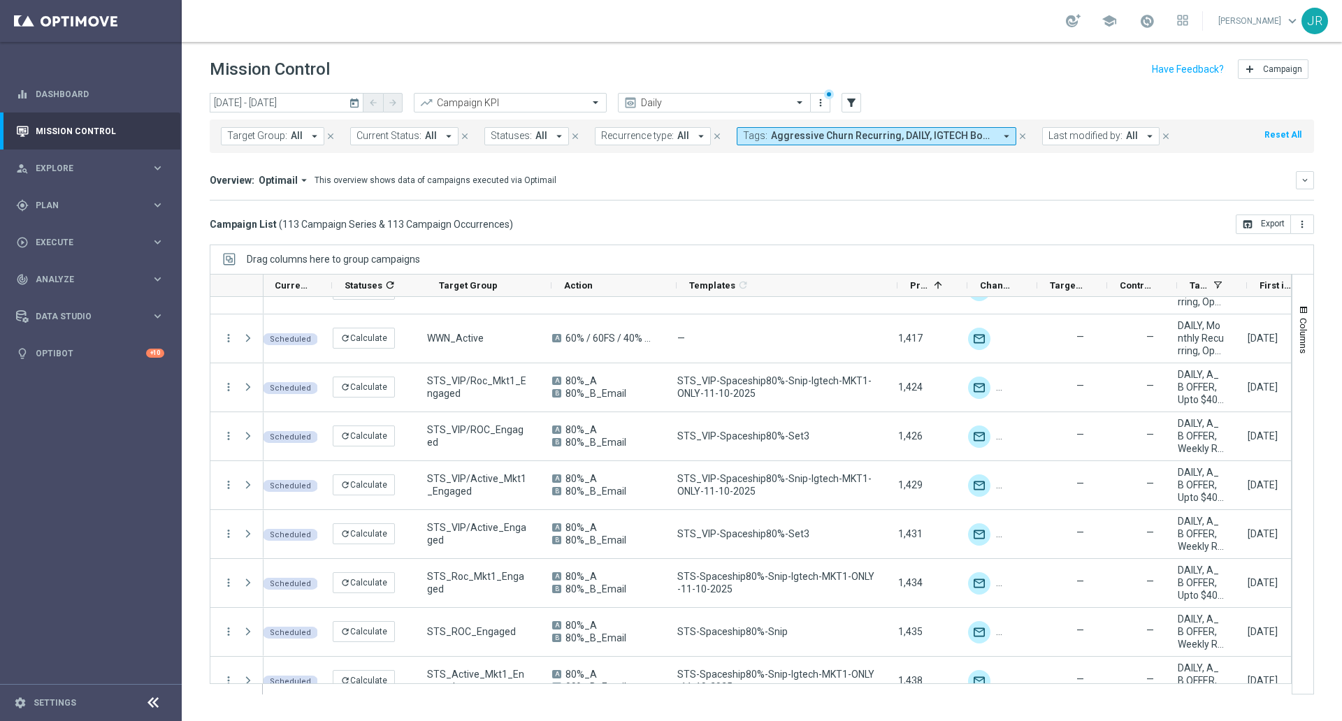
scroll to position [0, 0]
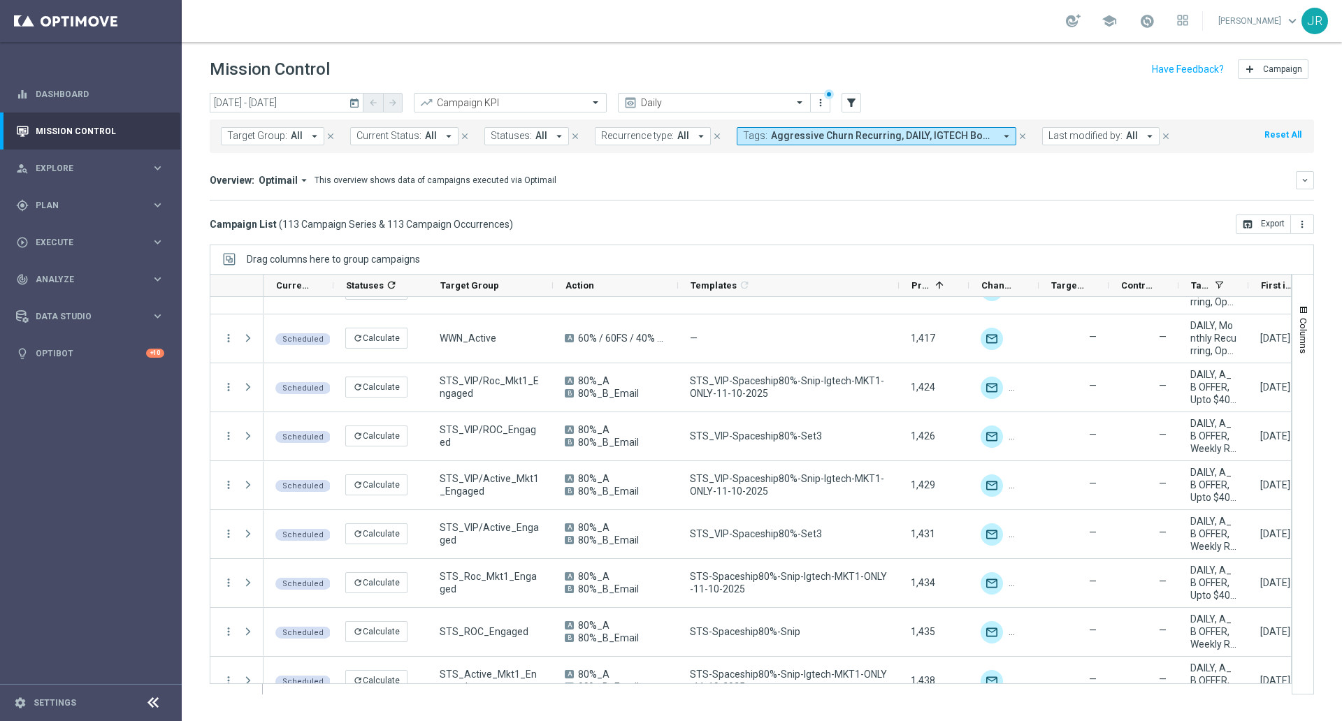
click at [1073, 144] on button "Last modified by: All arrow_drop_down" at bounding box center [1100, 136] width 117 height 18
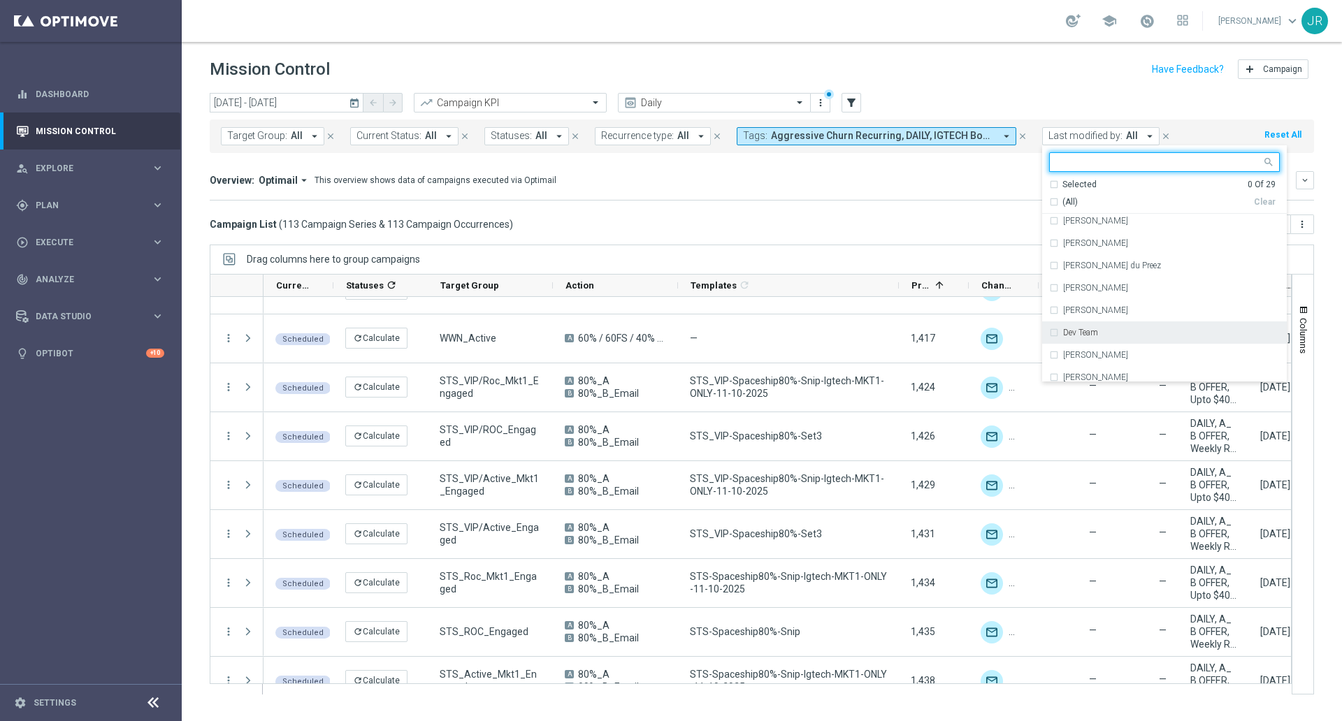
scroll to position [175, 0]
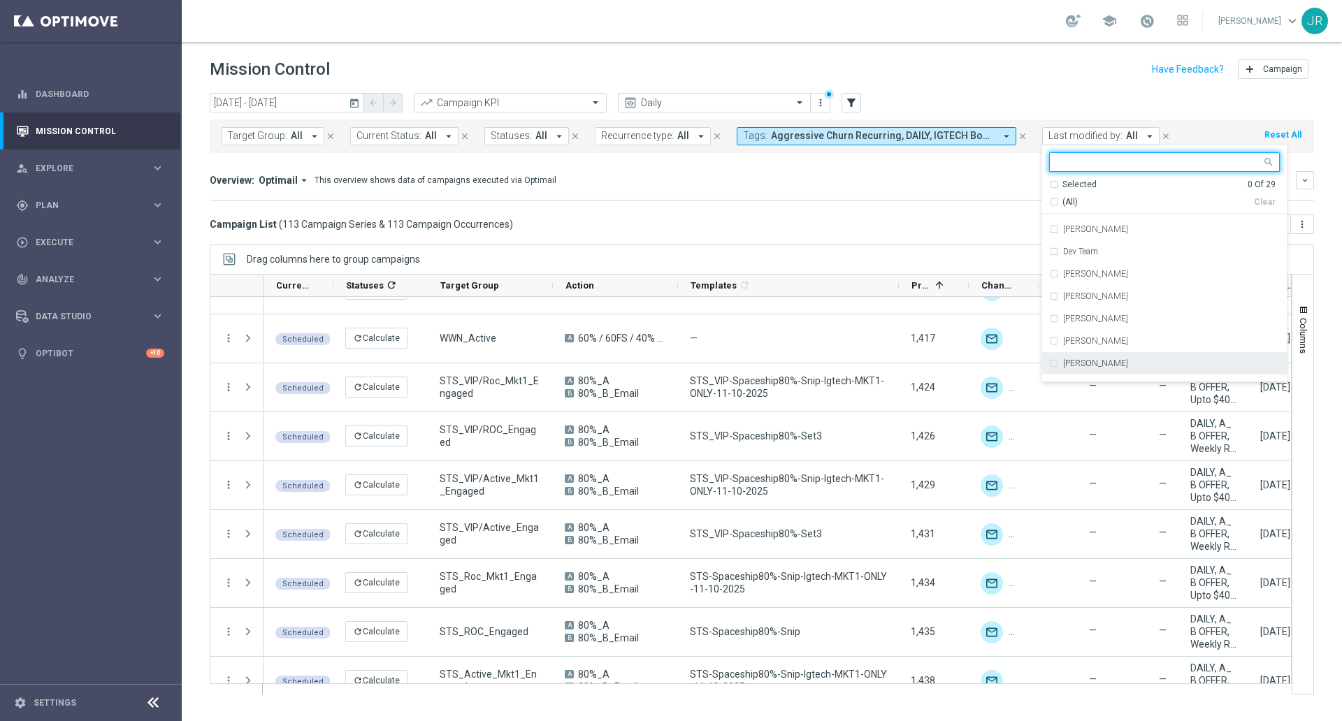
click at [1073, 354] on div "[PERSON_NAME]" at bounding box center [1164, 363] width 231 height 22
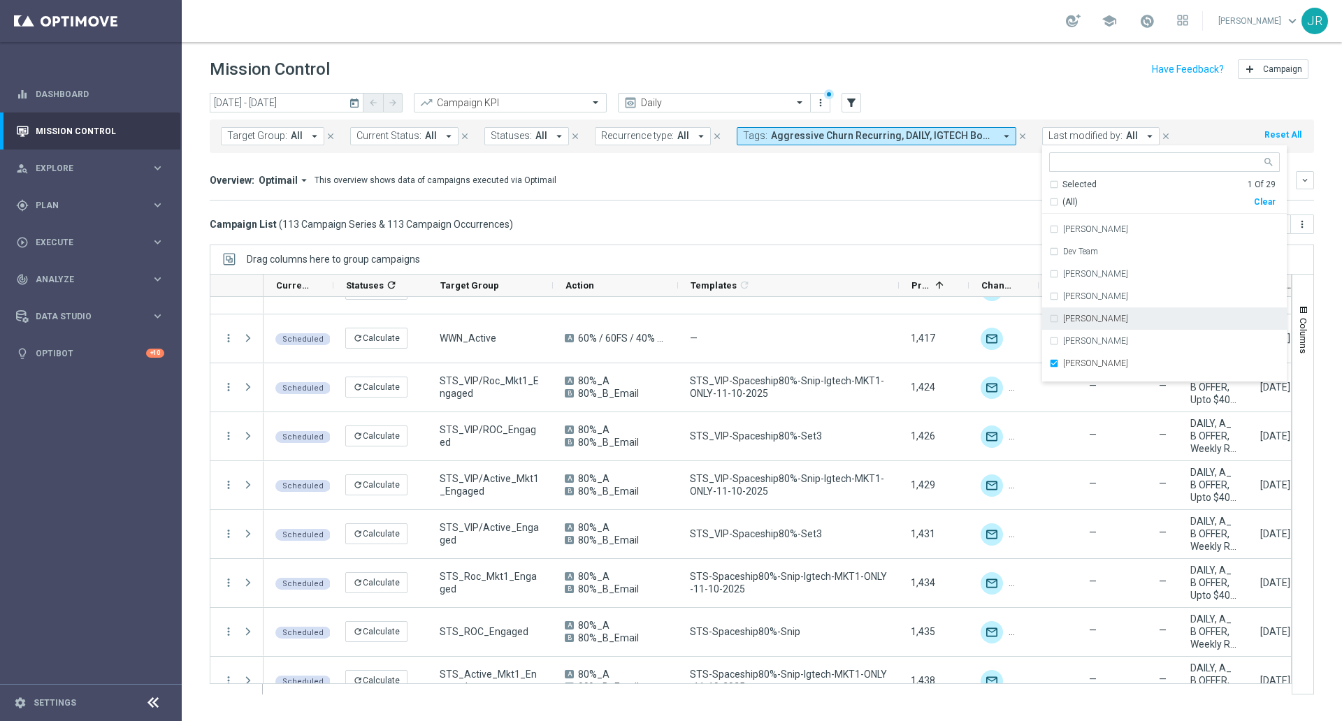
click at [954, 185] on div "Overview: Optimail arrow_drop_down This overview shows data of campaigns execut…" at bounding box center [753, 180] width 1086 height 13
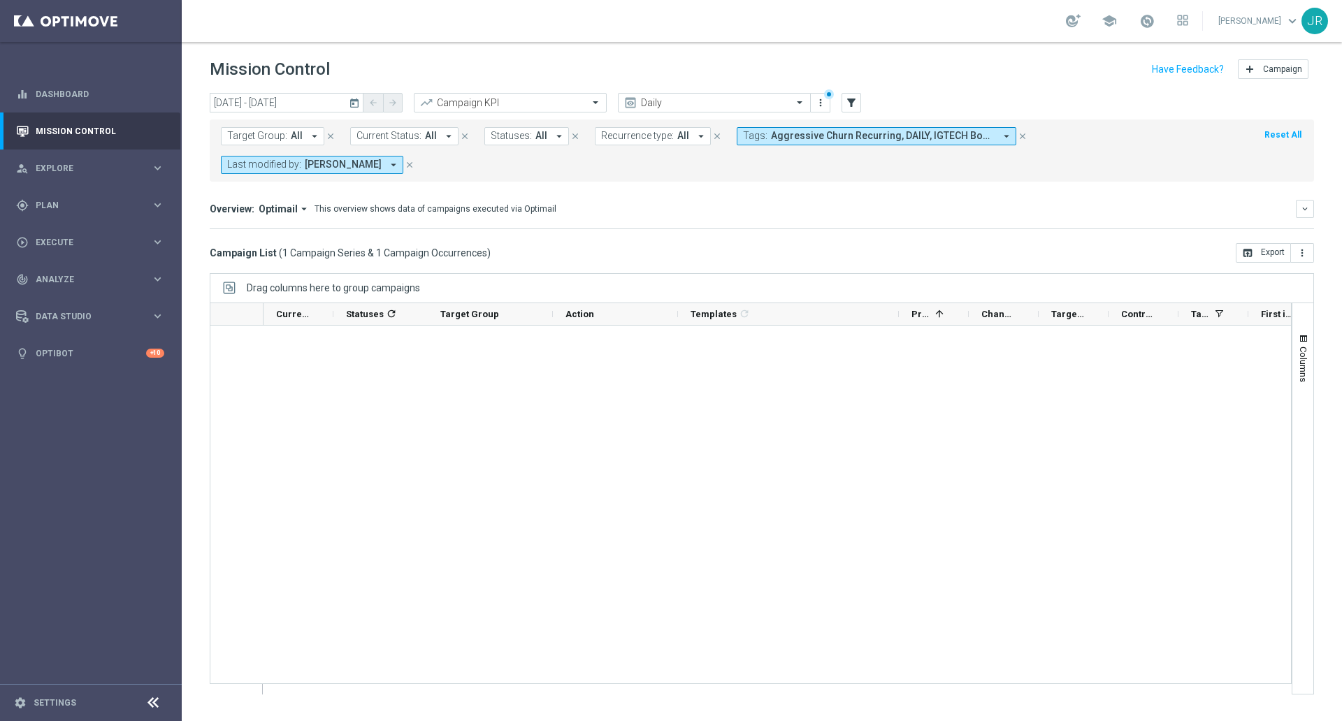
scroll to position [0, 0]
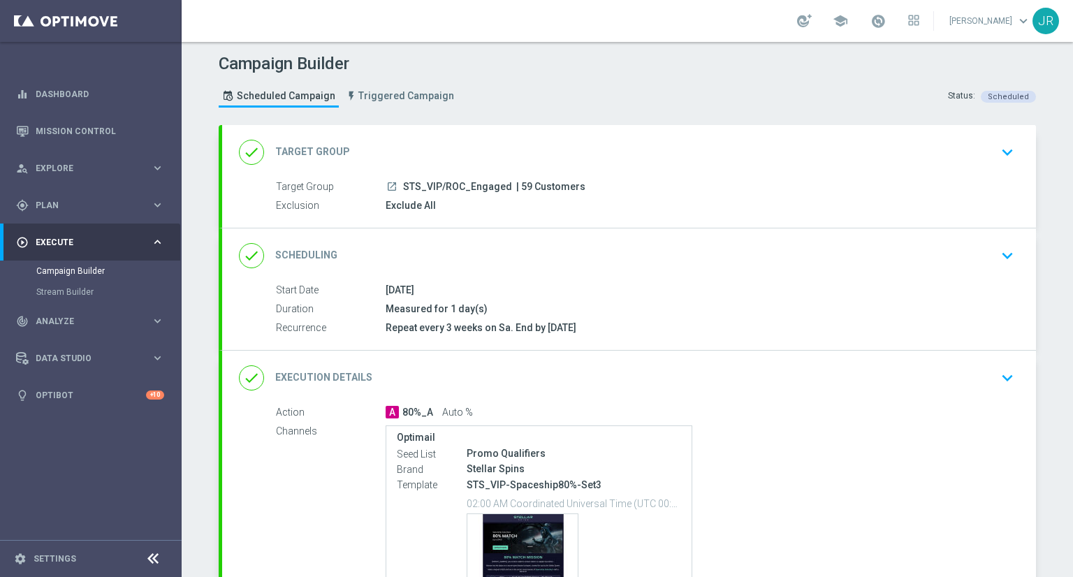
click at [999, 375] on icon "keyboard_arrow_down" at bounding box center [1007, 378] width 21 height 21
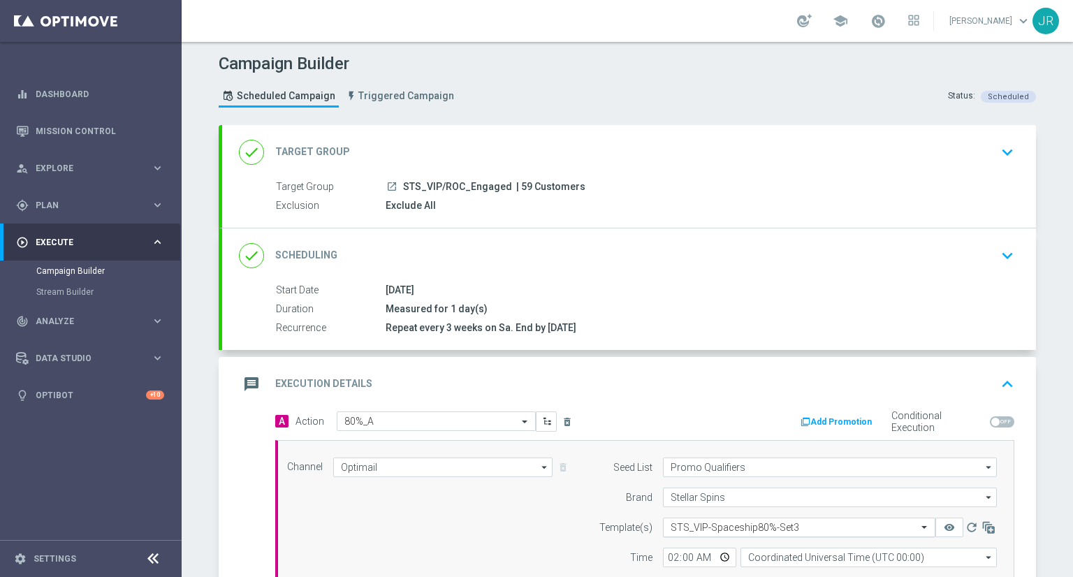
click at [704, 526] on input "text" at bounding box center [785, 528] width 229 height 12
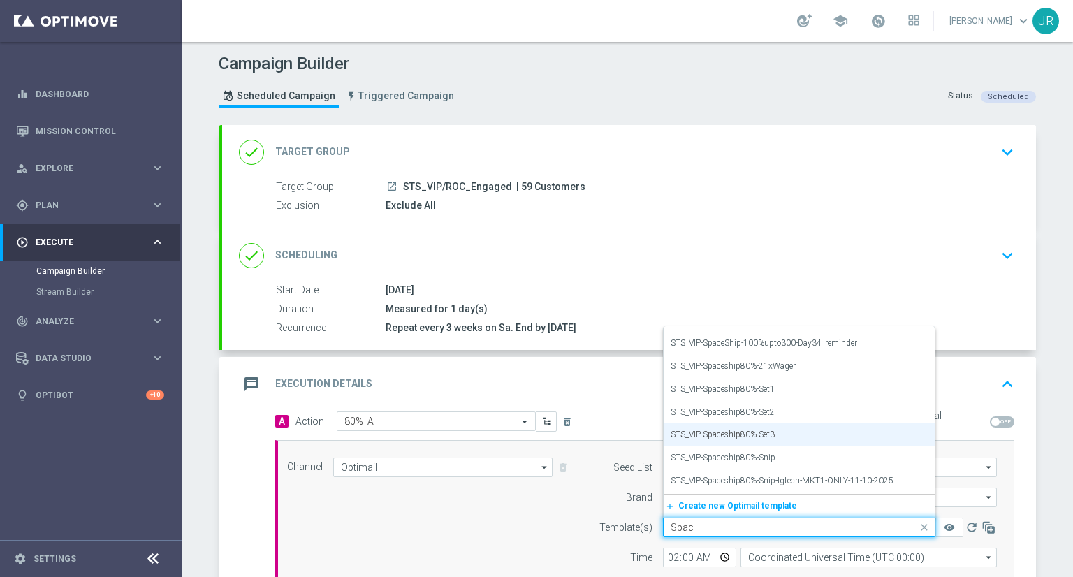
scroll to position [363, 0]
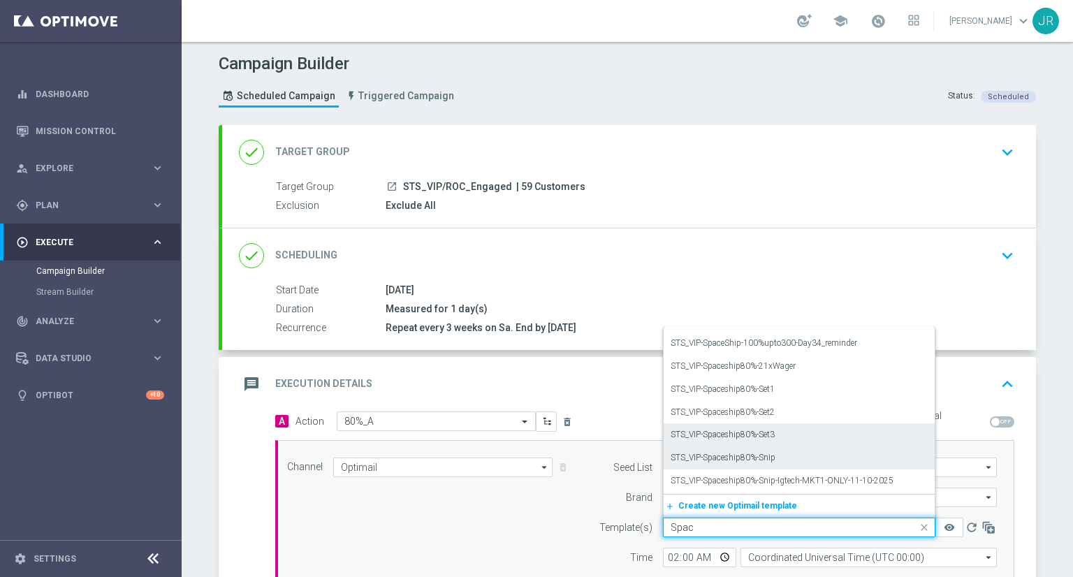
click at [721, 458] on label "STS_VIP-Spaceship80%-Snip" at bounding box center [723, 458] width 105 height 12
type input "Spac"
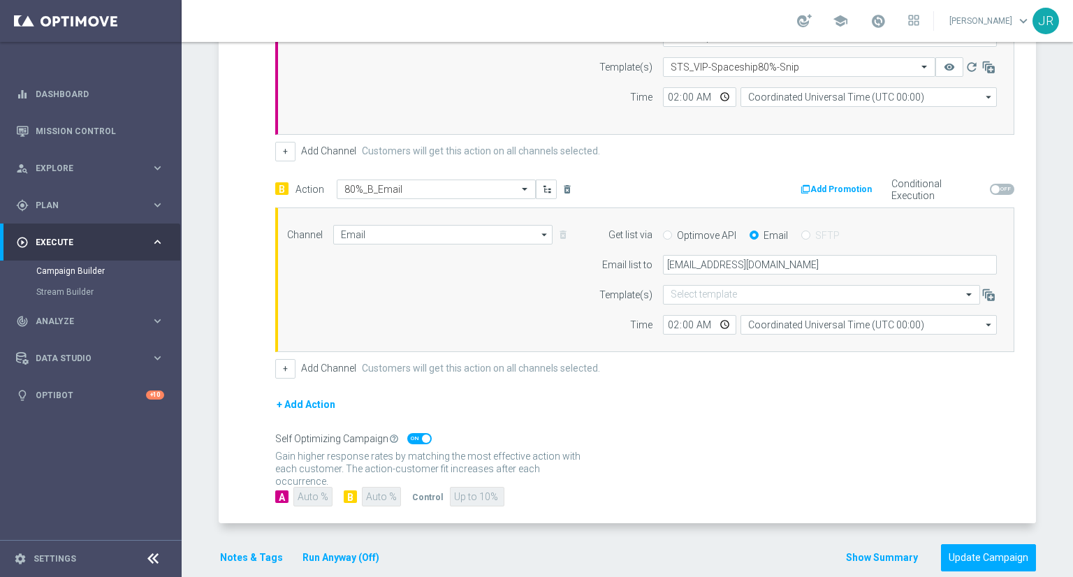
scroll to position [479, 0]
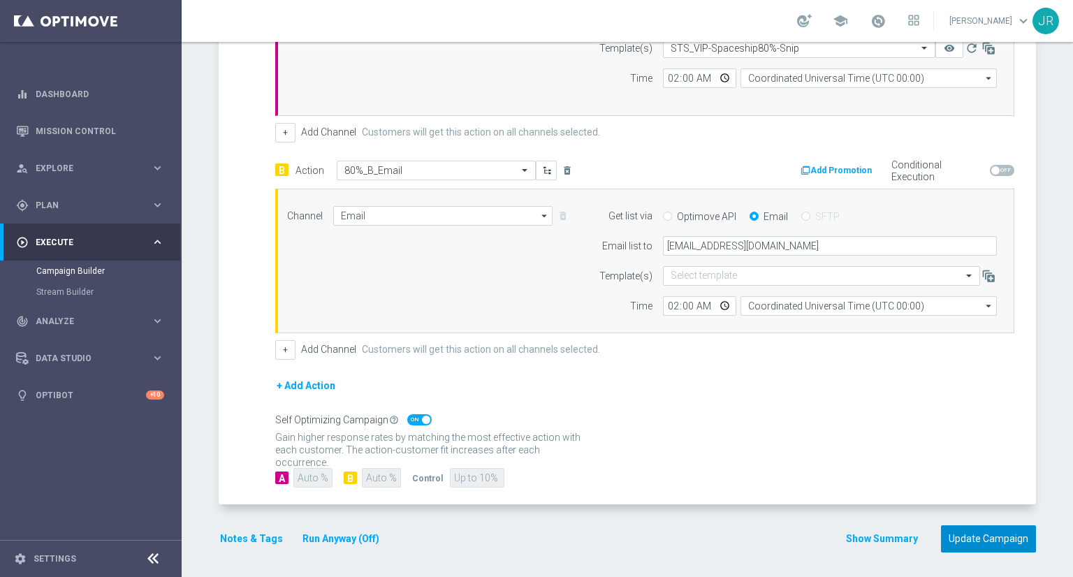
click at [989, 535] on button "Update Campaign" at bounding box center [988, 539] width 95 height 27
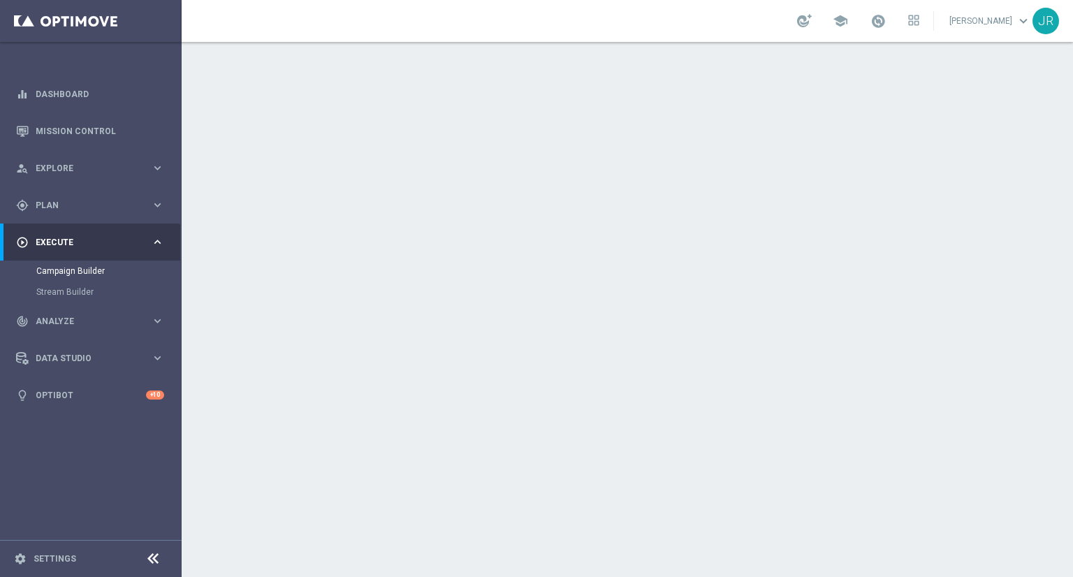
scroll to position [210, 0]
click at [999, 168] on icon "keyboard_arrow_down" at bounding box center [1007, 168] width 21 height 21
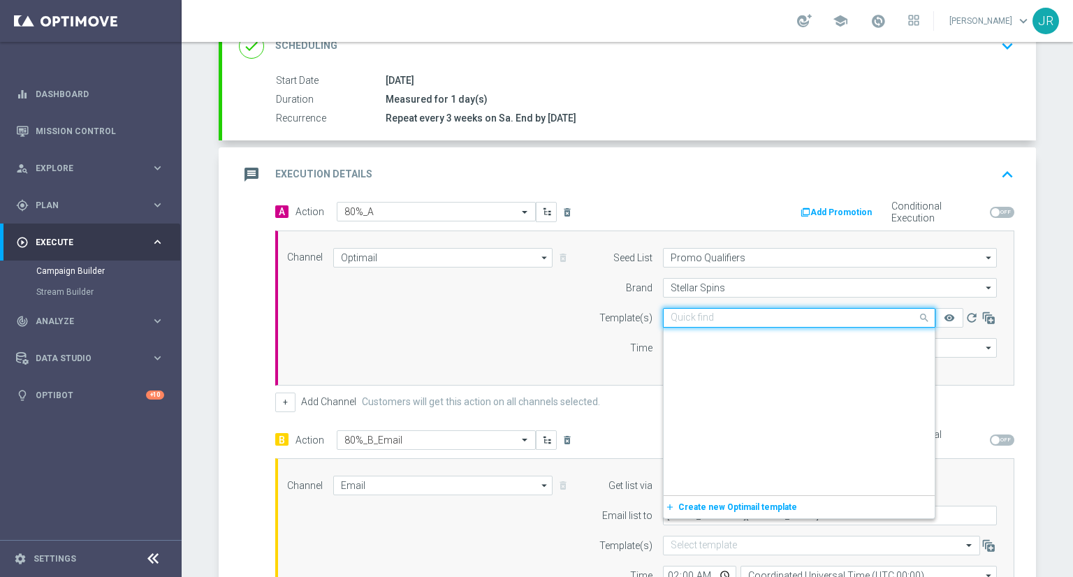
click at [699, 319] on input "text" at bounding box center [785, 318] width 229 height 12
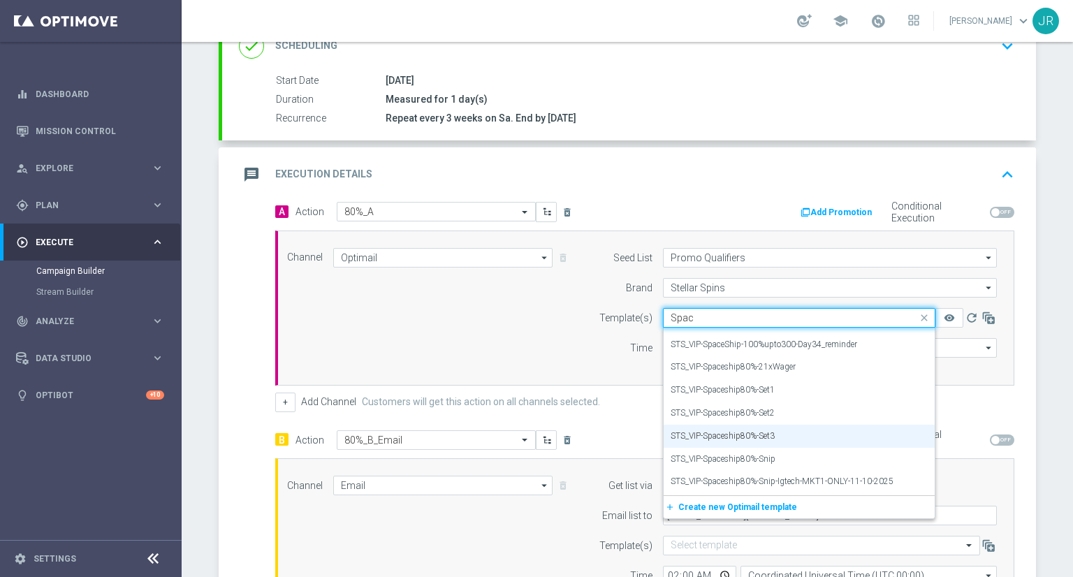
scroll to position [363, 0]
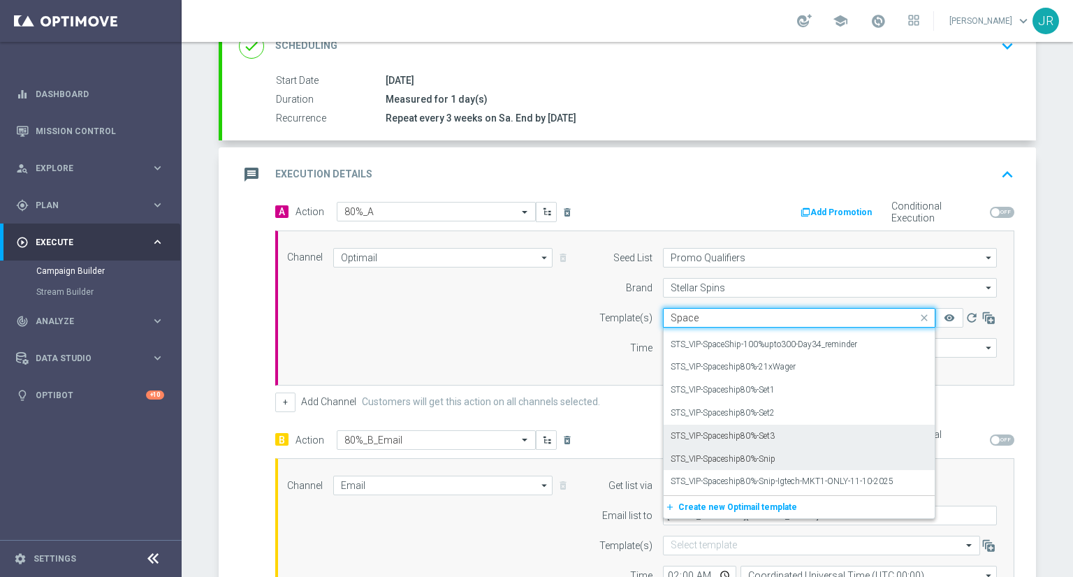
click at [716, 457] on label "STS_VIP-Spaceship80%-Snip" at bounding box center [723, 460] width 105 height 12
type input "Space"
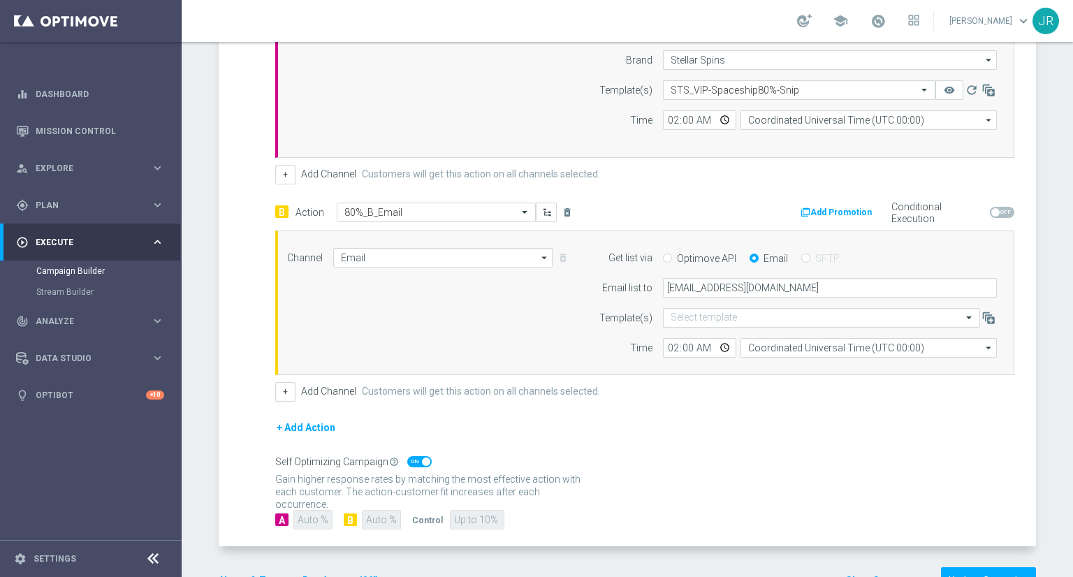
scroll to position [479, 0]
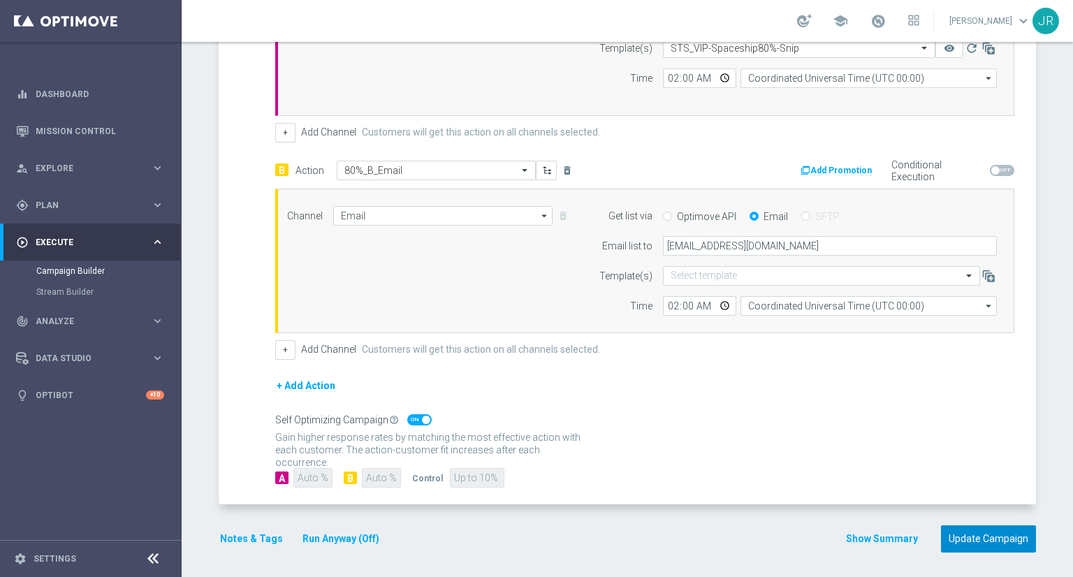
click at [973, 533] on button "Update Campaign" at bounding box center [988, 539] width 95 height 27
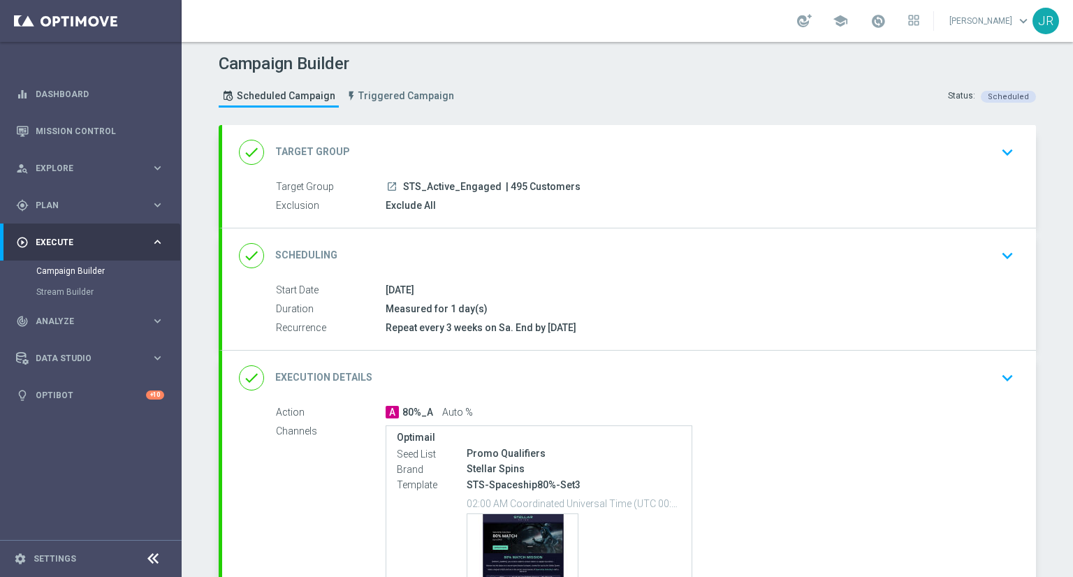
click at [1001, 372] on icon "keyboard_arrow_down" at bounding box center [1007, 378] width 21 height 21
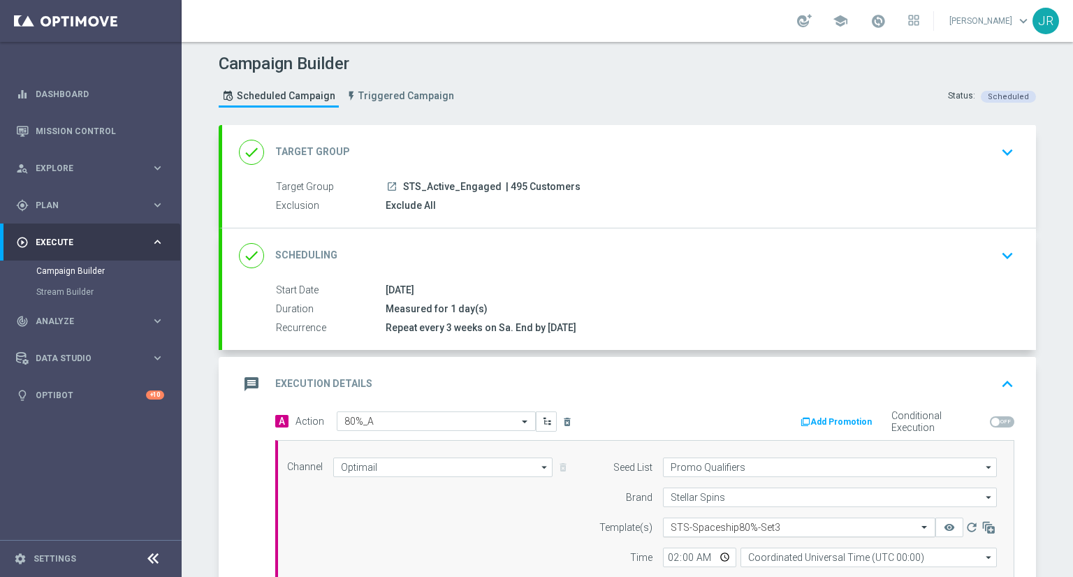
click at [688, 523] on input "text" at bounding box center [785, 528] width 229 height 12
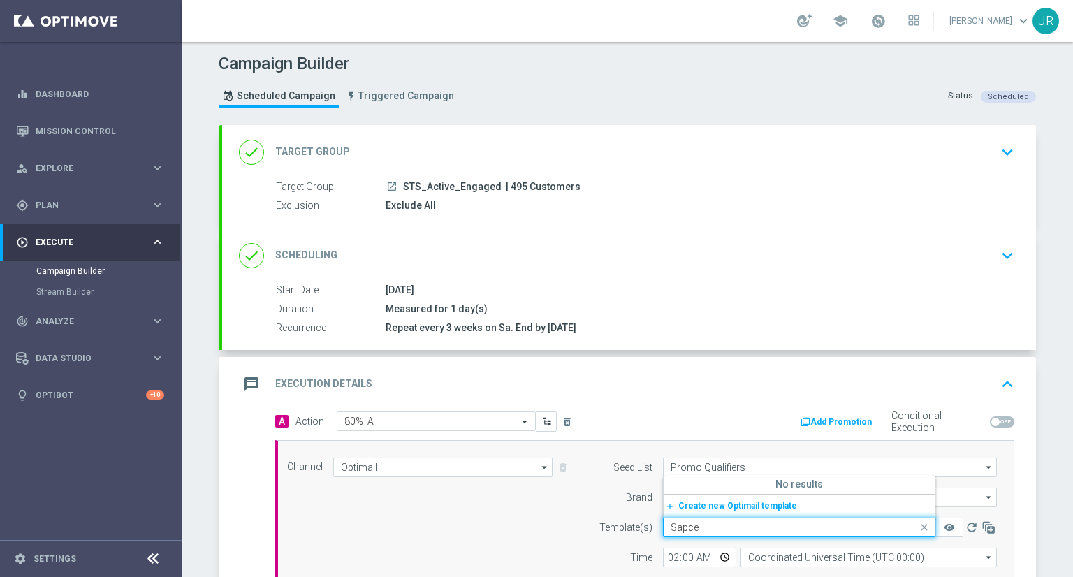
drag, startPoint x: 702, startPoint y: 523, endPoint x: 670, endPoint y: 528, distance: 31.7
click at [671, 528] on input "Sapce" at bounding box center [785, 528] width 229 height 12
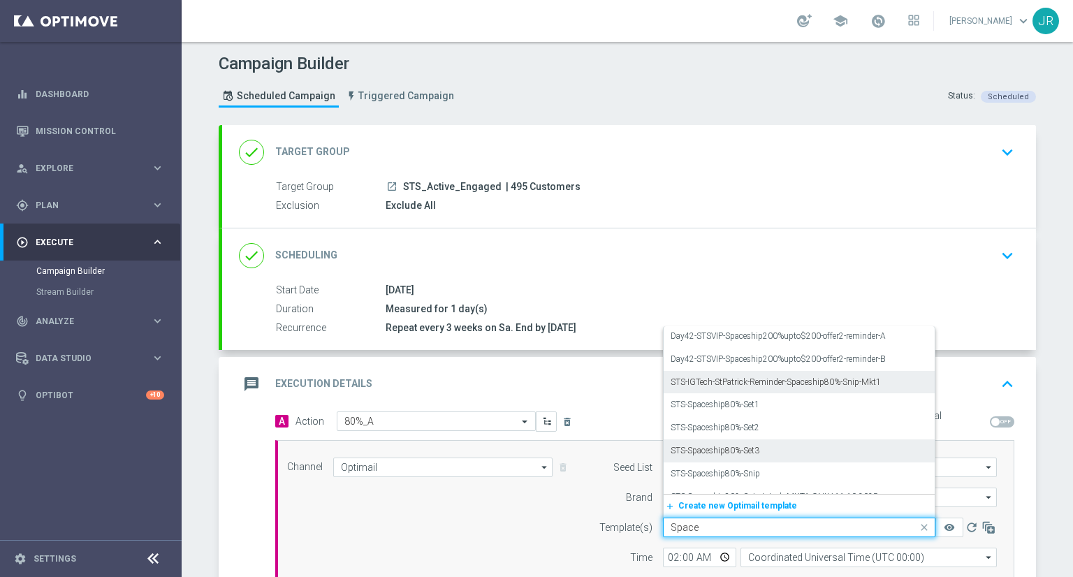
scroll to position [210, 0]
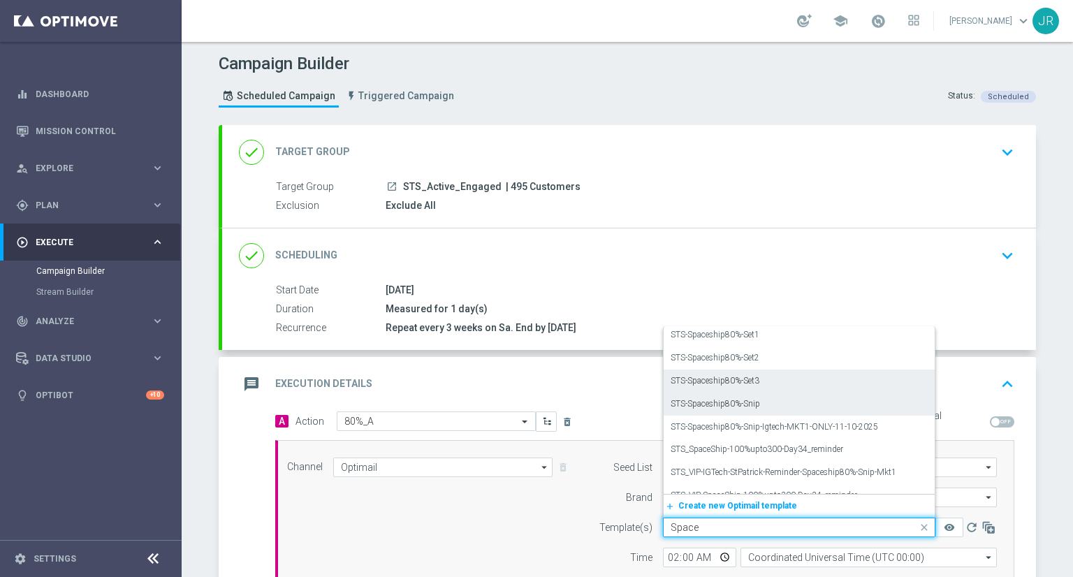
click at [724, 398] on label "STS-Spaceship80%-Snip" at bounding box center [715, 404] width 89 height 12
type input "Space"
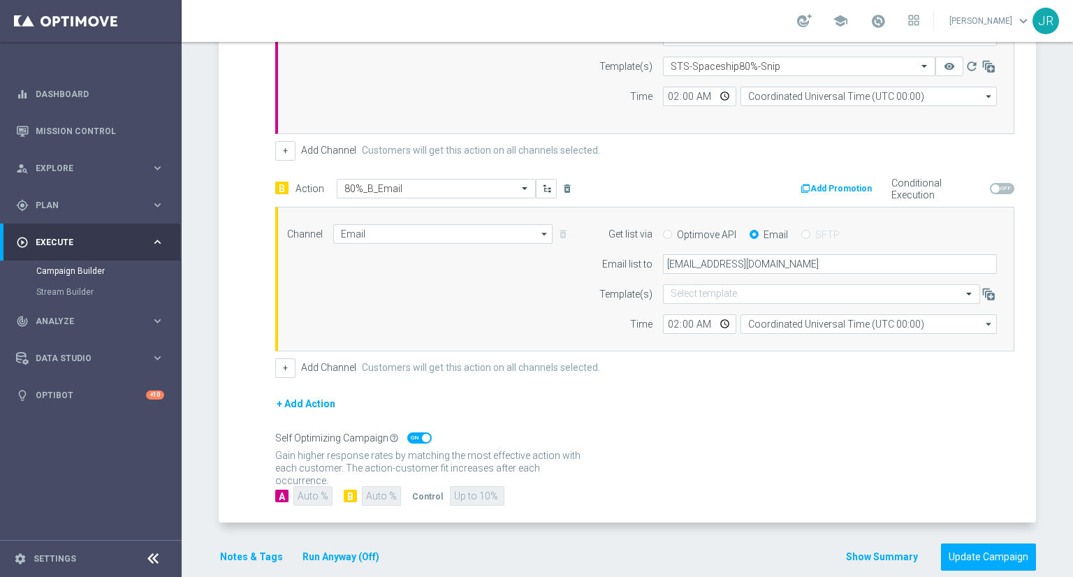
scroll to position [479, 0]
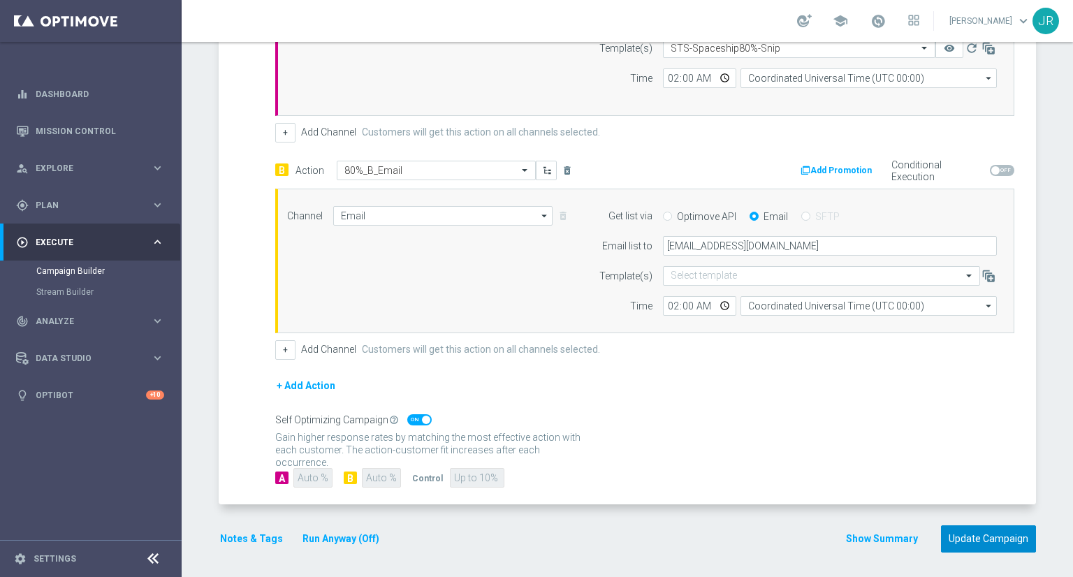
click at [976, 530] on button "Update Campaign" at bounding box center [988, 539] width 95 height 27
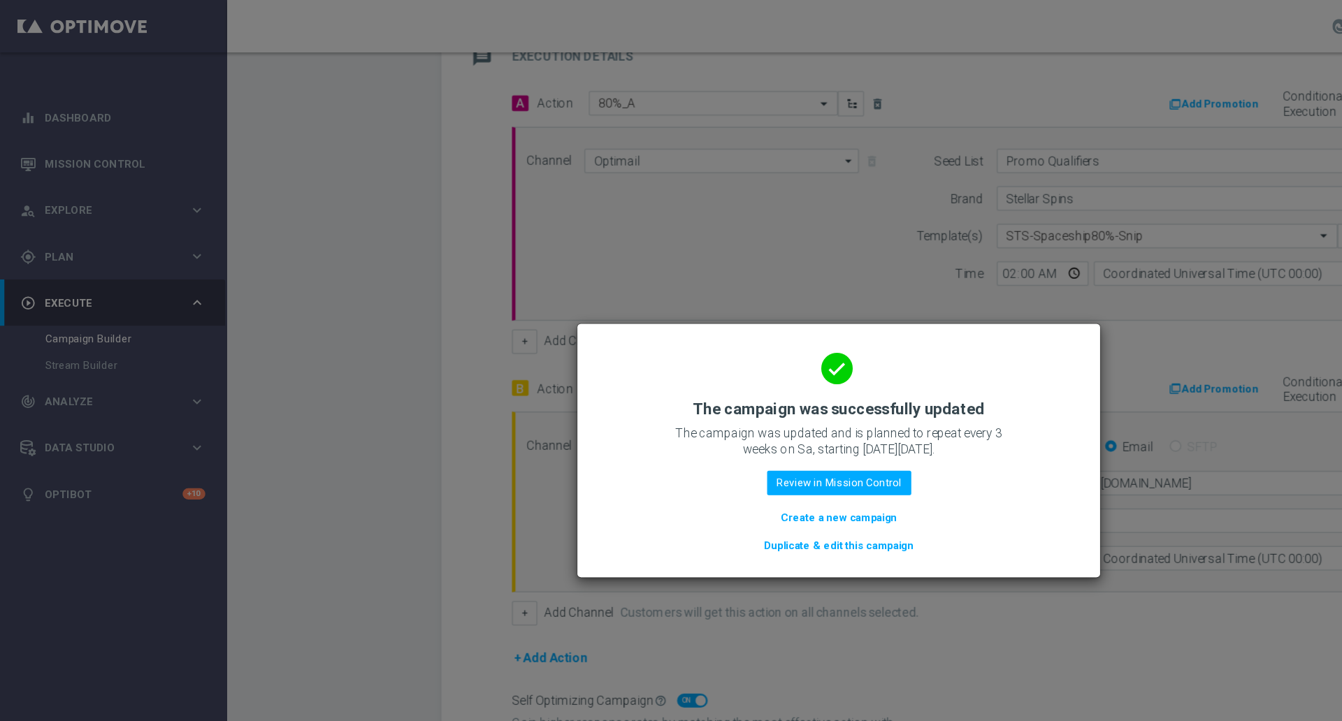
scroll to position [339, 0]
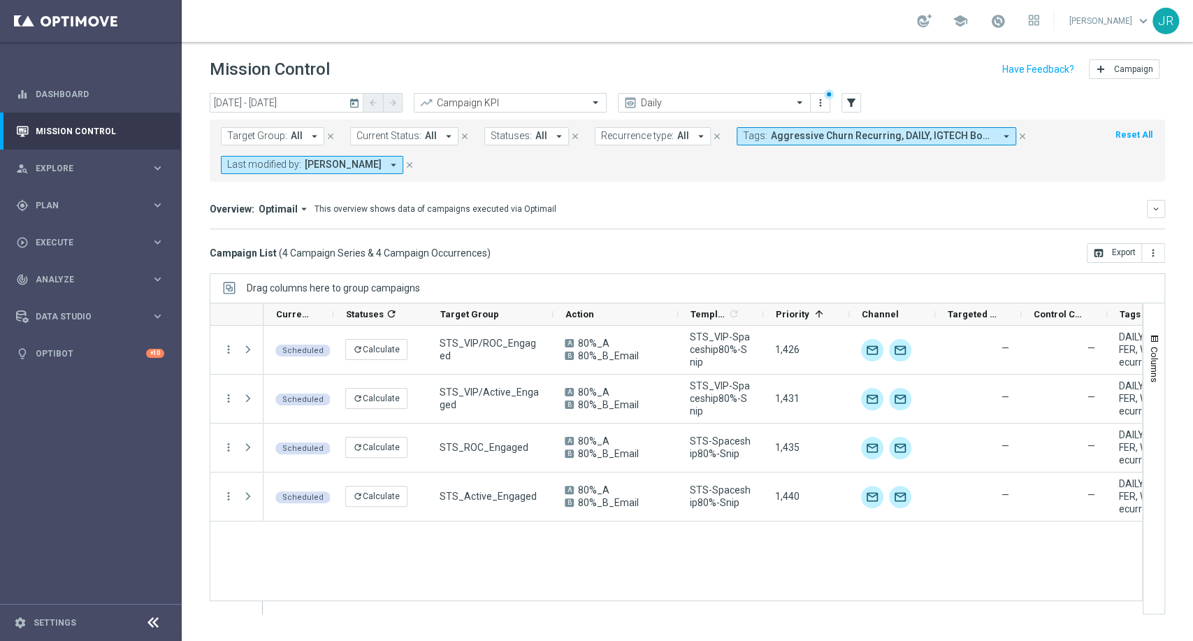
drag, startPoint x: 1314, startPoint y: 0, endPoint x: 673, endPoint y: 560, distance: 851.9
click at [673, 562] on div "Scheduled refresh Calculate STS_VIP/ROC_Engaged A 80%_A B 80%_B_Email STS_VIP-S…" at bounding box center [702, 470] width 878 height 288
